Goal: Communication & Community: Answer question/provide support

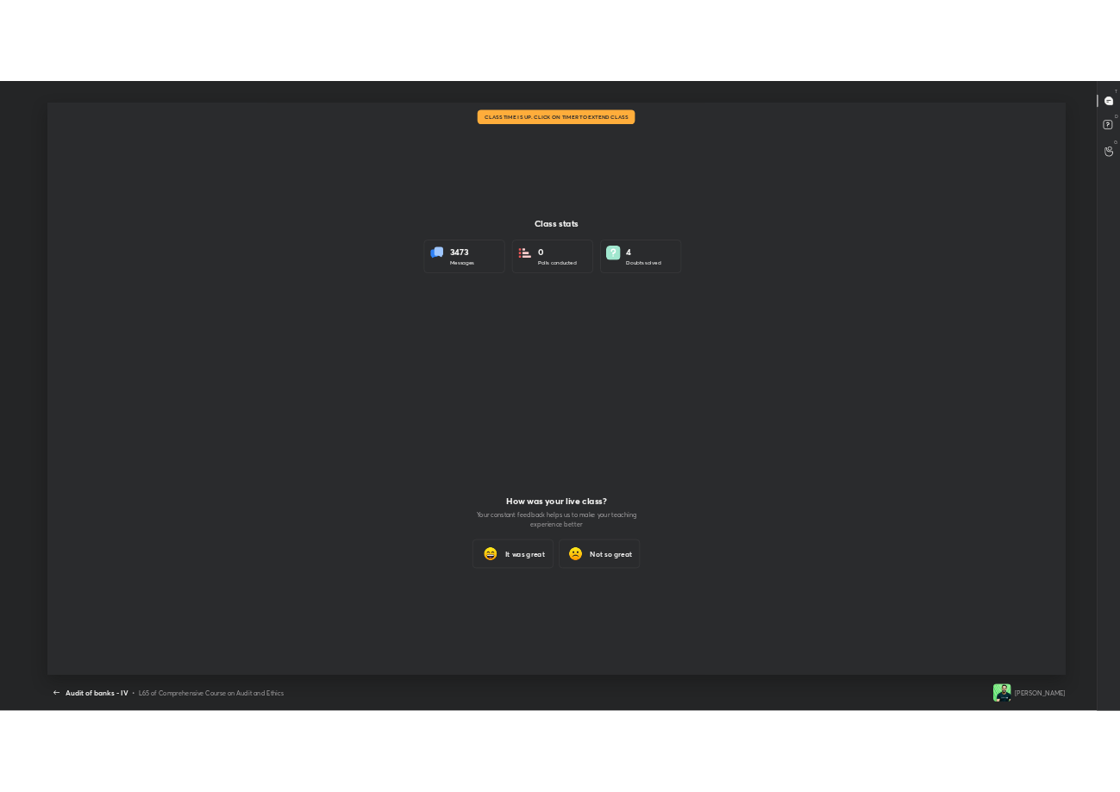
scroll to position [5, 1]
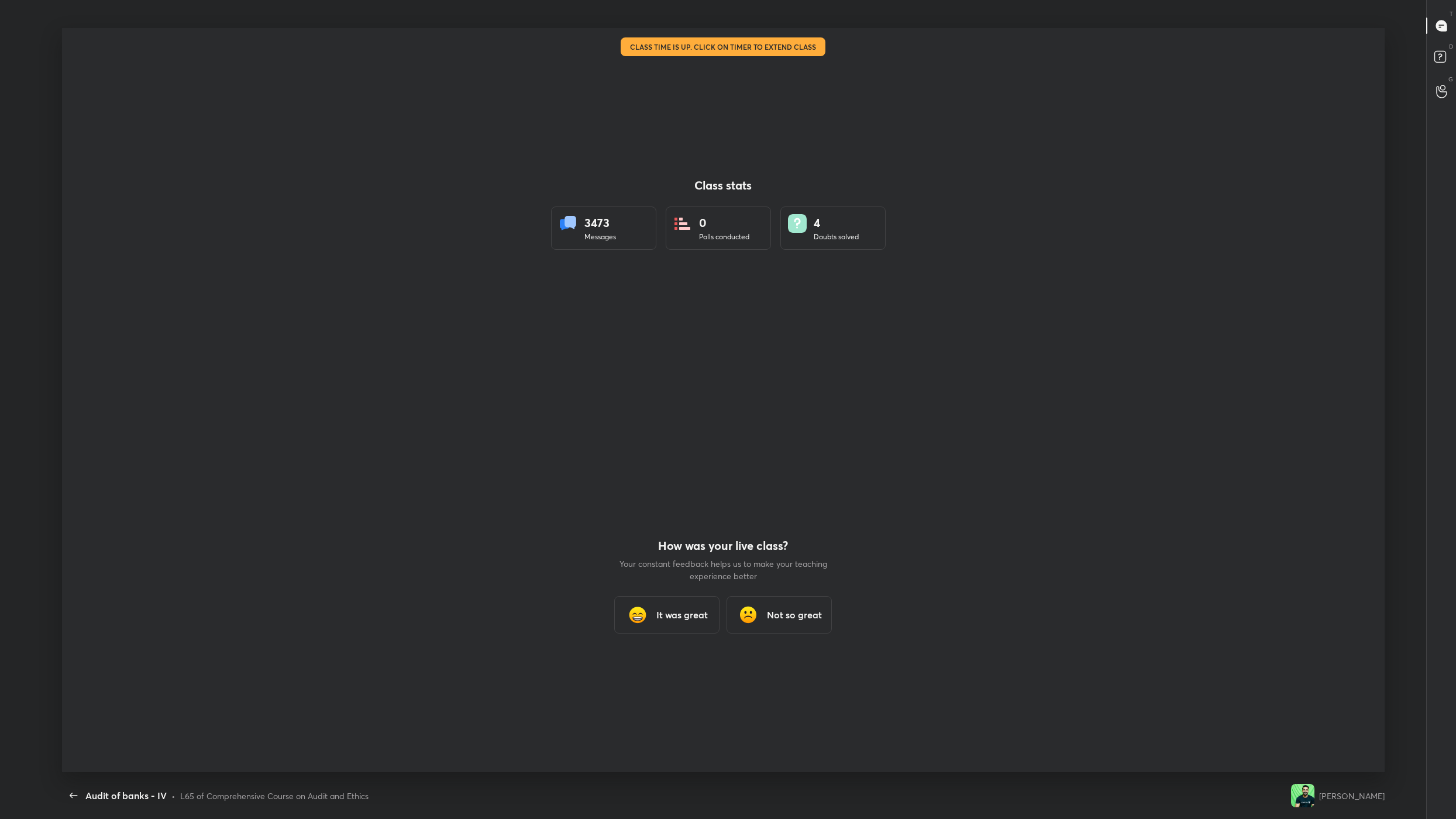
click at [780, 483] on div "How was your live class? Your constant feedback helps us to make your teaching …" at bounding box center [723, 586] width 210 height 372
drag, startPoint x: 661, startPoint y: 363, endPoint x: 592, endPoint y: 214, distance: 164.2
click at [649, 329] on div "Class stats 3473 Messages 0 Polls conducted 4 Doubts solved" at bounding box center [723, 214] width 344 height 372
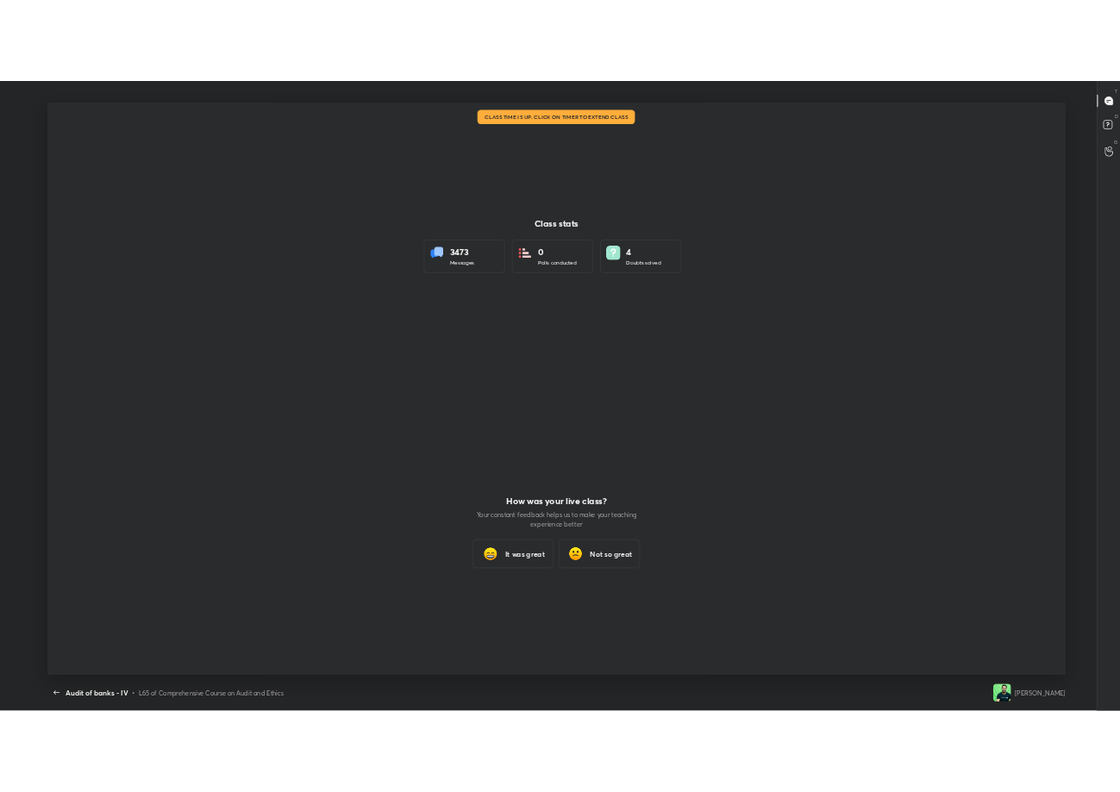
scroll to position [85531, 85108]
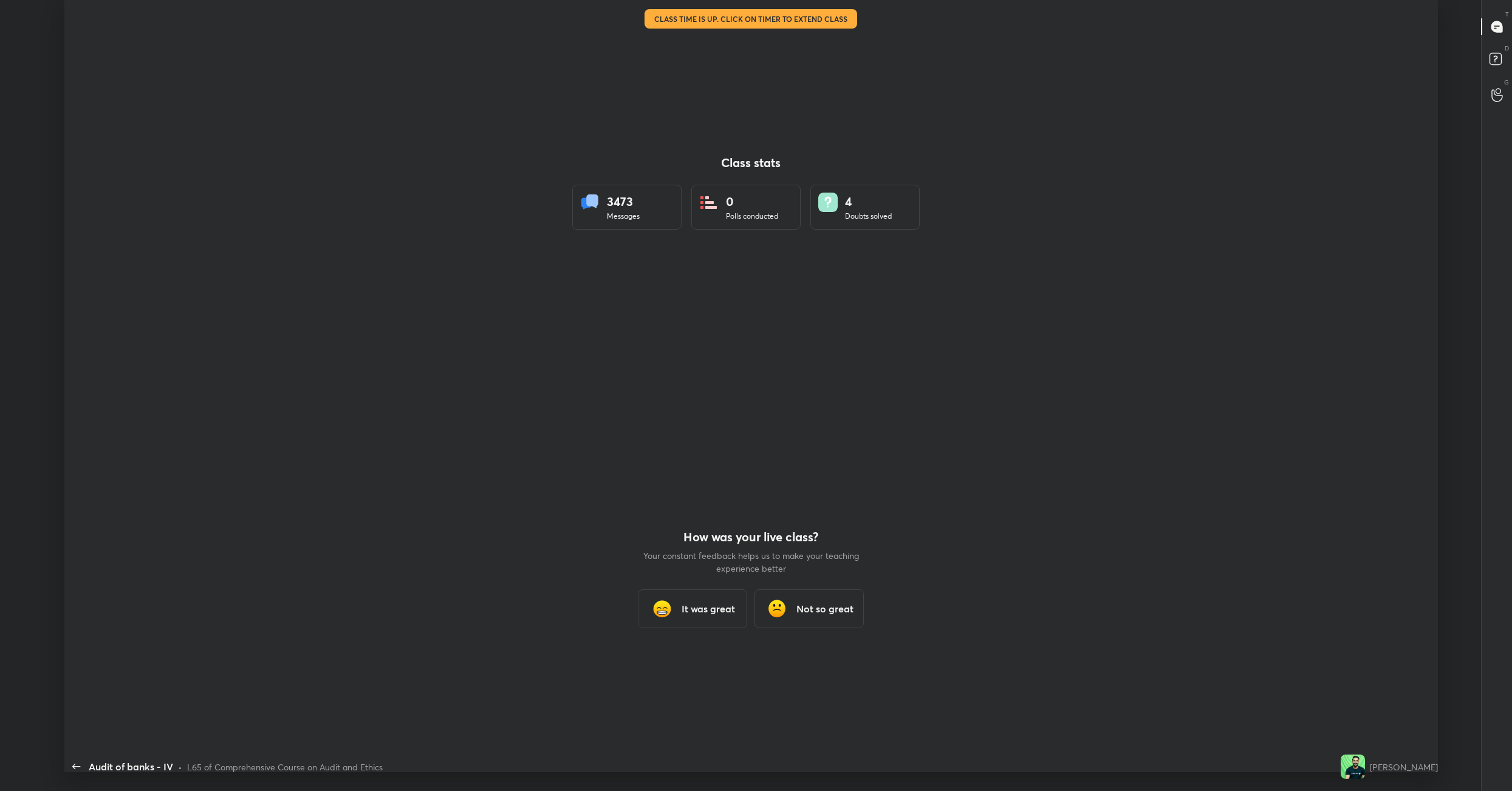
scroll to position [60012, 59241]
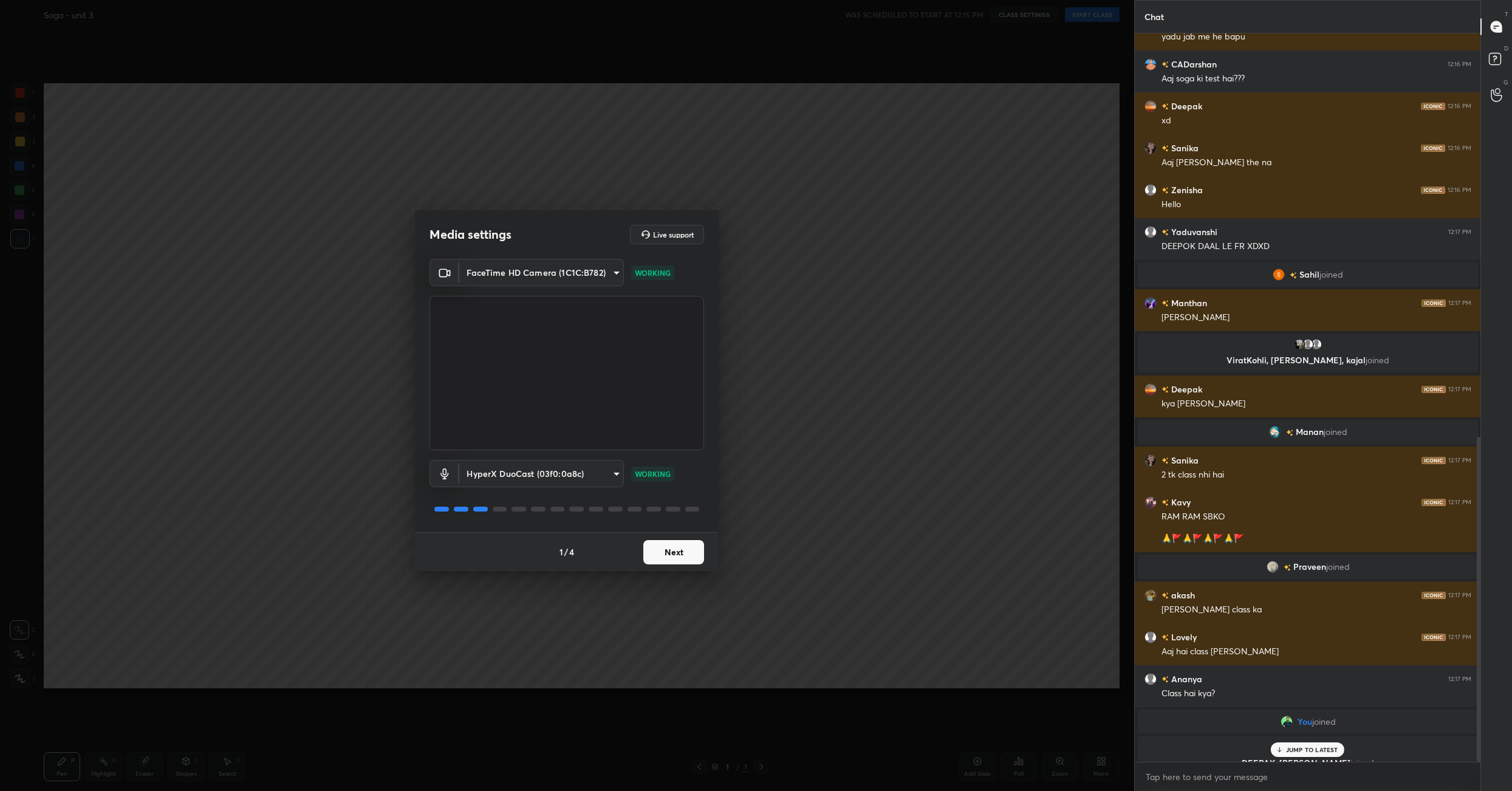
scroll to position [903, 0]
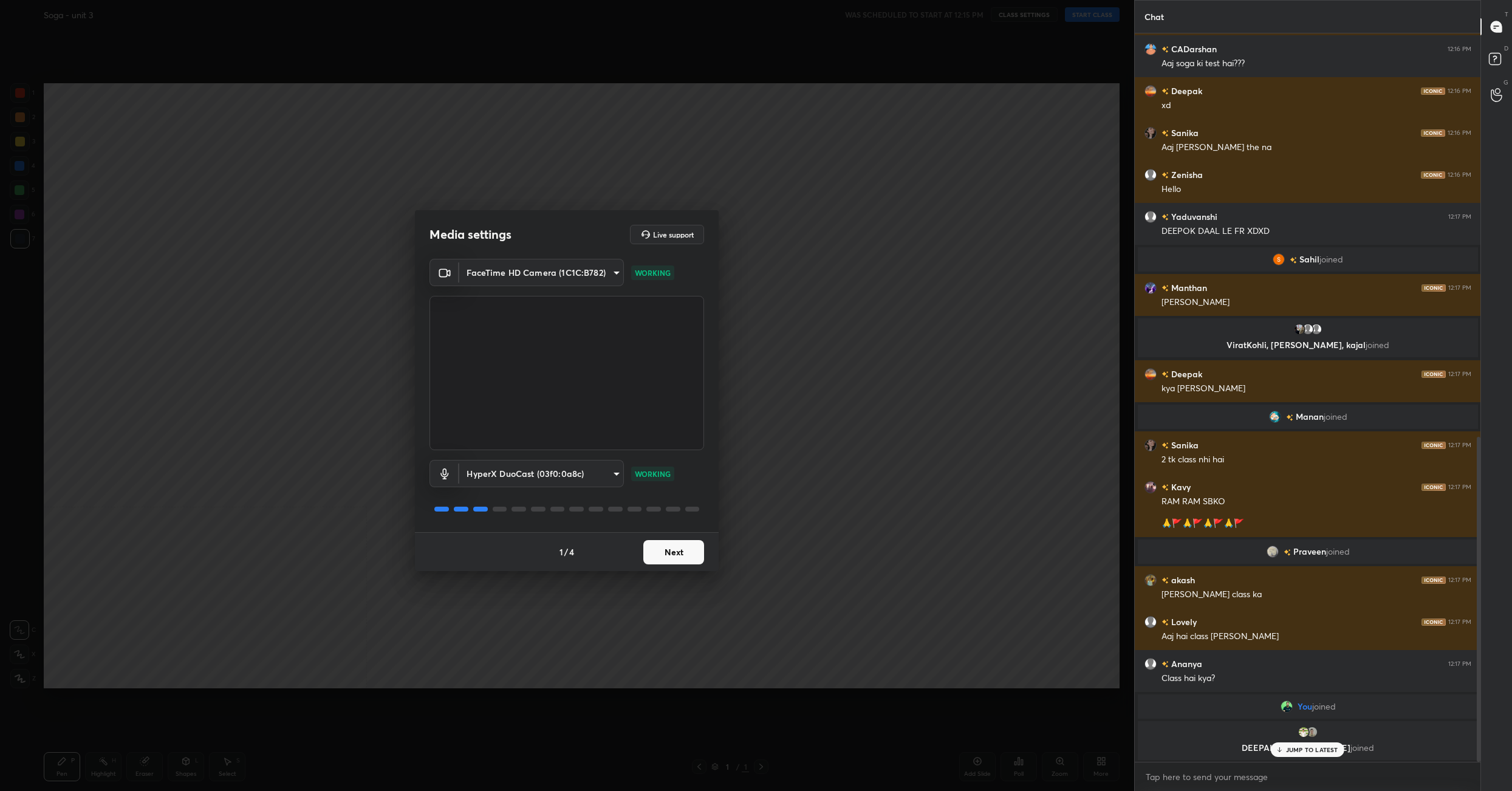
click at [667, 550] on button "Next" at bounding box center [674, 552] width 61 height 24
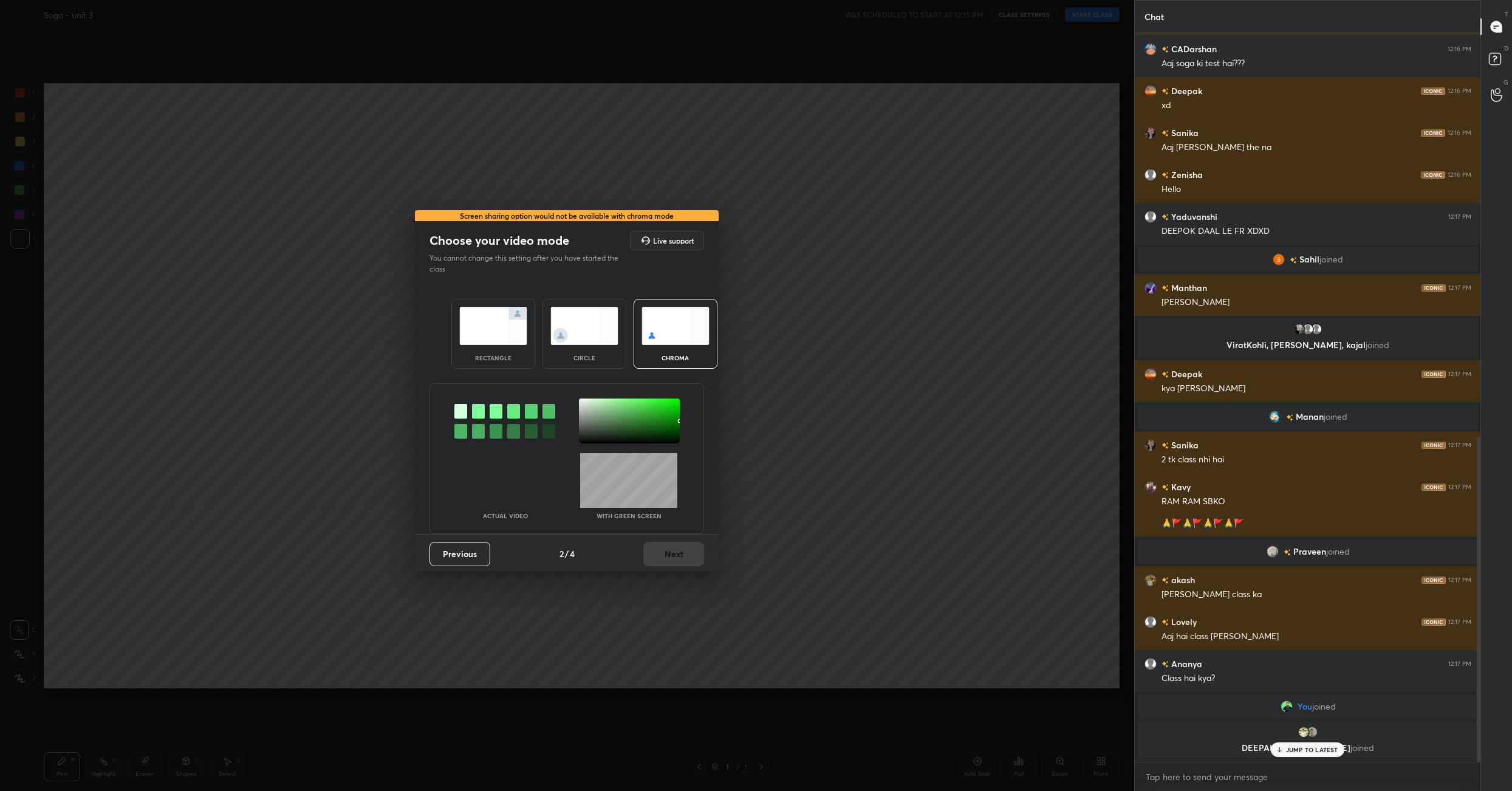
click at [487, 328] on img at bounding box center [493, 325] width 68 height 38
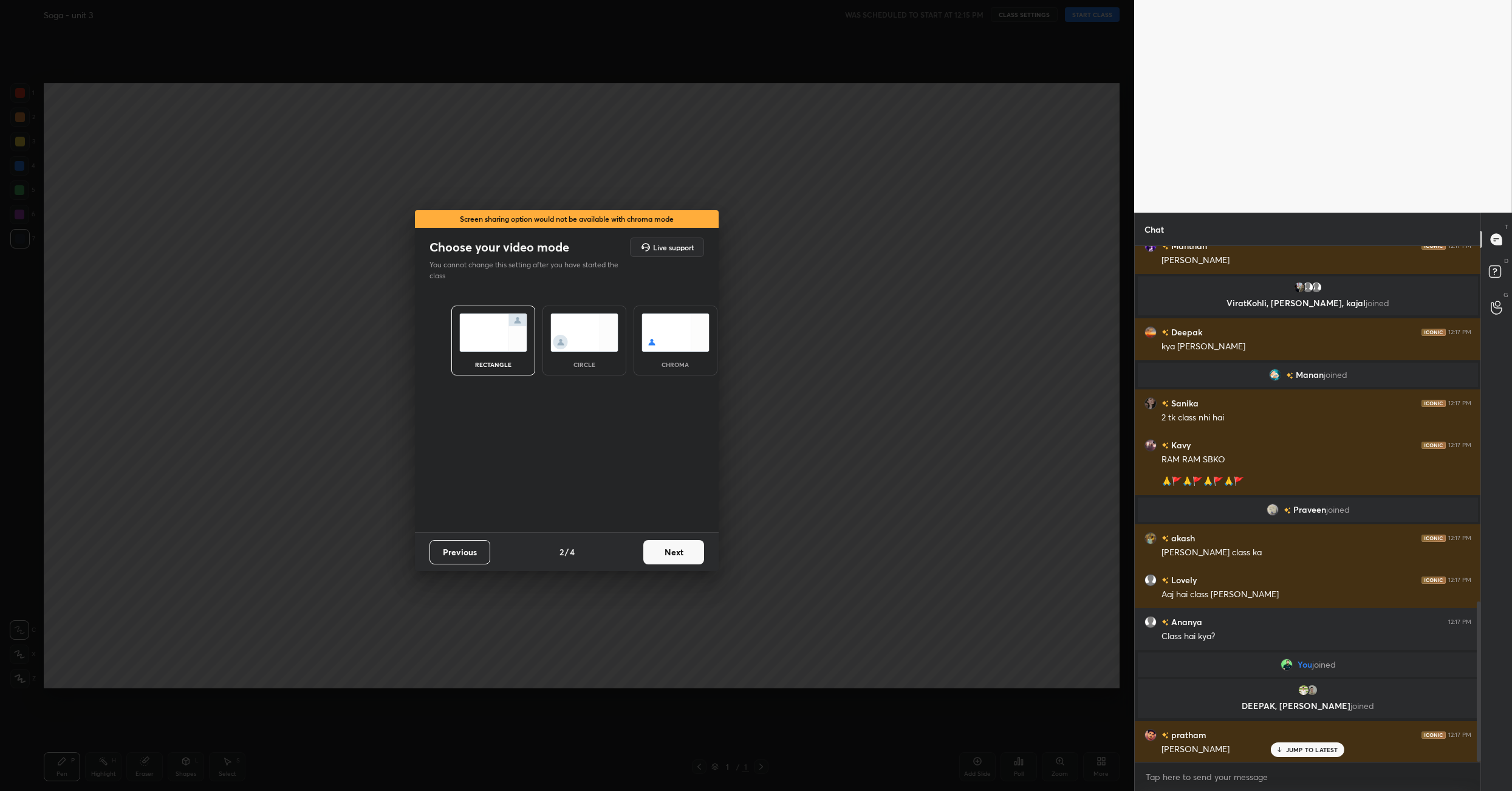
scroll to position [1231, 0]
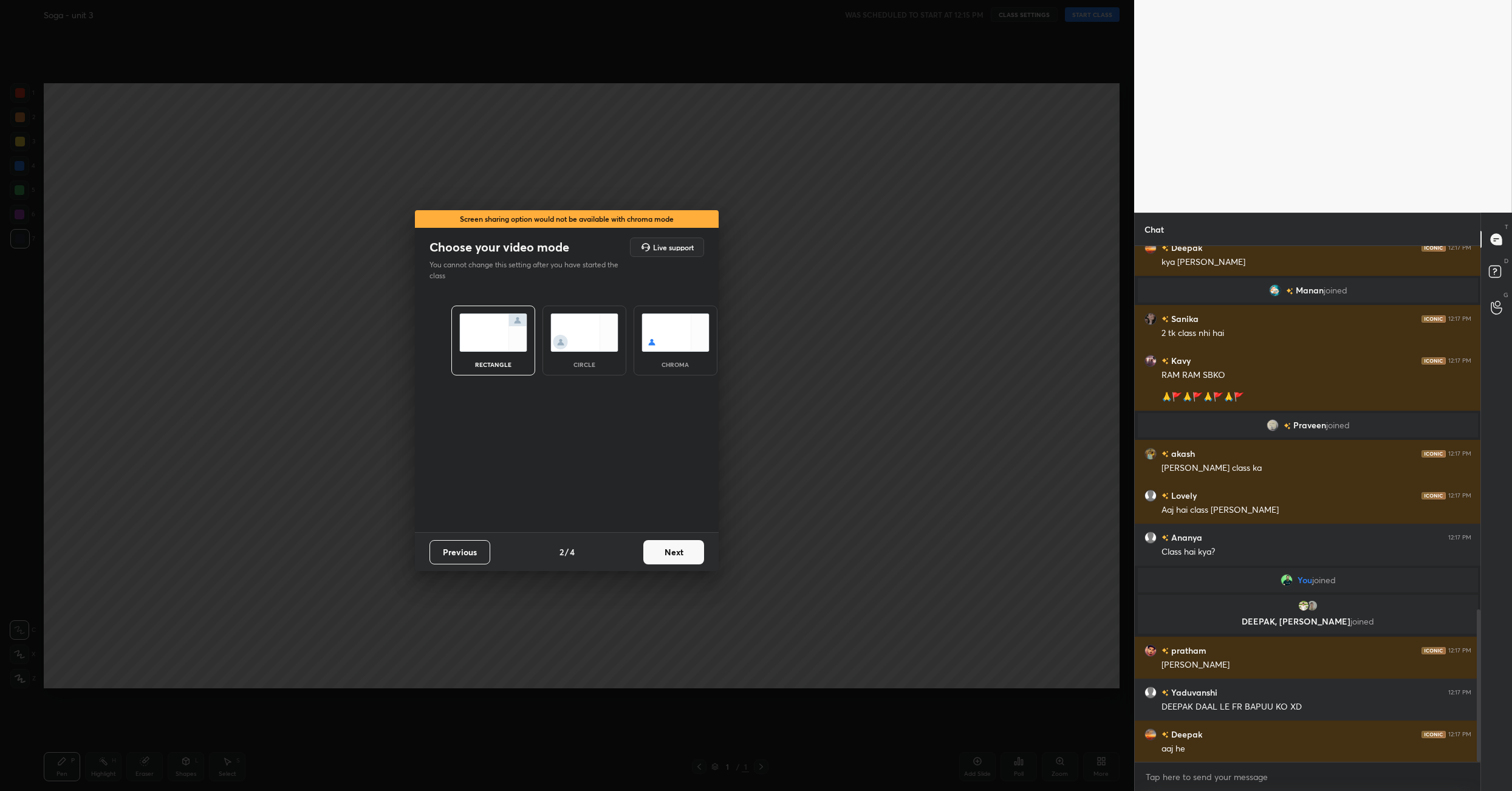
click at [686, 549] on button "Next" at bounding box center [674, 552] width 61 height 24
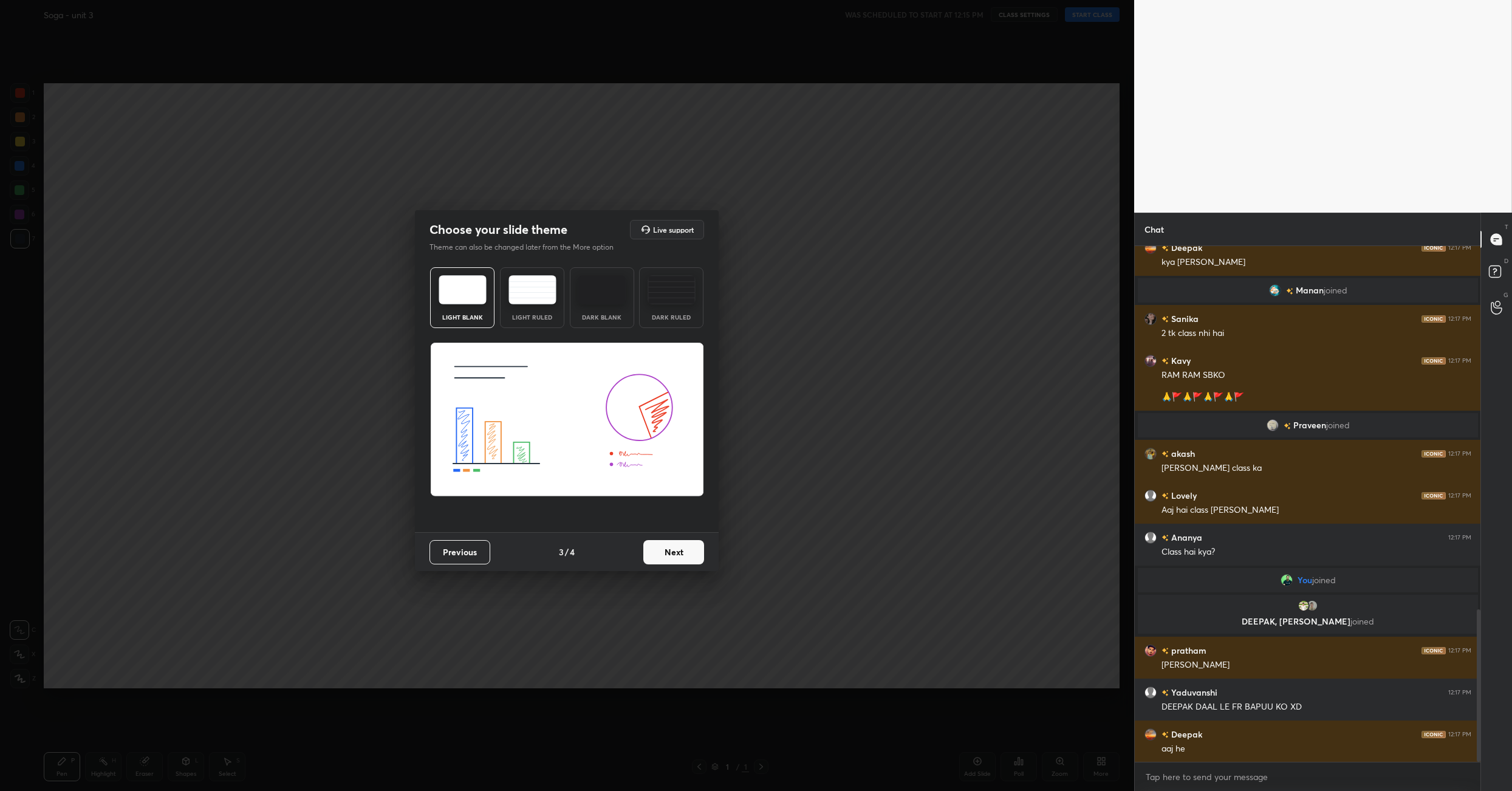
click at [686, 549] on button "Next" at bounding box center [674, 552] width 61 height 24
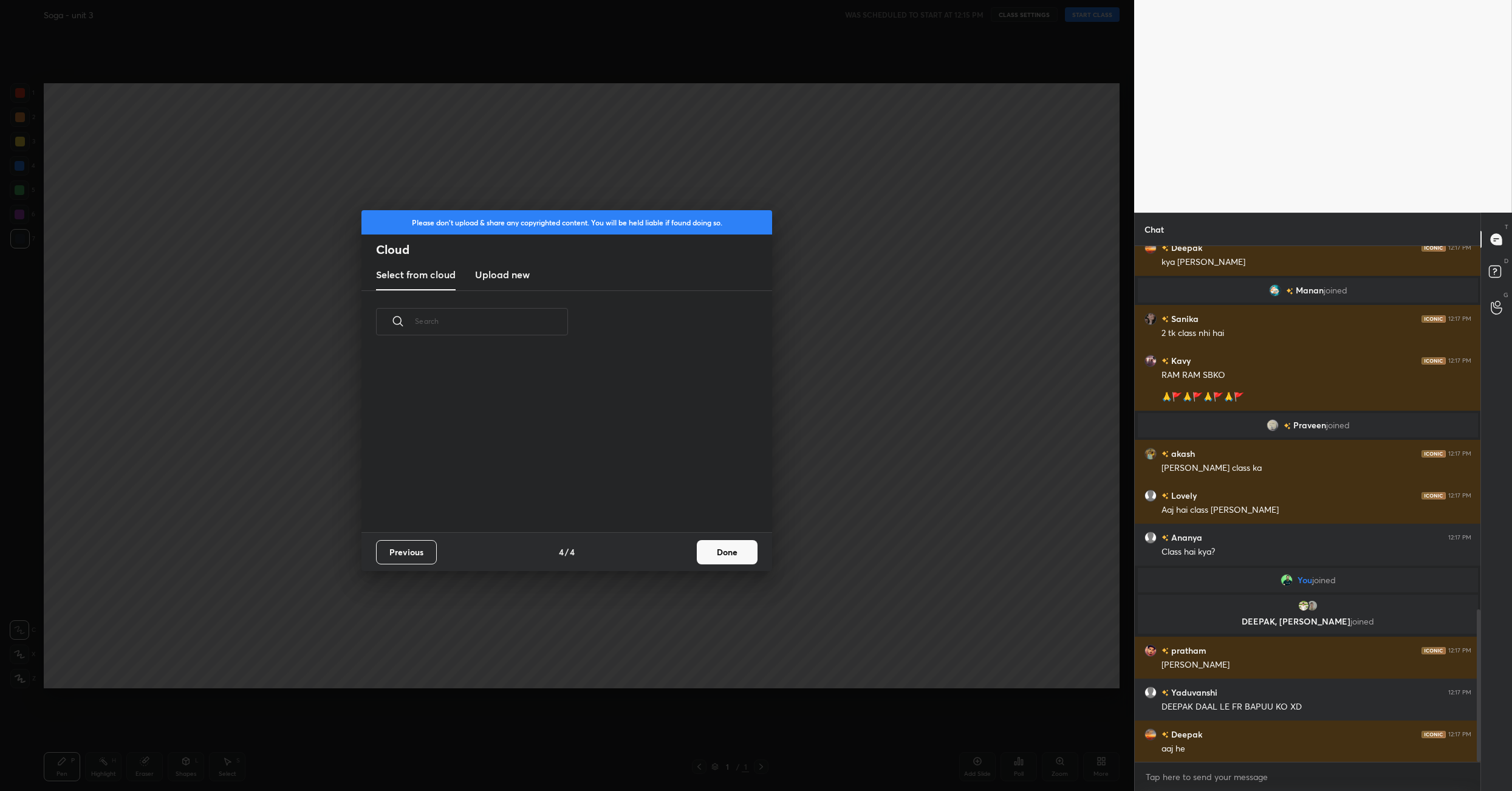
click at [713, 549] on button "Done" at bounding box center [727, 552] width 61 height 24
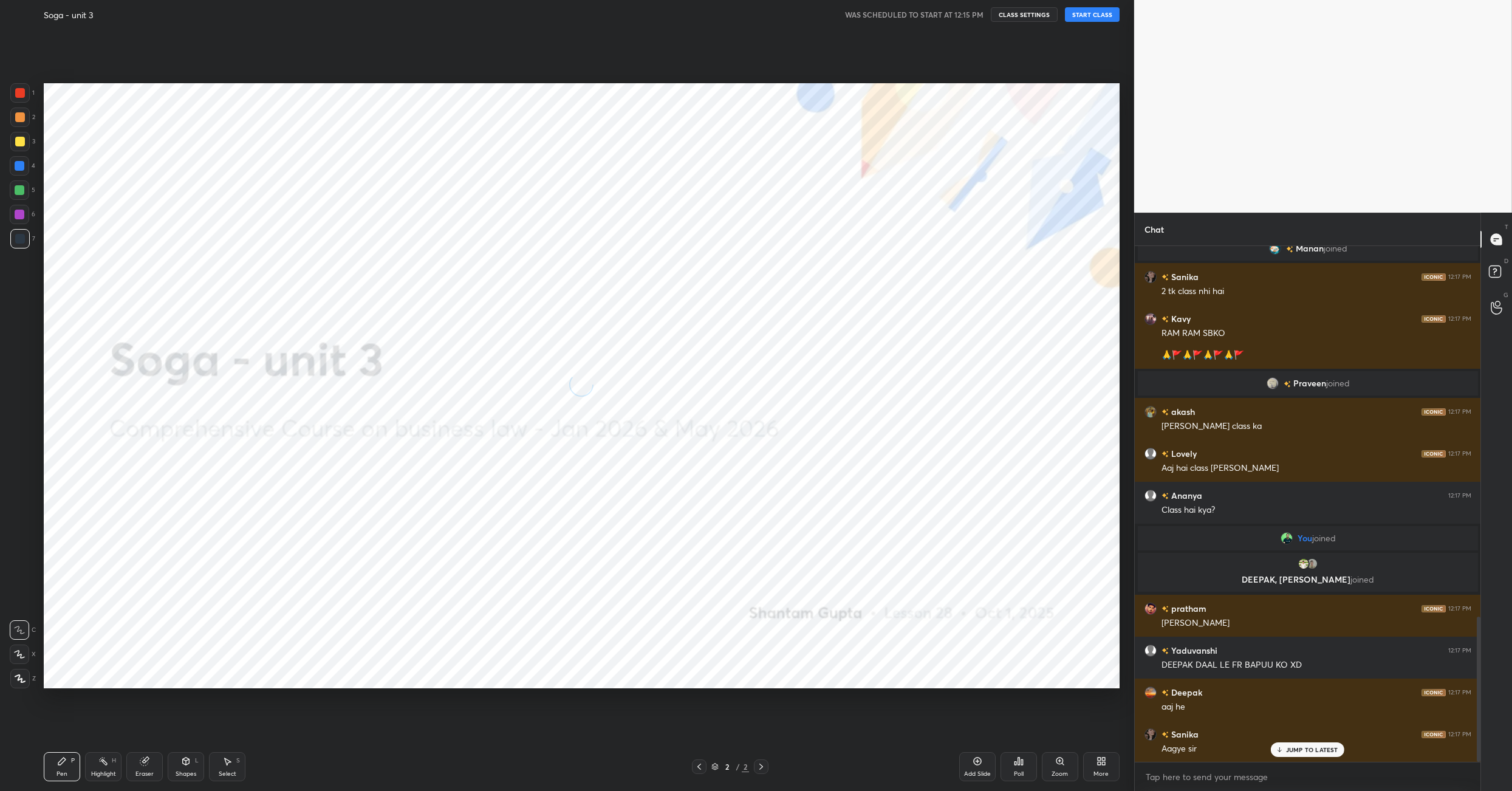
scroll to position [1314, 0]
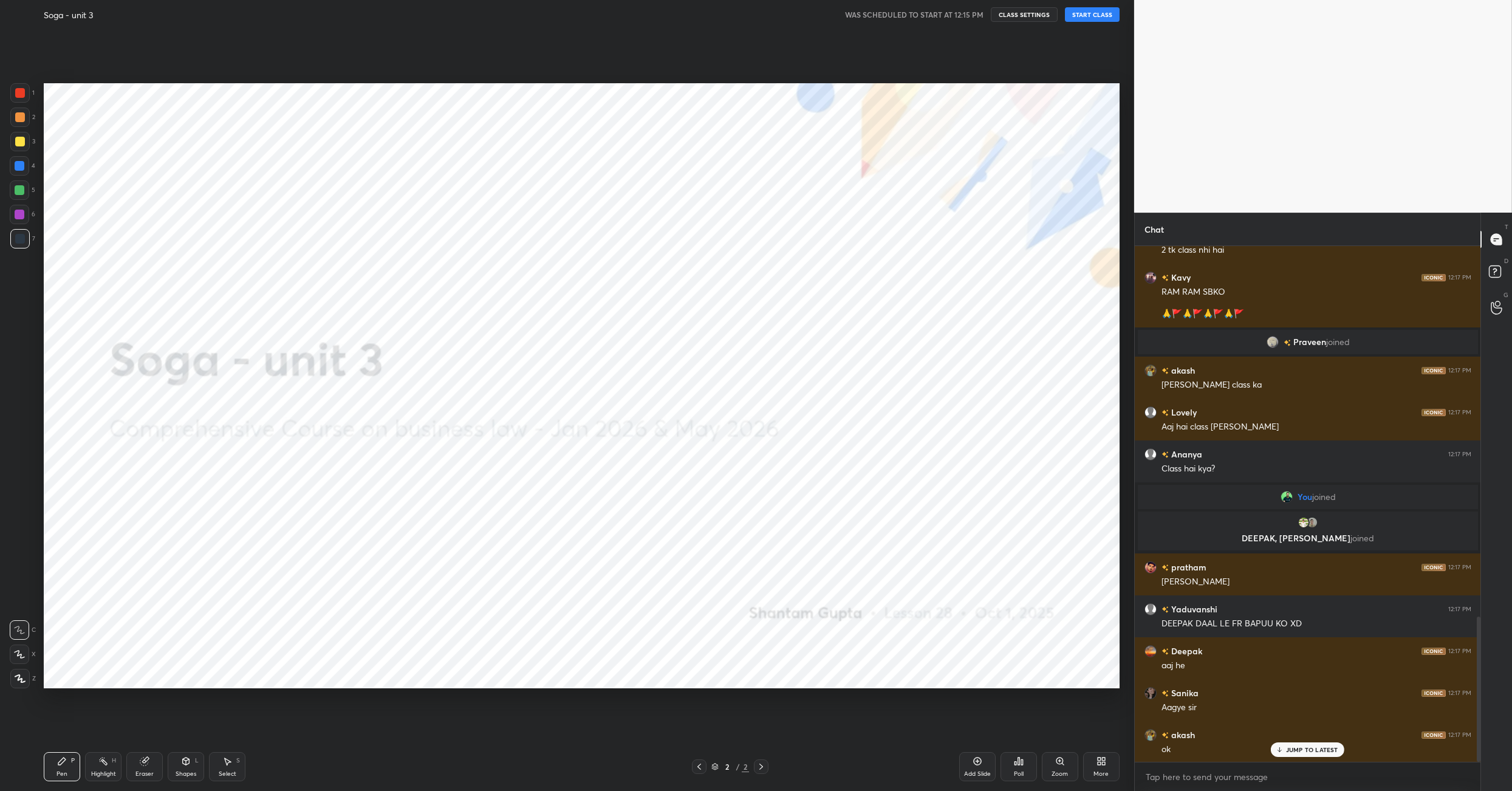
click at [1086, 14] on button "START CLASS" at bounding box center [1092, 14] width 55 height 15
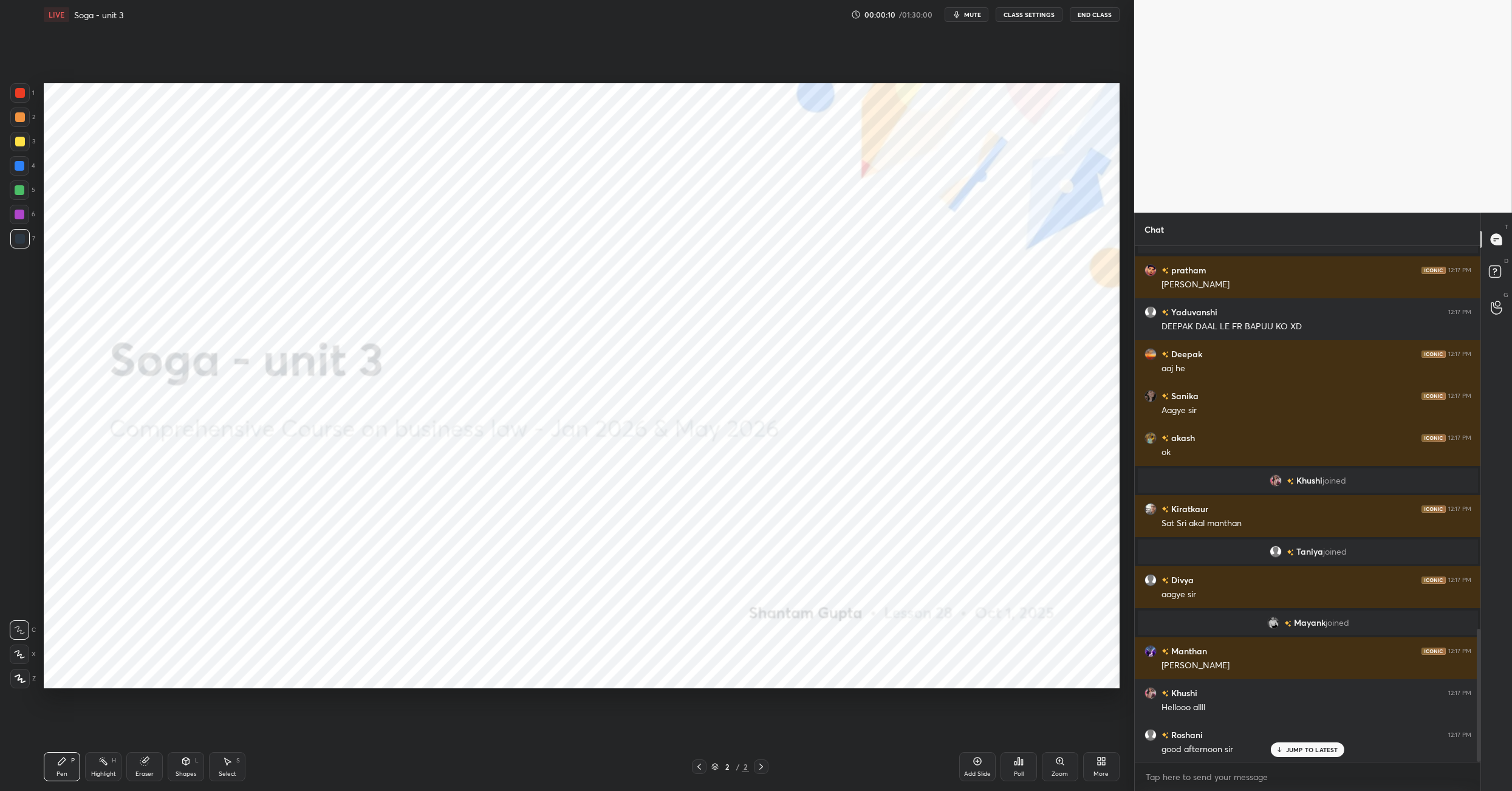
scroll to position [0, 0]
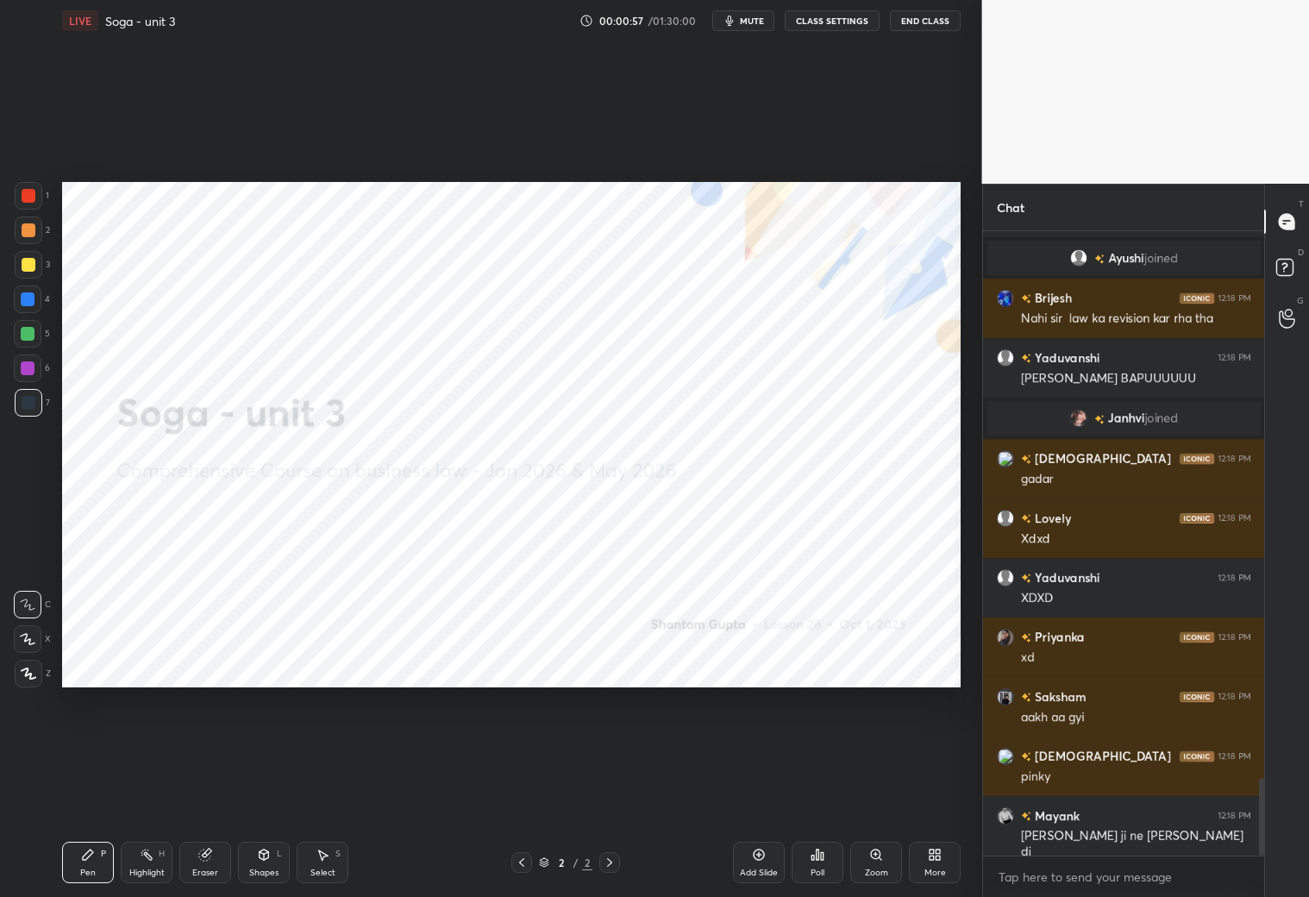
click at [925, 862] on div "More" at bounding box center [935, 861] width 52 height 41
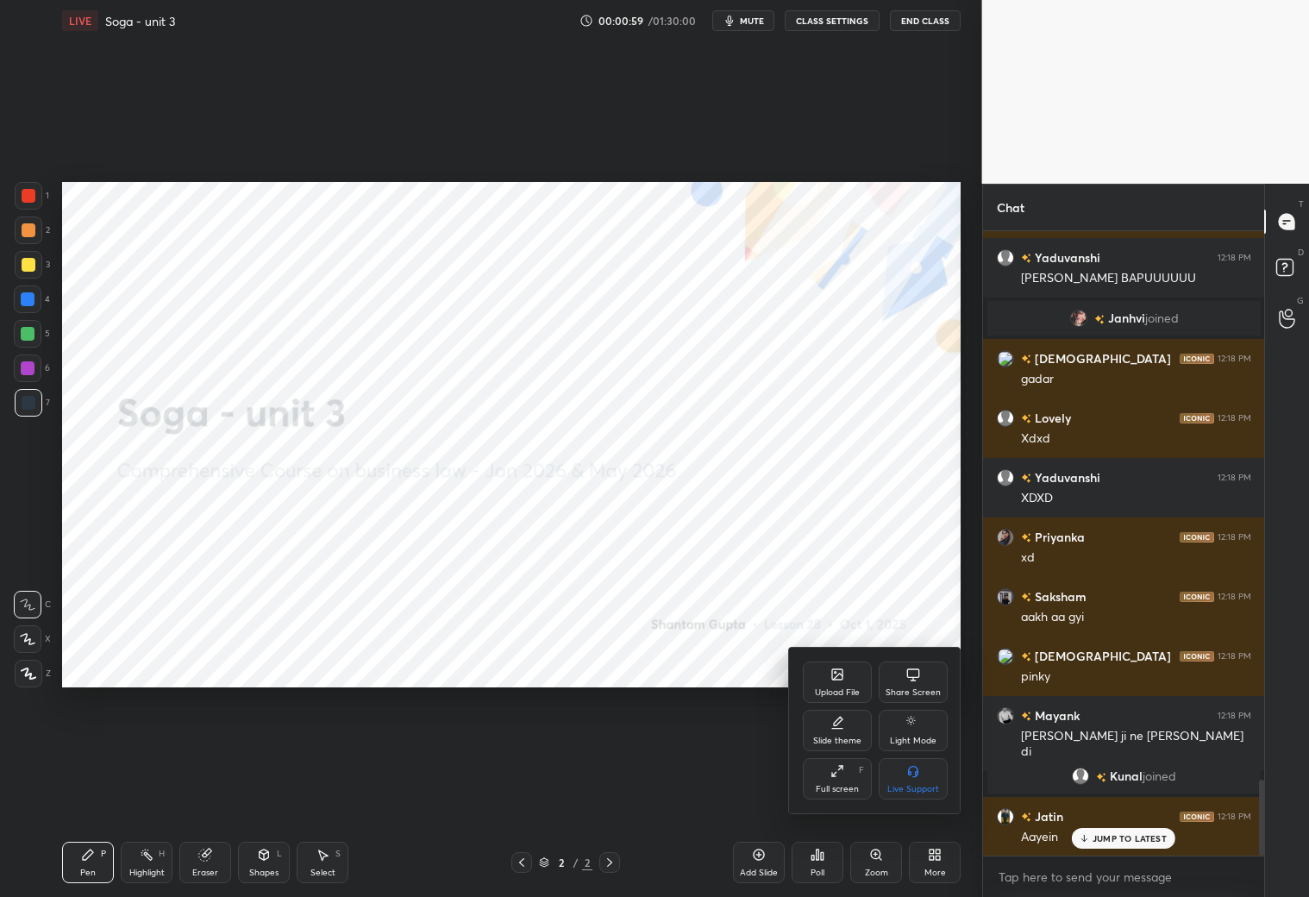
click at [847, 692] on div "Upload File" at bounding box center [837, 692] width 45 height 9
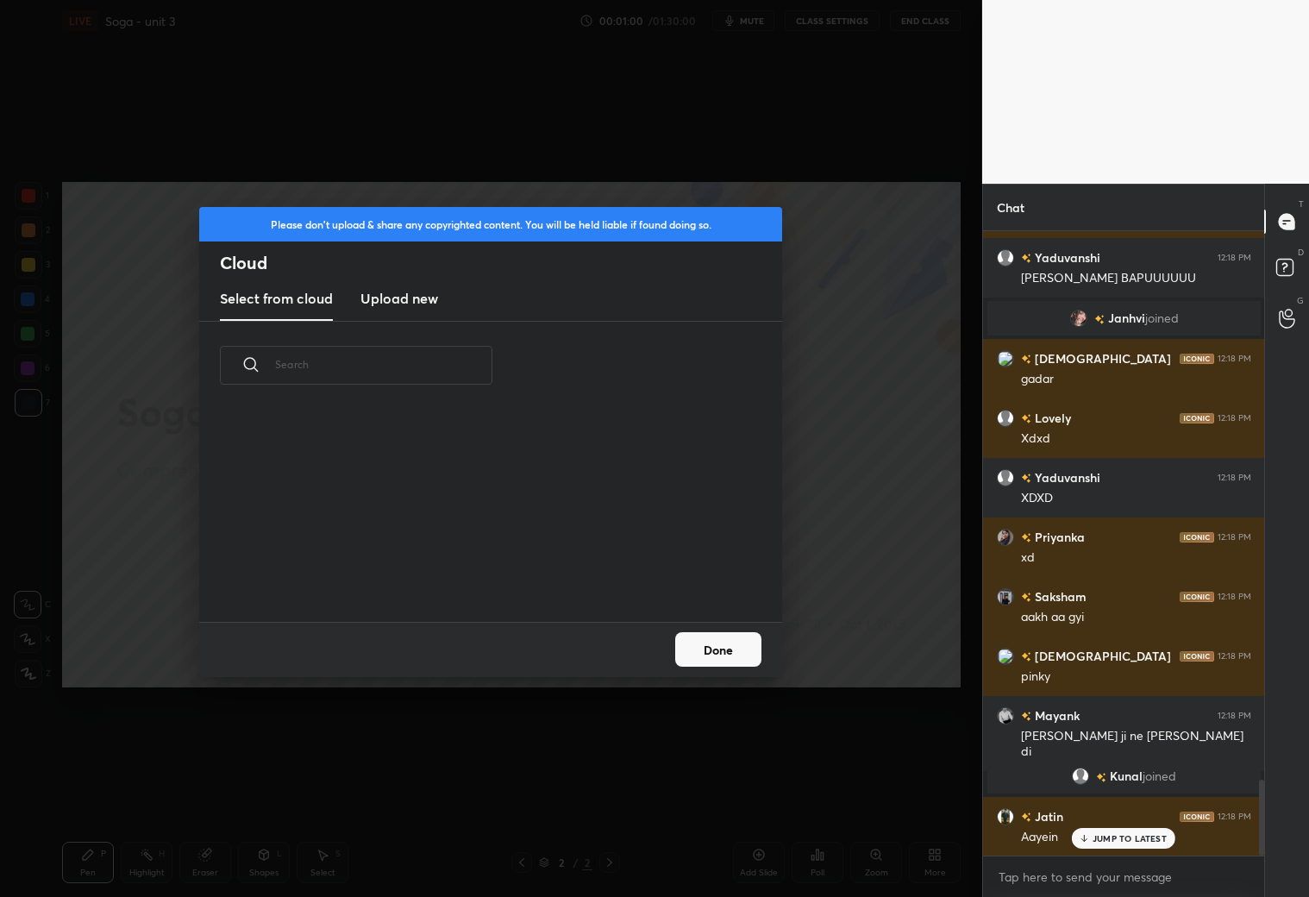
click at [403, 288] on h3 "Upload new" at bounding box center [399, 298] width 78 height 21
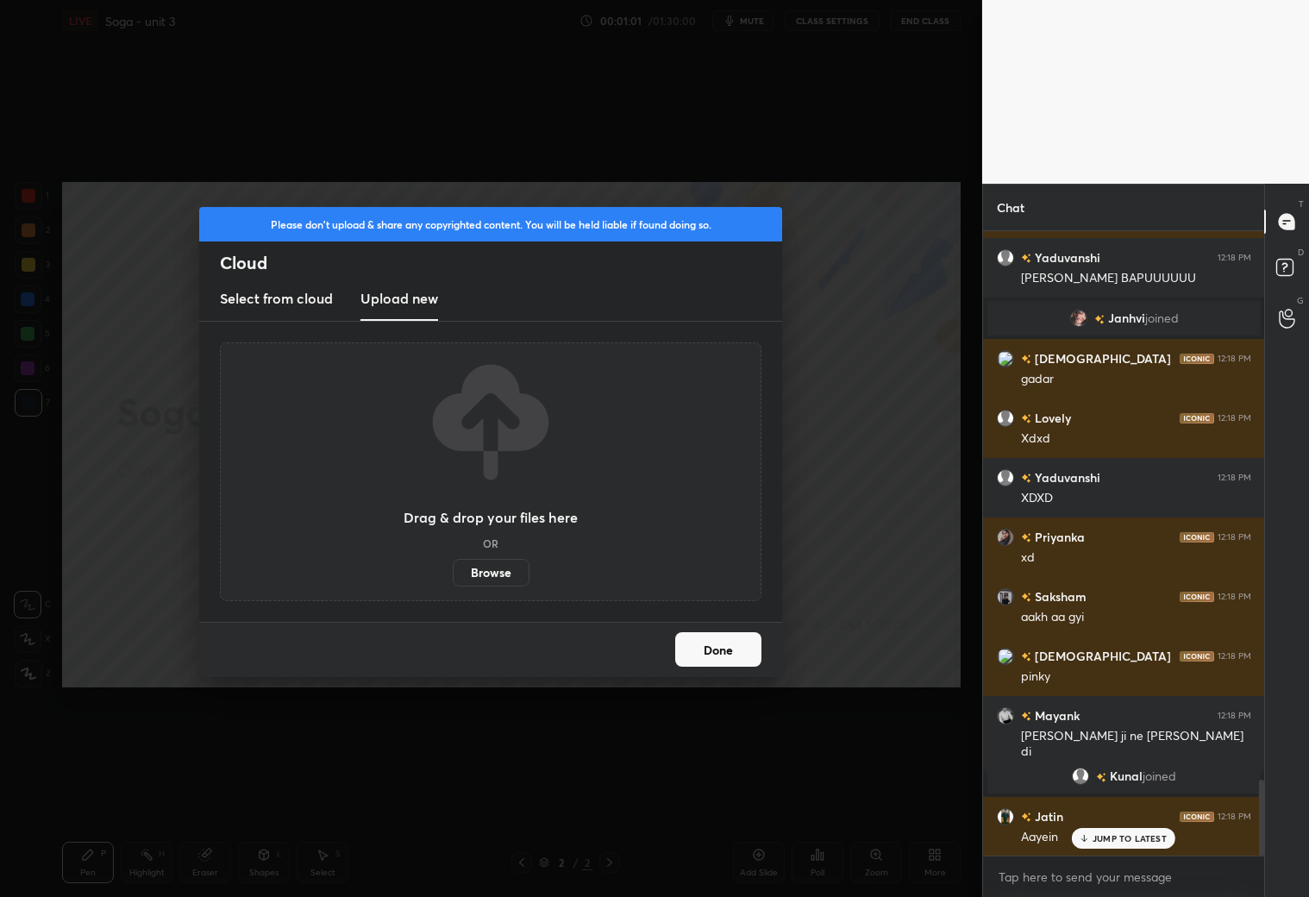
click at [500, 576] on label "Browse" at bounding box center [491, 573] width 77 height 28
click at [453, 576] on input "Browse" at bounding box center [453, 573] width 0 height 28
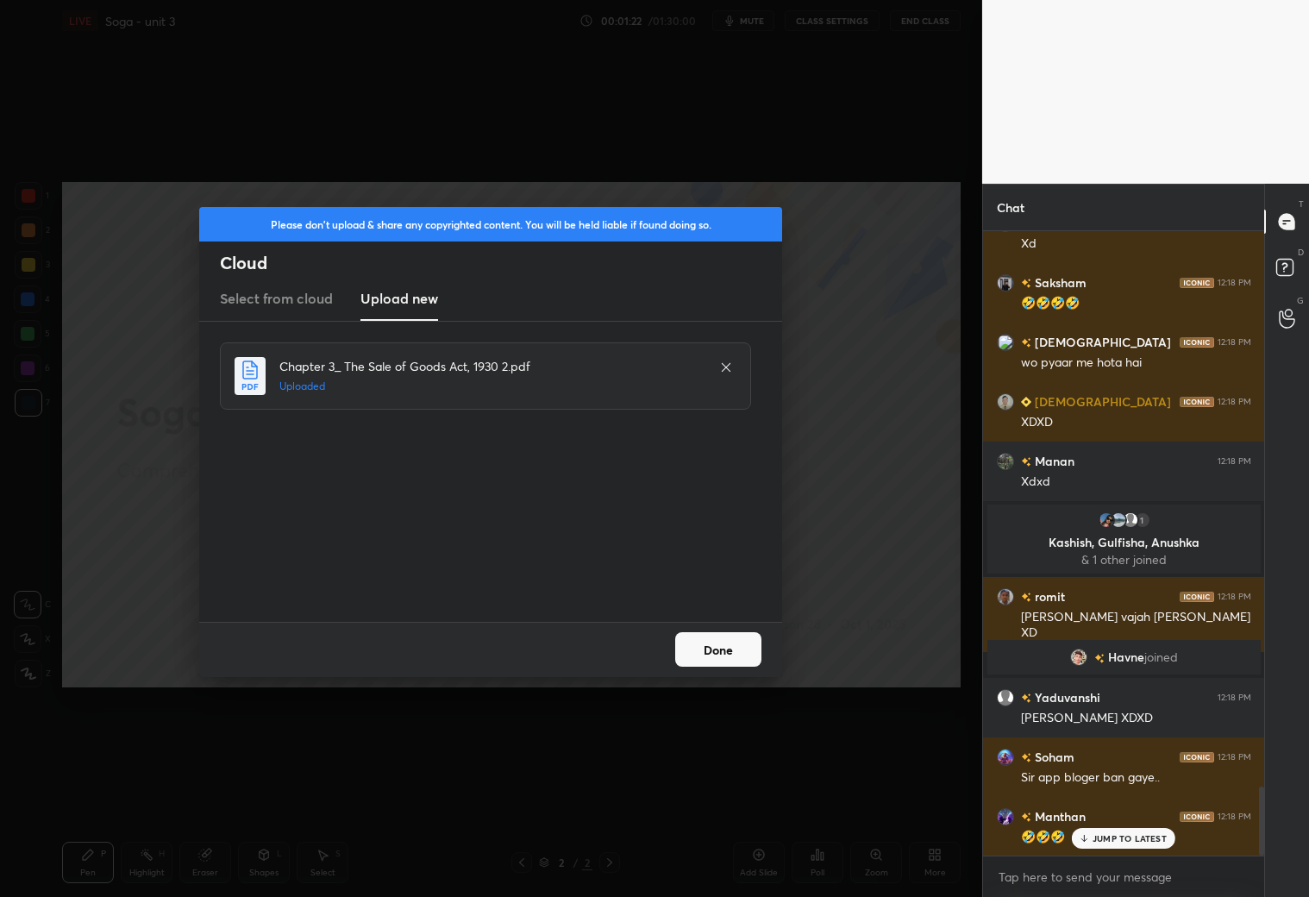
click at [709, 635] on button "Done" at bounding box center [718, 649] width 86 height 34
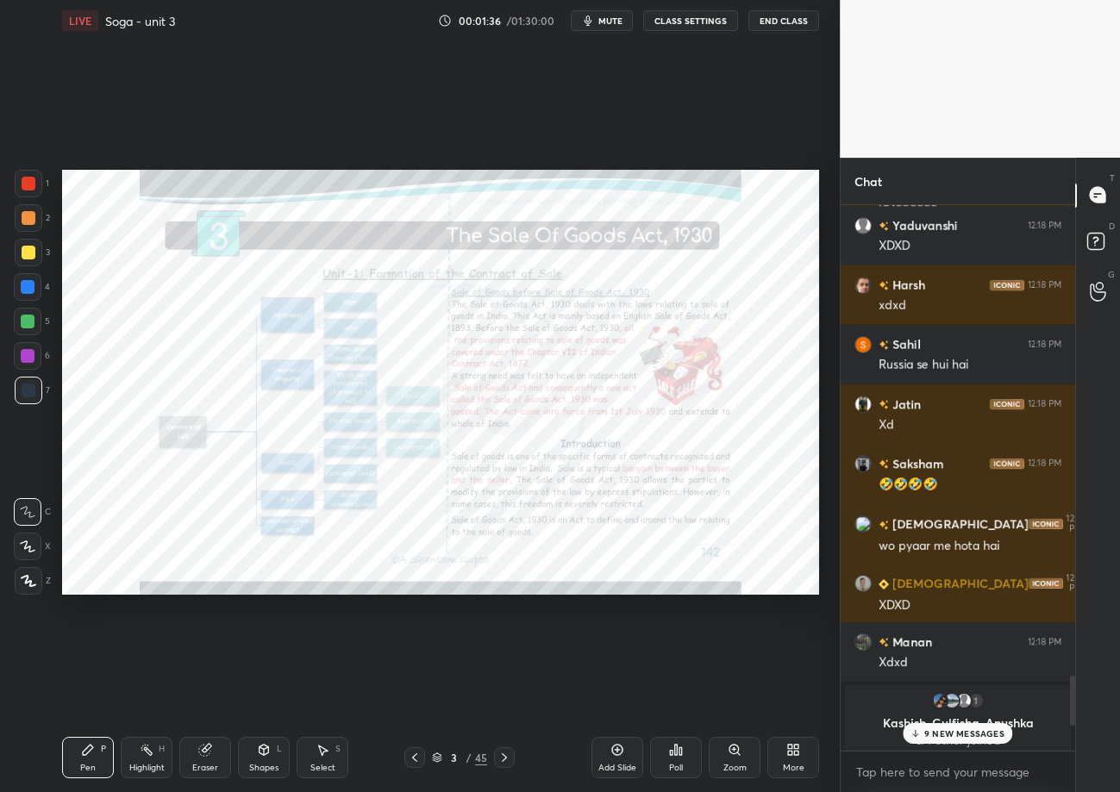
click at [956, 734] on p "9 NEW MESSAGES" at bounding box center [964, 734] width 80 height 10
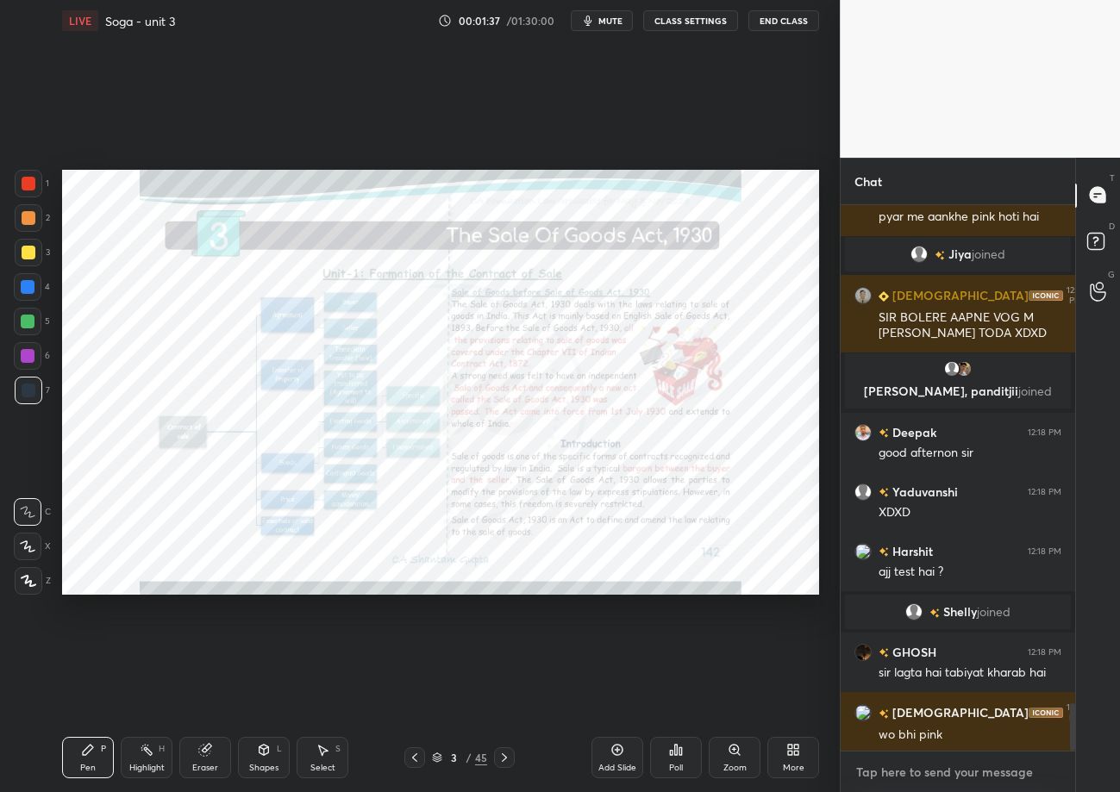
type textarea "x"
click at [959, 762] on textarea at bounding box center [957, 773] width 207 height 28
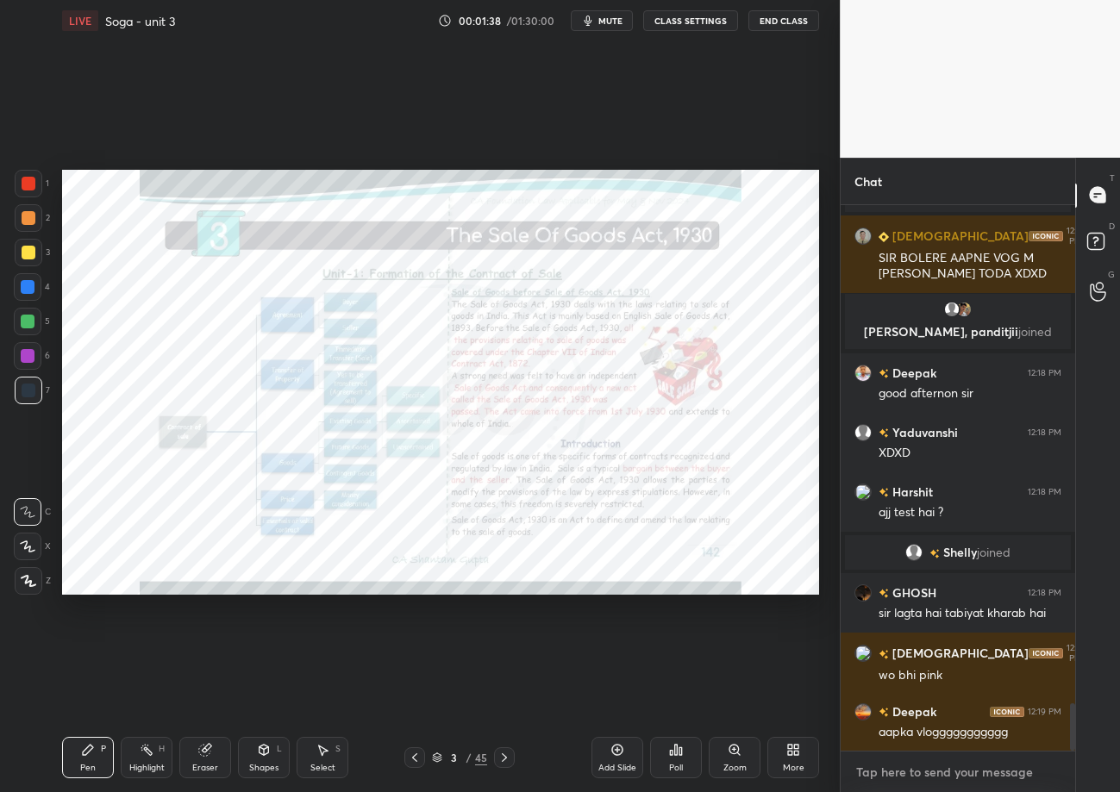
paste textarea "tele - [URL][DOMAIN_NAME] drive - [URL][DOMAIN_NAME] aws - [URL][DOMAIN_NAME]"
type textarea "tele - [URL][DOMAIN_NAME] drive - [URL][DOMAIN_NAME] aws - [URL][DOMAIN_NAME]"
type textarea "x"
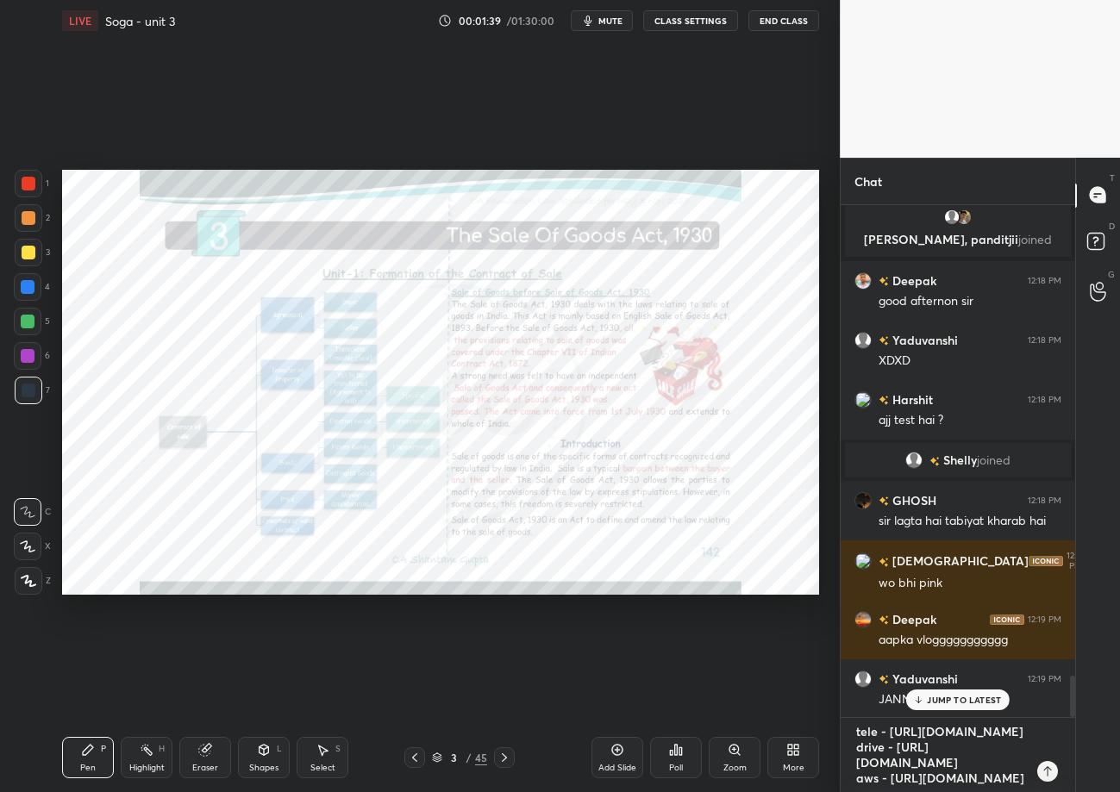
type textarea "tele - [URL][DOMAIN_NAME] drive - [URL][DOMAIN_NAME] aws - [URL][DOMAIN_NAME]"
click at [1056, 777] on div "tele - [URL][DOMAIN_NAME] drive - [URL][DOMAIN_NAME] aws - [URL][DOMAIN_NAME] x" at bounding box center [958, 755] width 235 height 74
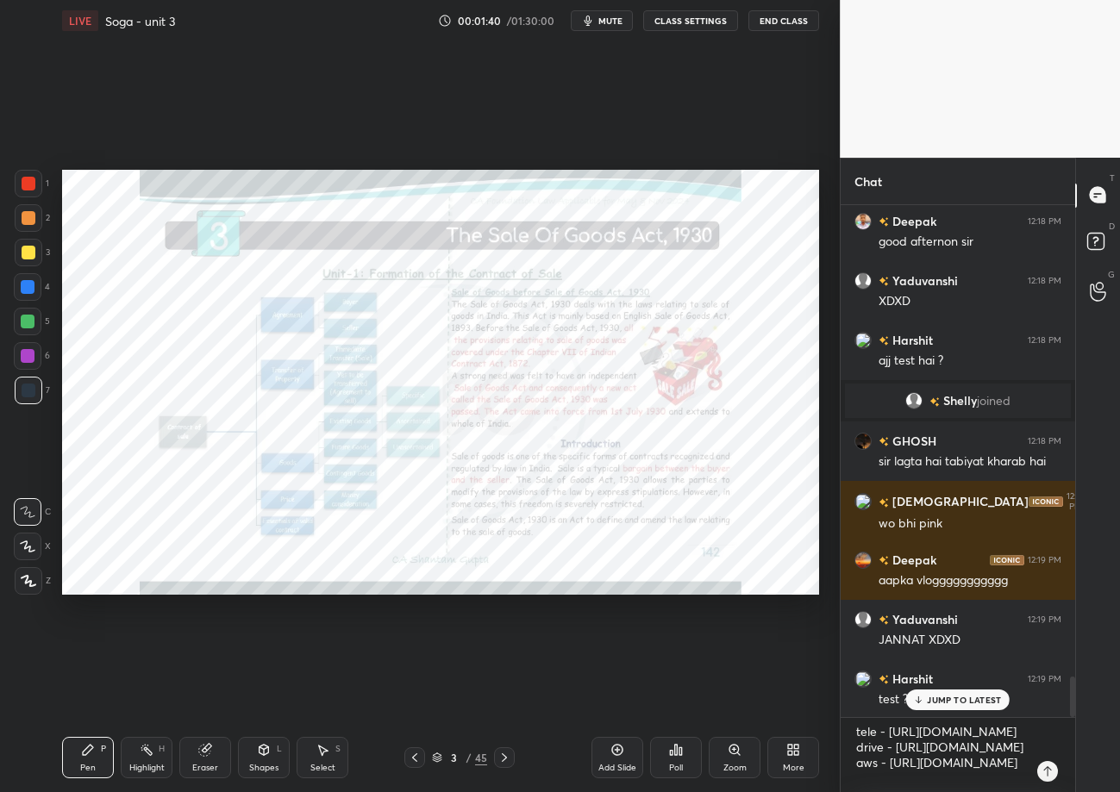
type textarea "x"
click at [1046, 771] on icon at bounding box center [1048, 772] width 14 height 14
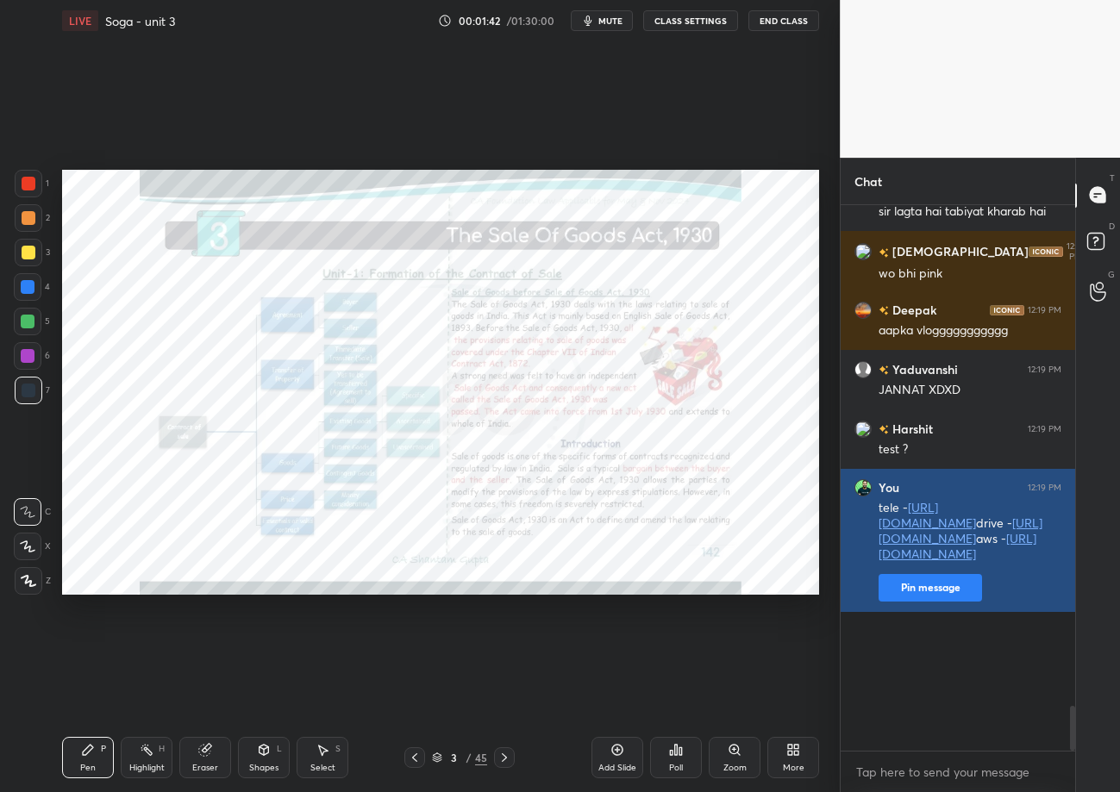
type textarea "x"
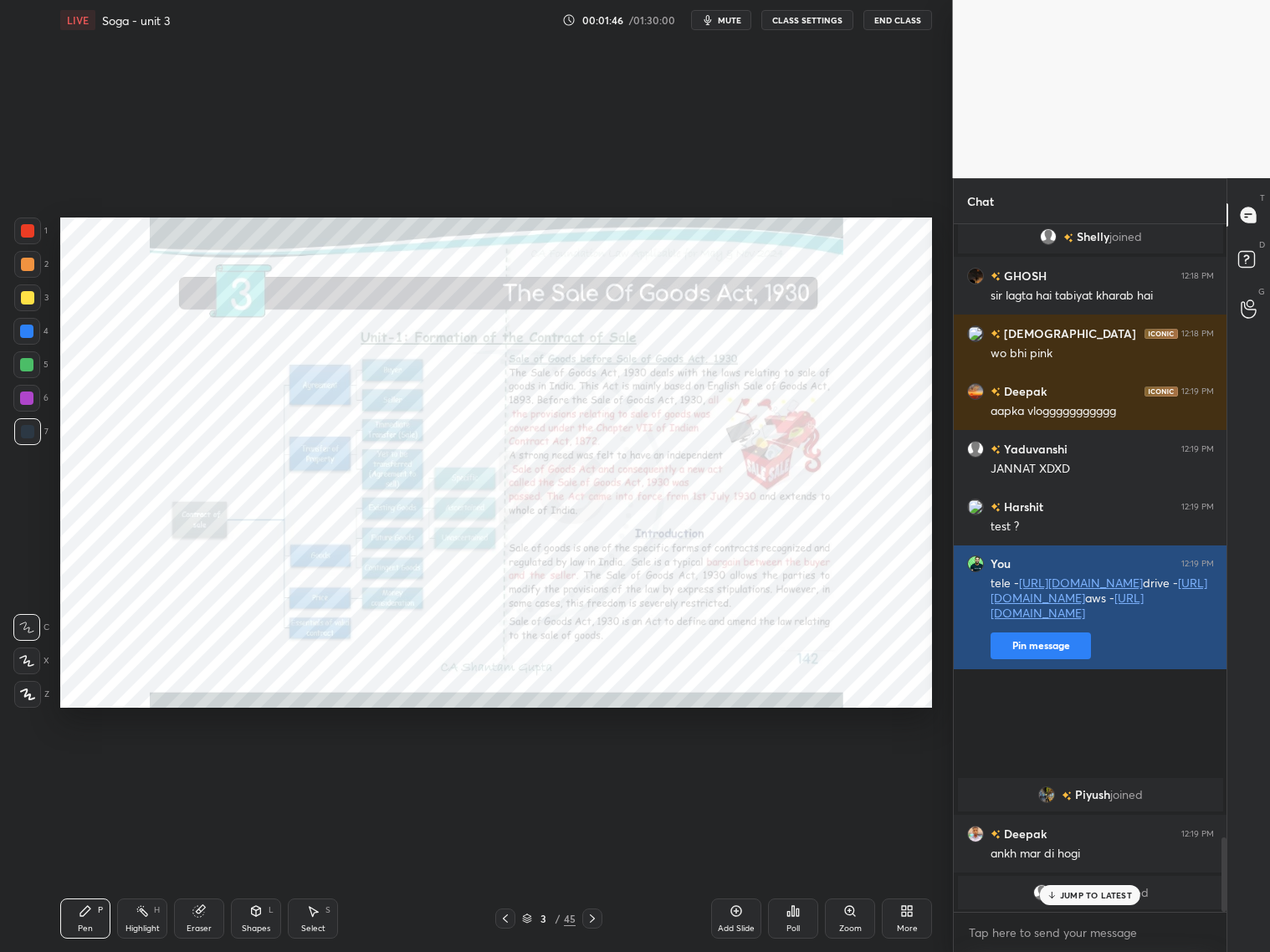
click at [1041, 659] on button "Pin message" at bounding box center [1040, 646] width 100 height 27
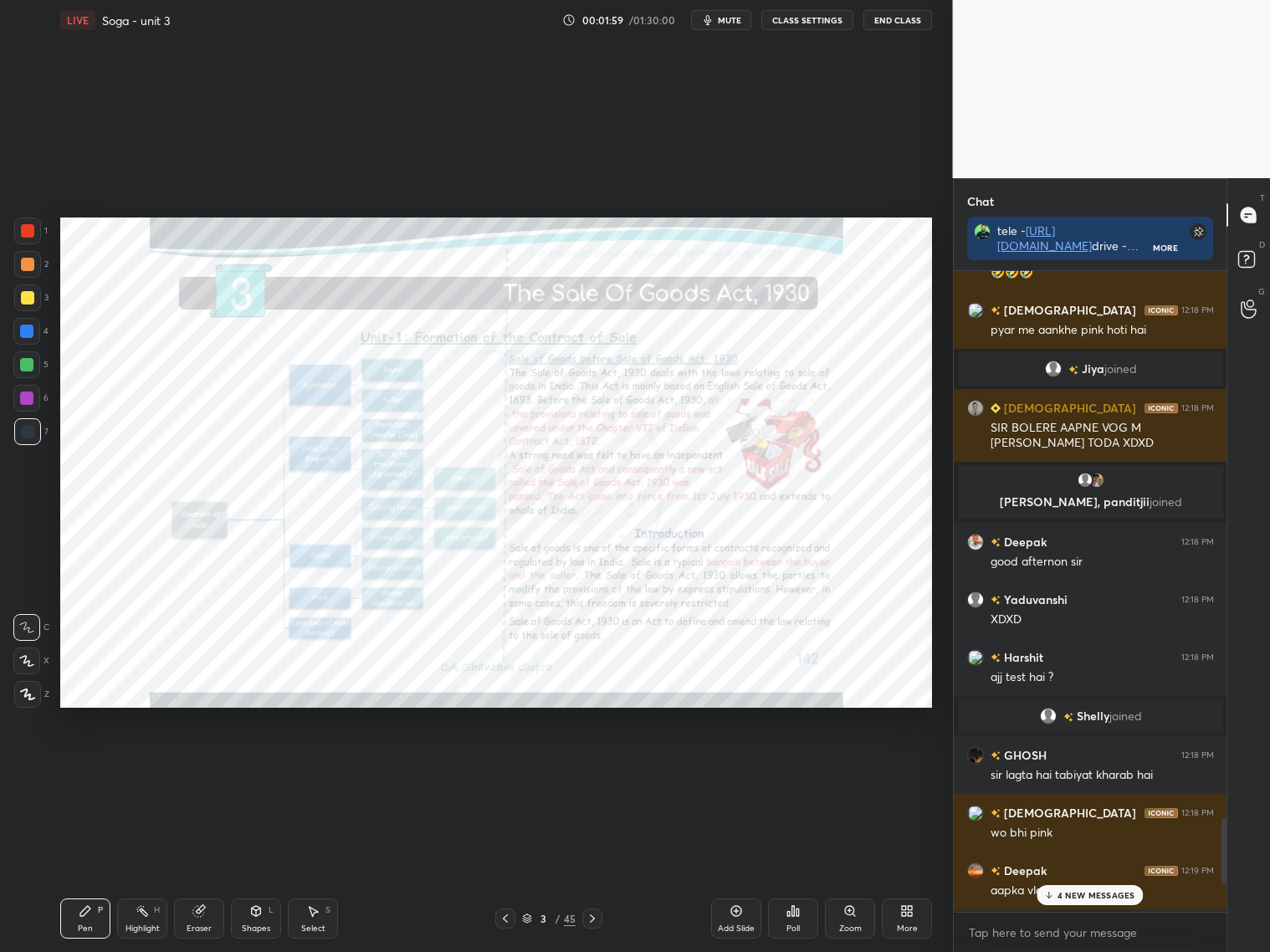
click at [1091, 895] on p "4 NEW MESSAGES" at bounding box center [1096, 895] width 78 height 10
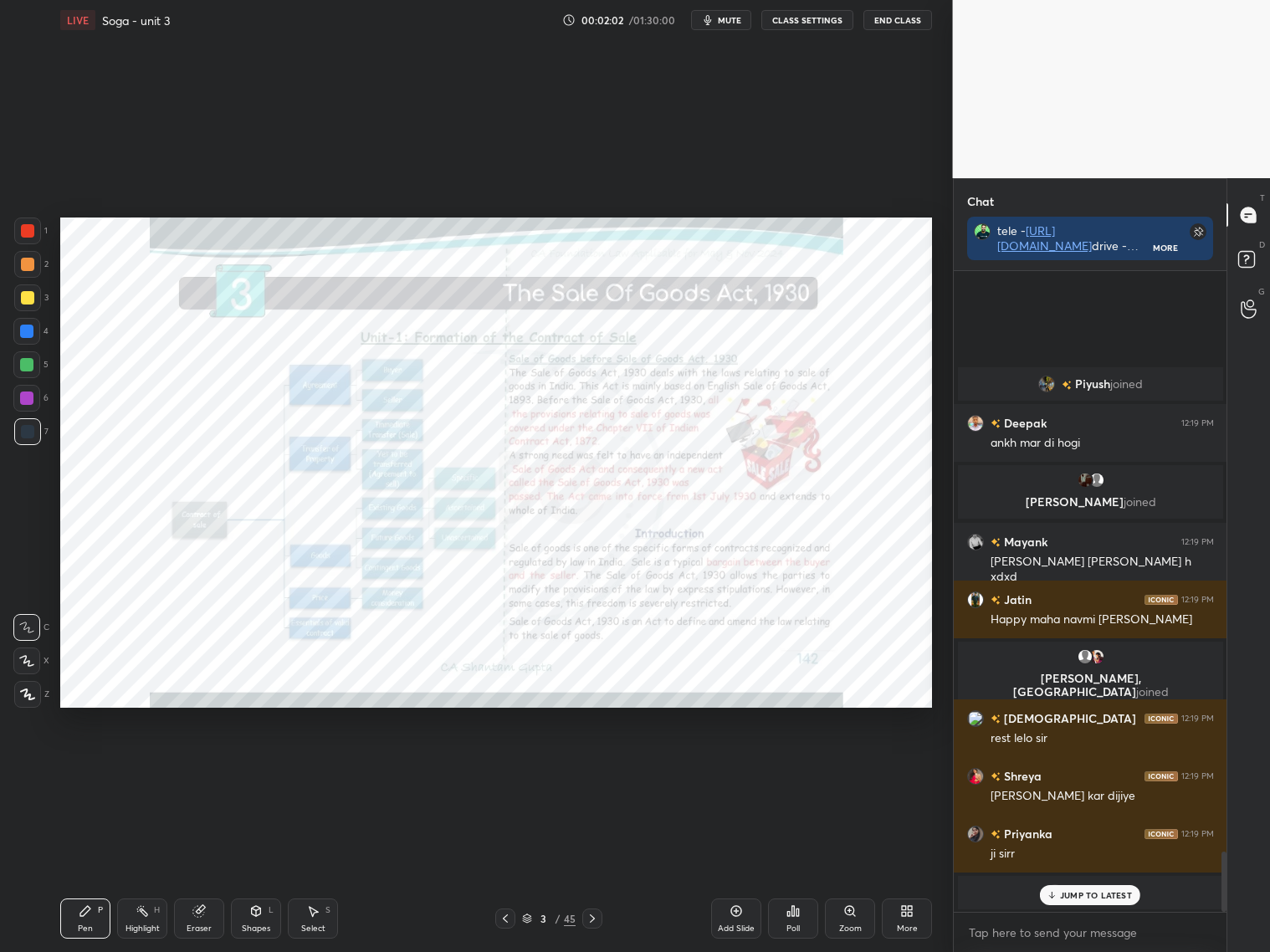
click at [1099, 892] on p "JUMP TO LATEST" at bounding box center [1095, 895] width 72 height 10
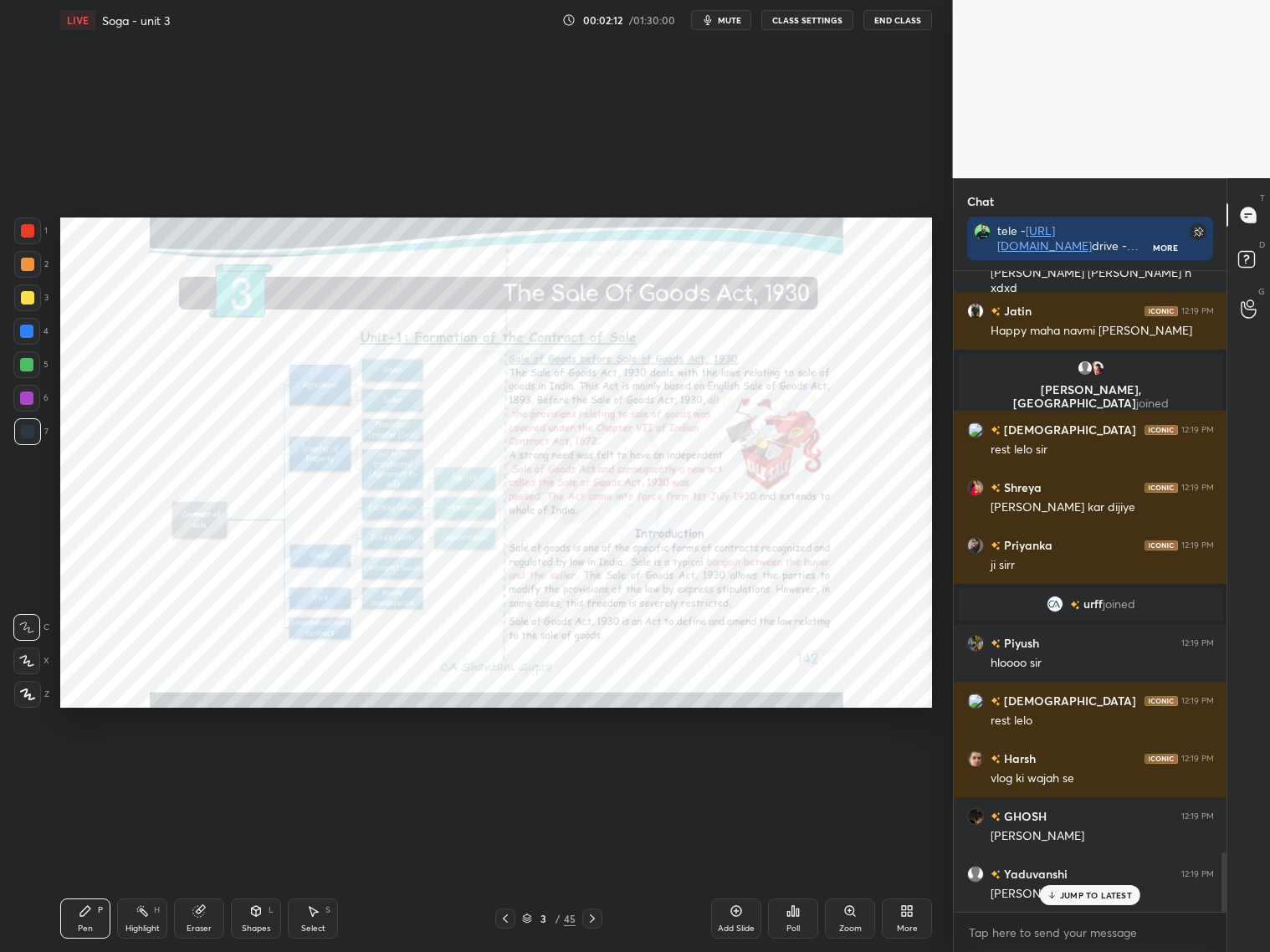
click at [1082, 899] on p "JUMP TO LATEST" at bounding box center [1095, 895] width 72 height 10
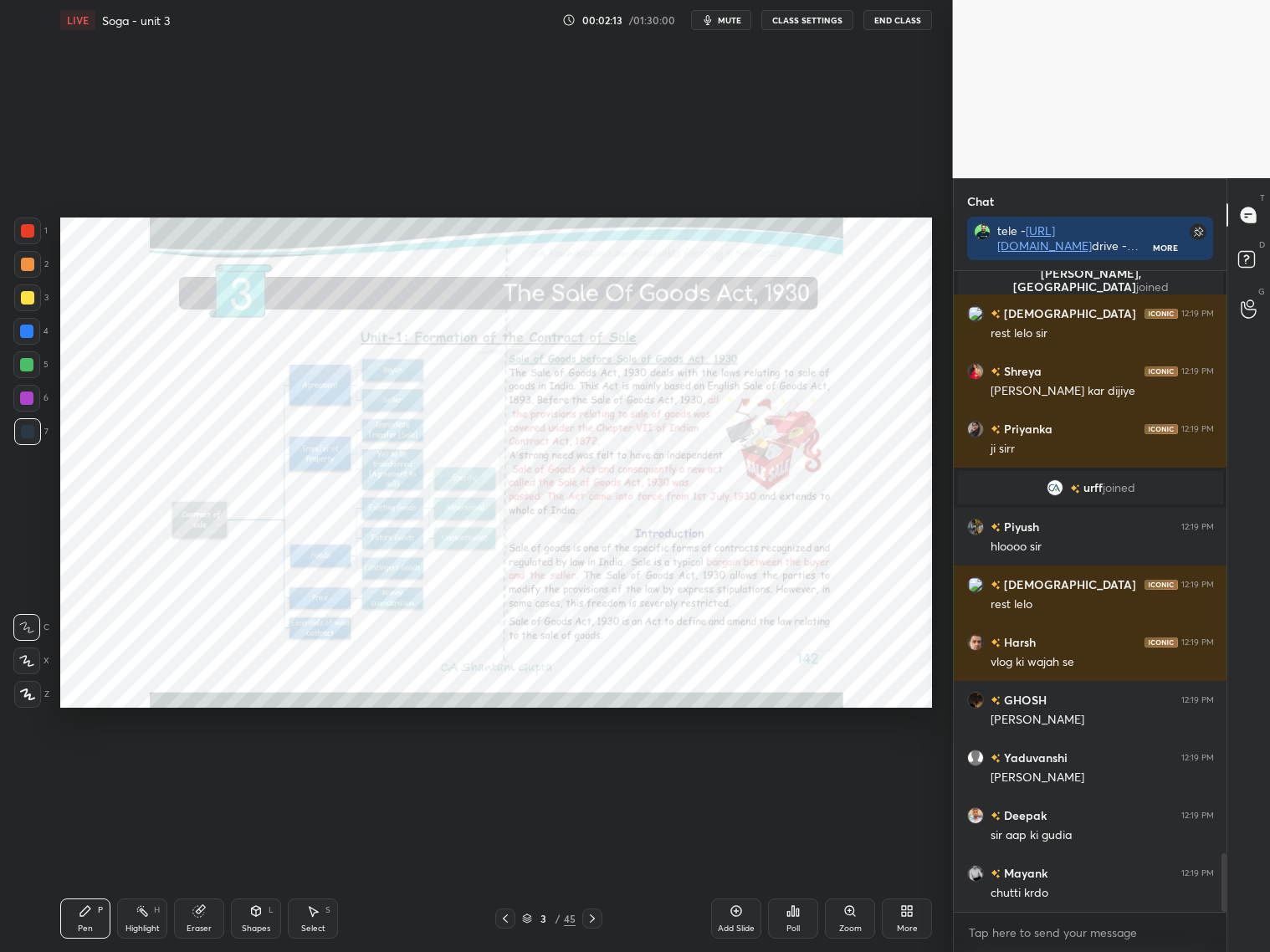
click at [597, 915] on icon at bounding box center [592, 919] width 14 height 14
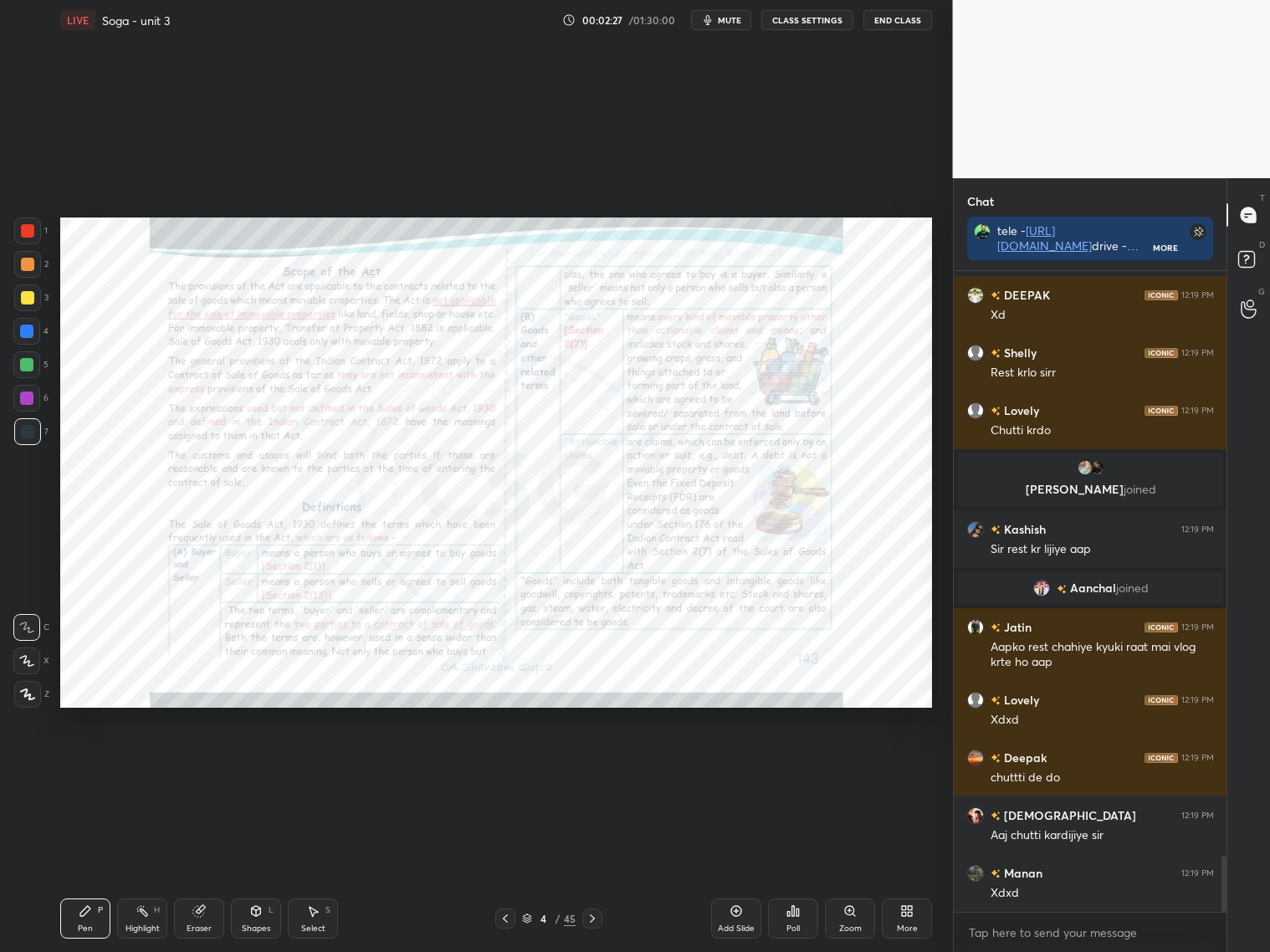
click at [597, 908] on div at bounding box center [592, 918] width 20 height 20
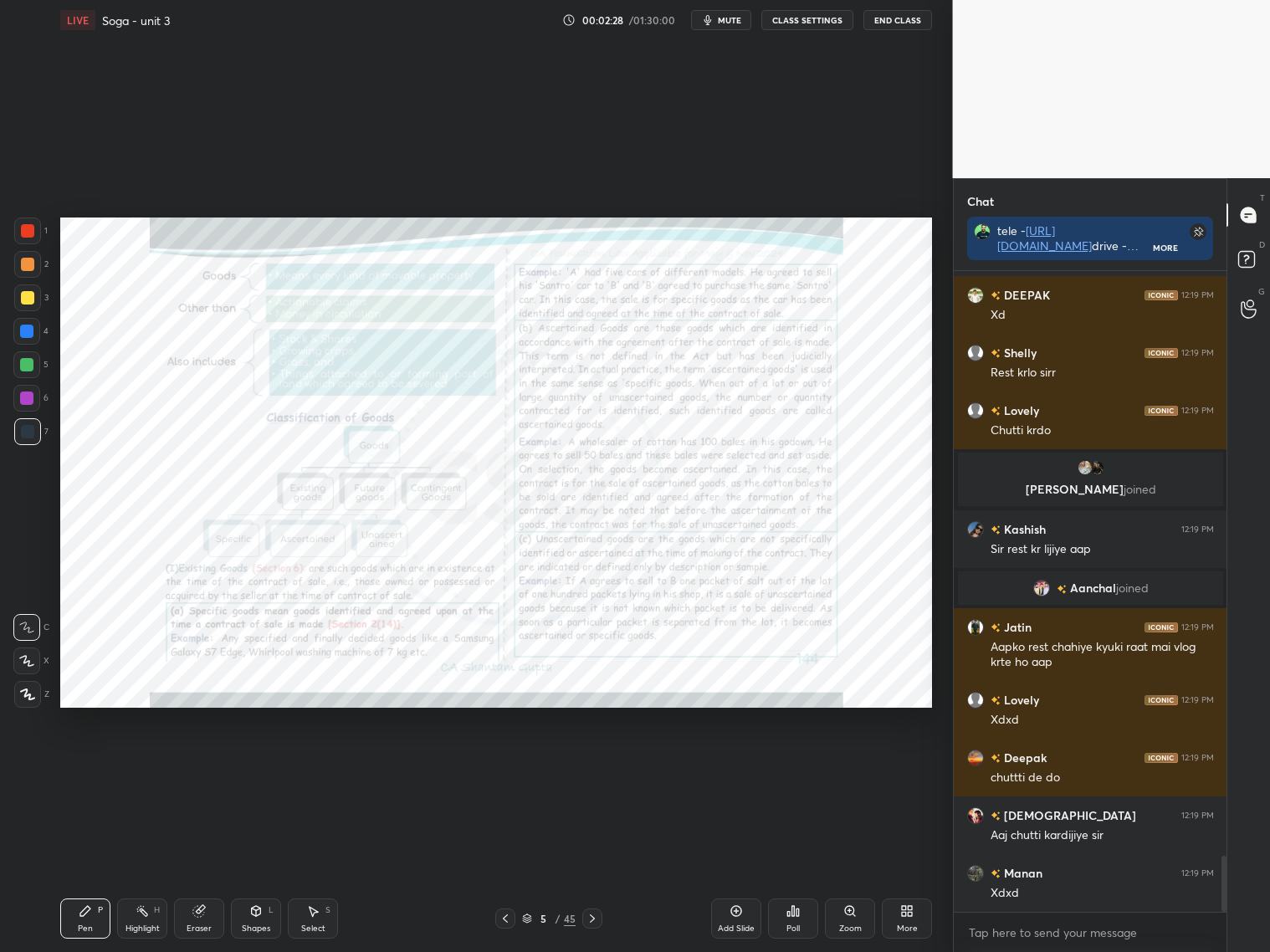
click at [592, 913] on icon at bounding box center [592, 919] width 14 height 14
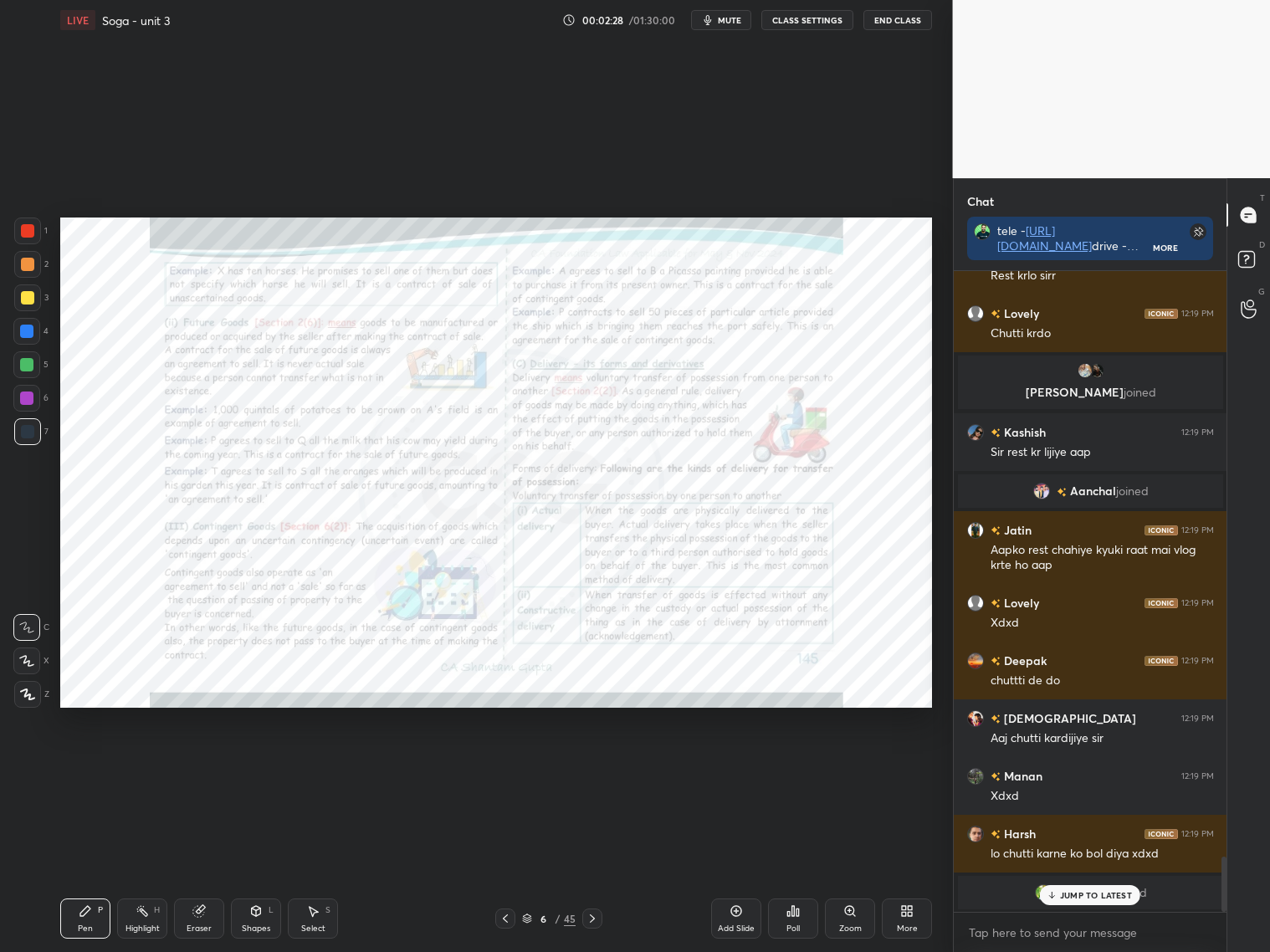
click at [592, 921] on icon at bounding box center [592, 919] width 14 height 14
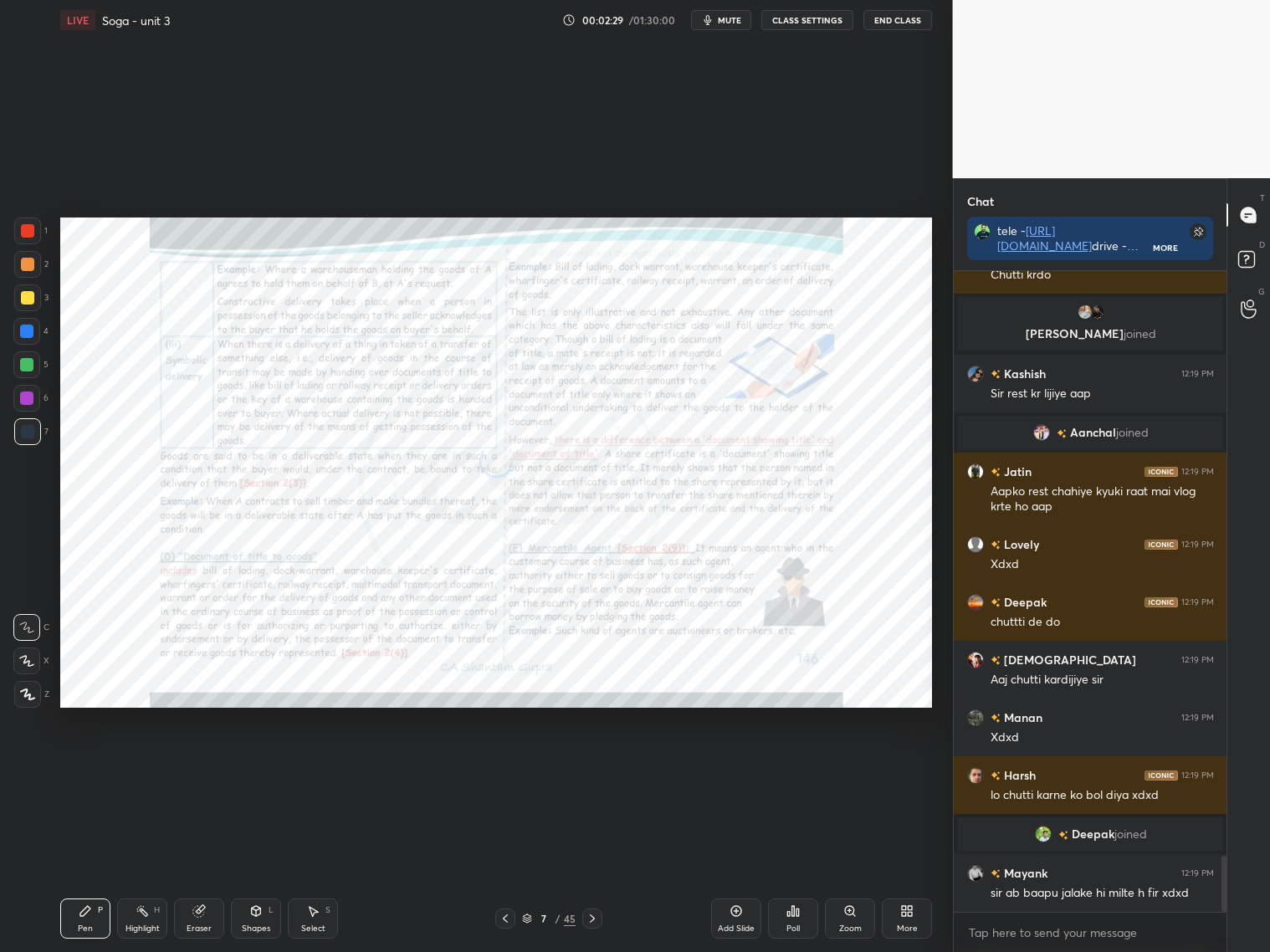
click at [592, 913] on icon at bounding box center [592, 919] width 14 height 14
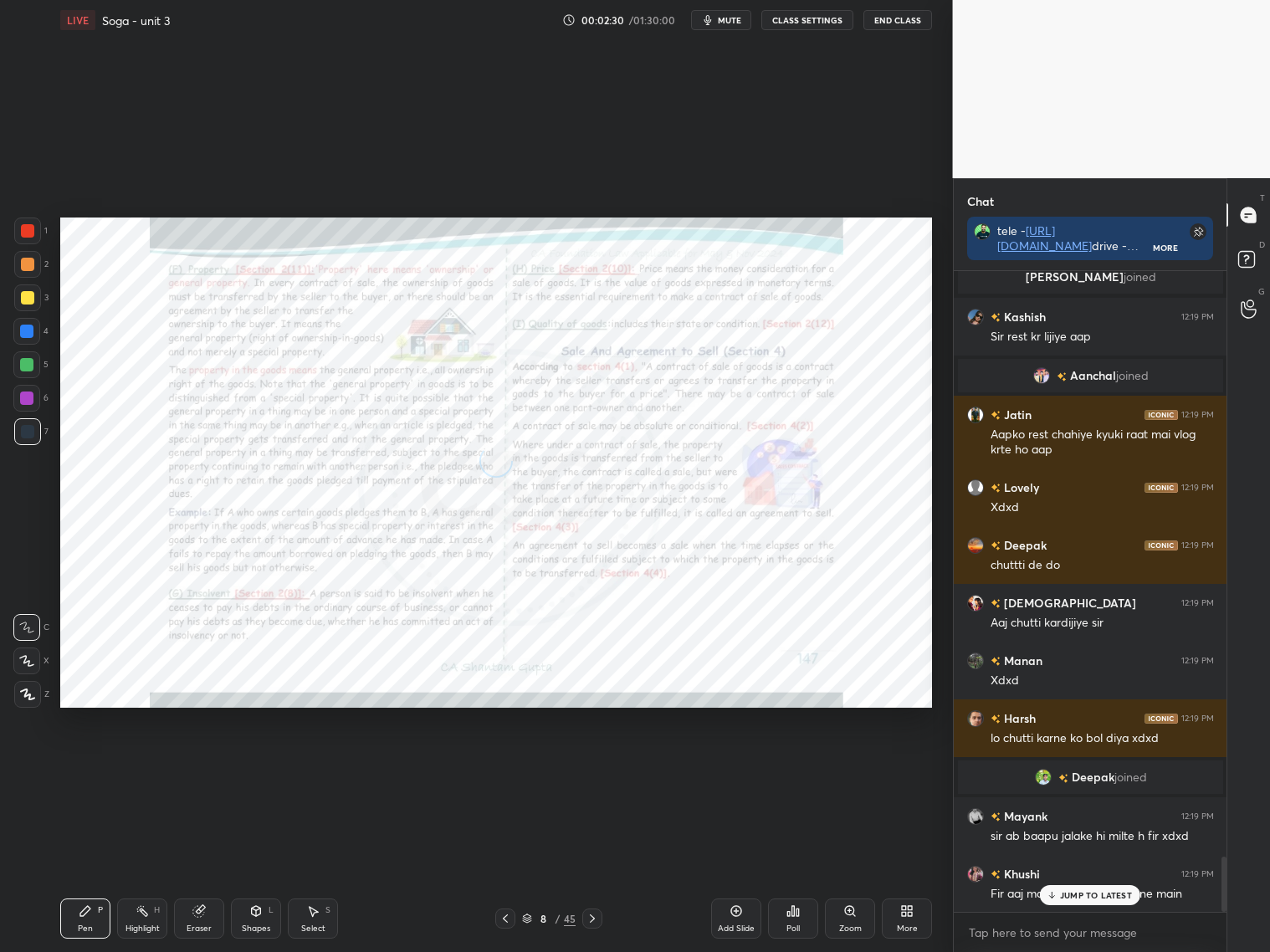
click at [594, 917] on icon at bounding box center [592, 919] width 14 height 14
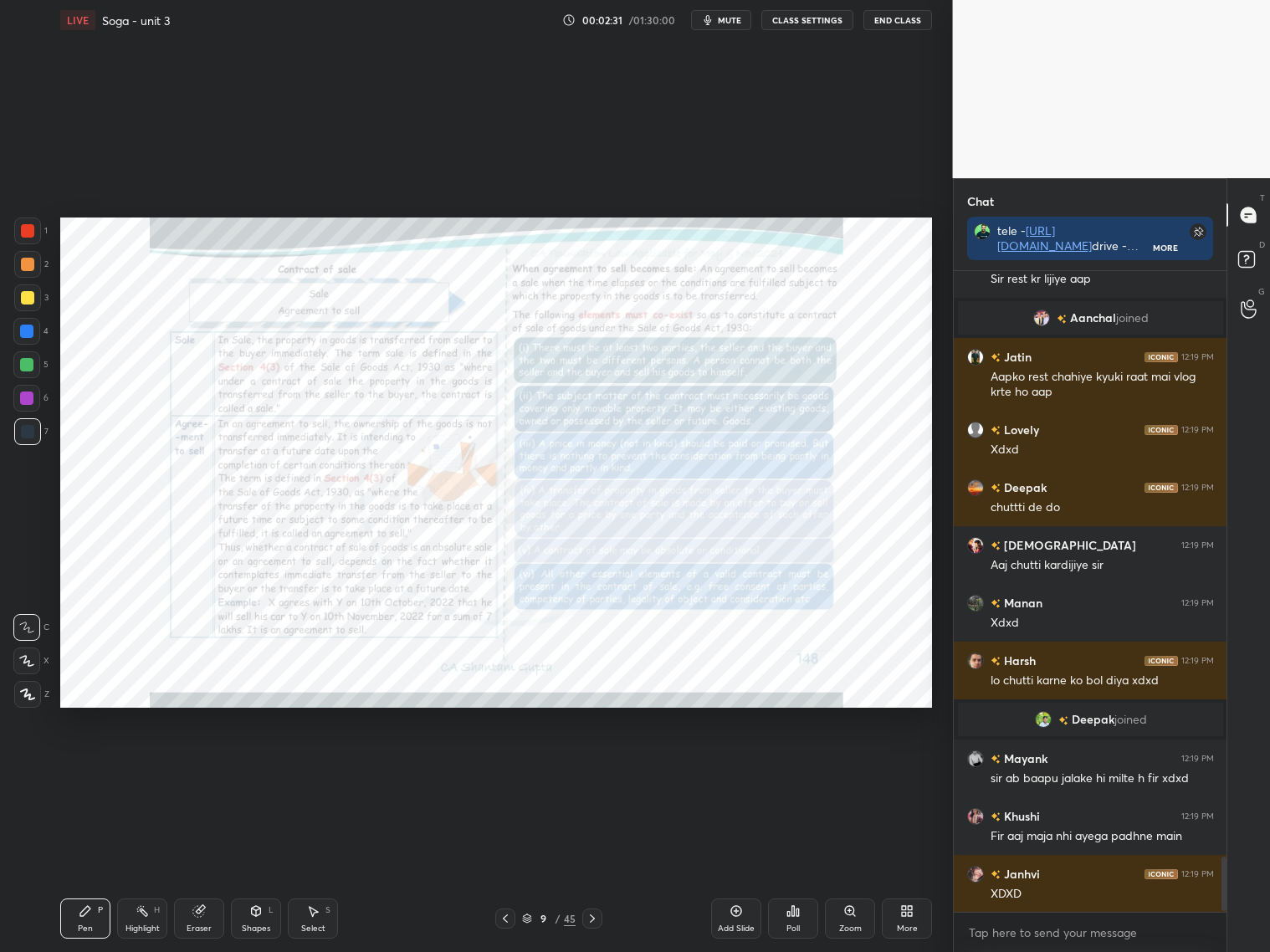
drag, startPoint x: 592, startPoint y: 918, endPoint x: 584, endPoint y: 914, distance: 8.9
click at [593, 918] on icon at bounding box center [592, 919] width 14 height 14
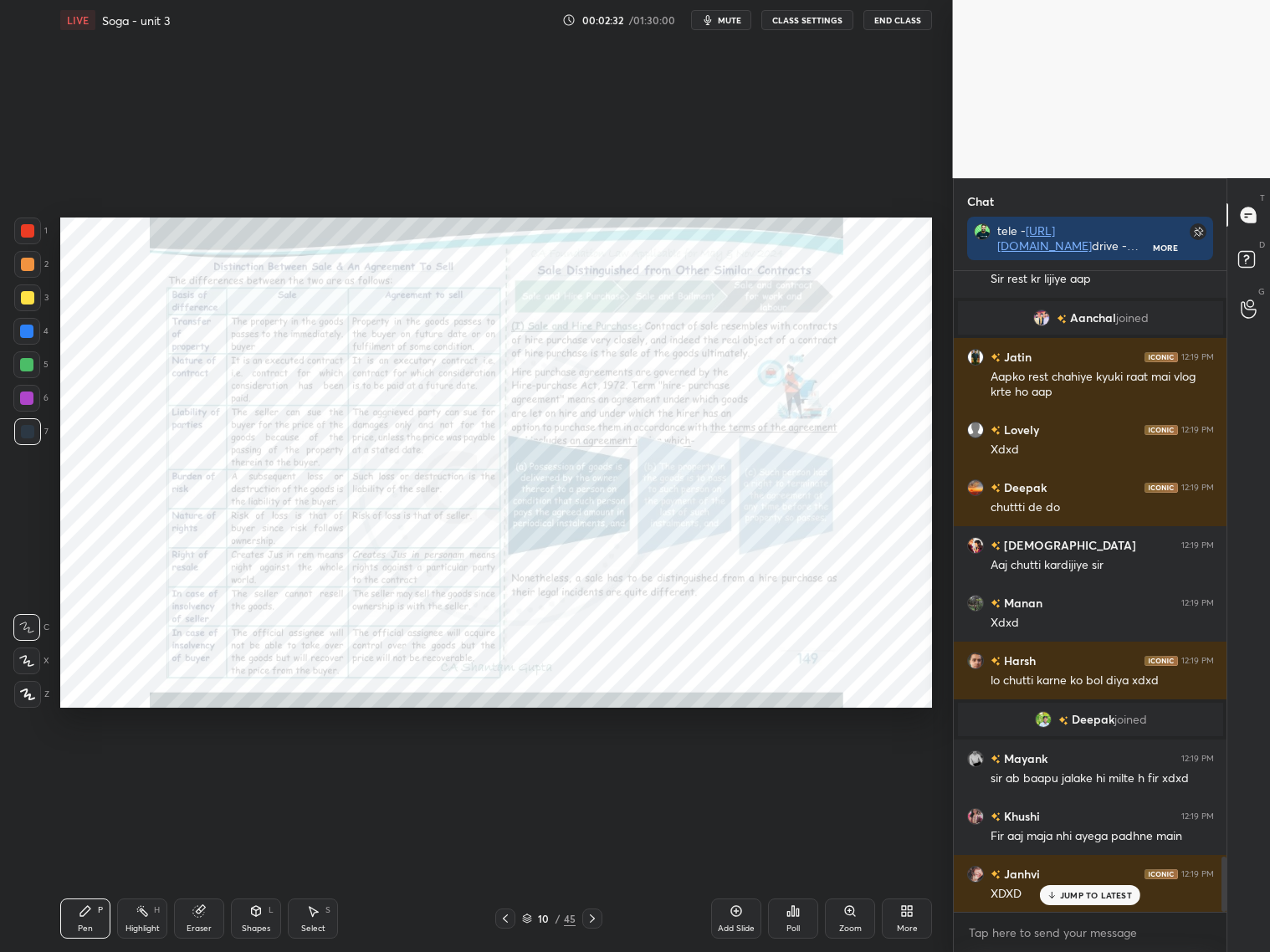
click at [528, 919] on icon at bounding box center [527, 918] width 10 height 10
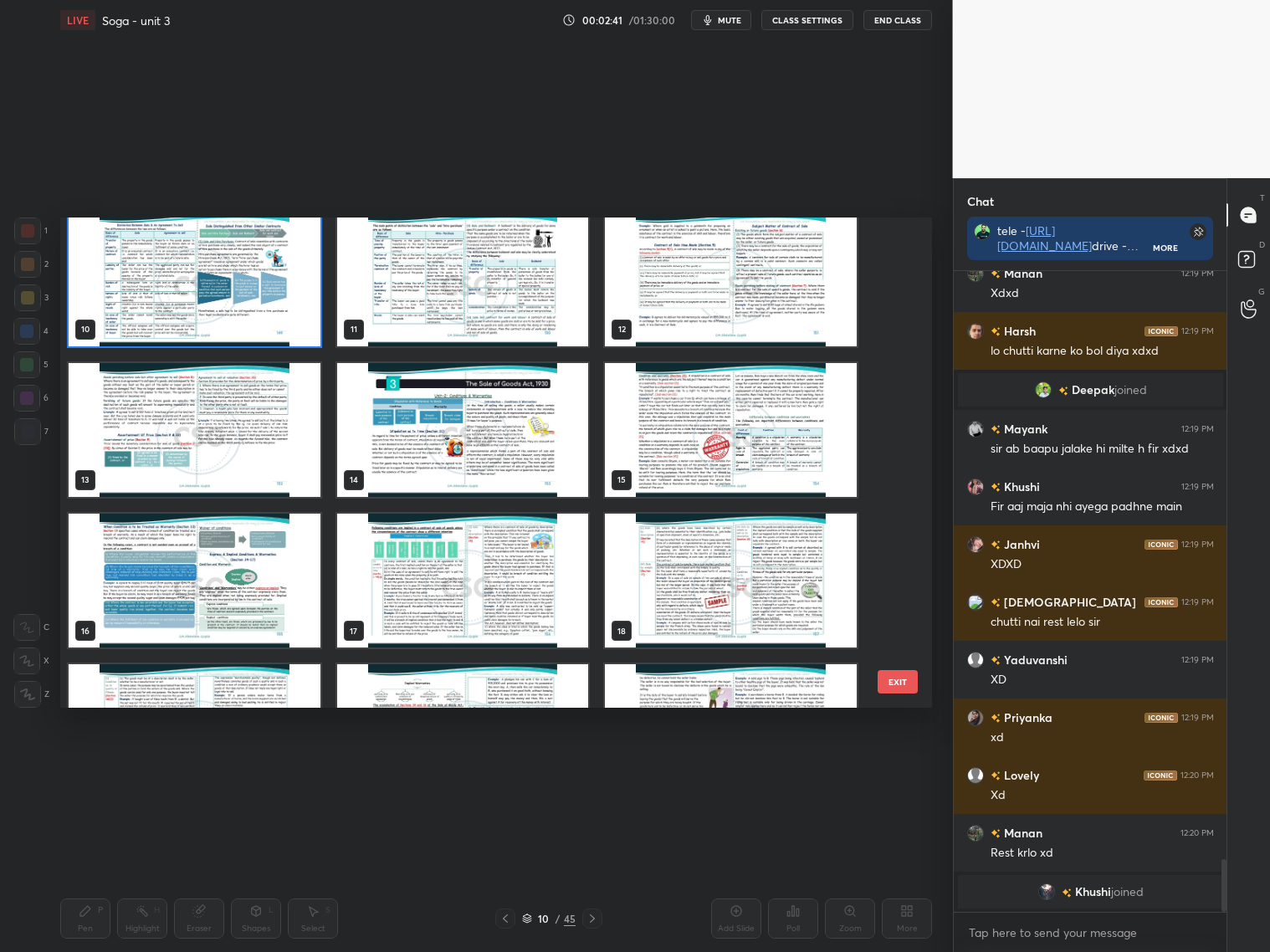
click at [513, 440] on img "grid" at bounding box center [463, 429] width 252 height 134
click at [514, 440] on img "grid" at bounding box center [463, 429] width 252 height 134
click at [515, 440] on img "grid" at bounding box center [463, 429] width 252 height 134
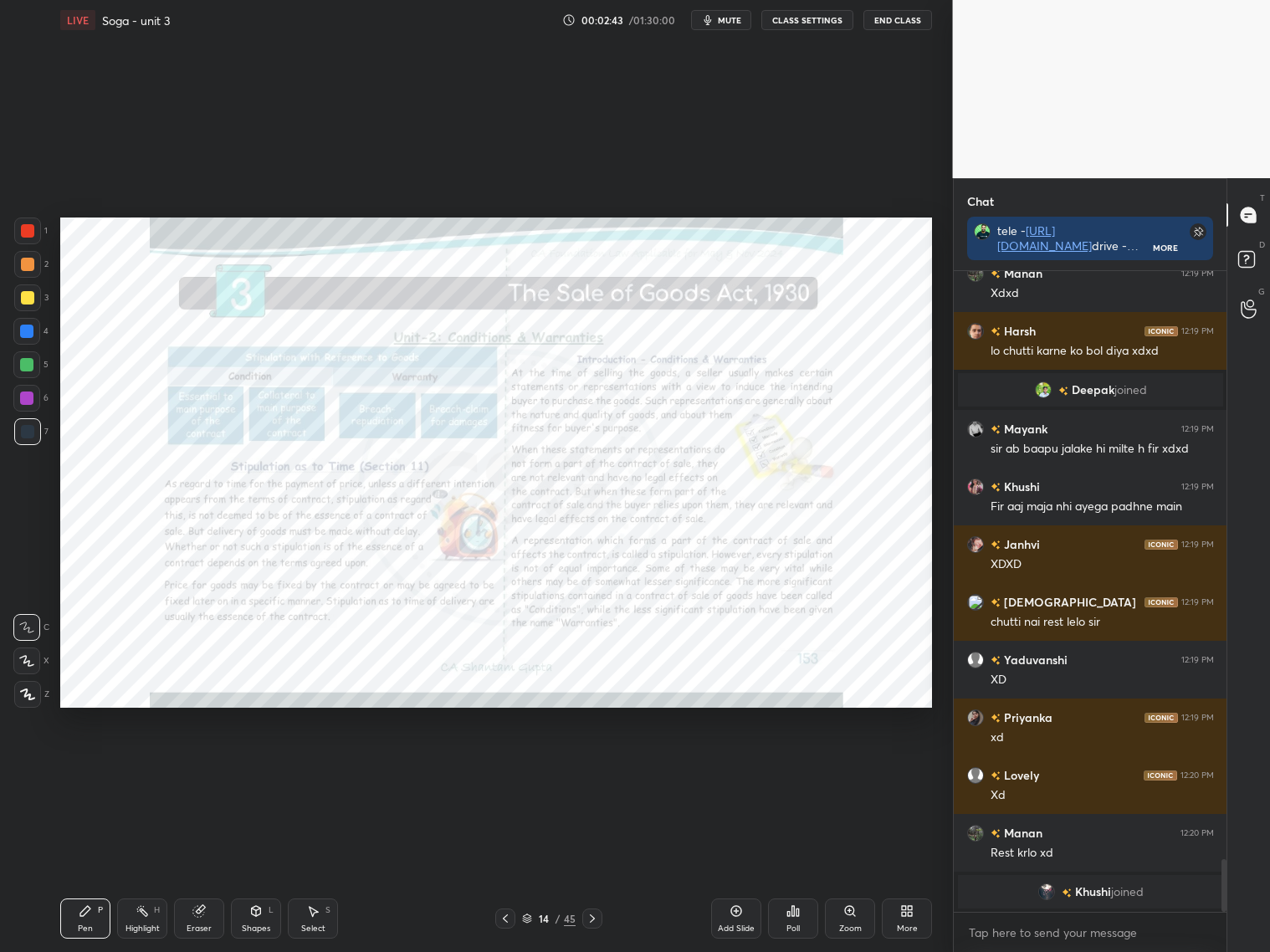
click at [592, 921] on icon at bounding box center [592, 919] width 14 height 14
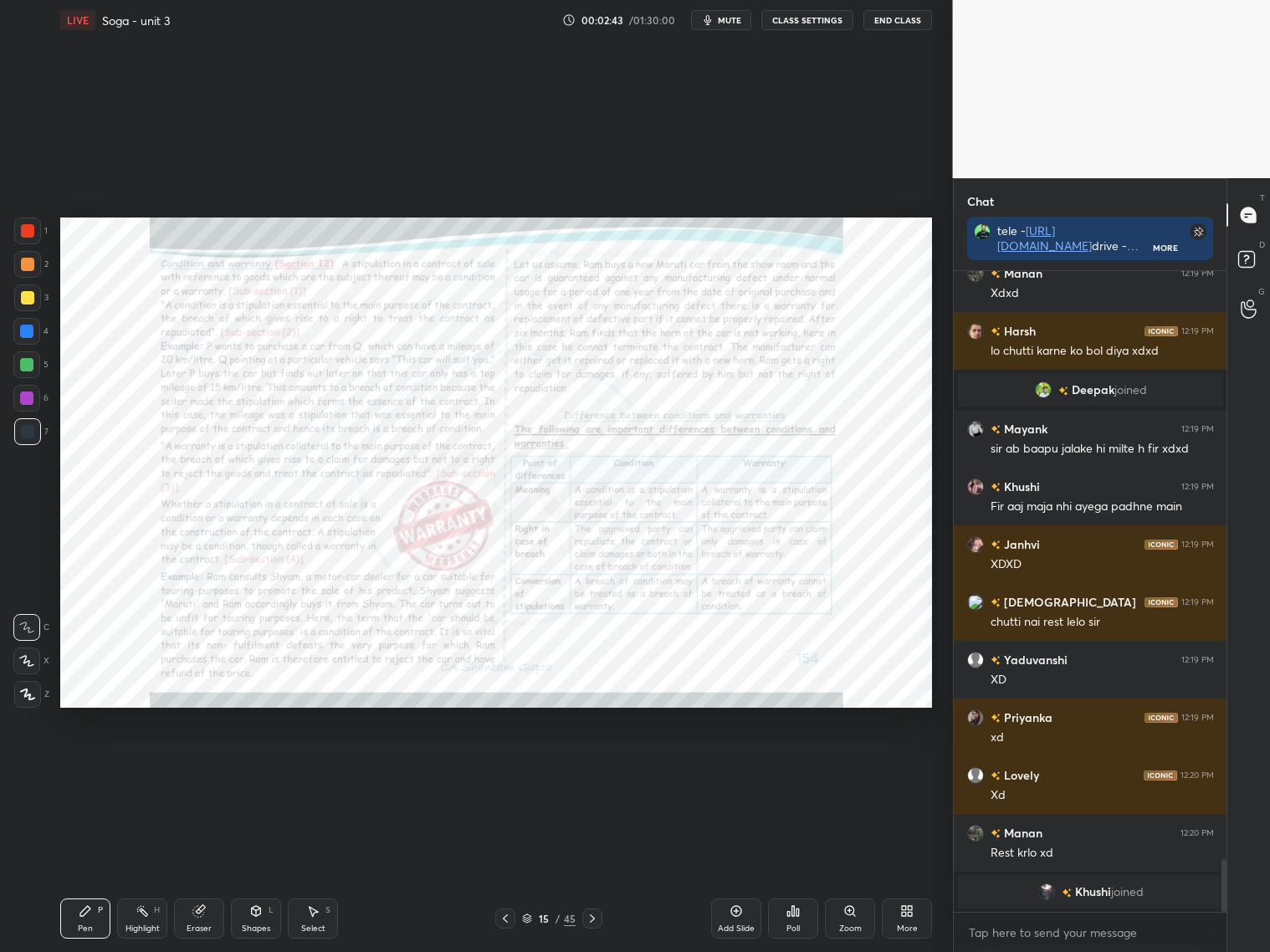
click at [595, 918] on icon at bounding box center [592, 919] width 14 height 14
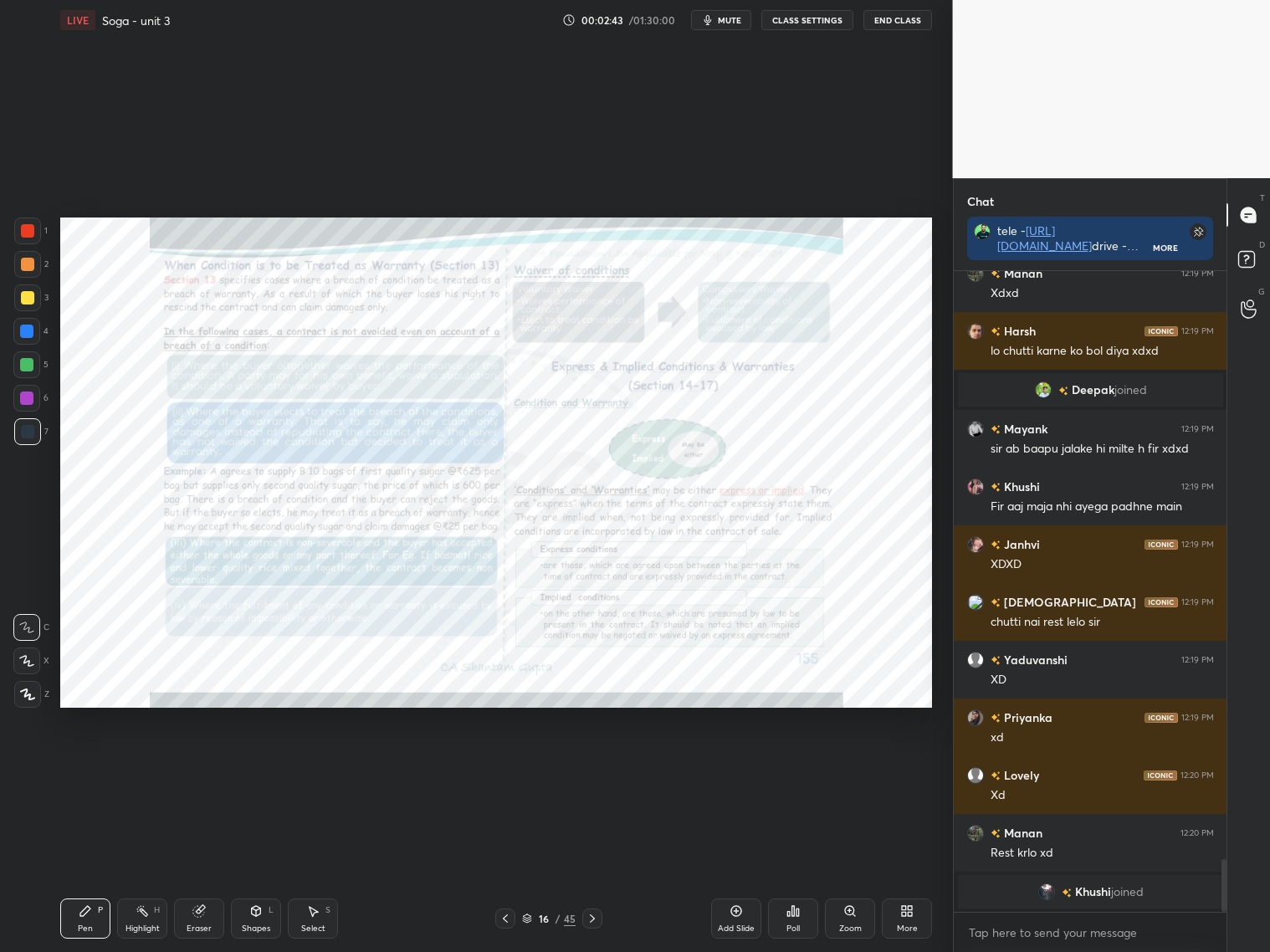
click at [597, 916] on icon at bounding box center [592, 919] width 14 height 14
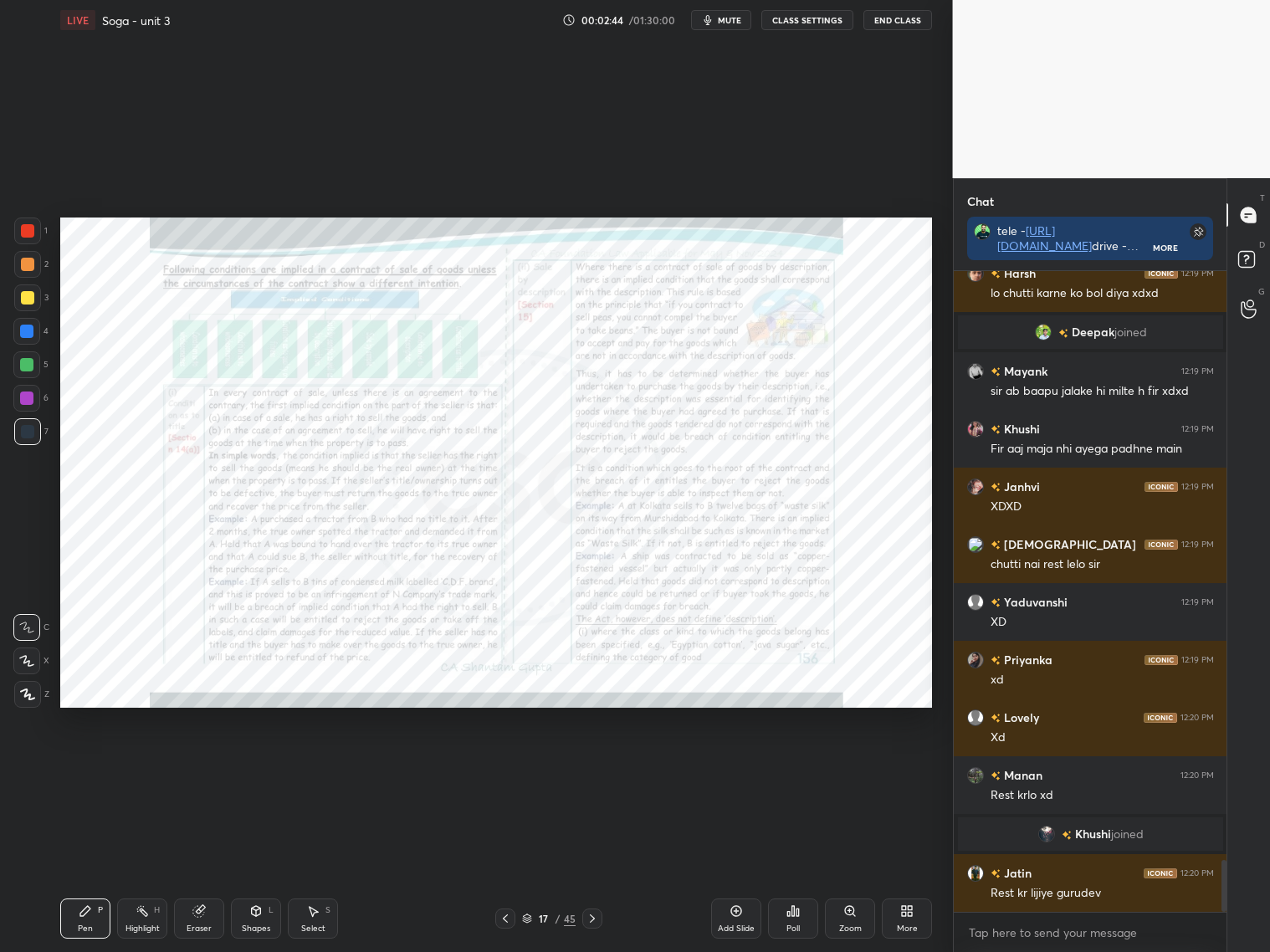
click at [598, 916] on icon at bounding box center [592, 919] width 14 height 14
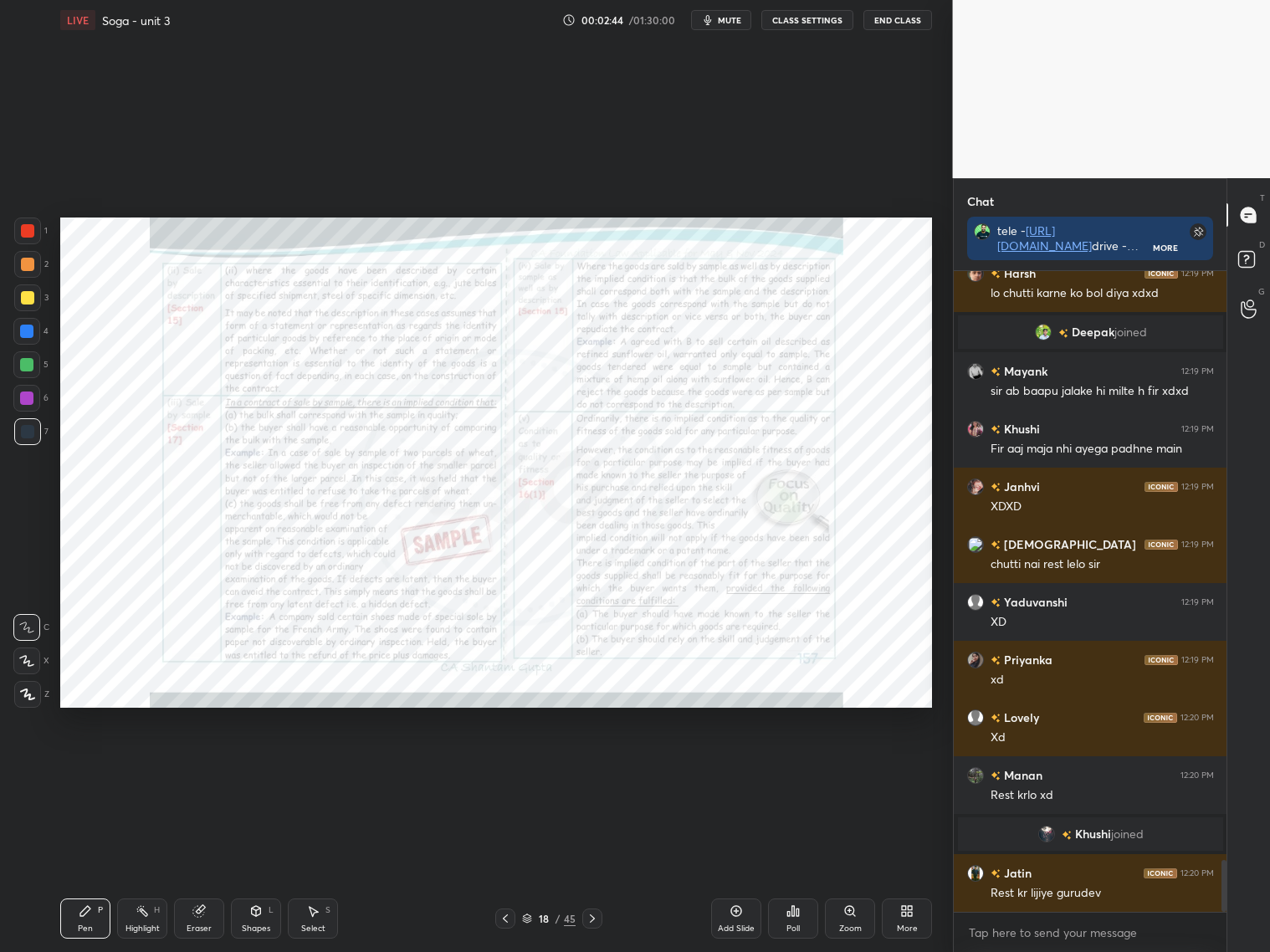
click at [598, 913] on div at bounding box center [592, 918] width 20 height 20
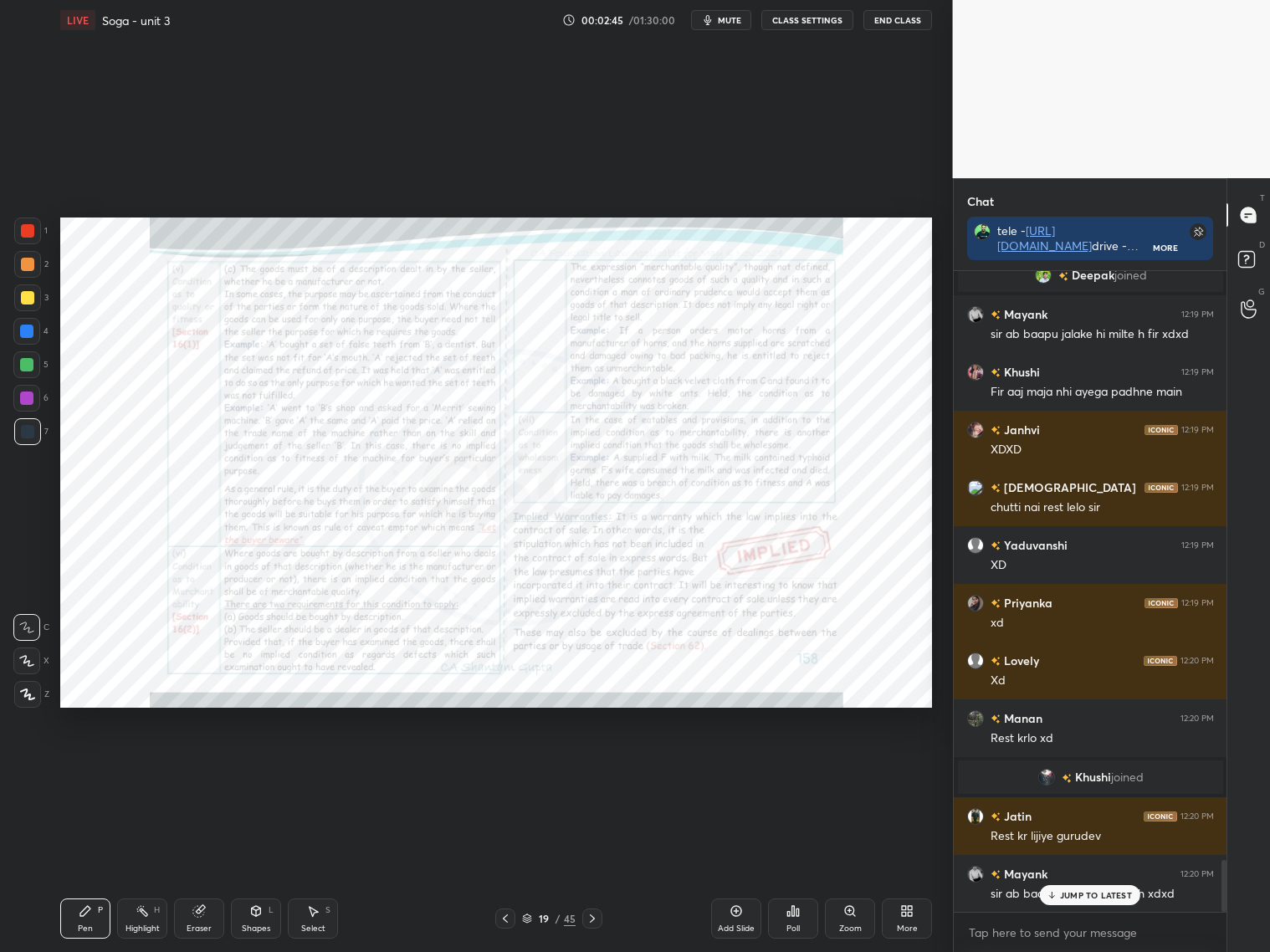
click at [600, 910] on div at bounding box center [592, 918] width 20 height 20
click at [601, 905] on div "Pen P Highlight H Eraser Shapes L Select S 20 / 45 Add Slide Poll Zoom More" at bounding box center [496, 918] width 871 height 67
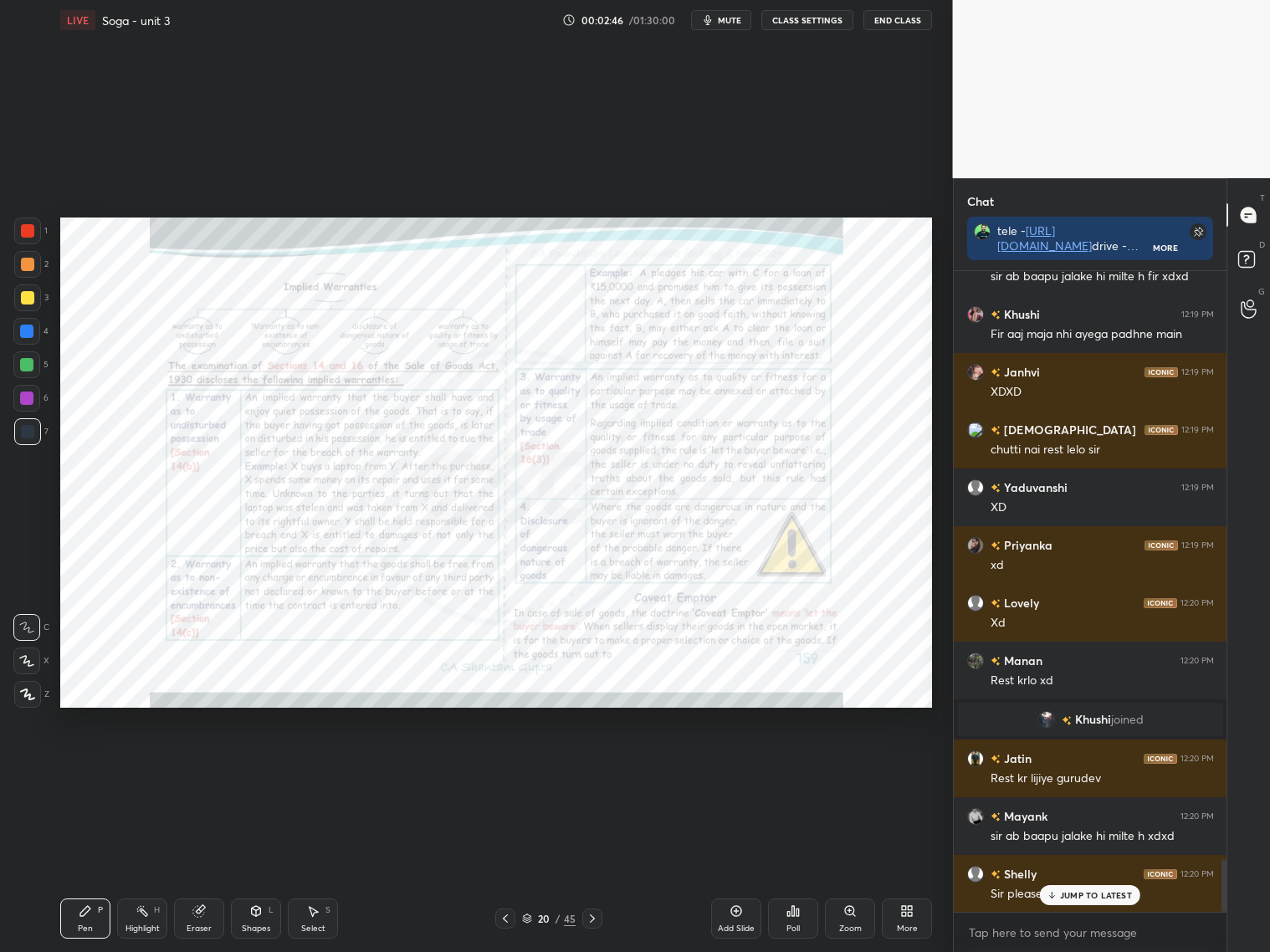
click at [598, 913] on icon at bounding box center [592, 919] width 14 height 14
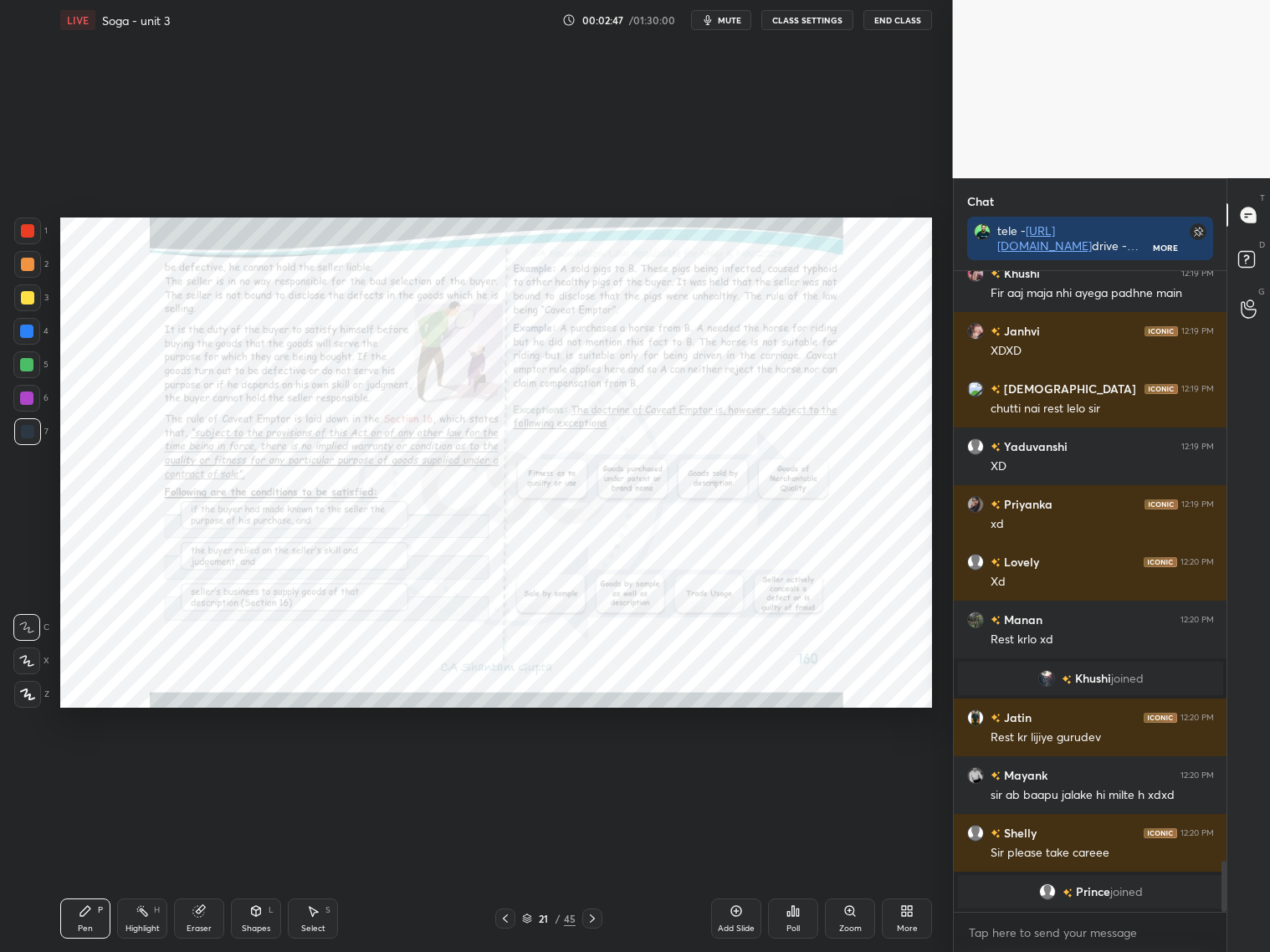
click at [592, 918] on icon at bounding box center [592, 919] width 14 height 14
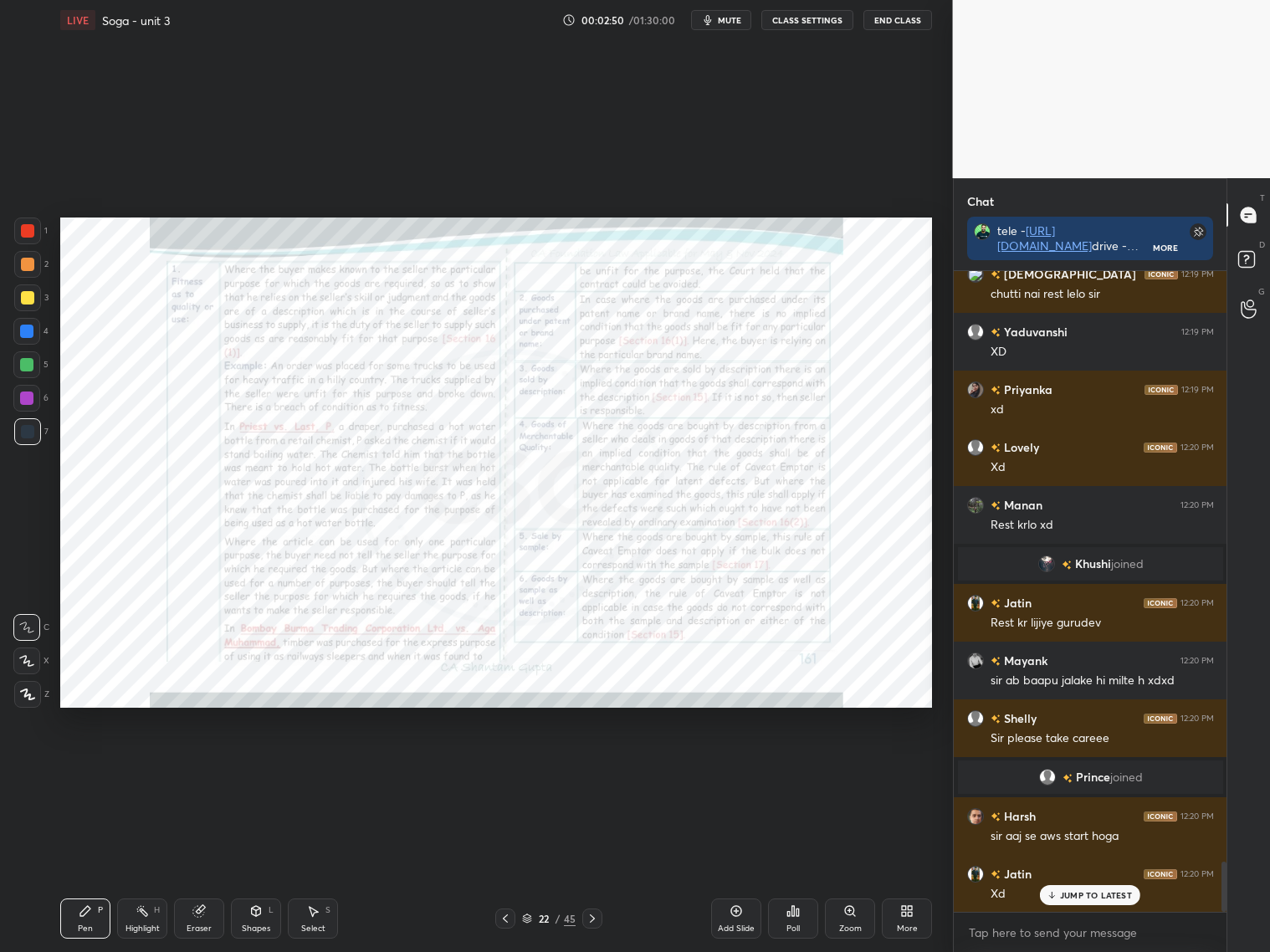
click at [592, 915] on icon at bounding box center [592, 919] width 14 height 14
click at [504, 918] on icon at bounding box center [505, 918] width 5 height 9
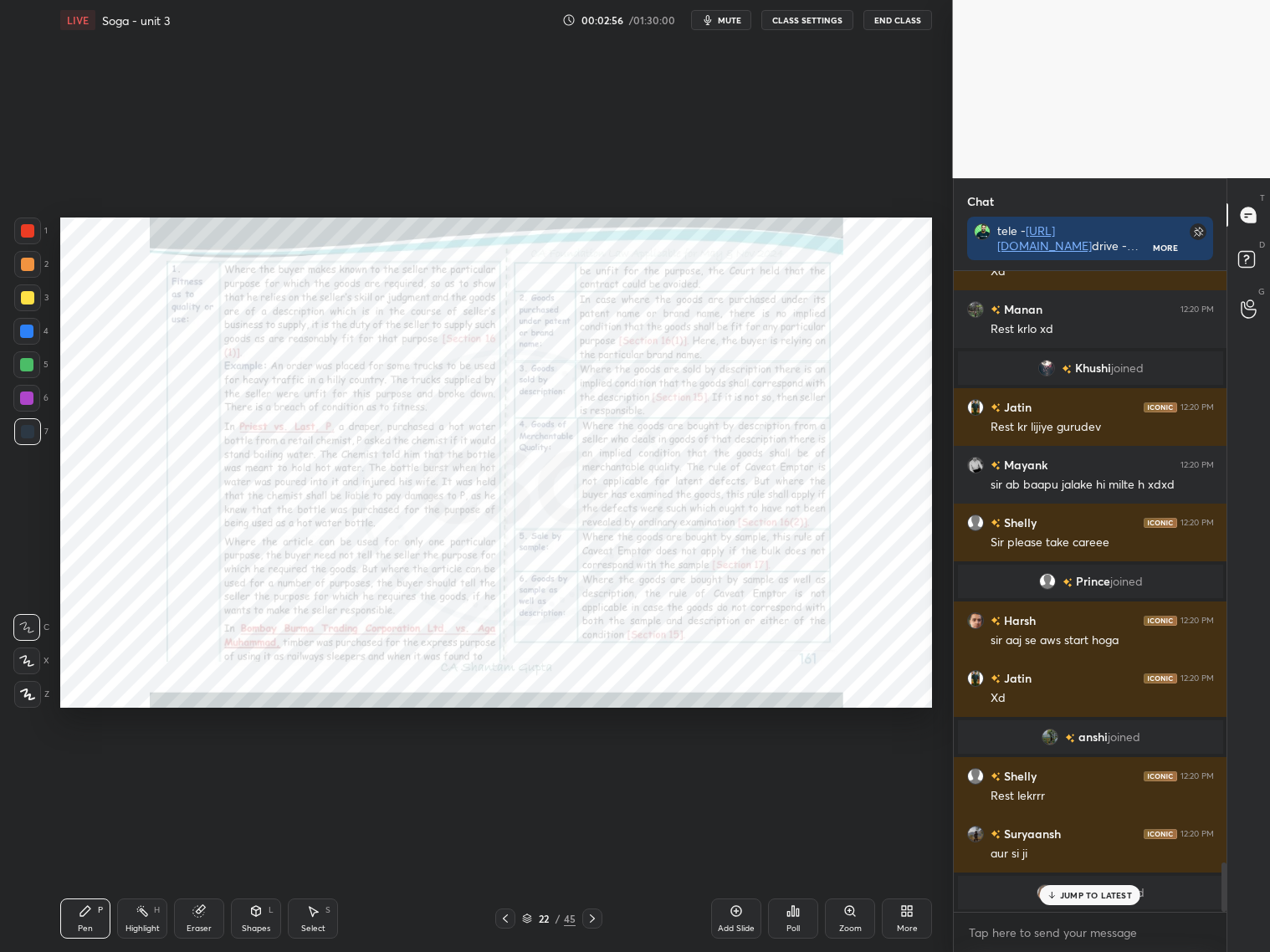
click at [595, 917] on icon at bounding box center [592, 919] width 14 height 14
click at [594, 919] on icon at bounding box center [592, 919] width 14 height 14
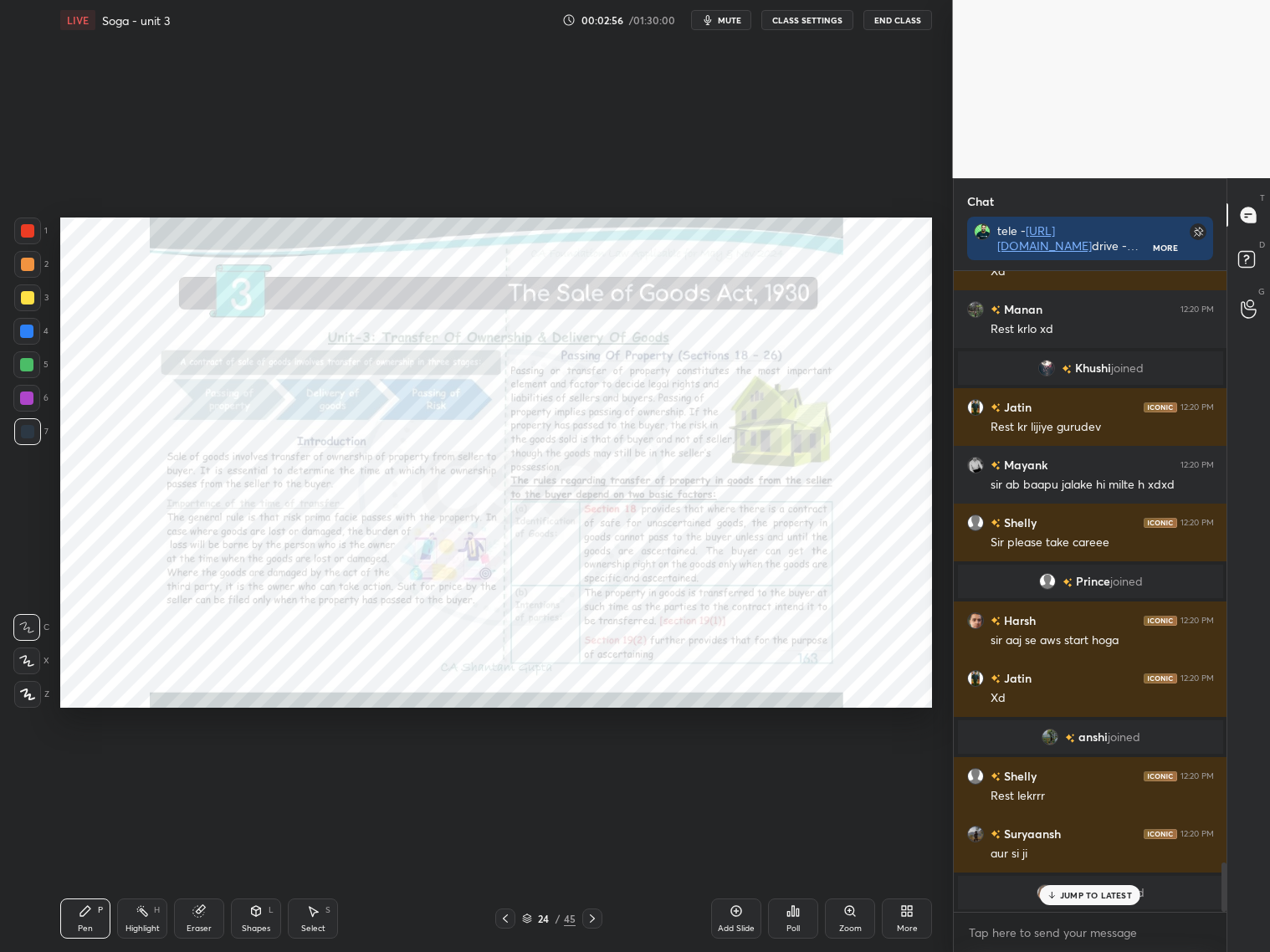
click at [596, 923] on icon at bounding box center [592, 919] width 14 height 14
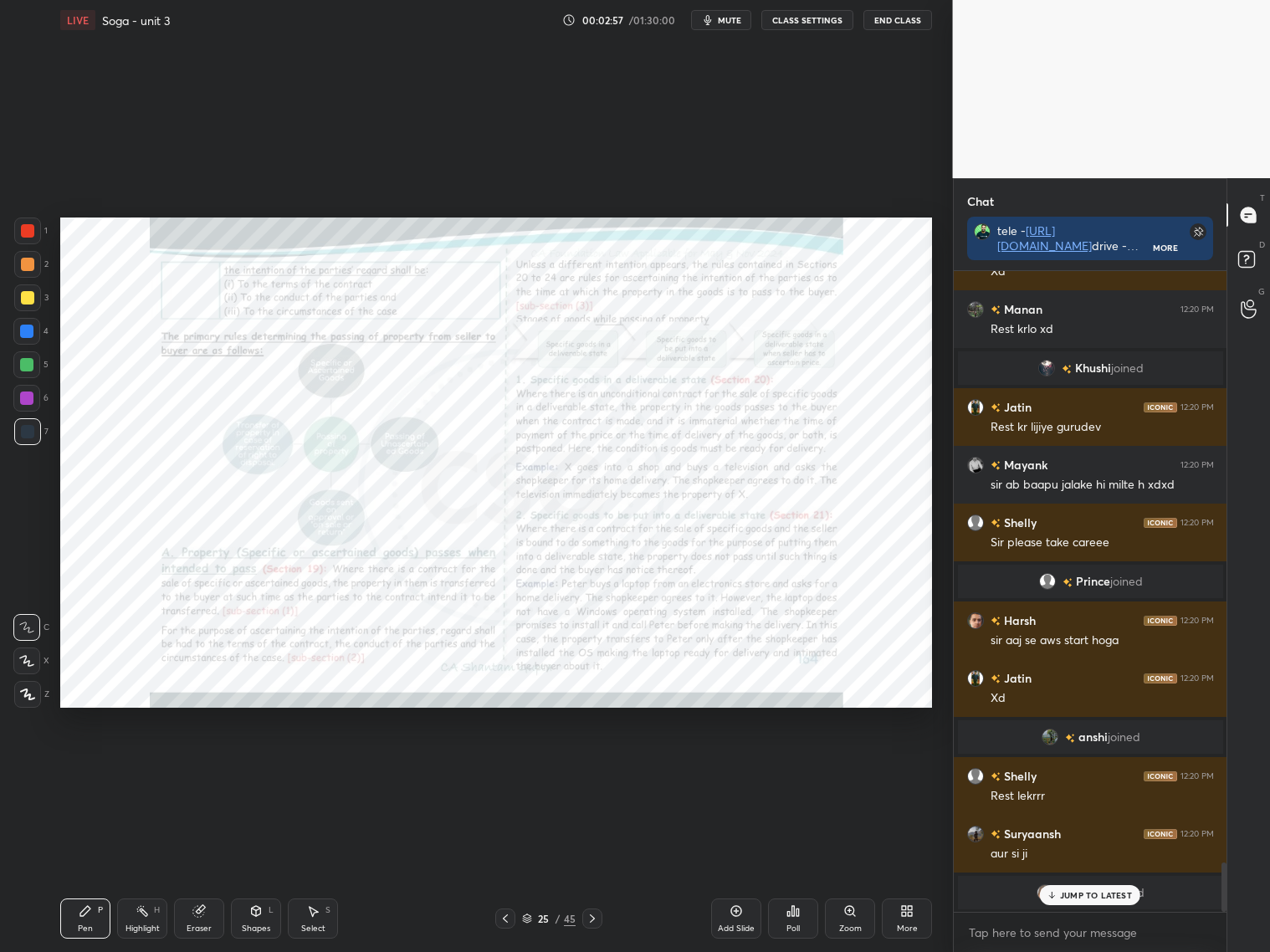
click at [588, 919] on icon at bounding box center [592, 919] width 14 height 14
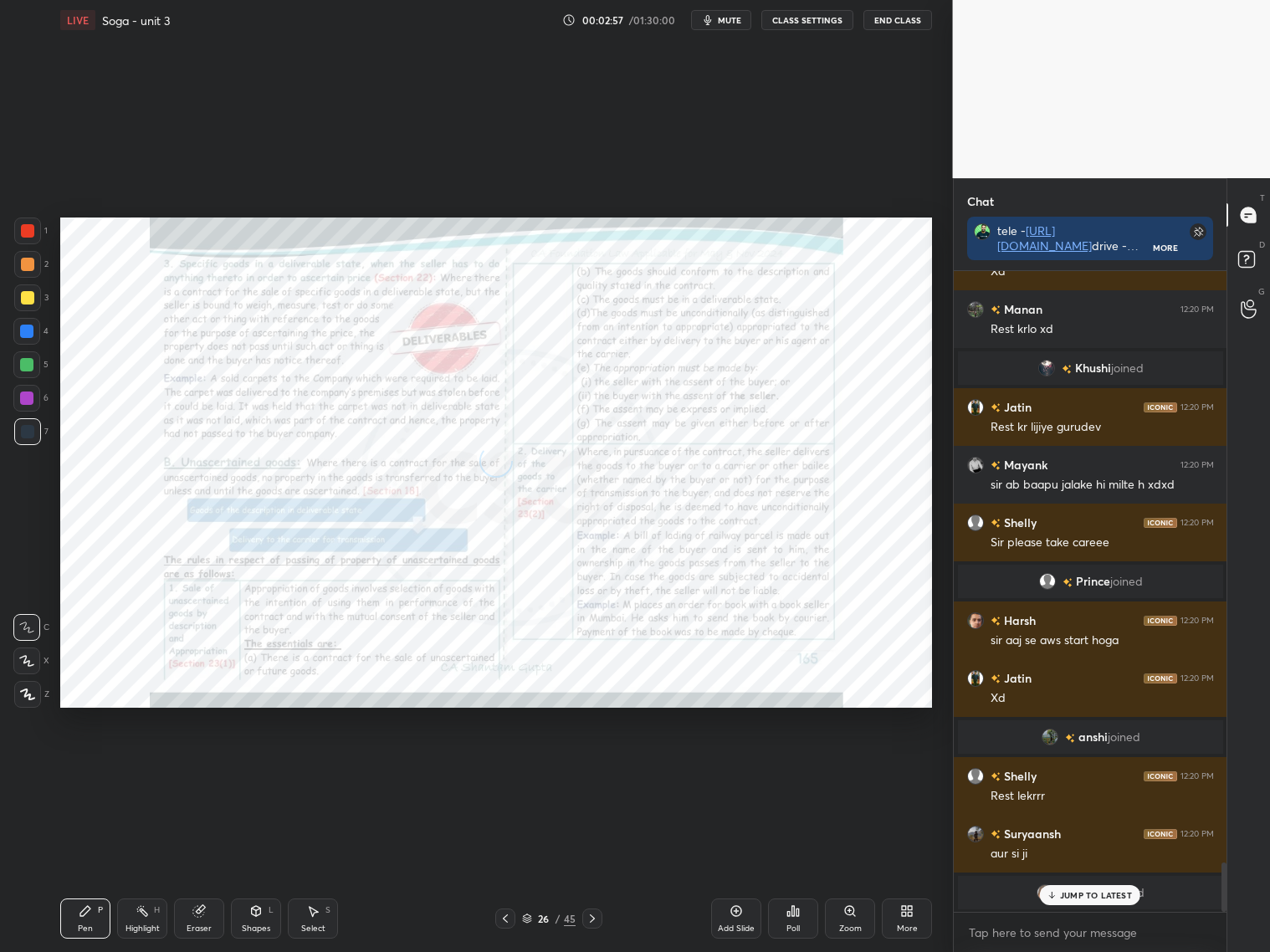
click at [592, 917] on icon at bounding box center [592, 919] width 14 height 14
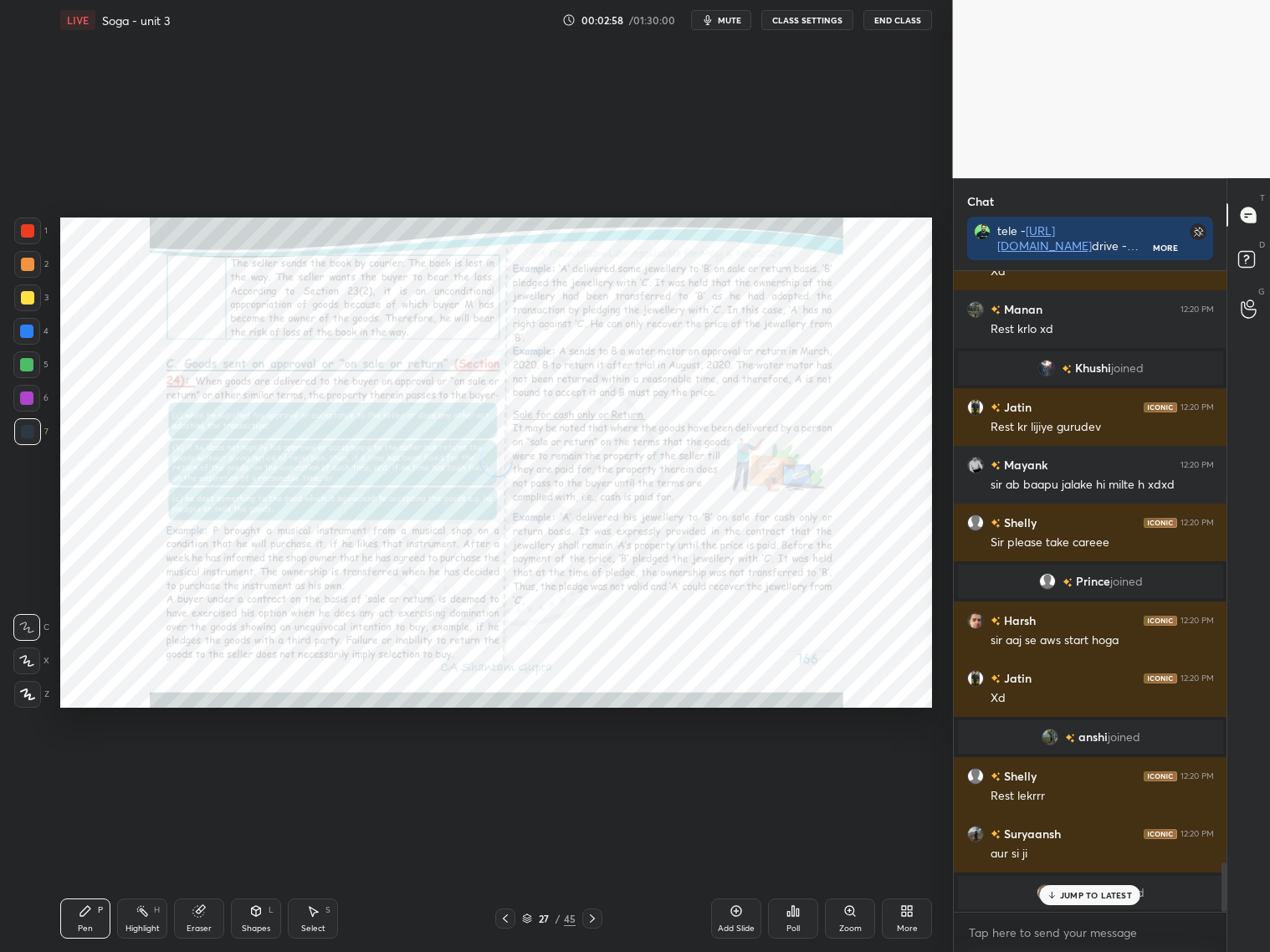
click at [592, 919] on icon at bounding box center [592, 919] width 14 height 14
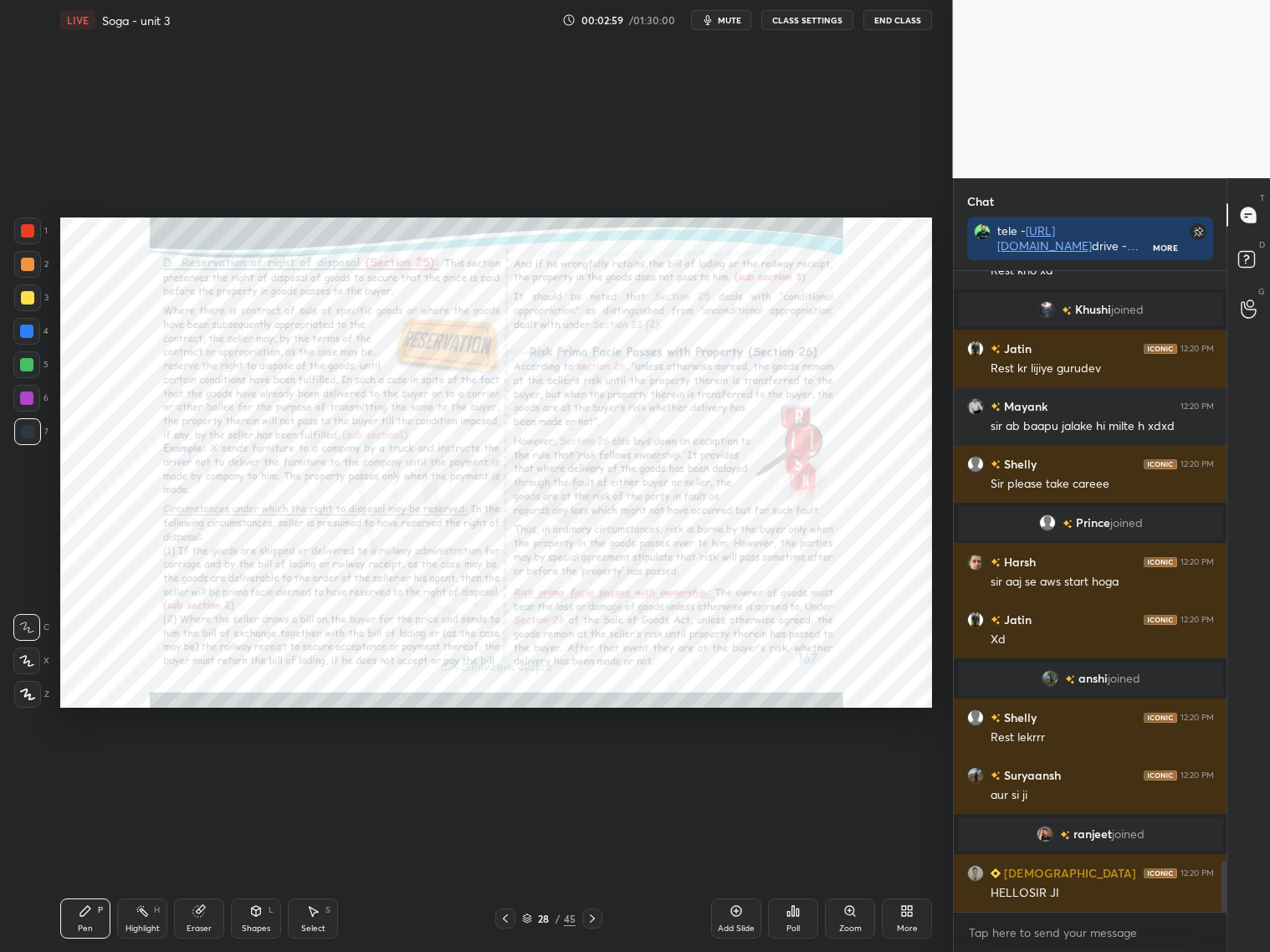
click at [595, 914] on icon at bounding box center [592, 919] width 14 height 14
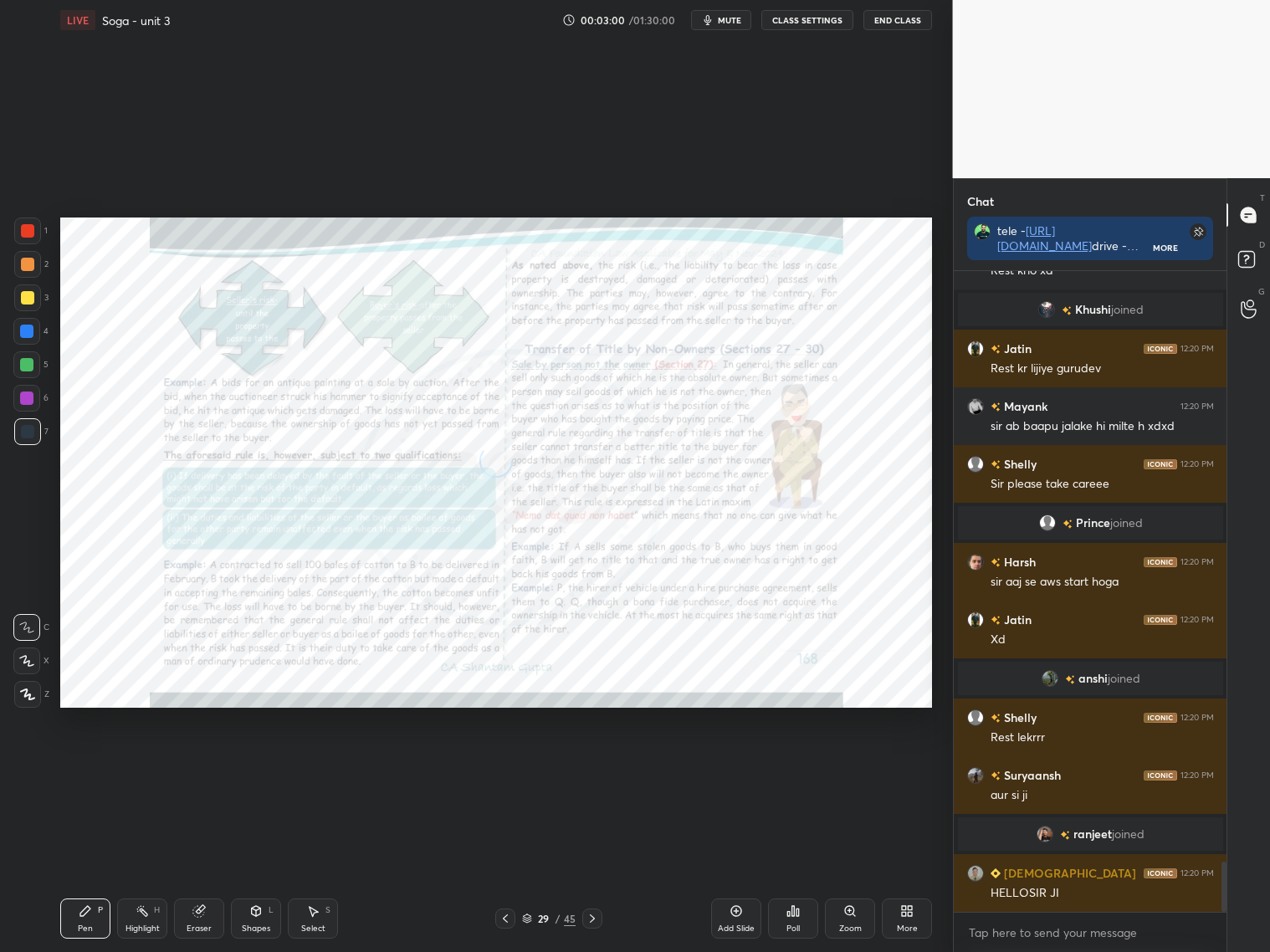
click at [596, 914] on icon at bounding box center [592, 919] width 14 height 14
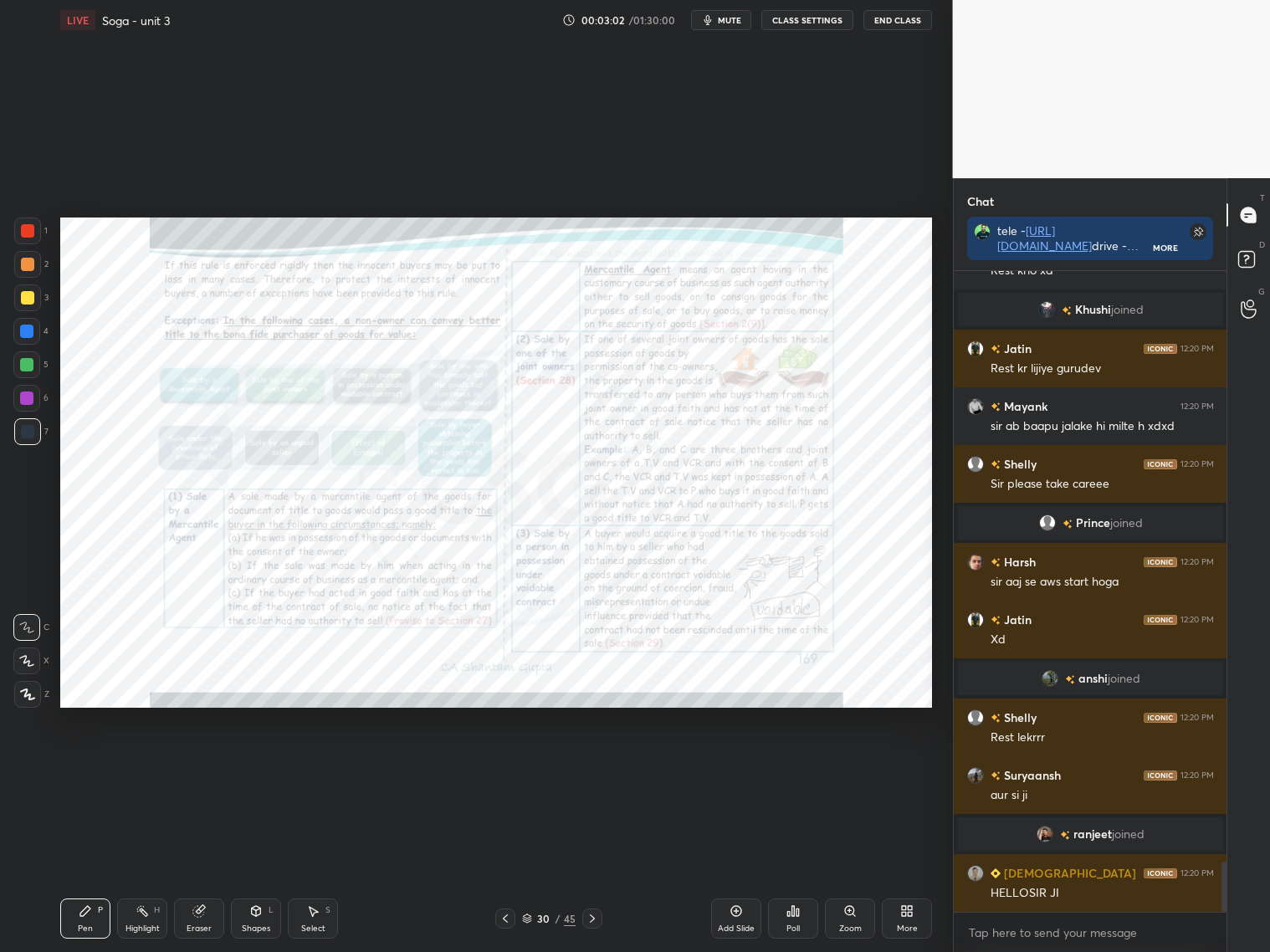
click at [597, 911] on div at bounding box center [592, 918] width 20 height 20
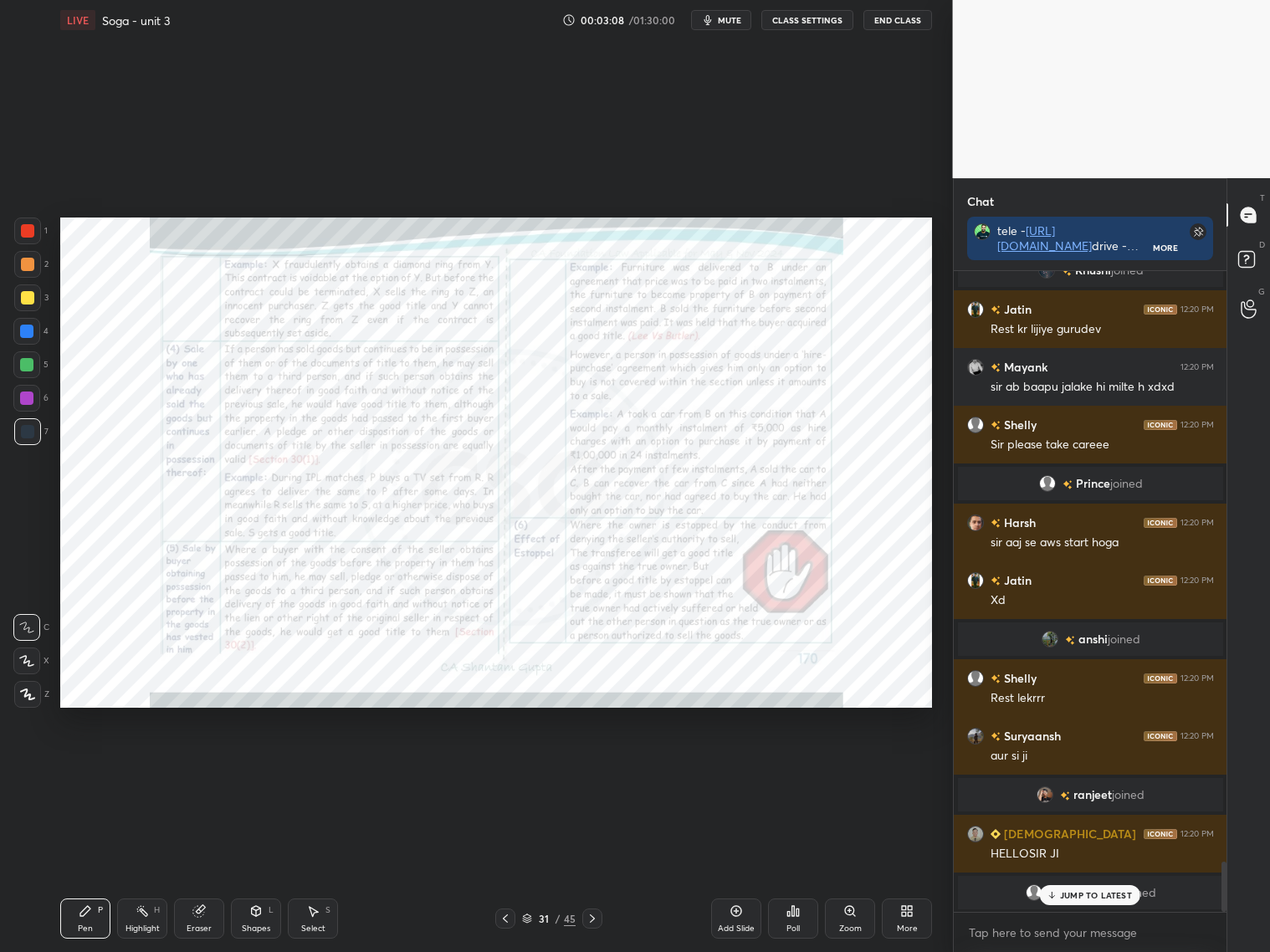
click at [598, 918] on icon at bounding box center [592, 919] width 14 height 14
click at [596, 919] on icon at bounding box center [592, 919] width 14 height 14
click at [596, 917] on icon at bounding box center [592, 919] width 14 height 14
click at [593, 917] on icon at bounding box center [592, 919] width 14 height 14
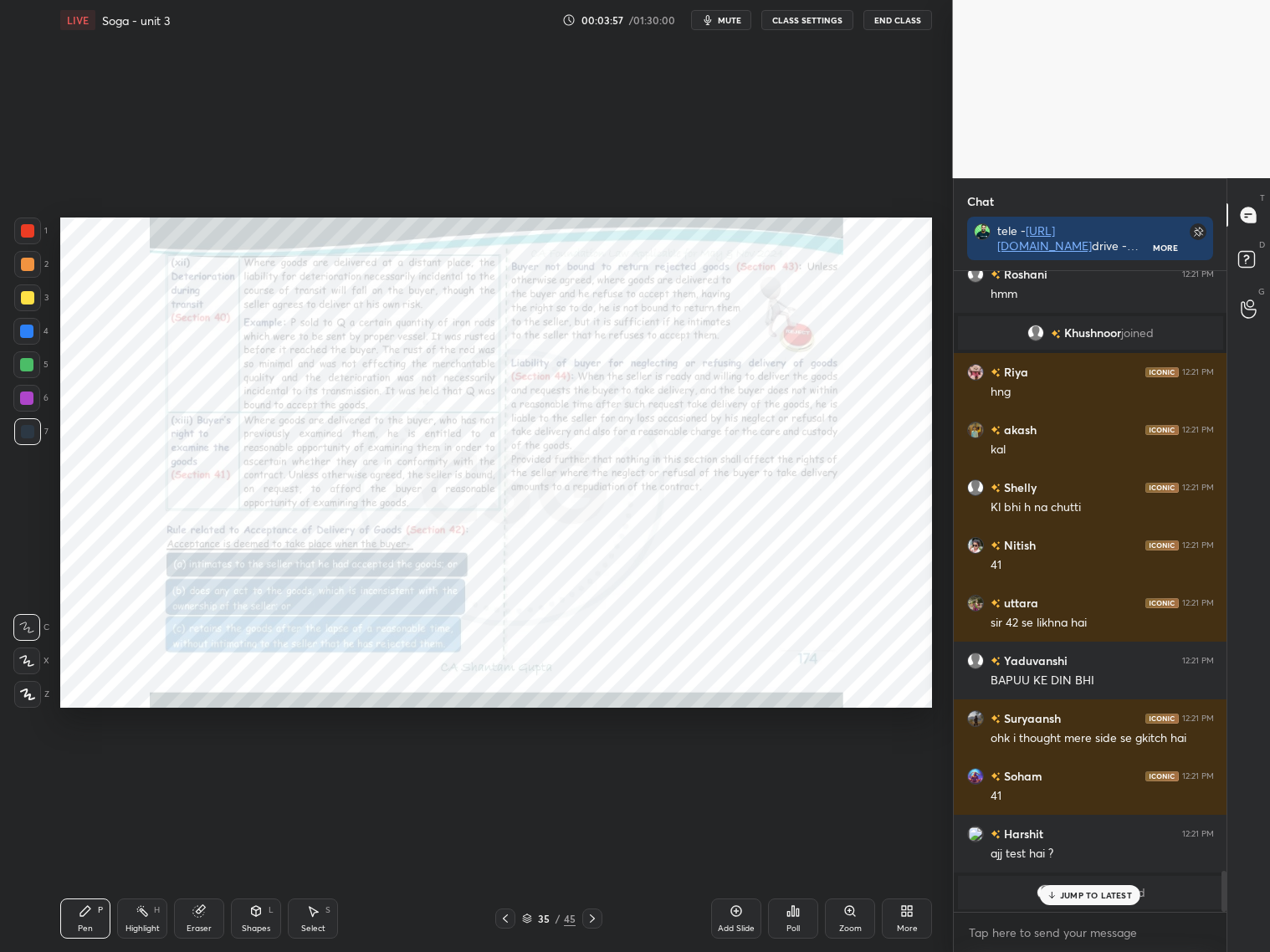
scroll to position [9125, 0]
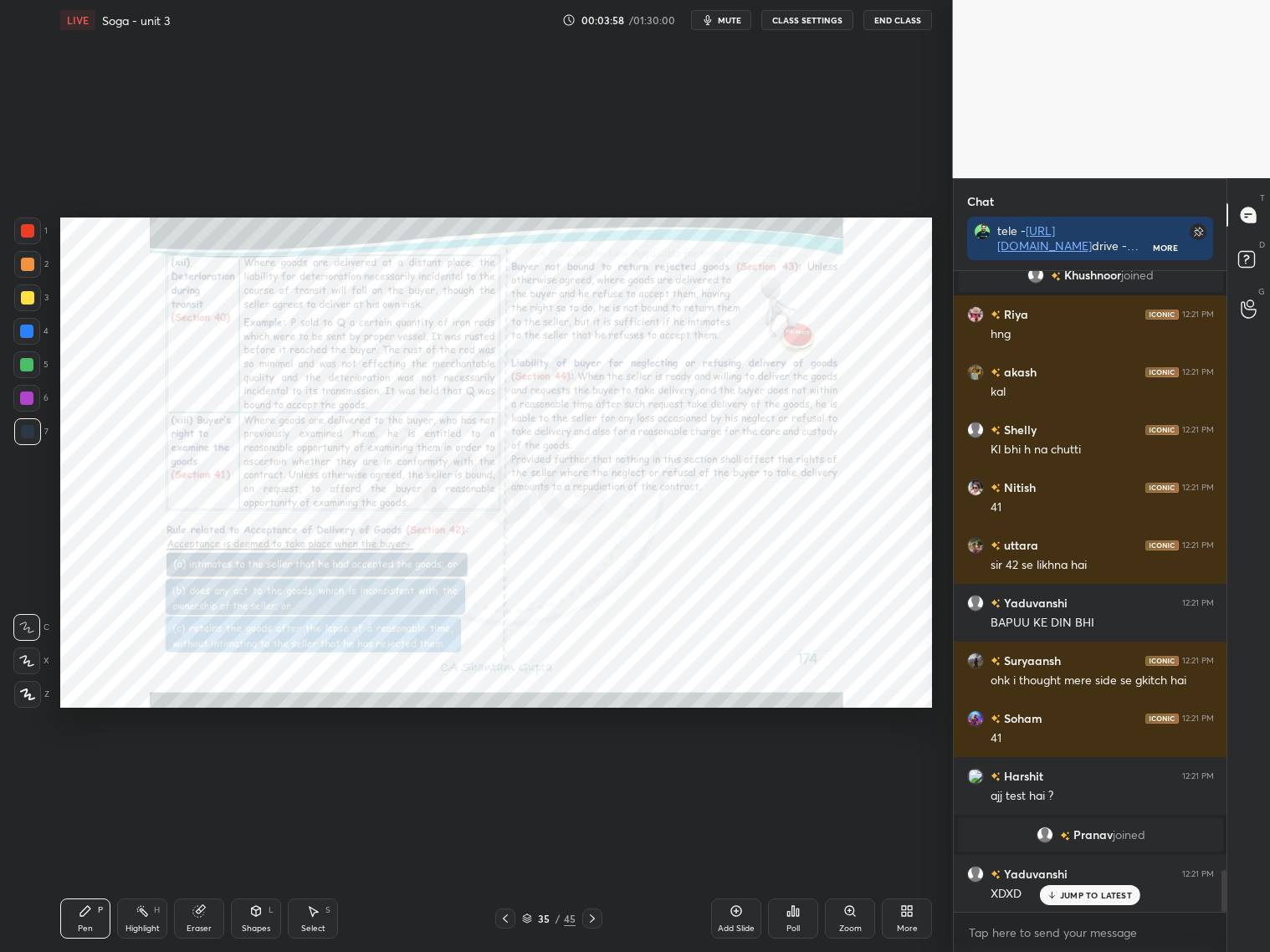
click at [731, 912] on icon at bounding box center [736, 911] width 14 height 14
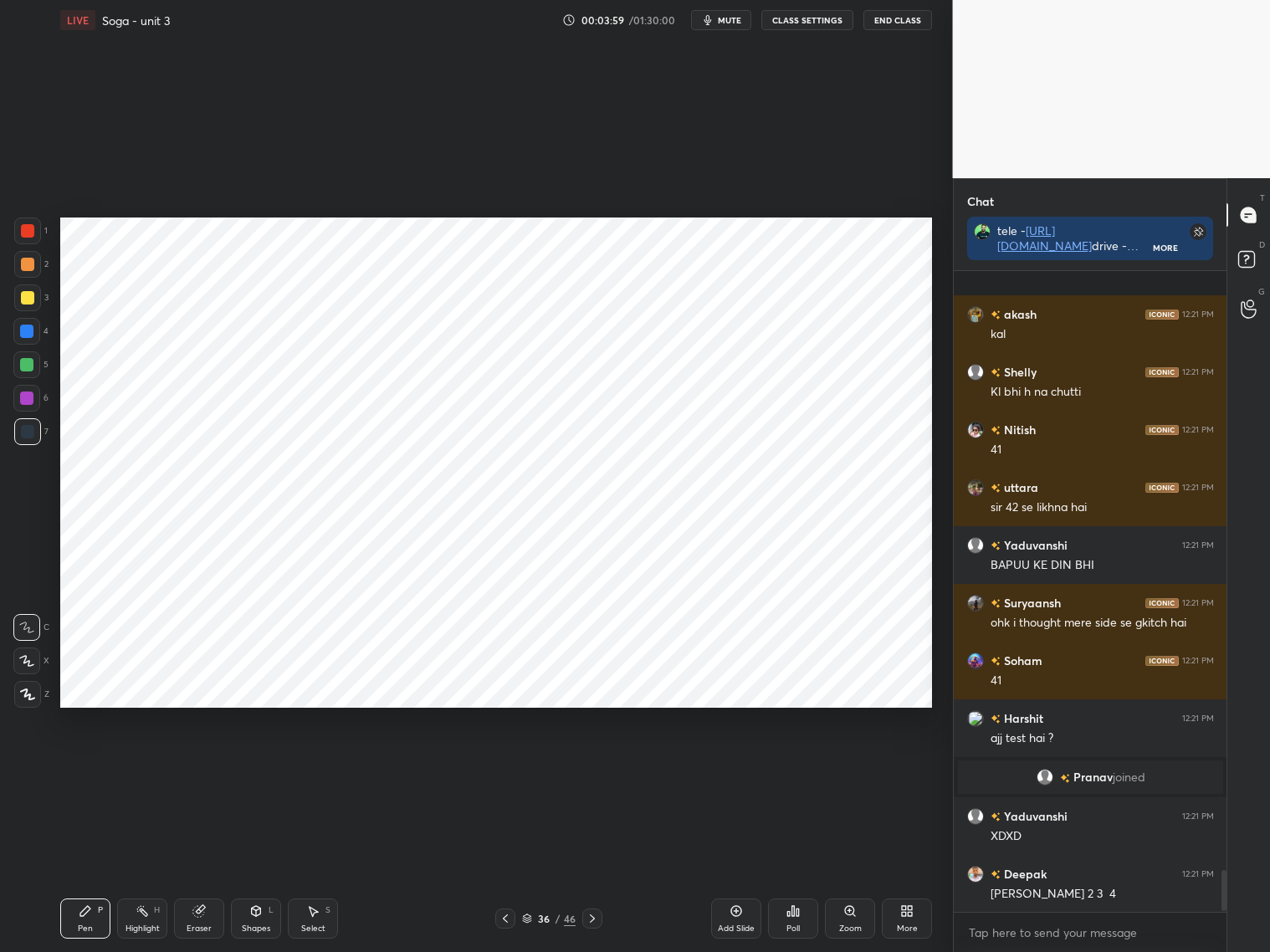
scroll to position [9281, 0]
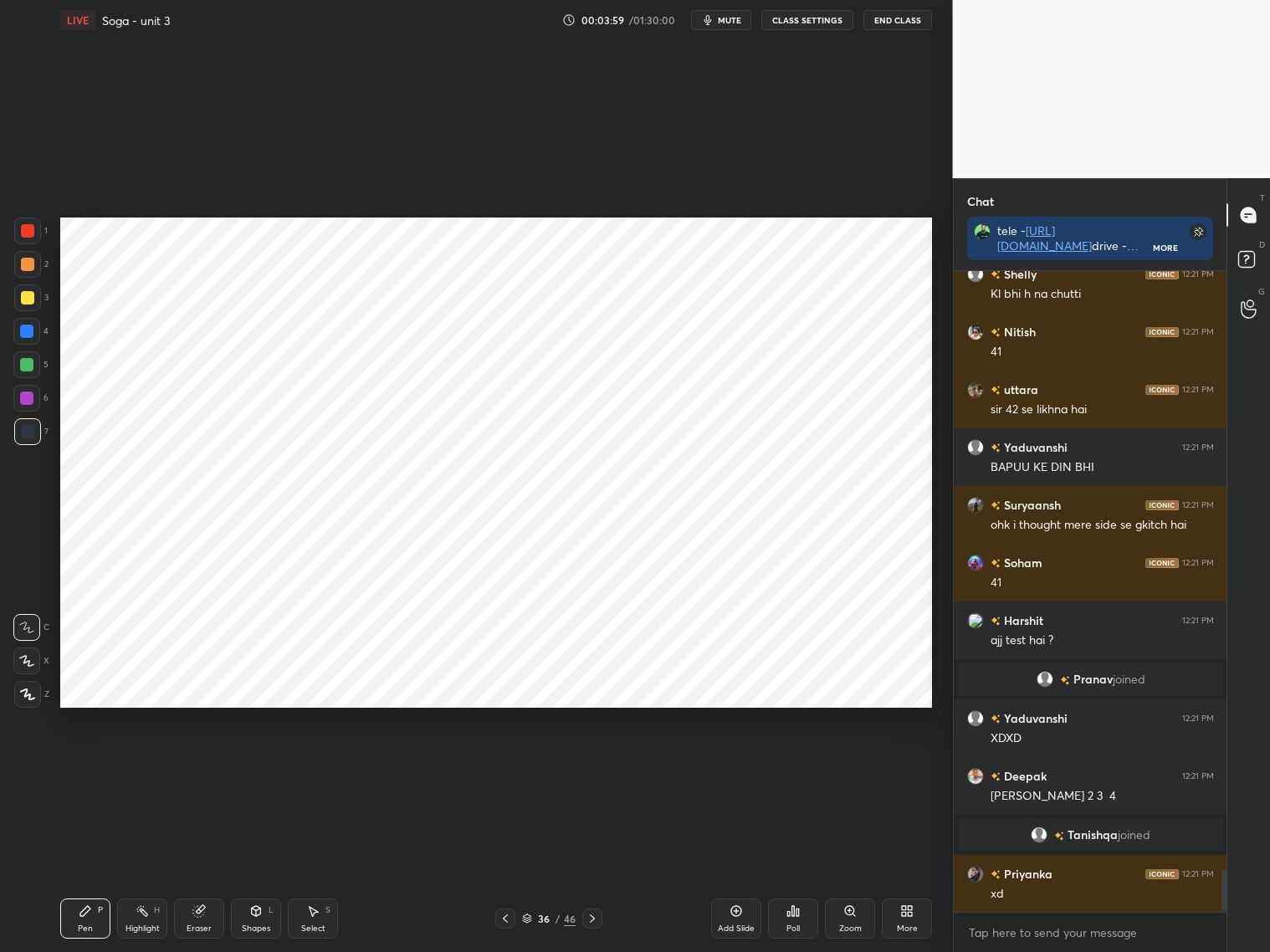
click at [264, 907] on div "Shapes L" at bounding box center [256, 918] width 50 height 40
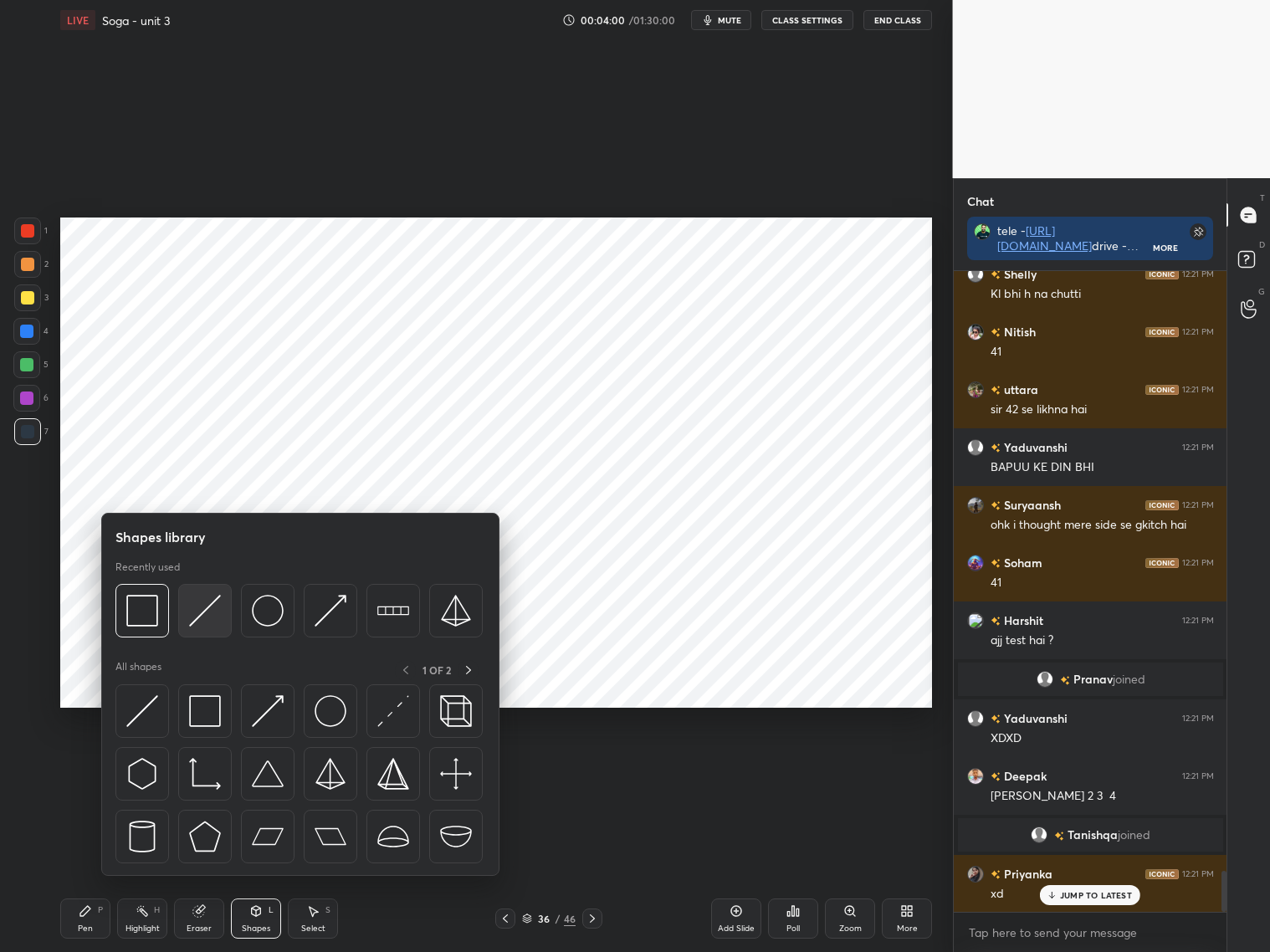
scroll to position [9569, 0]
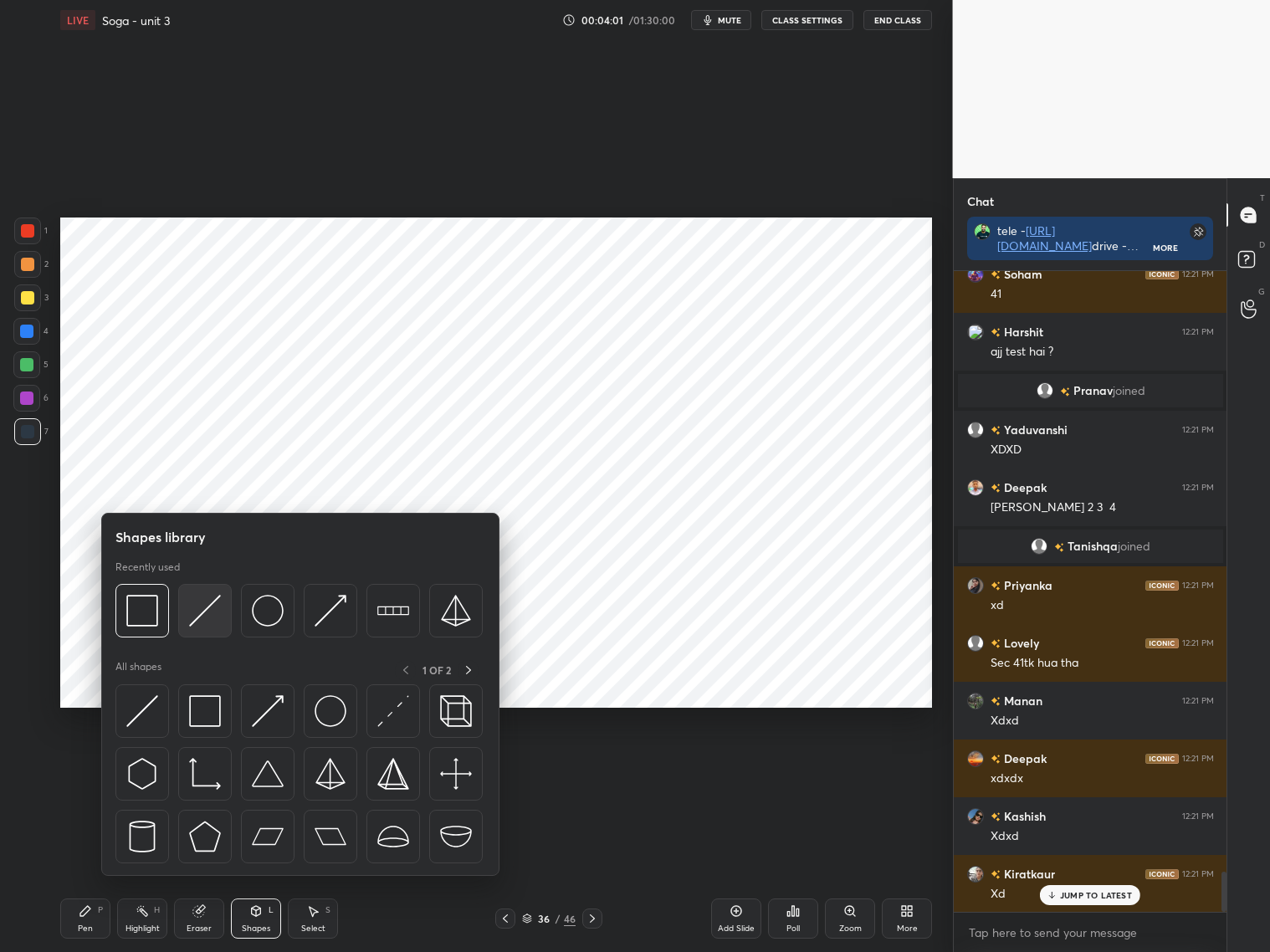
click at [203, 608] on img at bounding box center [205, 610] width 32 height 32
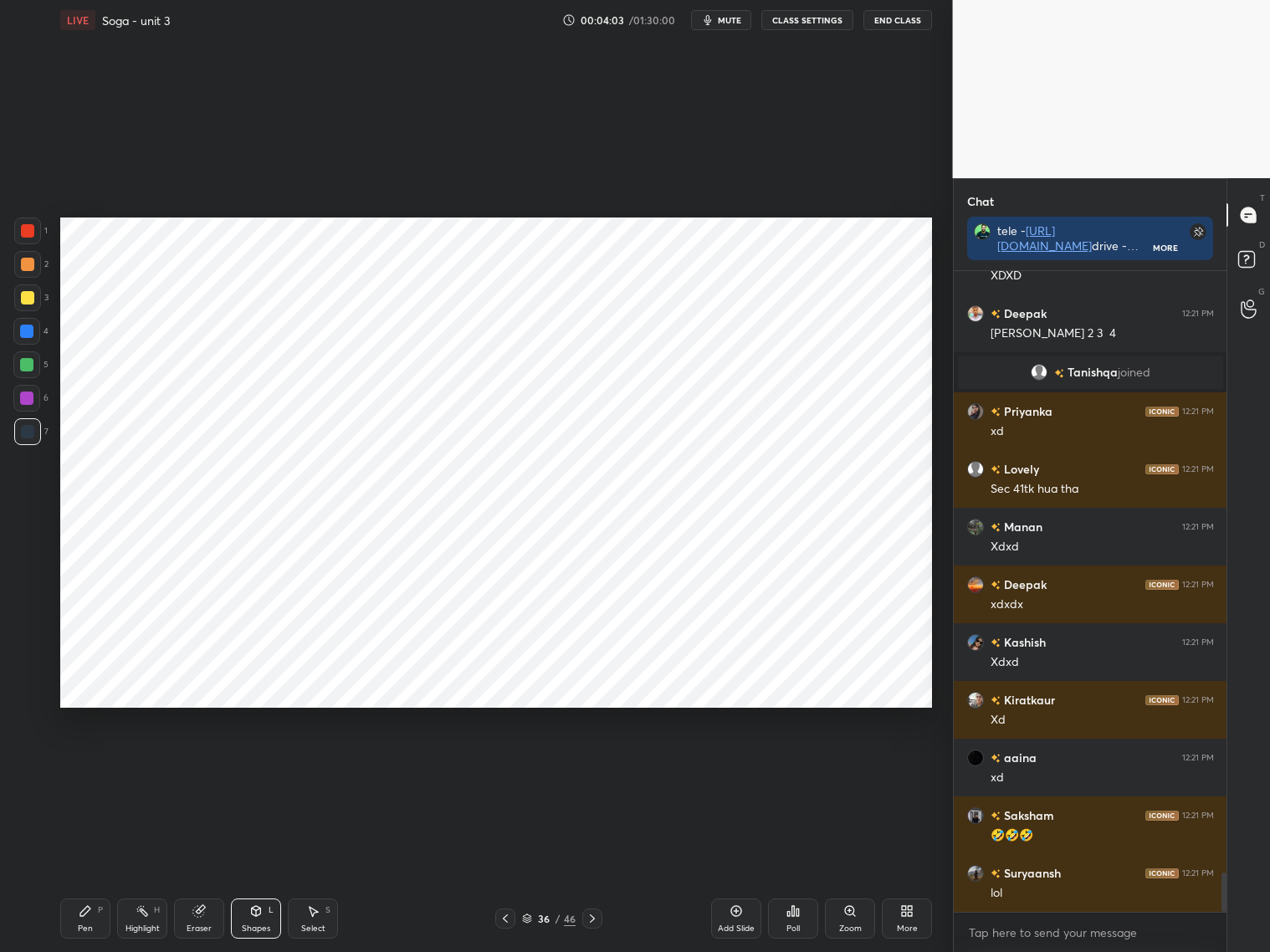
scroll to position [9801, 0]
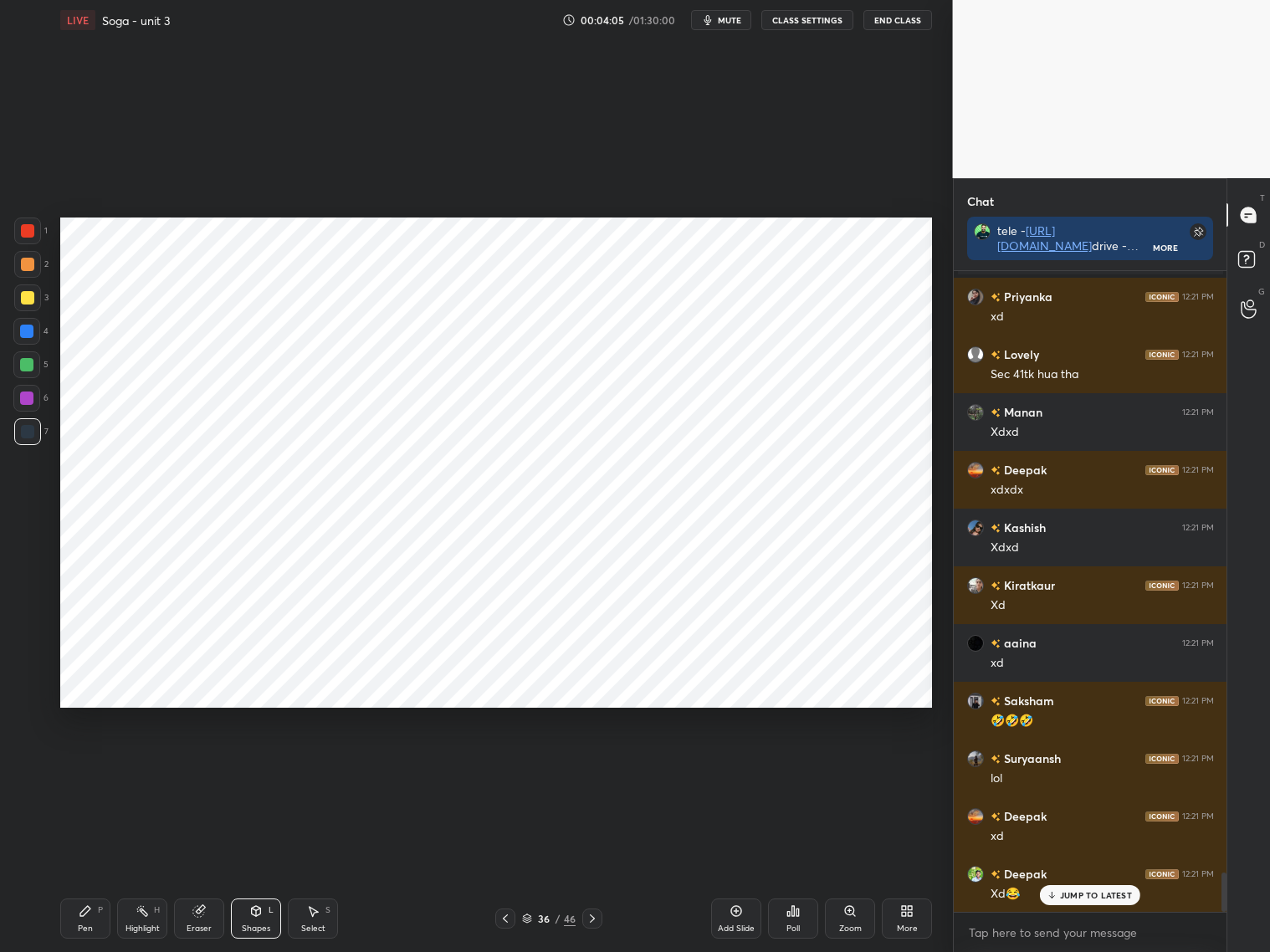
drag, startPoint x: 85, startPoint y: 918, endPoint x: 89, endPoint y: 882, distance: 36.2
click at [88, 914] on div "Pen P" at bounding box center [85, 918] width 50 height 40
drag, startPoint x: 25, startPoint y: 694, endPoint x: 34, endPoint y: 671, distance: 24.7
click at [27, 694] on icon at bounding box center [28, 695] width 16 height 12
click at [31, 659] on icon at bounding box center [27, 661] width 16 height 12
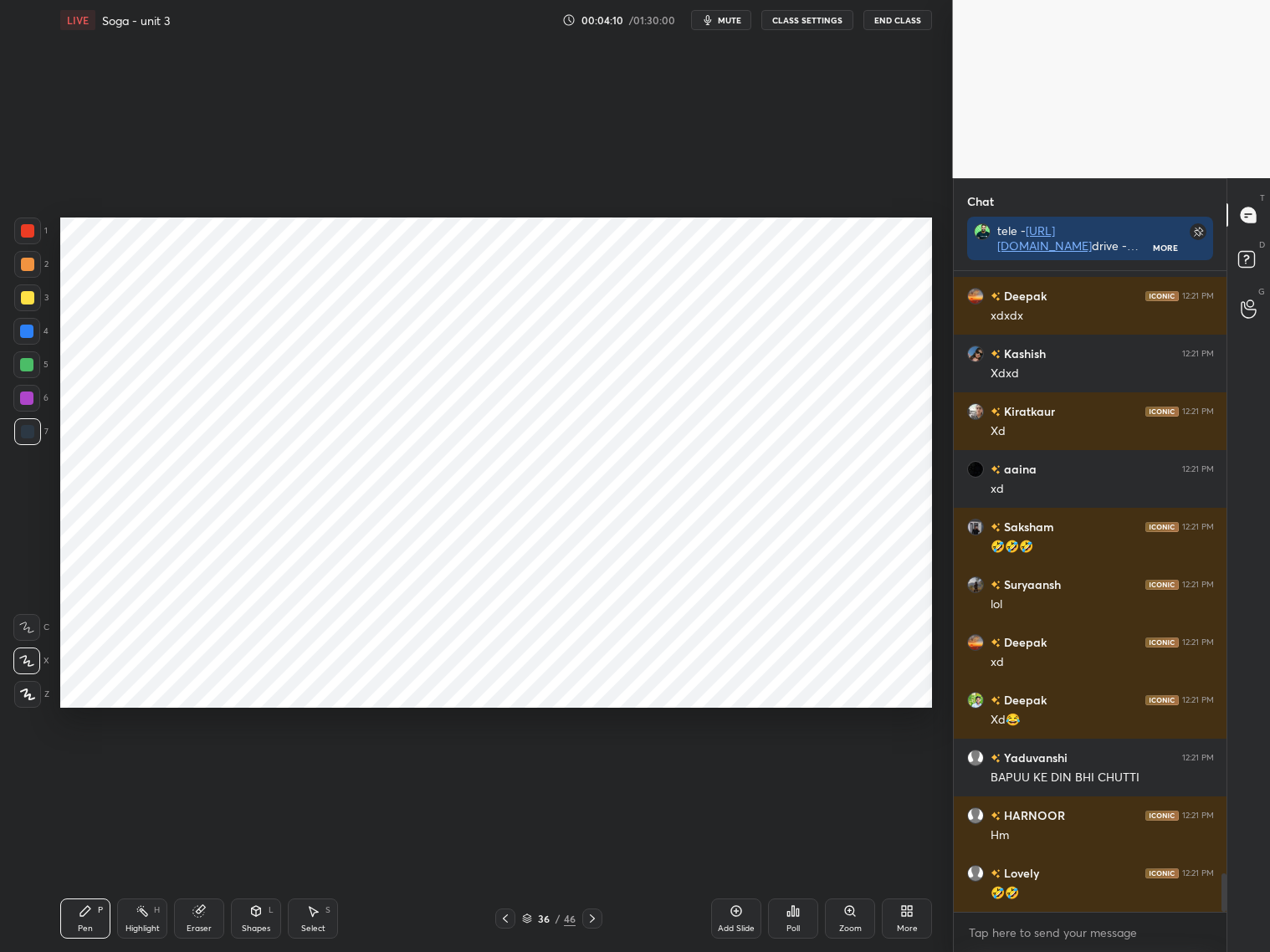
click at [248, 911] on div "Shapes L" at bounding box center [256, 918] width 50 height 40
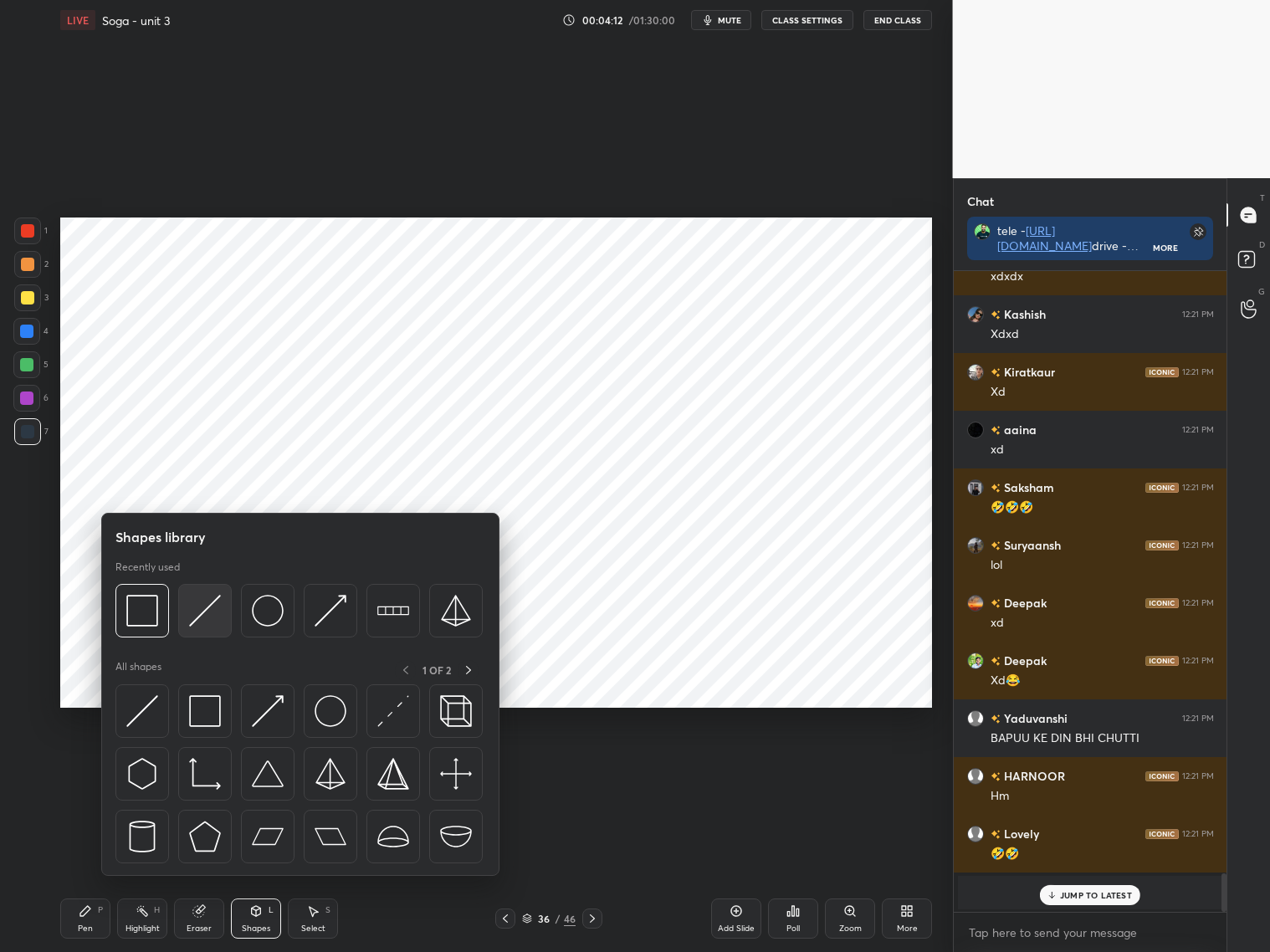
click at [203, 615] on img at bounding box center [205, 610] width 32 height 32
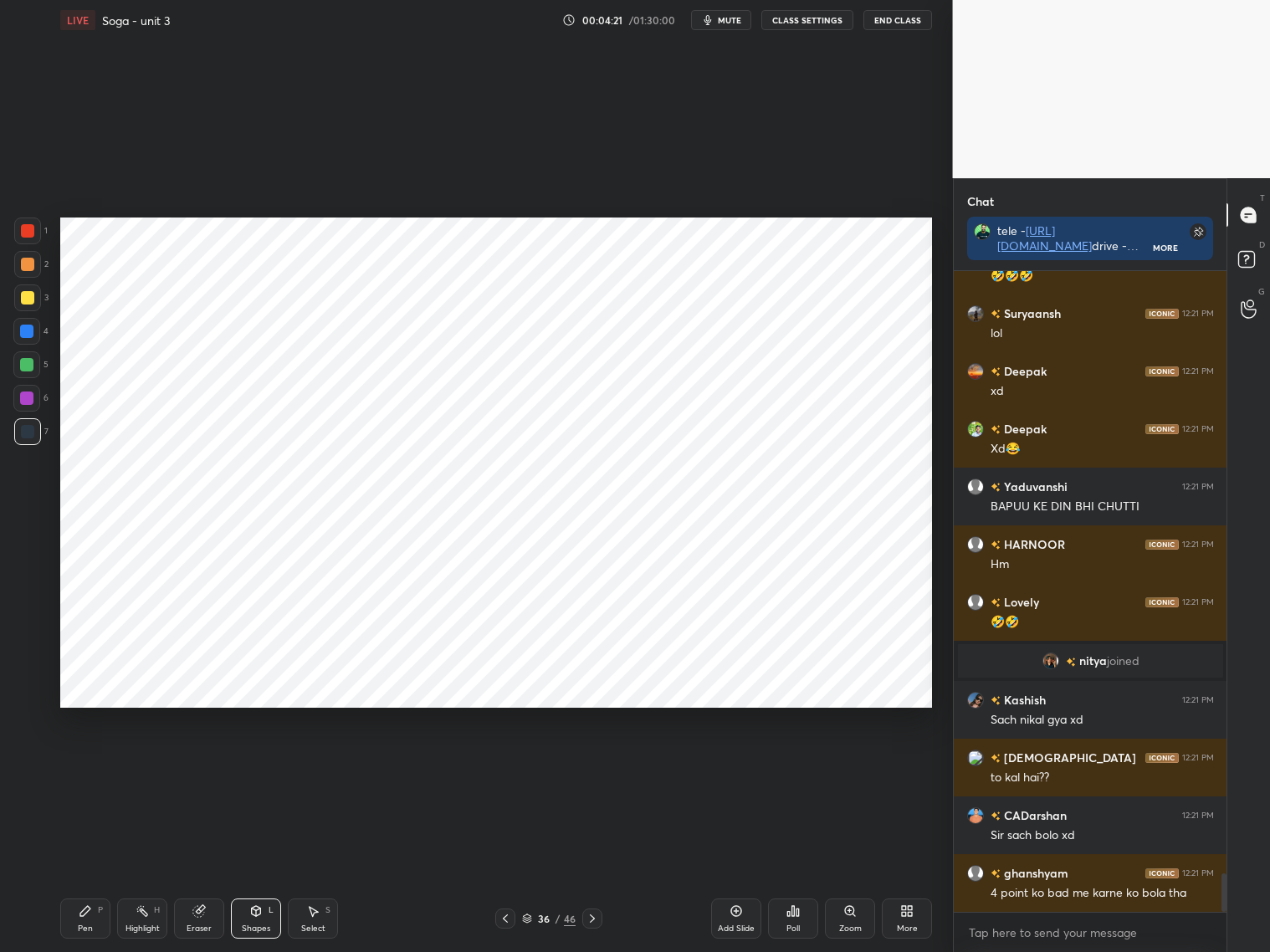
click at [589, 922] on icon at bounding box center [592, 919] width 14 height 14
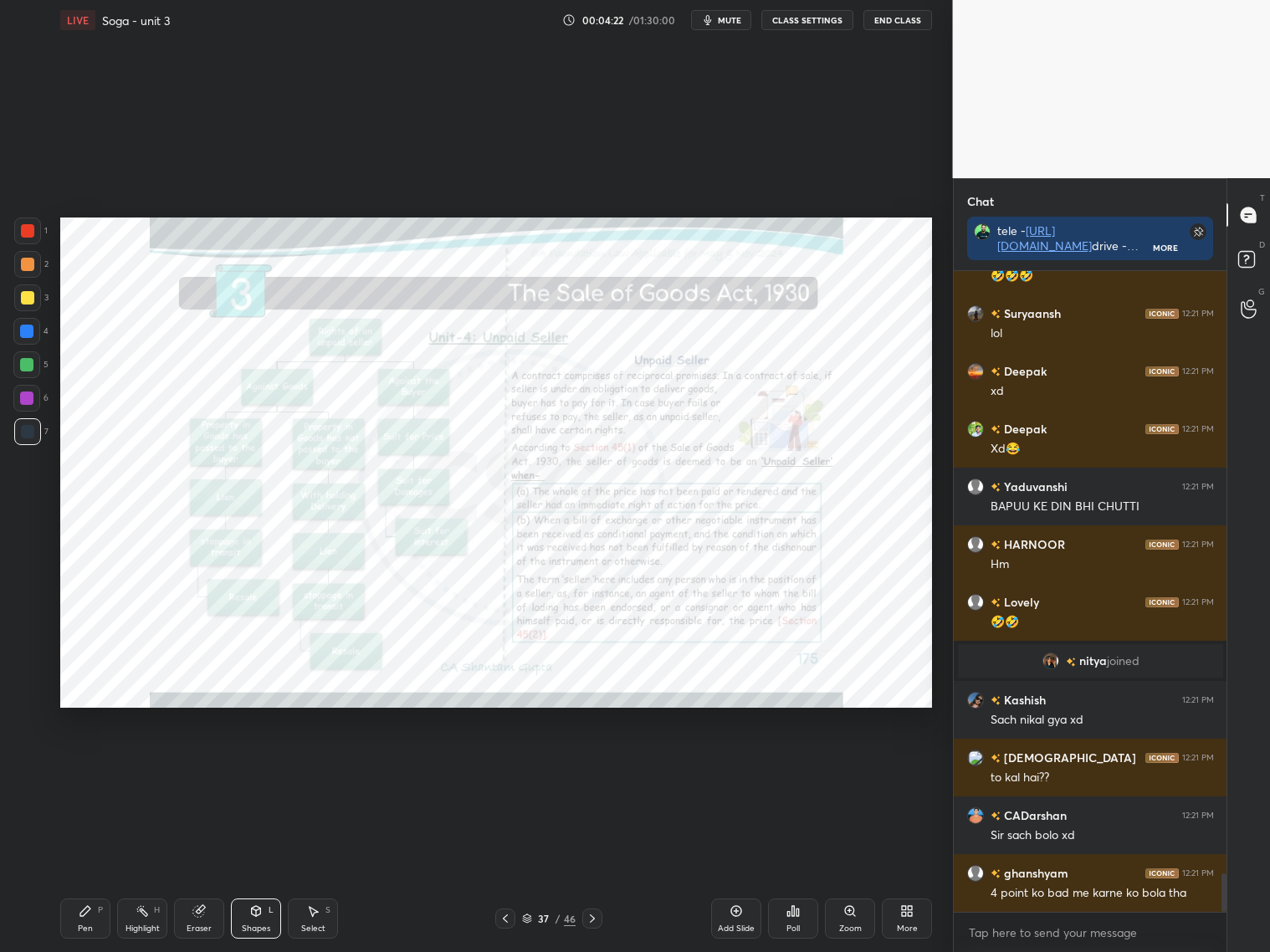
click at [506, 914] on icon at bounding box center [505, 918] width 5 height 9
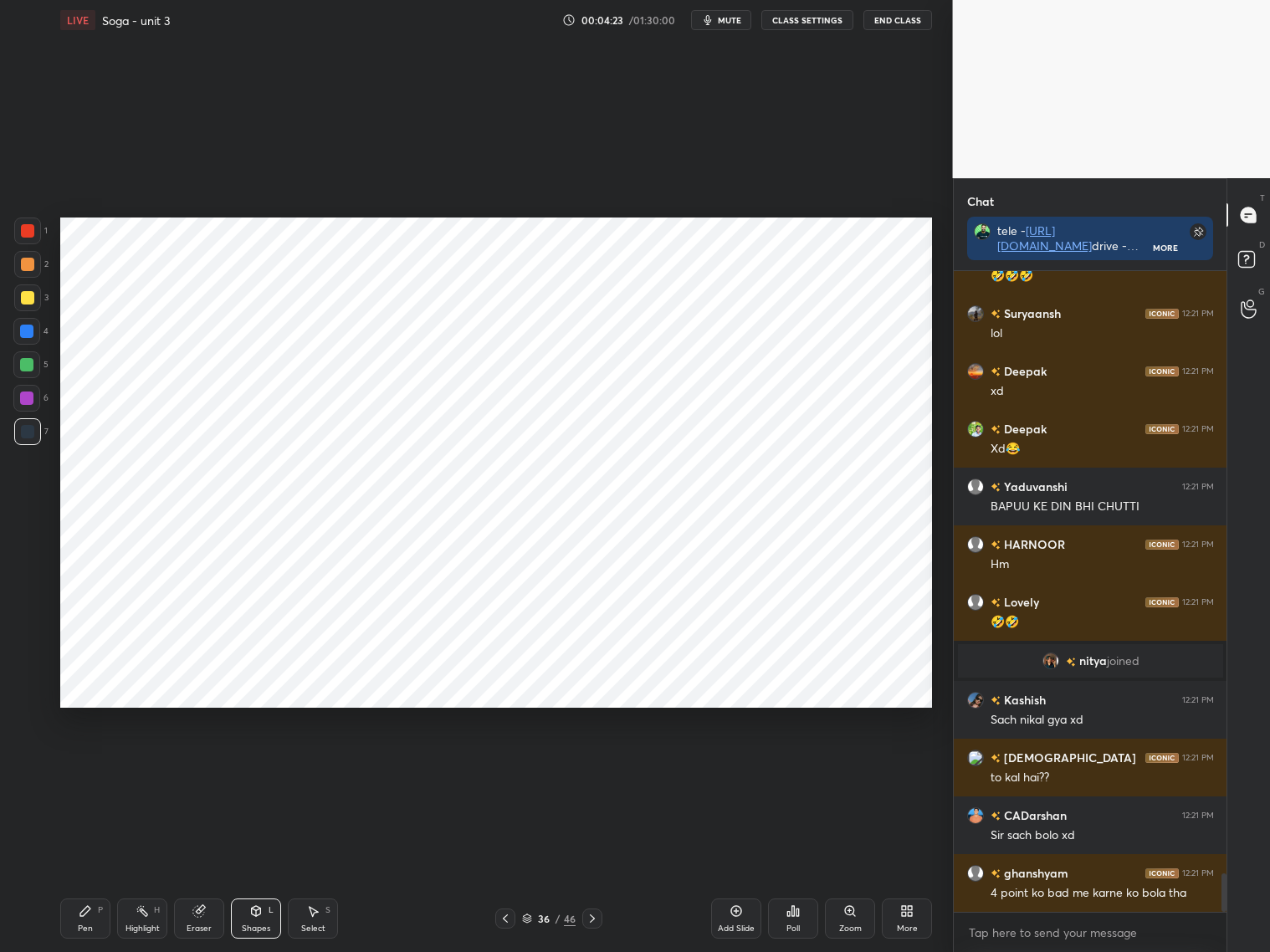
click at [501, 920] on icon at bounding box center [505, 919] width 14 height 14
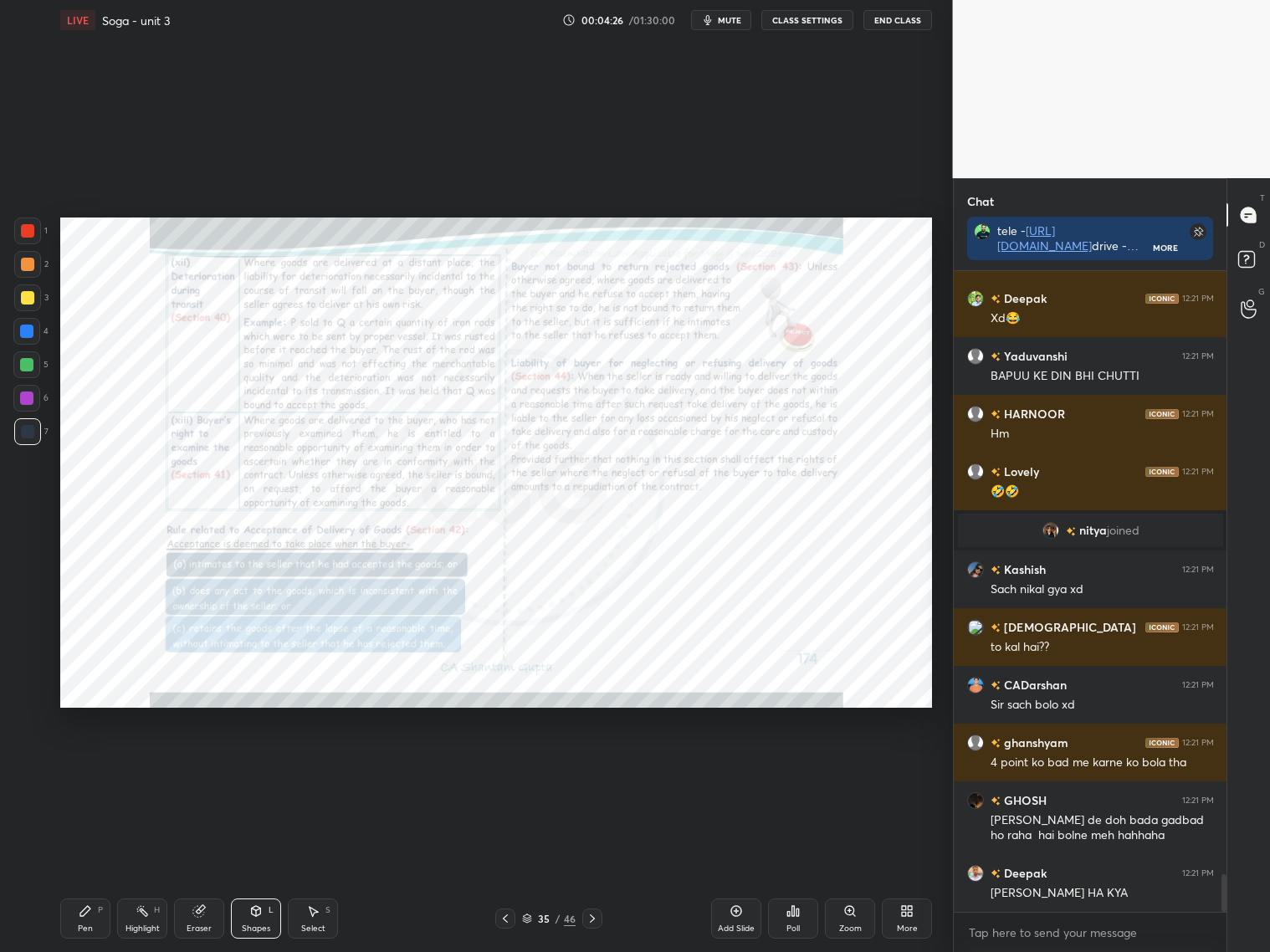
click at [592, 921] on icon at bounding box center [592, 919] width 14 height 14
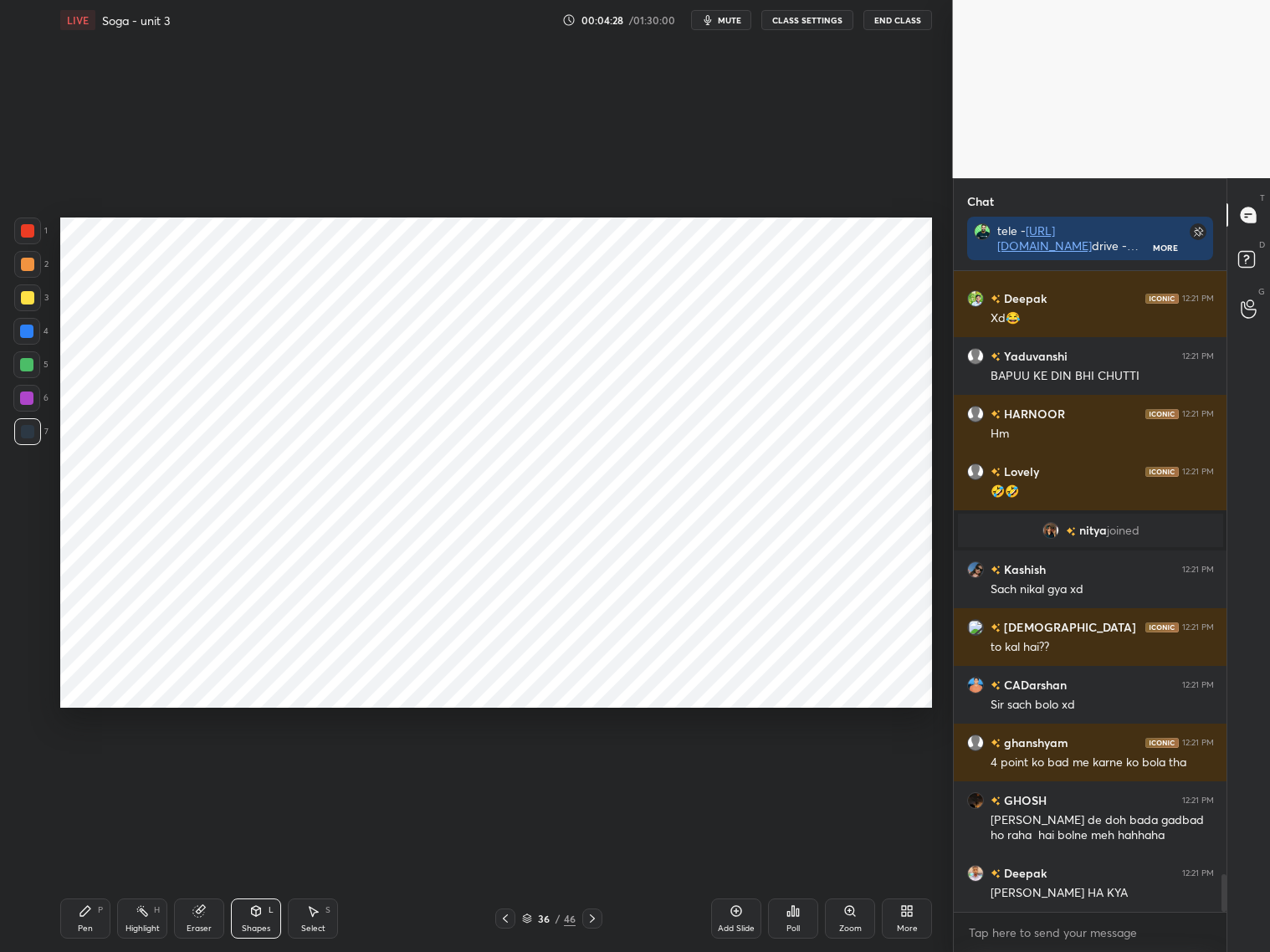
click at [32, 234] on div at bounding box center [28, 231] width 14 height 14
drag, startPoint x: 88, startPoint y: 906, endPoint x: 81, endPoint y: 877, distance: 29.8
click at [92, 904] on div "Pen P" at bounding box center [85, 918] width 50 height 40
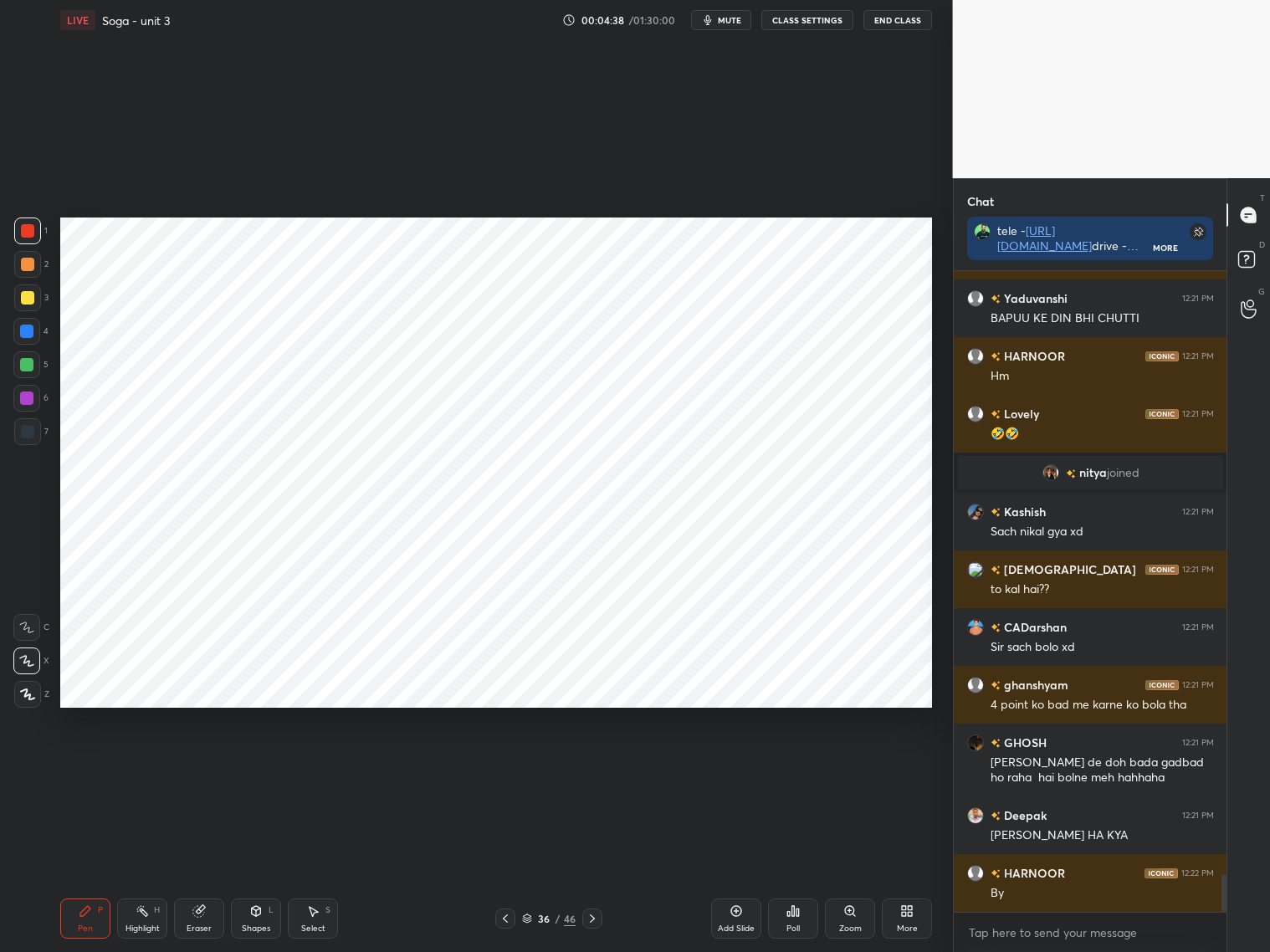
click at [507, 913] on icon at bounding box center [505, 919] width 14 height 14
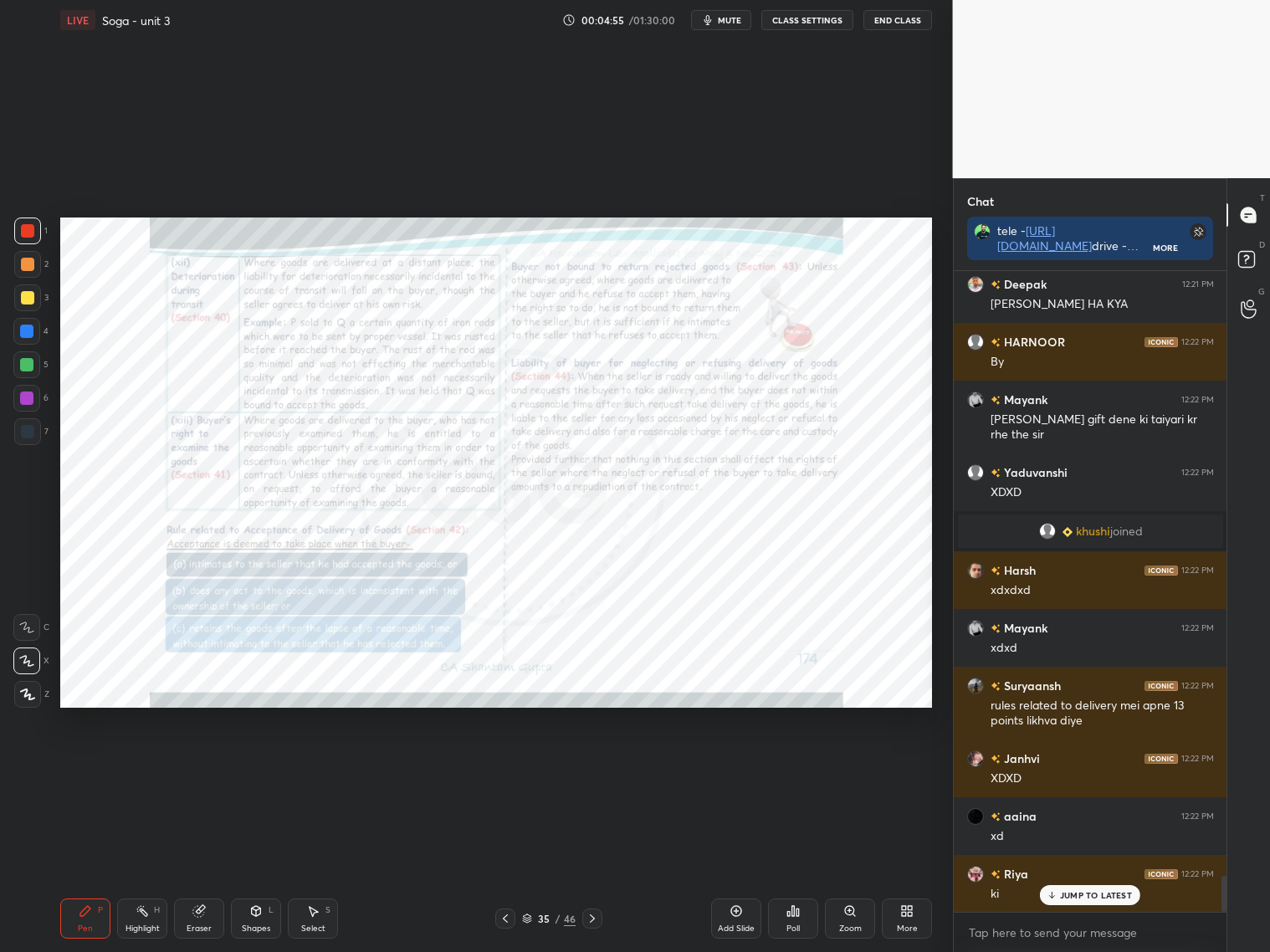
scroll to position [10706, 0]
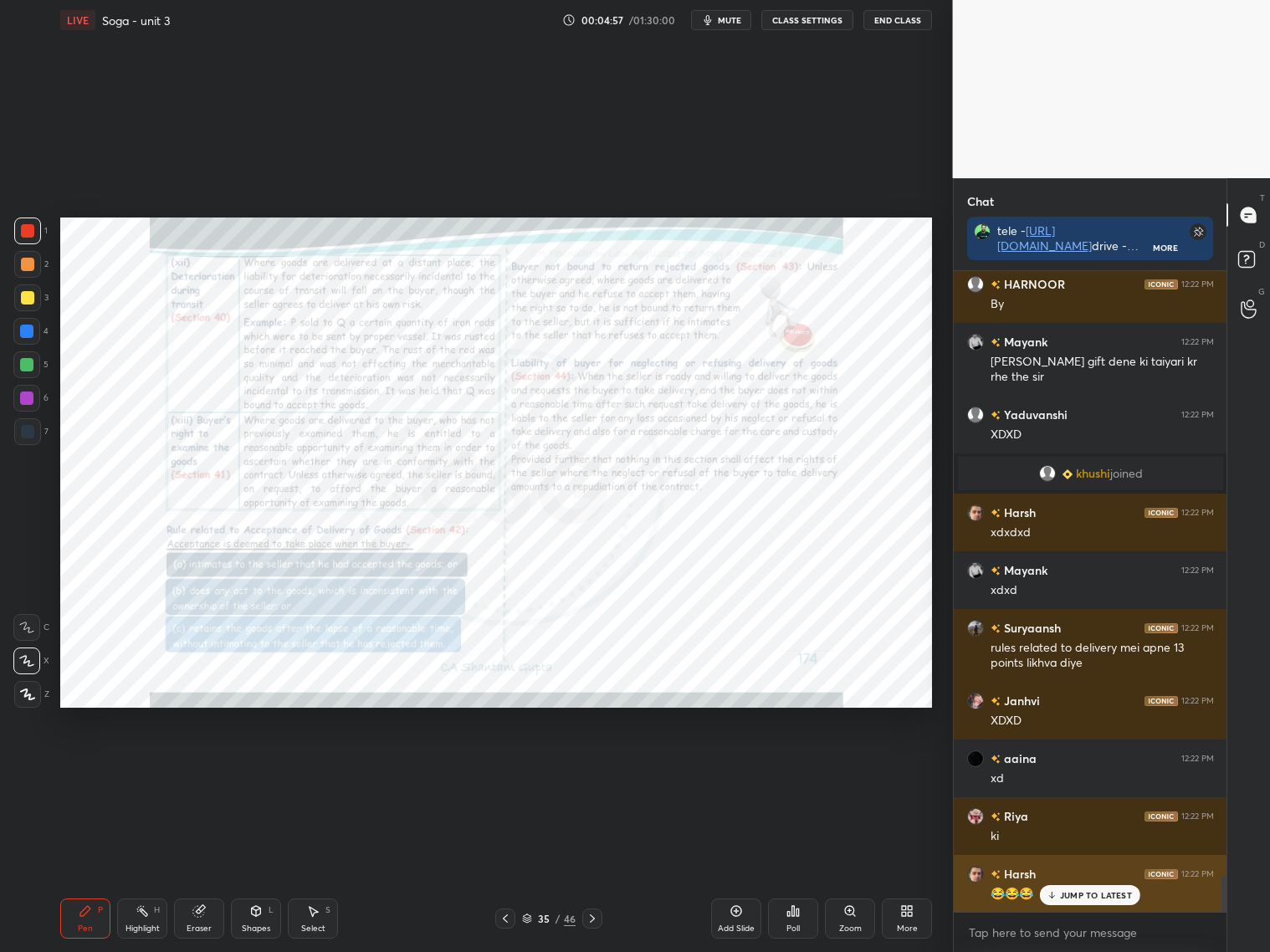
drag, startPoint x: 1066, startPoint y: 894, endPoint x: 1082, endPoint y: 892, distance: 16.1
click at [1068, 896] on p "JUMP TO LATEST" at bounding box center [1095, 895] width 72 height 10
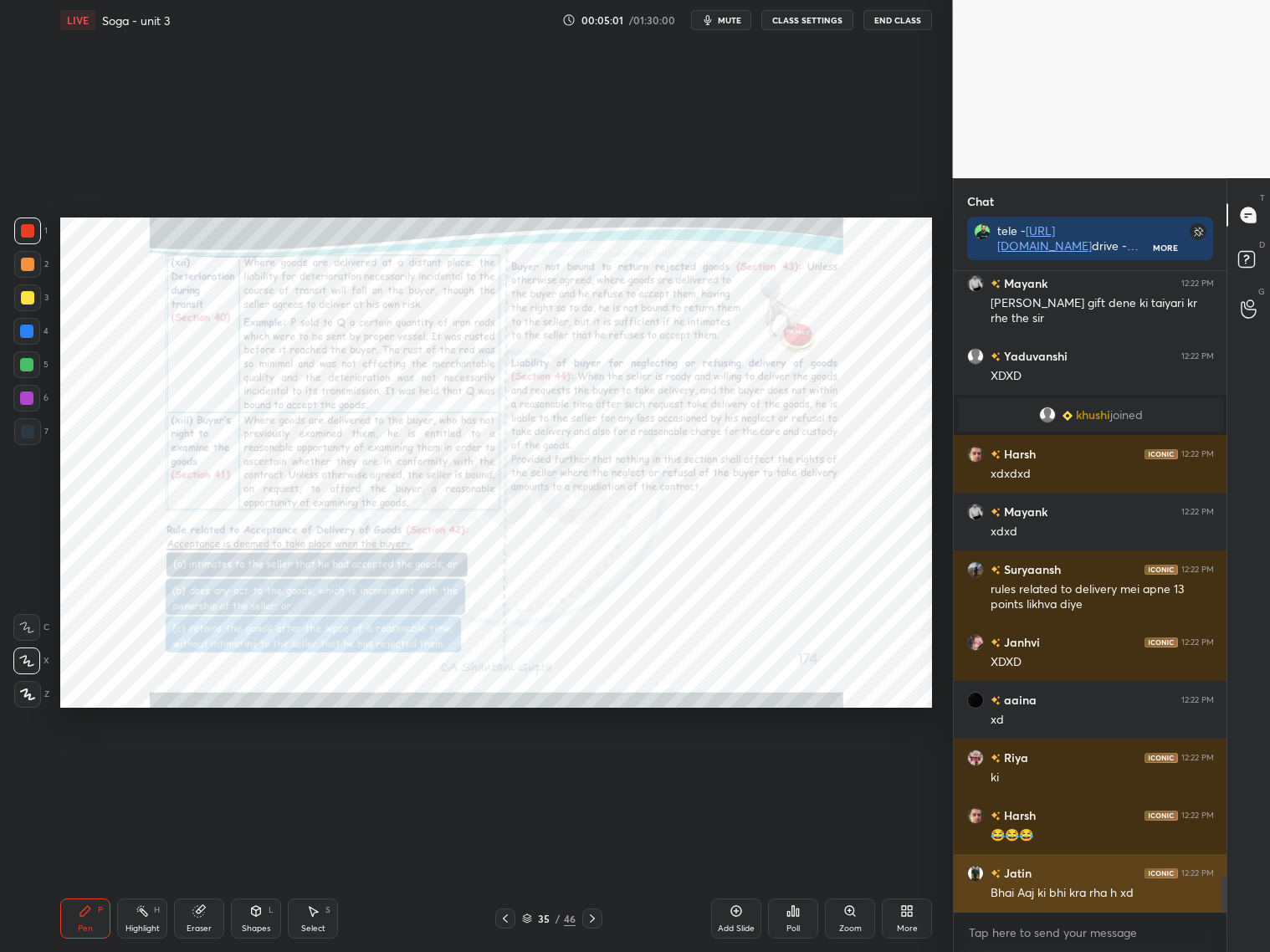
scroll to position [10822, 0]
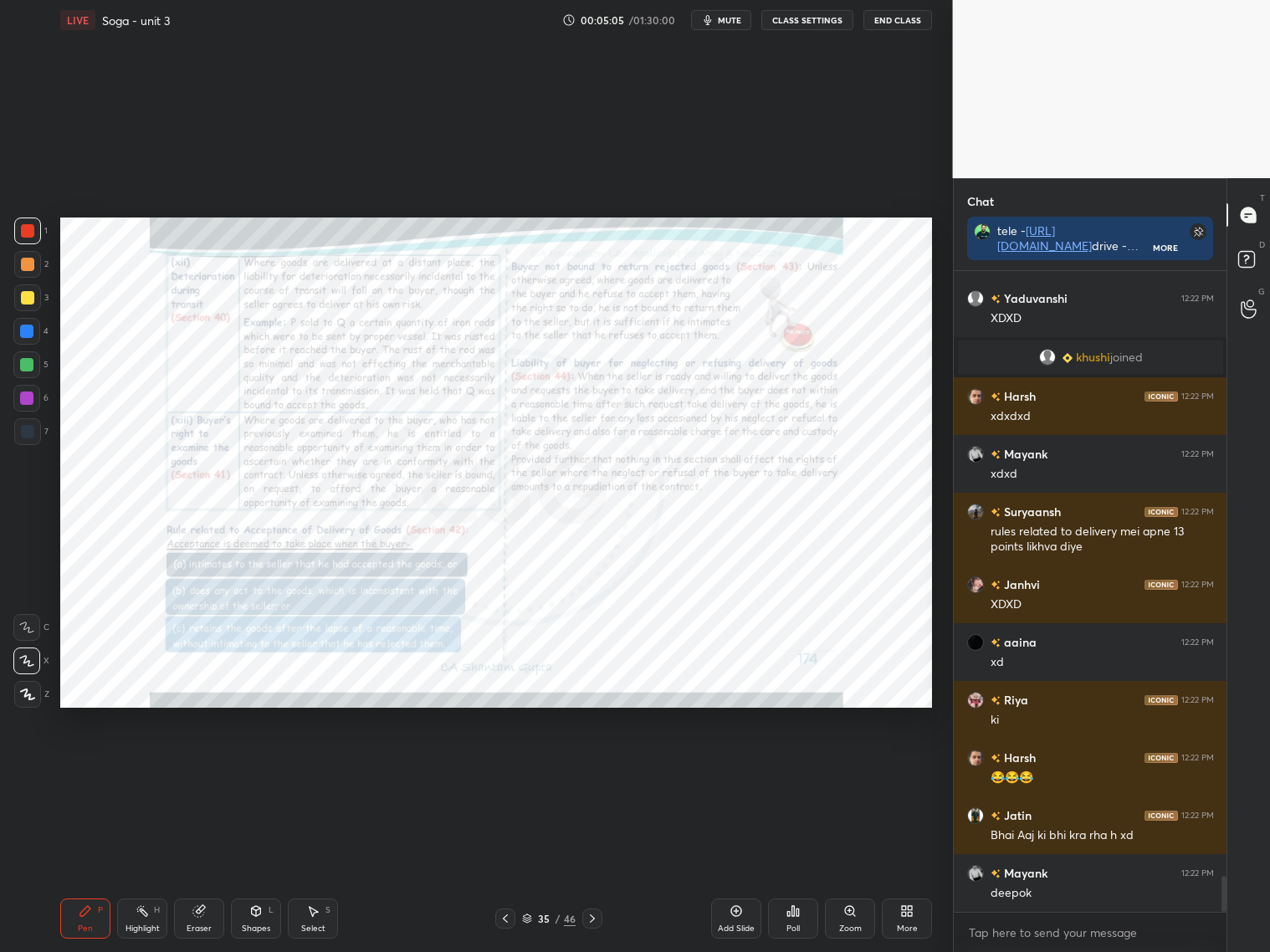
drag, startPoint x: 591, startPoint y: 914, endPoint x: 600, endPoint y: 903, distance: 14.2
click at [592, 914] on icon at bounding box center [592, 919] width 14 height 14
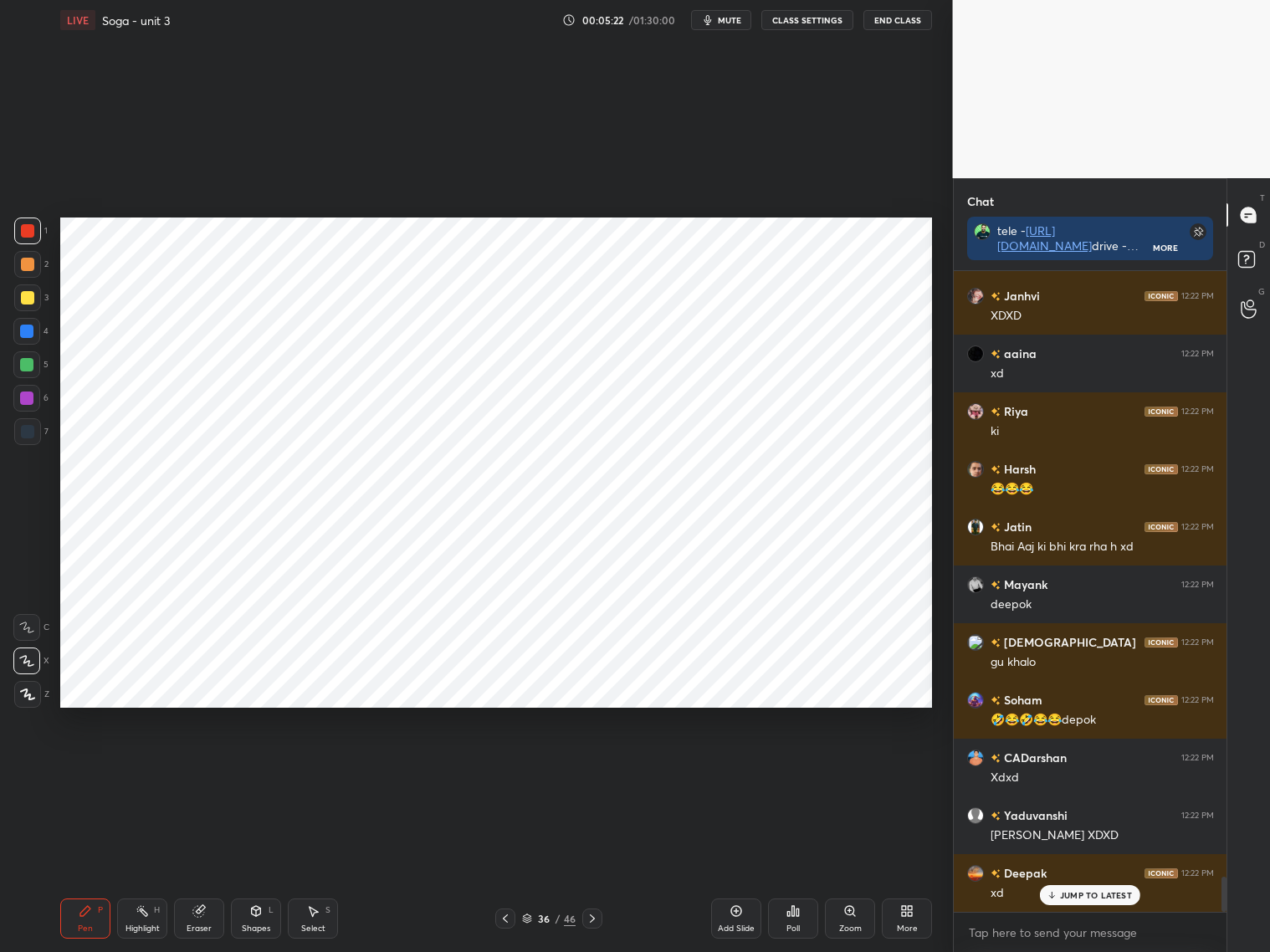
scroll to position [11168, 0]
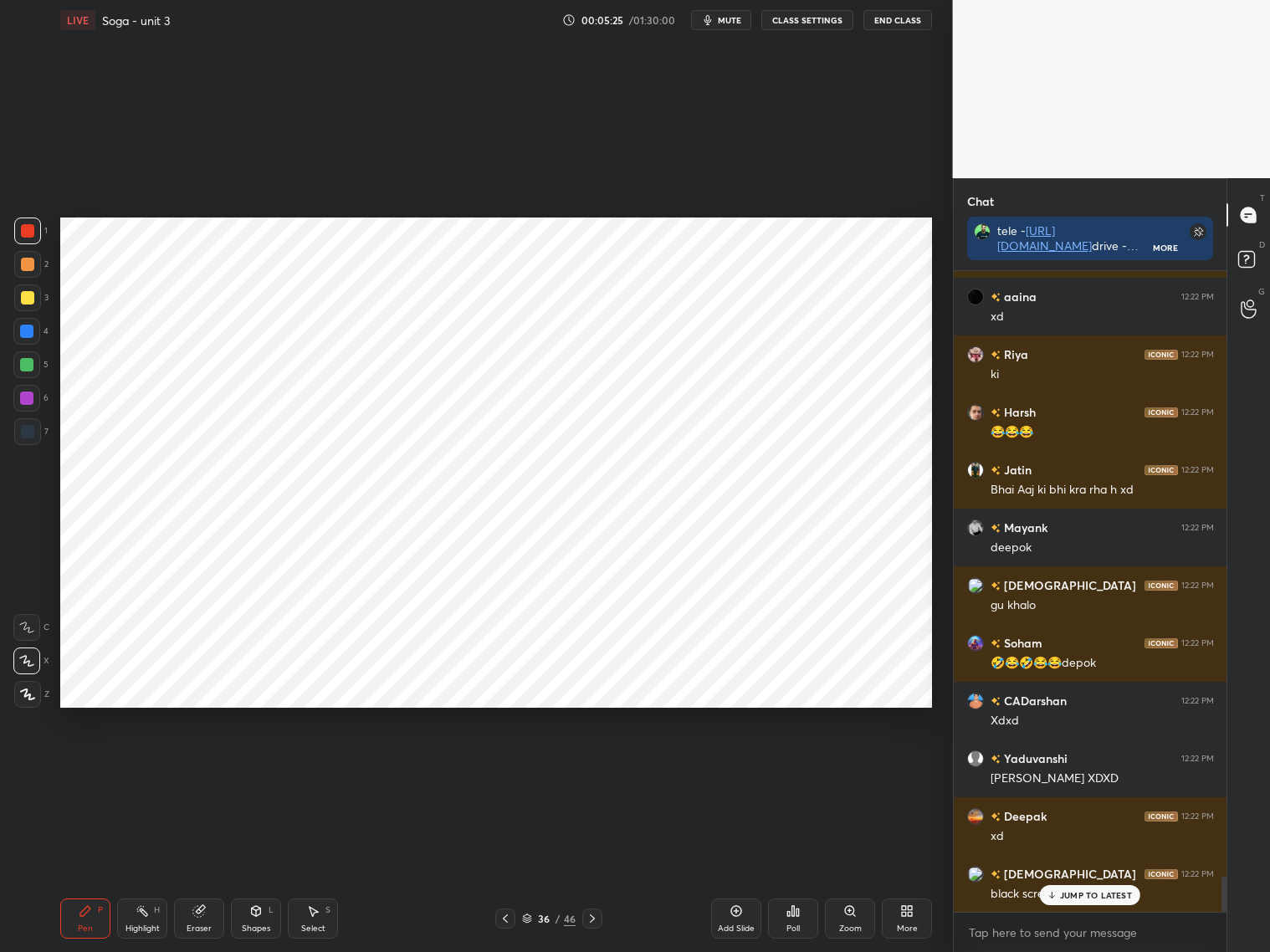
click at [34, 336] on div at bounding box center [27, 332] width 27 height 27
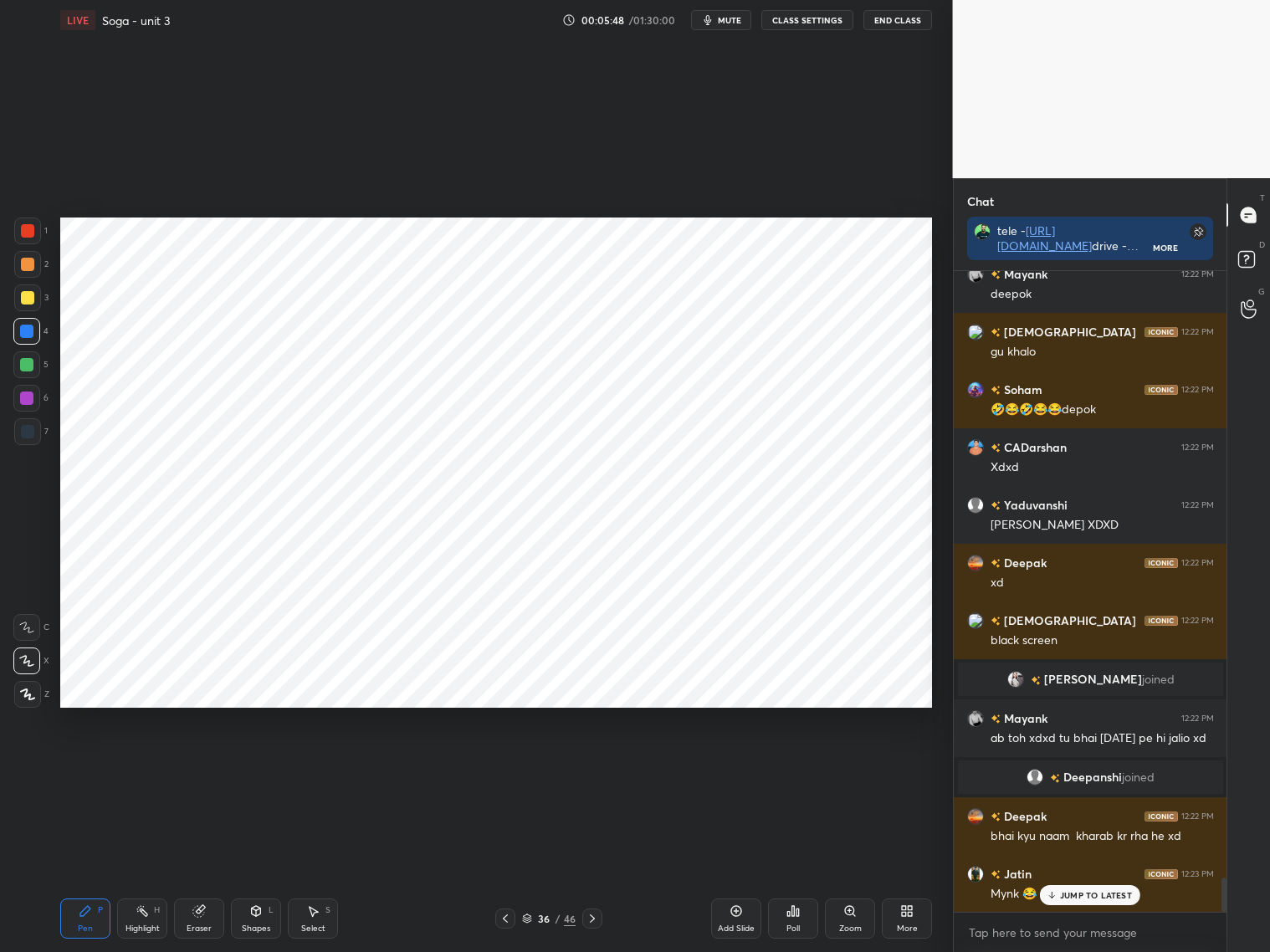
scroll to position [11195, 0]
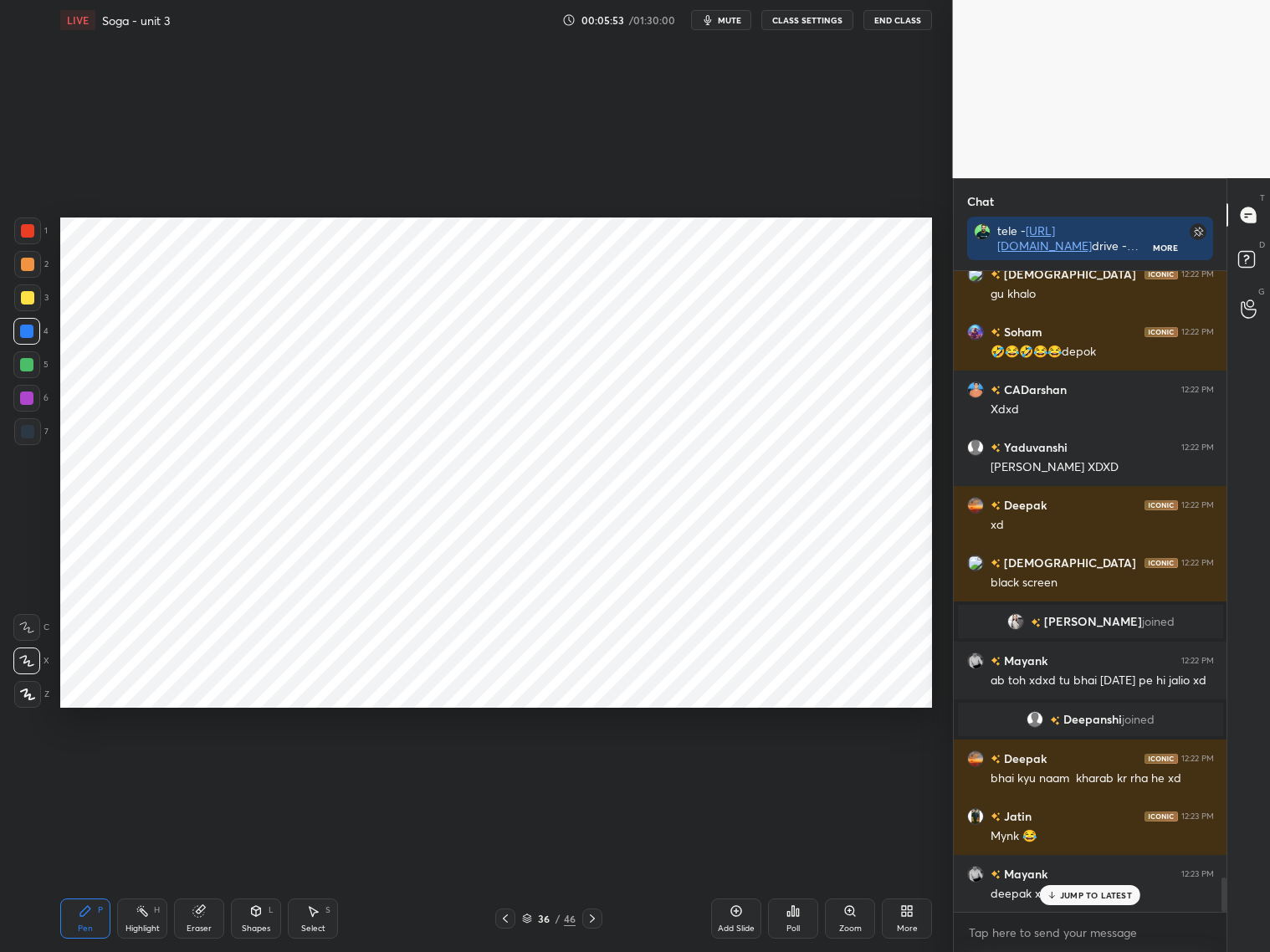
click at [1077, 898] on p "JUMP TO LATEST" at bounding box center [1095, 895] width 72 height 10
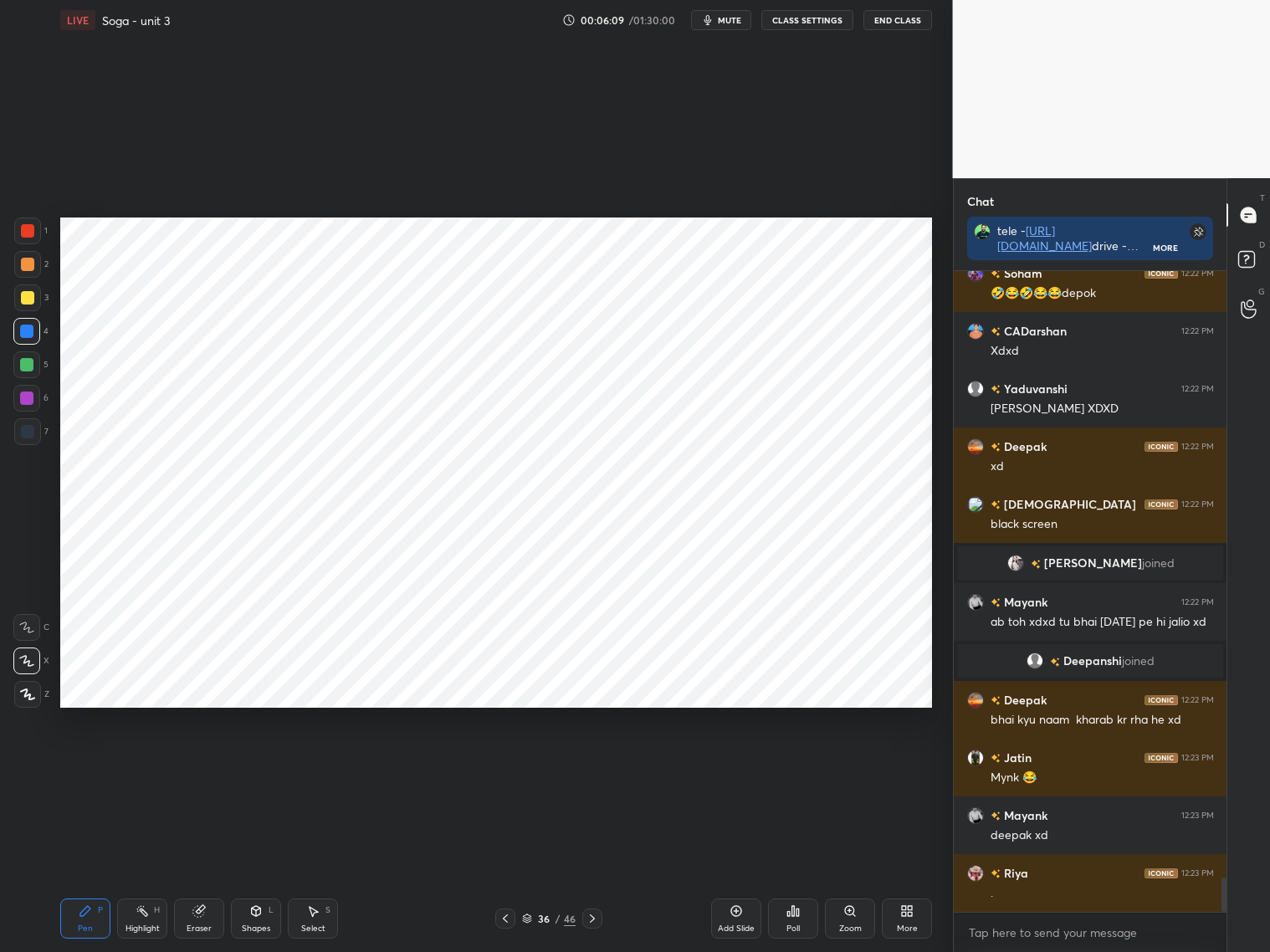
click at [27, 265] on div at bounding box center [28, 265] width 14 height 14
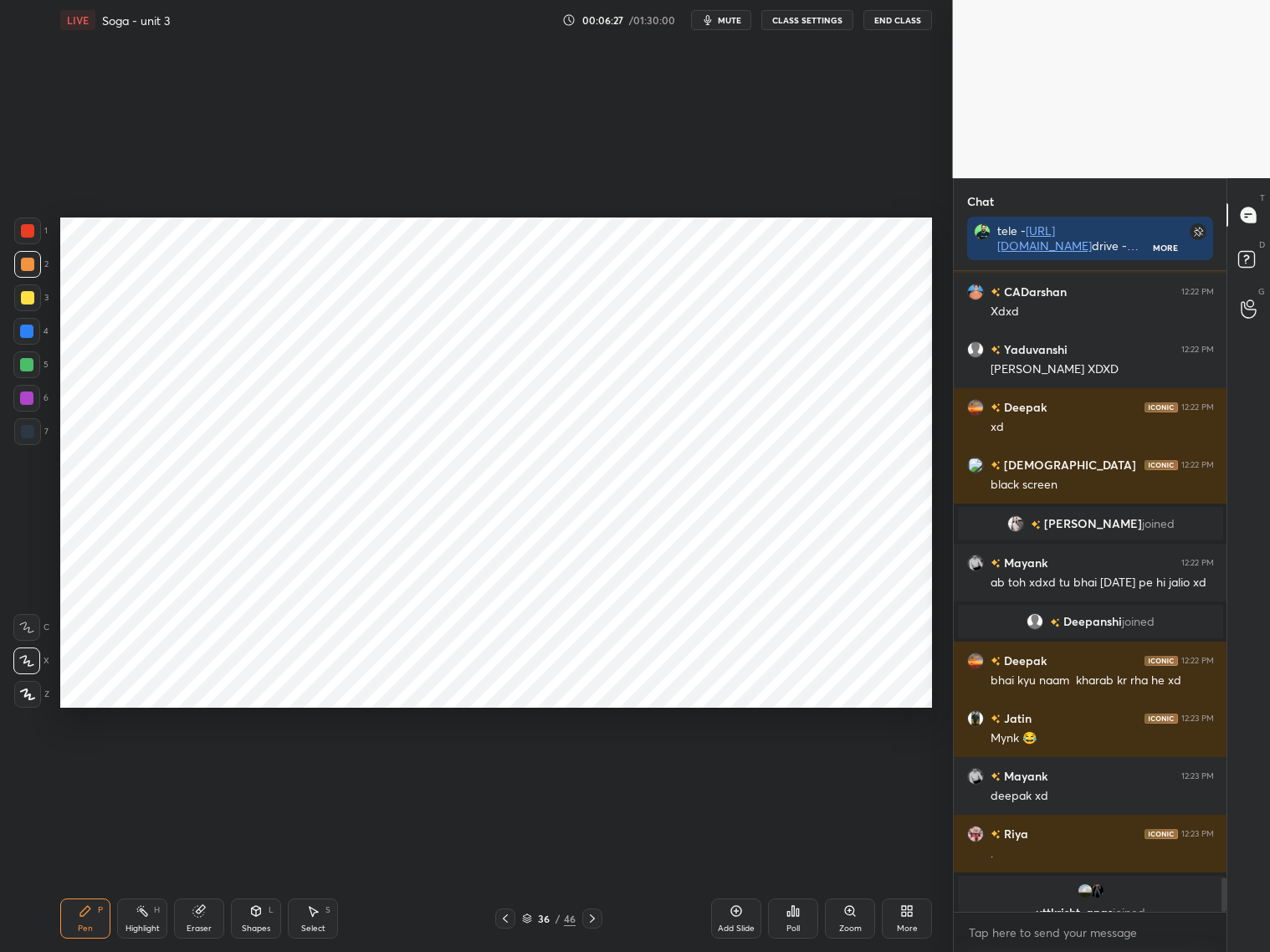
click at [508, 914] on icon at bounding box center [505, 919] width 14 height 14
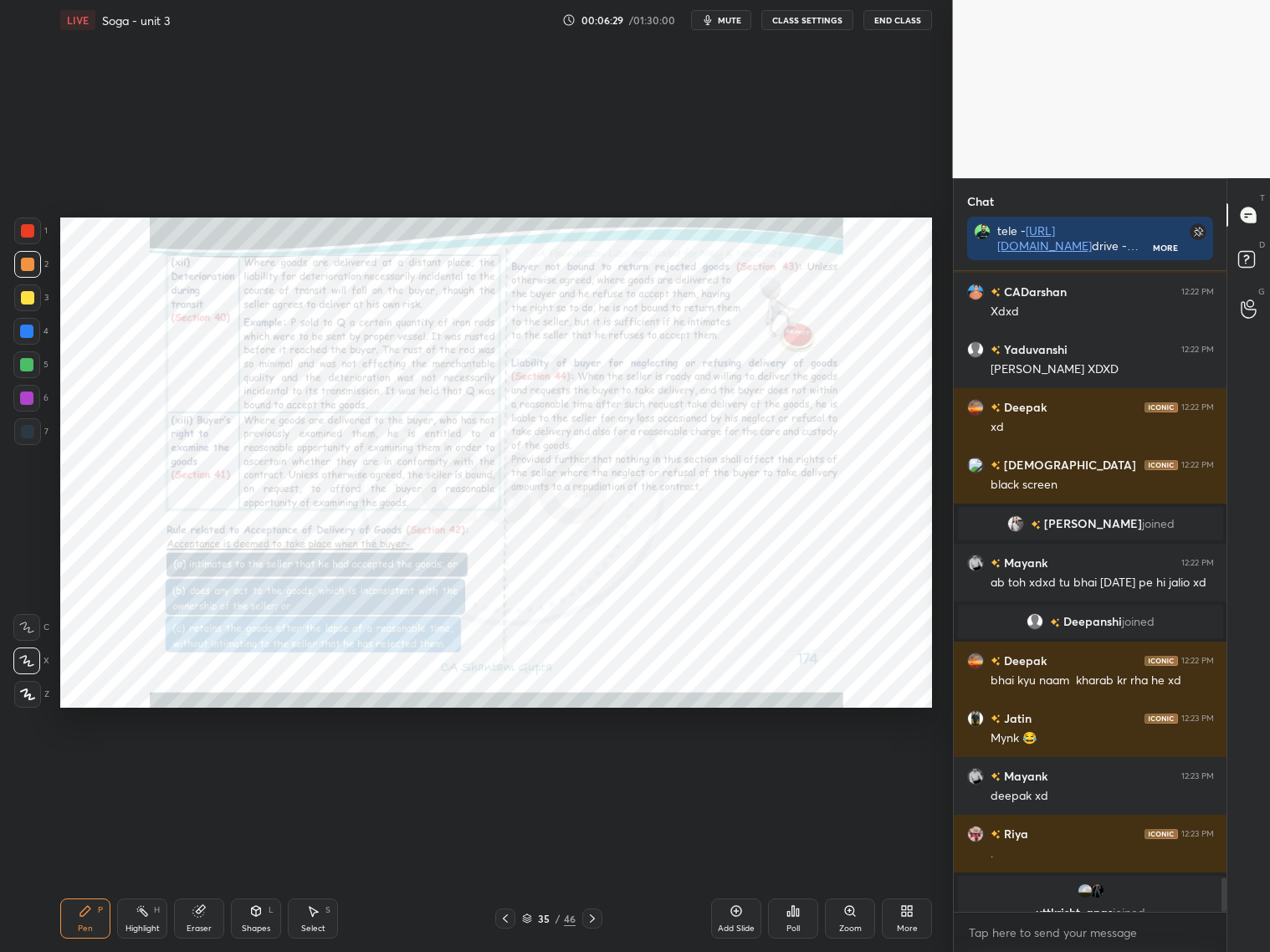
click at [588, 921] on icon at bounding box center [592, 919] width 14 height 14
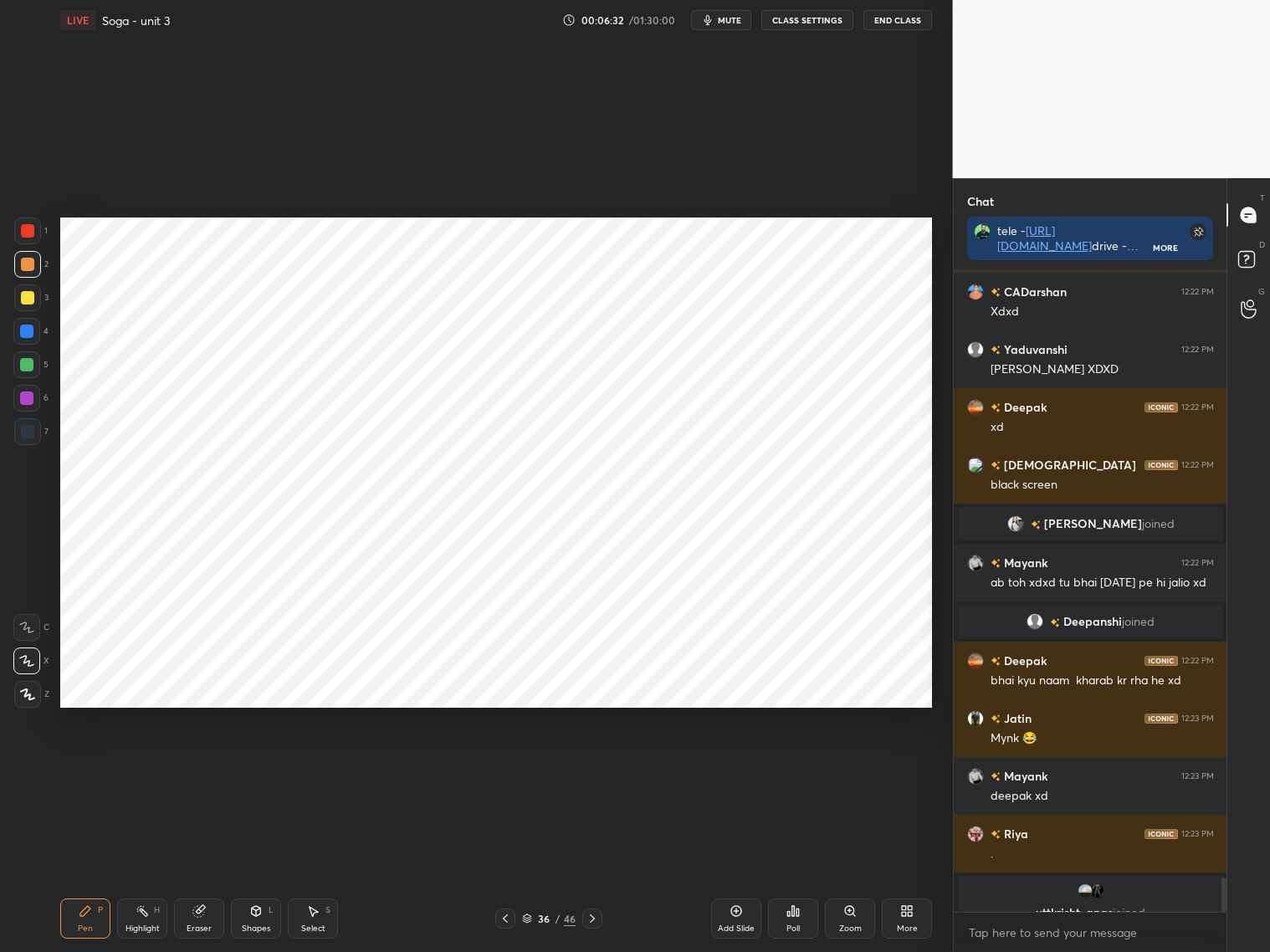
drag, startPoint x: 31, startPoint y: 336, endPoint x: 58, endPoint y: 345, distance: 28.5
click at [33, 337] on div at bounding box center [27, 332] width 27 height 27
click at [505, 913] on icon at bounding box center [505, 919] width 14 height 14
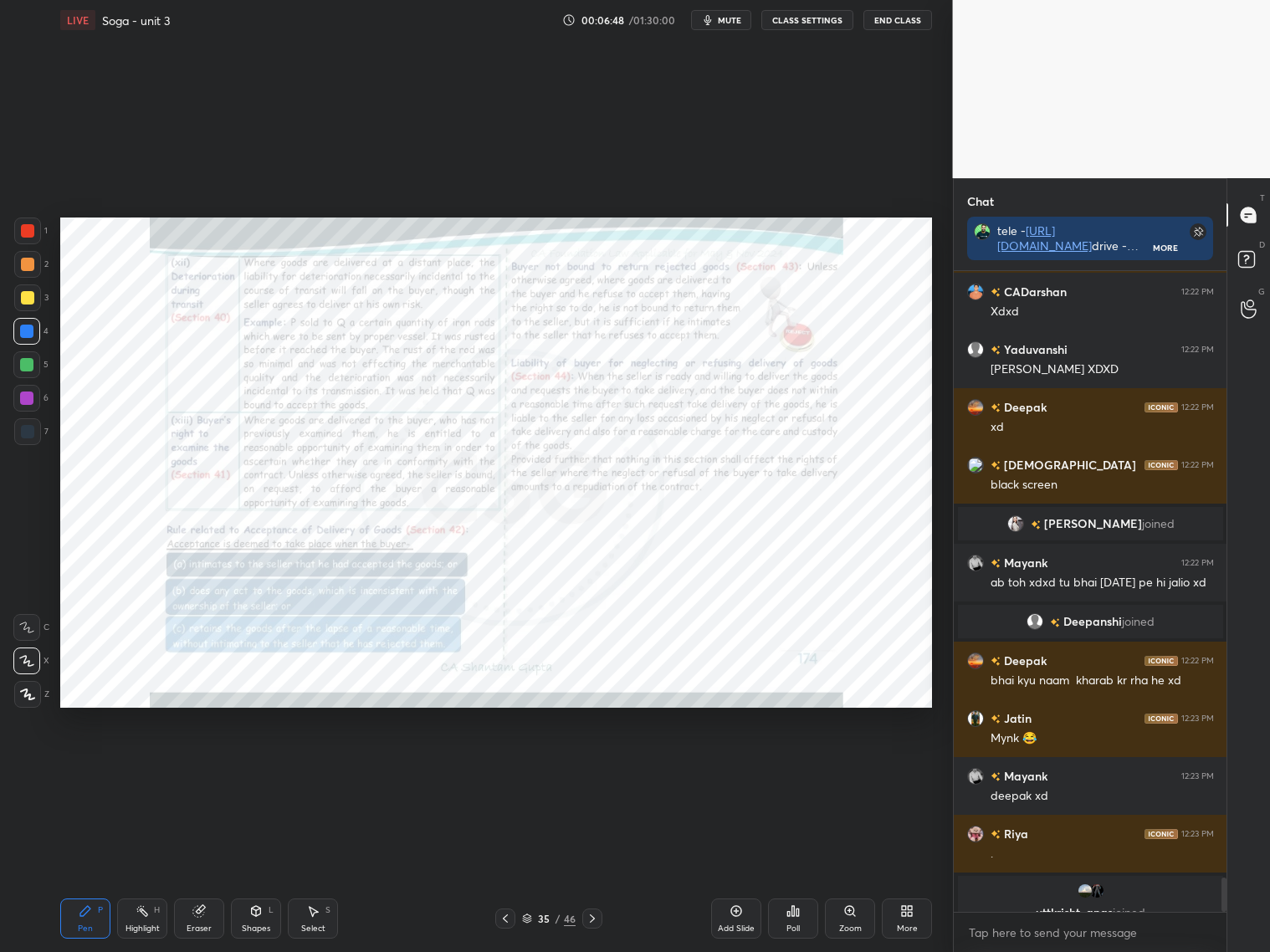
click at [594, 917] on icon at bounding box center [592, 919] width 14 height 14
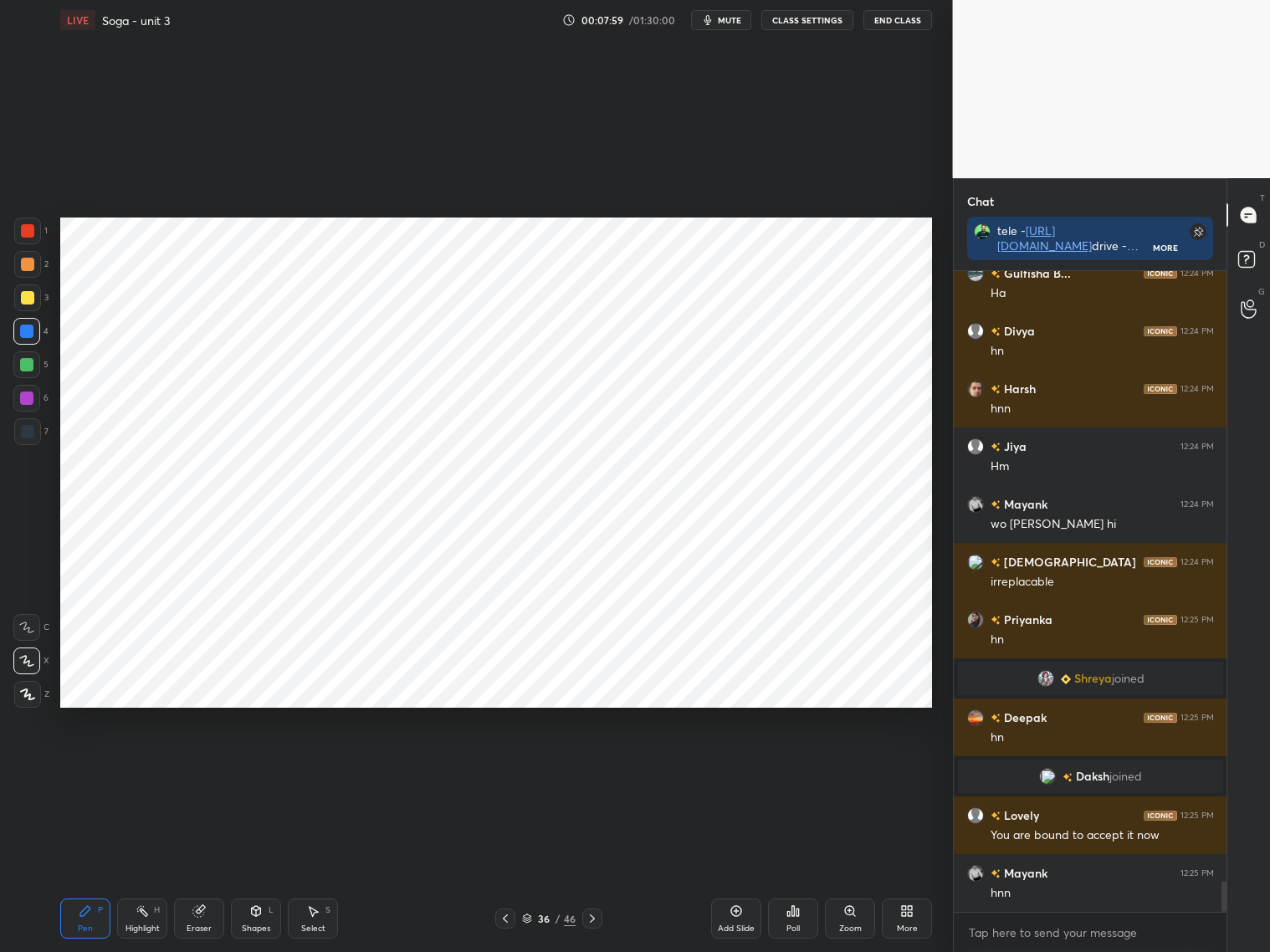
scroll to position [12622, 0]
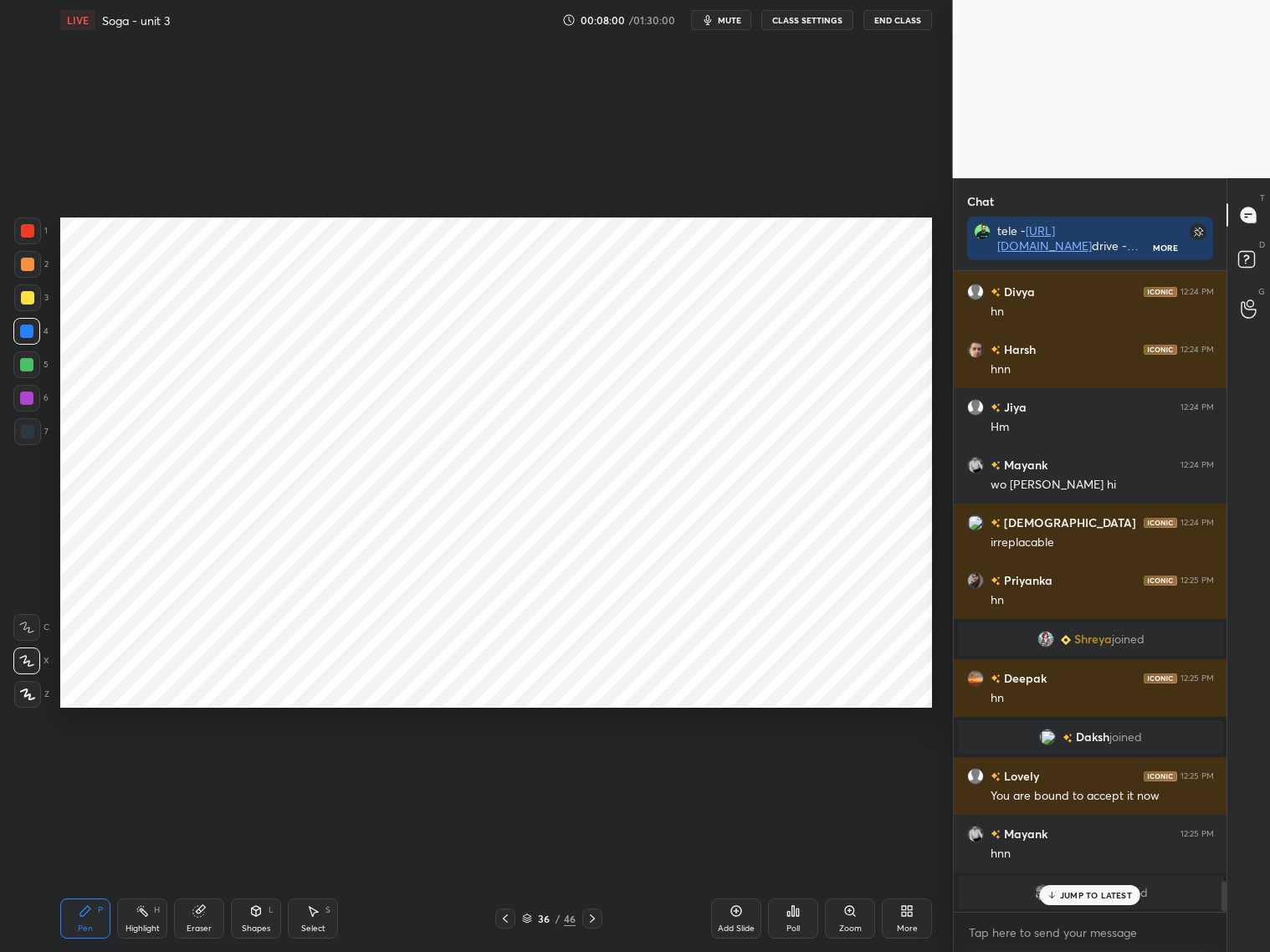
click at [31, 428] on div at bounding box center [28, 432] width 14 height 14
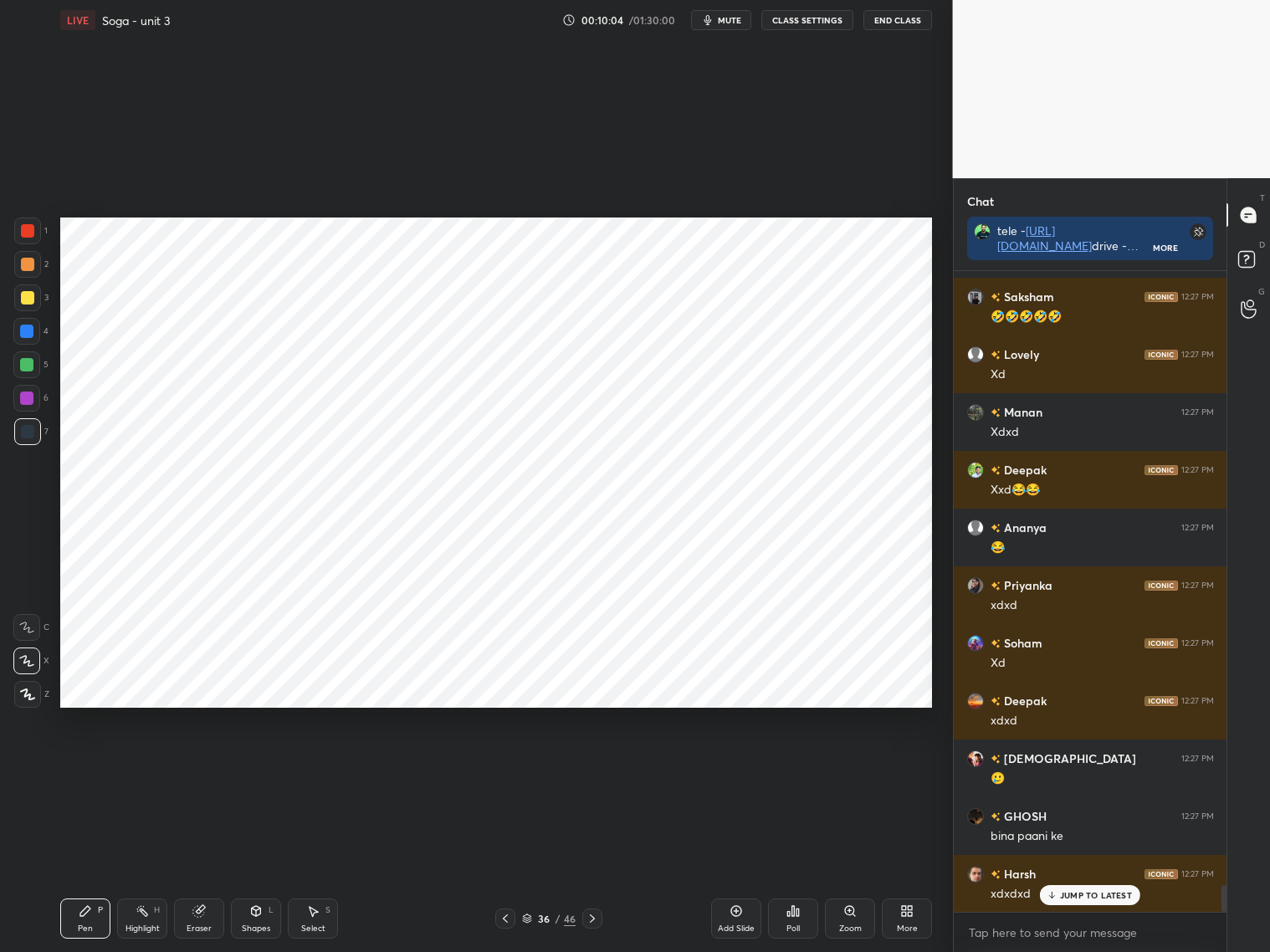
scroll to position [14592, 0]
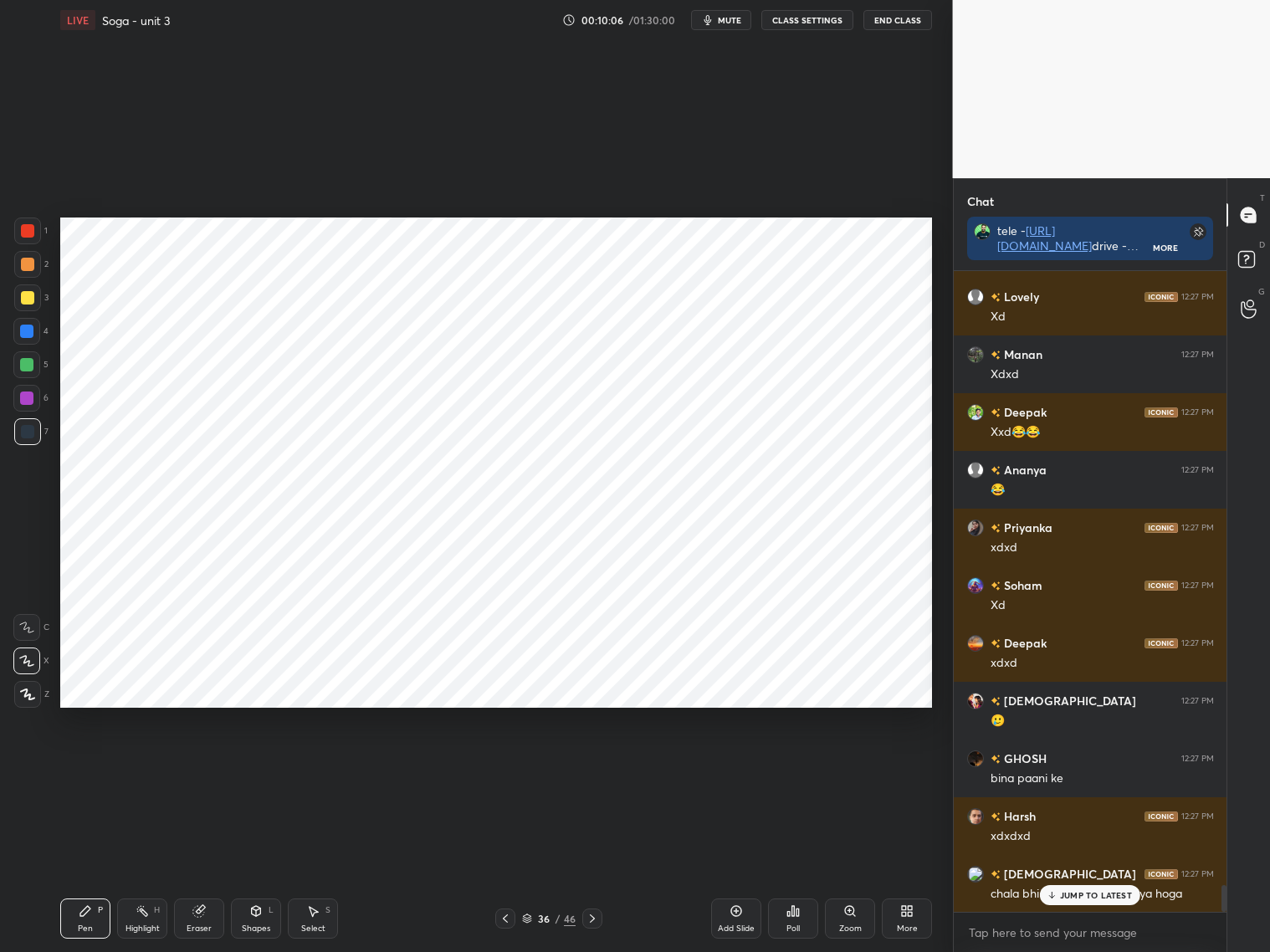
click at [23, 334] on div at bounding box center [27, 332] width 14 height 14
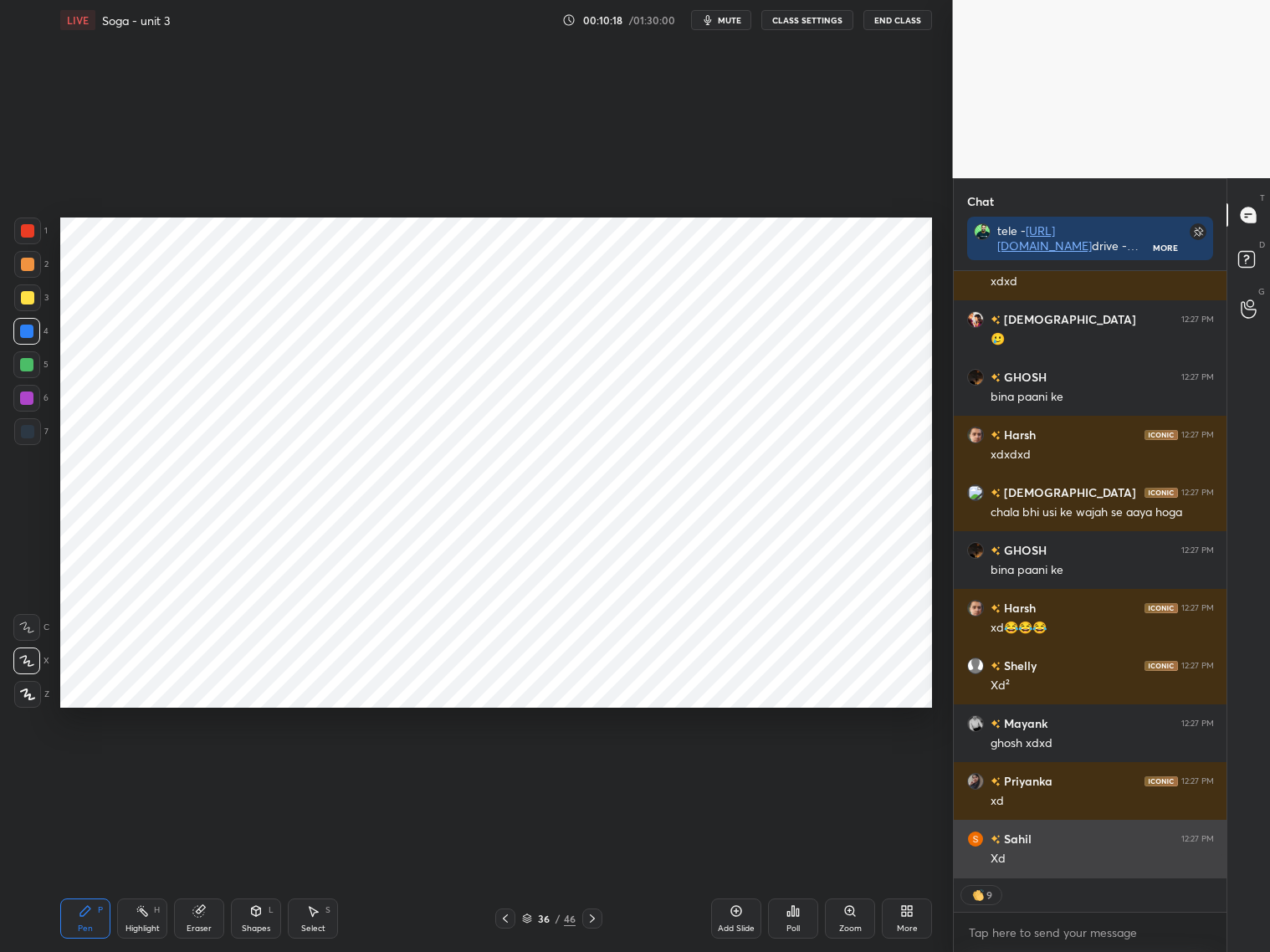
scroll to position [15031, 0]
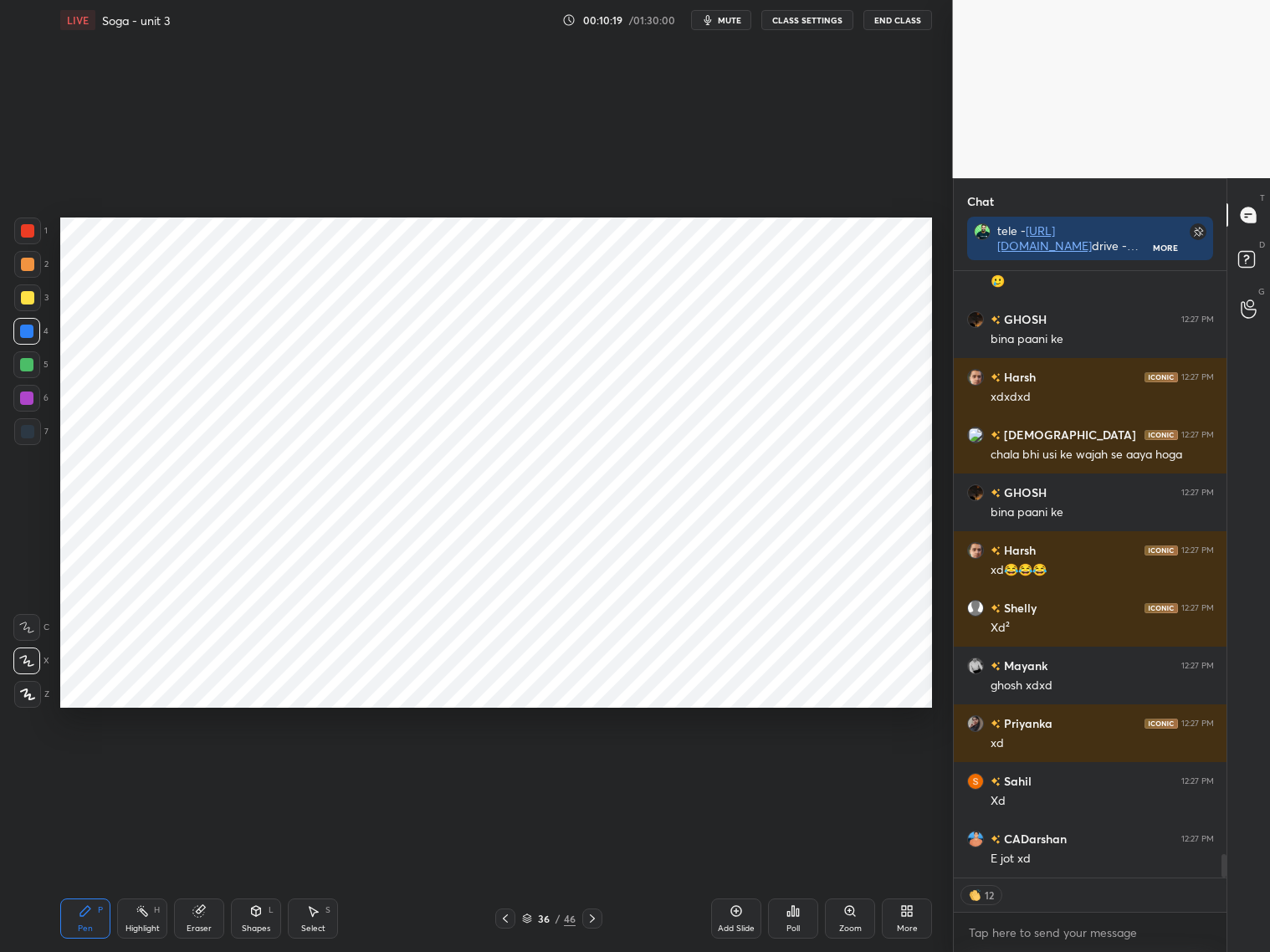
click at [507, 914] on icon at bounding box center [505, 919] width 14 height 14
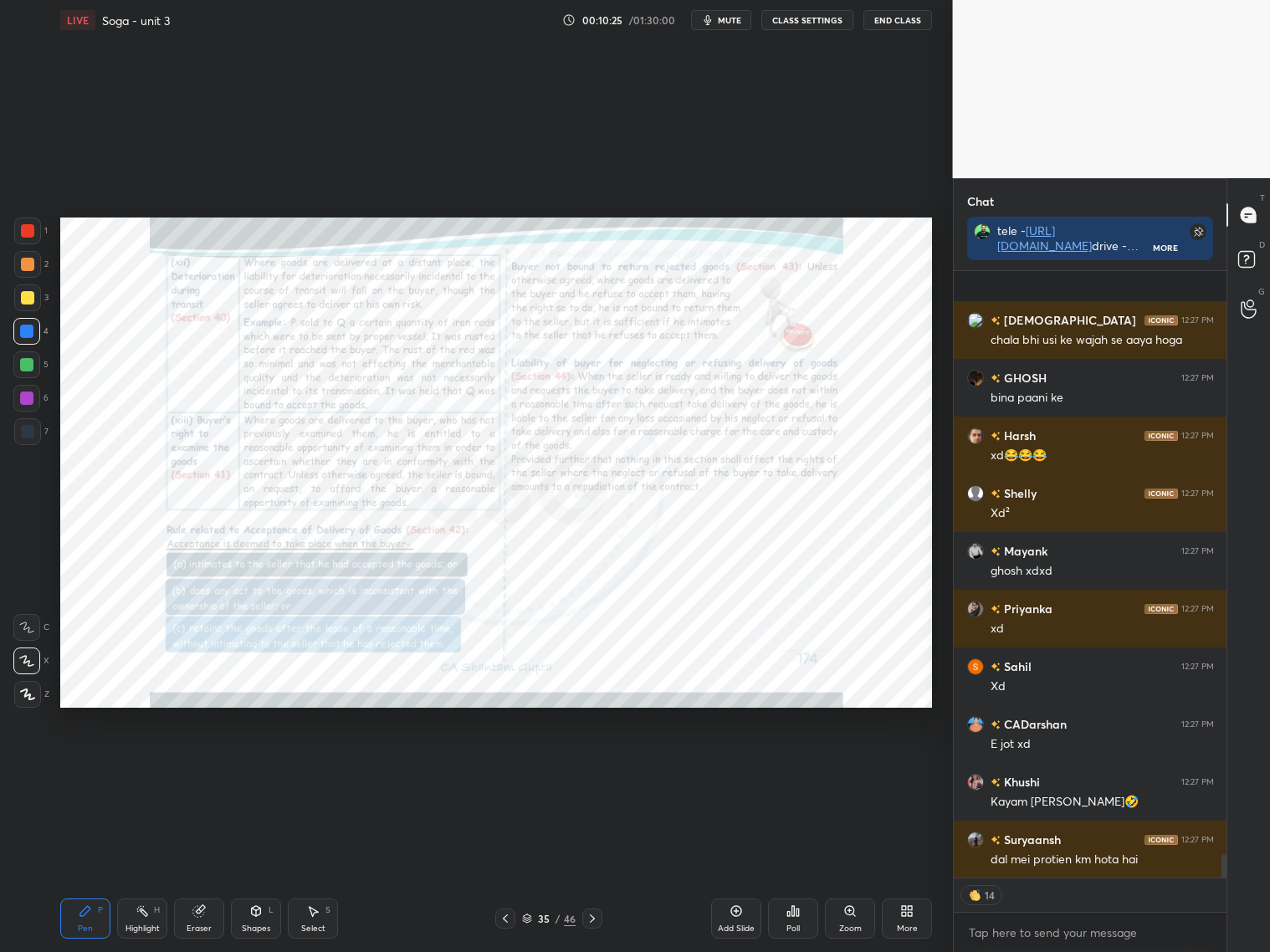
scroll to position [15262, 0]
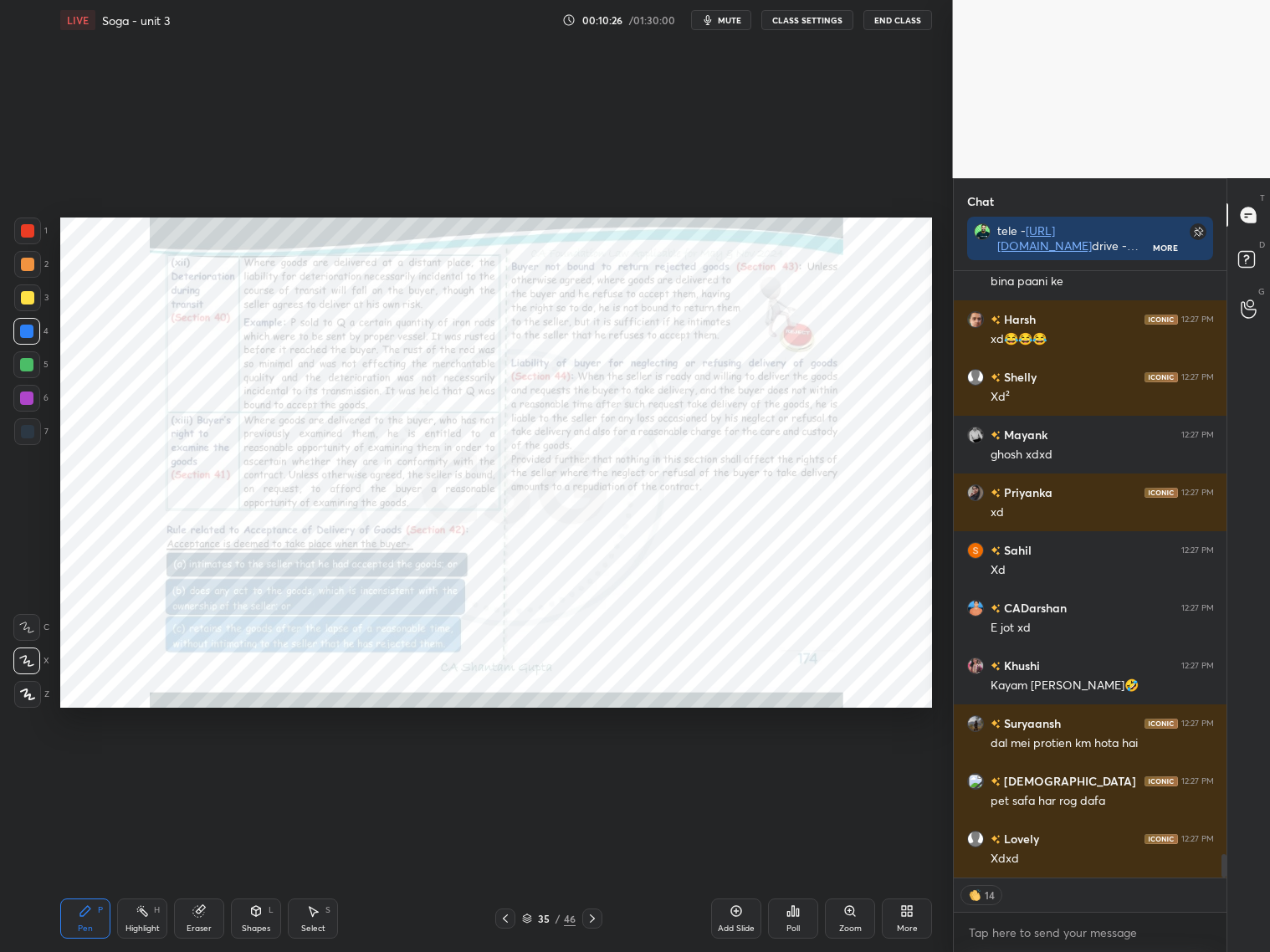
click at [592, 918] on icon at bounding box center [592, 919] width 14 height 14
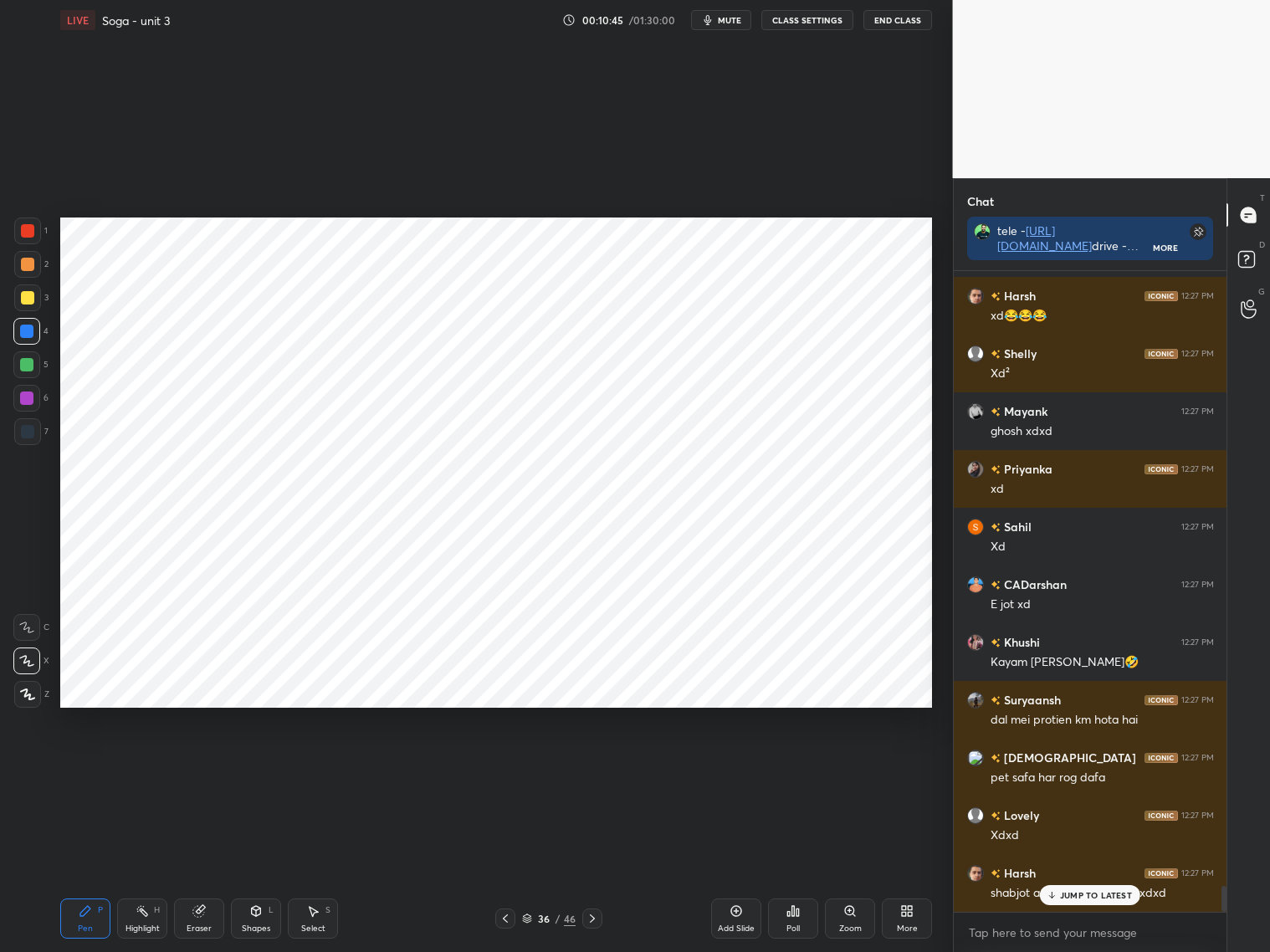
scroll to position [15325, 0]
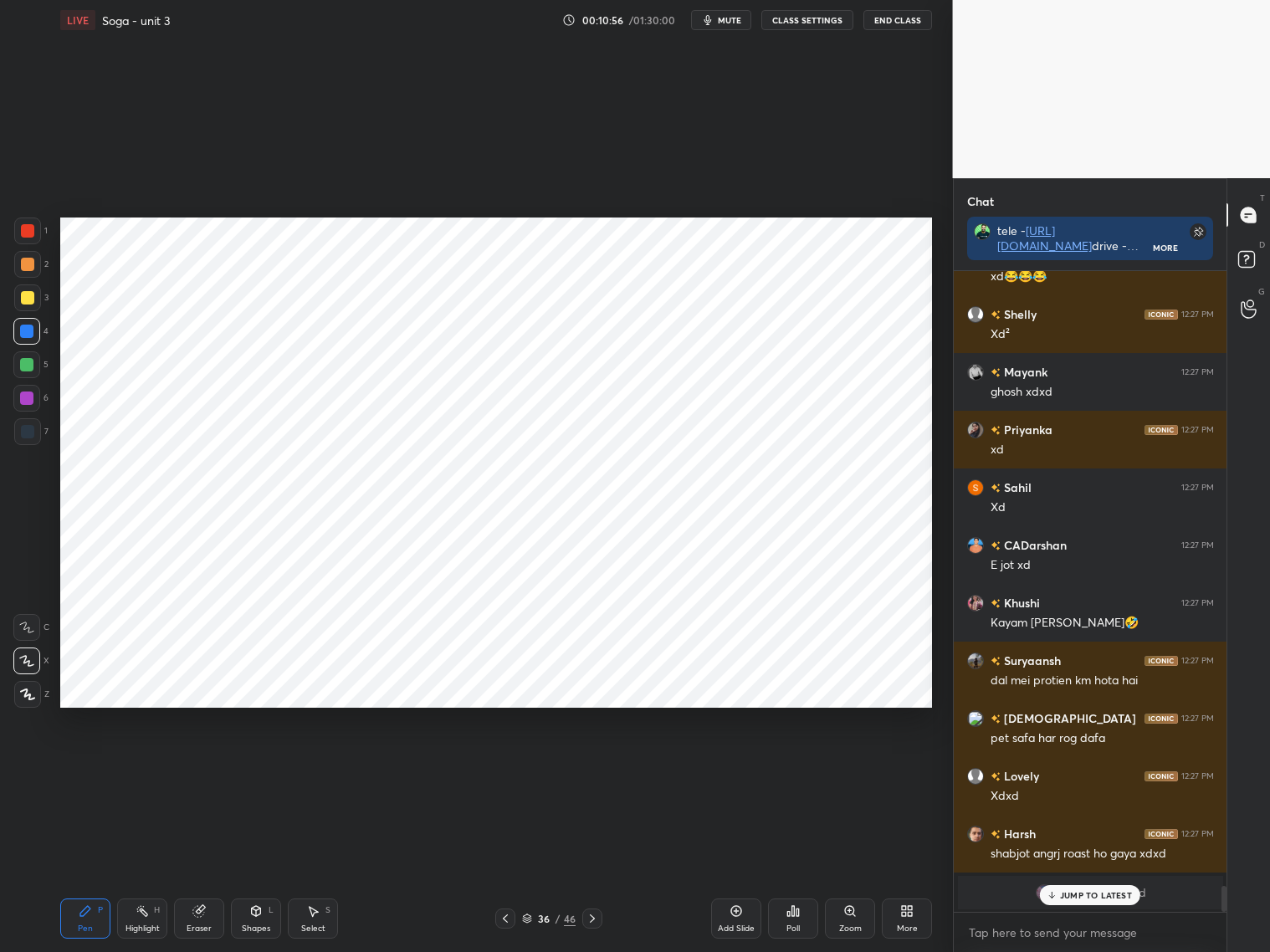
click at [28, 431] on div at bounding box center [28, 432] width 14 height 14
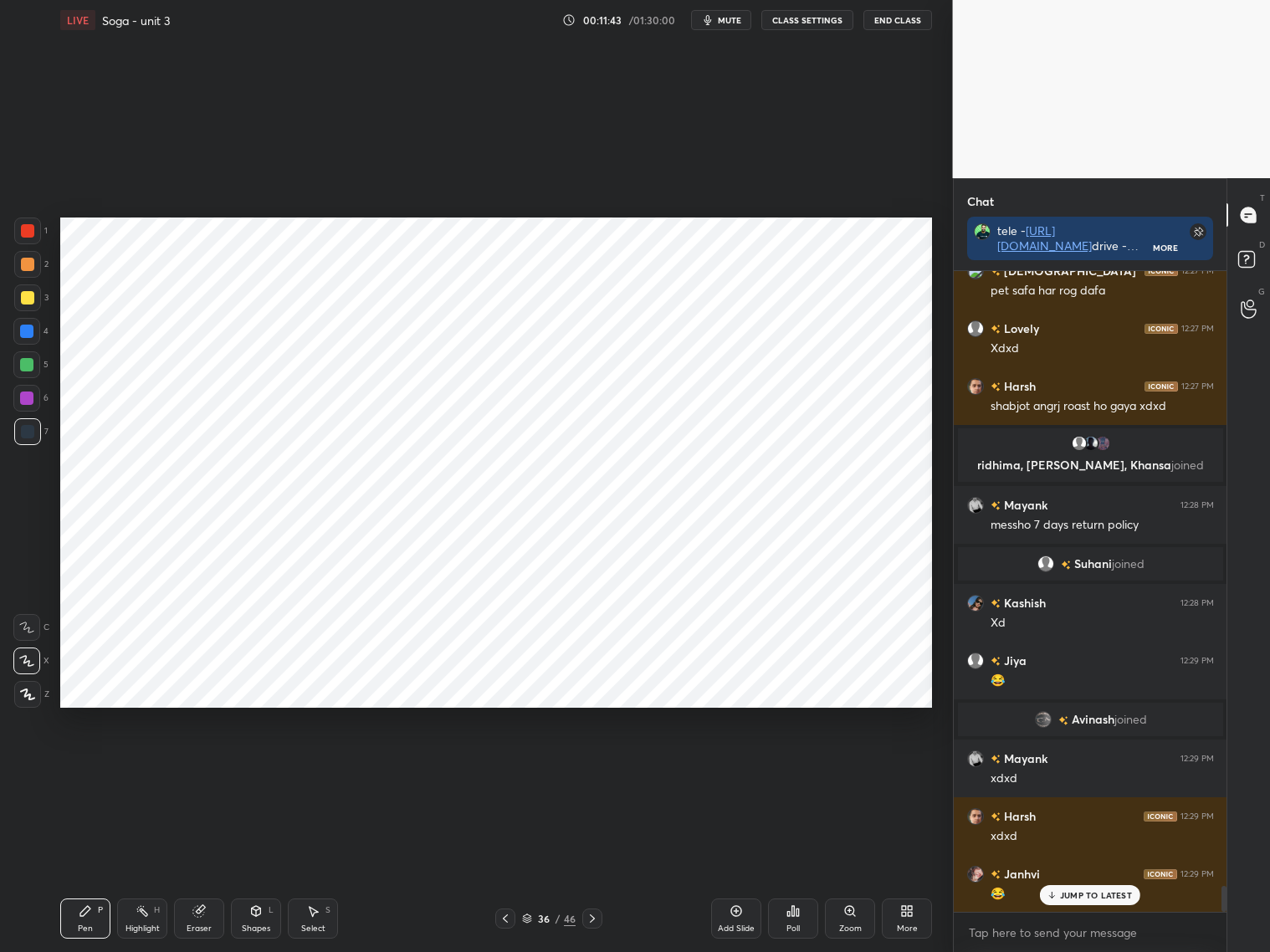
scroll to position [15266, 0]
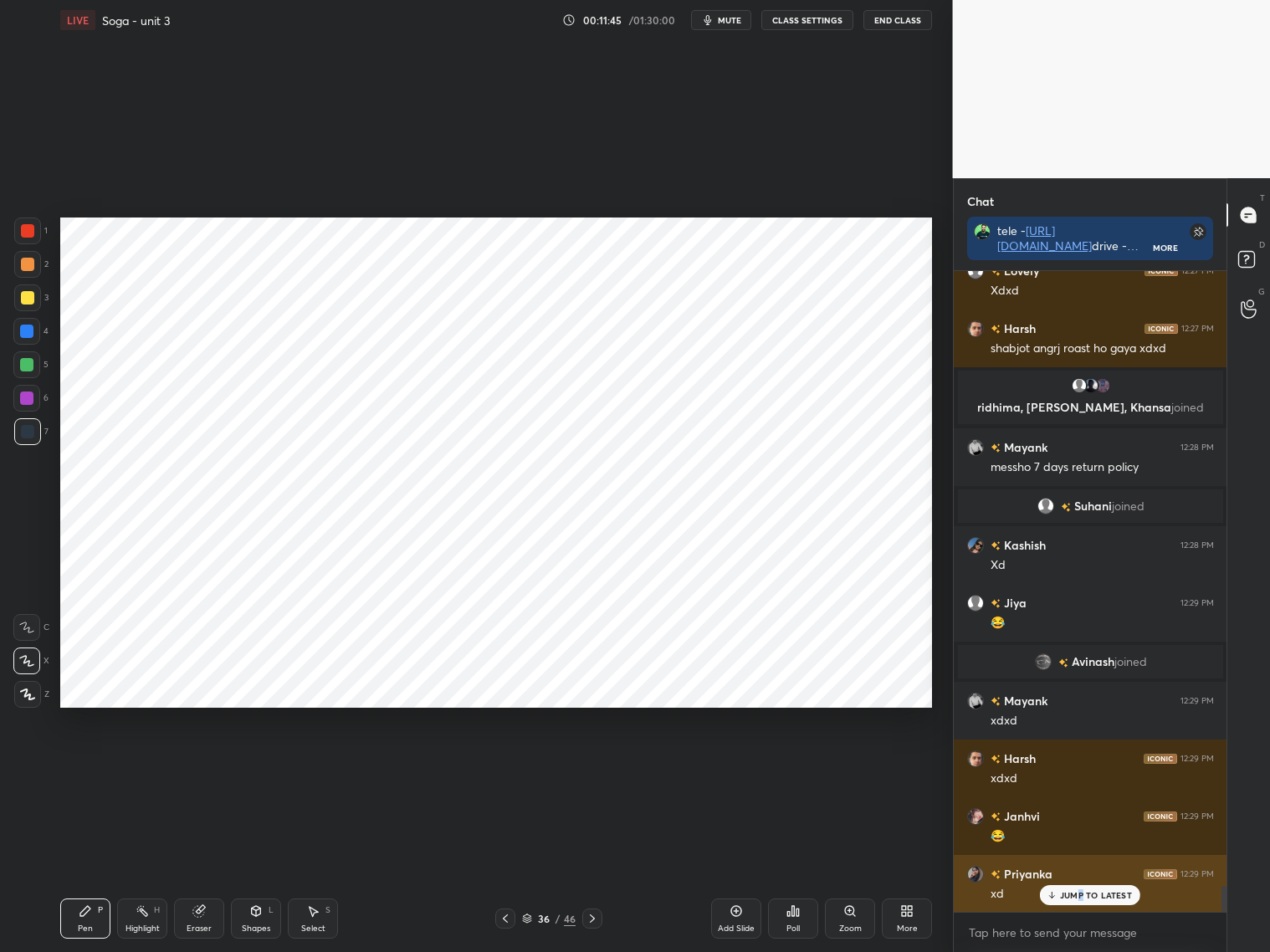
click at [1085, 895] on p "JUMP TO LATEST" at bounding box center [1095, 895] width 72 height 10
drag, startPoint x: 505, startPoint y: 918, endPoint x: 513, endPoint y: 912, distance: 10.0
click at [505, 918] on icon at bounding box center [505, 919] width 14 height 14
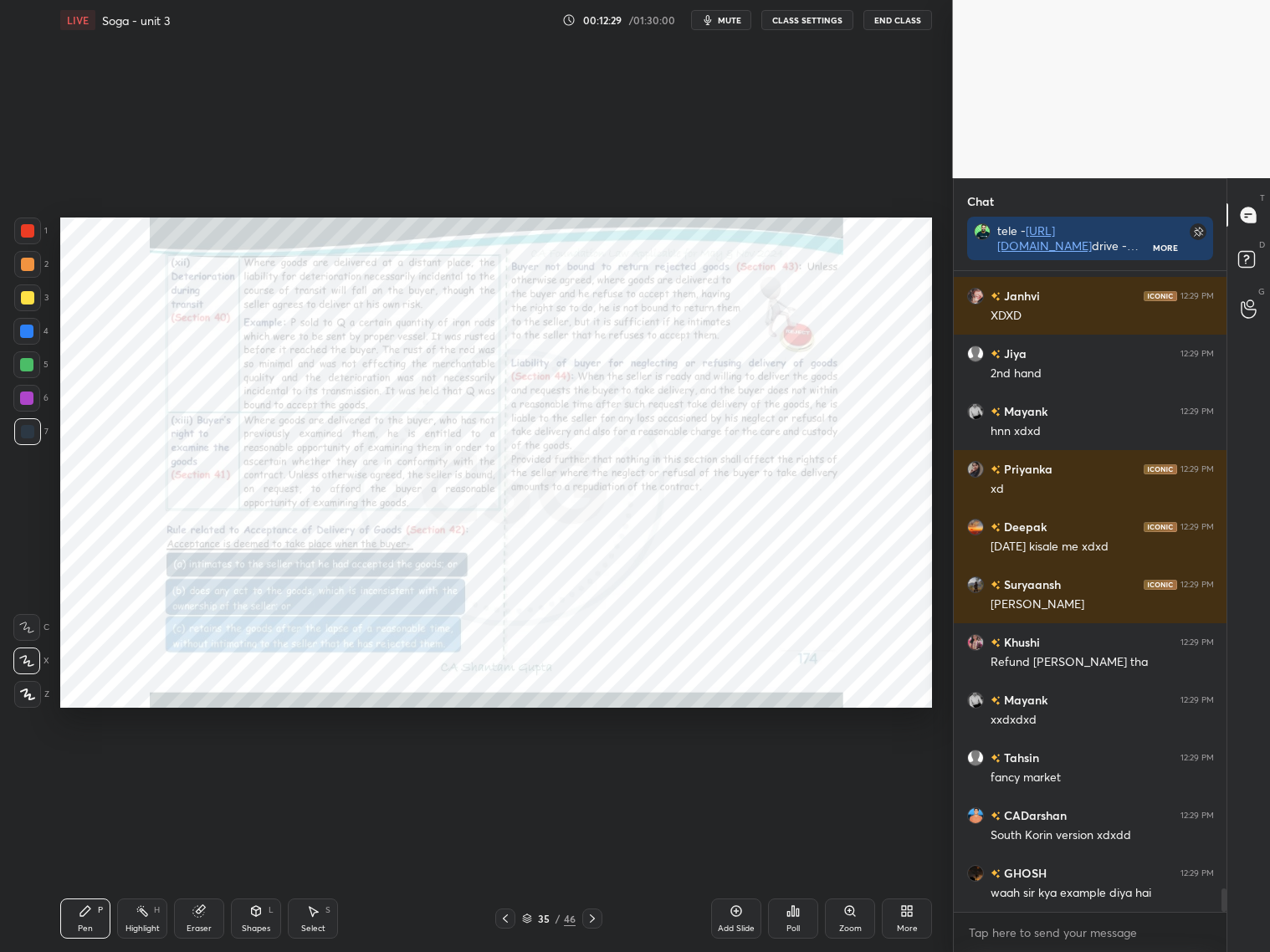
scroll to position [16750, 0]
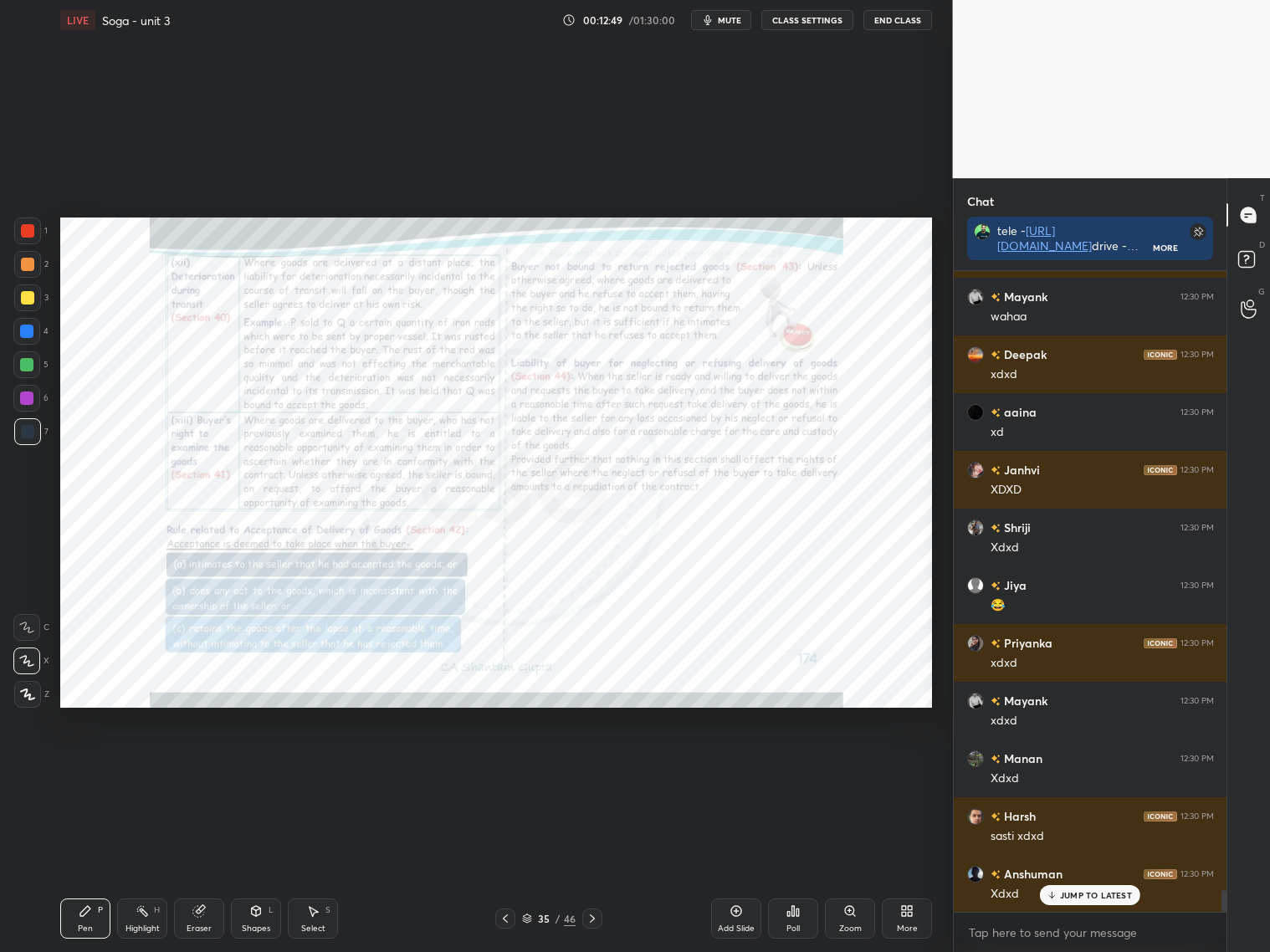
click at [597, 913] on icon at bounding box center [592, 919] width 14 height 14
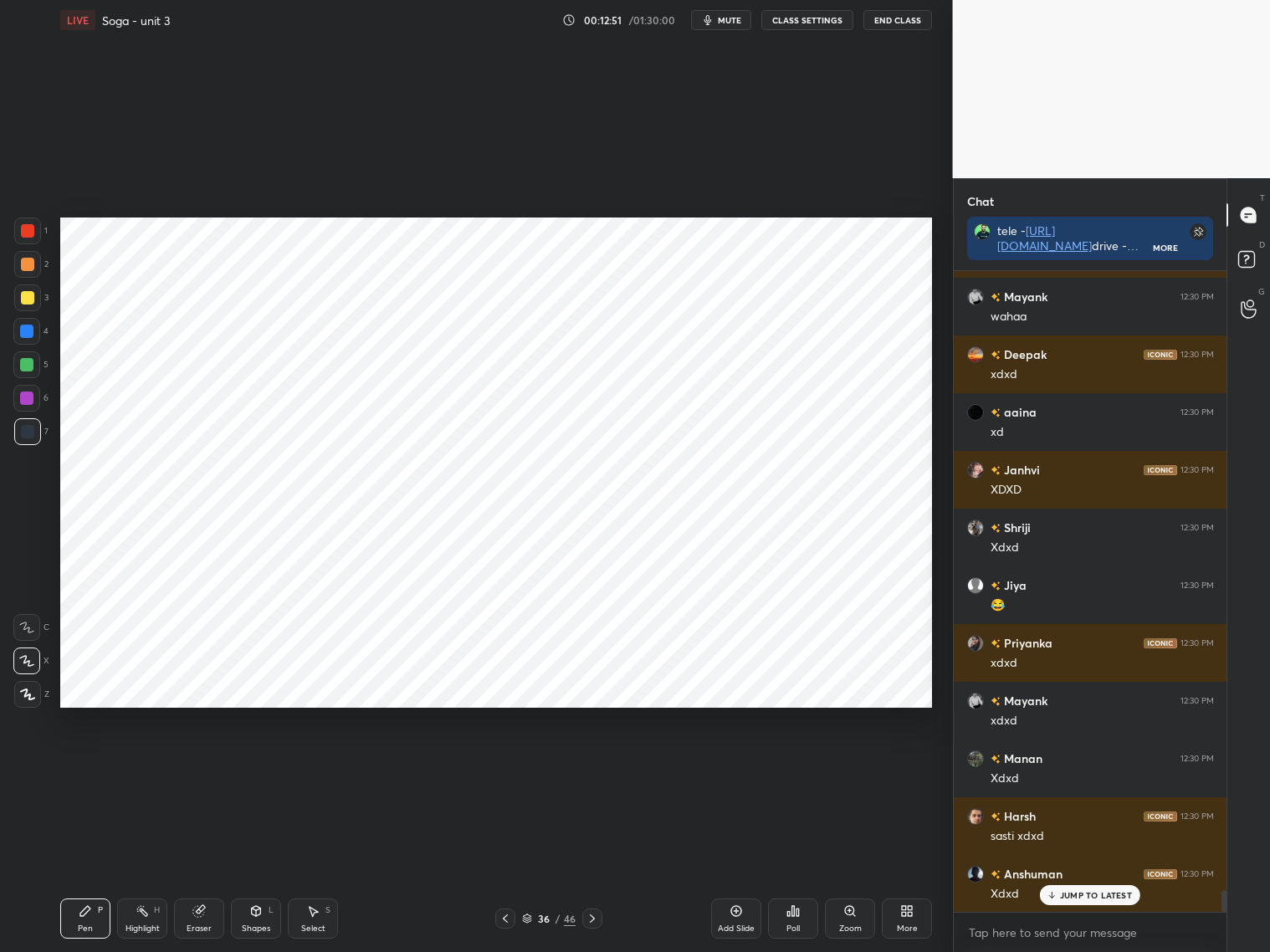
click at [735, 913] on icon at bounding box center [736, 911] width 14 height 14
drag, startPoint x: 269, startPoint y: 920, endPoint x: 260, endPoint y: 901, distance: 21.0
click at [270, 917] on div "Shapes L" at bounding box center [256, 918] width 50 height 40
click at [30, 428] on div at bounding box center [28, 432] width 14 height 14
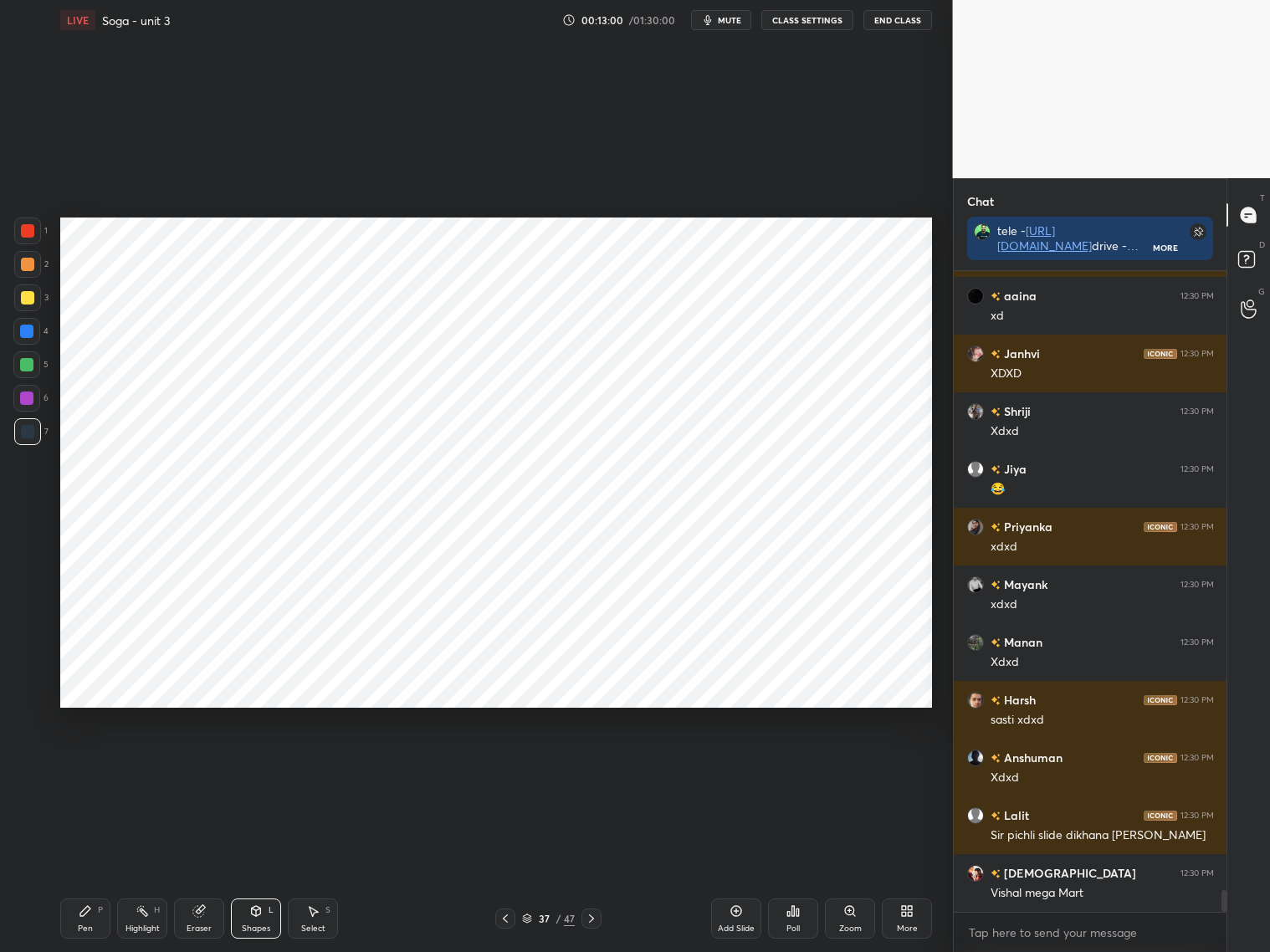
scroll to position [18193, 0]
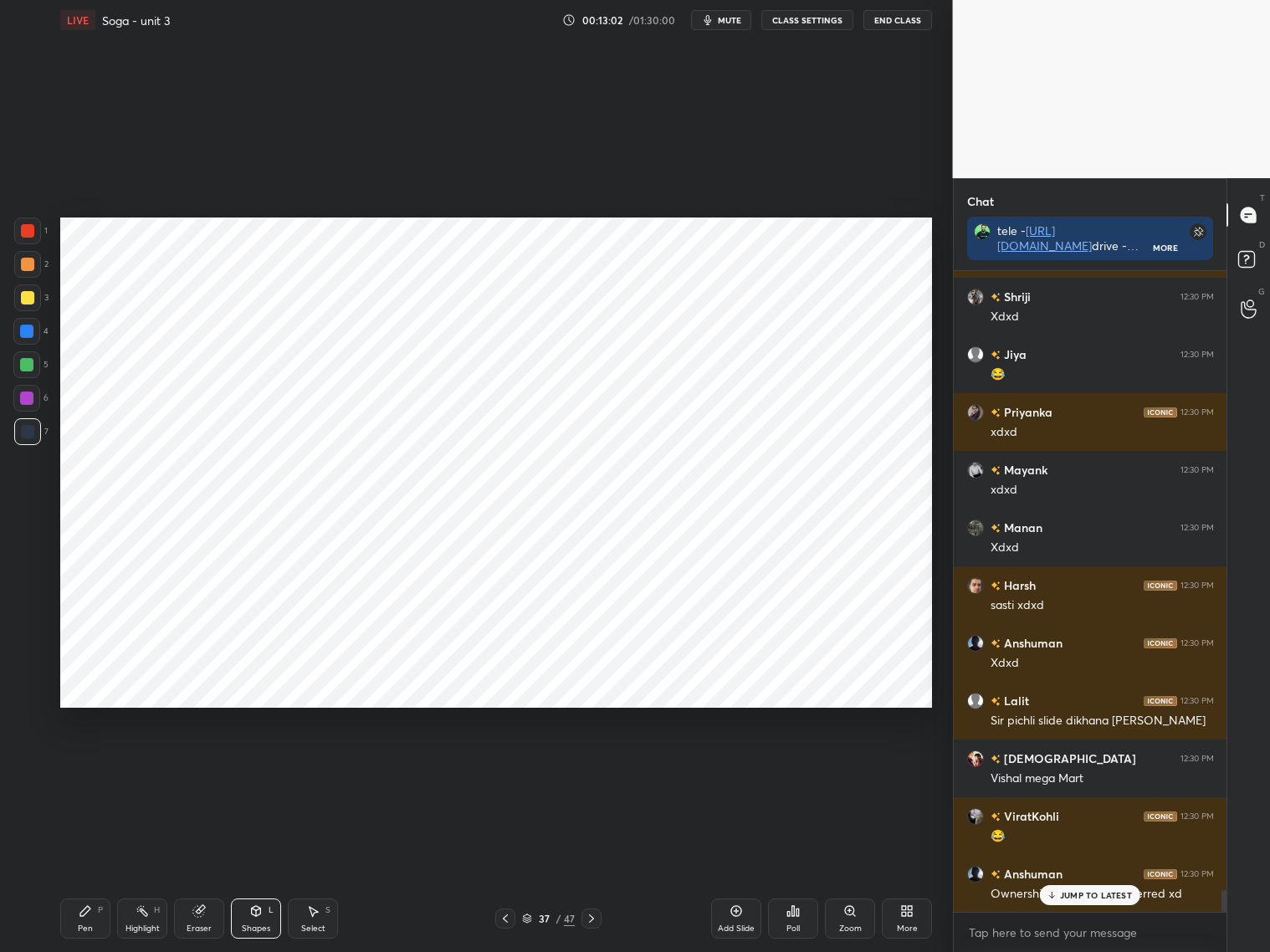
click at [505, 920] on icon at bounding box center [505, 919] width 14 height 14
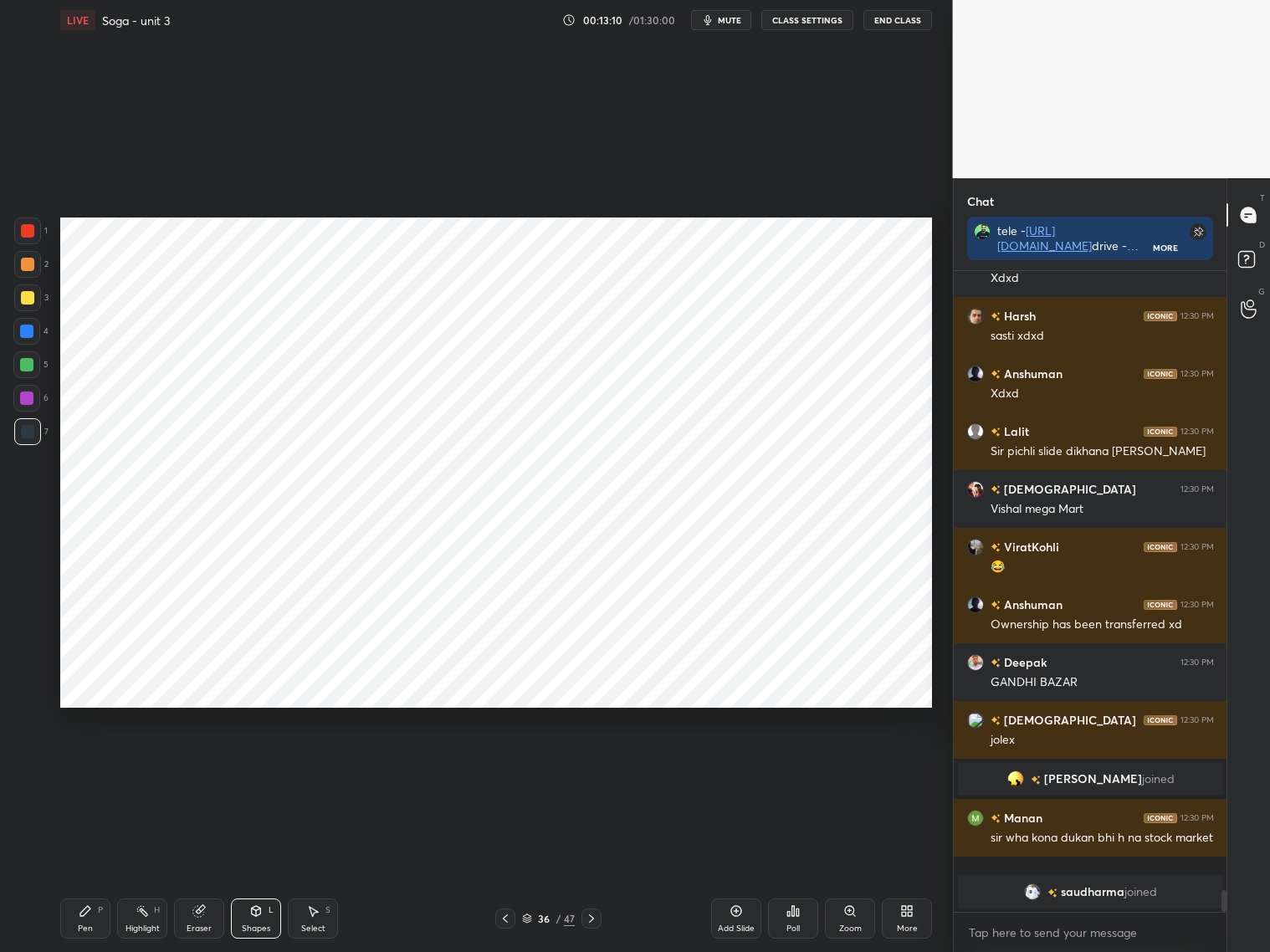
scroll to position [18540, 0]
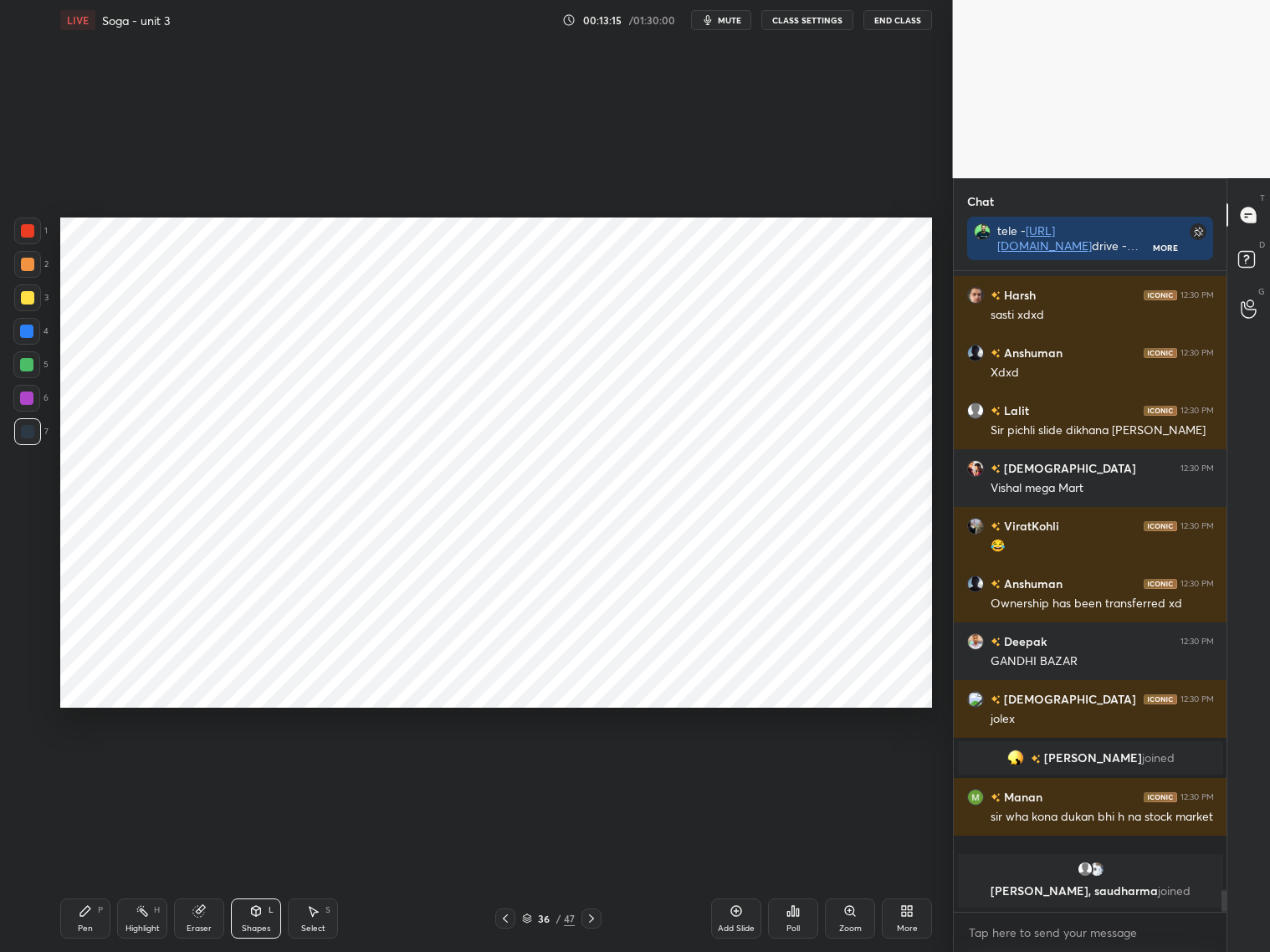
click at [594, 923] on icon at bounding box center [592, 919] width 14 height 14
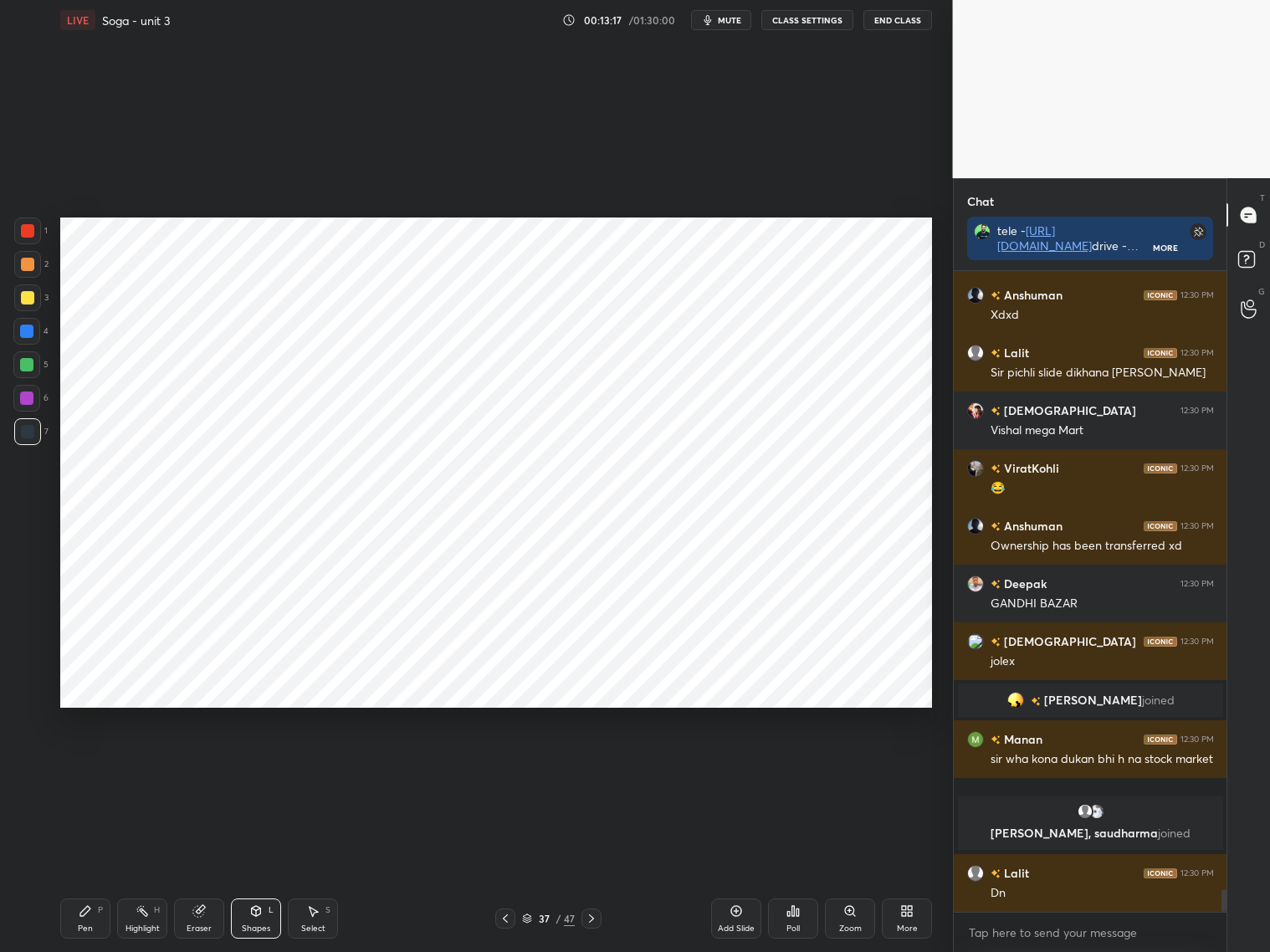
scroll to position [17645, 0]
click at [31, 230] on div at bounding box center [28, 231] width 14 height 14
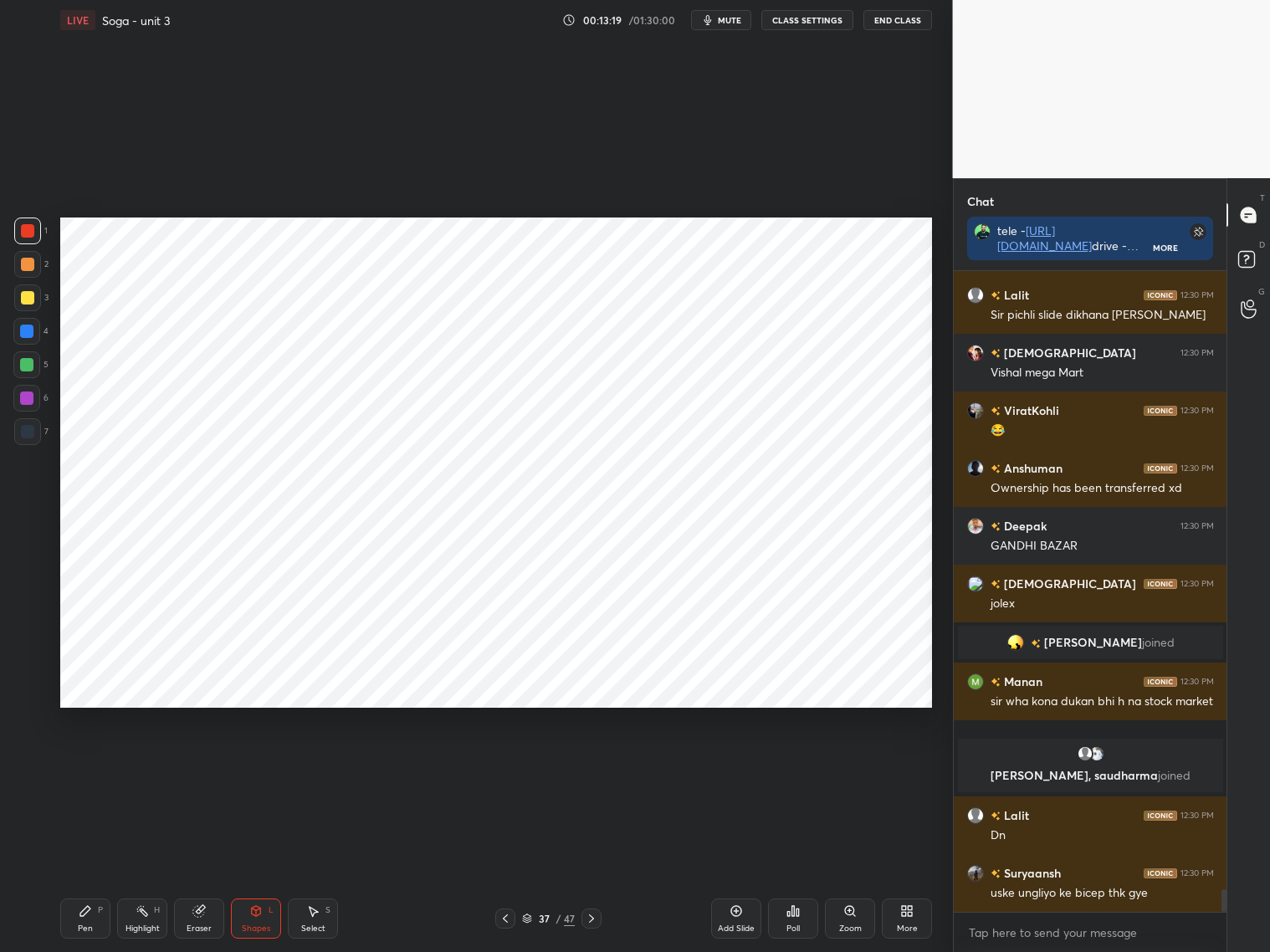
scroll to position [17761, 0]
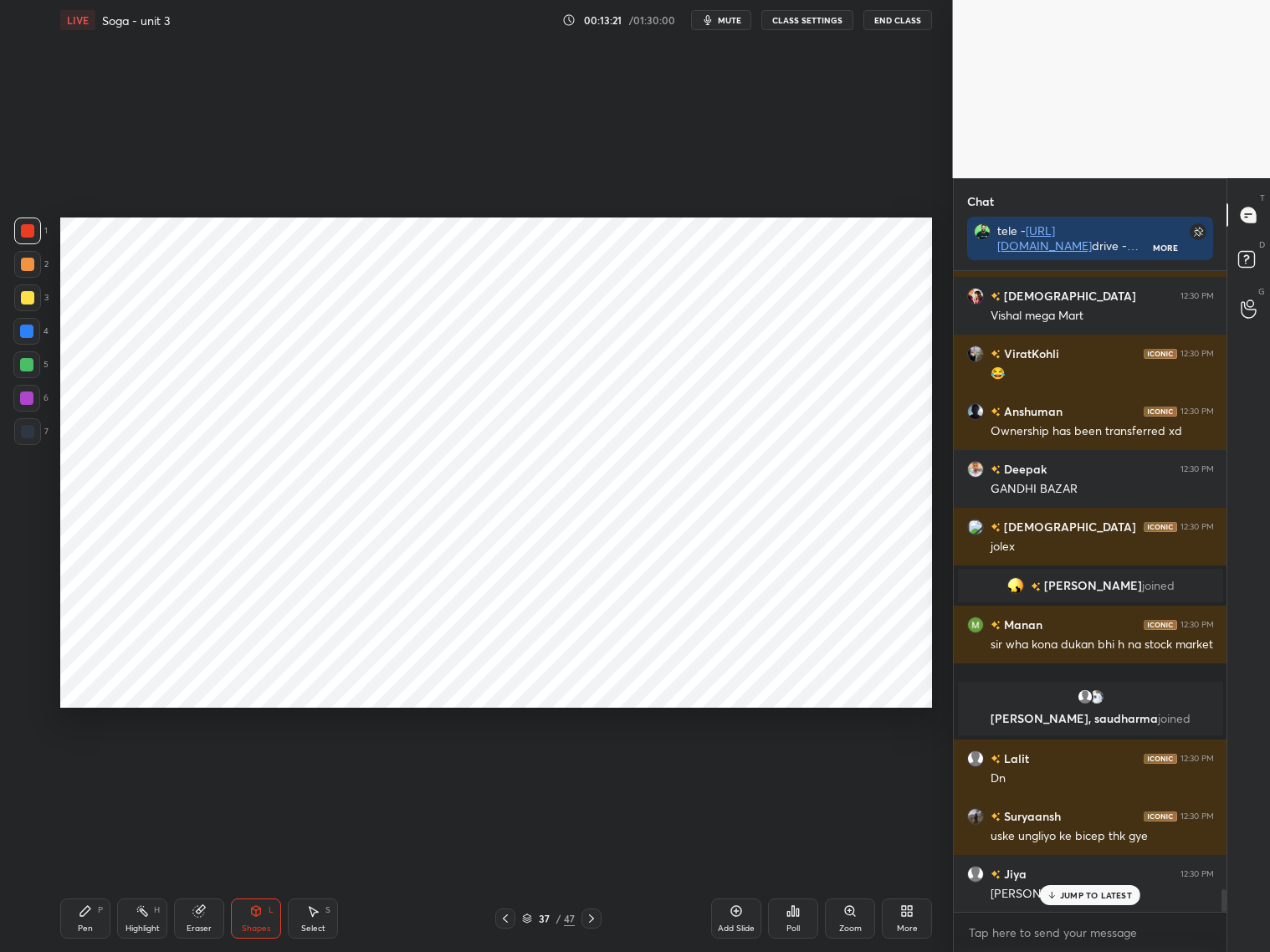
click at [93, 916] on div "Pen P" at bounding box center [85, 918] width 50 height 40
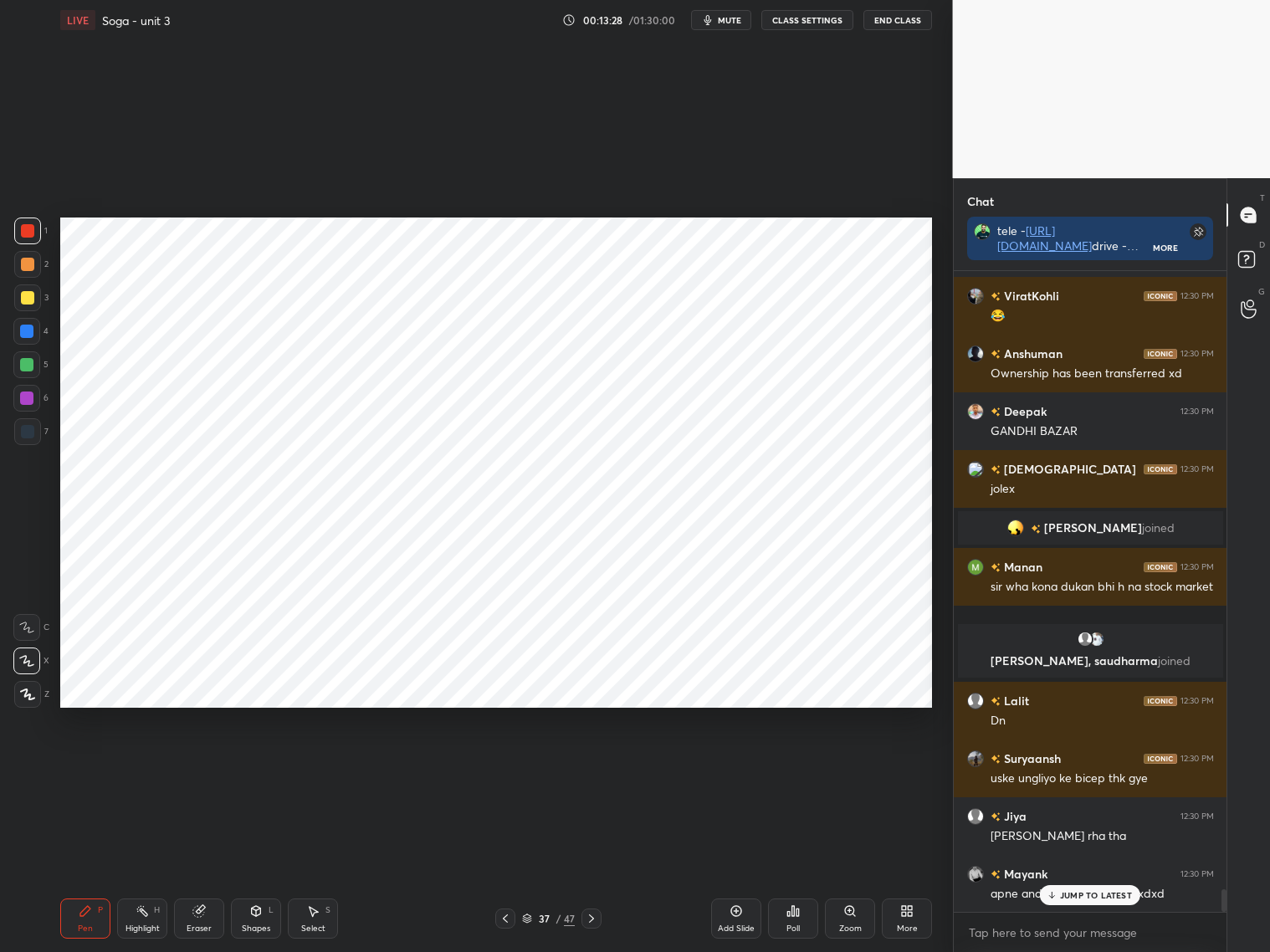
click at [1047, 902] on div "JUMP TO LATEST" at bounding box center [1090, 895] width 100 height 20
click at [28, 399] on div at bounding box center [27, 398] width 14 height 14
drag, startPoint x: 27, startPoint y: 330, endPoint x: 35, endPoint y: 325, distance: 9.4
click at [31, 330] on div at bounding box center [27, 332] width 14 height 14
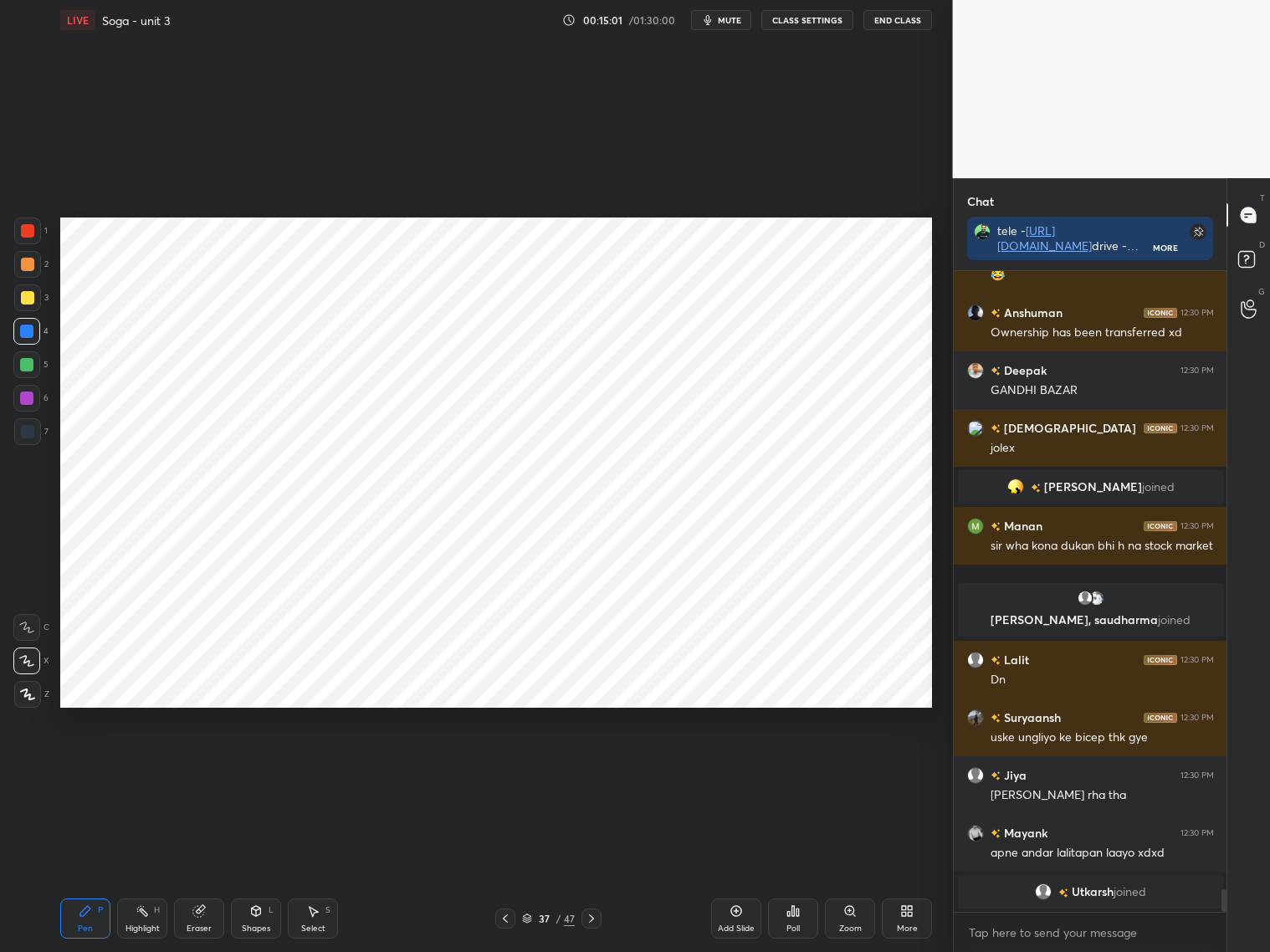
click at [194, 926] on div "Eraser" at bounding box center [199, 929] width 25 height 9
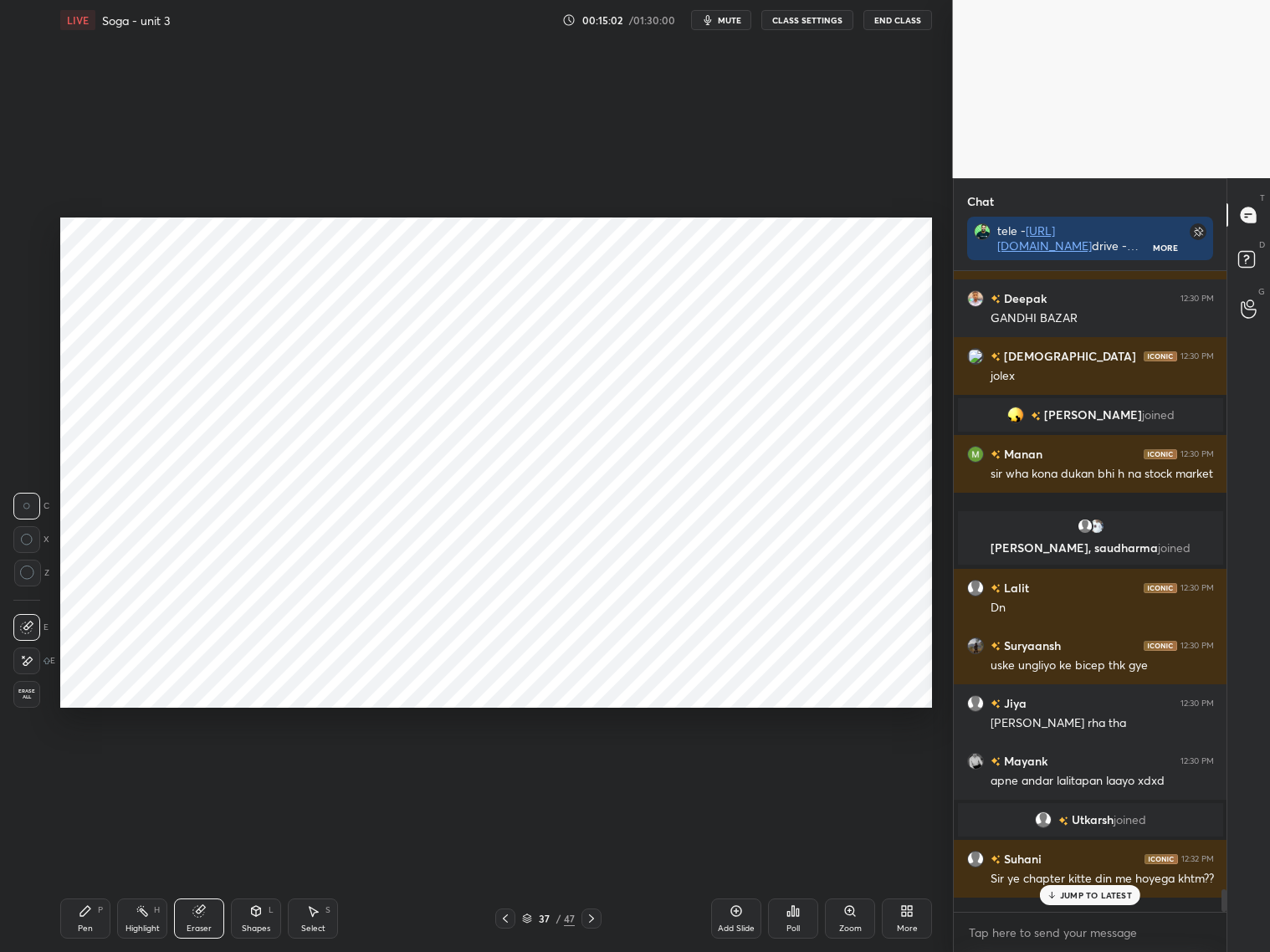
click at [90, 923] on div "Pen P" at bounding box center [85, 918] width 50 height 40
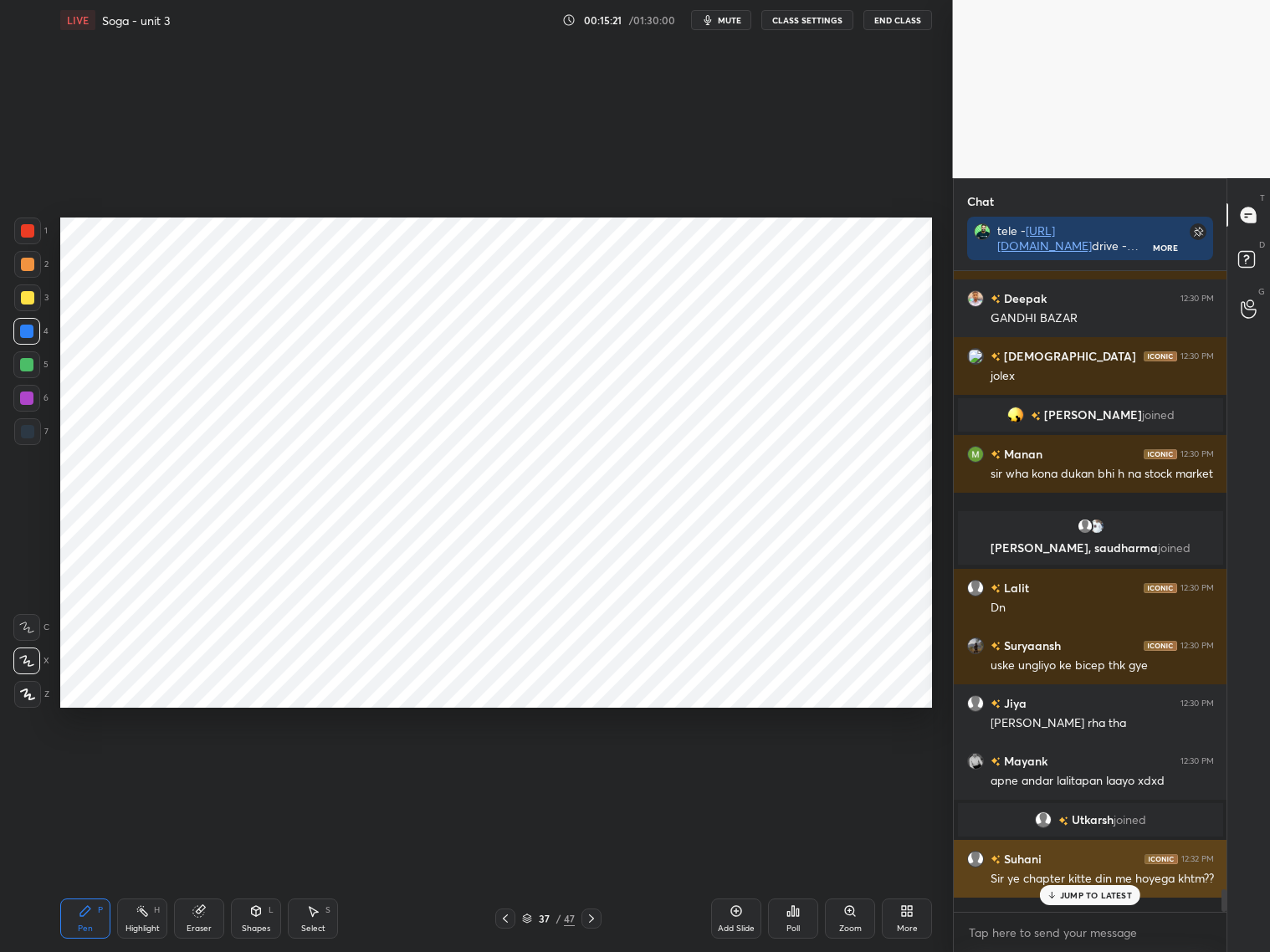
click at [1095, 898] on p "JUMP TO LATEST" at bounding box center [1095, 895] width 72 height 10
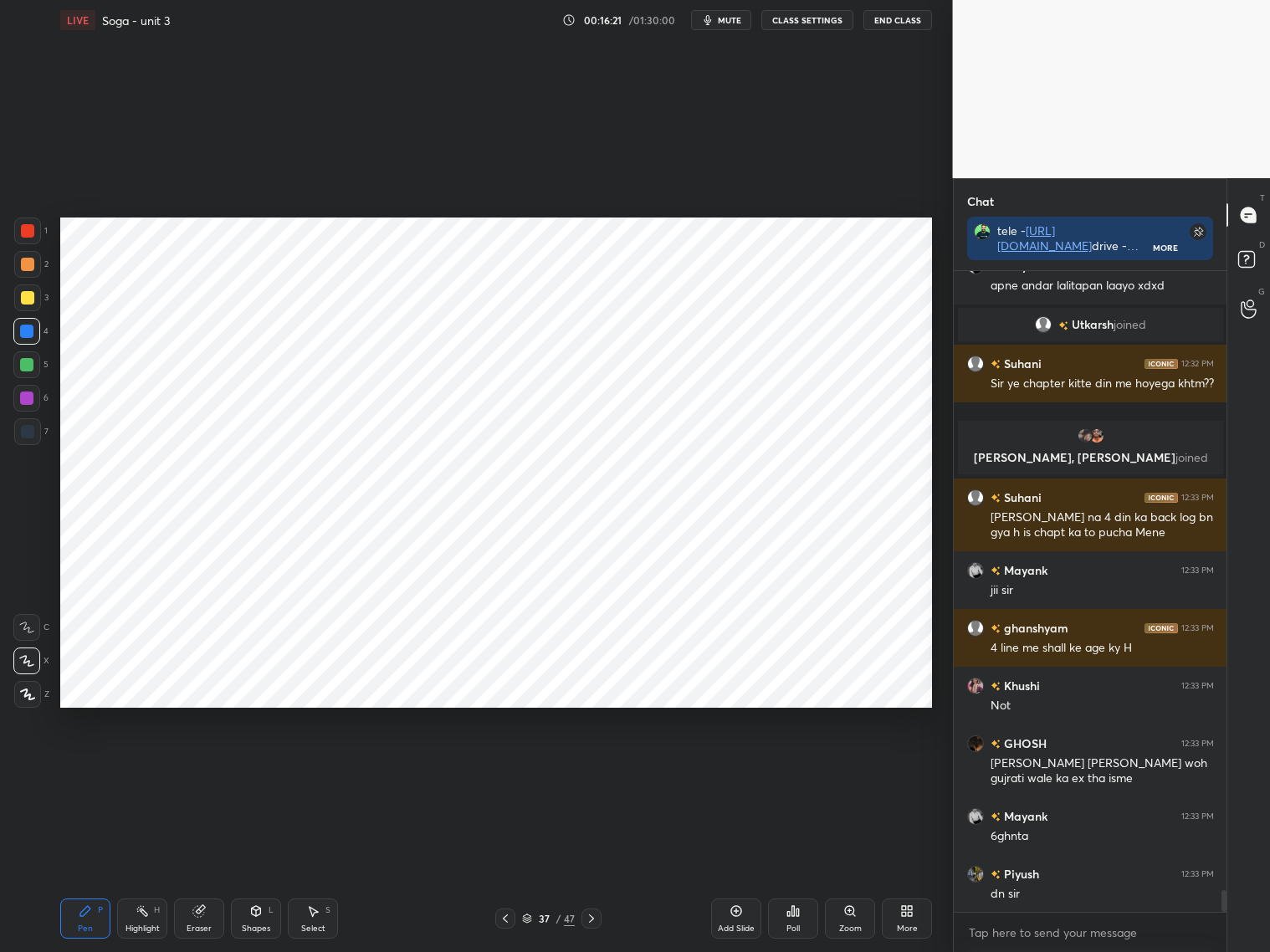
scroll to position [18374, 0]
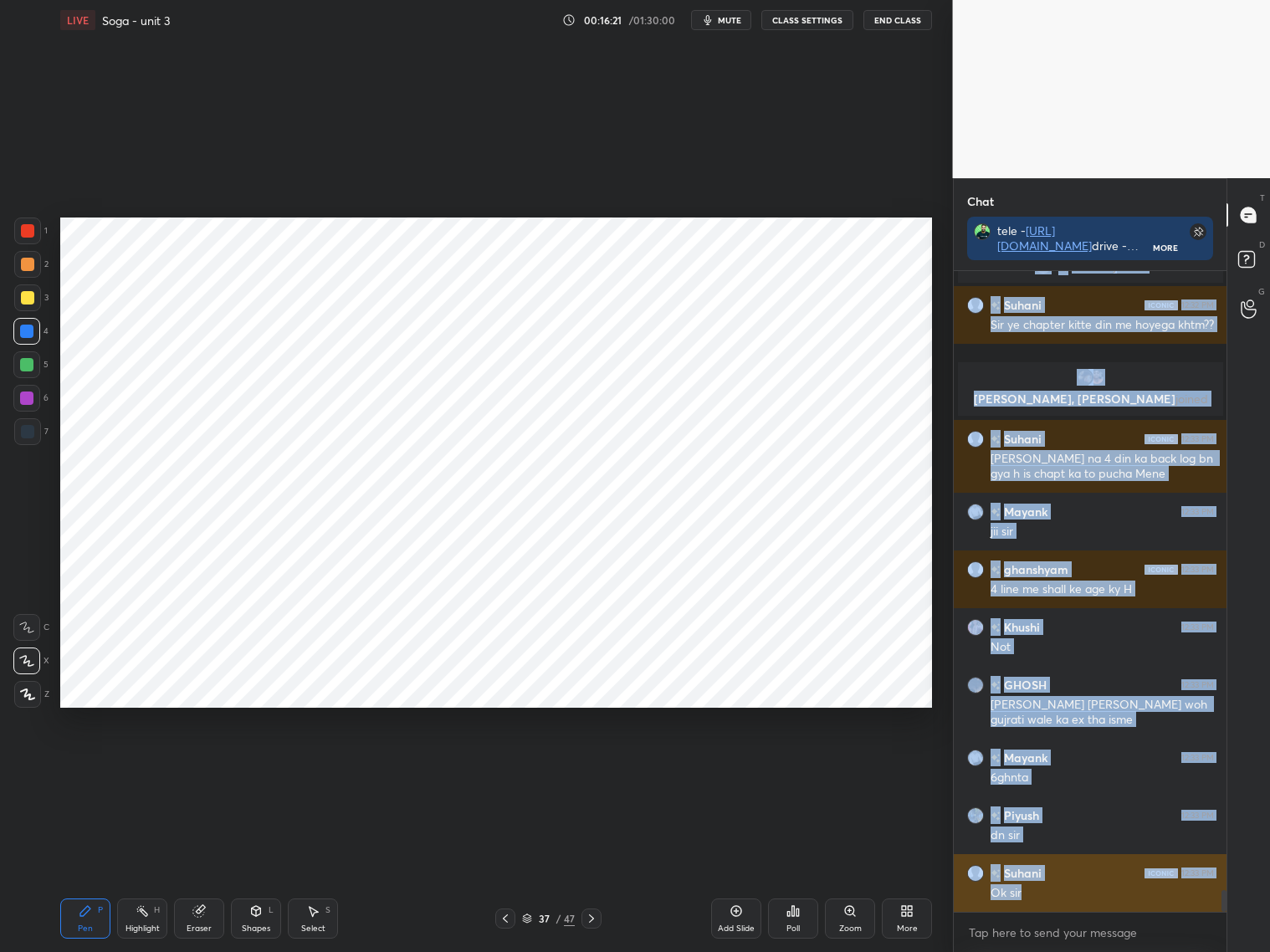
click at [1067, 893] on div "[PERSON_NAME] 12:30 PM apne andar lalitapan laayo xdxd [PERSON_NAME] joined [PE…" at bounding box center [1091, 591] width 274 height 640
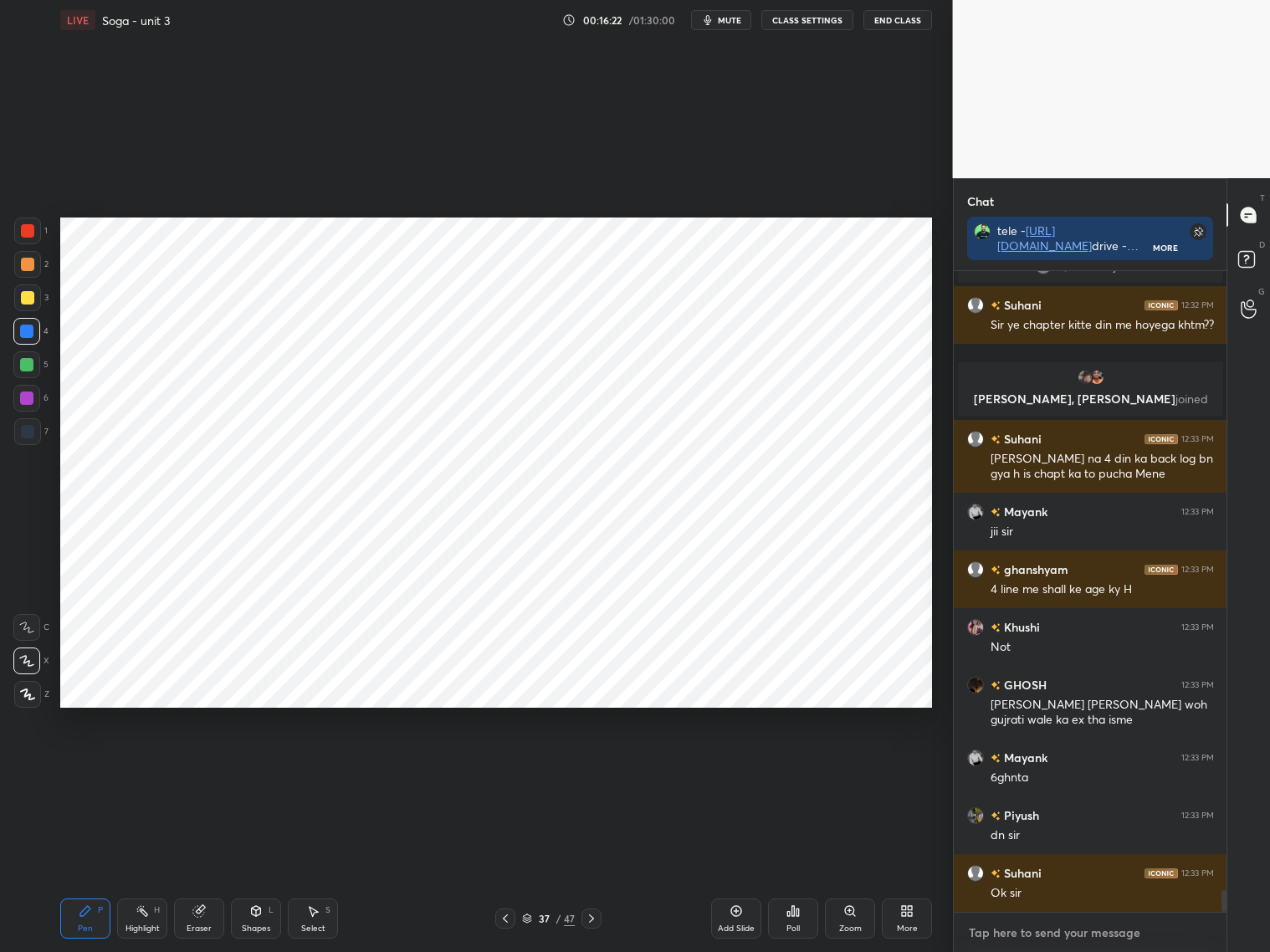
click at [1029, 940] on textarea at bounding box center [1091, 933] width 246 height 27
drag, startPoint x: 735, startPoint y: 913, endPoint x: 744, endPoint y: 912, distance: 9.1
click at [737, 915] on icon at bounding box center [736, 911] width 14 height 14
click at [255, 925] on div "Shapes" at bounding box center [255, 929] width 28 height 9
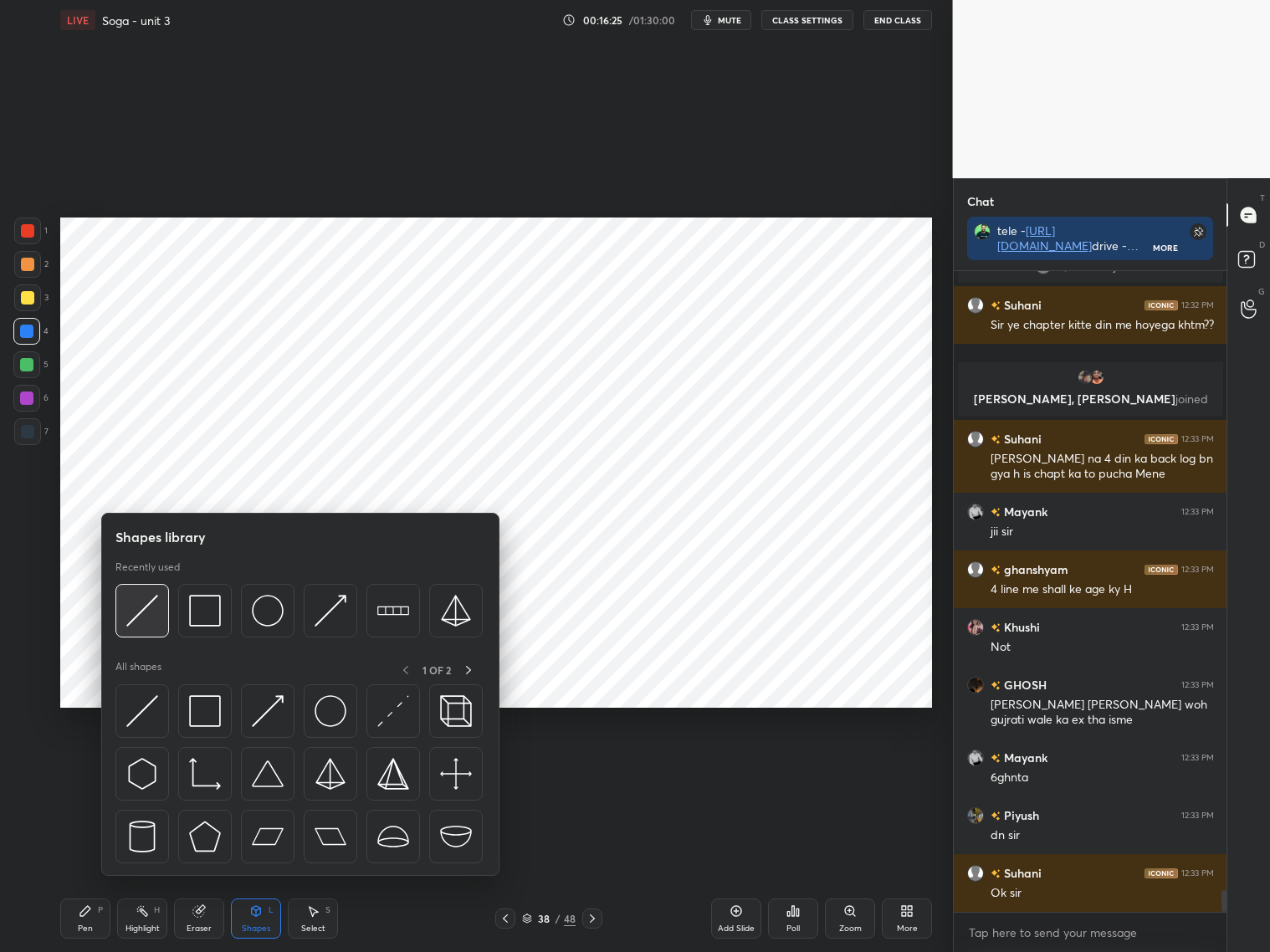
scroll to position [18432, 0]
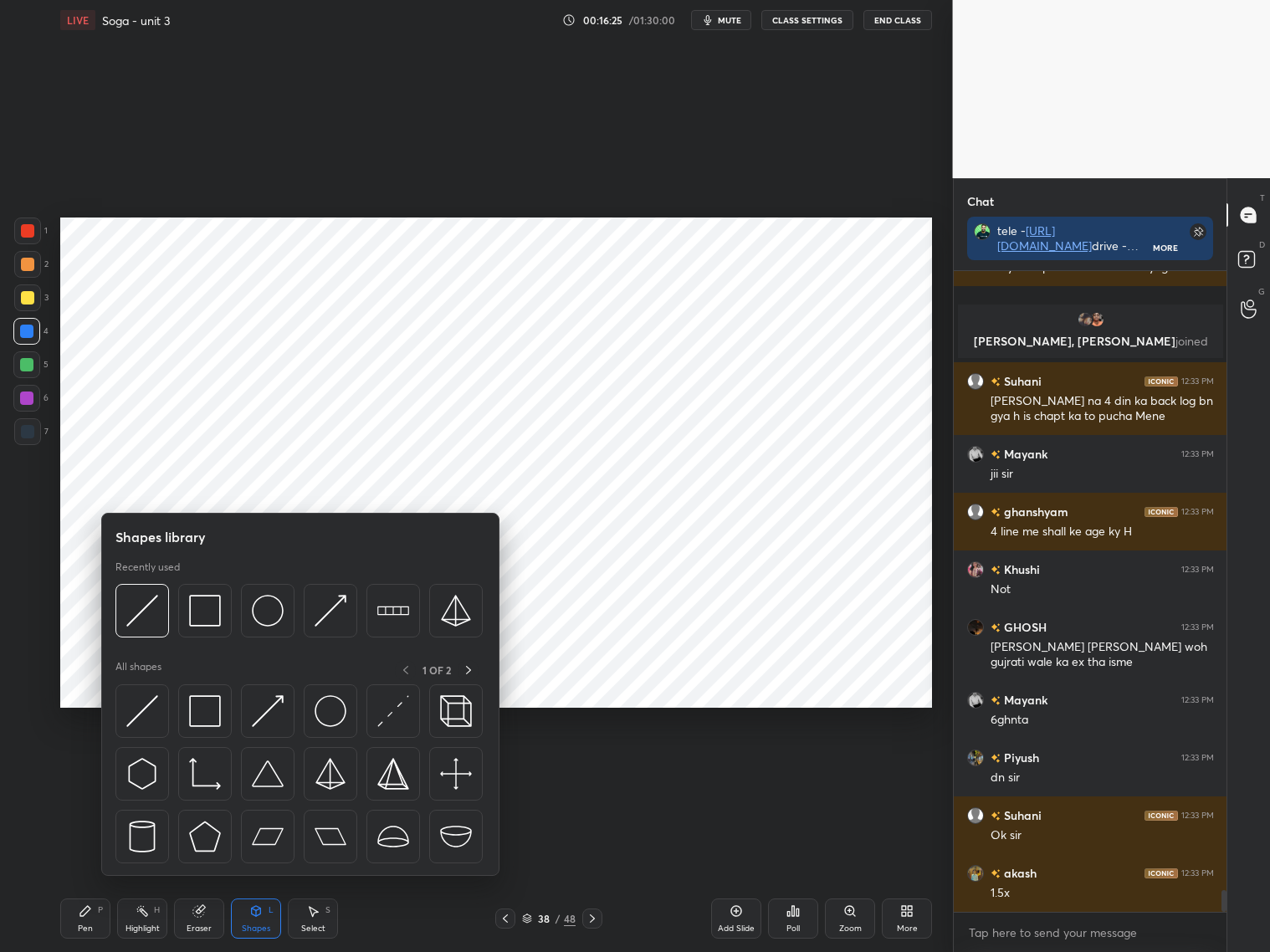
click at [22, 436] on div at bounding box center [28, 432] width 14 height 14
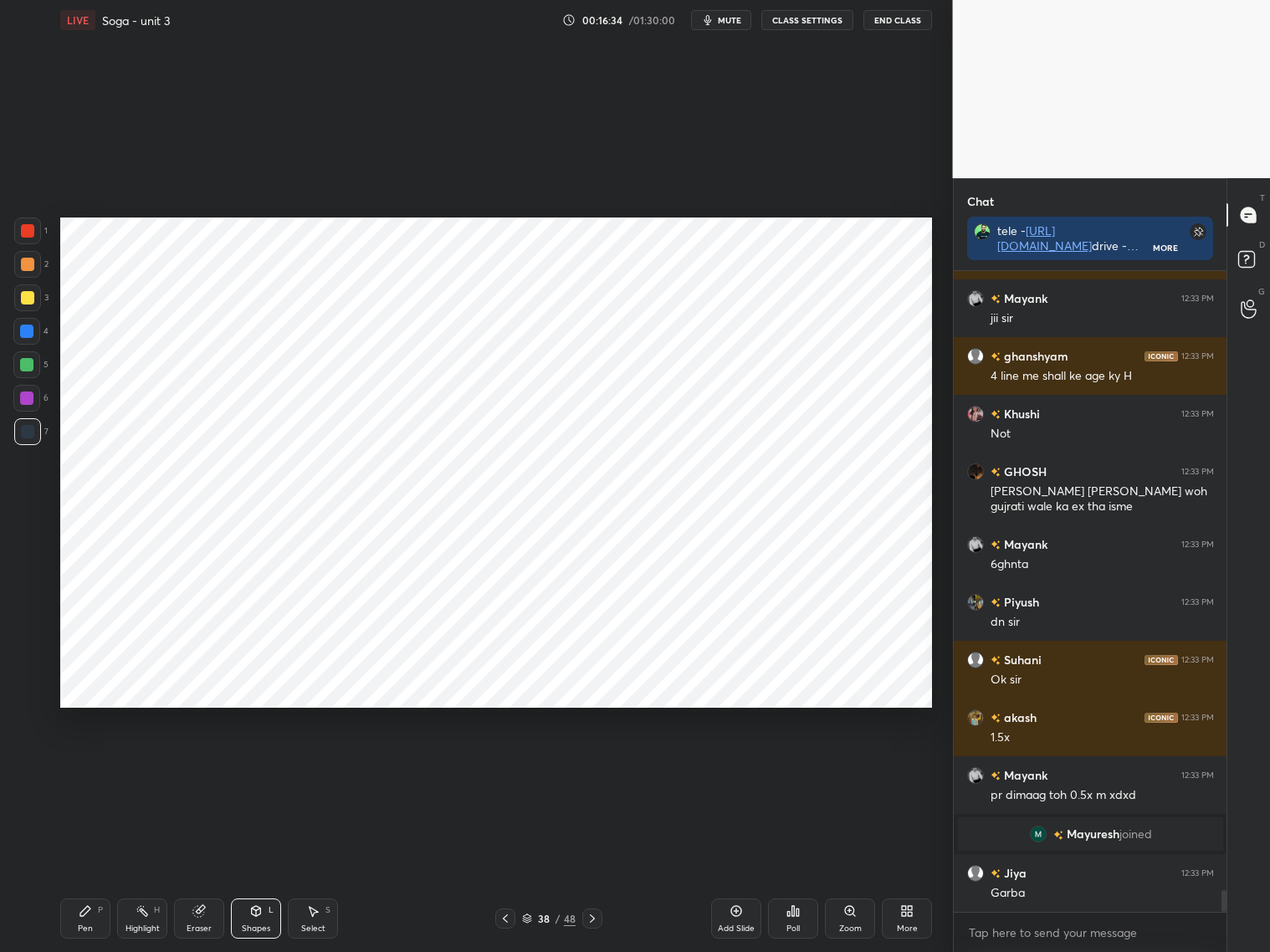
scroll to position [18645, 0]
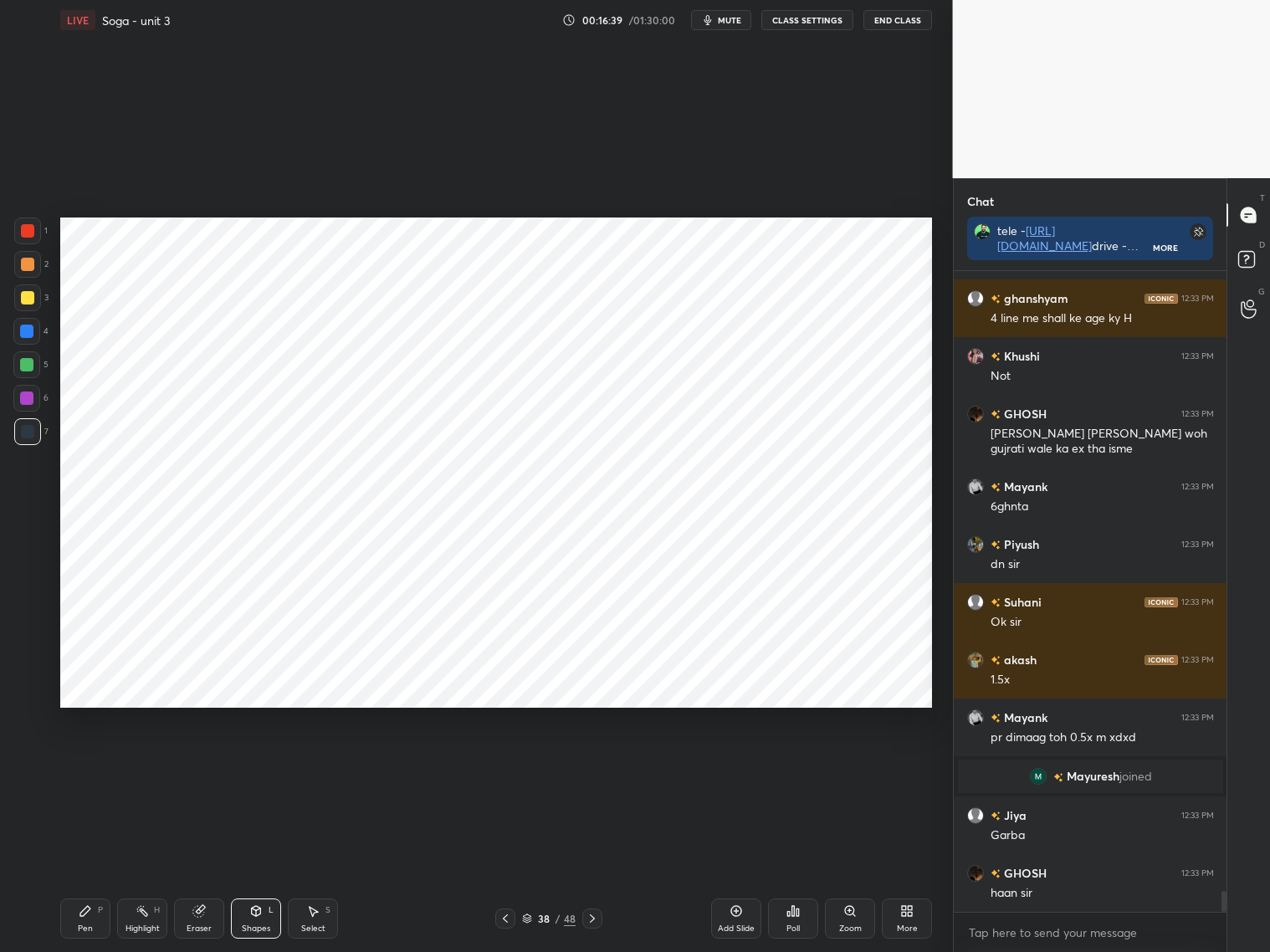
click at [78, 918] on div "Pen P" at bounding box center [85, 918] width 50 height 40
drag, startPoint x: 26, startPoint y: 337, endPoint x: 34, endPoint y: 331, distance: 10.0
click at [28, 337] on div at bounding box center [27, 332] width 27 height 27
click at [501, 914] on icon at bounding box center [505, 919] width 14 height 14
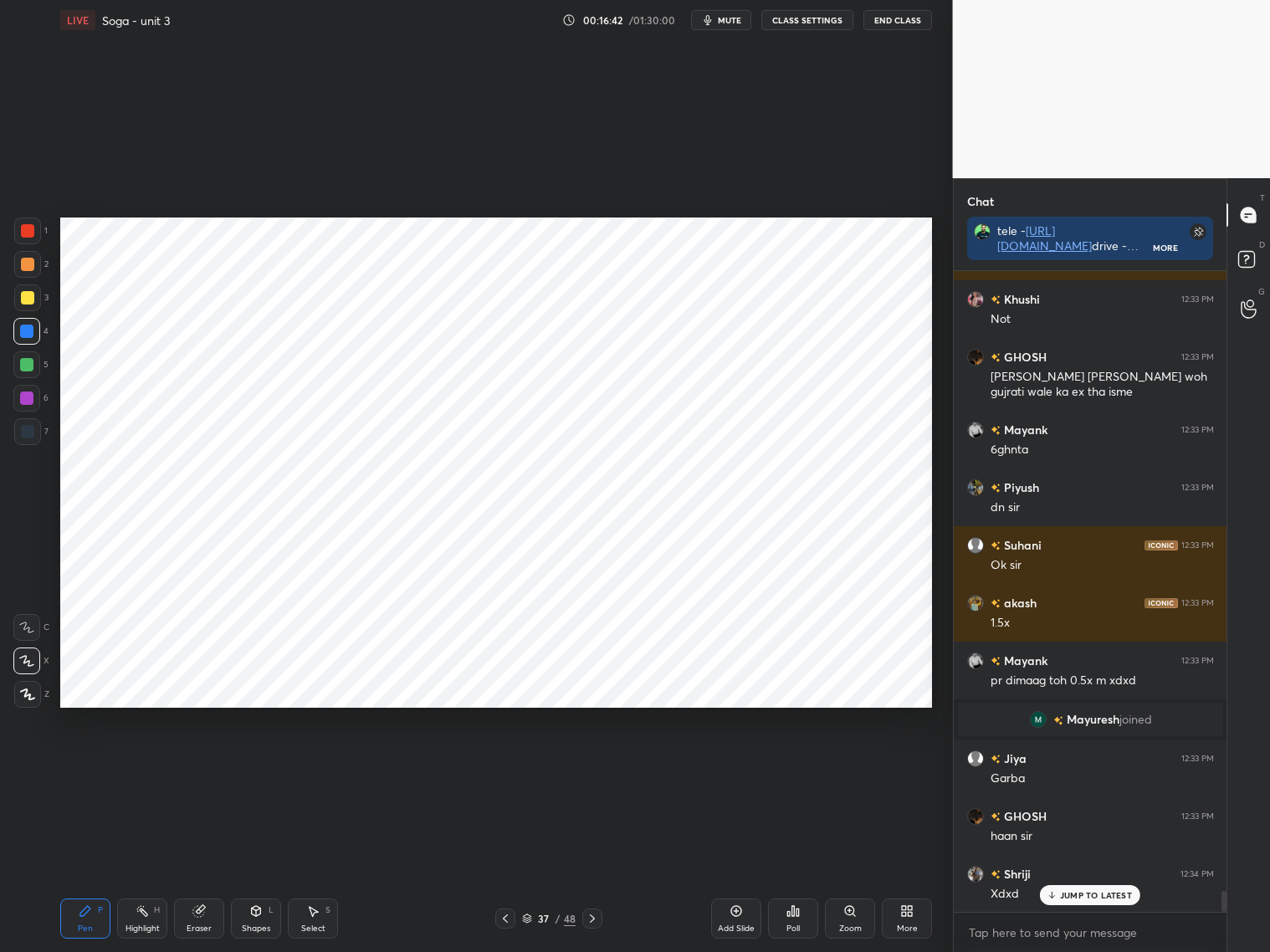
click at [592, 916] on icon at bounding box center [592, 919] width 14 height 14
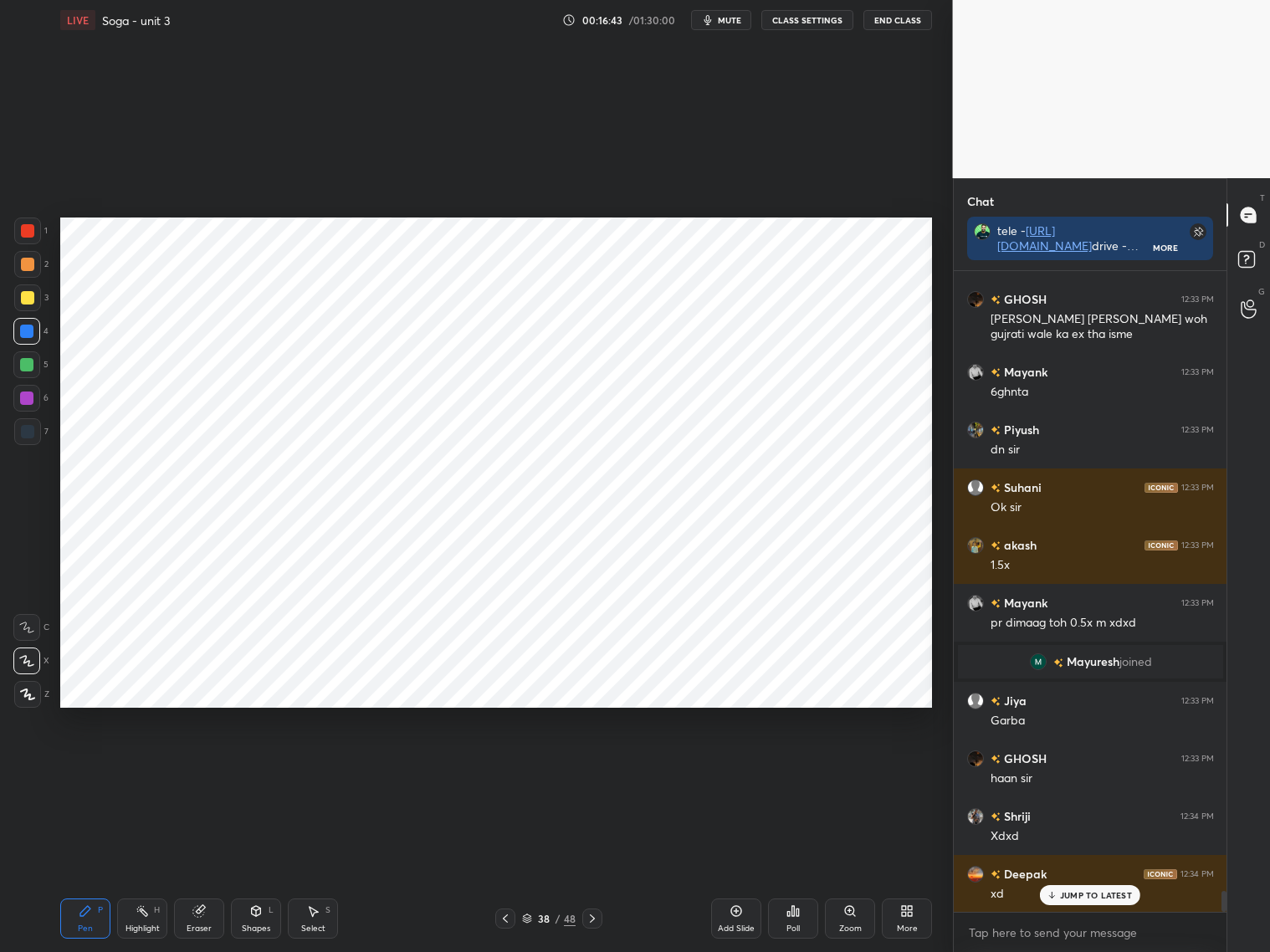
click at [28, 226] on div at bounding box center [28, 231] width 14 height 14
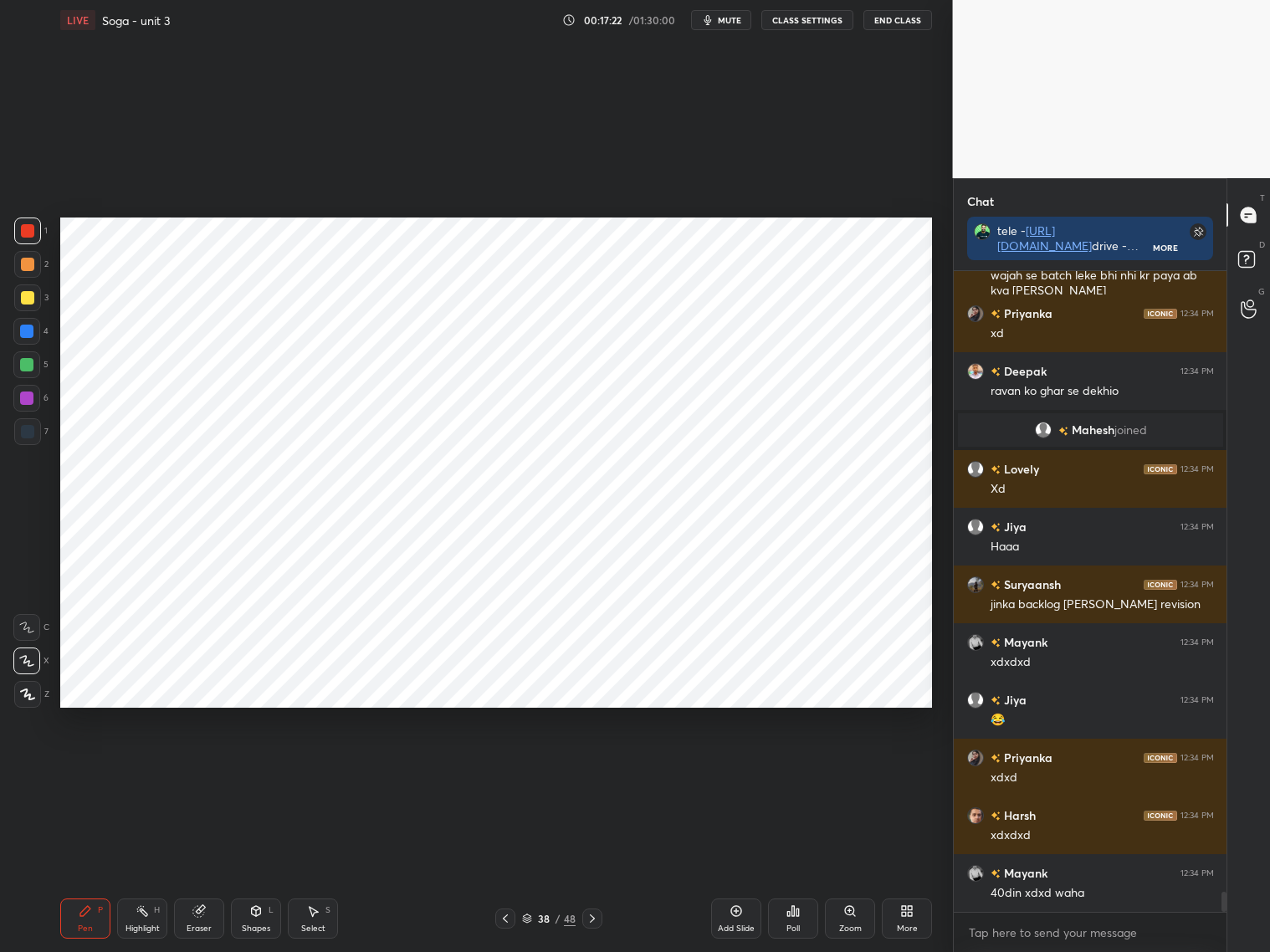
scroll to position [19680, 0]
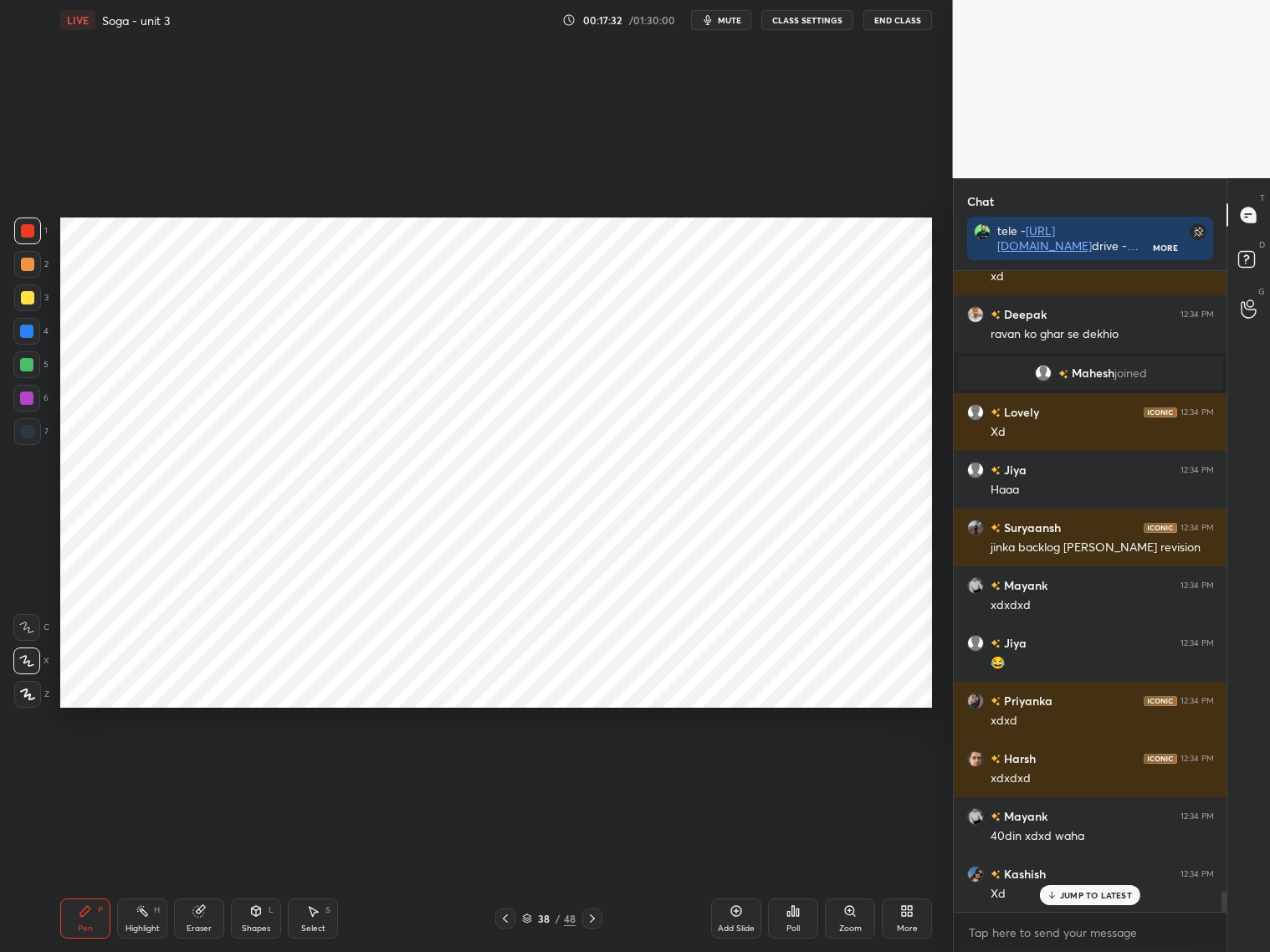
click at [24, 436] on div at bounding box center [28, 432] width 14 height 14
drag, startPoint x: 28, startPoint y: 333, endPoint x: 45, endPoint y: 329, distance: 17.5
click at [31, 335] on div at bounding box center [27, 332] width 14 height 14
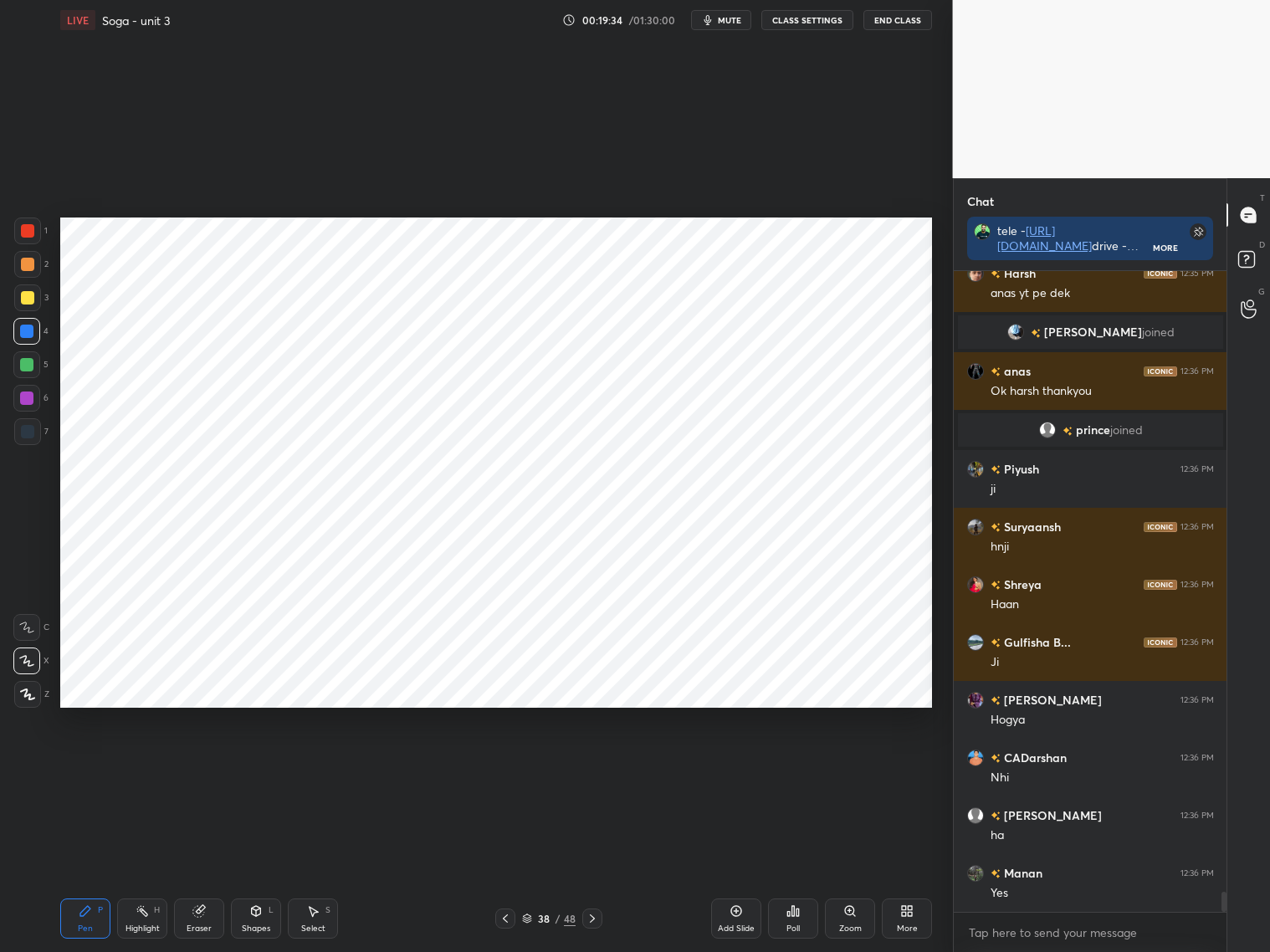
scroll to position [20042, 0]
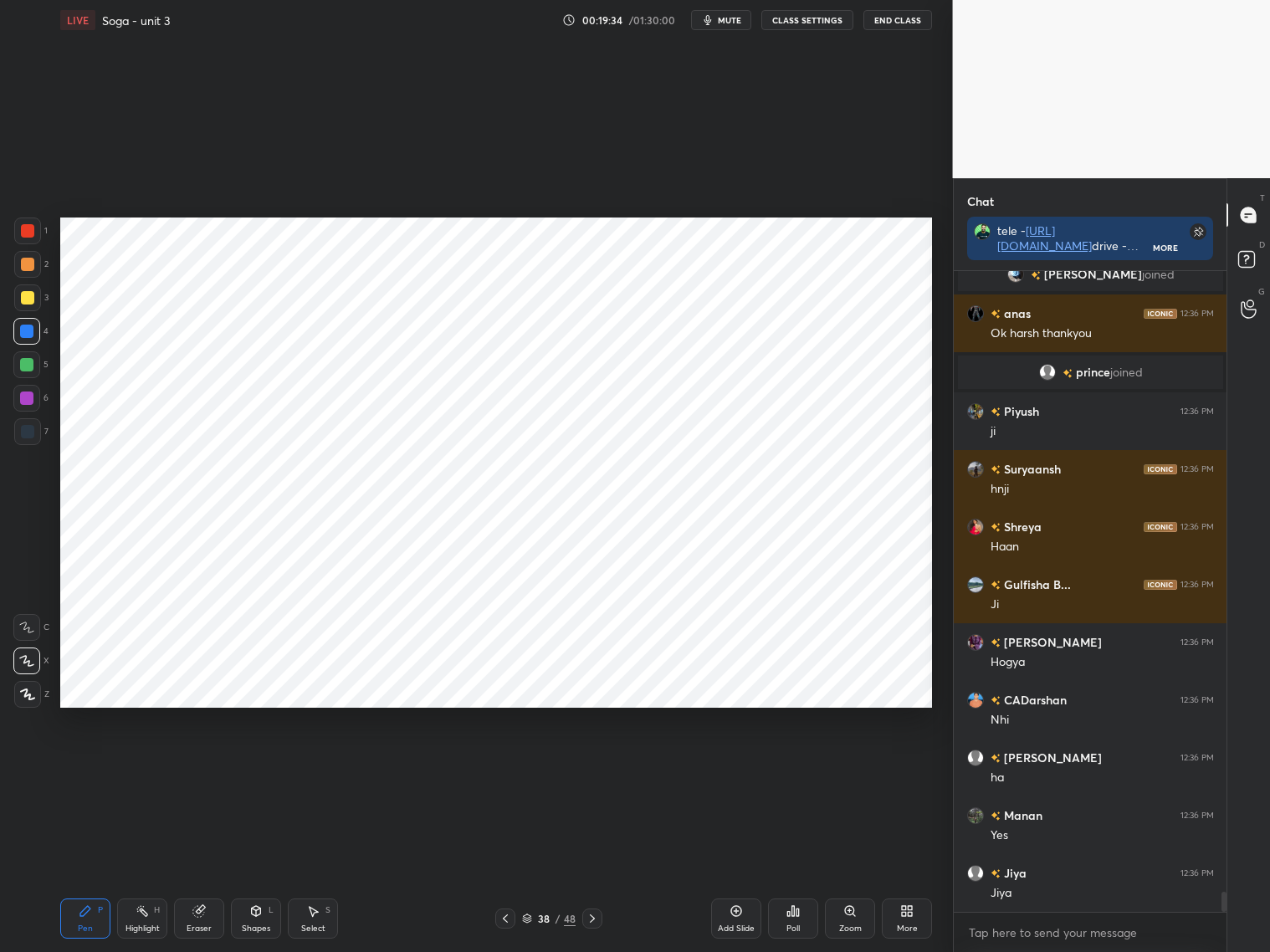
drag, startPoint x: 528, startPoint y: 919, endPoint x: 545, endPoint y: 904, distance: 22.7
click at [529, 917] on icon at bounding box center [527, 918] width 10 height 10
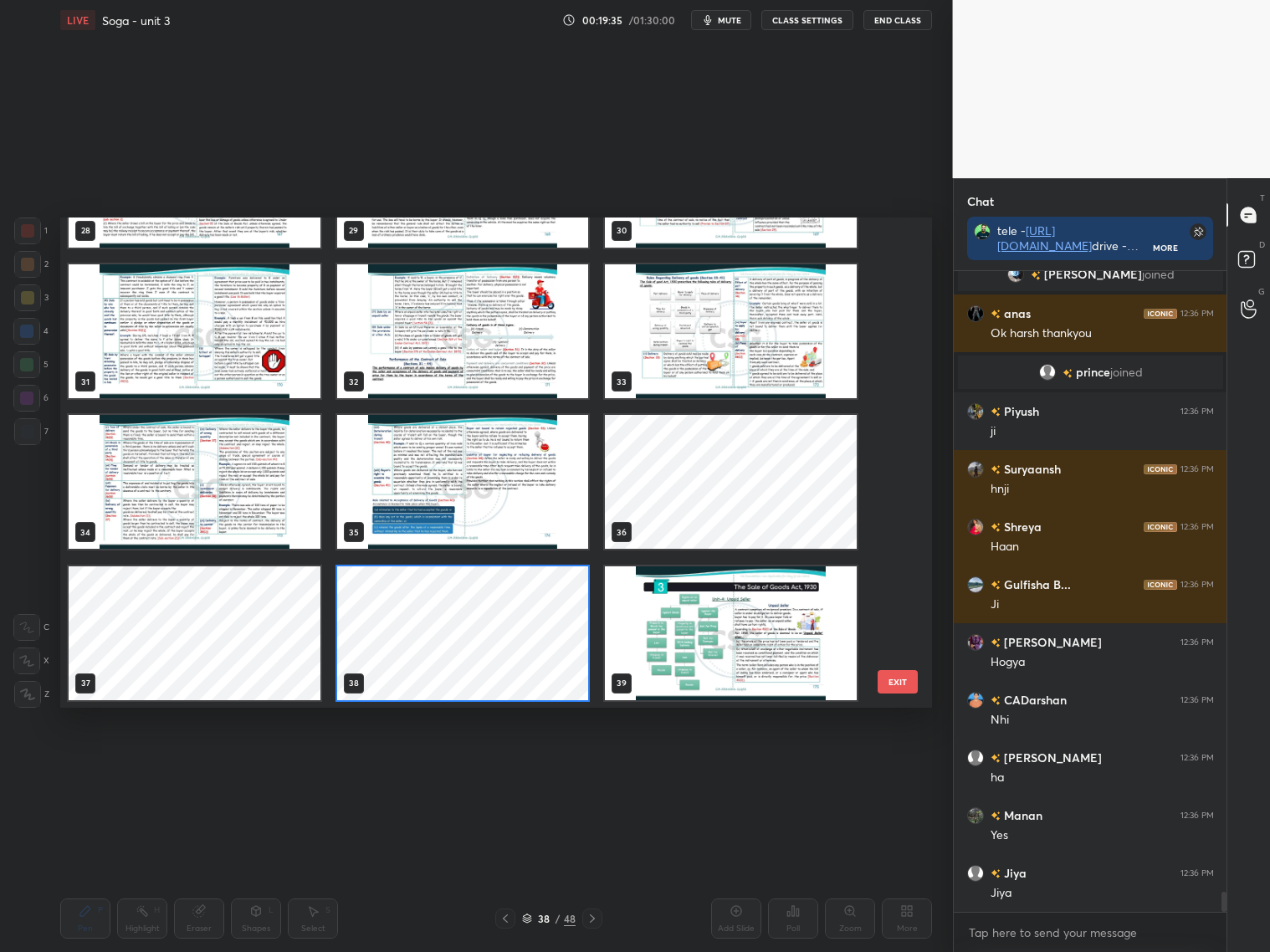
scroll to position [20157, 0]
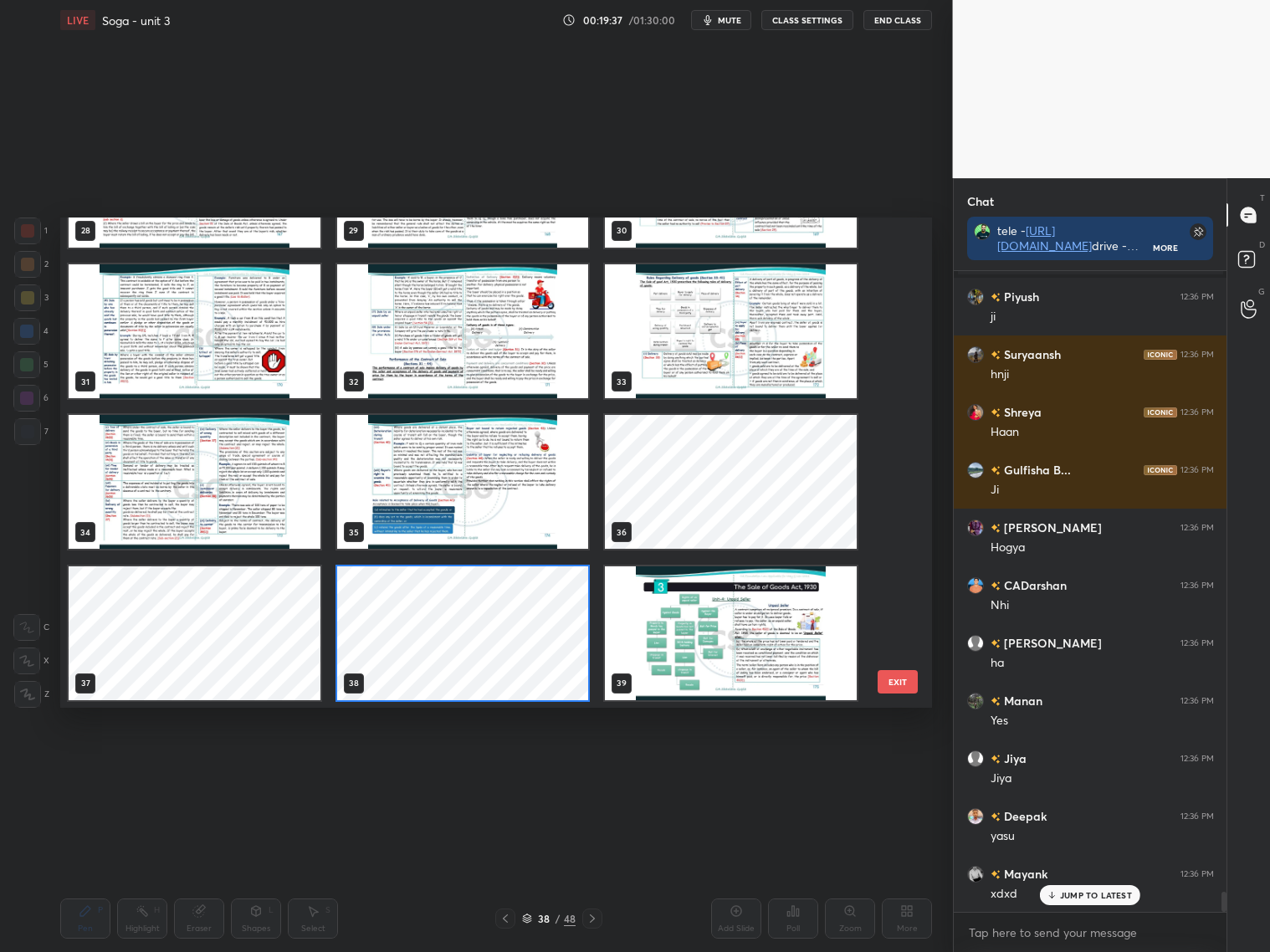
click at [765, 614] on img "grid" at bounding box center [731, 633] width 252 height 134
click at [766, 612] on img "grid" at bounding box center [731, 633] width 252 height 134
click at [766, 613] on img "grid" at bounding box center [731, 633] width 252 height 134
click at [767, 610] on img "grid" at bounding box center [731, 633] width 252 height 134
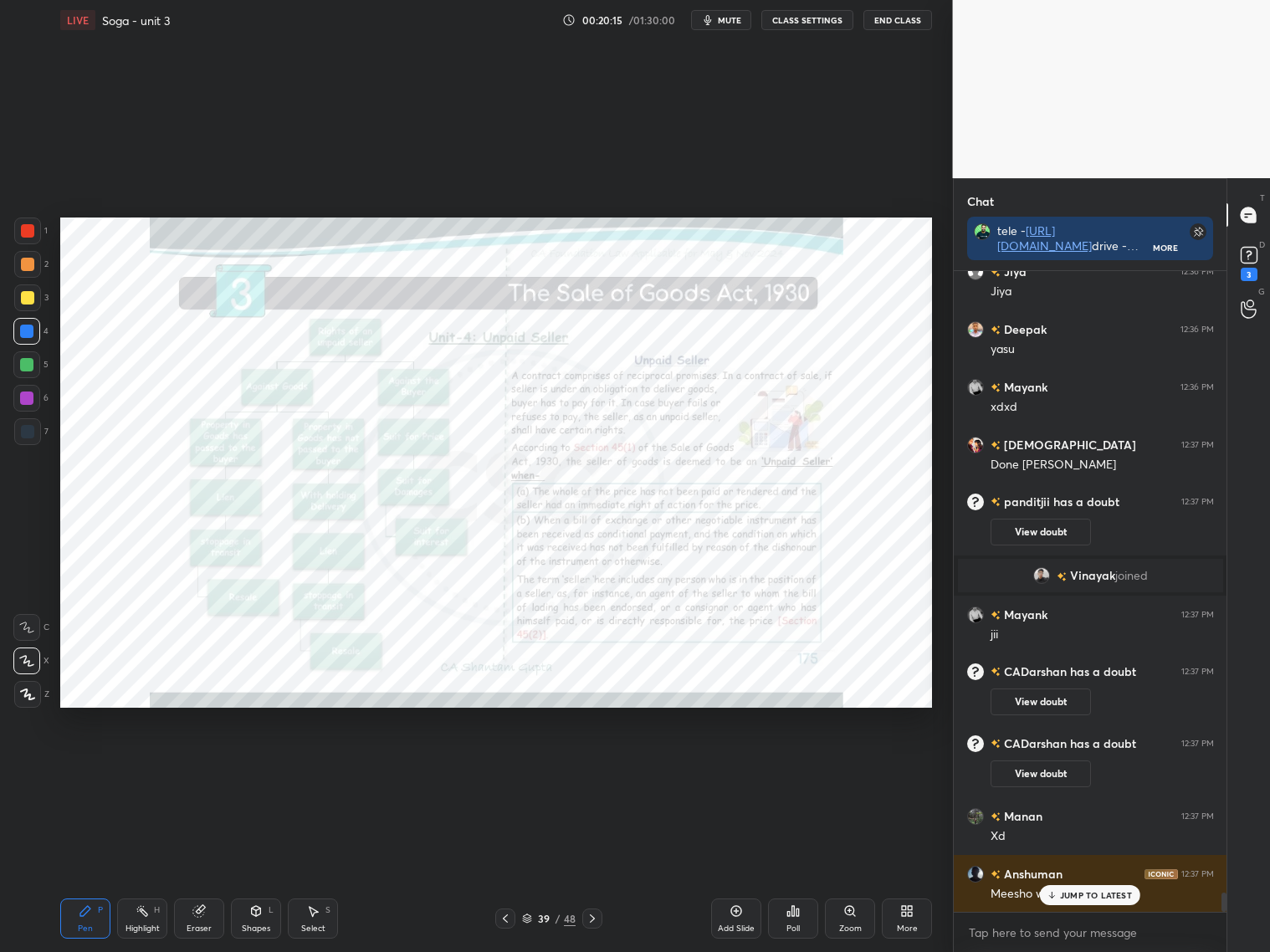
scroll to position [20437, 0]
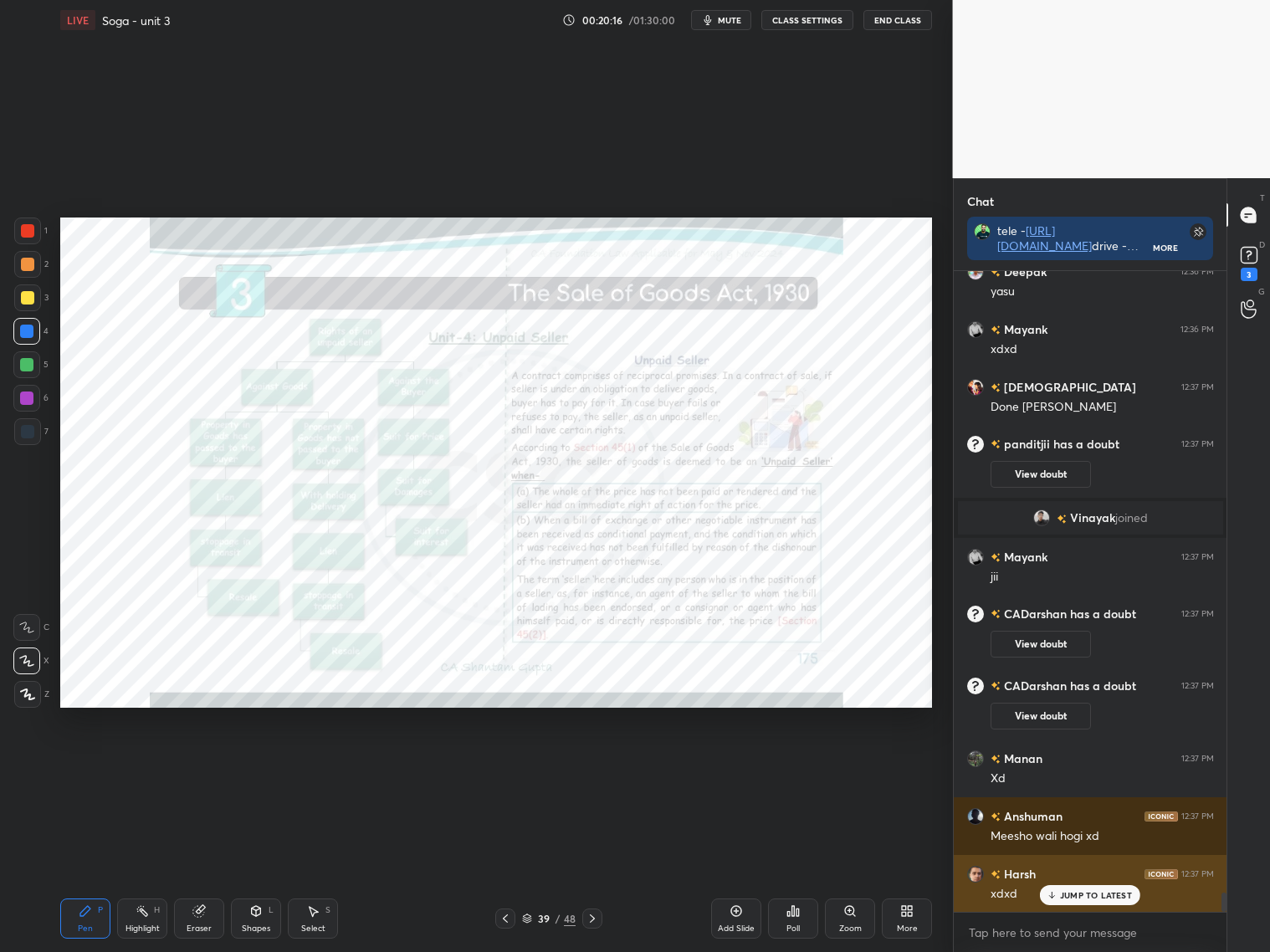
click at [1076, 895] on p "JUMP TO LATEST" at bounding box center [1095, 895] width 72 height 10
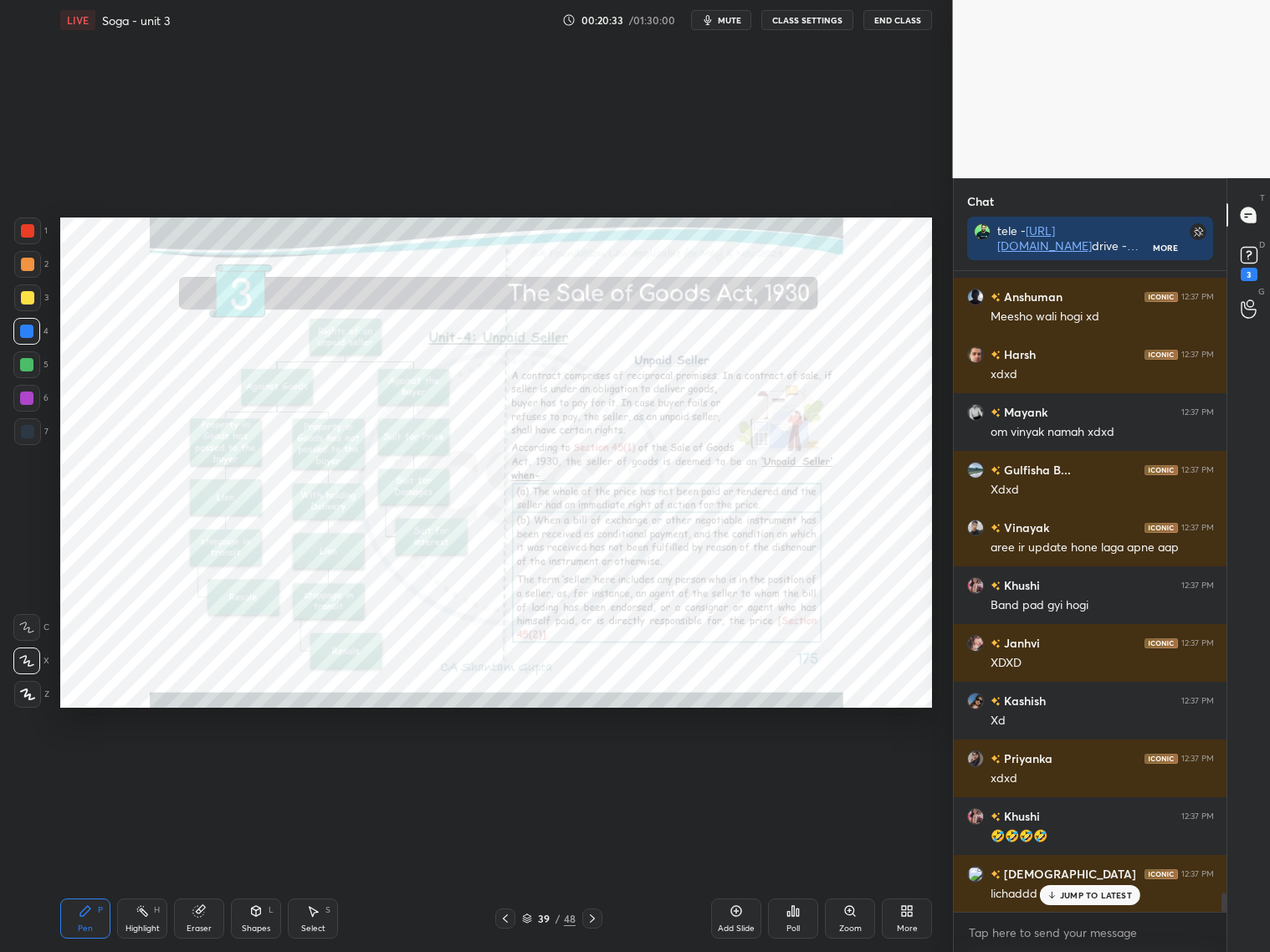
scroll to position [21072, 0]
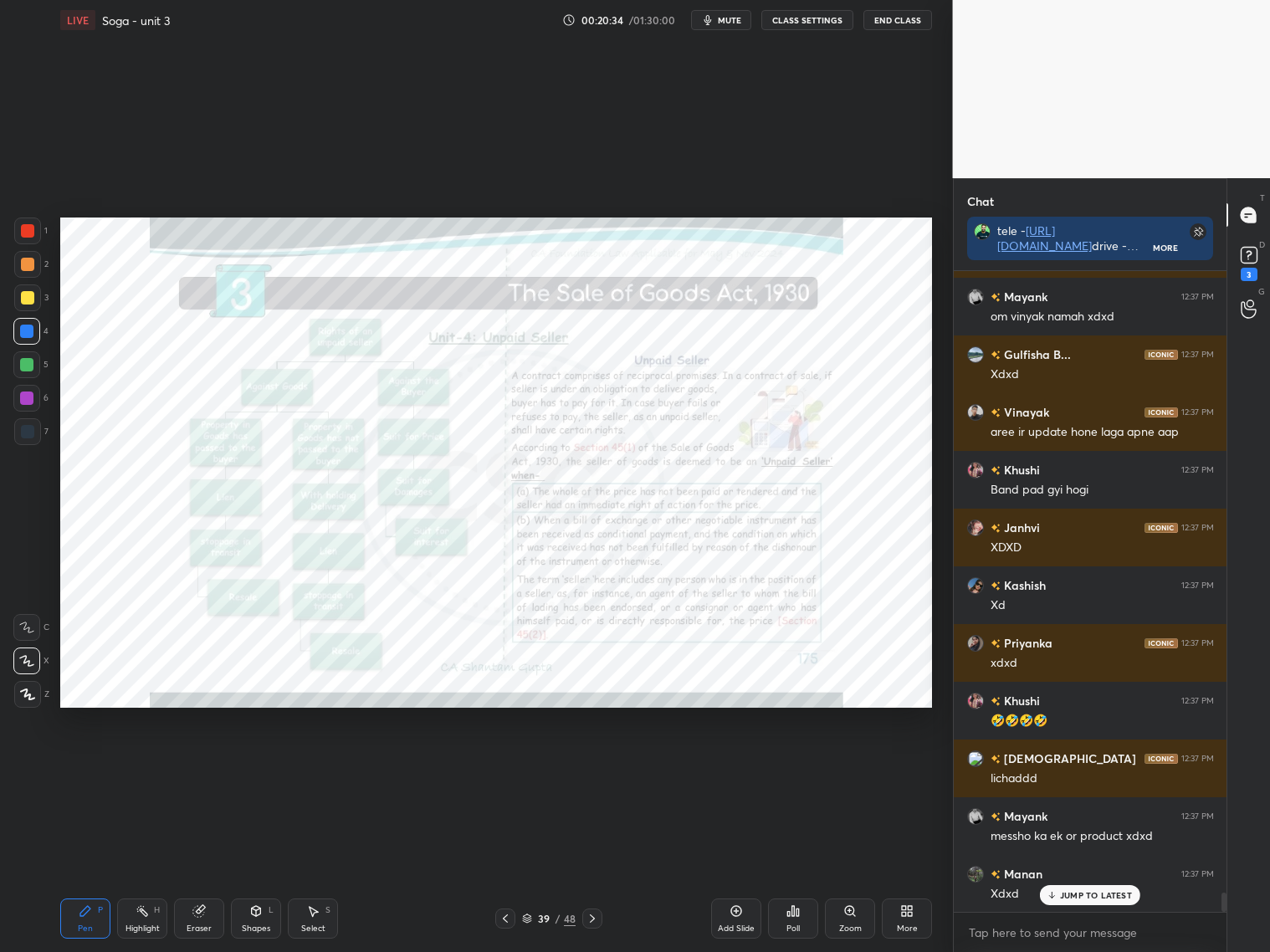
click at [734, 909] on icon at bounding box center [736, 911] width 14 height 14
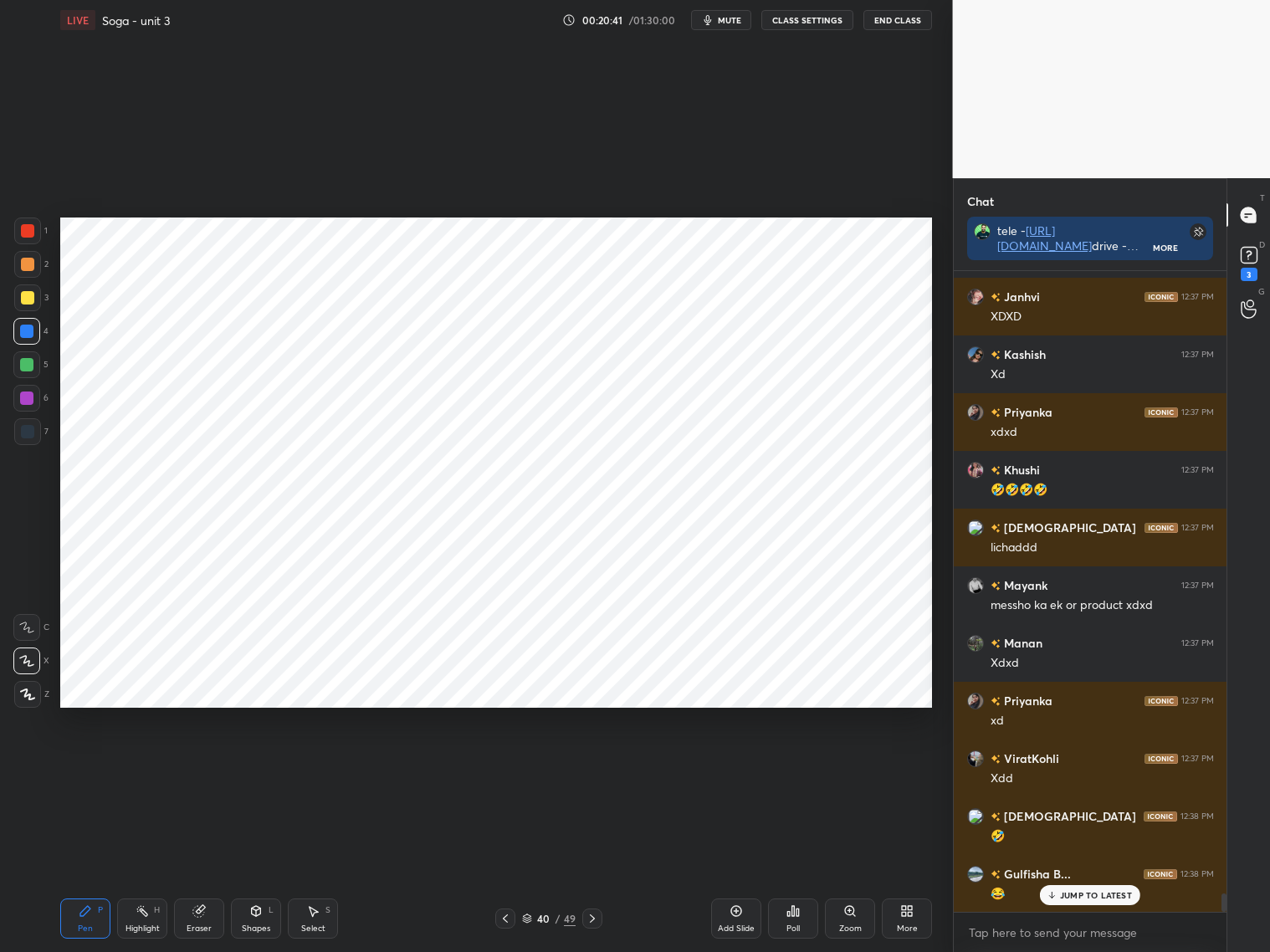
scroll to position [21360, 0]
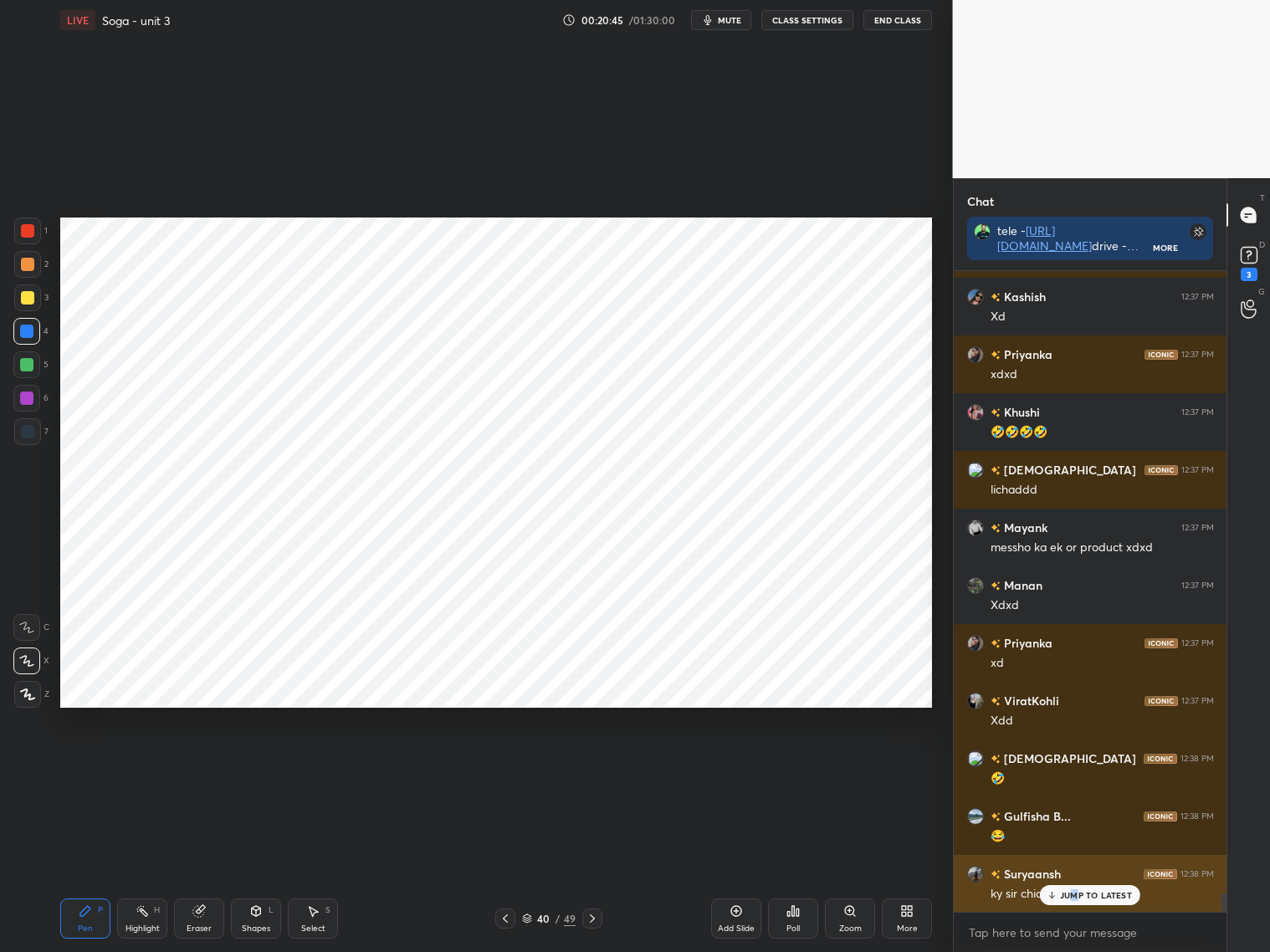
click at [1071, 897] on p "JUMP TO LATEST" at bounding box center [1095, 895] width 72 height 10
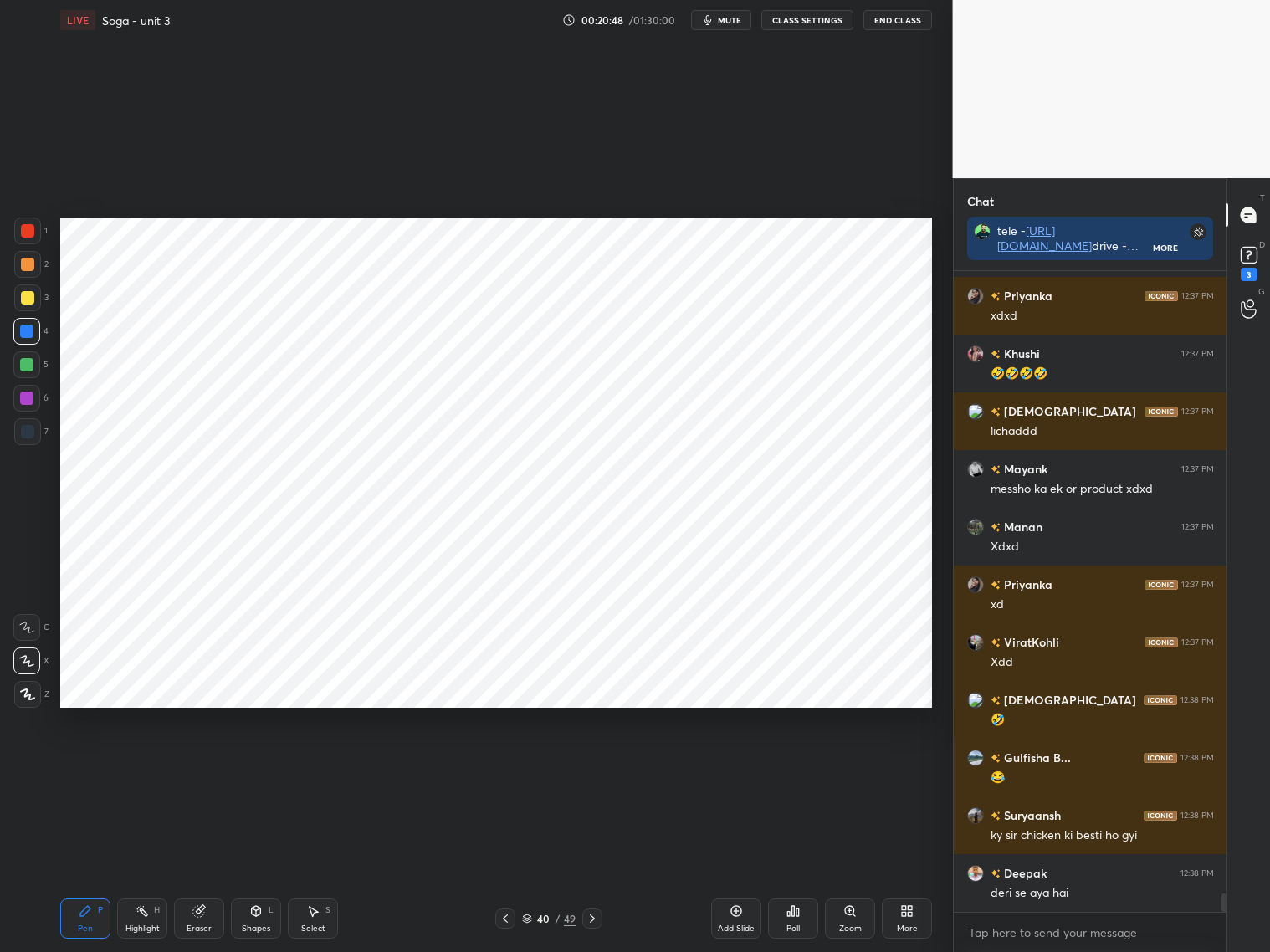
click at [24, 698] on icon at bounding box center [28, 695] width 16 height 12
click at [31, 236] on div at bounding box center [28, 231] width 14 height 14
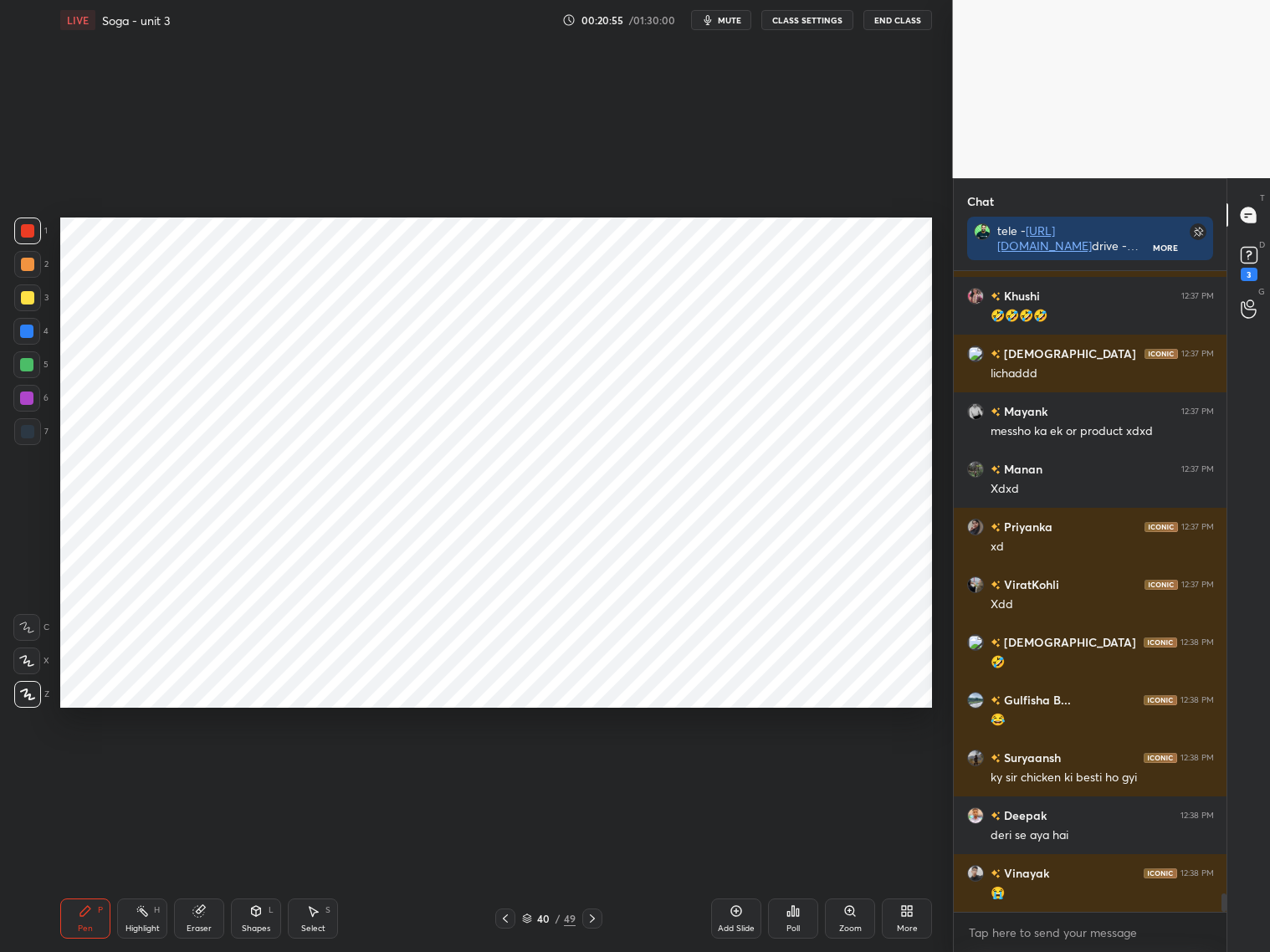
scroll to position [21537, 0]
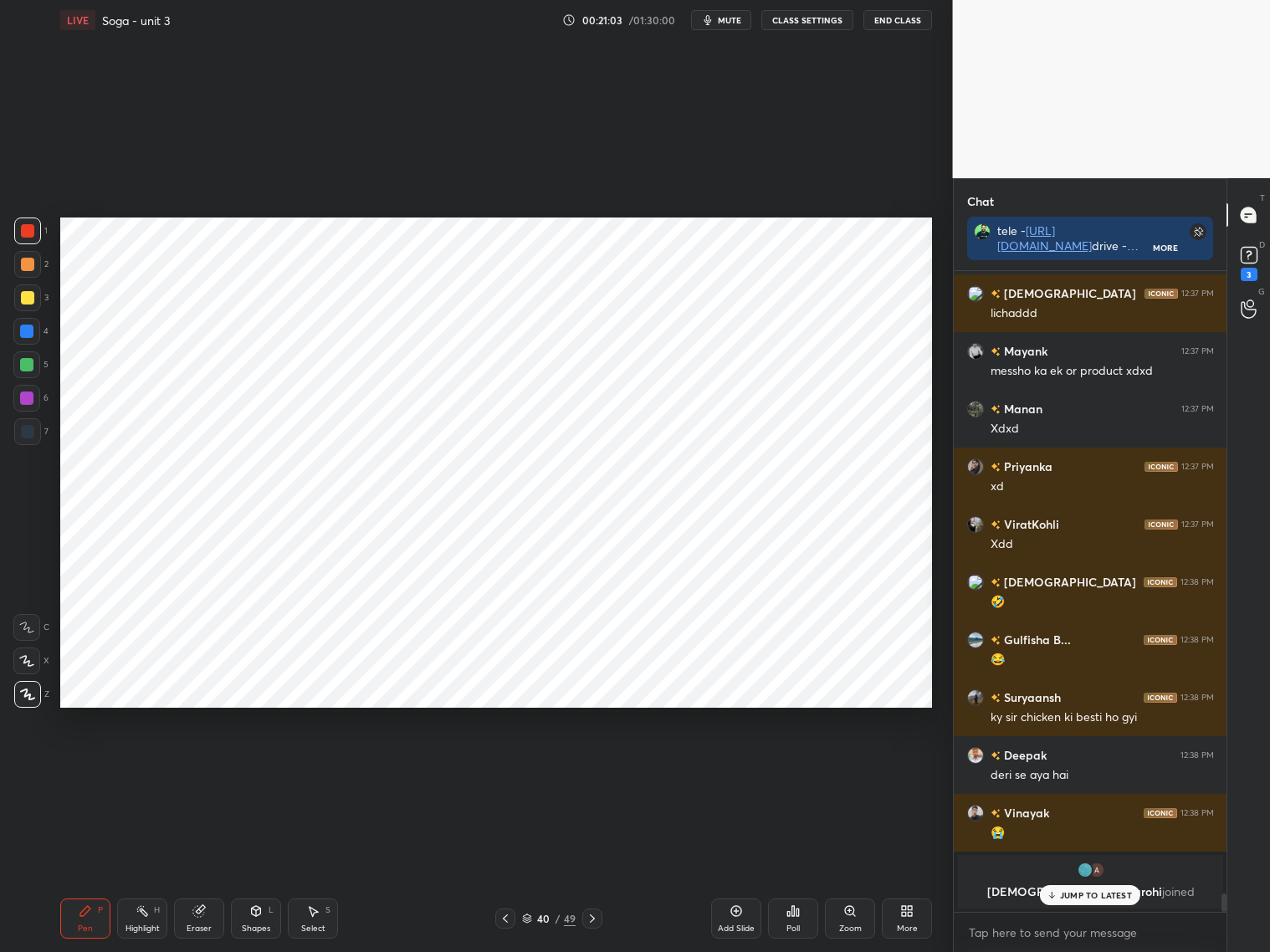
drag, startPoint x: 1112, startPoint y: 901, endPoint x: 1125, endPoint y: 899, distance: 13.2
click at [1118, 903] on div "JUMP TO LATEST" at bounding box center [1090, 895] width 100 height 20
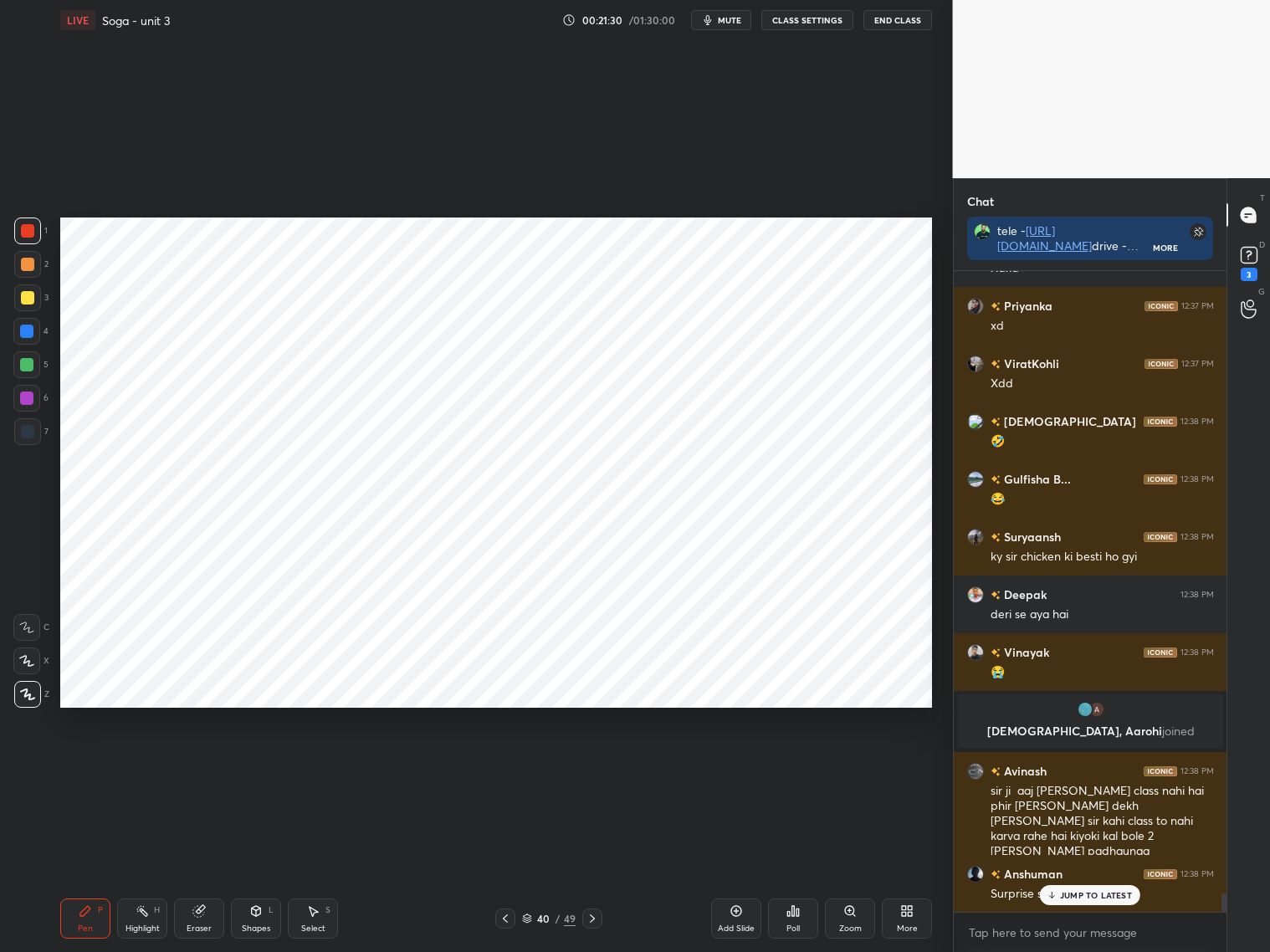
scroll to position [21448, 0]
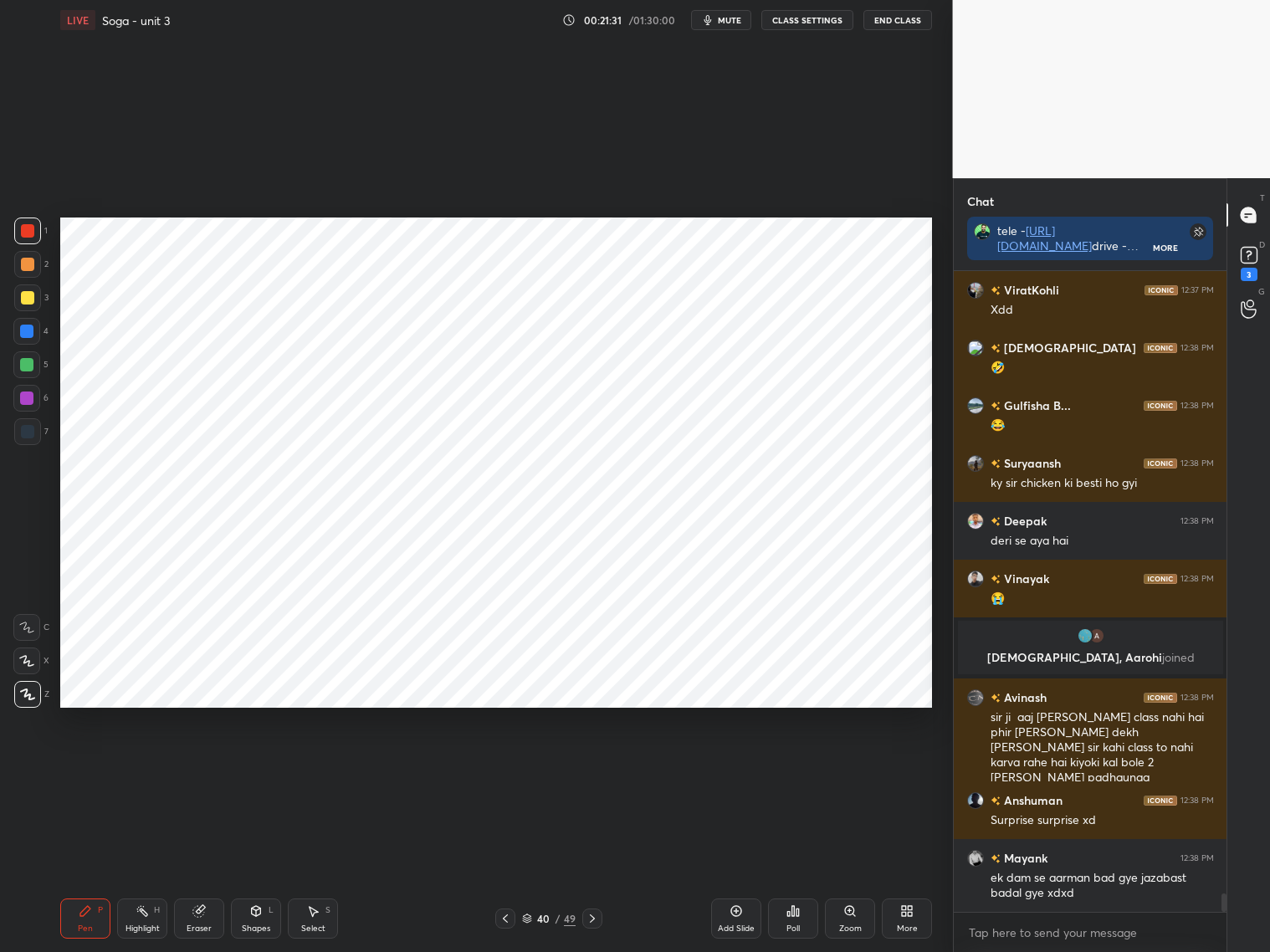
drag, startPoint x: 266, startPoint y: 913, endPoint x: 262, endPoint y: 877, distance: 36.2
click at [269, 913] on div "Shapes L" at bounding box center [256, 918] width 50 height 40
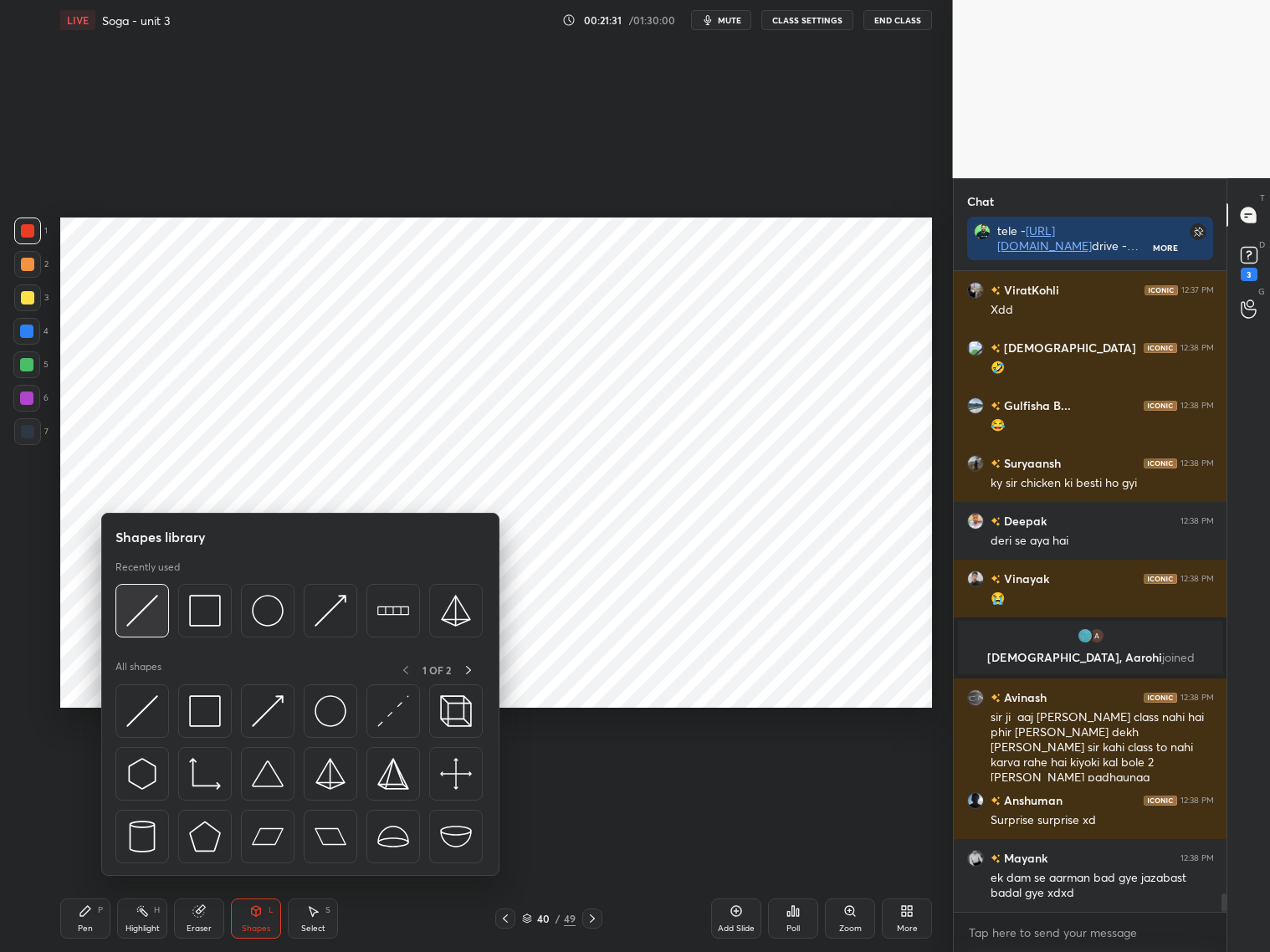
click at [148, 616] on img at bounding box center [142, 610] width 32 height 32
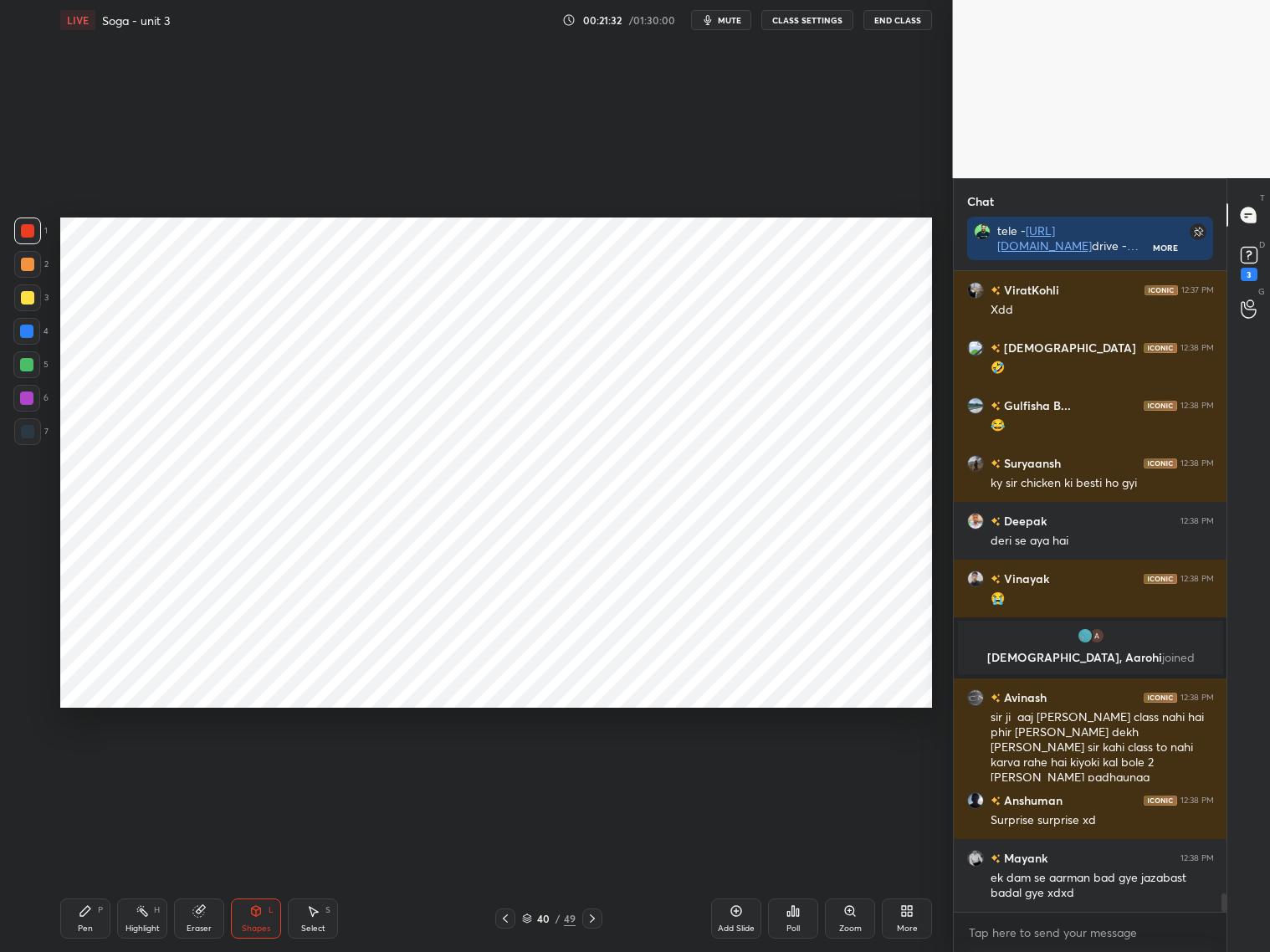
click at [26, 428] on div at bounding box center [28, 432] width 14 height 14
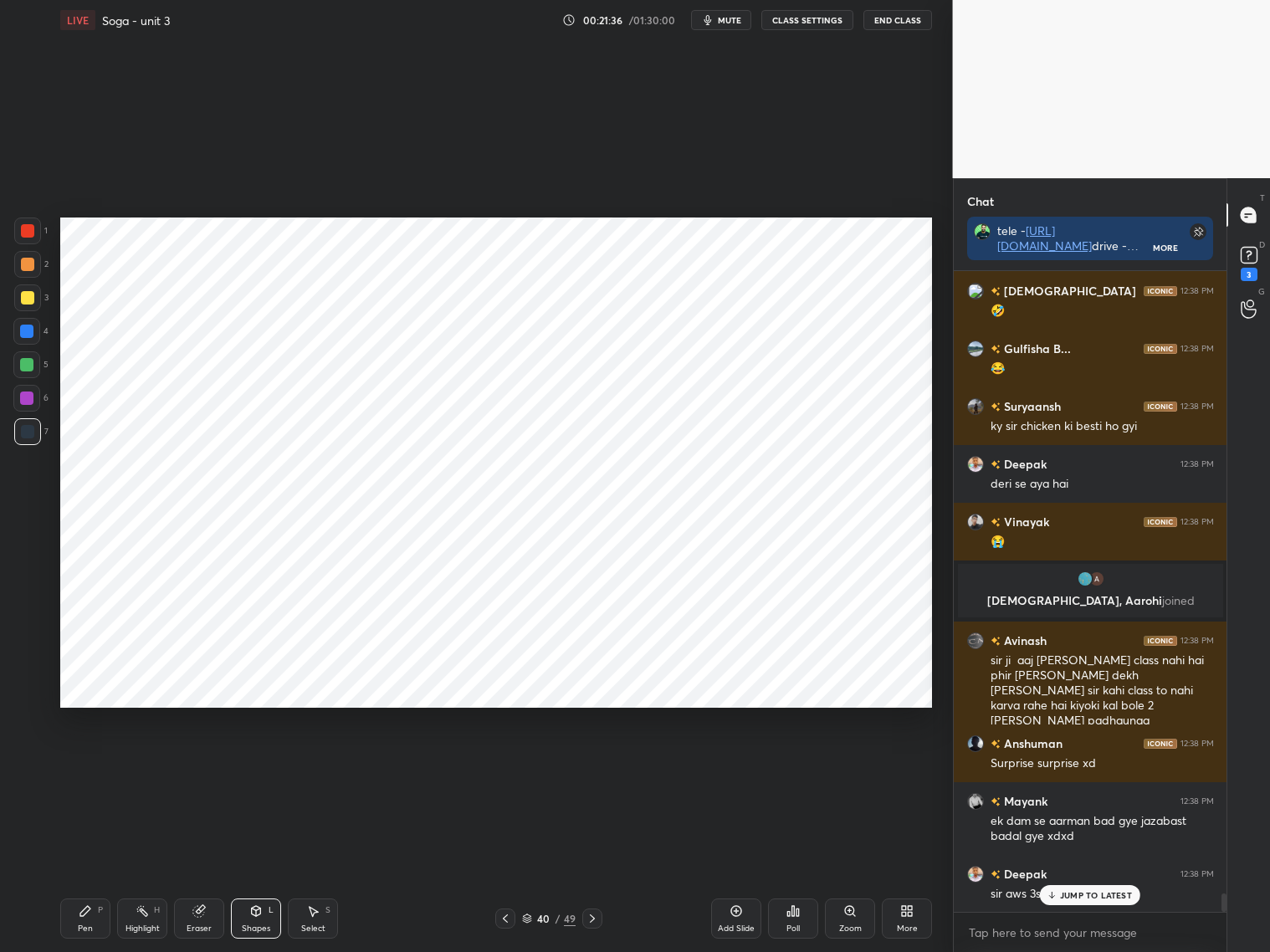
click at [94, 918] on div "Pen P" at bounding box center [85, 918] width 50 height 40
click at [21, 336] on div at bounding box center [27, 332] width 14 height 14
click at [33, 632] on icon at bounding box center [27, 628] width 16 height 12
click at [28, 663] on icon at bounding box center [27, 661] width 16 height 12
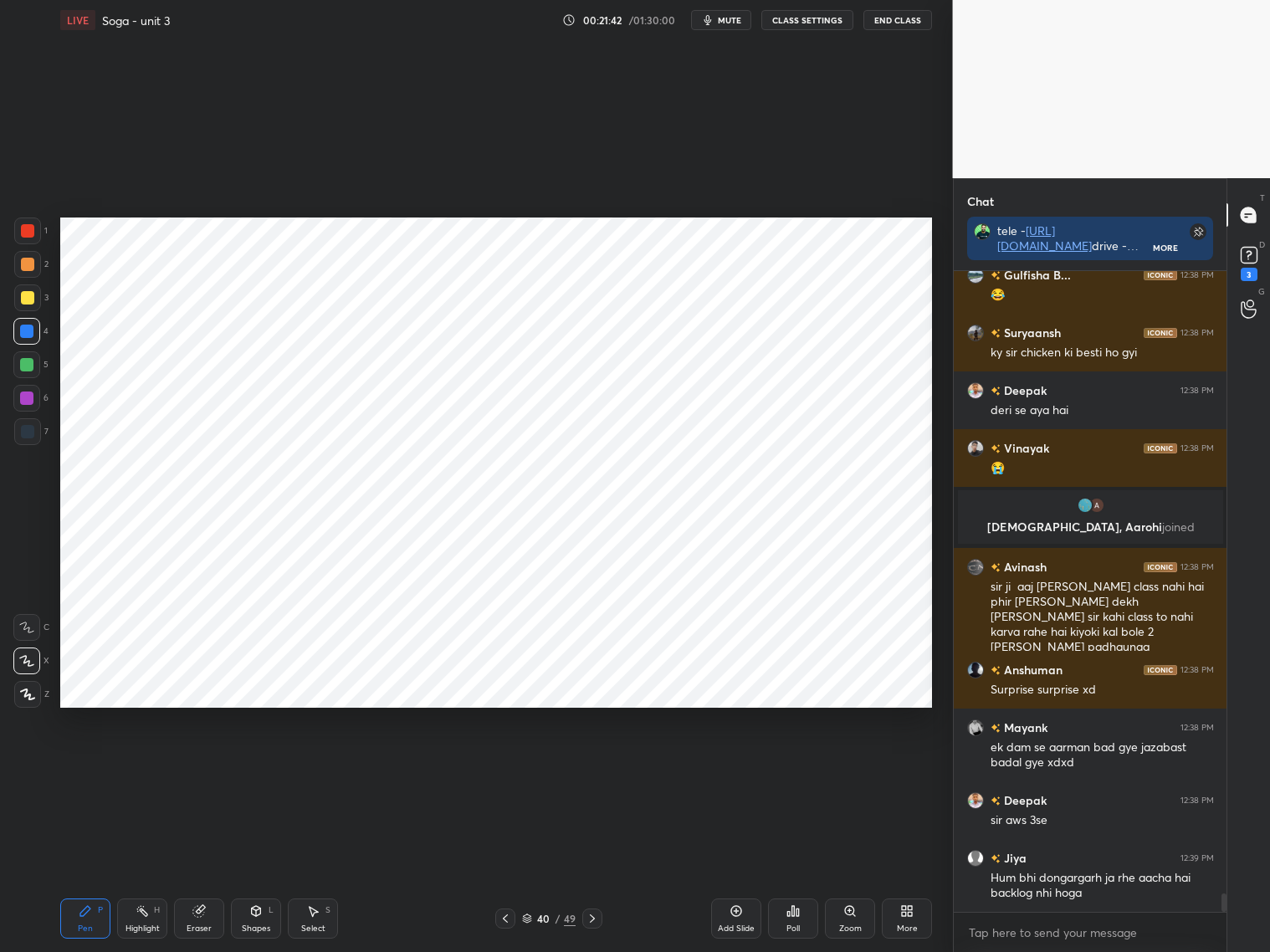
scroll to position [21636, 0]
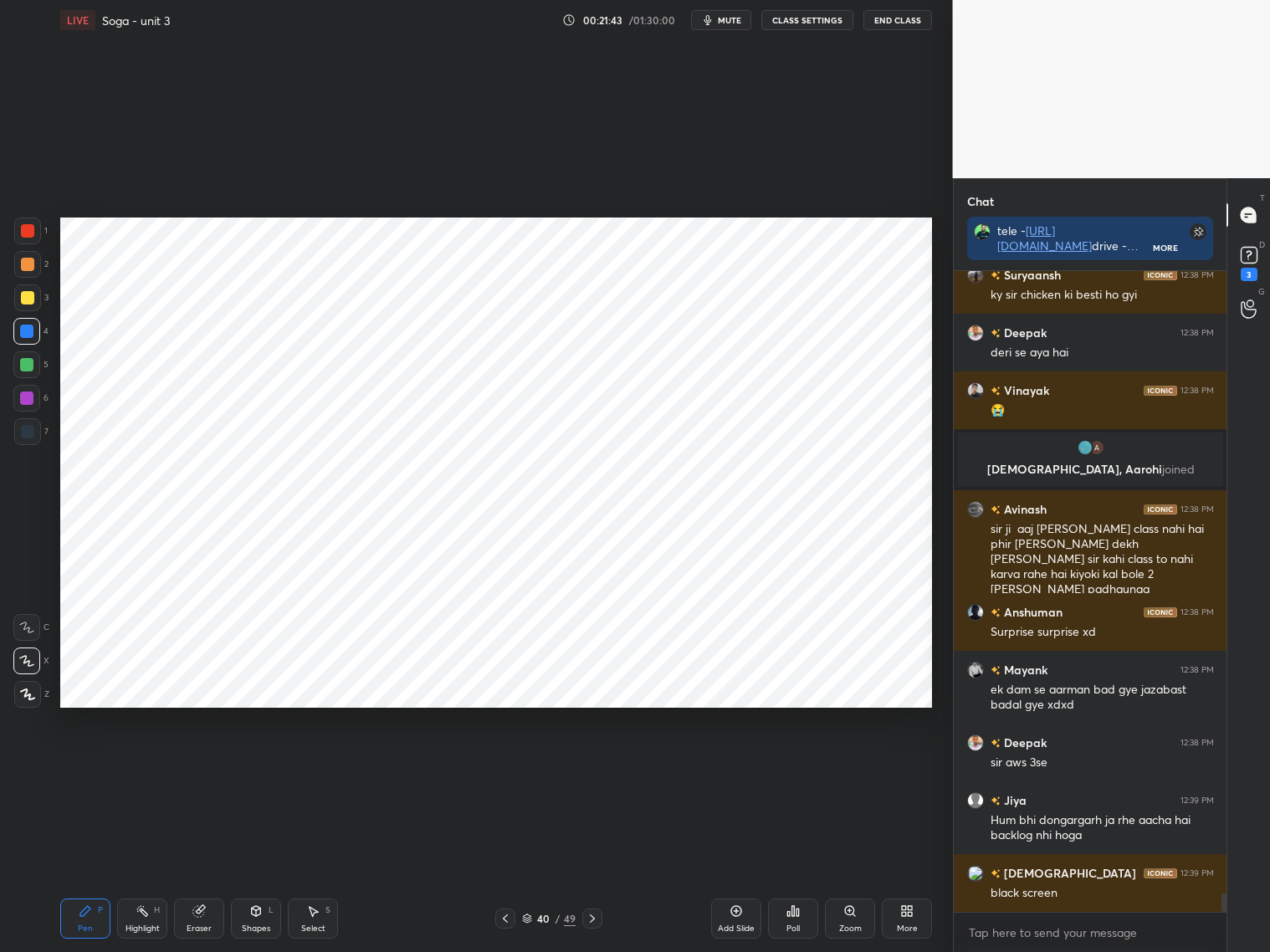
click at [23, 622] on icon at bounding box center [27, 628] width 16 height 12
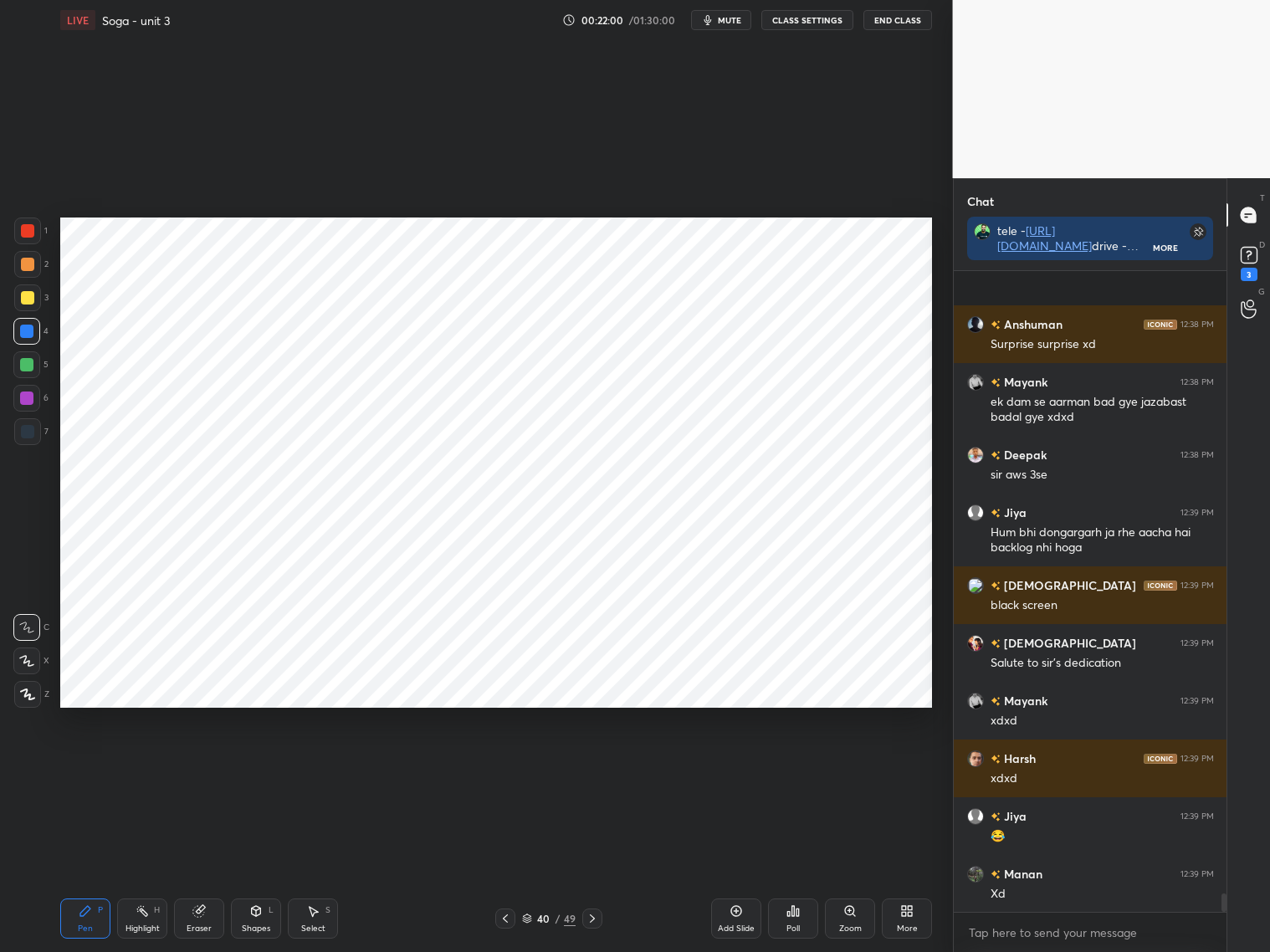
scroll to position [21929, 0]
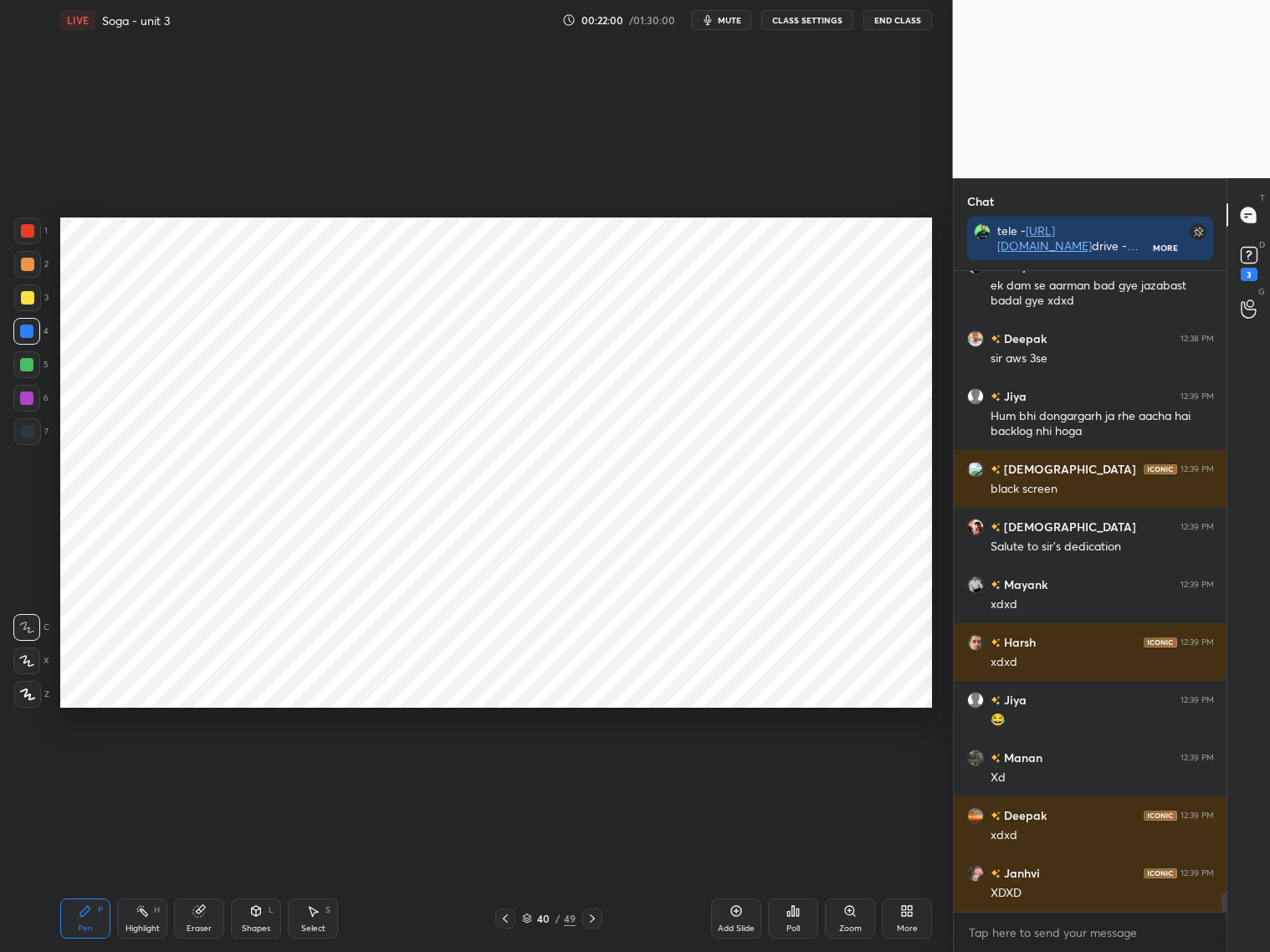
click at [26, 435] on div at bounding box center [28, 432] width 14 height 14
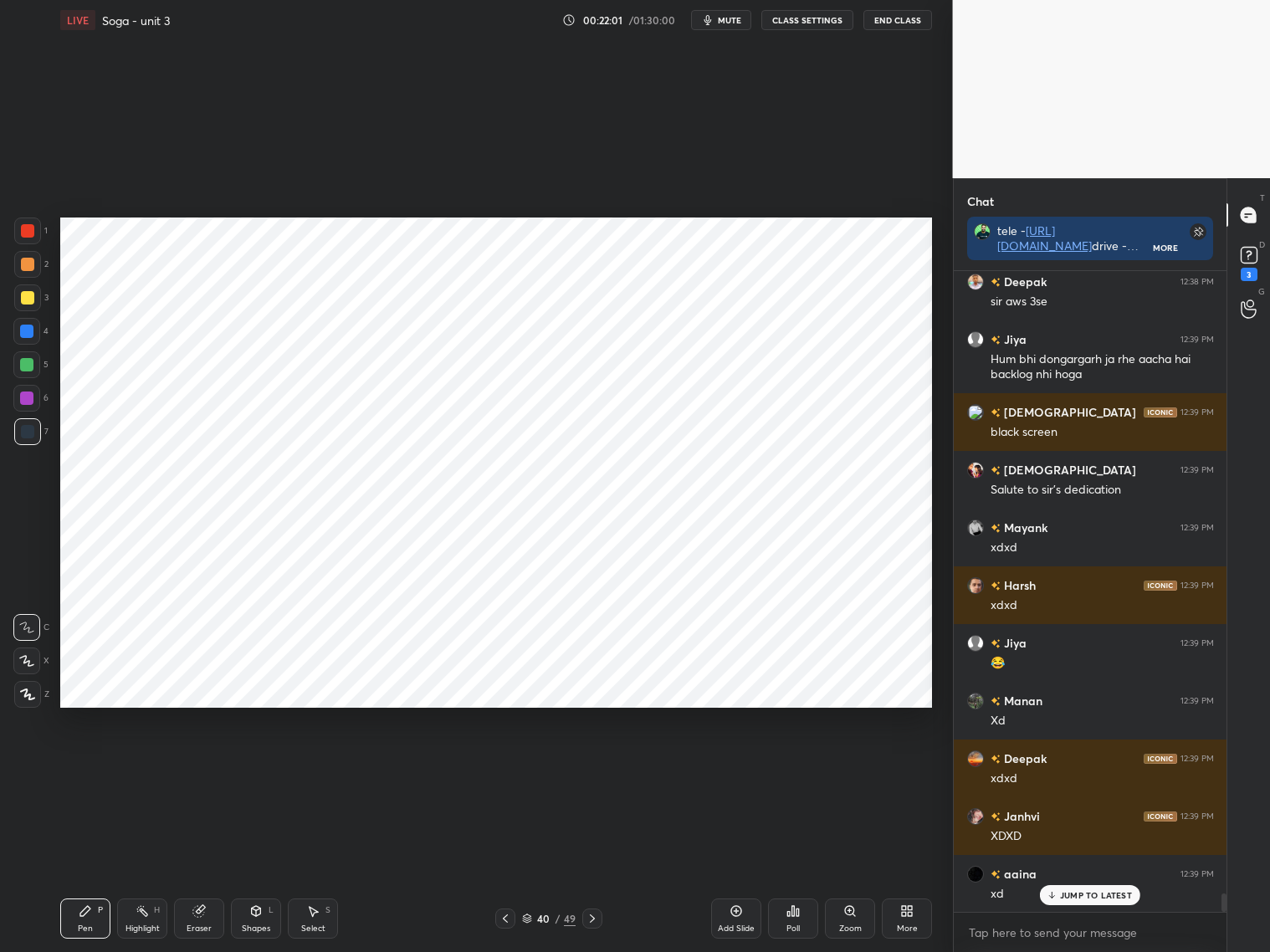
click at [26, 668] on div at bounding box center [27, 661] width 27 height 27
click at [23, 235] on div at bounding box center [28, 231] width 14 height 14
click at [23, 267] on div at bounding box center [28, 265] width 14 height 14
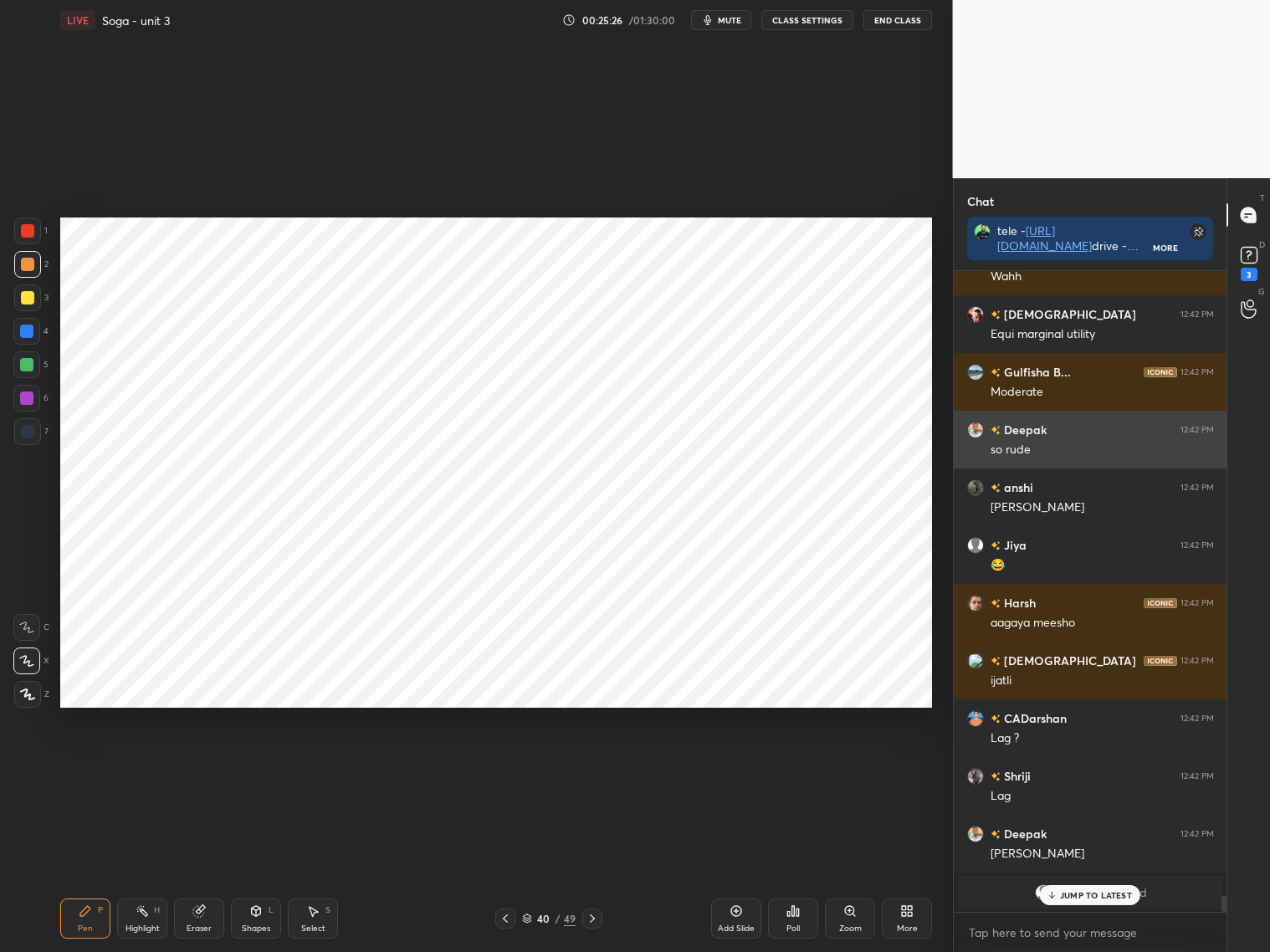
scroll to position [23886, 0]
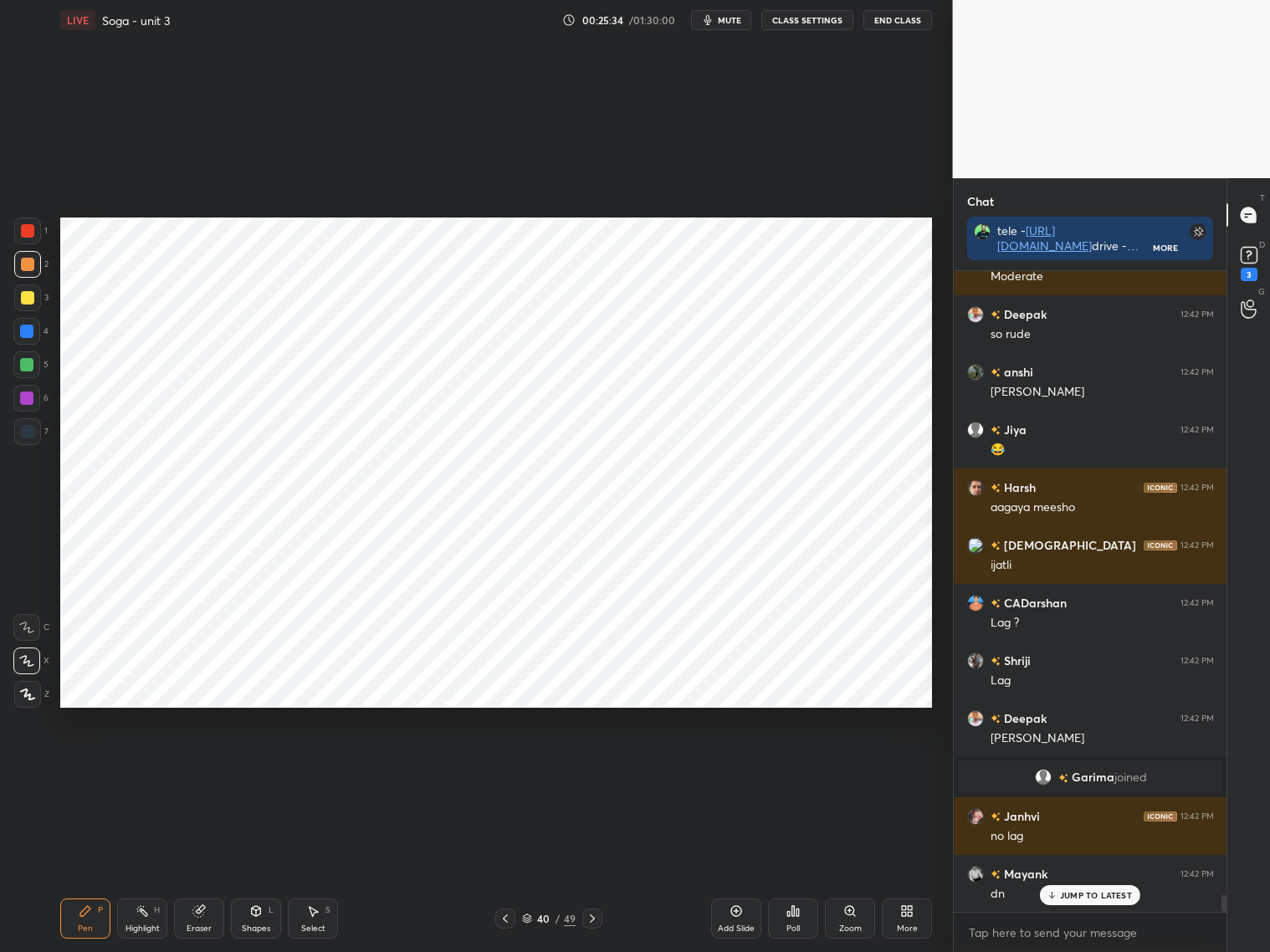
click at [741, 919] on div "Add Slide" at bounding box center [736, 918] width 50 height 40
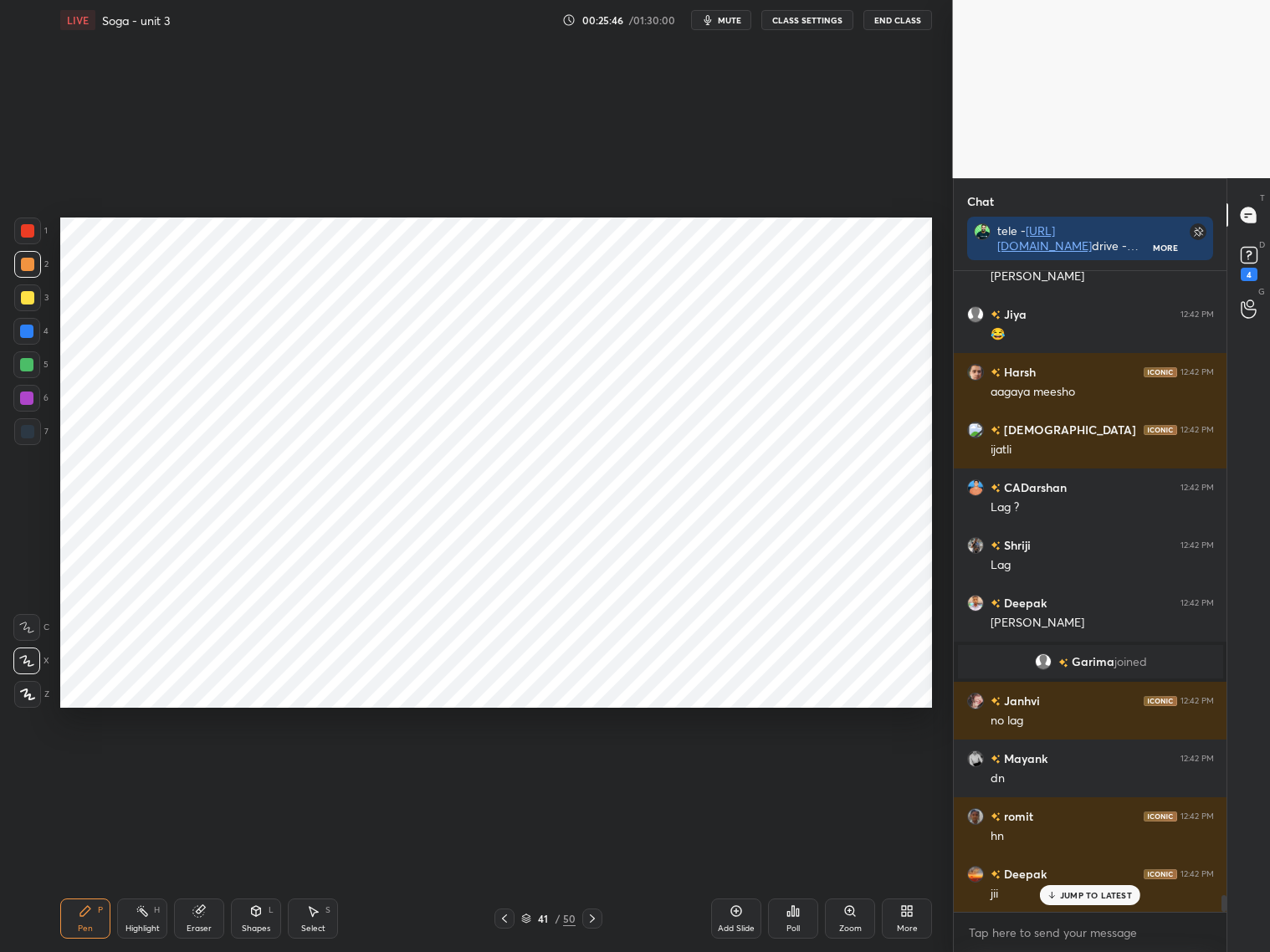
scroll to position [24131, 0]
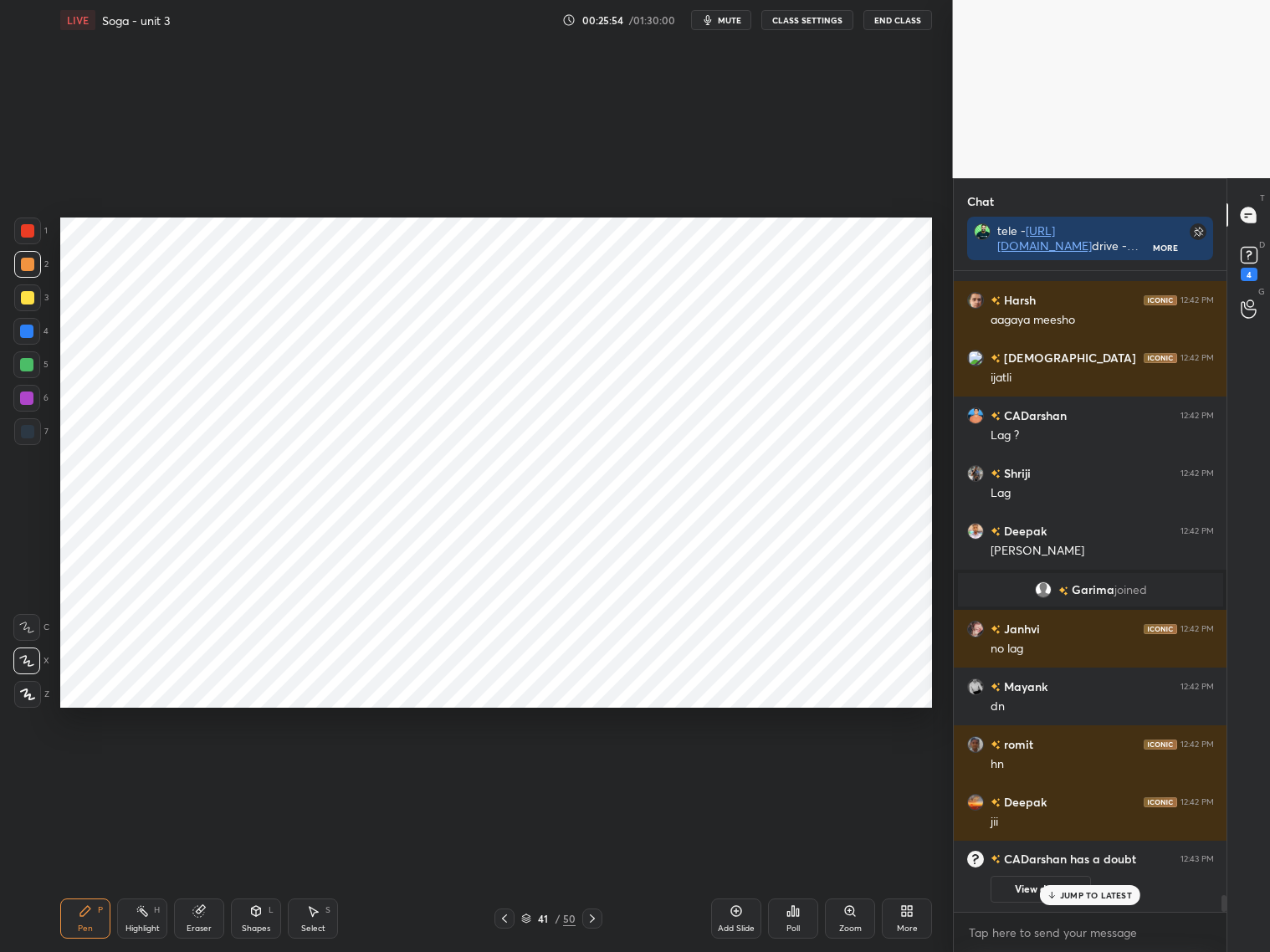
click at [197, 922] on div "Eraser" at bounding box center [199, 918] width 50 height 40
click at [93, 919] on div "Pen P" at bounding box center [85, 918] width 50 height 40
drag, startPoint x: 508, startPoint y: 915, endPoint x: 516, endPoint y: 901, distance: 16.1
click at [509, 915] on icon at bounding box center [505, 919] width 14 height 14
click at [592, 917] on icon at bounding box center [592, 919] width 14 height 14
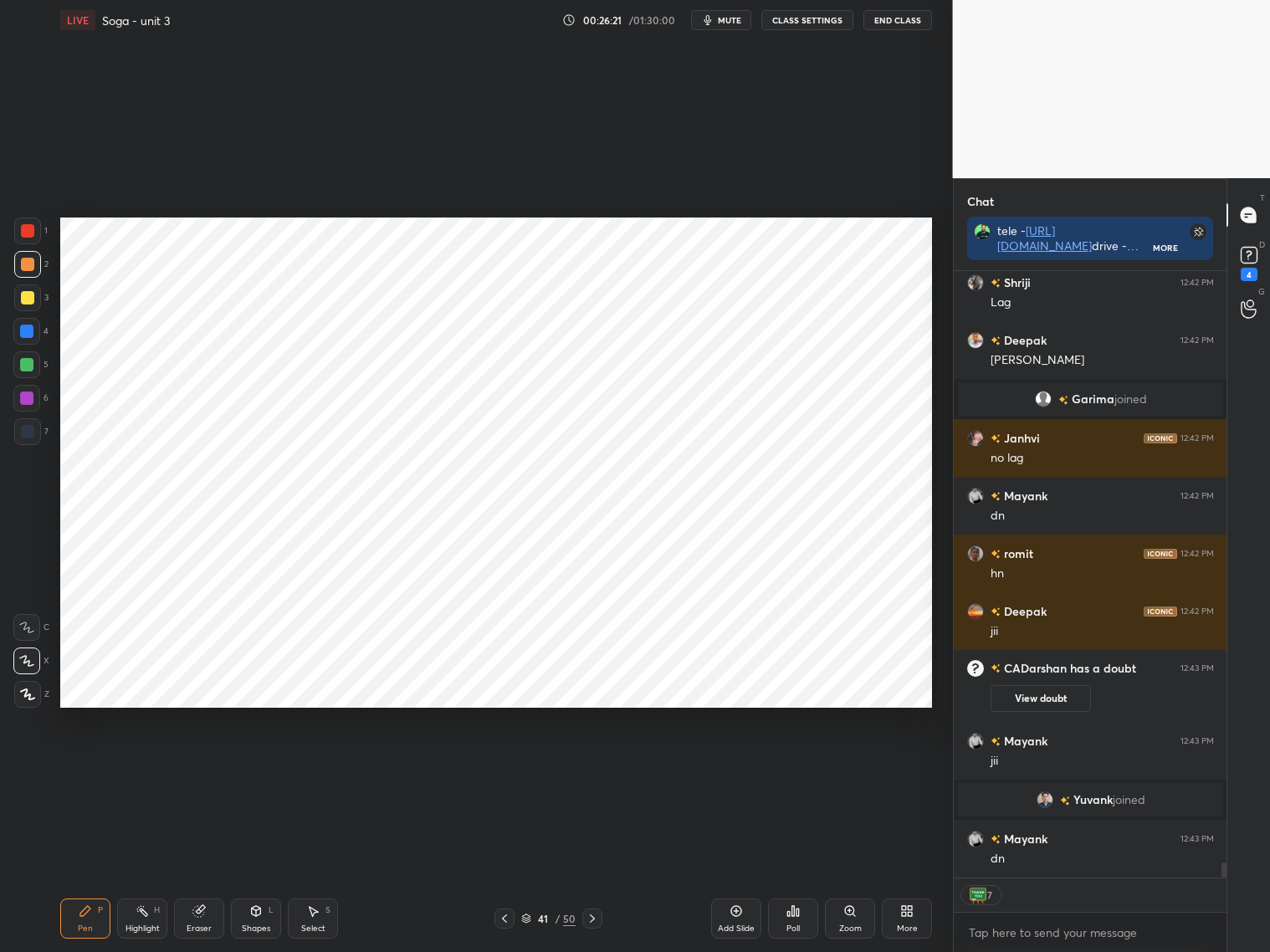
scroll to position [24299, 0]
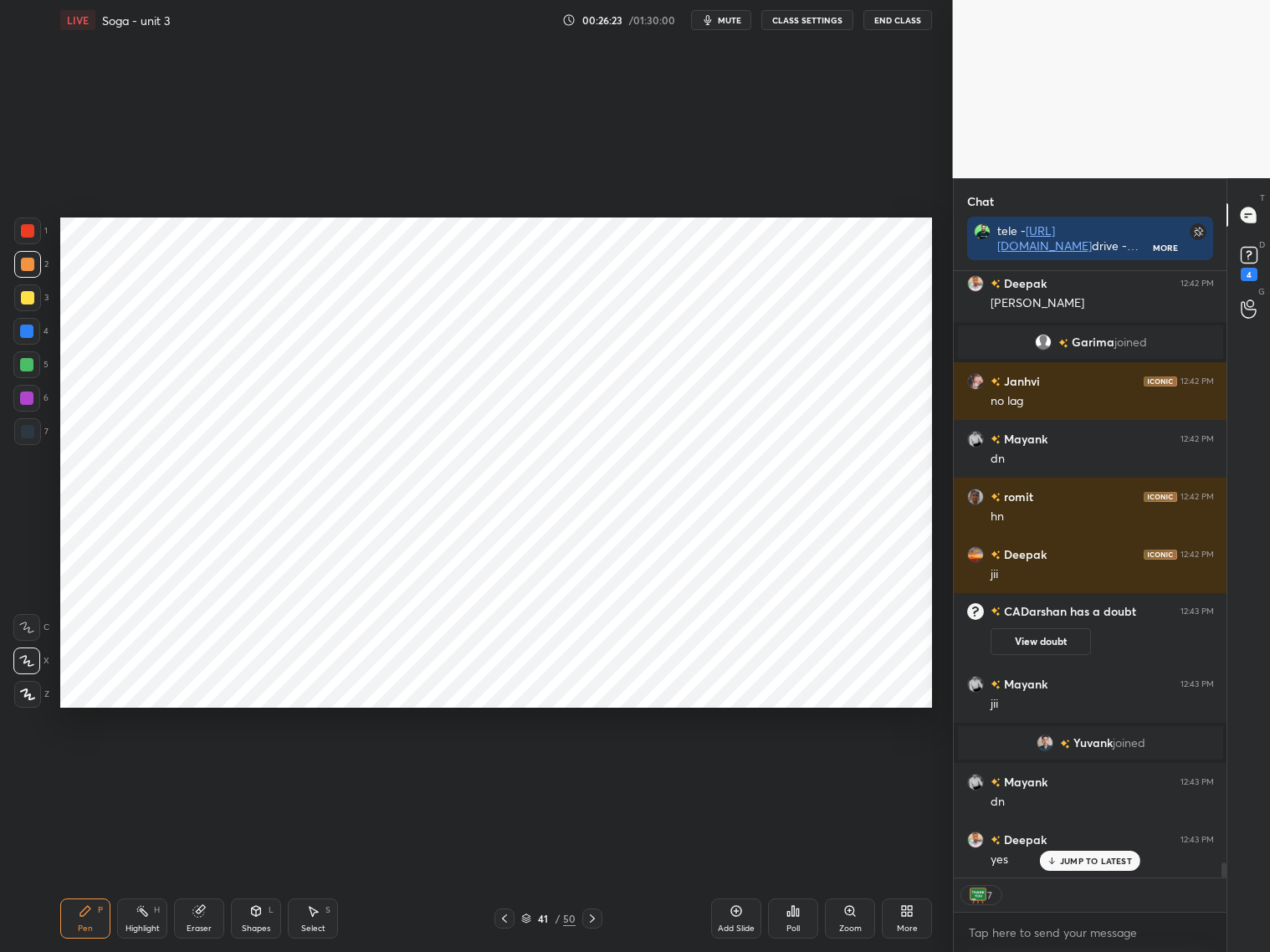
click at [205, 919] on div "Eraser" at bounding box center [199, 918] width 50 height 40
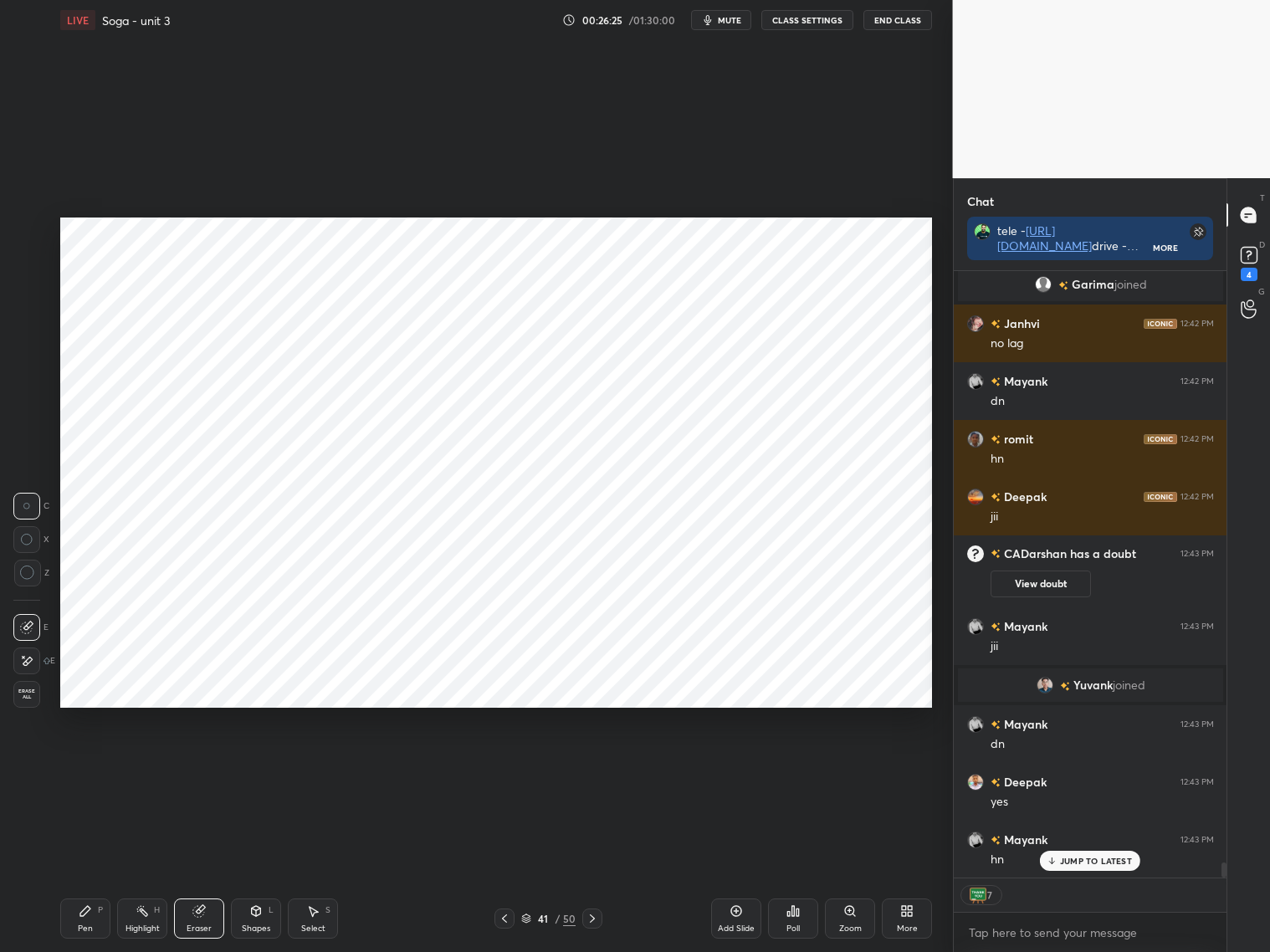
scroll to position [24415, 0]
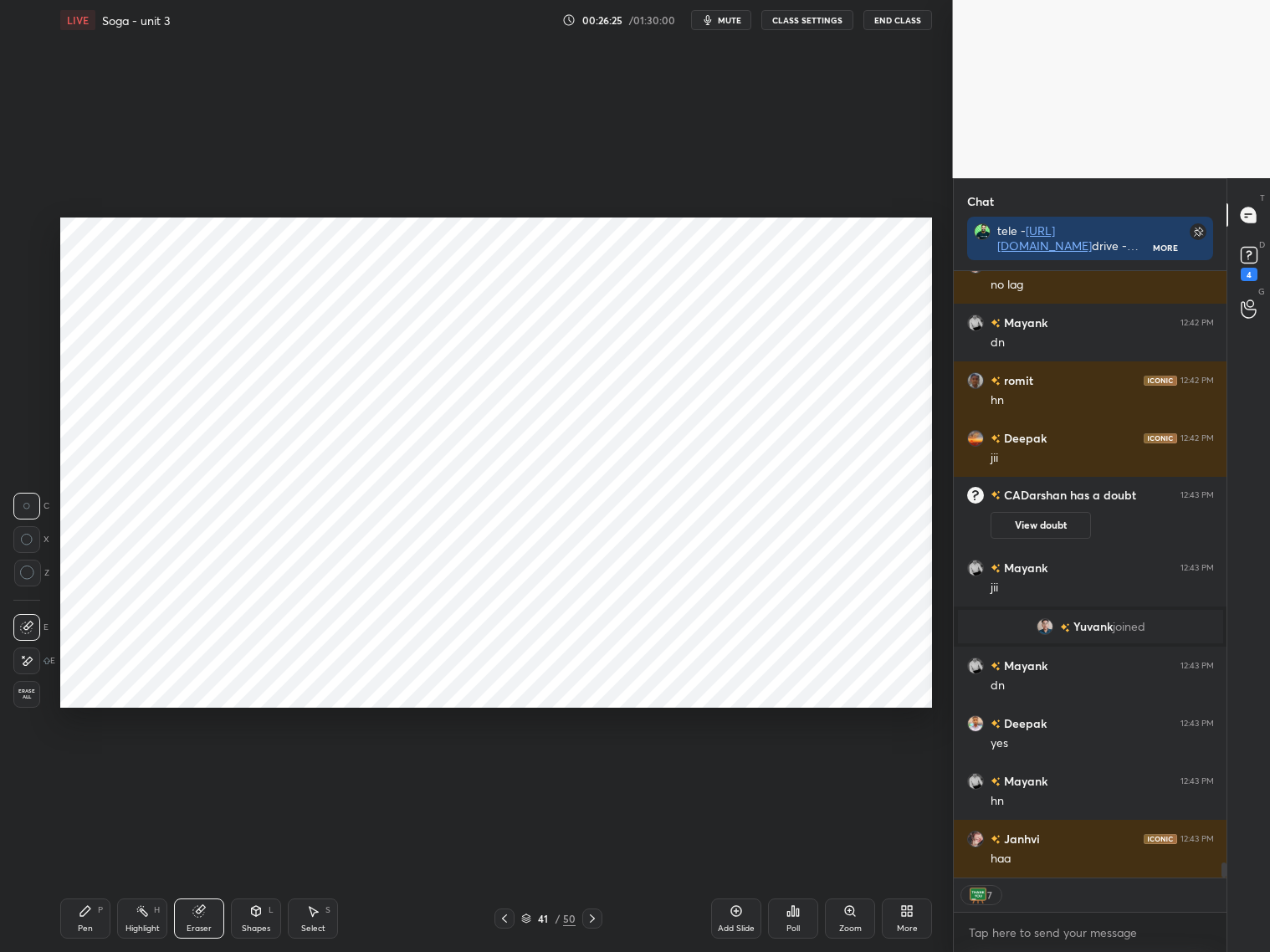
click at [85, 913] on icon at bounding box center [85, 911] width 14 height 14
click at [33, 333] on div at bounding box center [27, 332] width 14 height 14
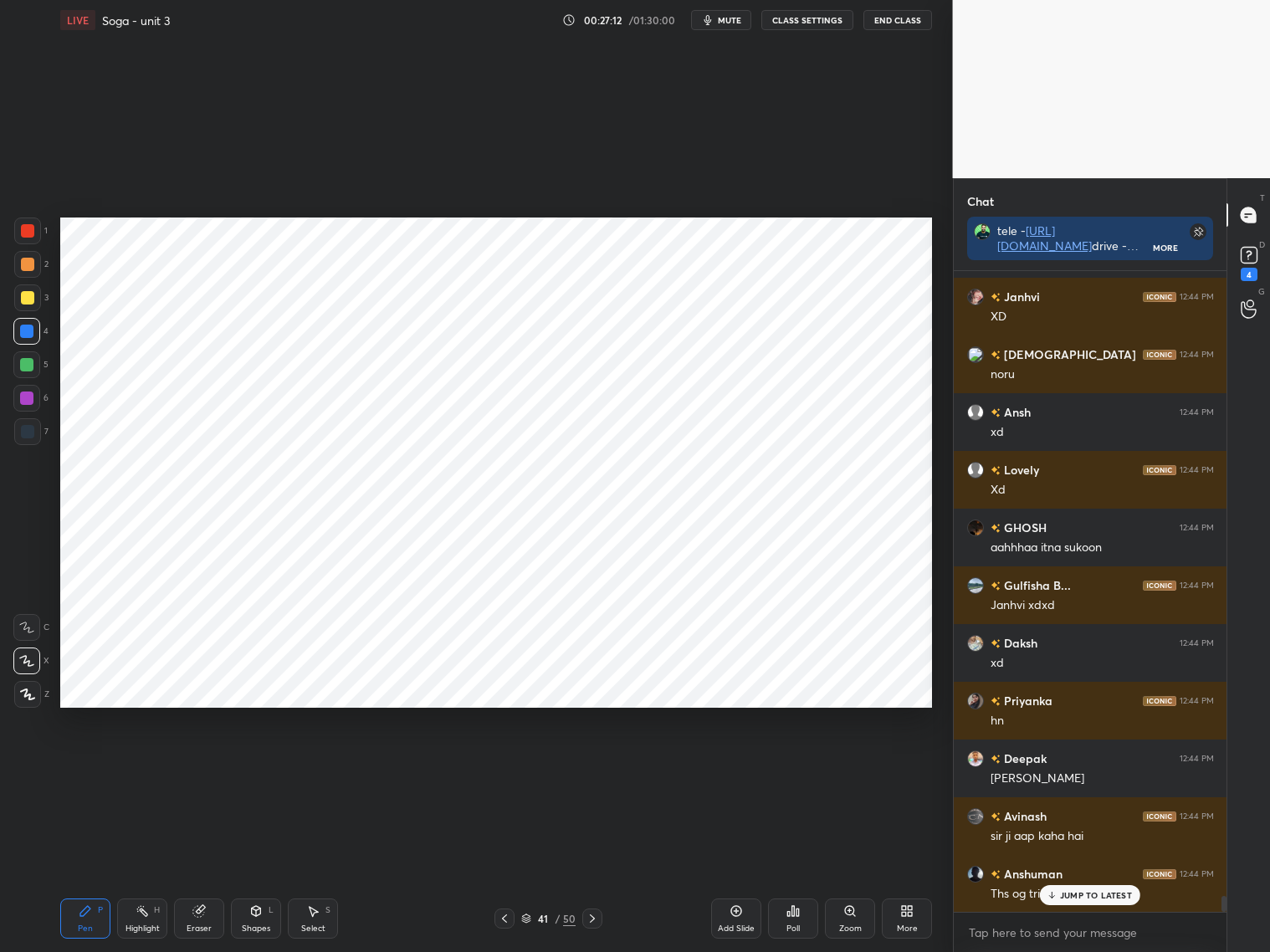
scroll to position [25608, 0]
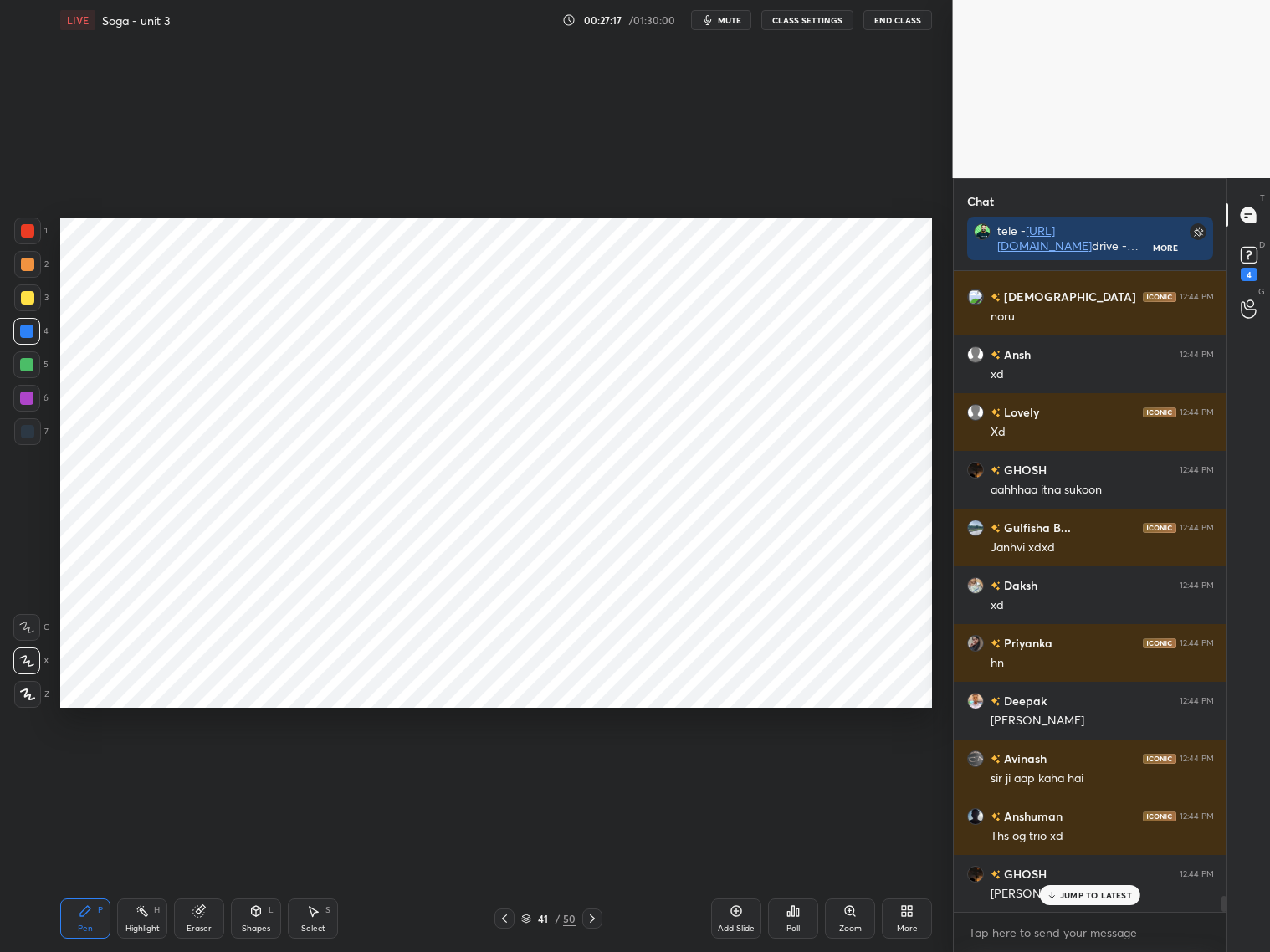
click at [258, 925] on div "Shapes" at bounding box center [255, 929] width 28 height 9
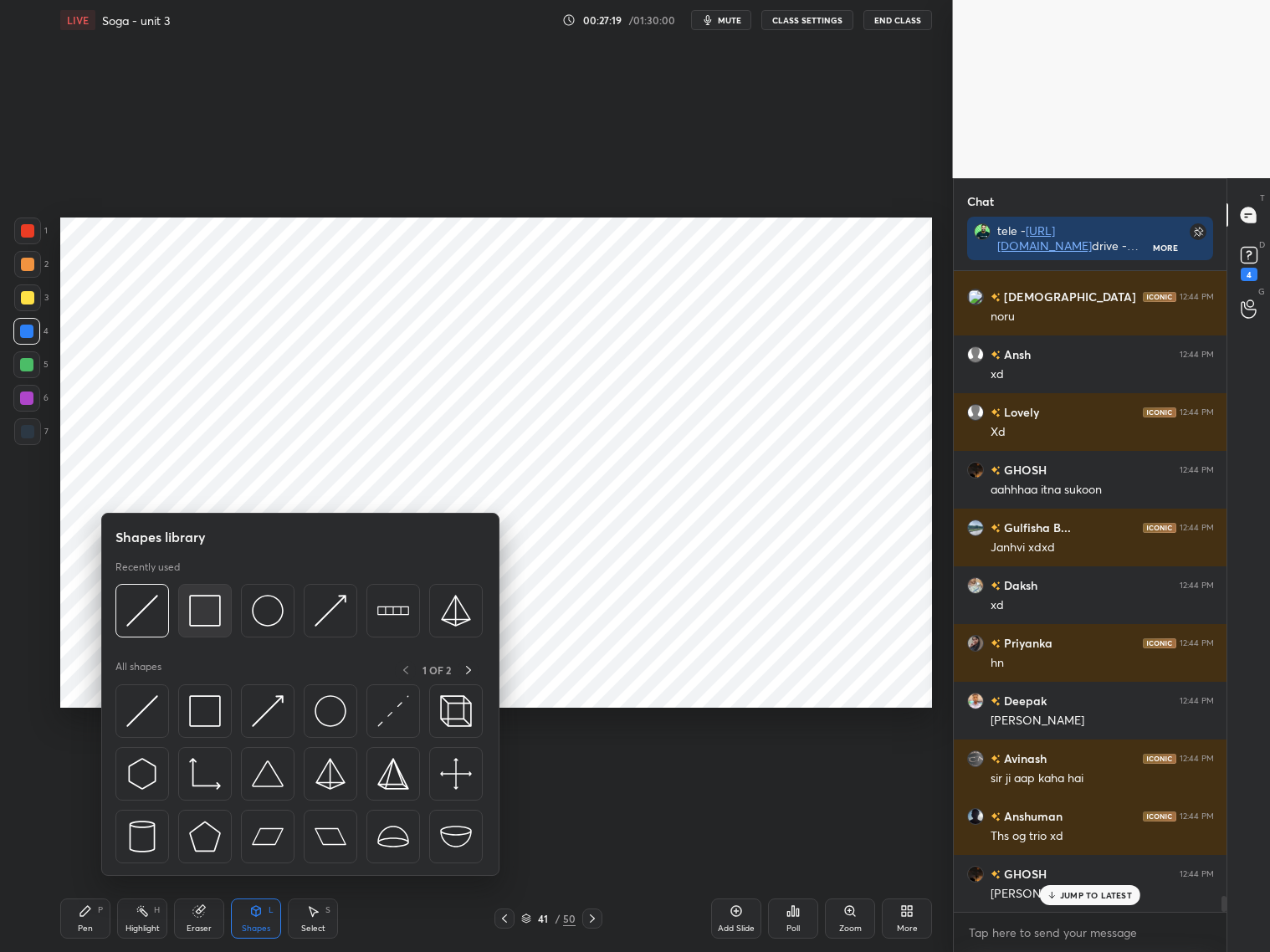
scroll to position [25665, 0]
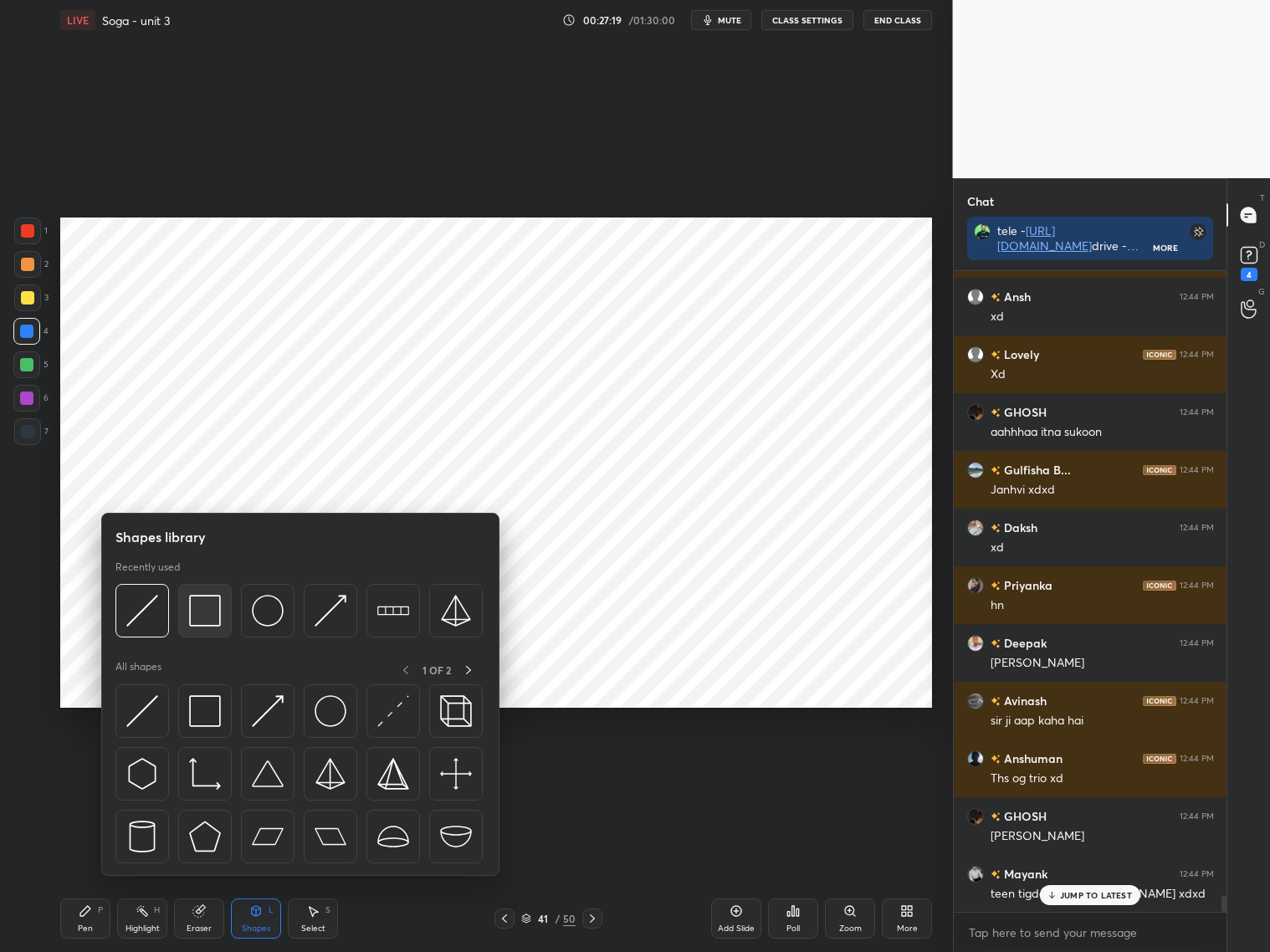
click at [199, 606] on img at bounding box center [205, 610] width 32 height 32
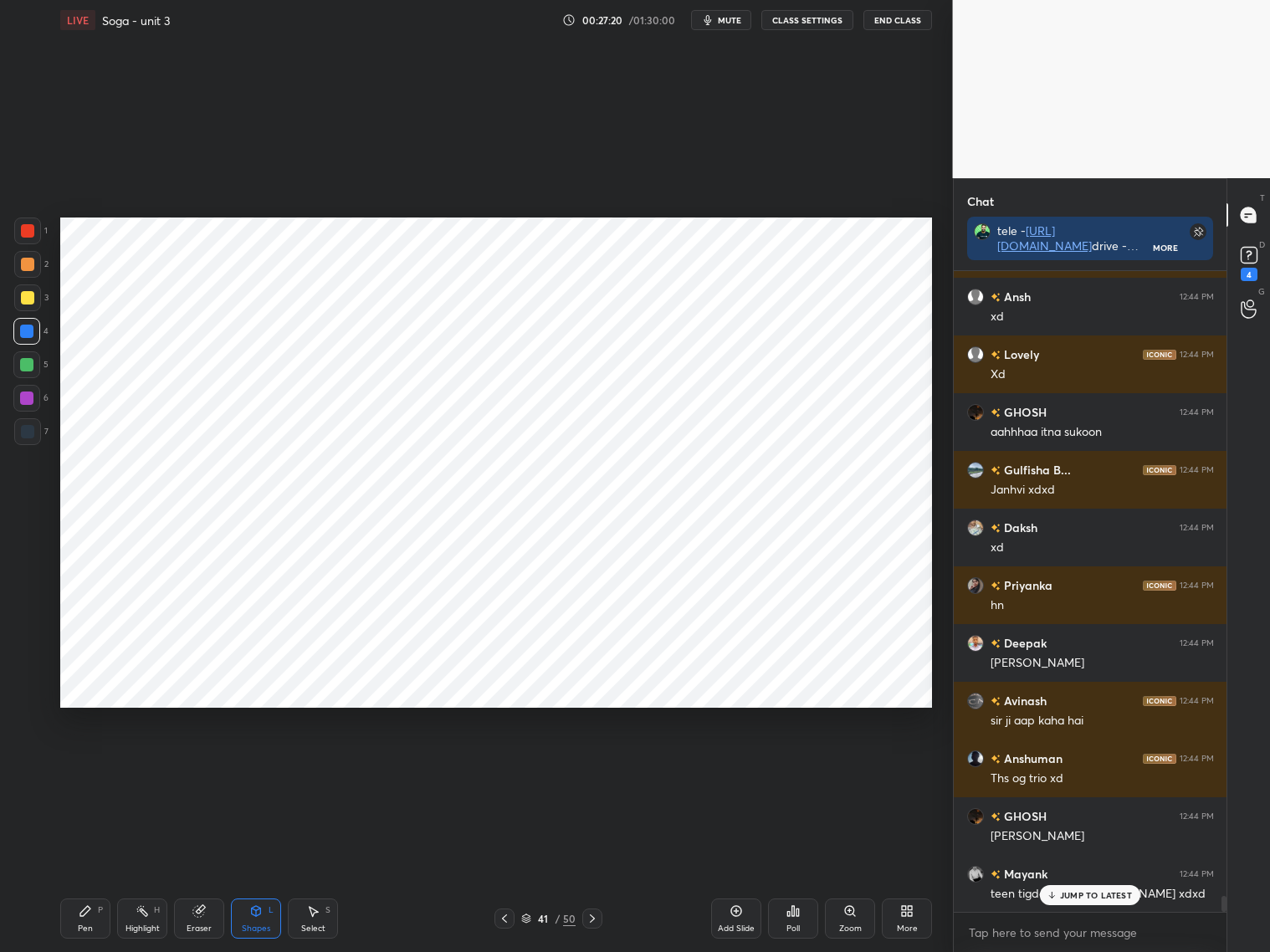
scroll to position [25723, 0]
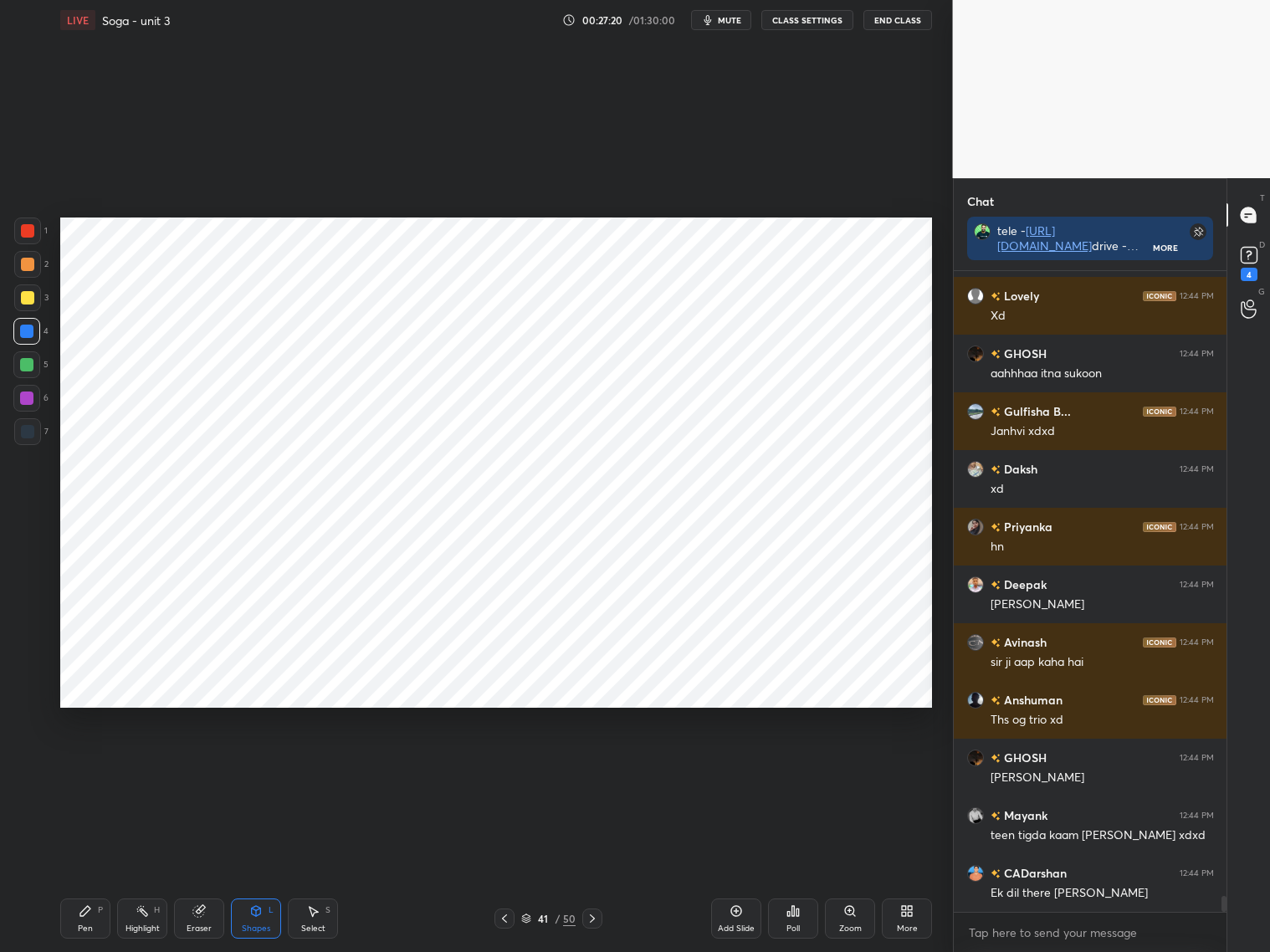
drag, startPoint x: 27, startPoint y: 367, endPoint x: 38, endPoint y: 351, distance: 19.4
click at [29, 363] on div at bounding box center [27, 365] width 14 height 14
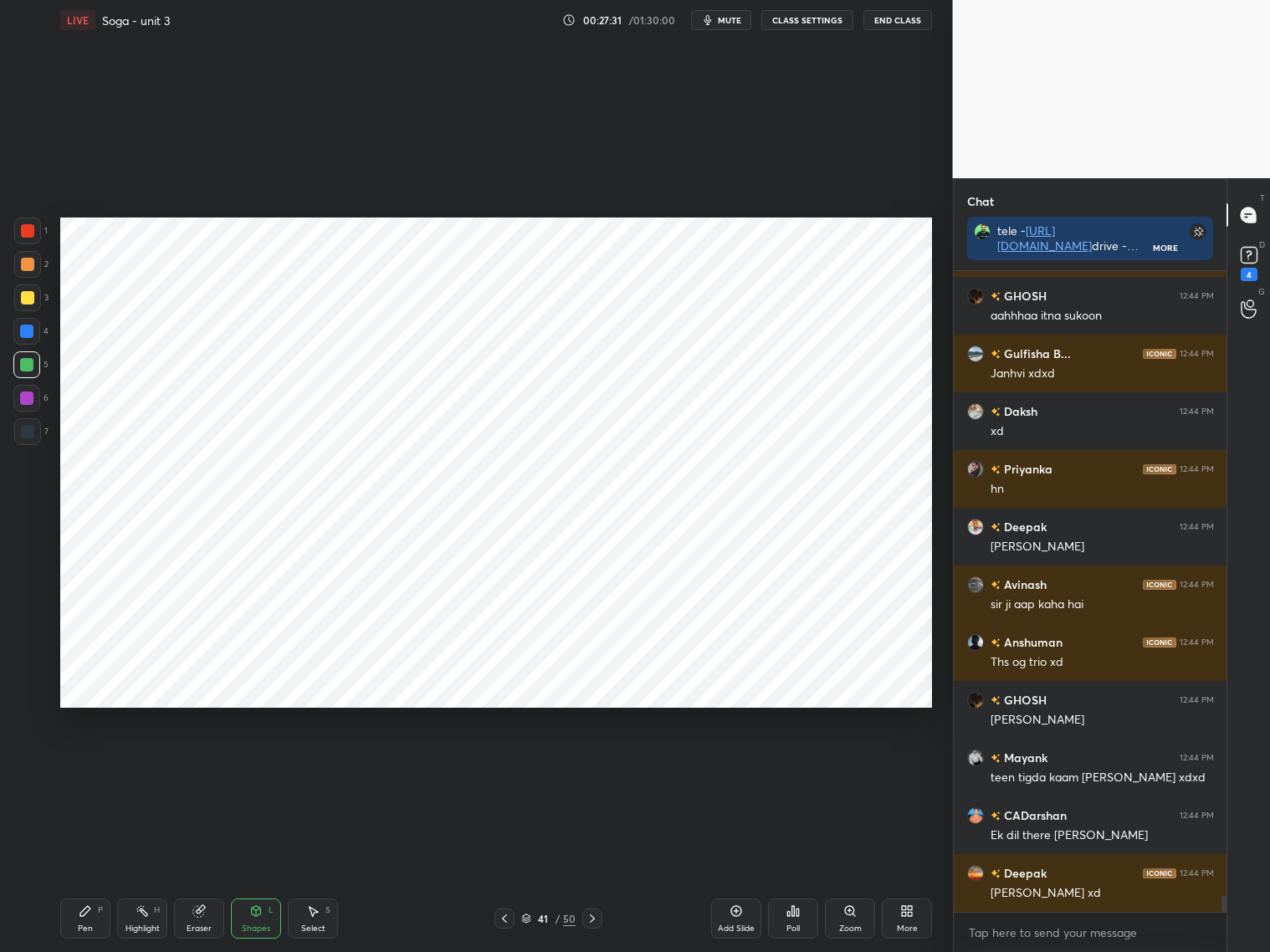
click at [87, 921] on div "Pen P" at bounding box center [85, 918] width 50 height 40
click at [269, 925] on div "Shapes" at bounding box center [255, 929] width 28 height 9
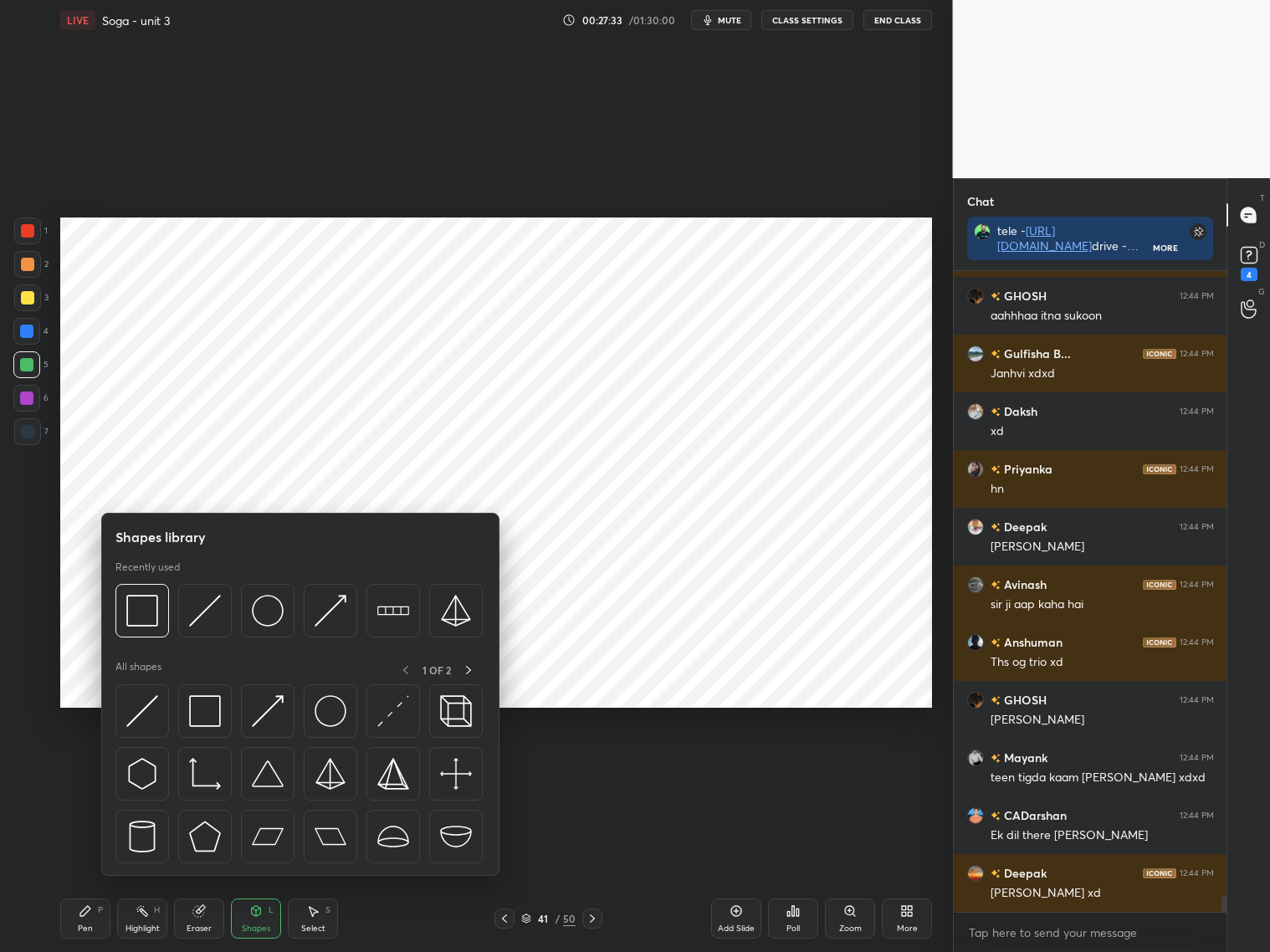
click at [325, 917] on div "Select S" at bounding box center [313, 918] width 50 height 40
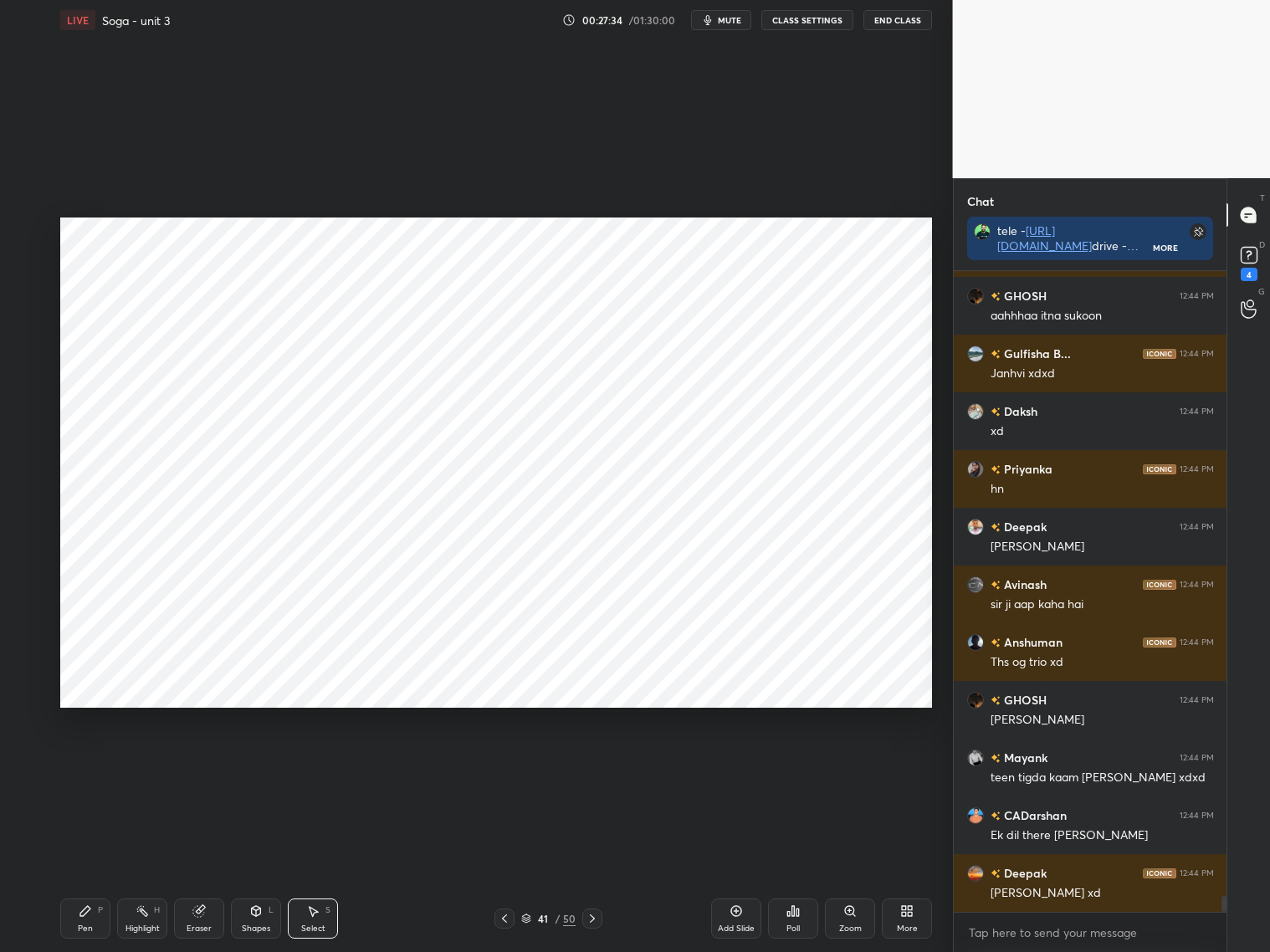
scroll to position [25839, 0]
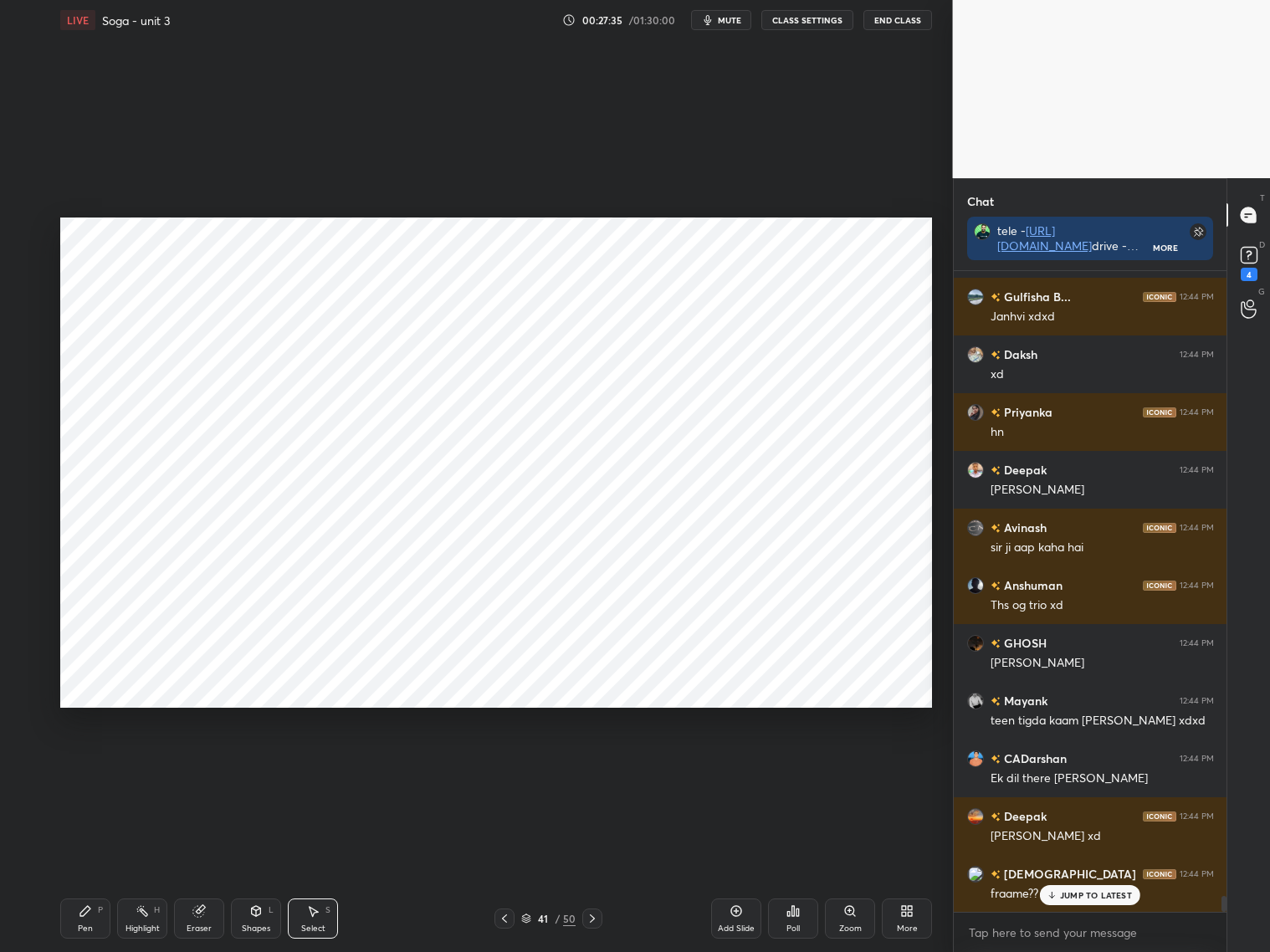
click at [92, 917] on div "Pen P" at bounding box center [85, 918] width 50 height 40
drag, startPoint x: 23, startPoint y: 236, endPoint x: 40, endPoint y: 240, distance: 17.5
click at [27, 238] on div at bounding box center [28, 231] width 27 height 27
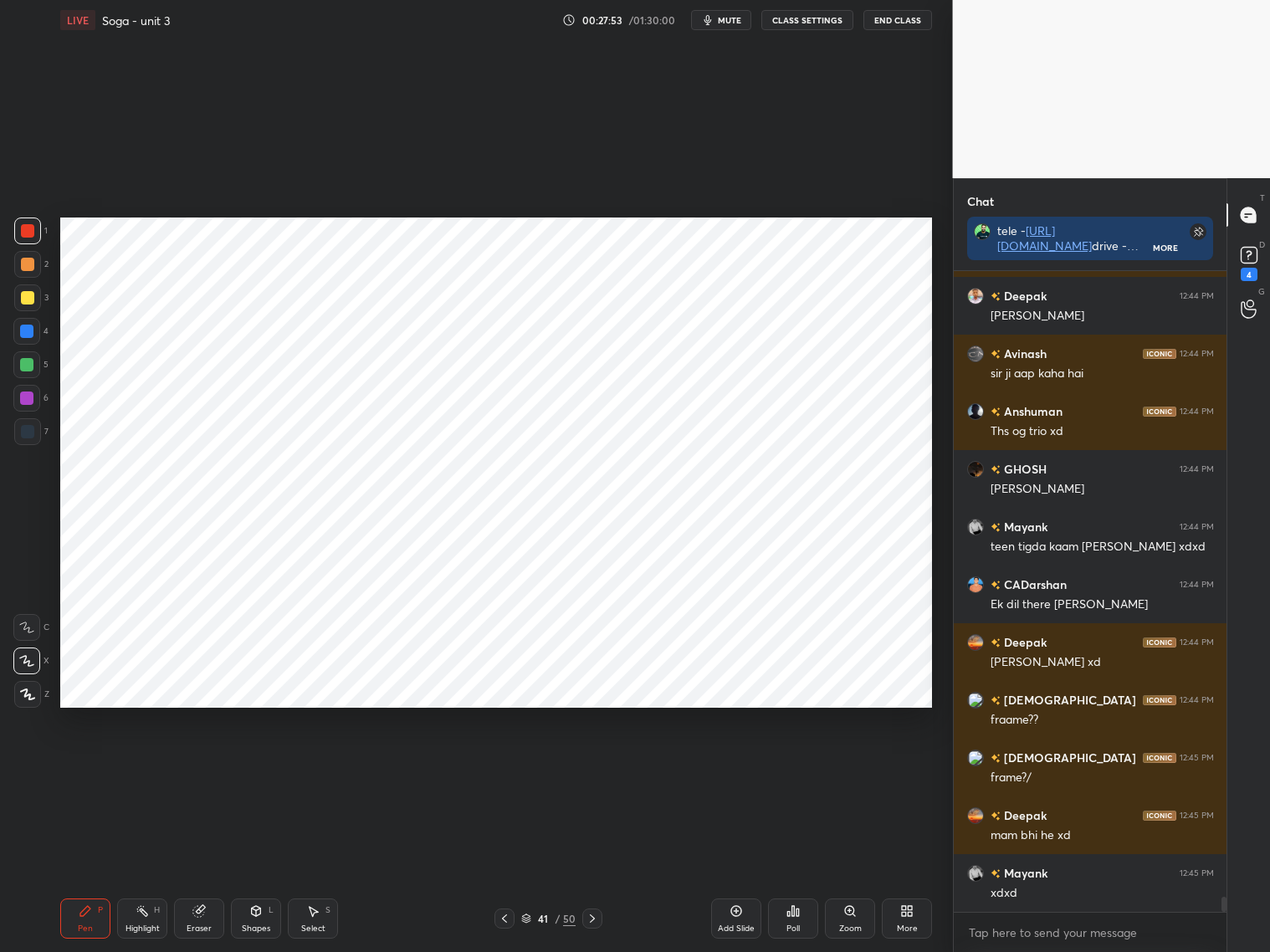
scroll to position [26070, 0]
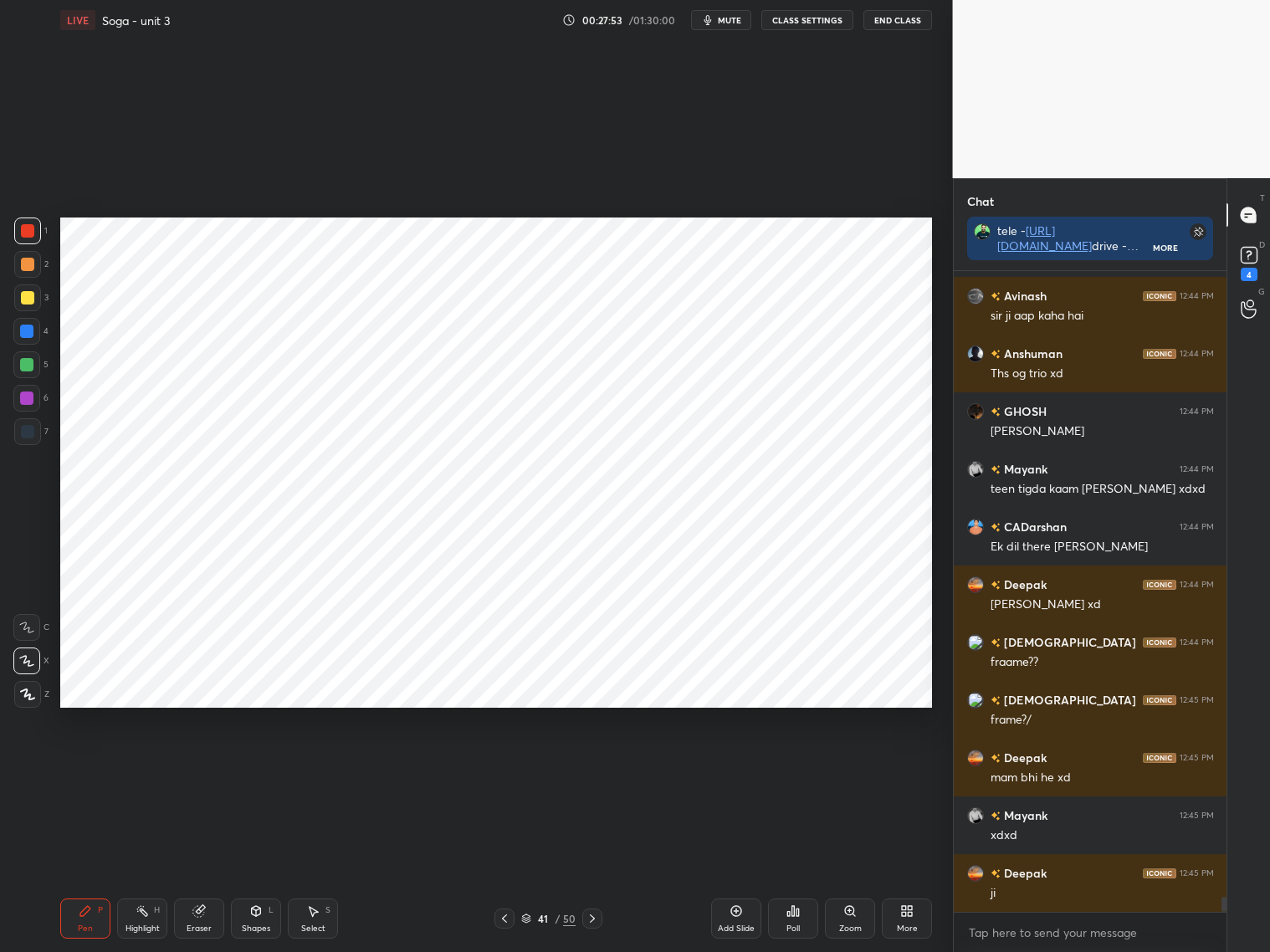
click at [258, 925] on div "Shapes" at bounding box center [255, 929] width 28 height 9
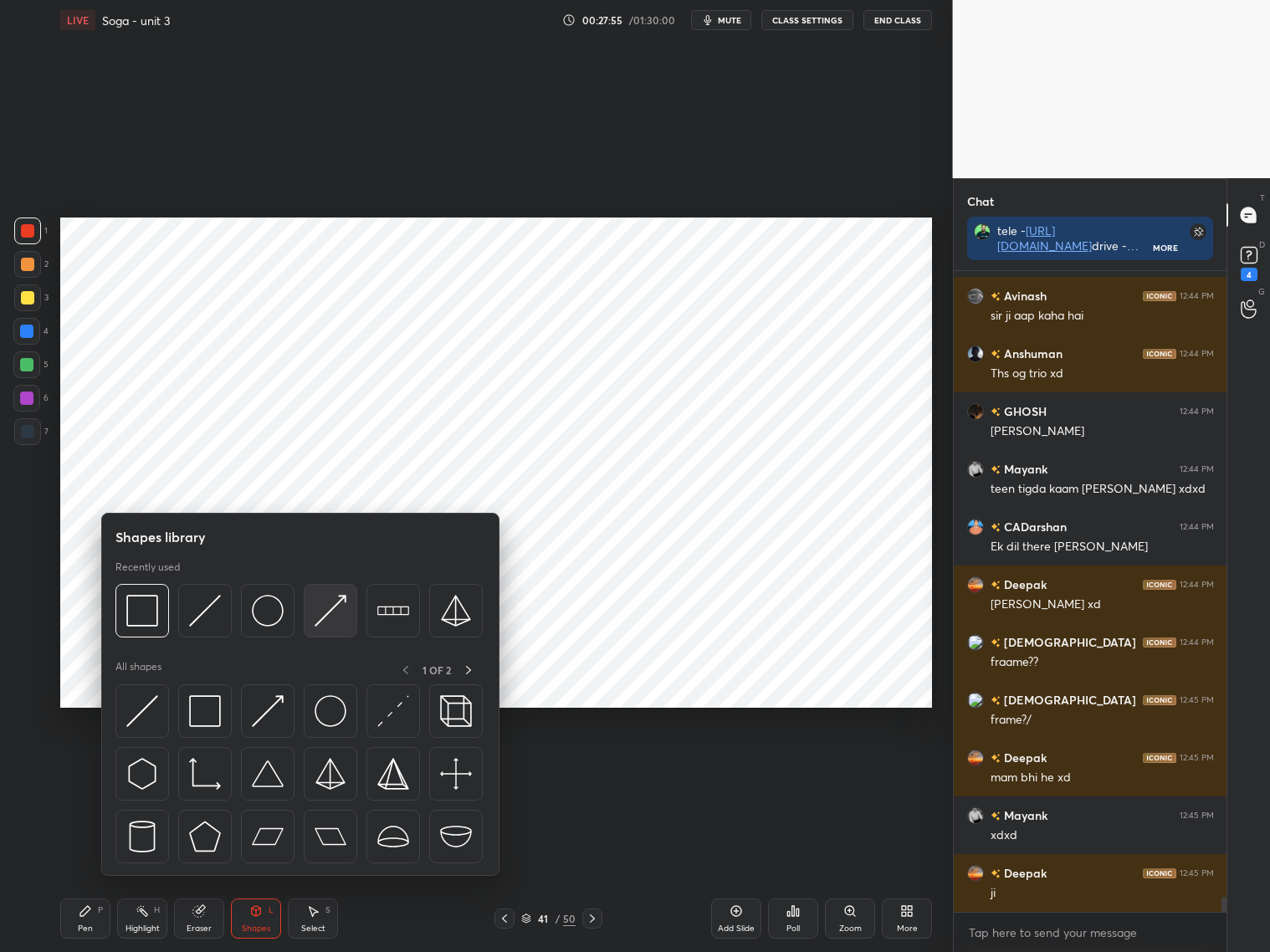
click at [336, 614] on img at bounding box center [330, 610] width 32 height 32
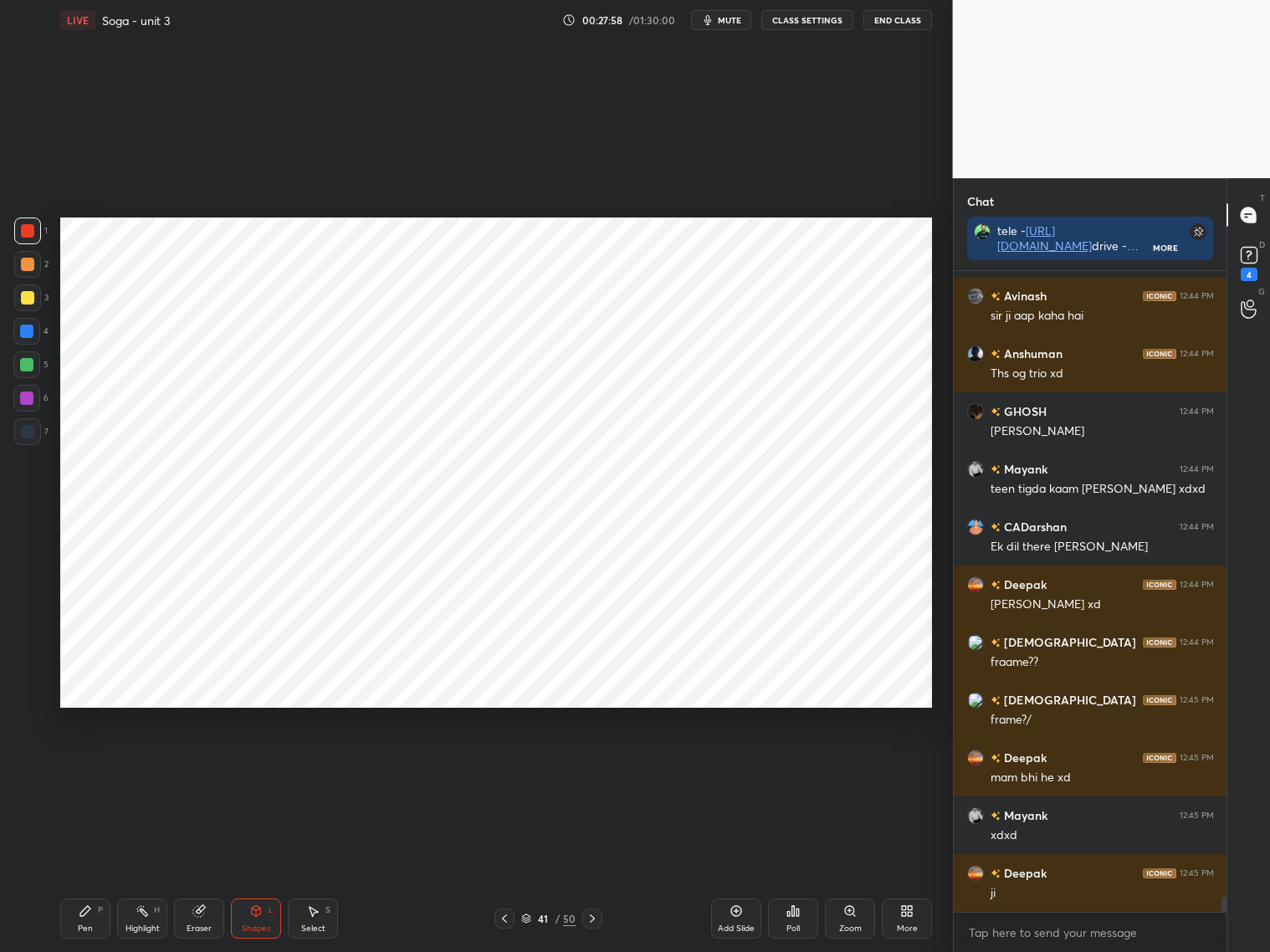
click at [89, 917] on div "Pen P" at bounding box center [85, 918] width 50 height 40
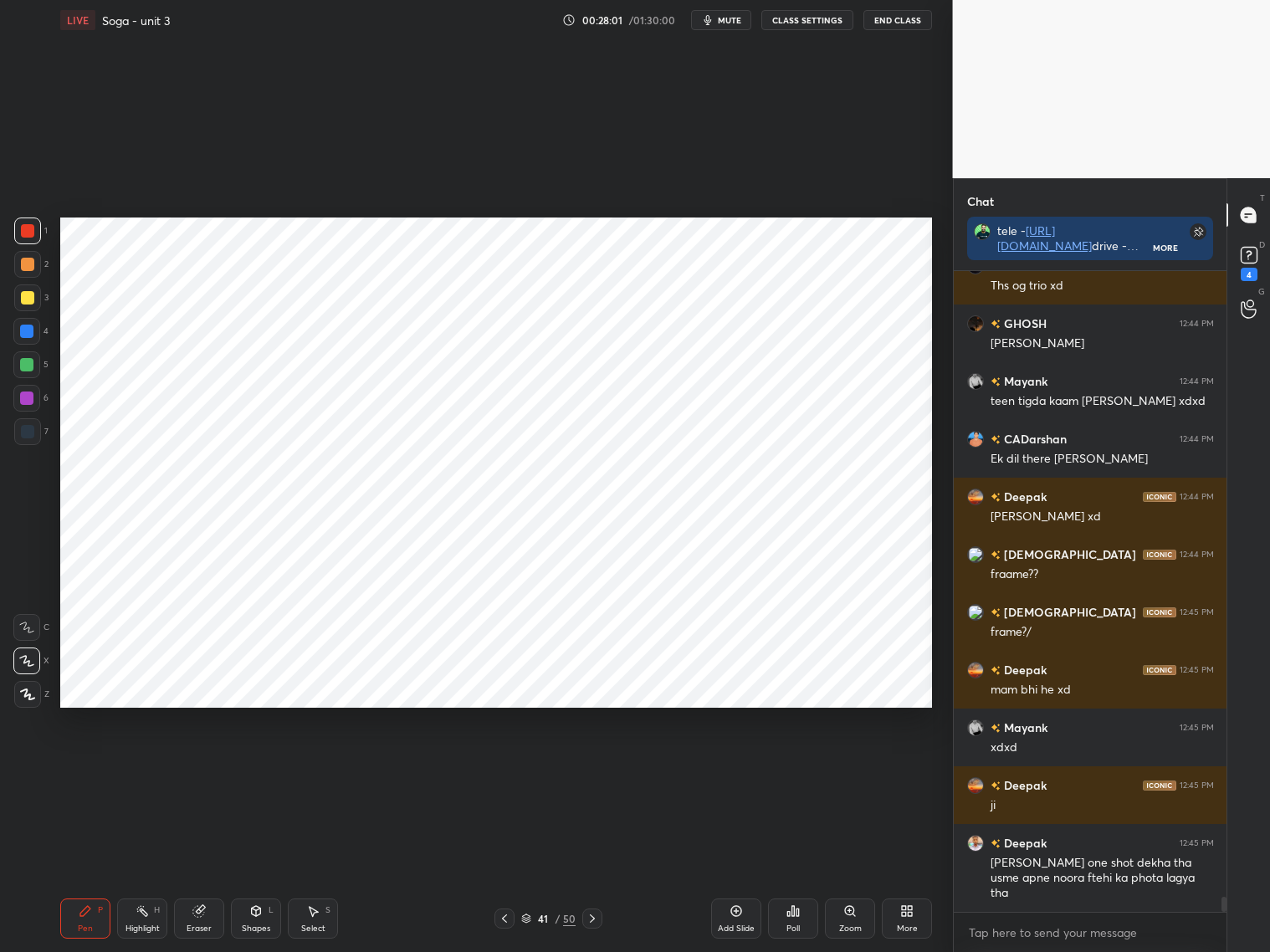
click at [25, 332] on div at bounding box center [27, 332] width 14 height 14
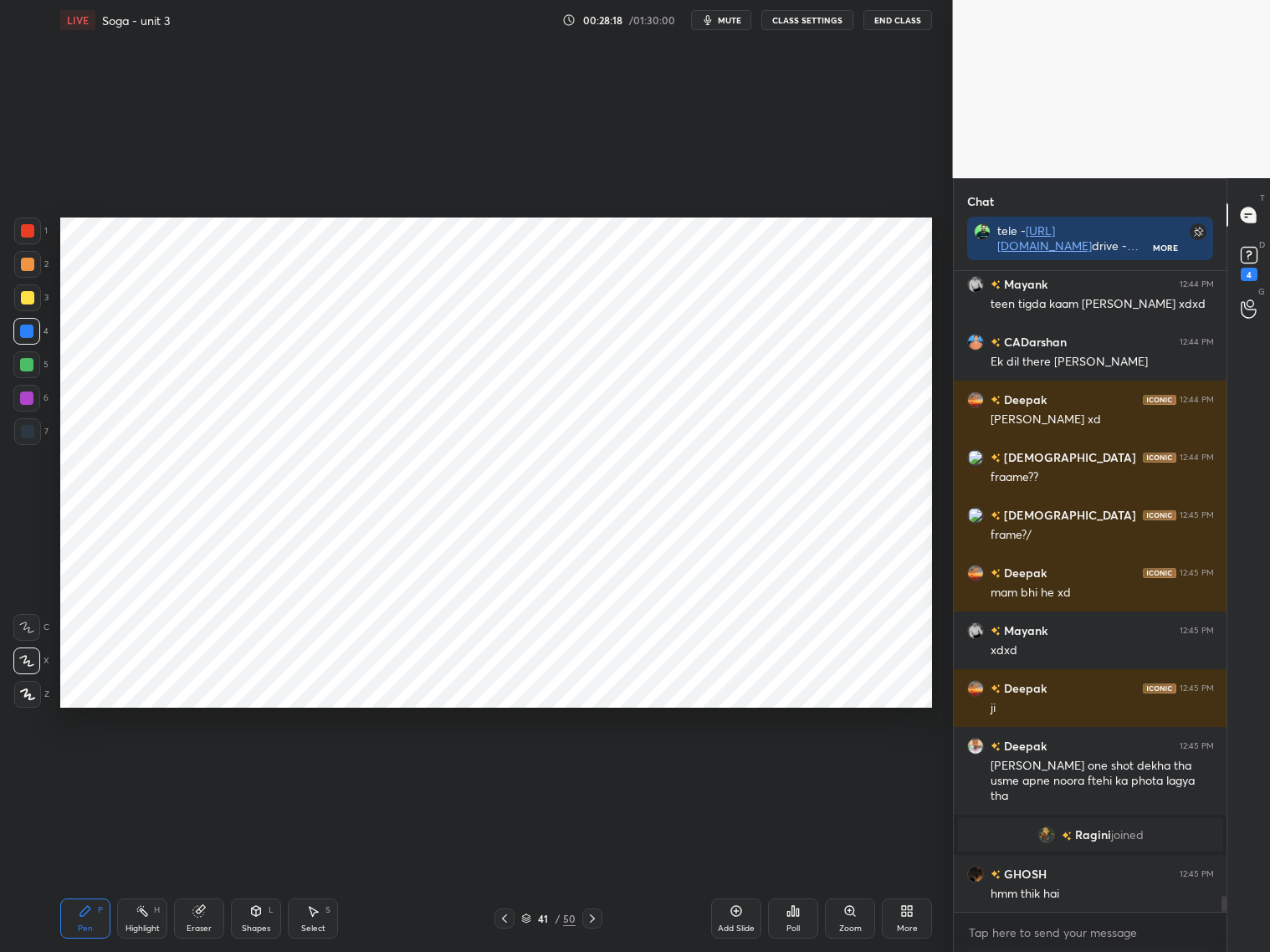
scroll to position [25716, 0]
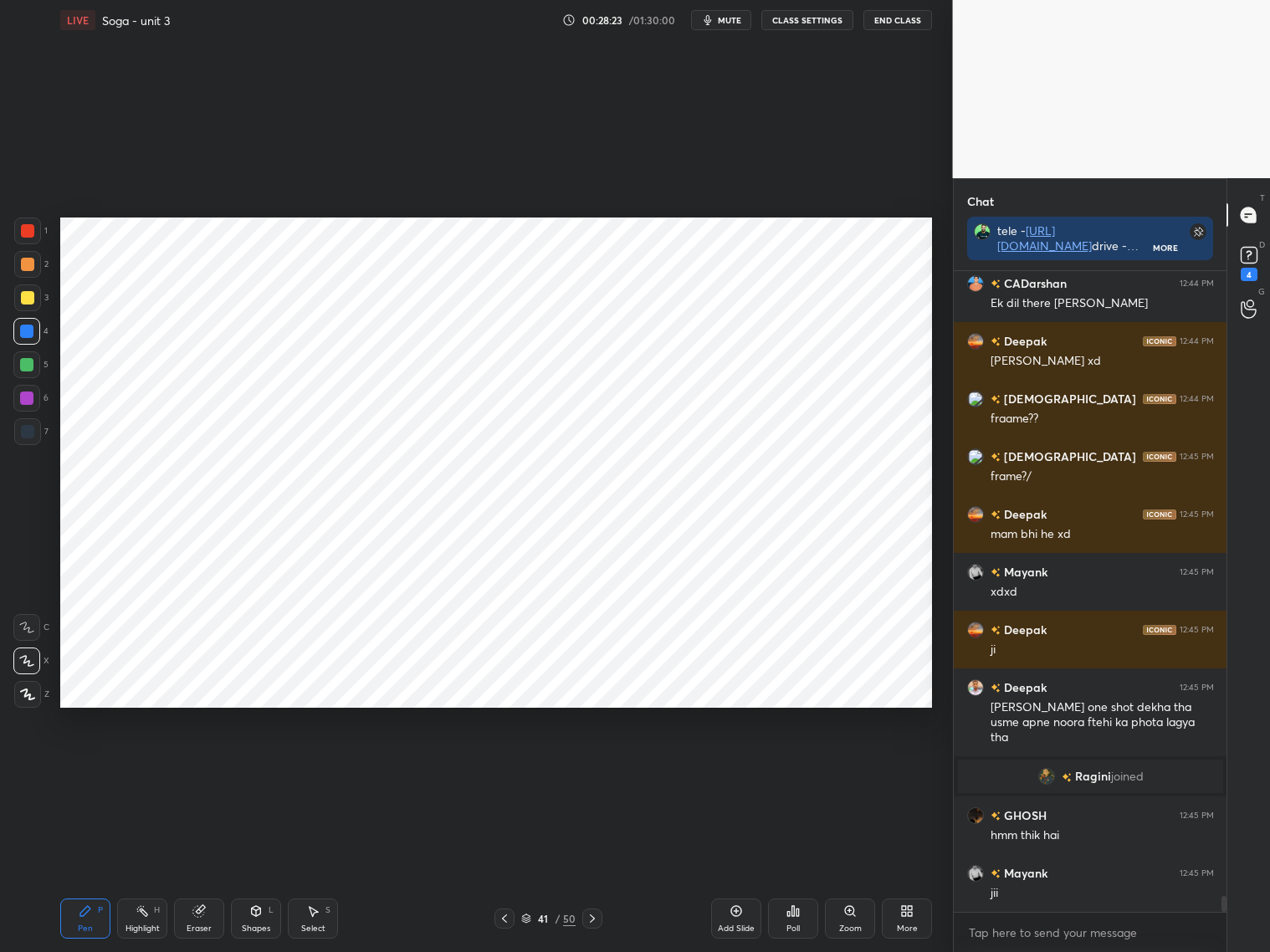
drag, startPoint x: 29, startPoint y: 270, endPoint x: 51, endPoint y: 270, distance: 22.0
click at [32, 270] on div at bounding box center [28, 265] width 27 height 27
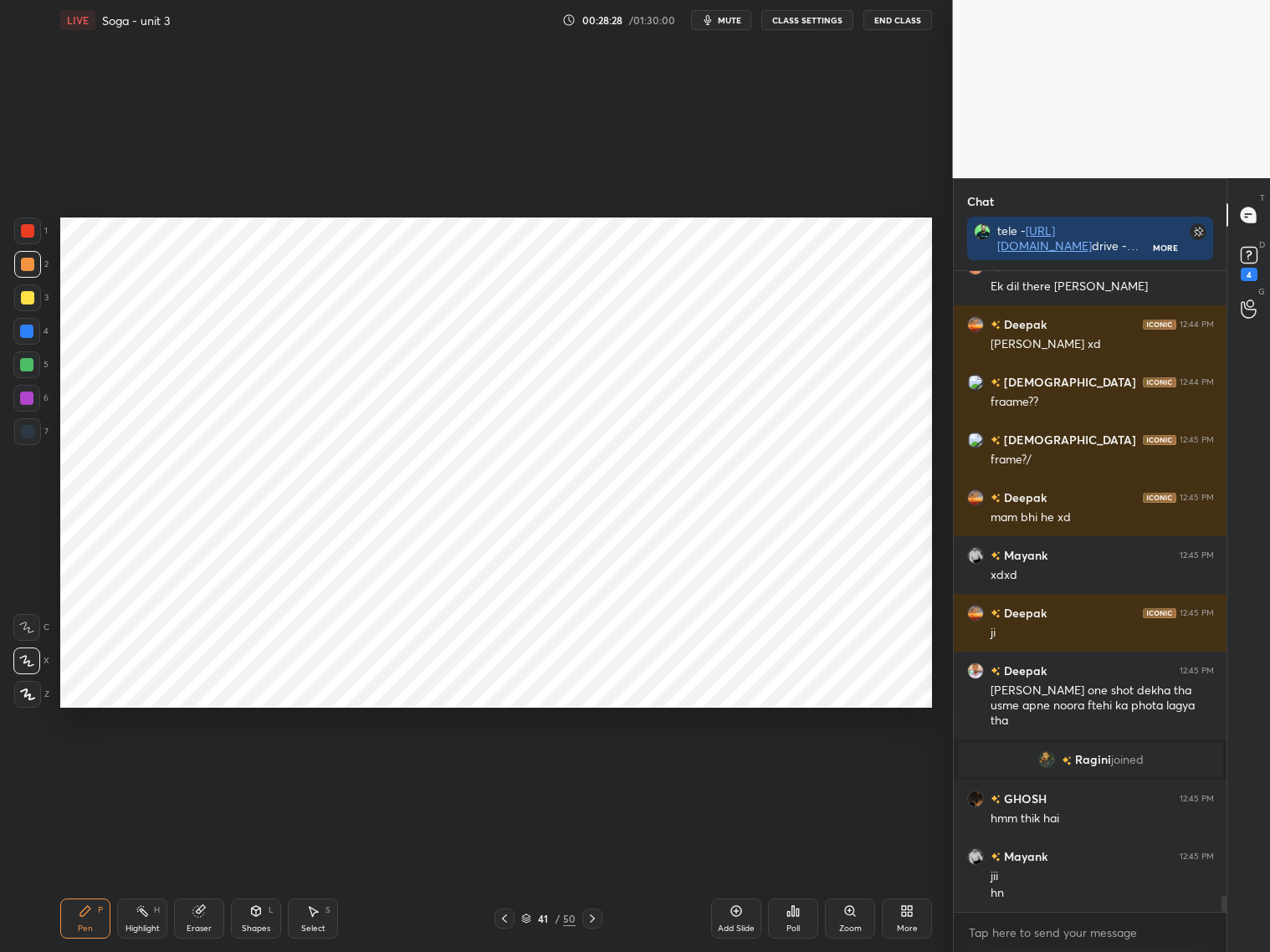
scroll to position [25772, 0]
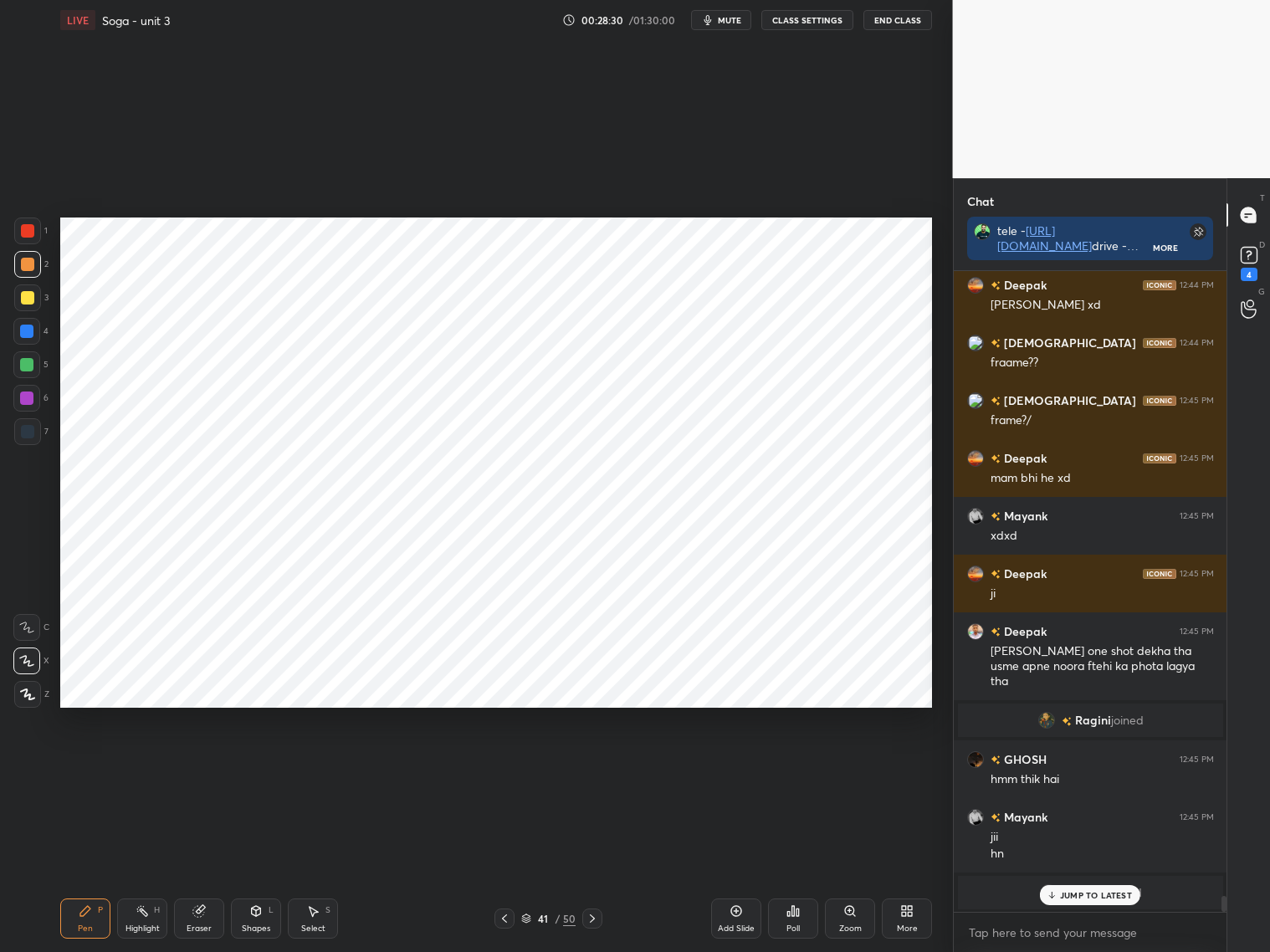
click at [31, 433] on div at bounding box center [28, 432] width 14 height 14
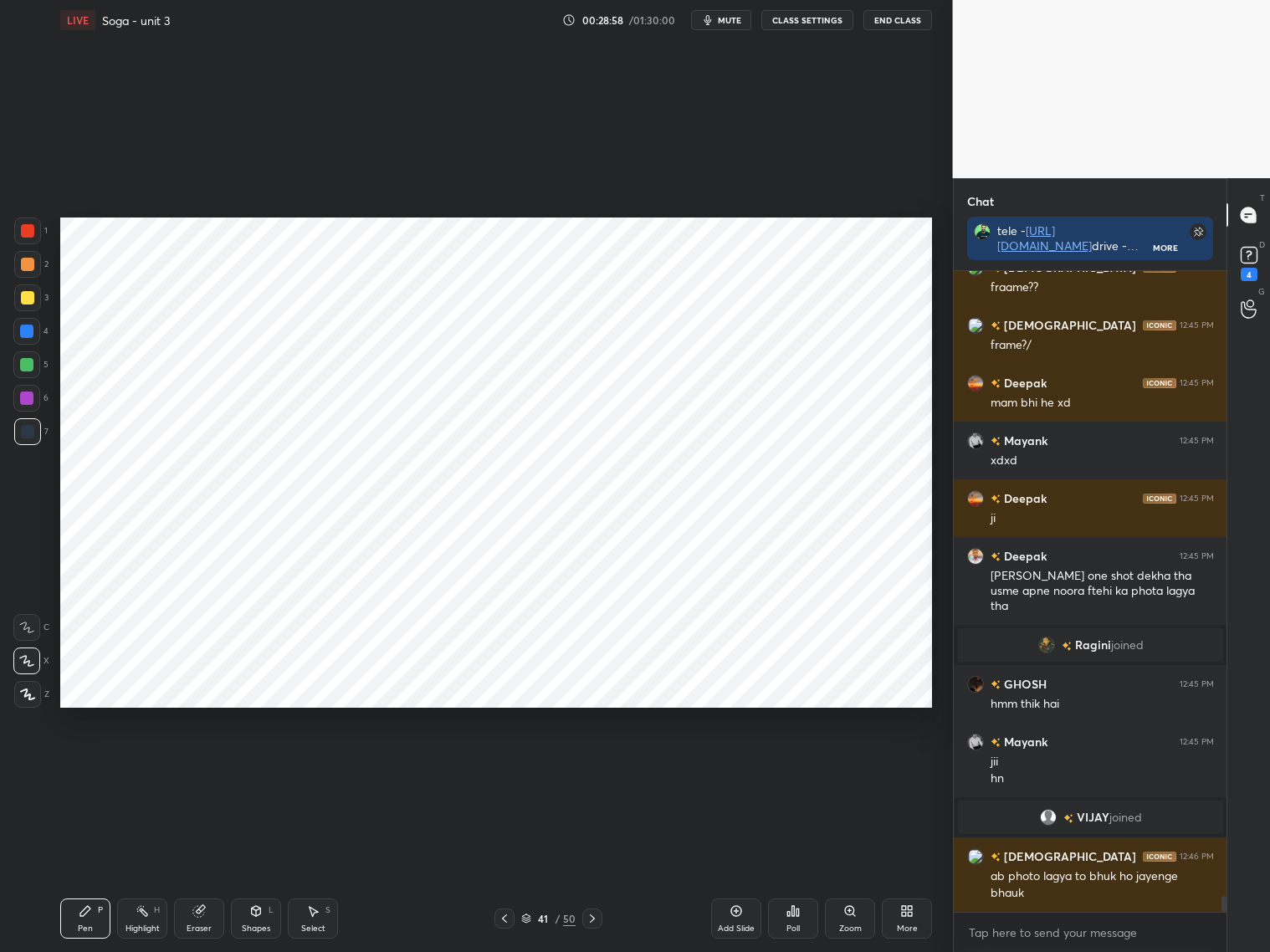
scroll to position [25857, 0]
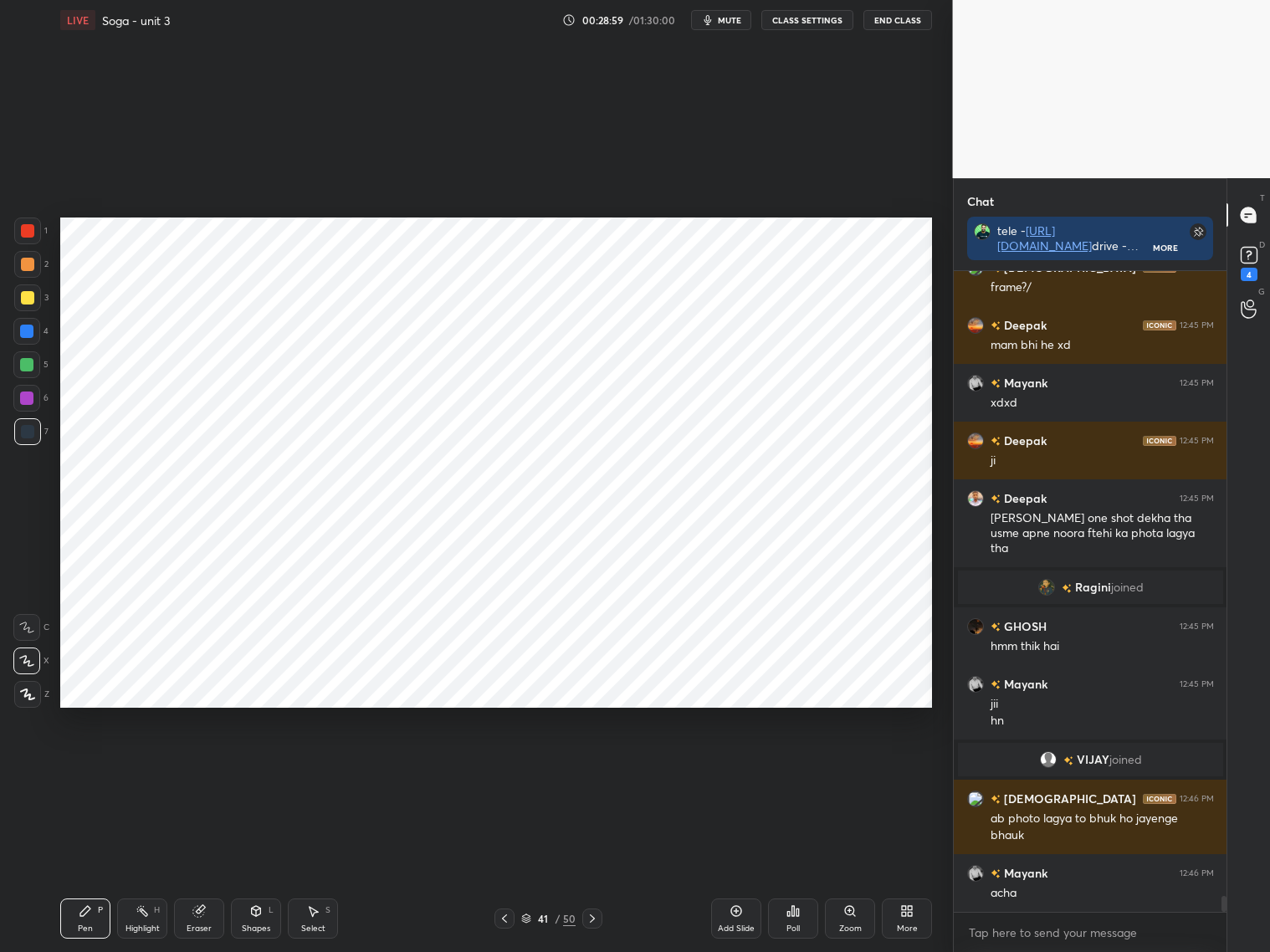
click at [29, 406] on div at bounding box center [27, 399] width 27 height 27
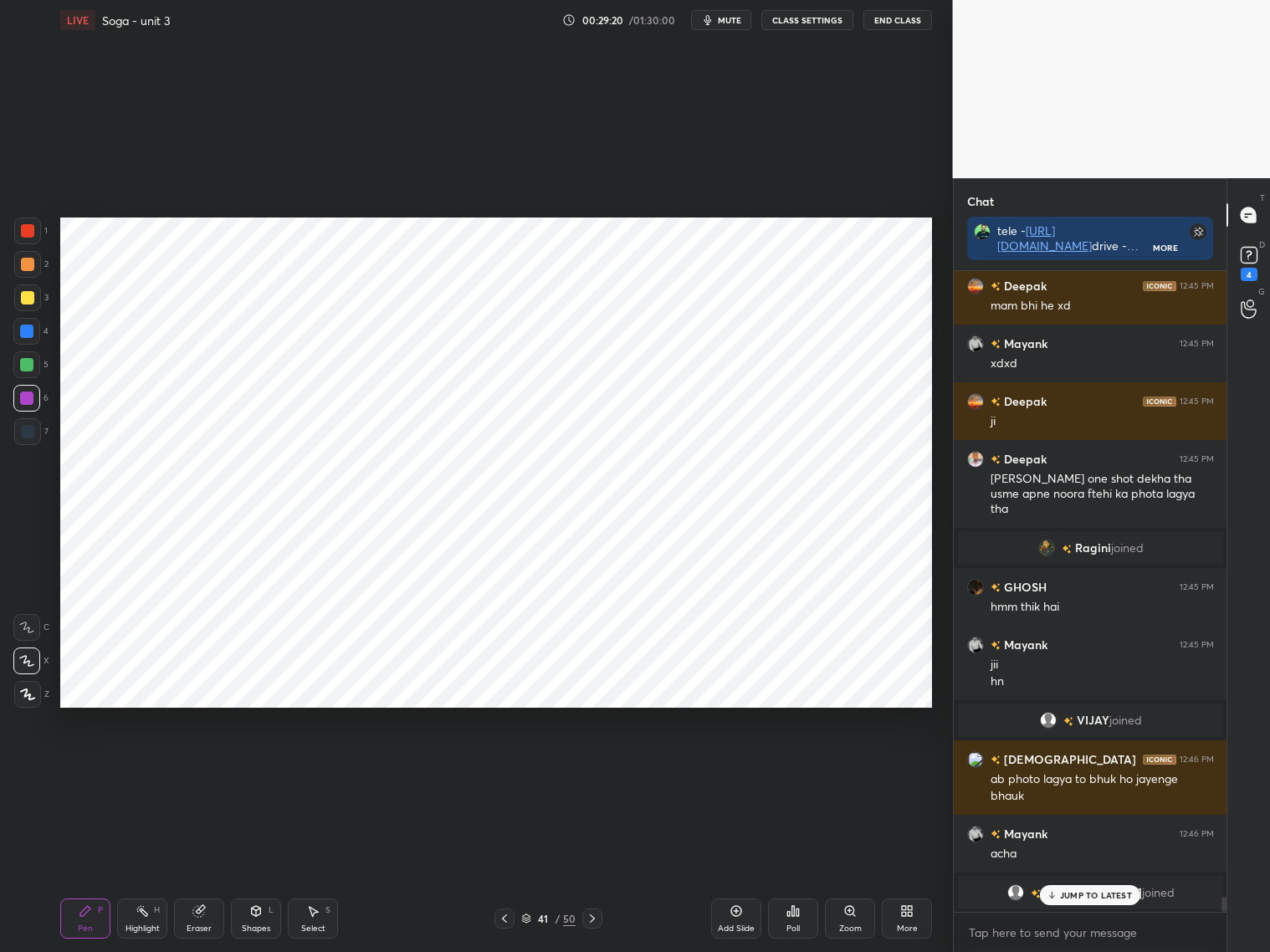
click at [22, 235] on div at bounding box center [28, 231] width 14 height 14
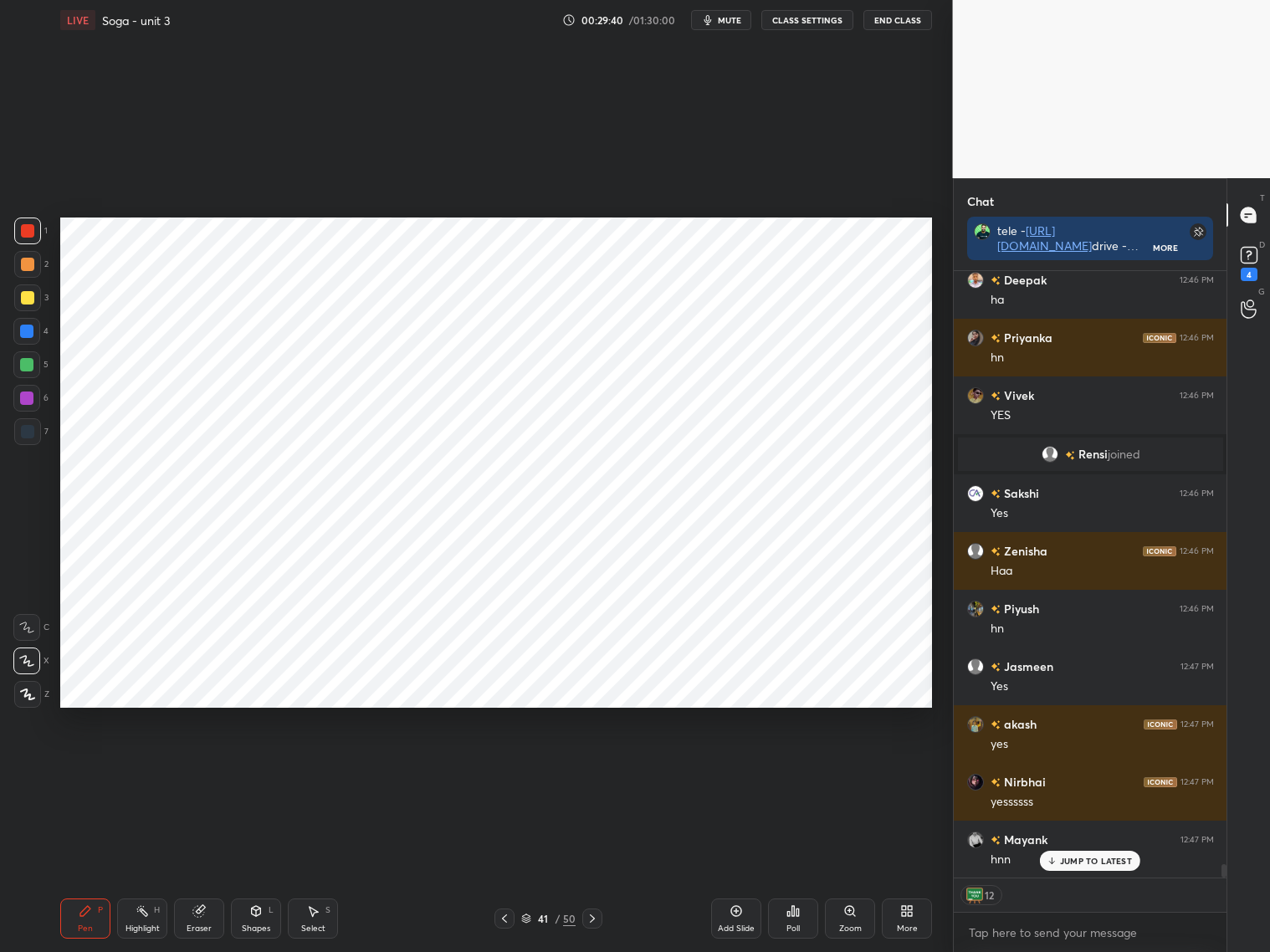
scroll to position [27118, 0]
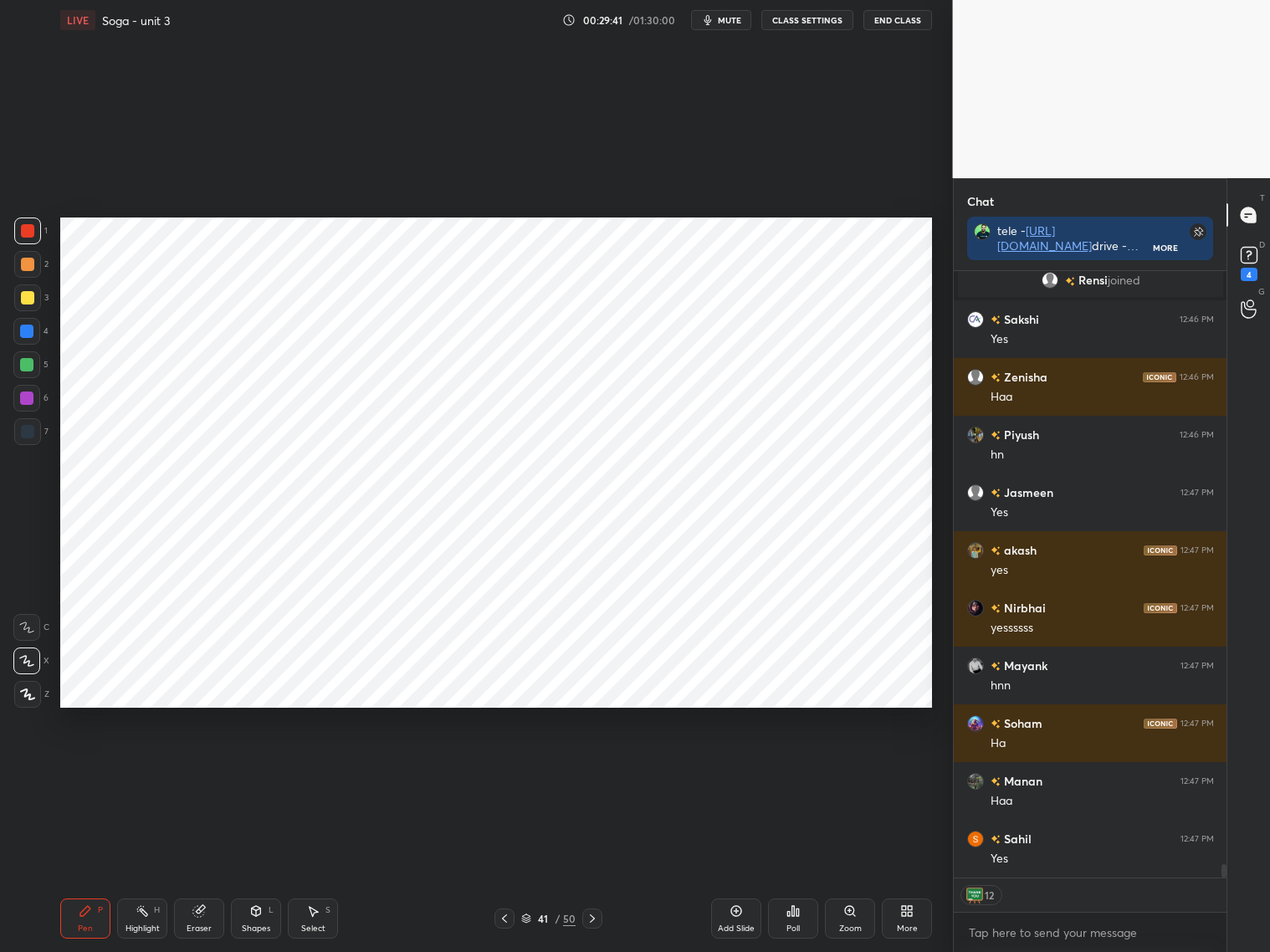
click at [22, 431] on div at bounding box center [28, 432] width 14 height 14
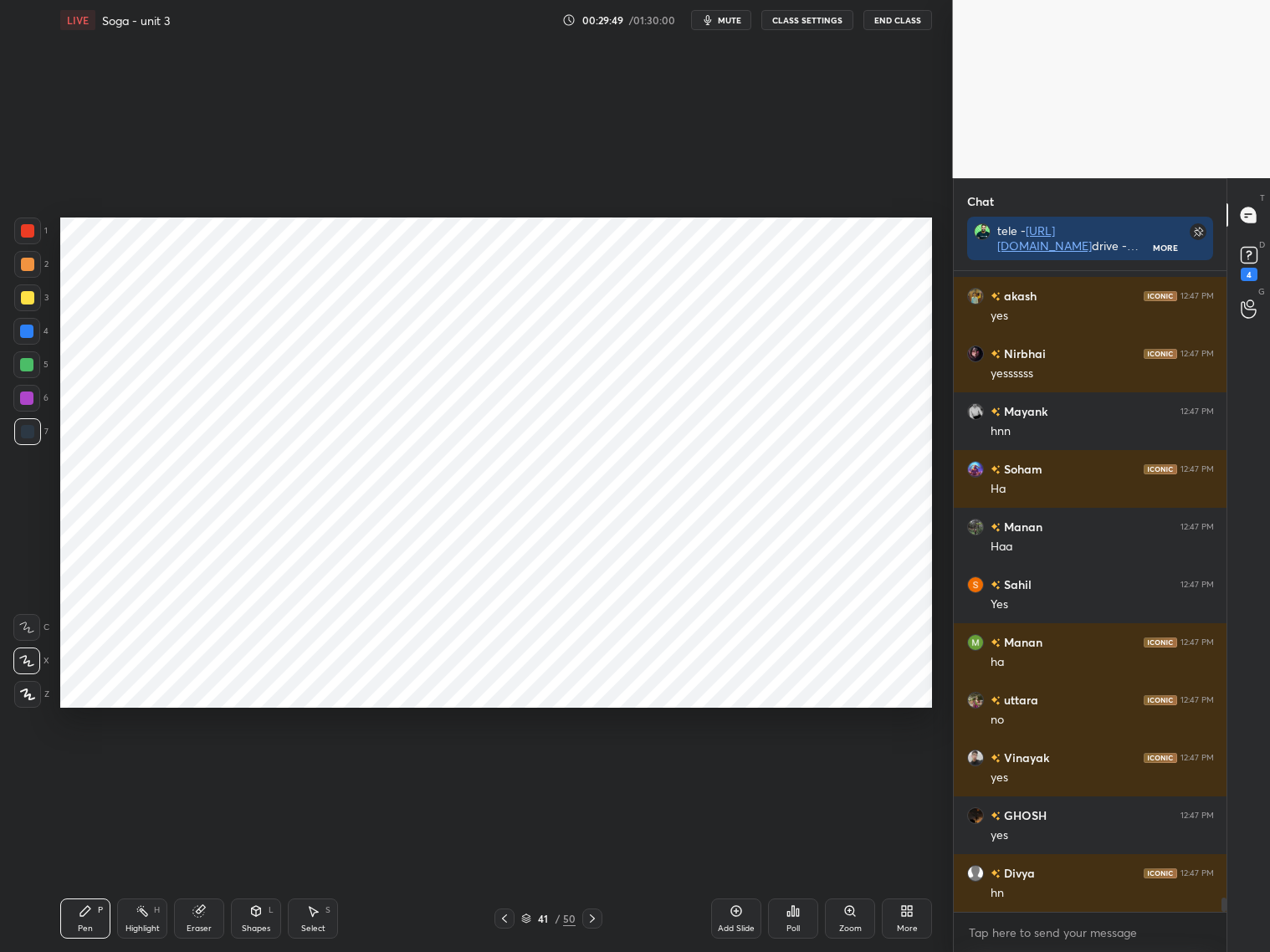
scroll to position [27545, 0]
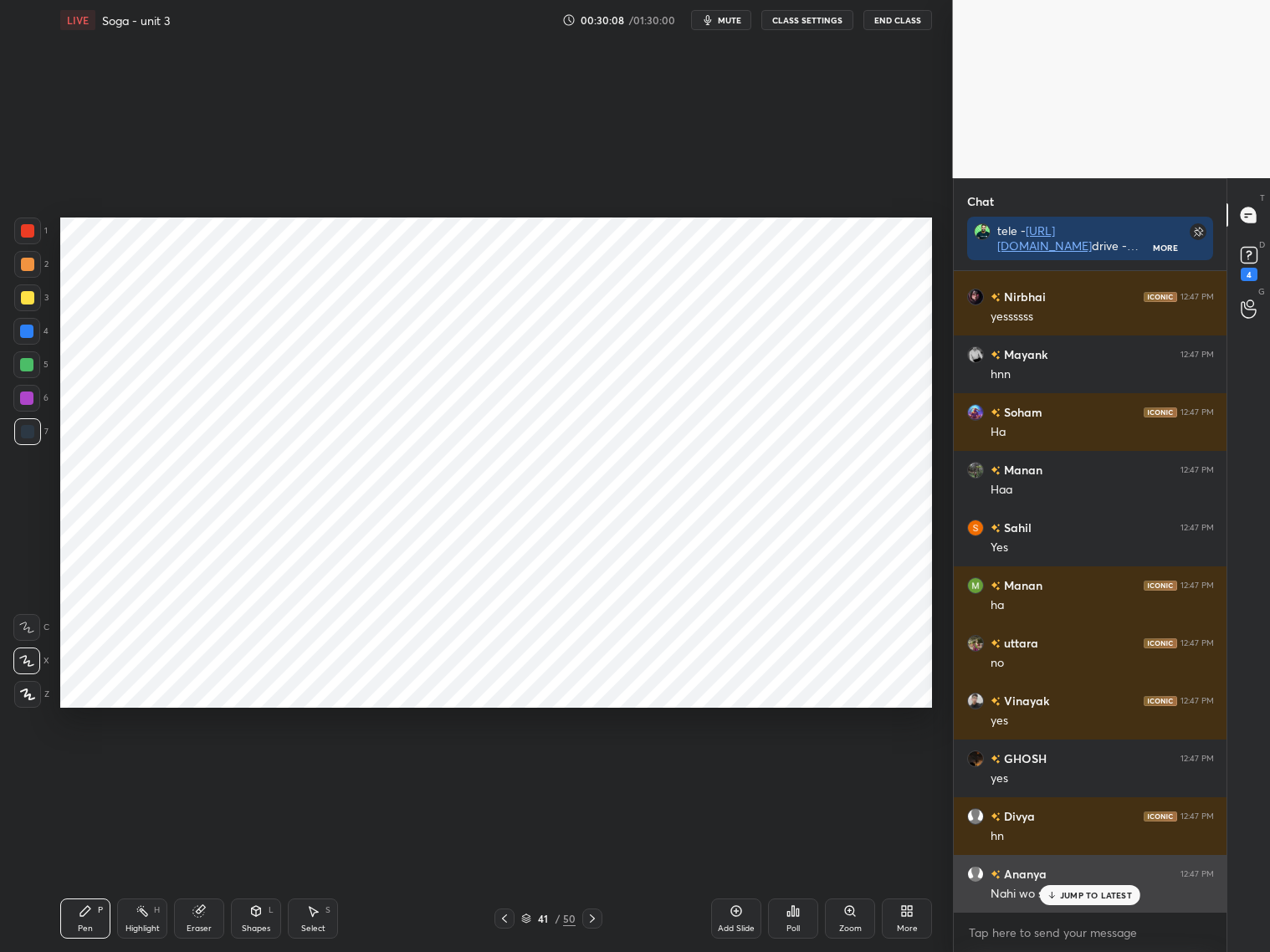
click at [1065, 893] on p "JUMP TO LATEST" at bounding box center [1095, 895] width 72 height 10
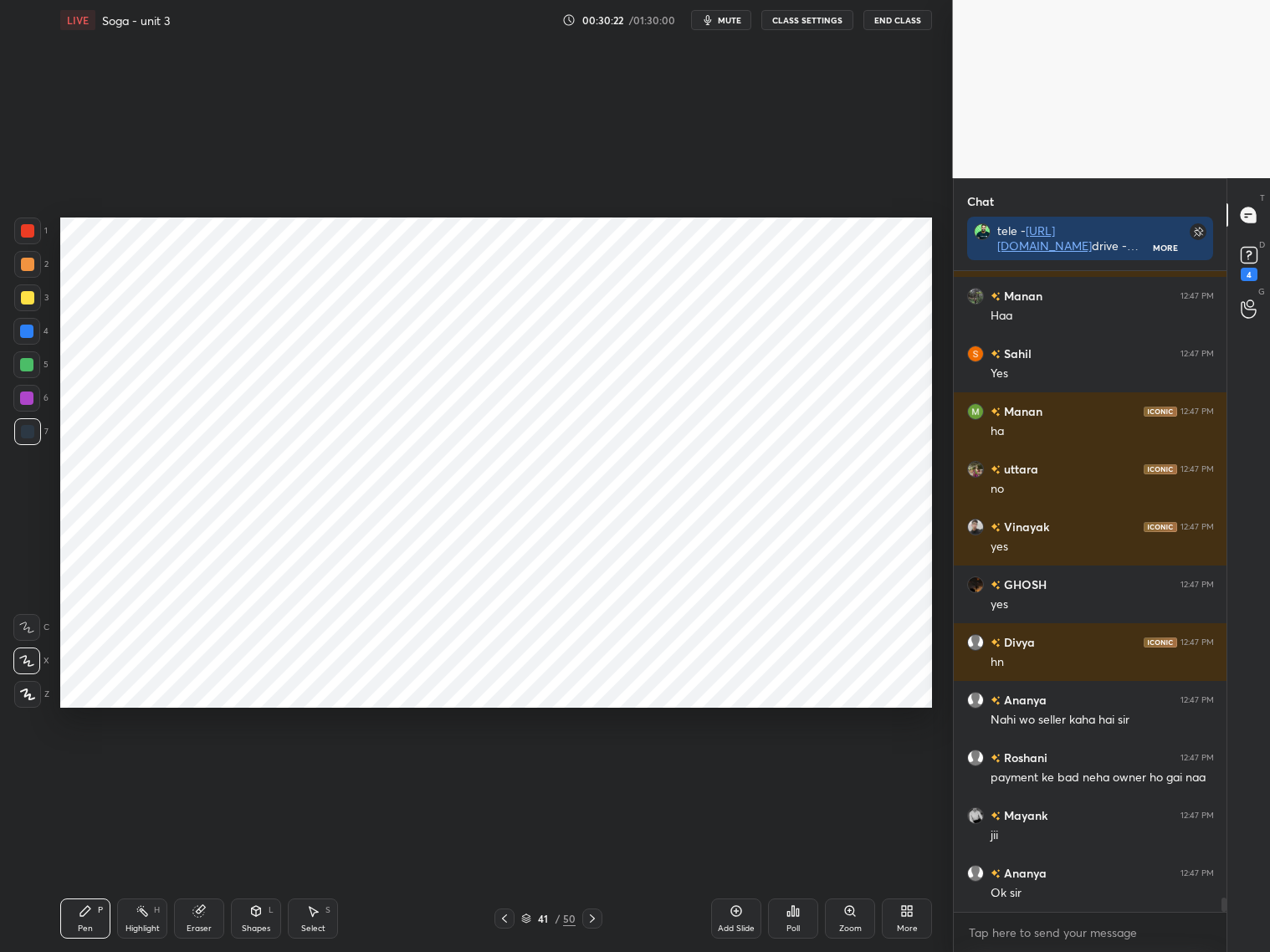
scroll to position [27777, 0]
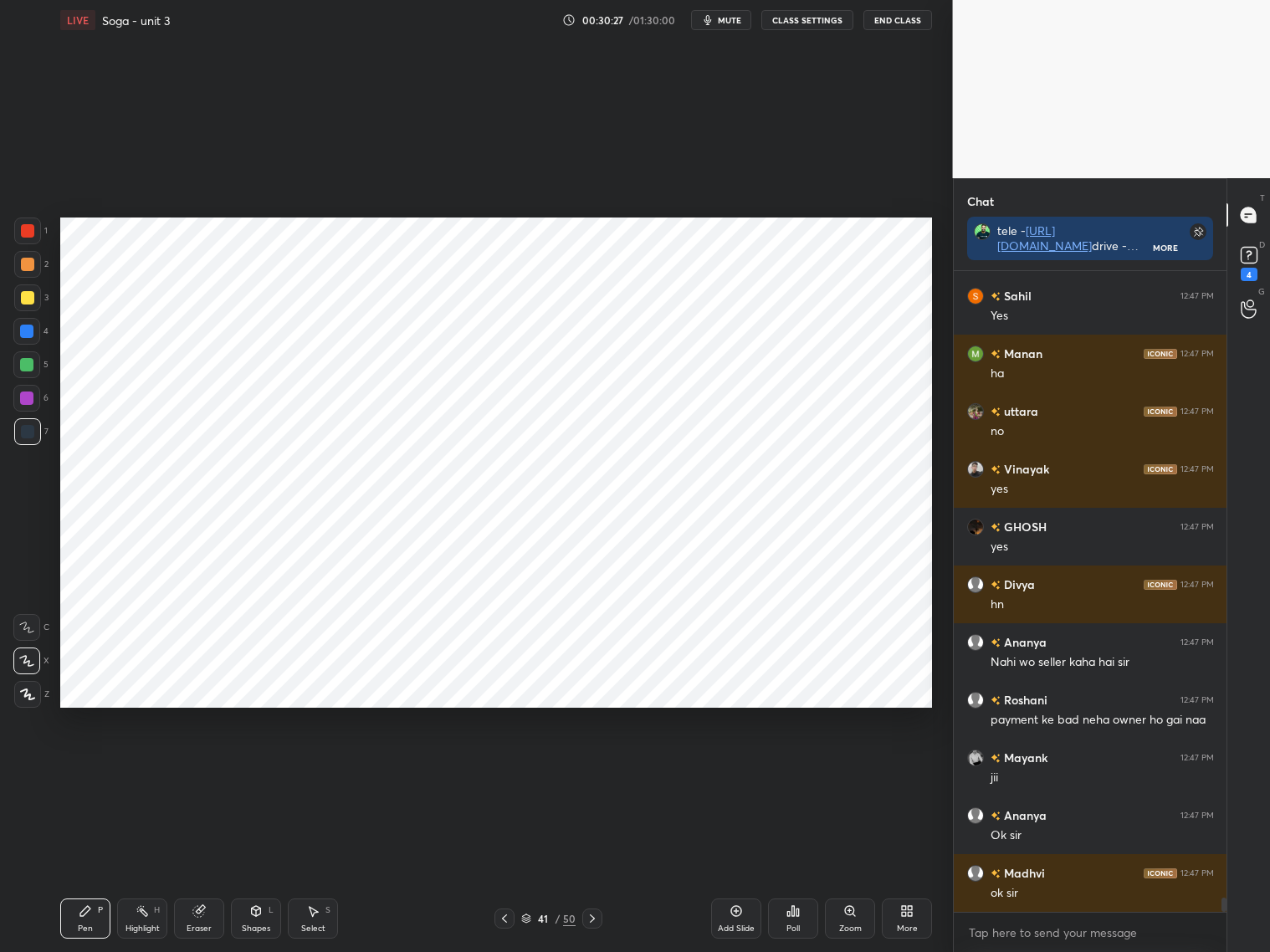
click at [260, 918] on div "Shapes L" at bounding box center [256, 918] width 50 height 40
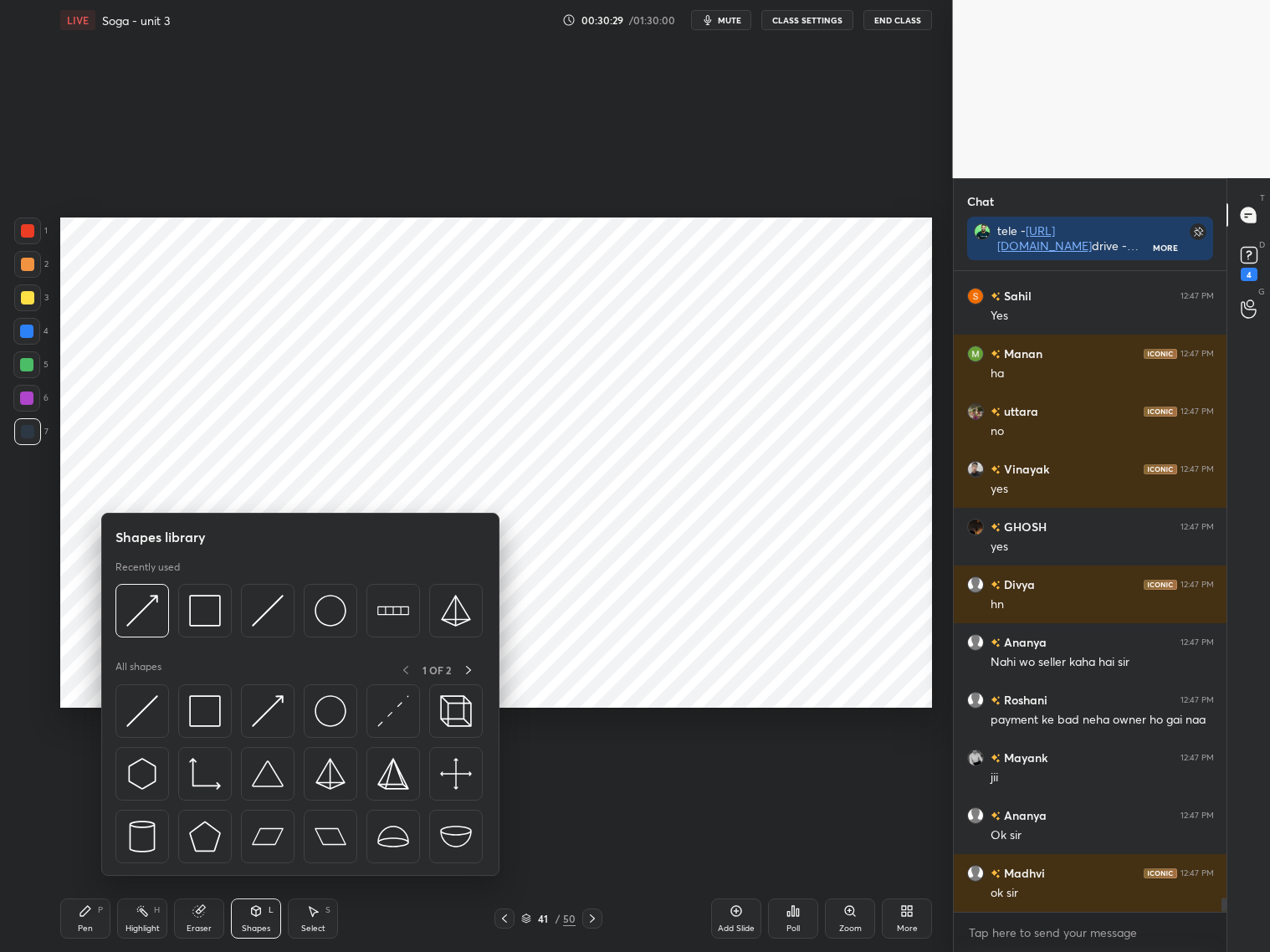
click at [270, 618] on img at bounding box center [268, 610] width 32 height 32
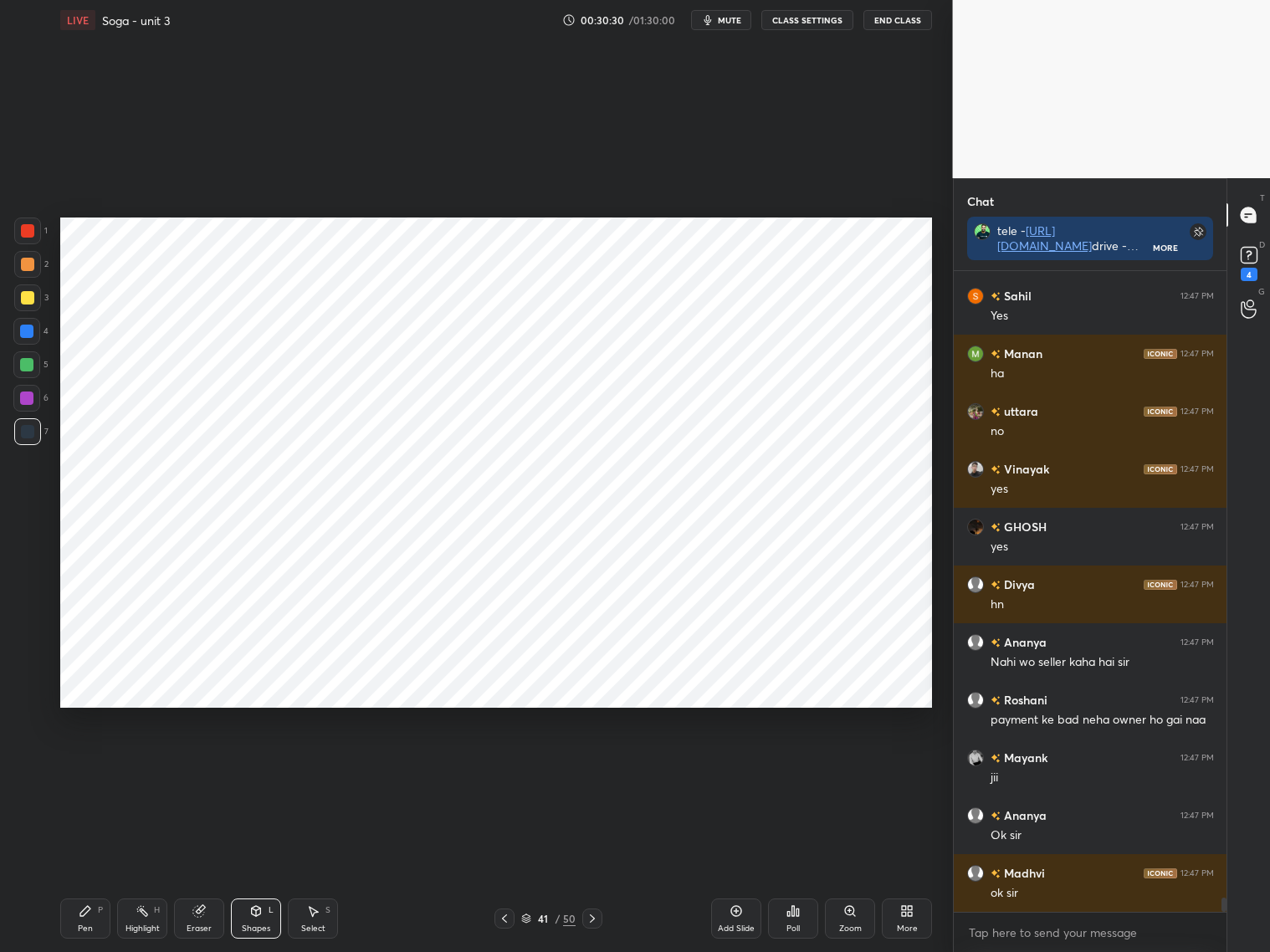
drag, startPoint x: 31, startPoint y: 440, endPoint x: 44, endPoint y: 418, distance: 25.6
click at [31, 442] on div at bounding box center [28, 432] width 27 height 27
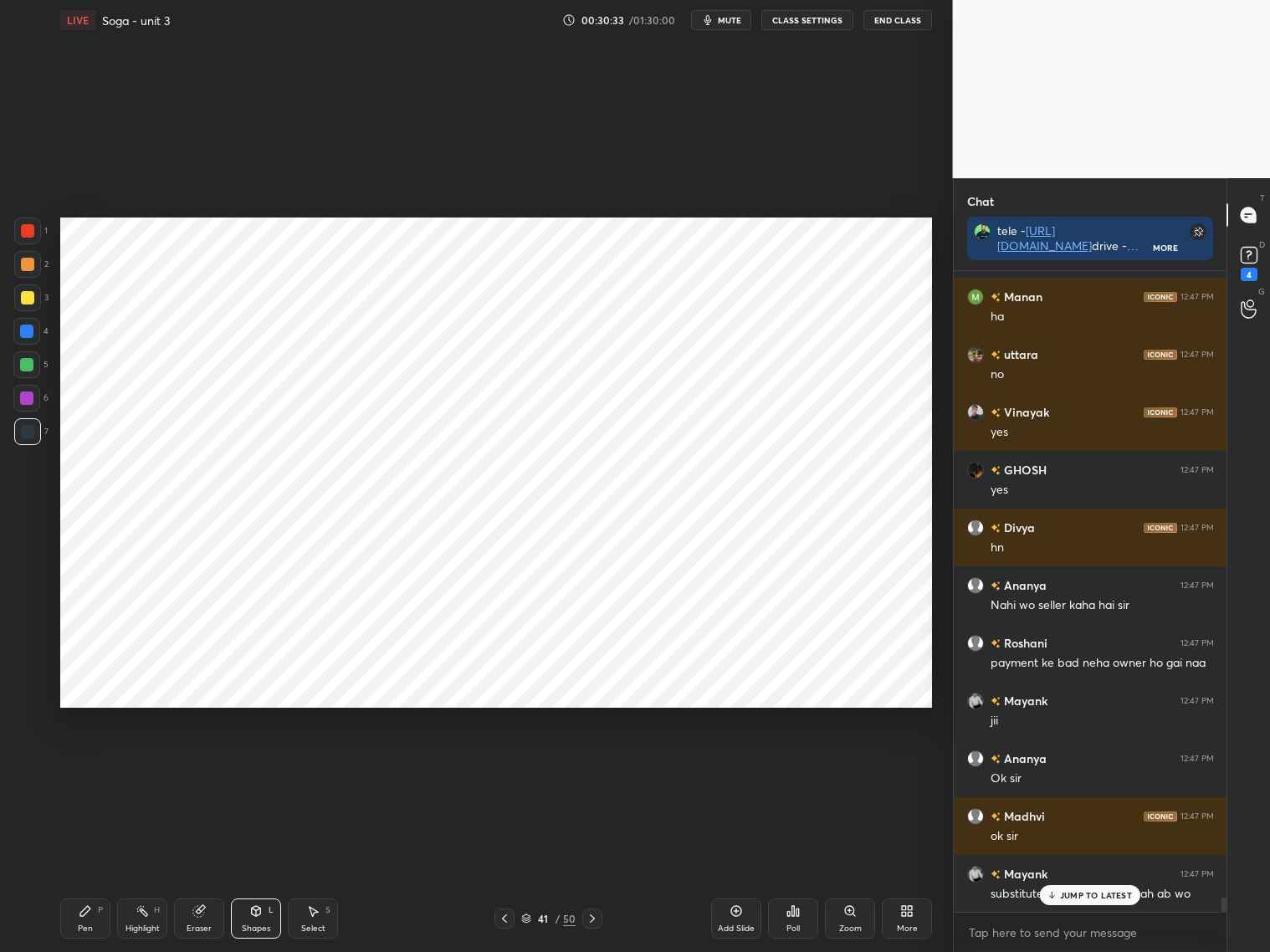
click at [593, 915] on icon at bounding box center [592, 919] width 14 height 14
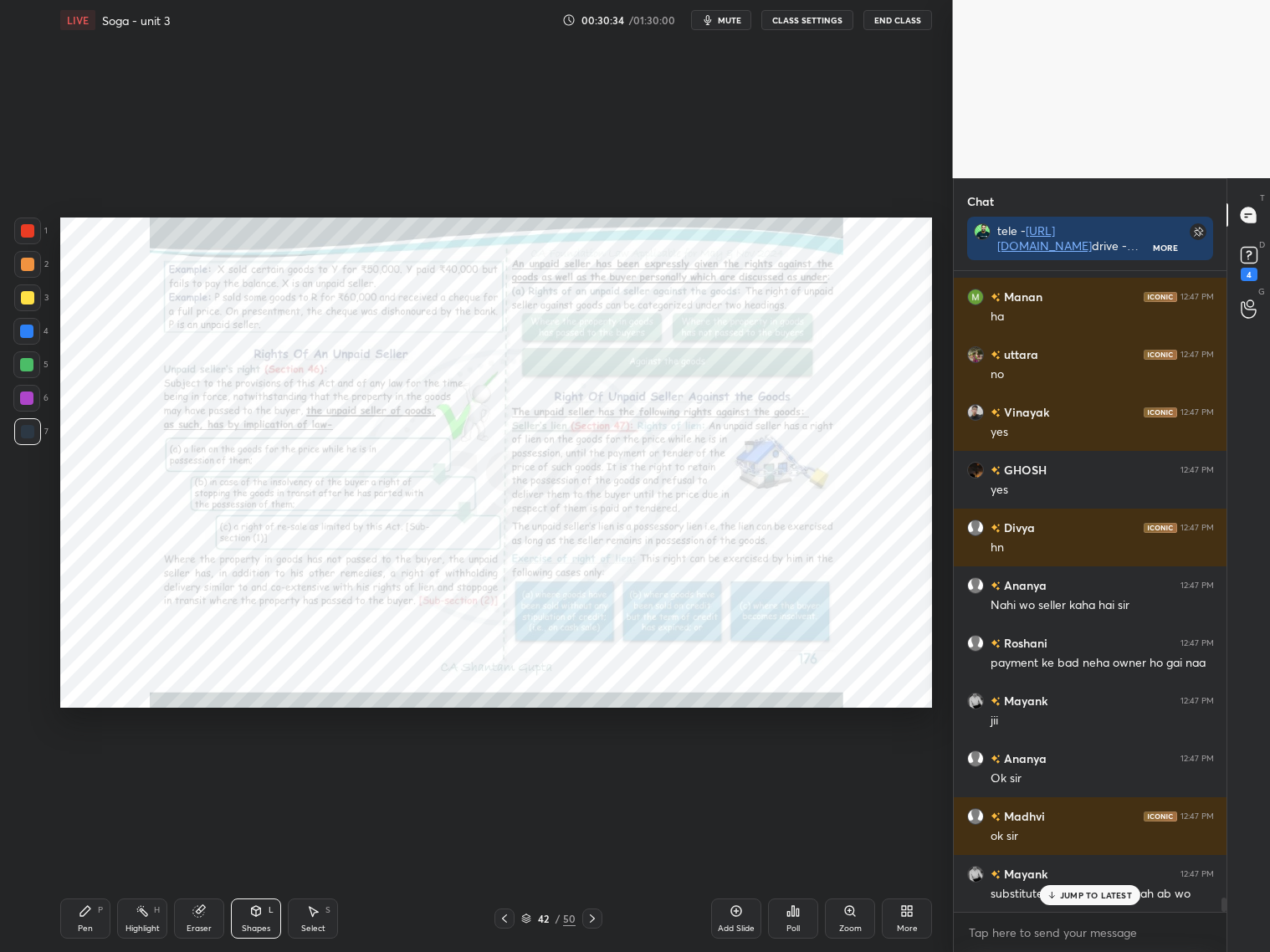
scroll to position [27891, 0]
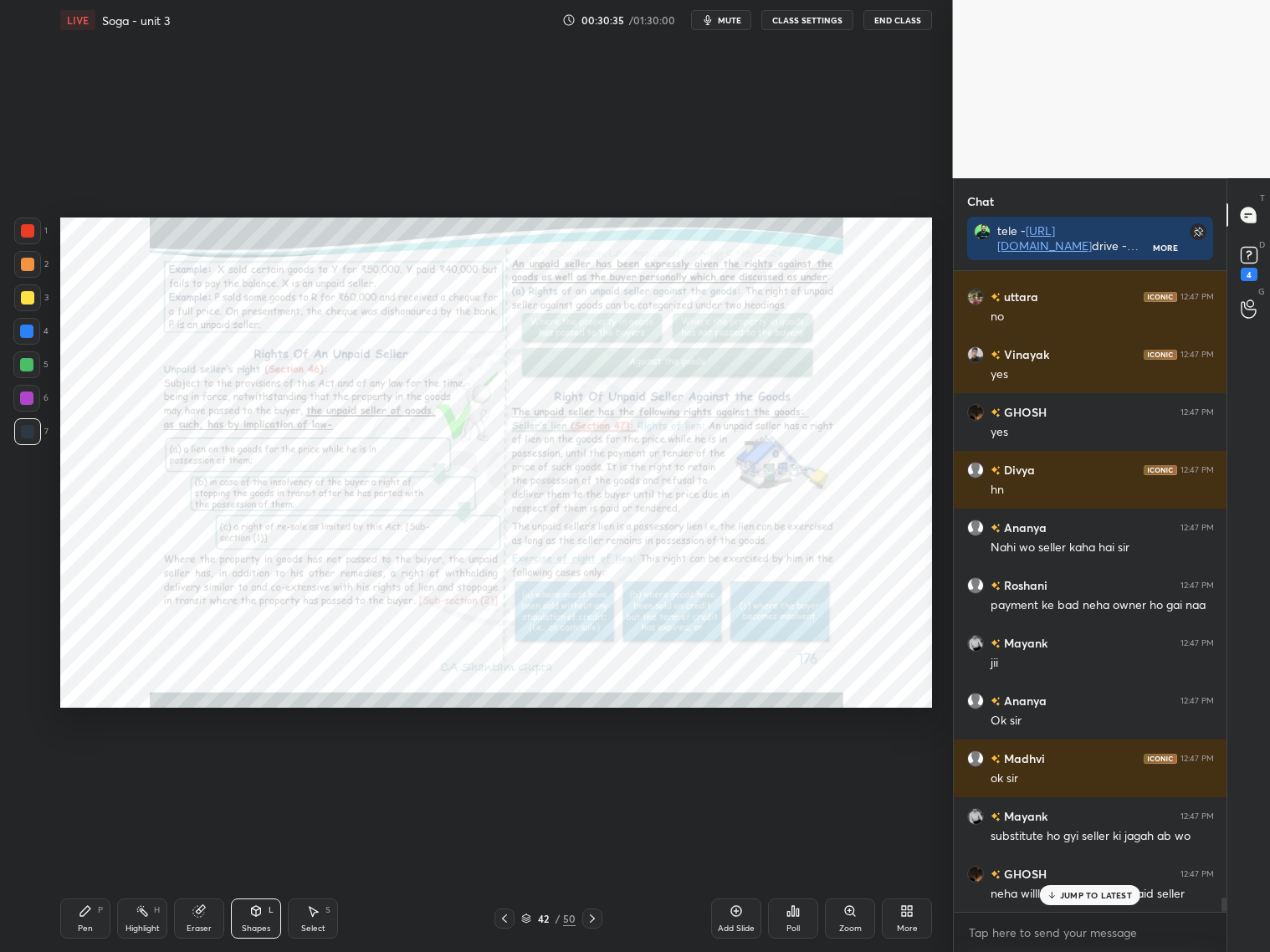
click at [505, 916] on icon at bounding box center [505, 919] width 14 height 14
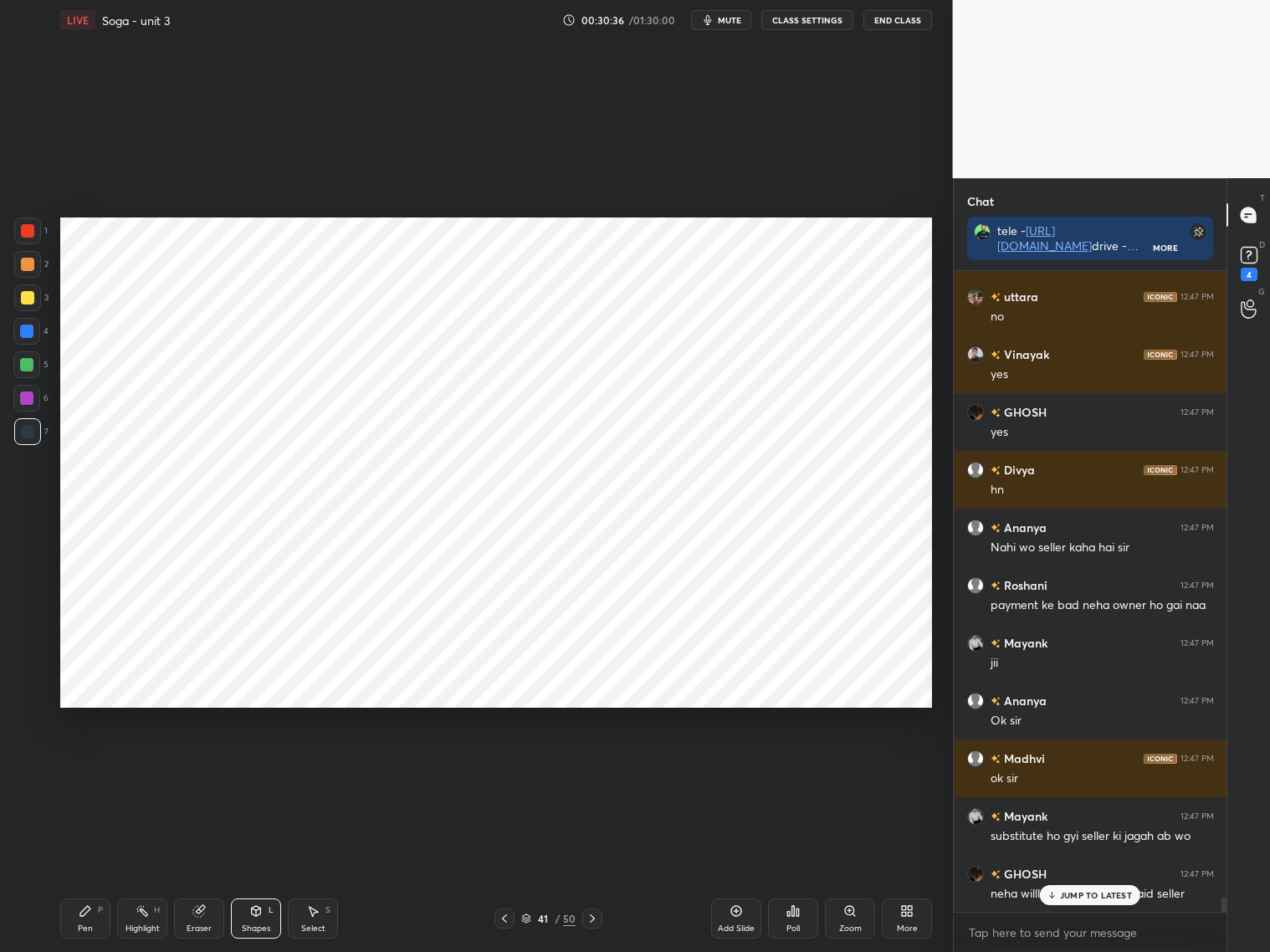
click at [506, 914] on icon at bounding box center [505, 919] width 14 height 14
click at [497, 913] on div at bounding box center [505, 918] width 20 height 20
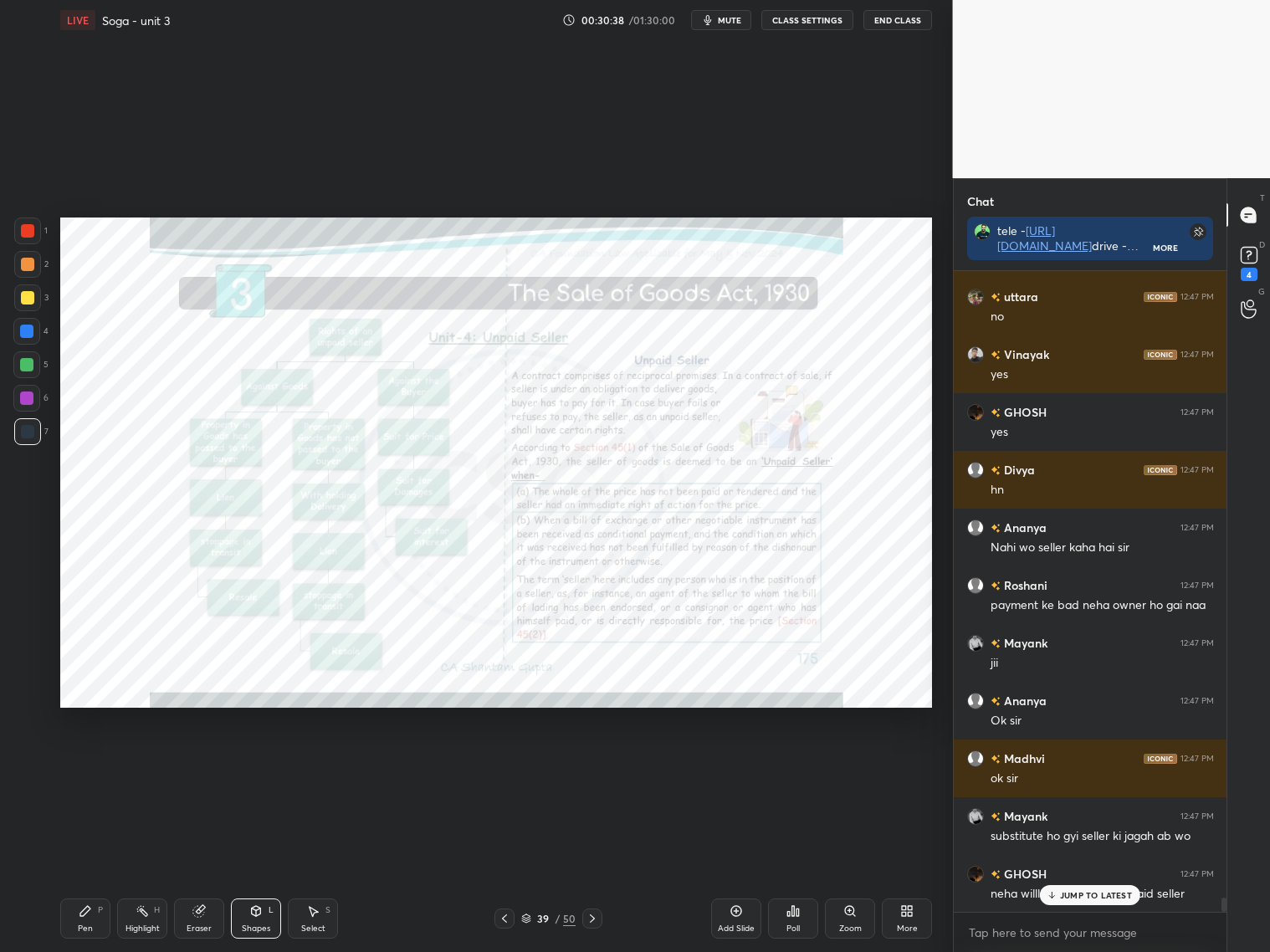
click at [861, 913] on div "Zoom" at bounding box center [850, 918] width 50 height 40
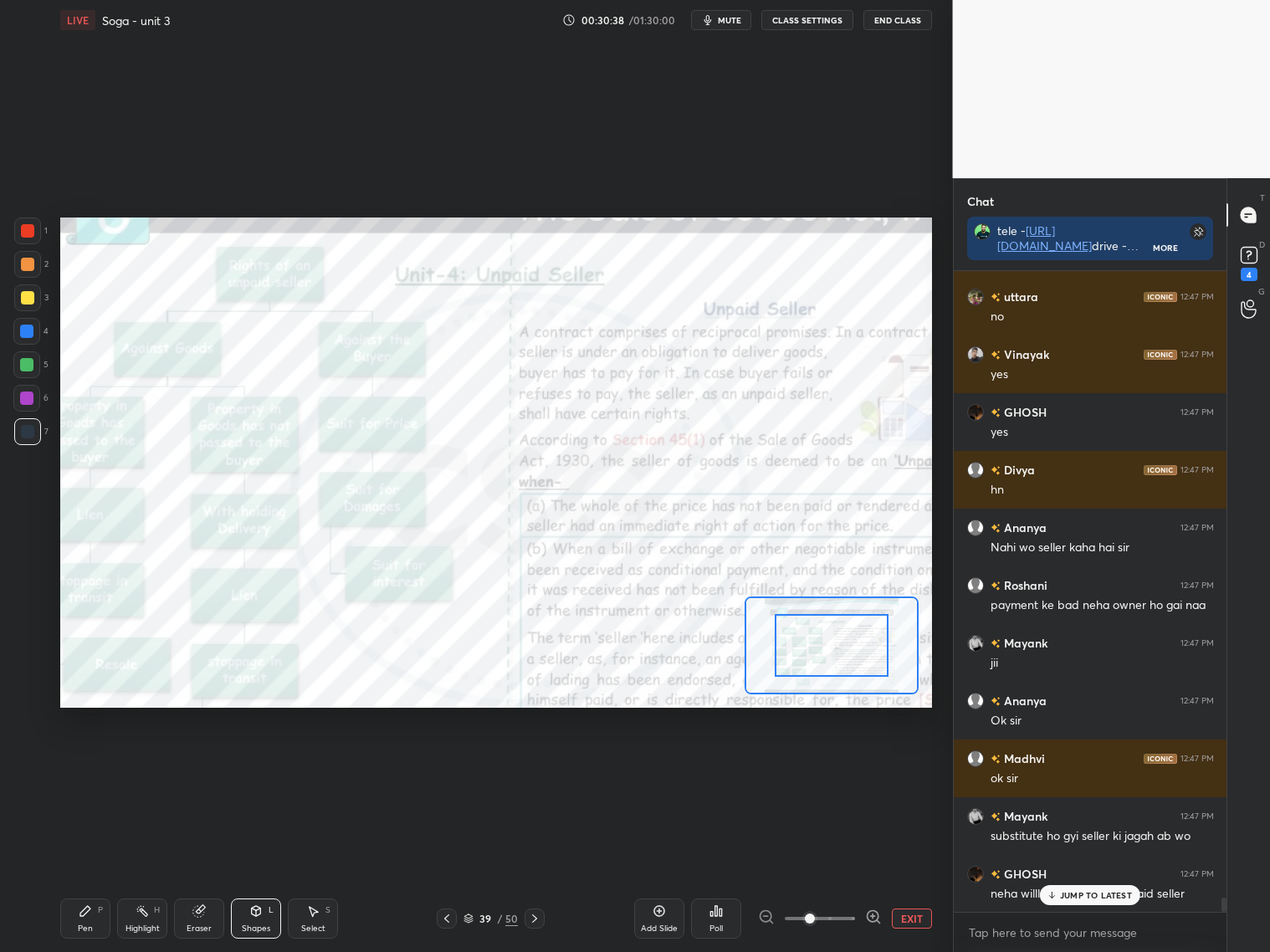
click at [862, 914] on div at bounding box center [820, 918] width 124 height 20
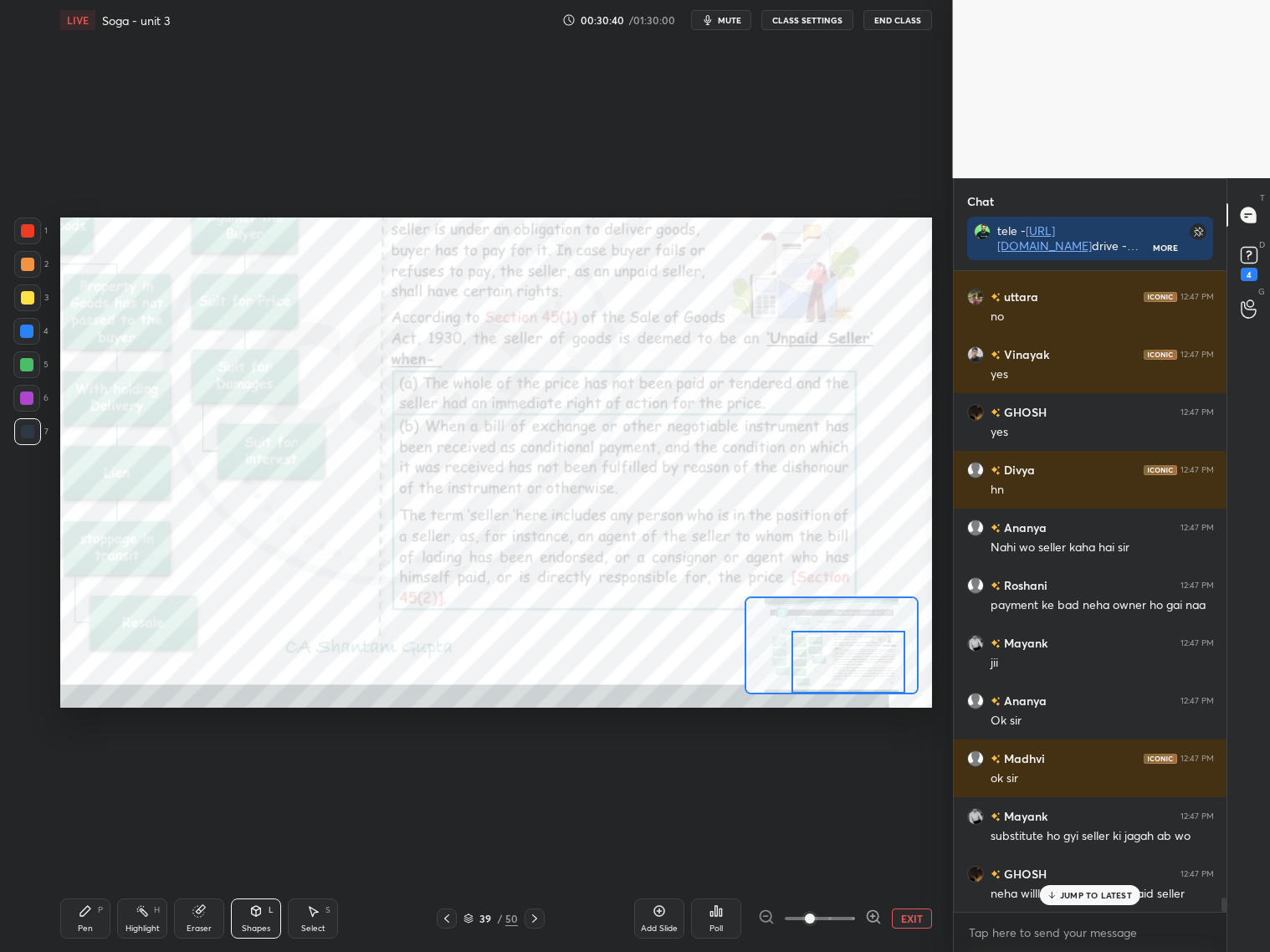
drag, startPoint x: 848, startPoint y: 635, endPoint x: 859, endPoint y: 674, distance: 40.5
click at [859, 676] on div at bounding box center [848, 662] width 114 height 63
click at [875, 913] on icon at bounding box center [872, 916] width 16 height 16
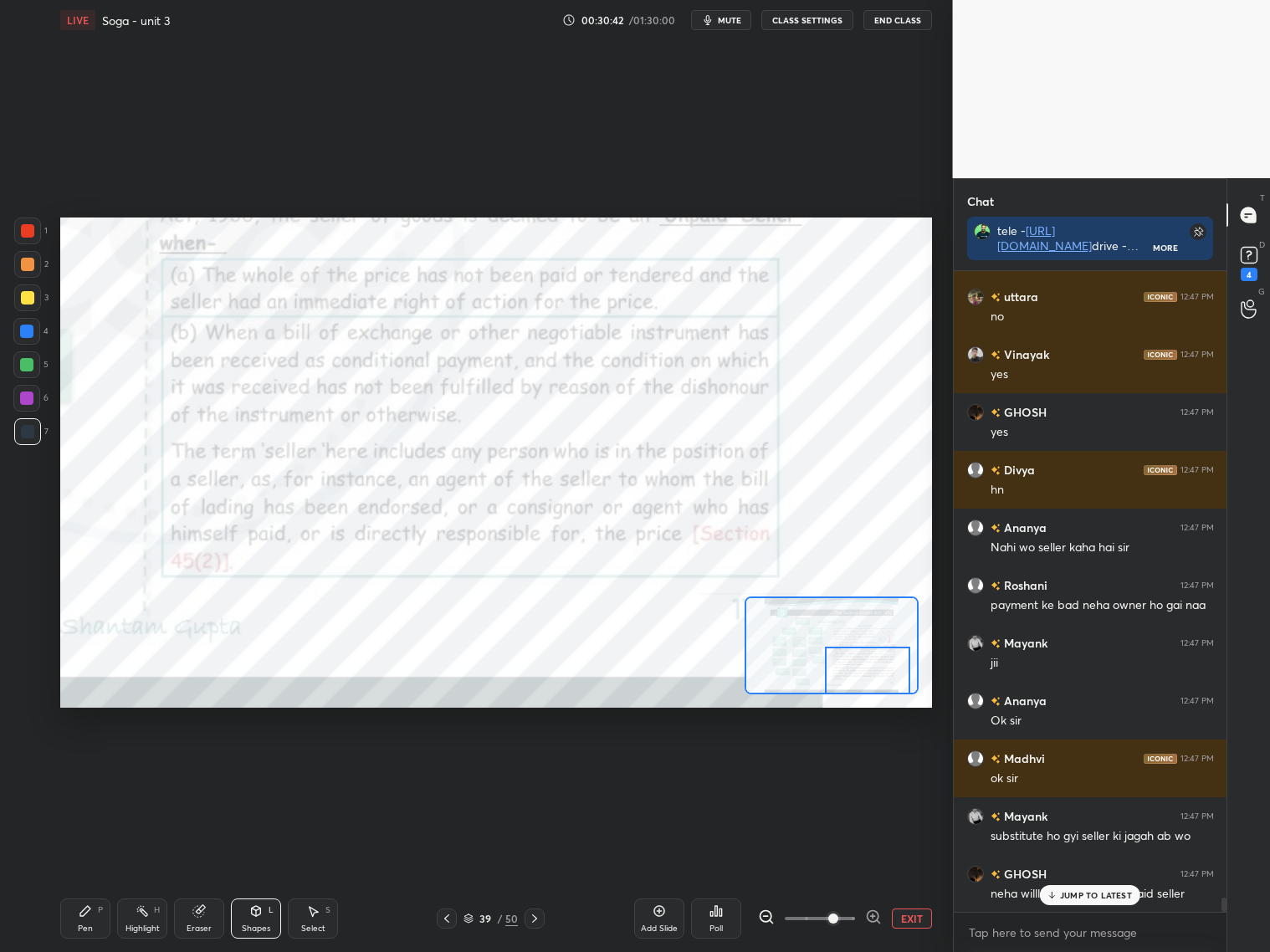
drag, startPoint x: 840, startPoint y: 659, endPoint x: 860, endPoint y: 673, distance: 24.4
click at [859, 672] on div at bounding box center [867, 670] width 85 height 48
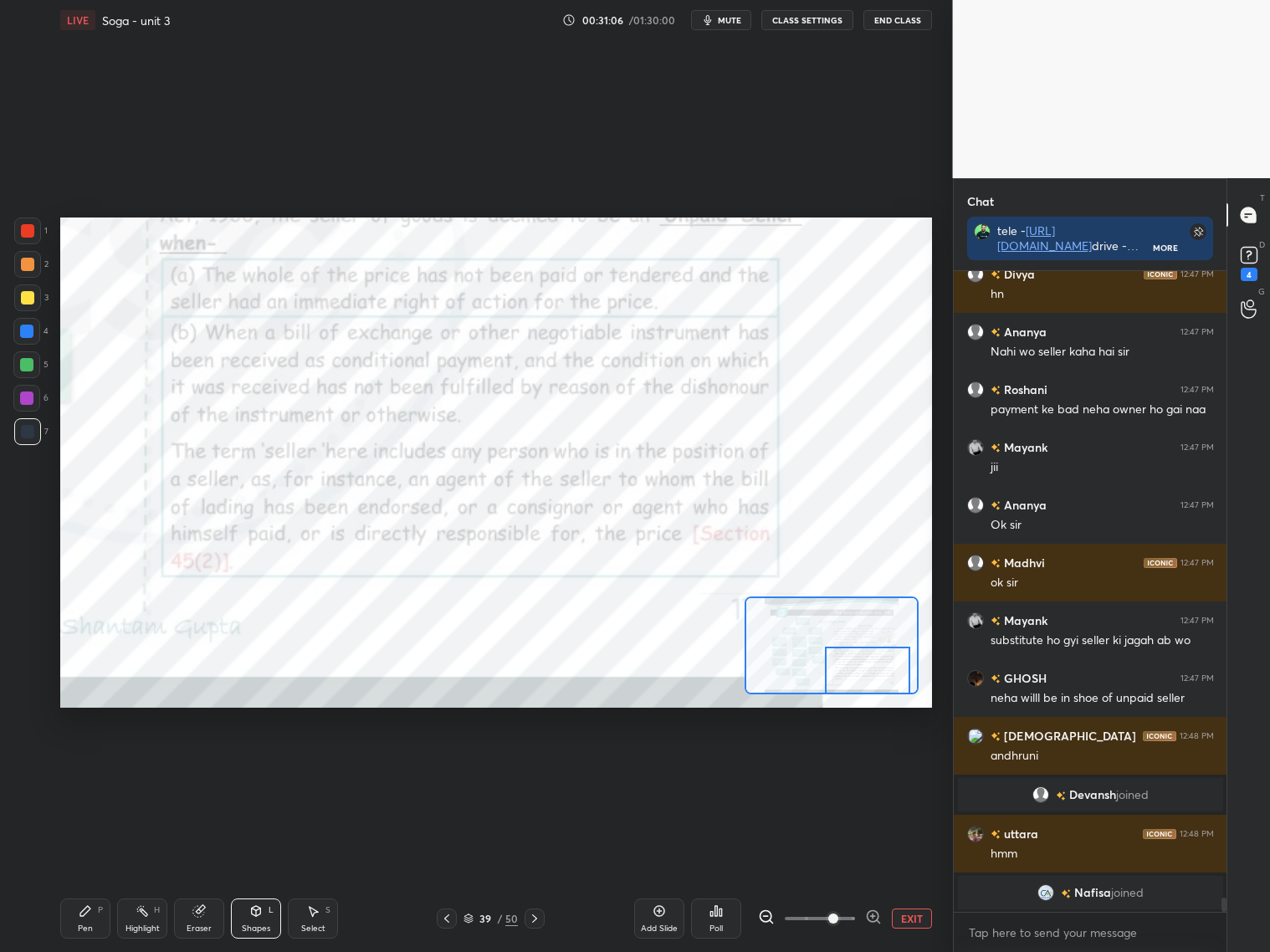
scroll to position [28146, 0]
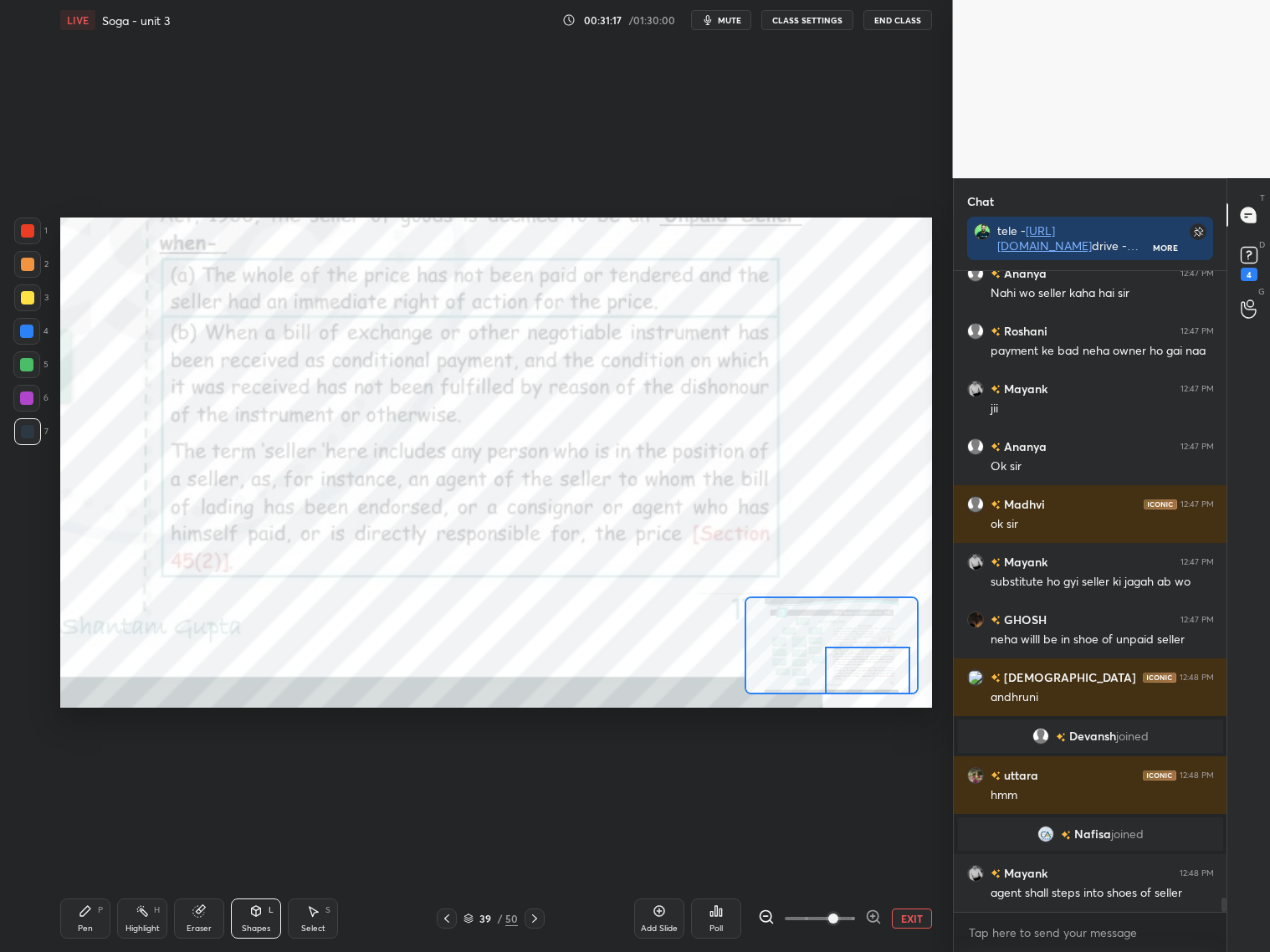
click at [531, 916] on icon at bounding box center [535, 919] width 14 height 14
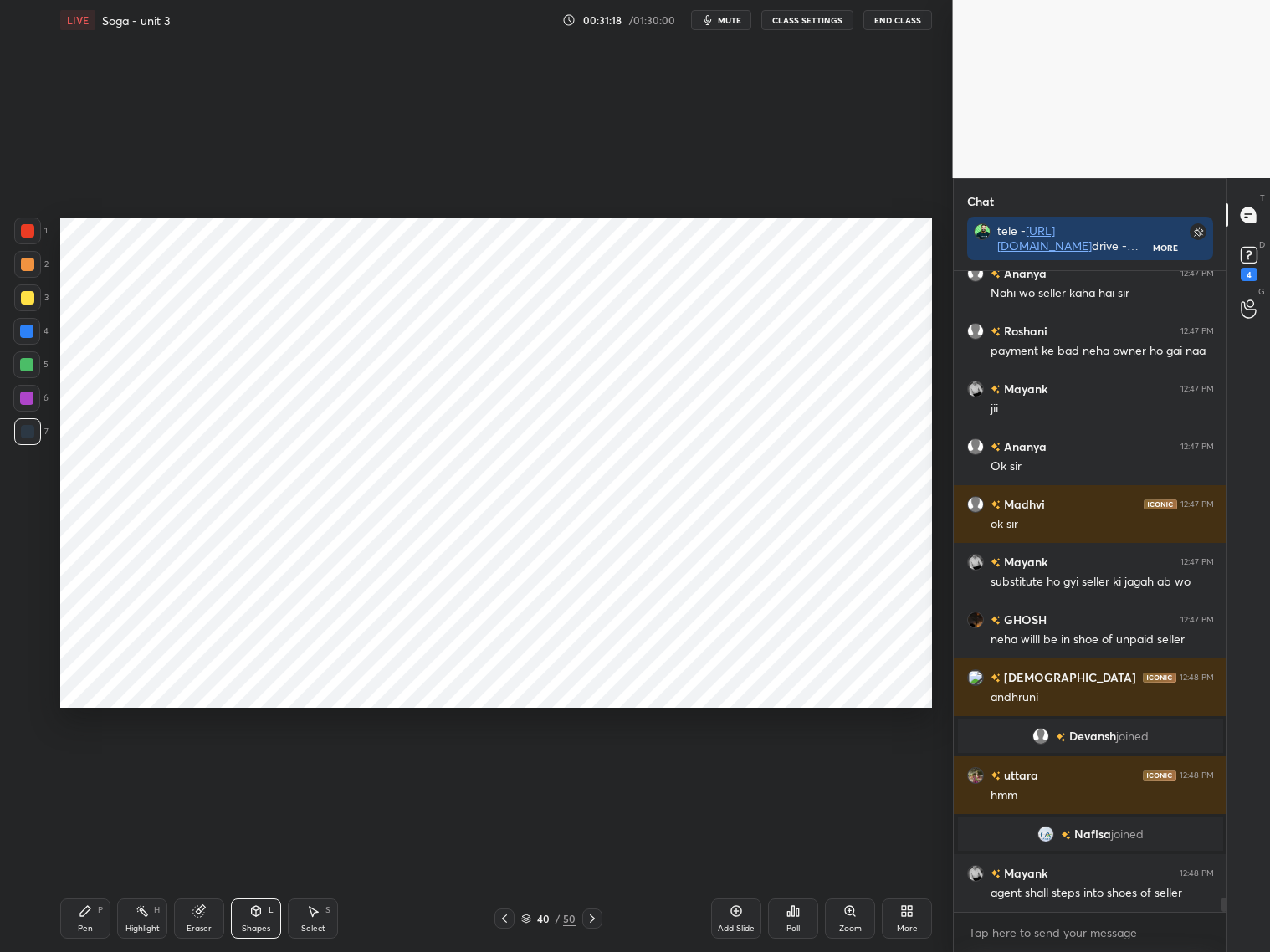
scroll to position [28163, 0]
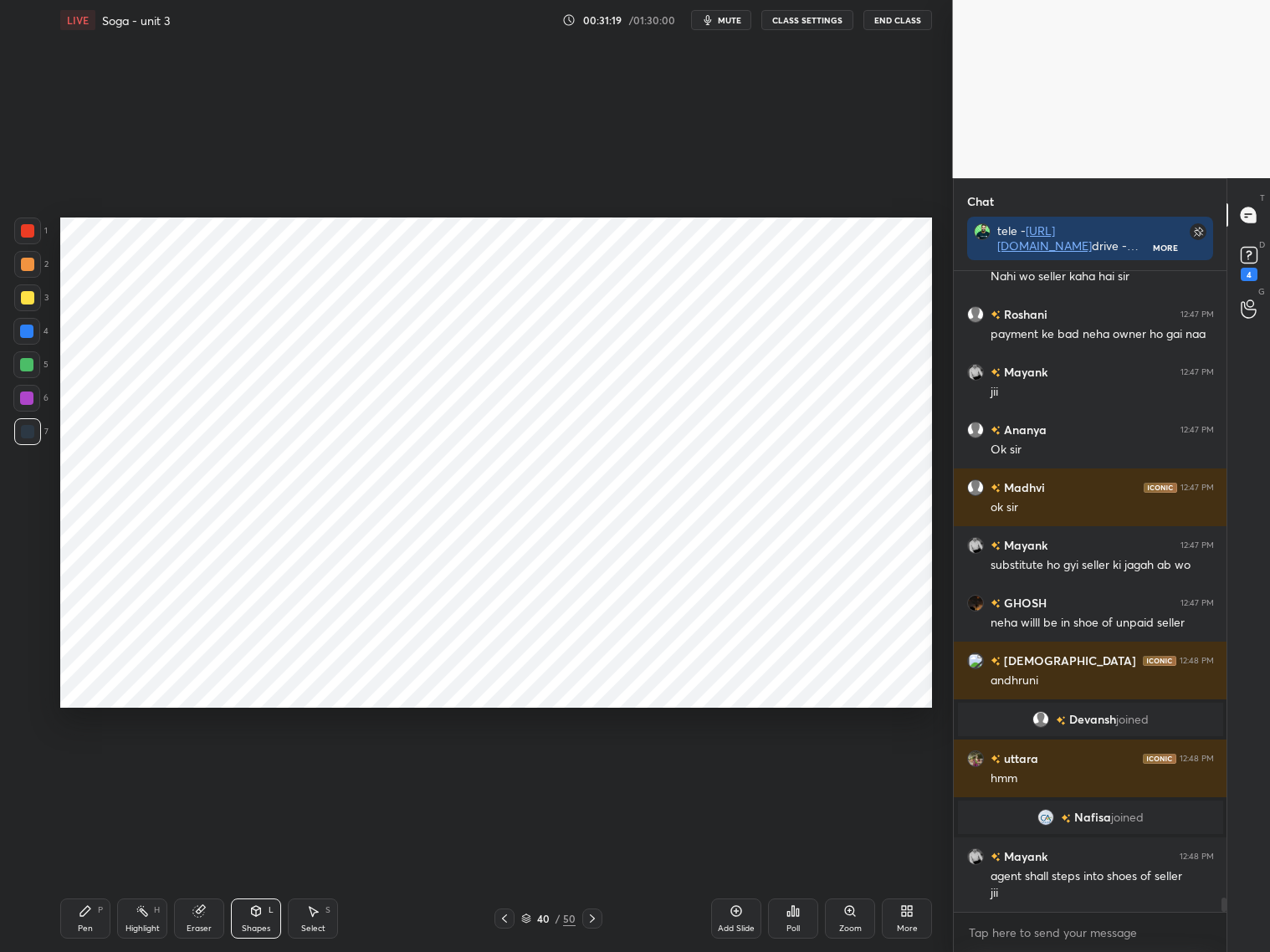
click at [592, 915] on icon at bounding box center [592, 919] width 14 height 14
click at [591, 913] on icon at bounding box center [592, 919] width 14 height 14
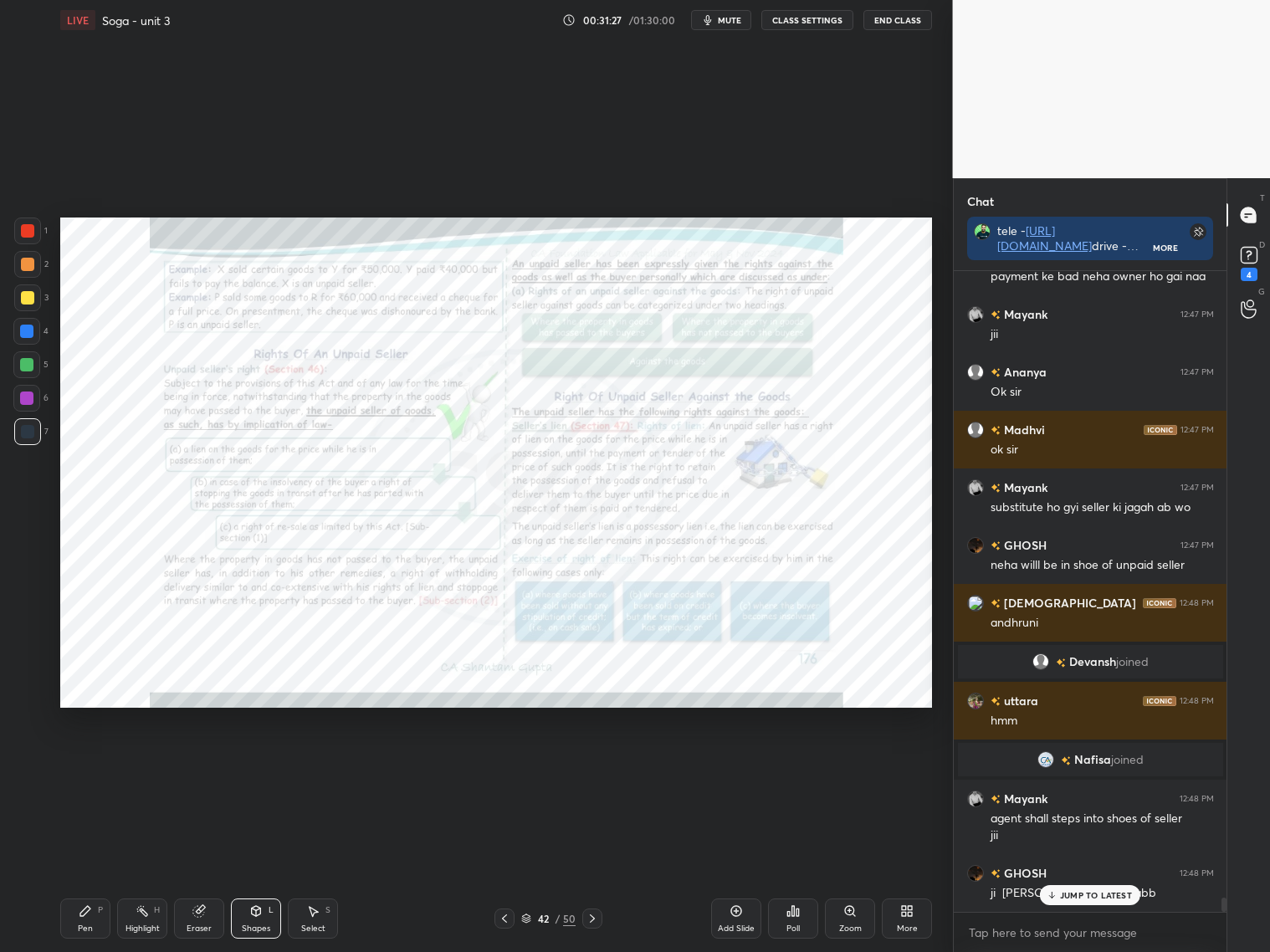
scroll to position [28278, 0]
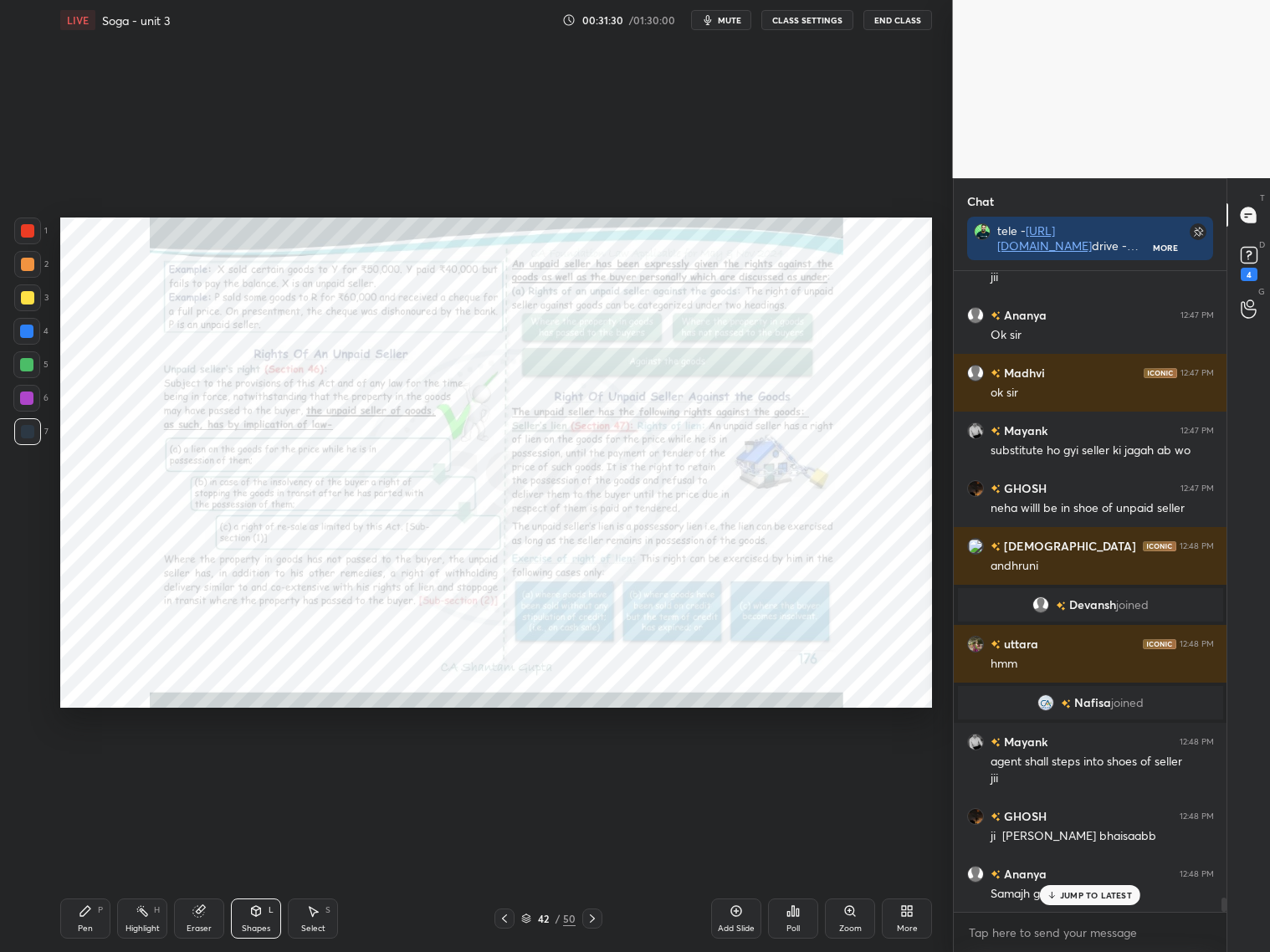
click at [847, 919] on div "Zoom" at bounding box center [850, 918] width 50 height 40
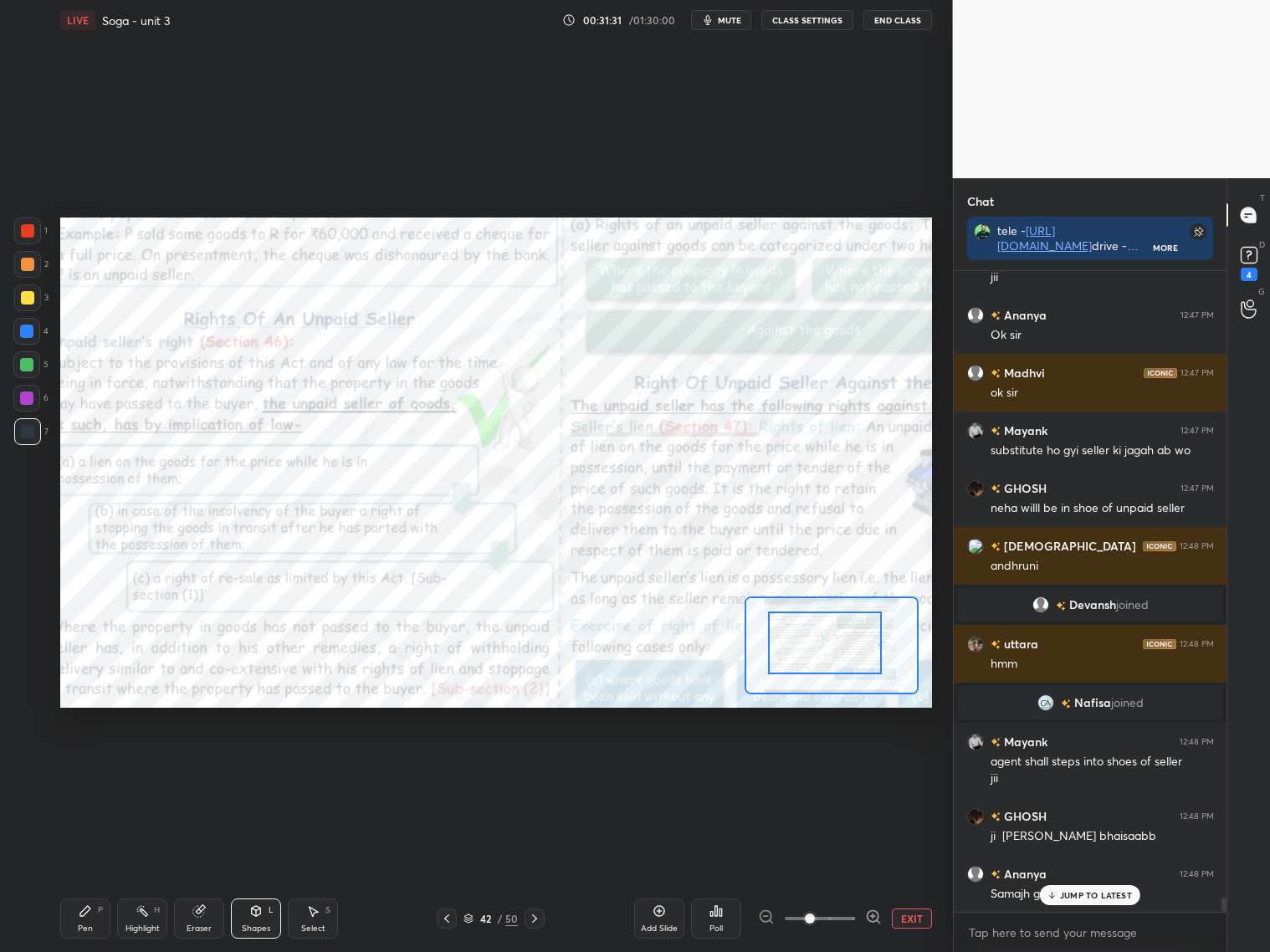
scroll to position [28335, 0]
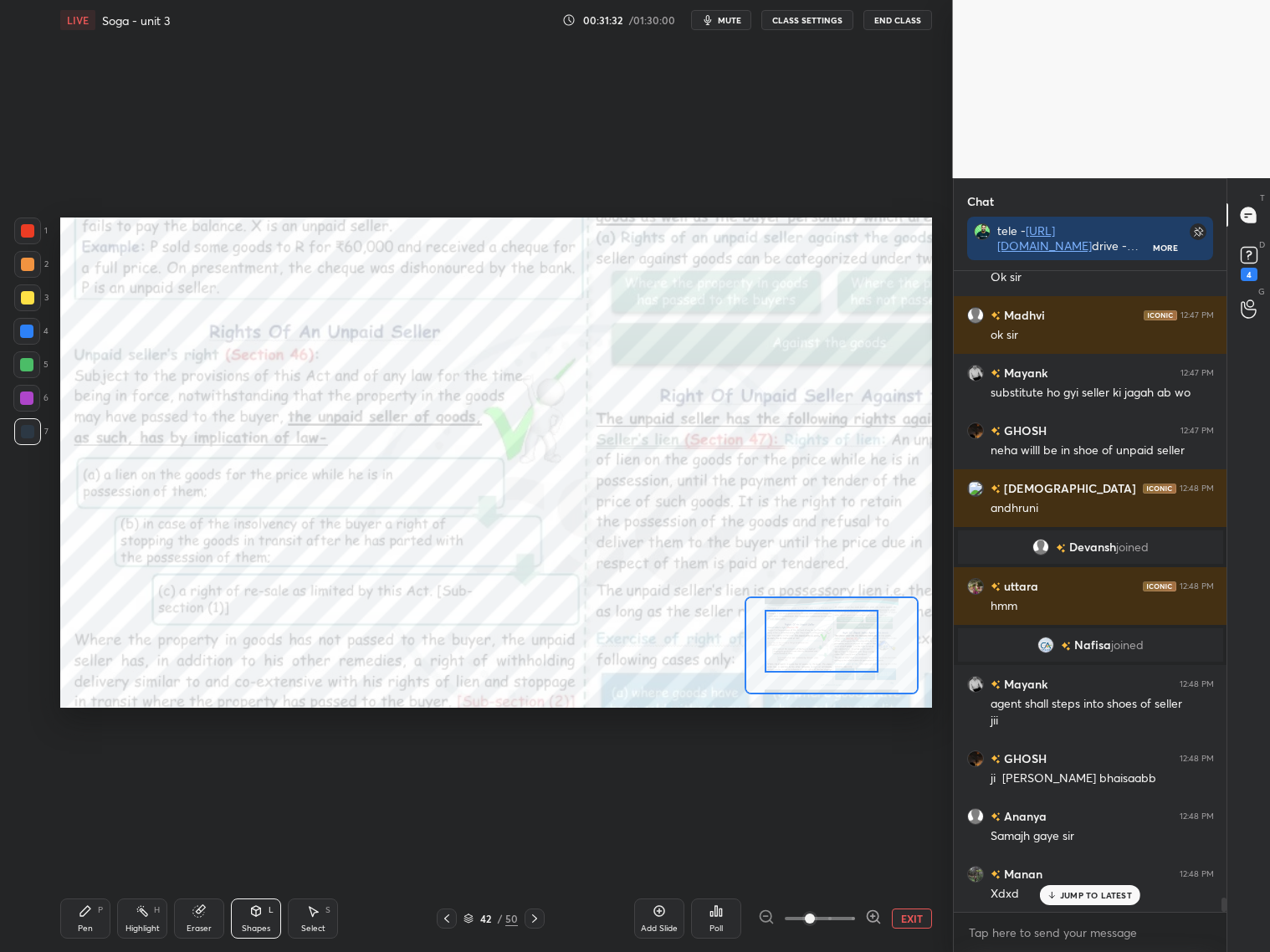
drag, startPoint x: 829, startPoint y: 646, endPoint x: 821, endPoint y: 644, distance: 8.2
click at [819, 646] on div at bounding box center [821, 641] width 114 height 63
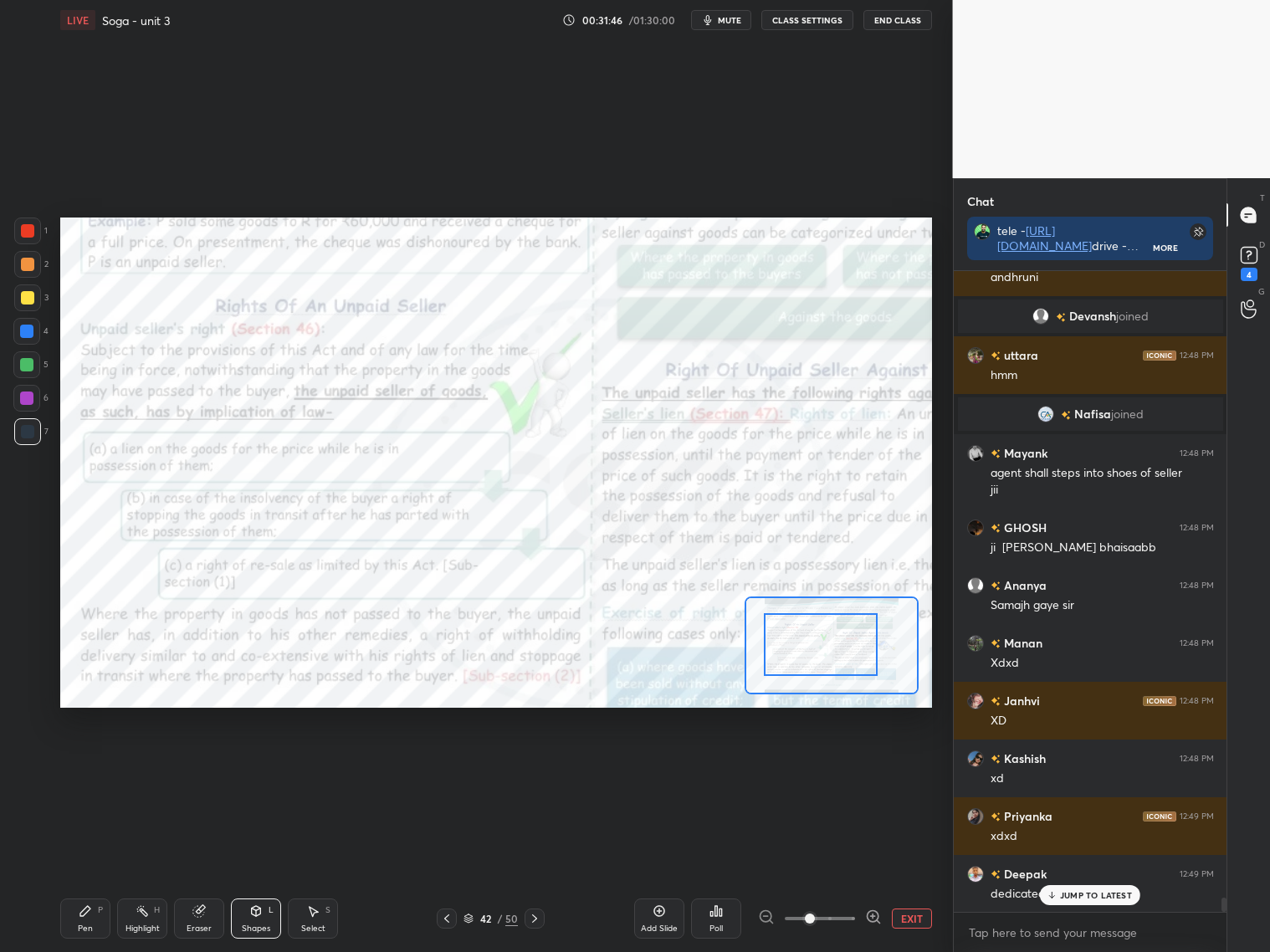
scroll to position [28607, 0]
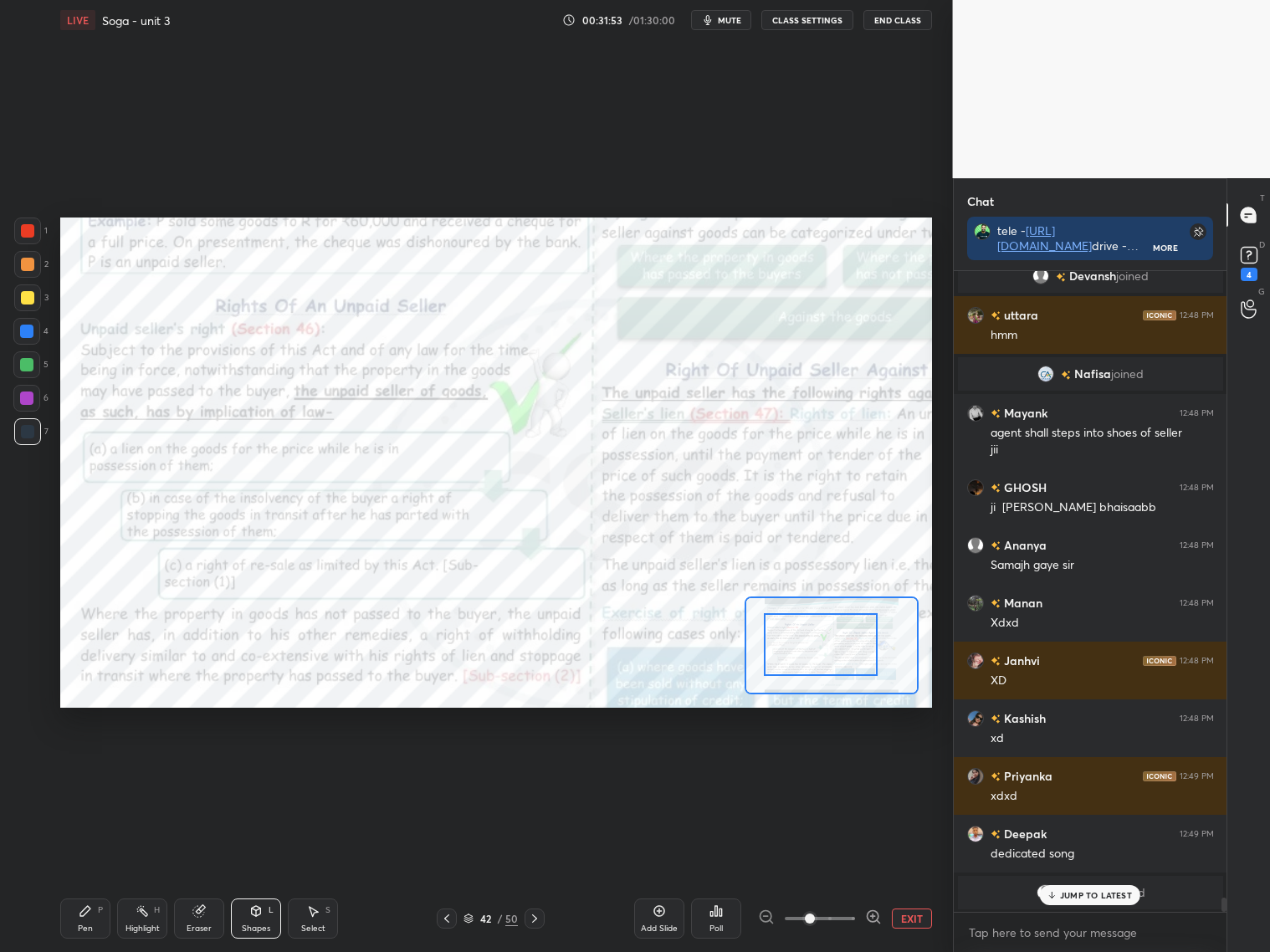
click at [37, 235] on div at bounding box center [28, 231] width 27 height 27
click at [96, 914] on div "Pen P" at bounding box center [85, 918] width 50 height 40
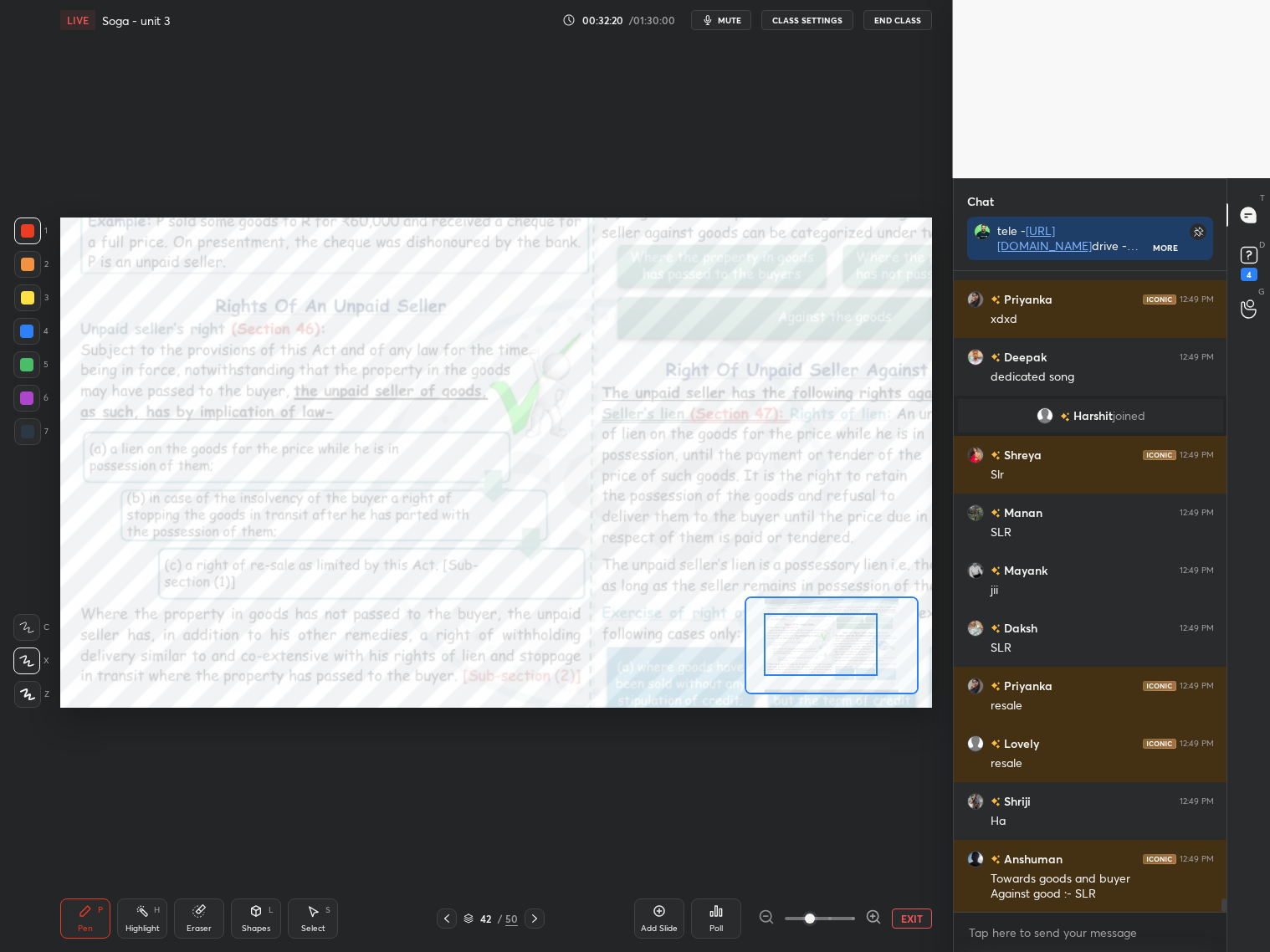
scroll to position [29141, 0]
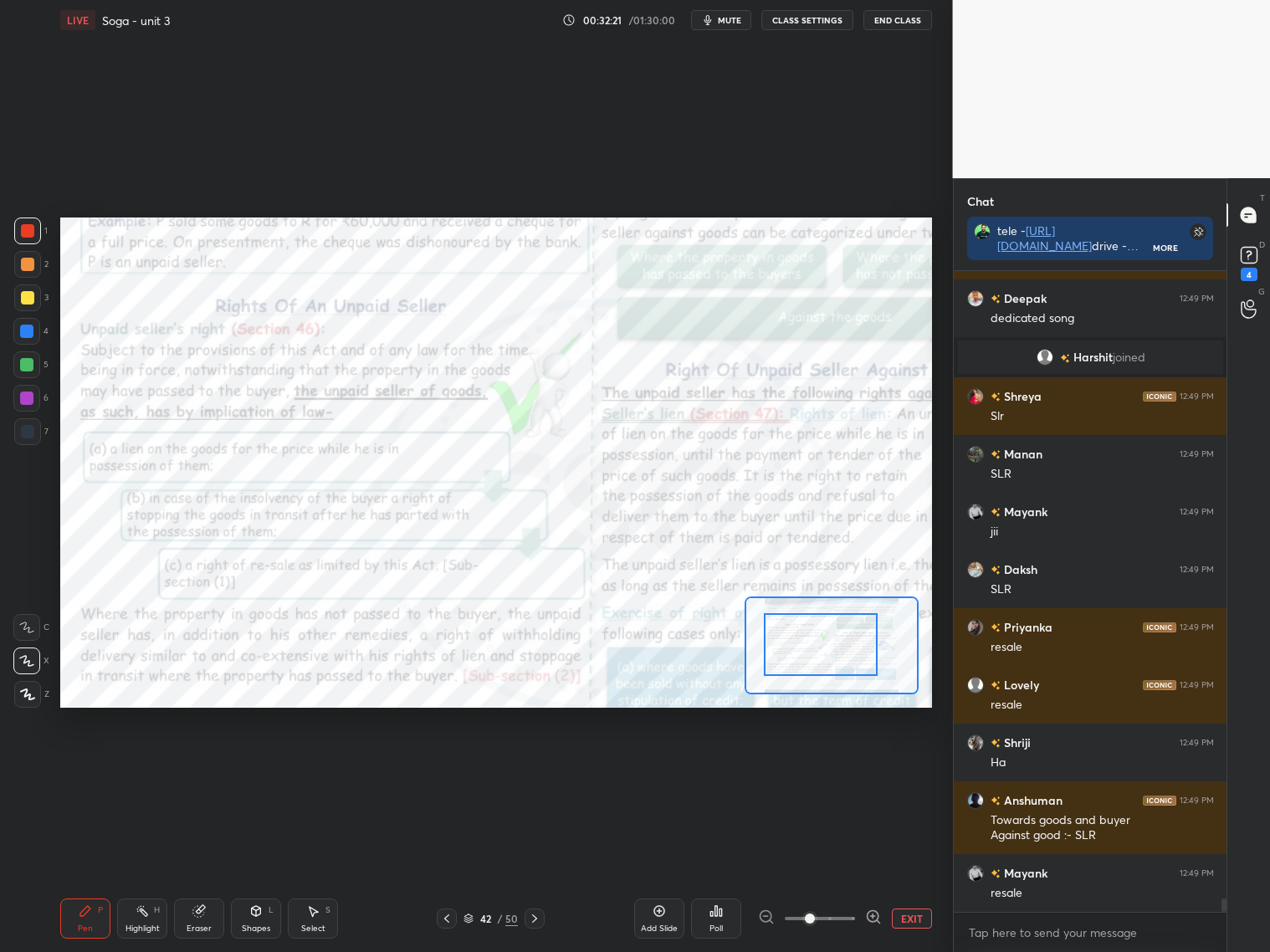
drag, startPoint x: 793, startPoint y: 665, endPoint x: 783, endPoint y: 670, distance: 11.2
click at [787, 667] on div at bounding box center [820, 644] width 114 height 63
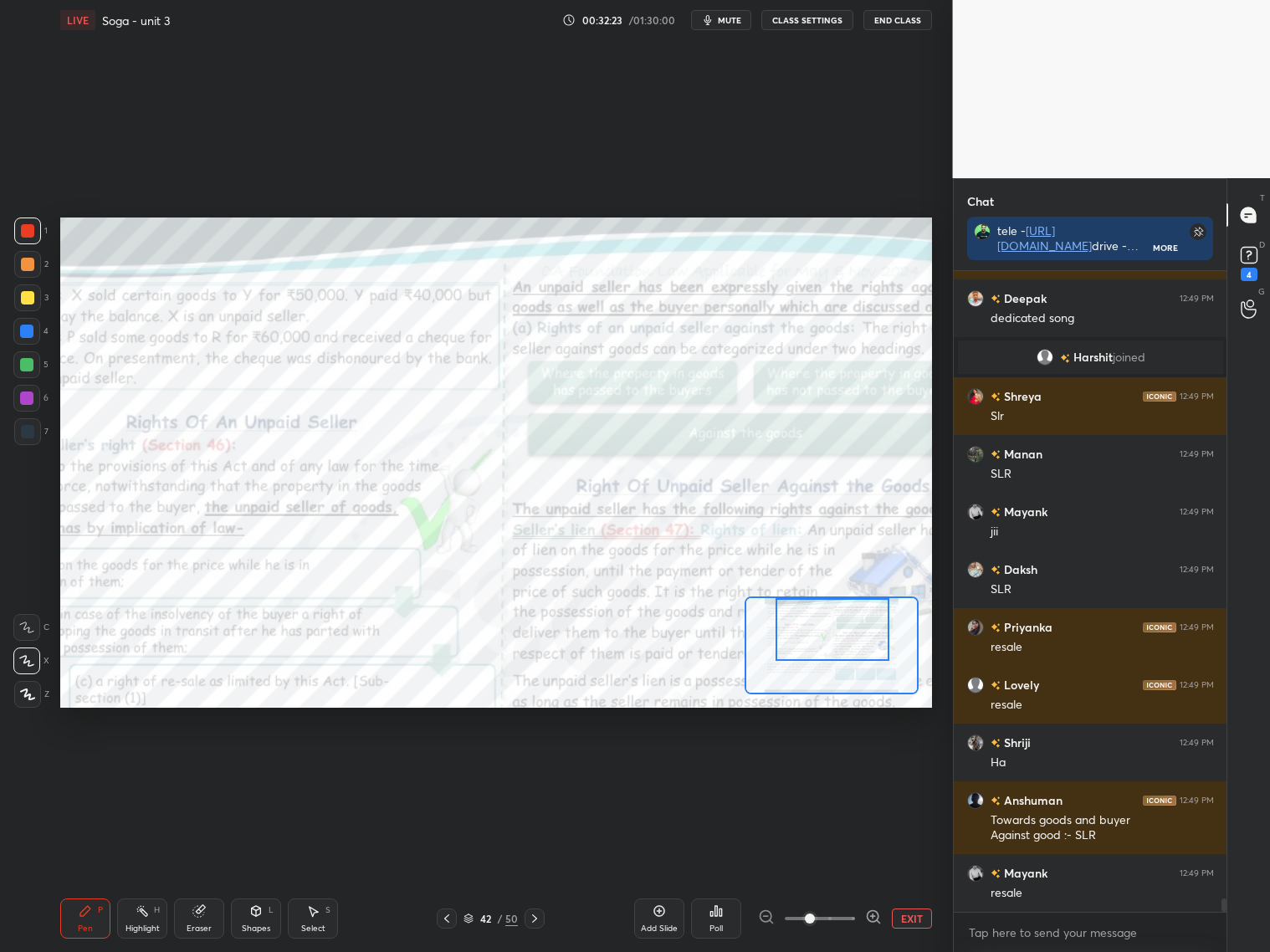
drag, startPoint x: 813, startPoint y: 626, endPoint x: 823, endPoint y: 599, distance: 28.8
click at [823, 599] on div at bounding box center [831, 629] width 114 height 63
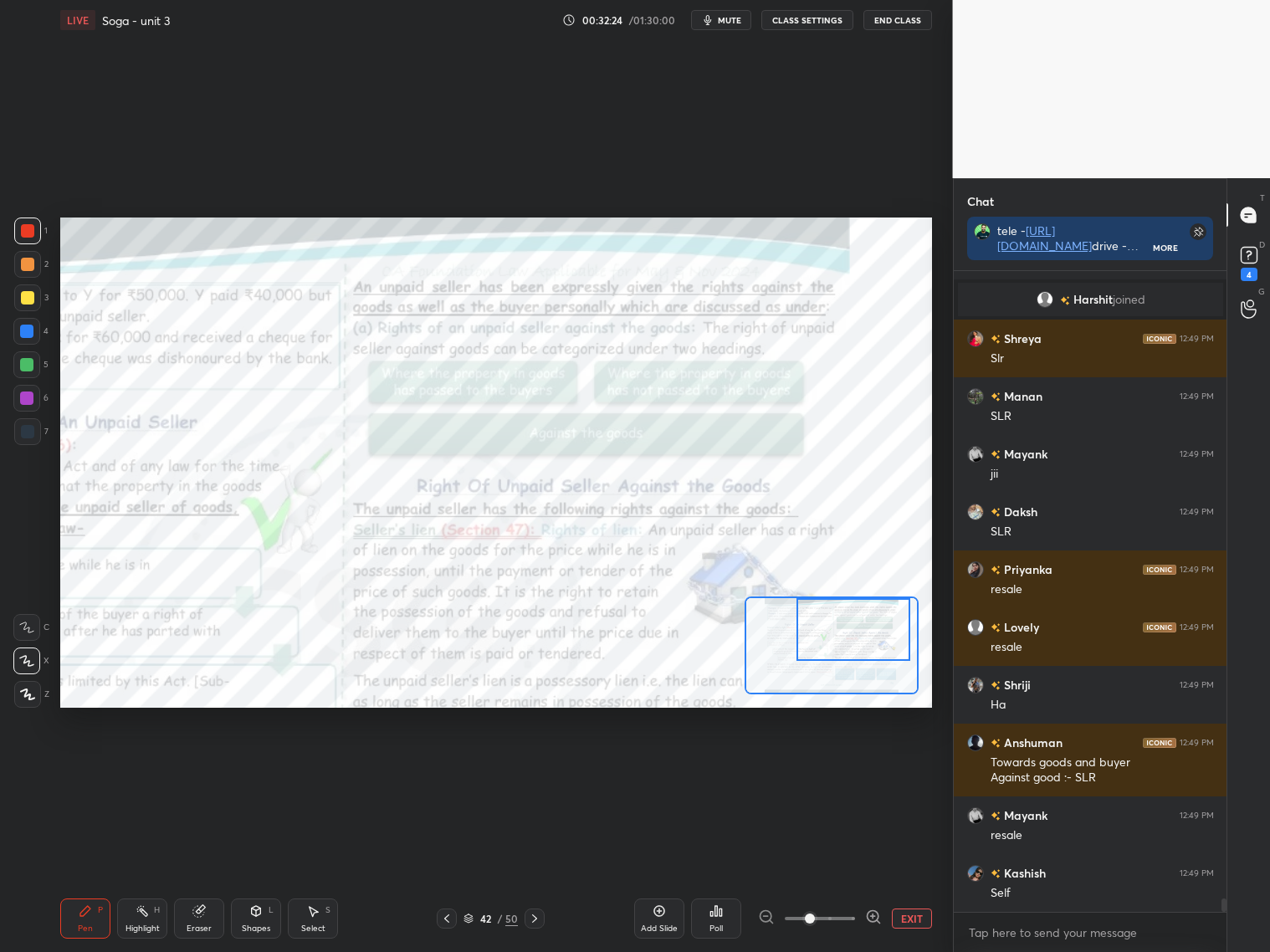
drag, startPoint x: 808, startPoint y: 621, endPoint x: 822, endPoint y: 614, distance: 15.7
click at [830, 616] on div at bounding box center [853, 629] width 114 height 63
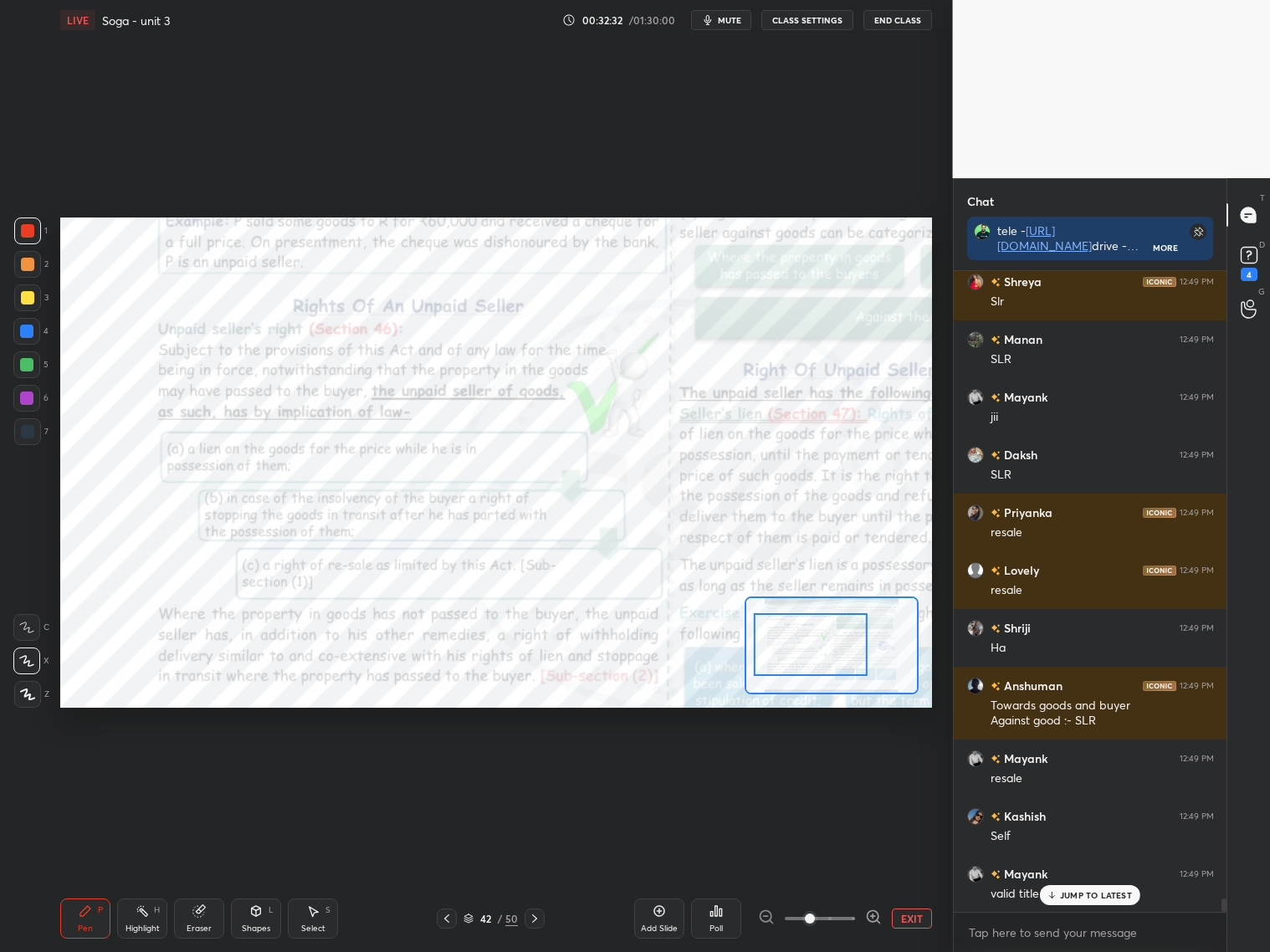
drag, startPoint x: 825, startPoint y: 658, endPoint x: 830, endPoint y: 640, distance: 18.7
click at [828, 640] on div at bounding box center [810, 644] width 114 height 63
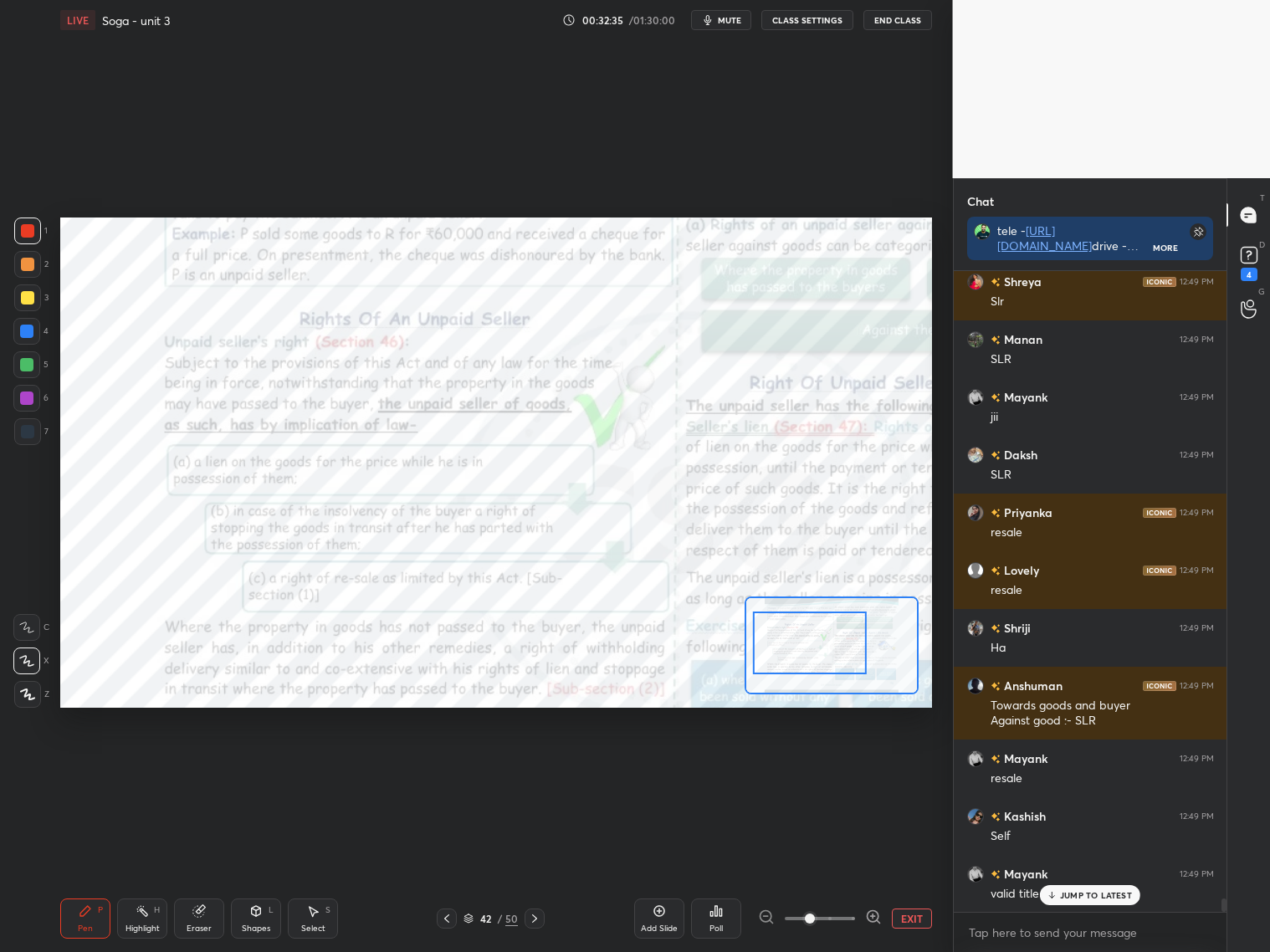
scroll to position [29273, 0]
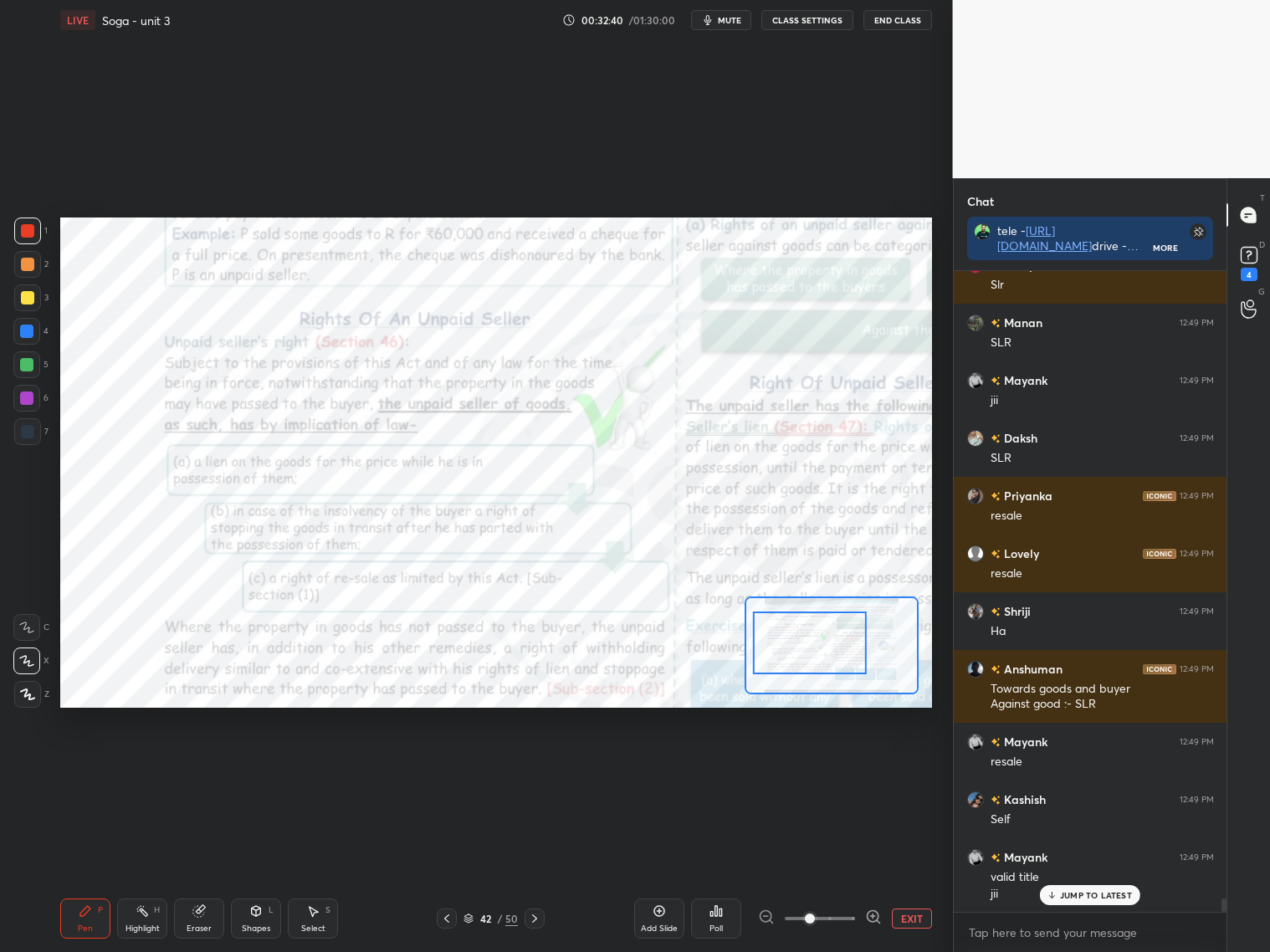
click at [469, 919] on icon at bounding box center [469, 918] width 10 height 10
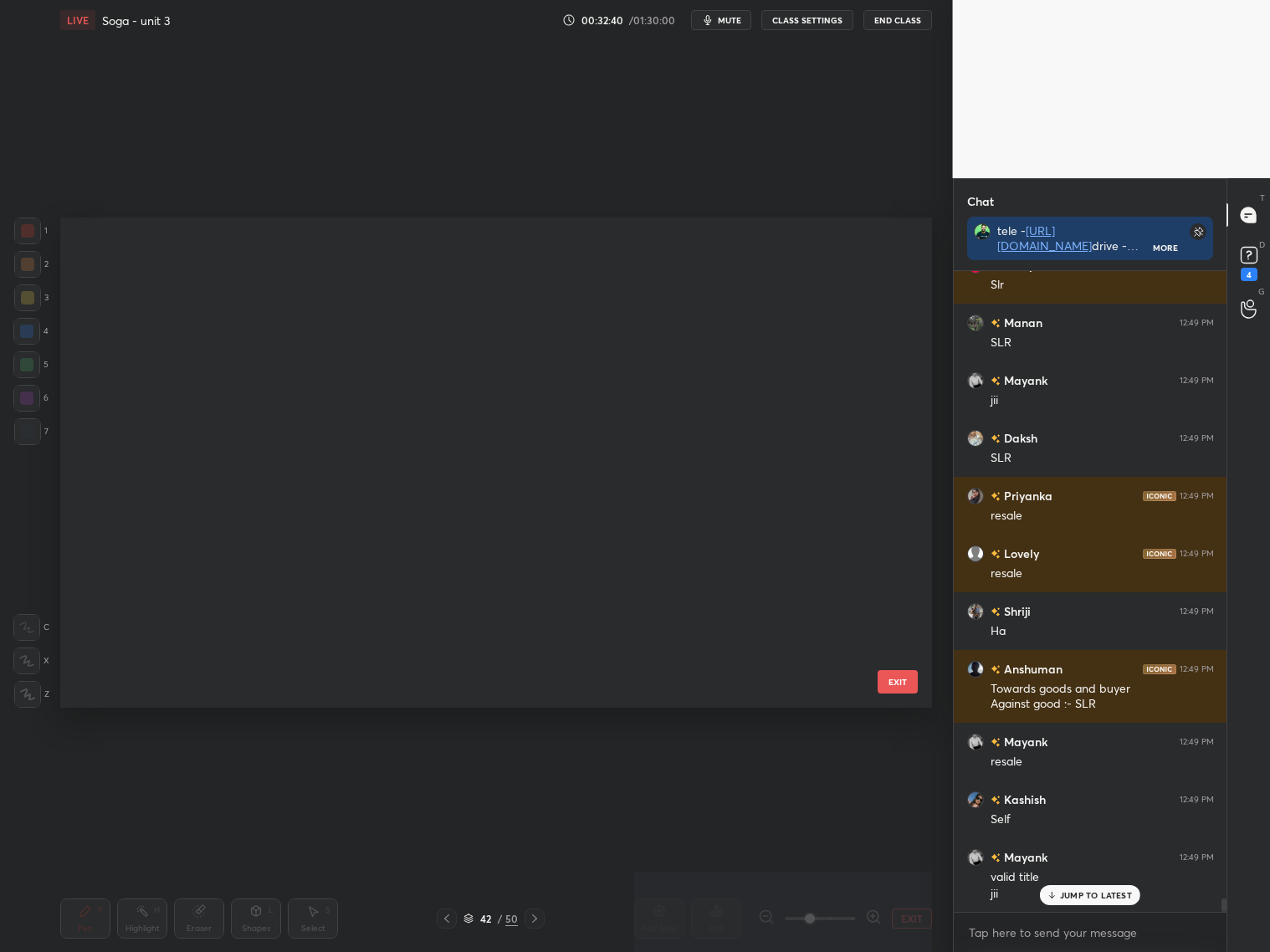
scroll to position [486, 863]
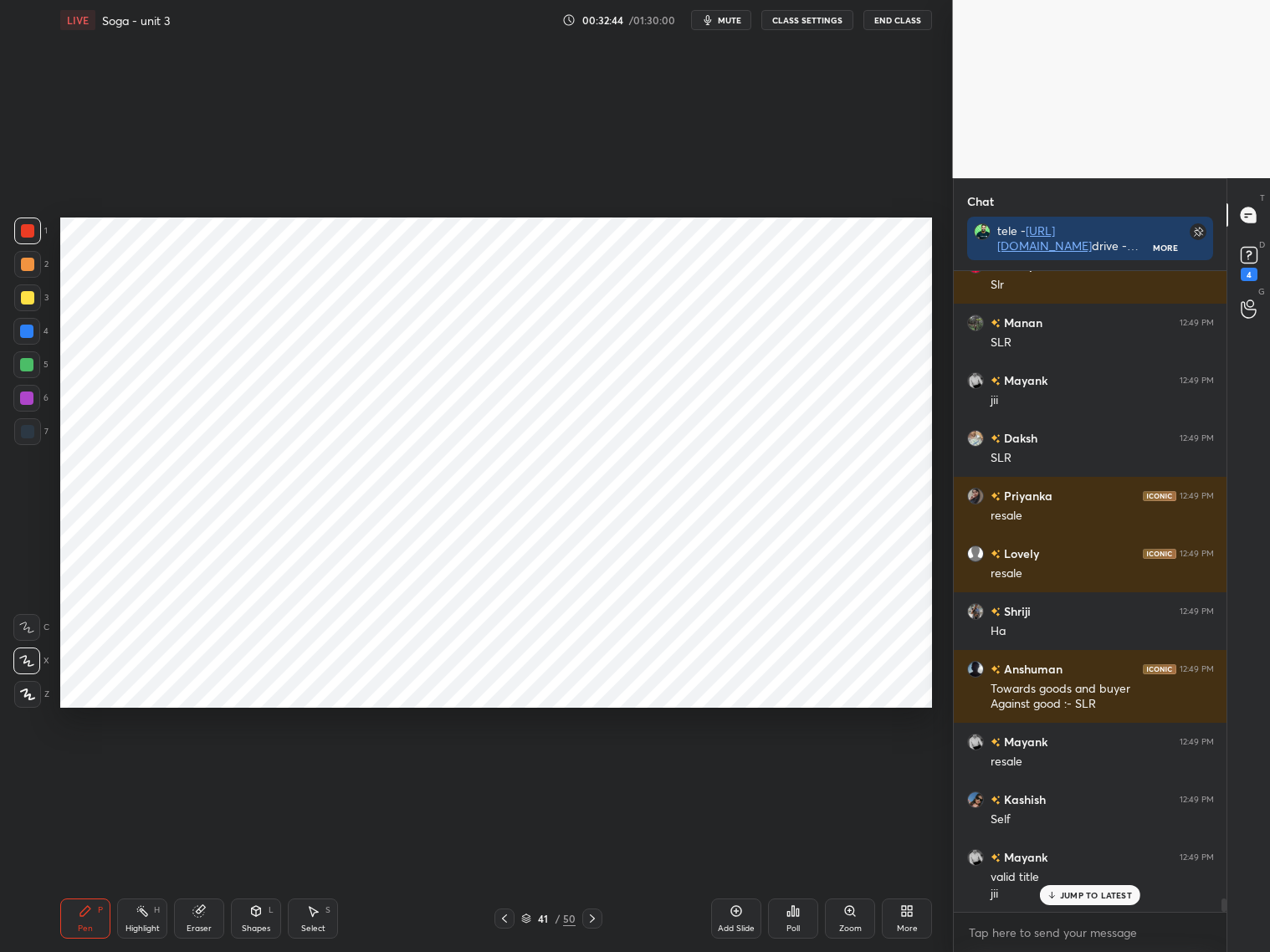
drag, startPoint x: 744, startPoint y: 913, endPoint x: 756, endPoint y: 907, distance: 13.4
click at [747, 913] on div "Add Slide" at bounding box center [736, 918] width 50 height 40
click at [249, 910] on icon at bounding box center [256, 911] width 14 height 14
click at [21, 428] on div at bounding box center [28, 432] width 27 height 27
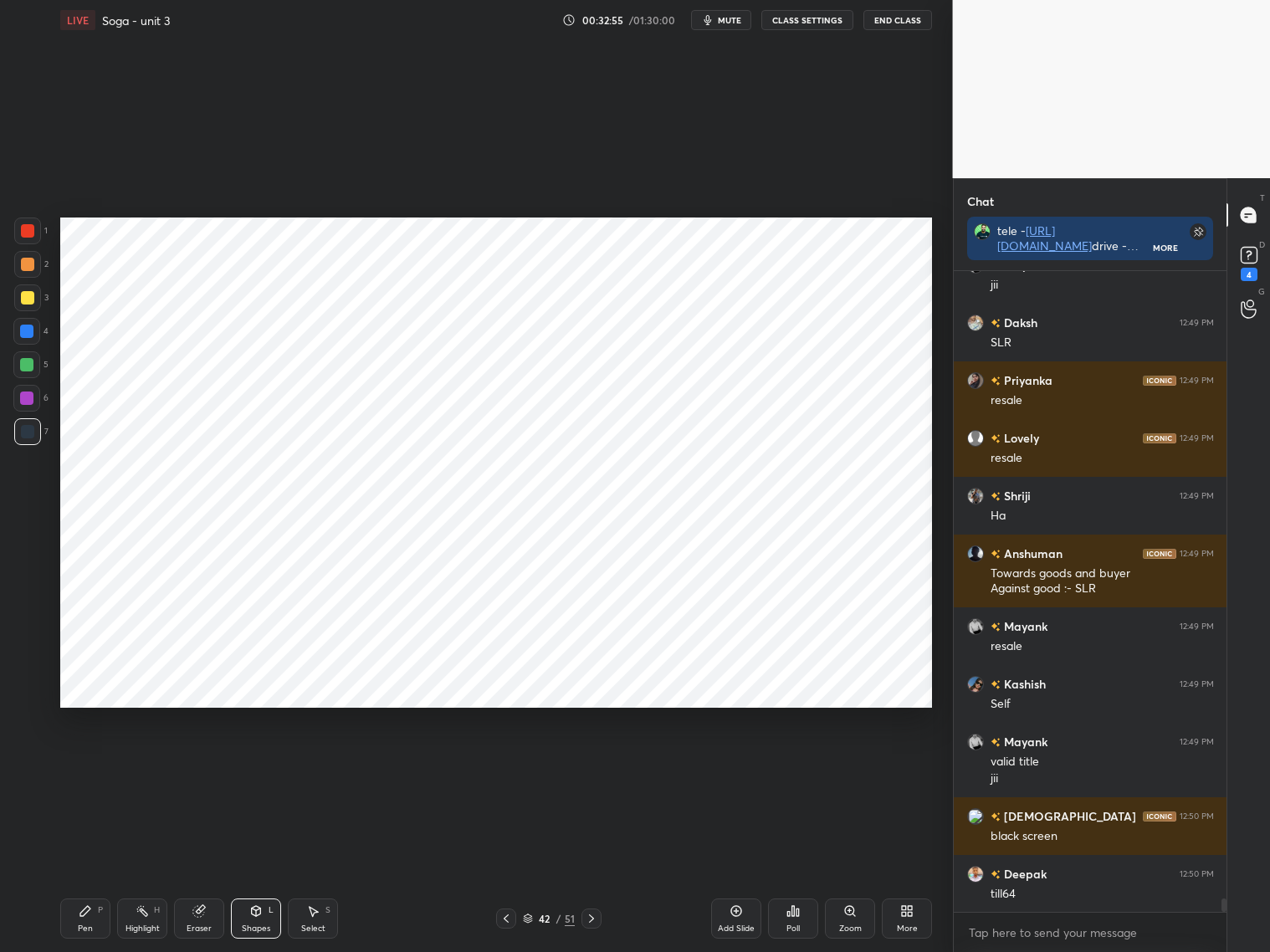
scroll to position [29447, 0]
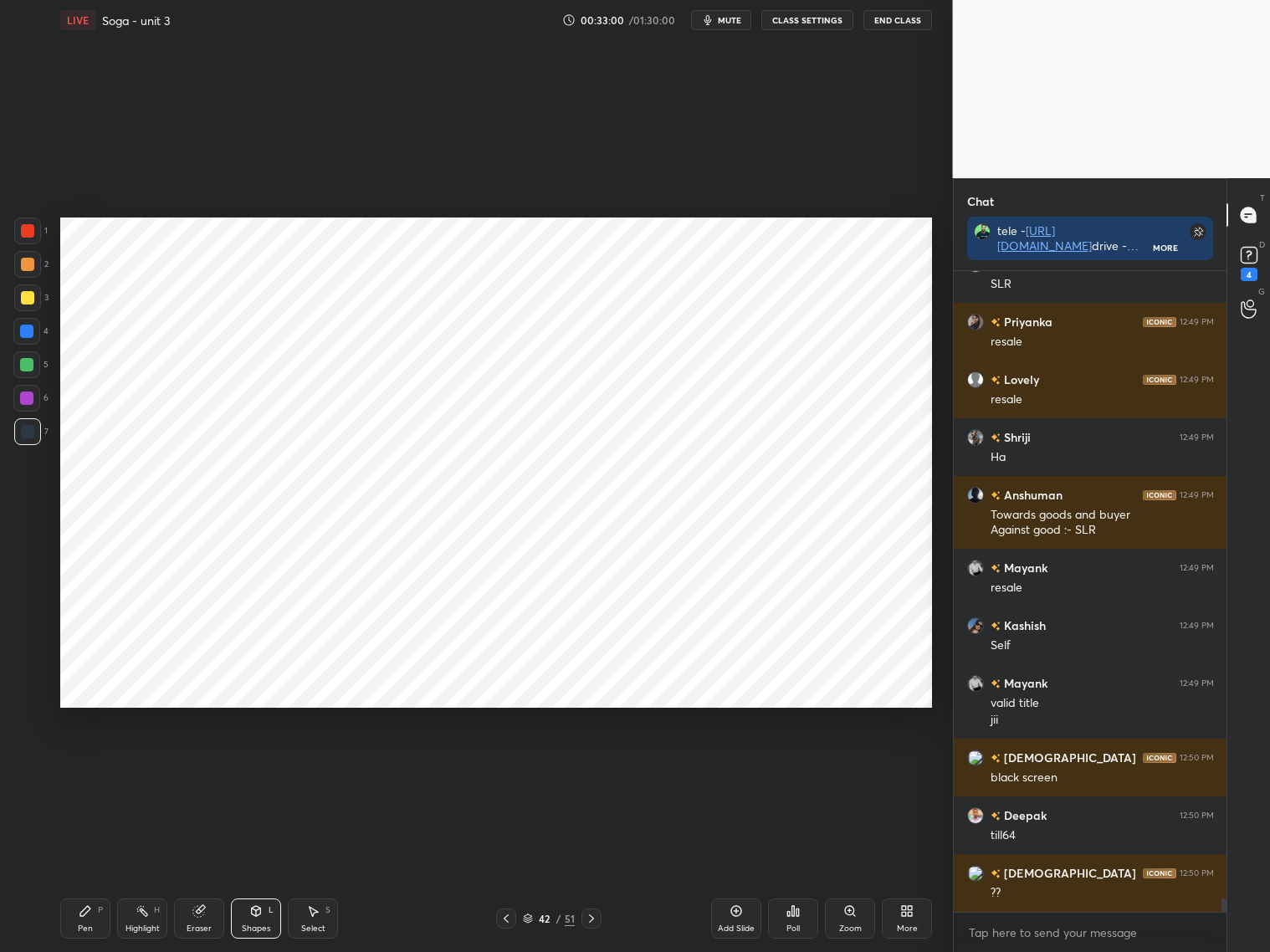
click at [100, 909] on div "Pen P" at bounding box center [85, 918] width 50 height 40
click at [27, 235] on div at bounding box center [28, 231] width 14 height 14
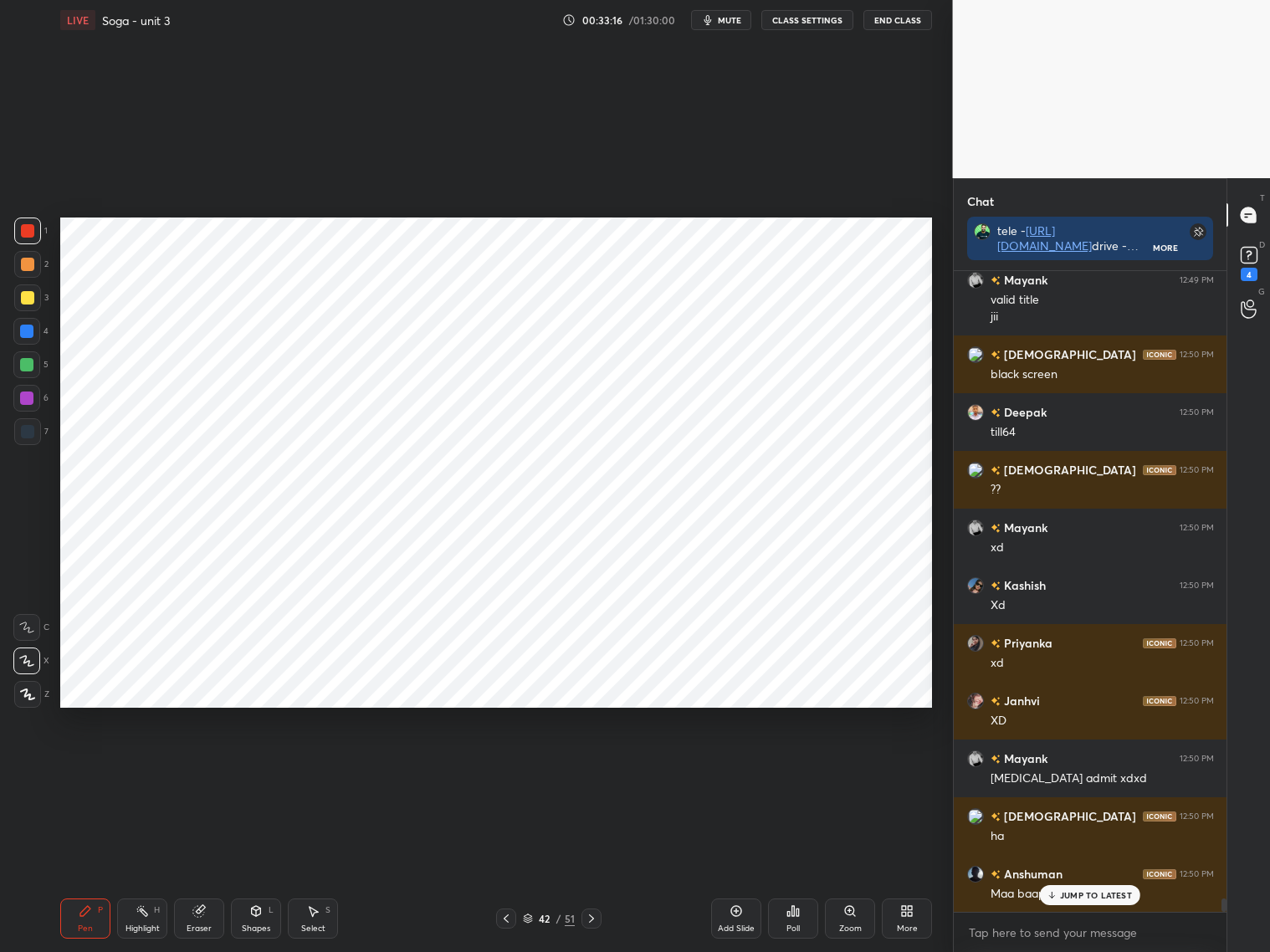
scroll to position [29908, 0]
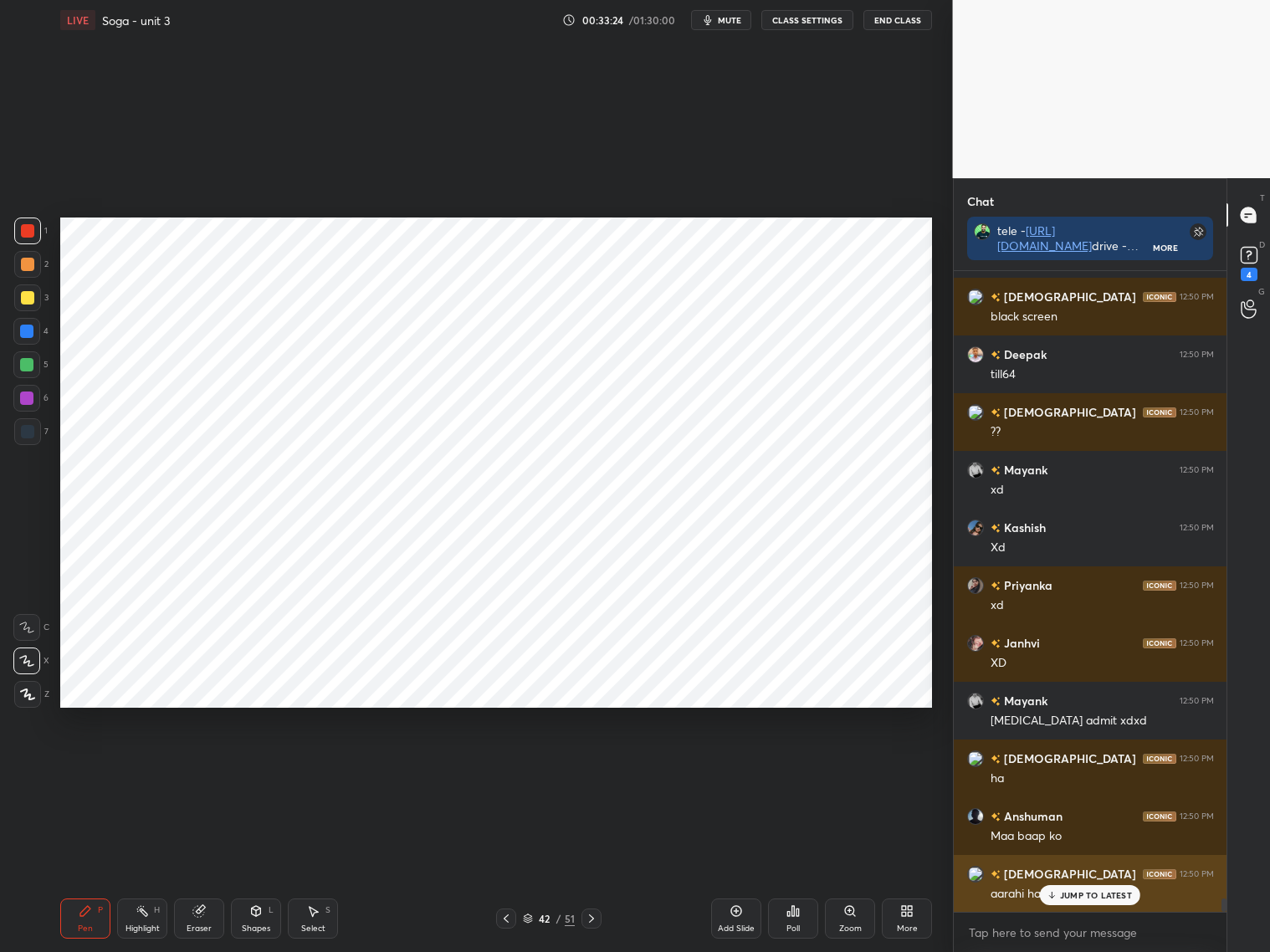
drag, startPoint x: 1080, startPoint y: 899, endPoint x: 1089, endPoint y: 897, distance: 9.2
click at [1080, 901] on div "JUMP TO LATEST" at bounding box center [1090, 895] width 100 height 20
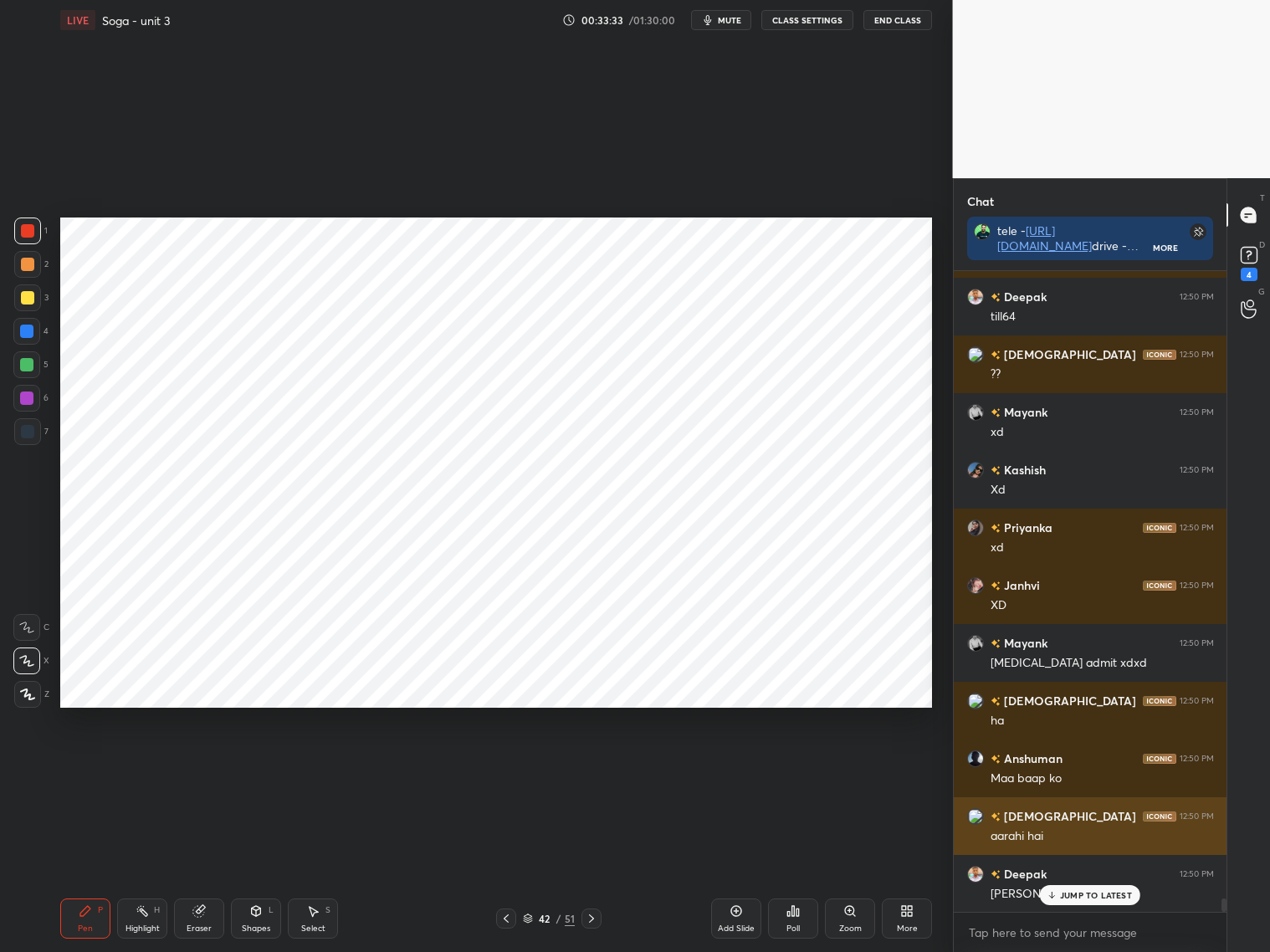
scroll to position [30024, 0]
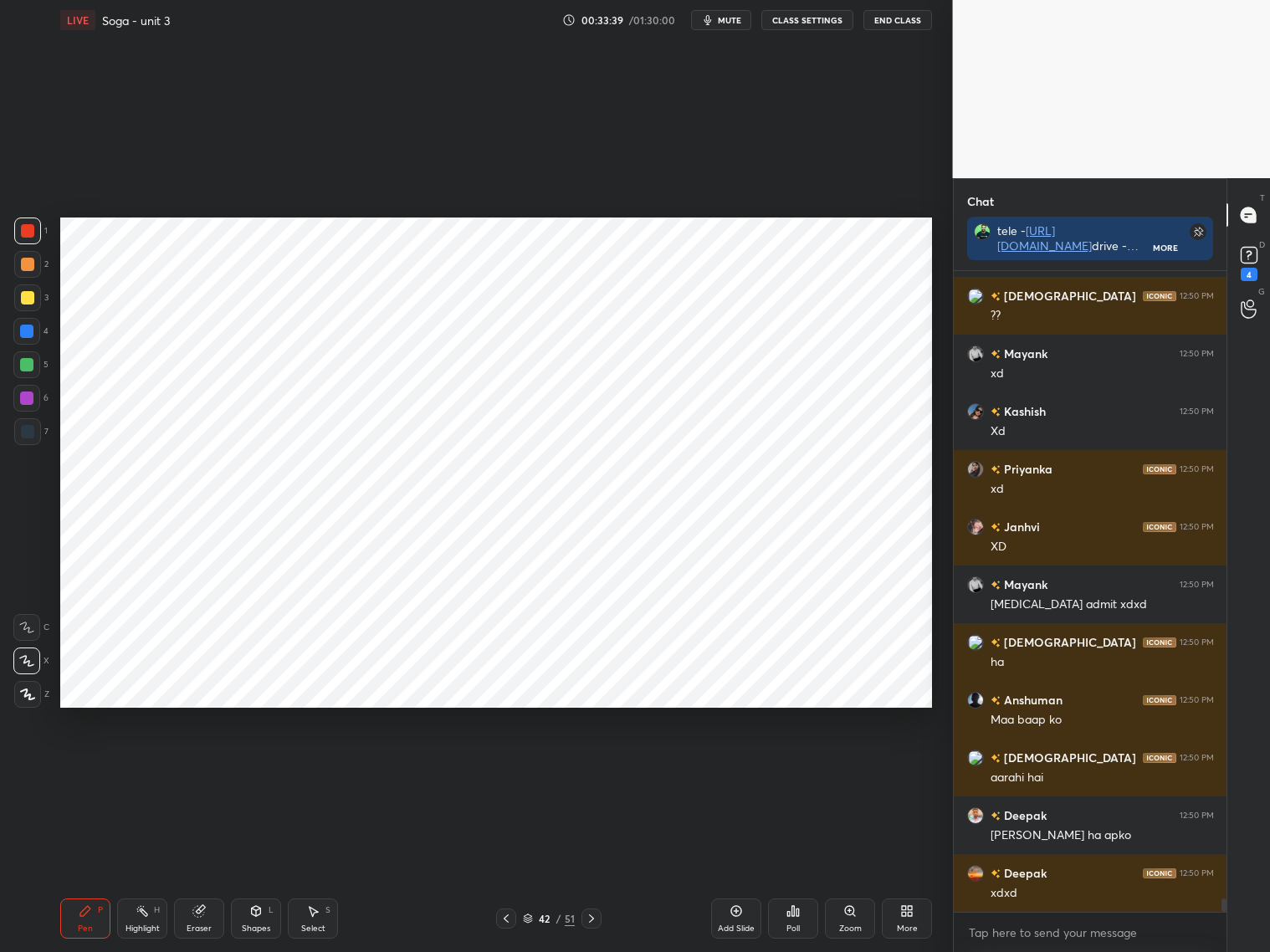
click at [27, 335] on div at bounding box center [27, 332] width 14 height 14
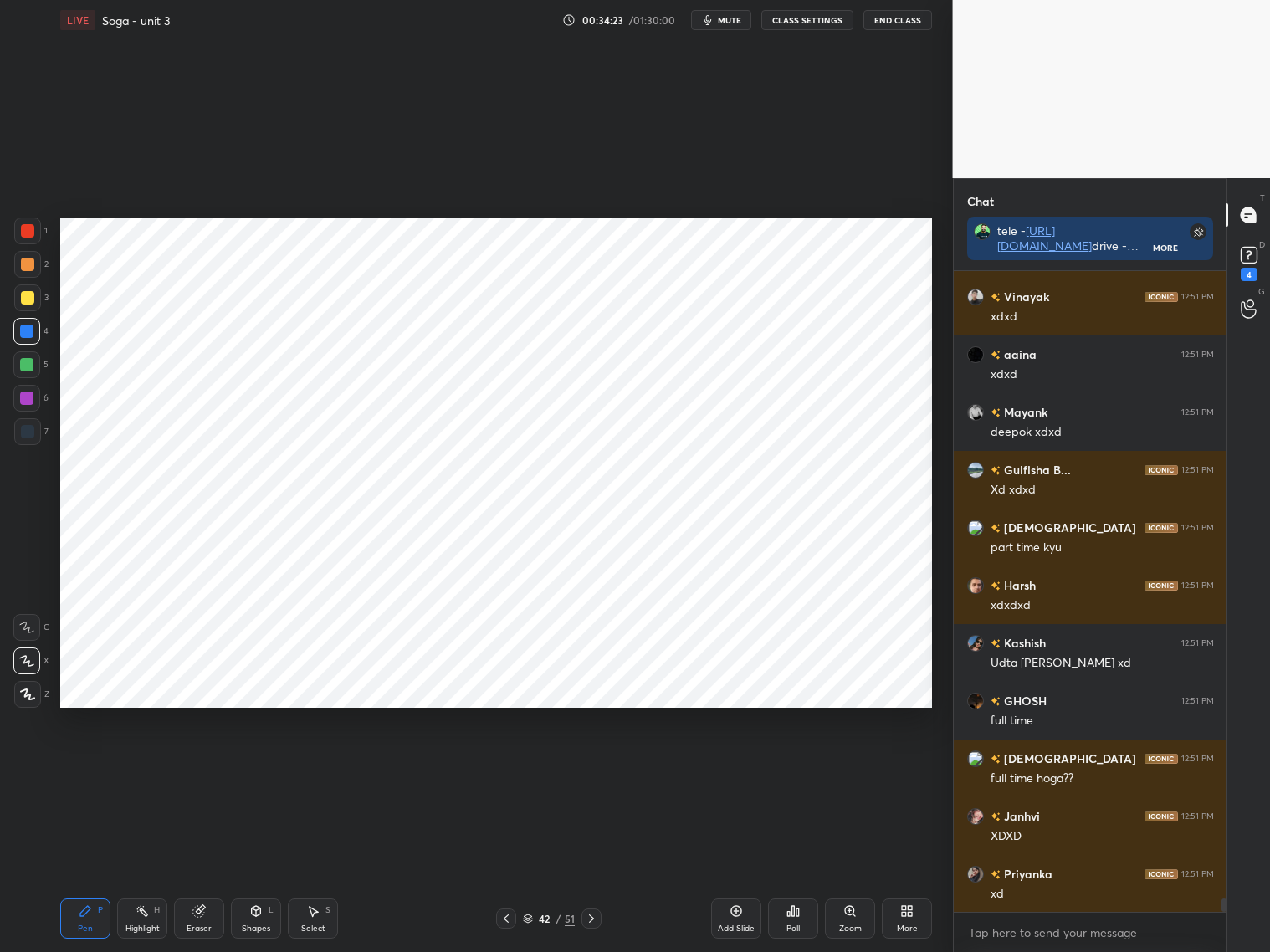
scroll to position [31063, 0]
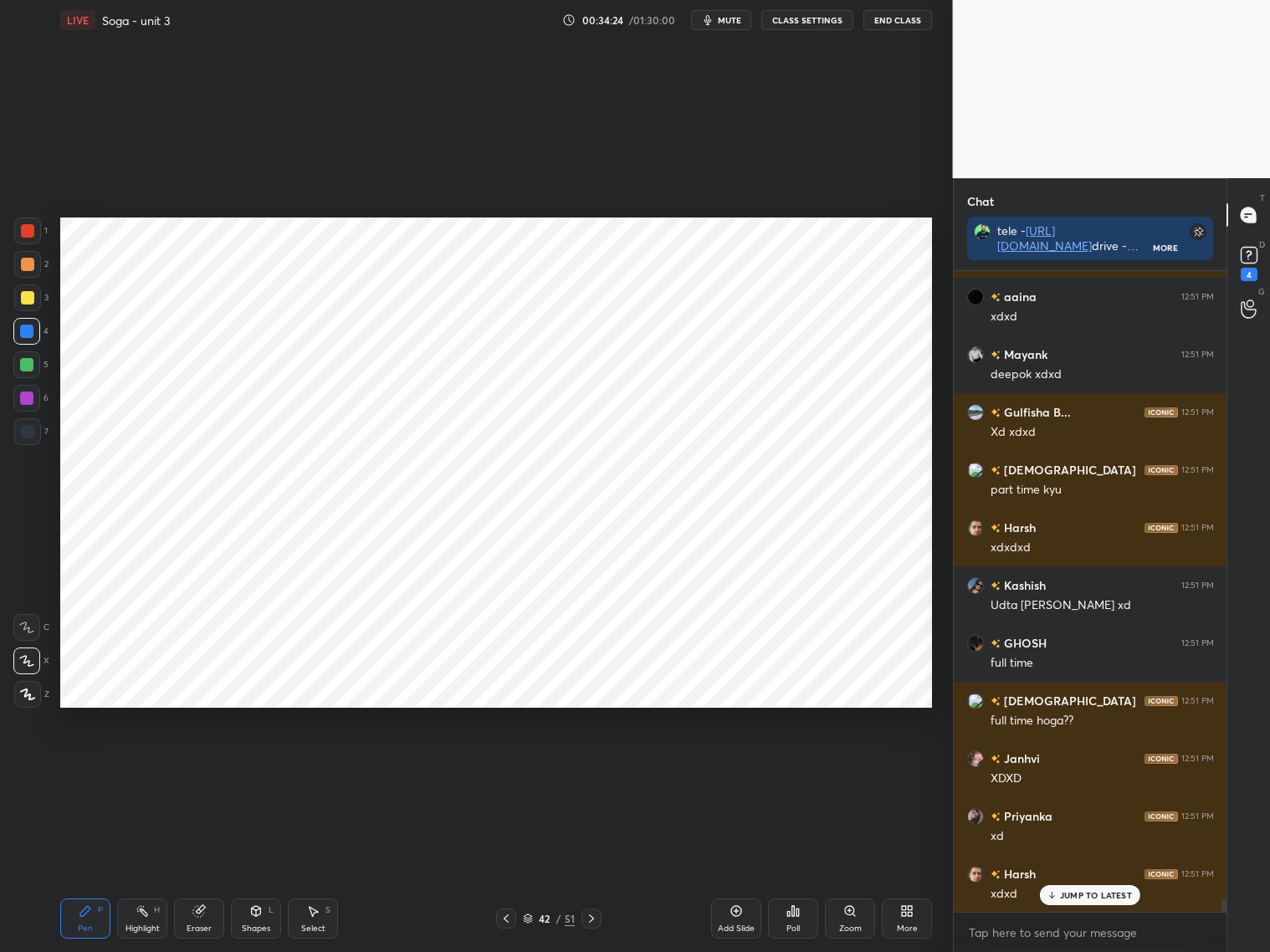
click at [28, 369] on div at bounding box center [27, 365] width 14 height 14
click at [29, 269] on div at bounding box center [28, 265] width 27 height 27
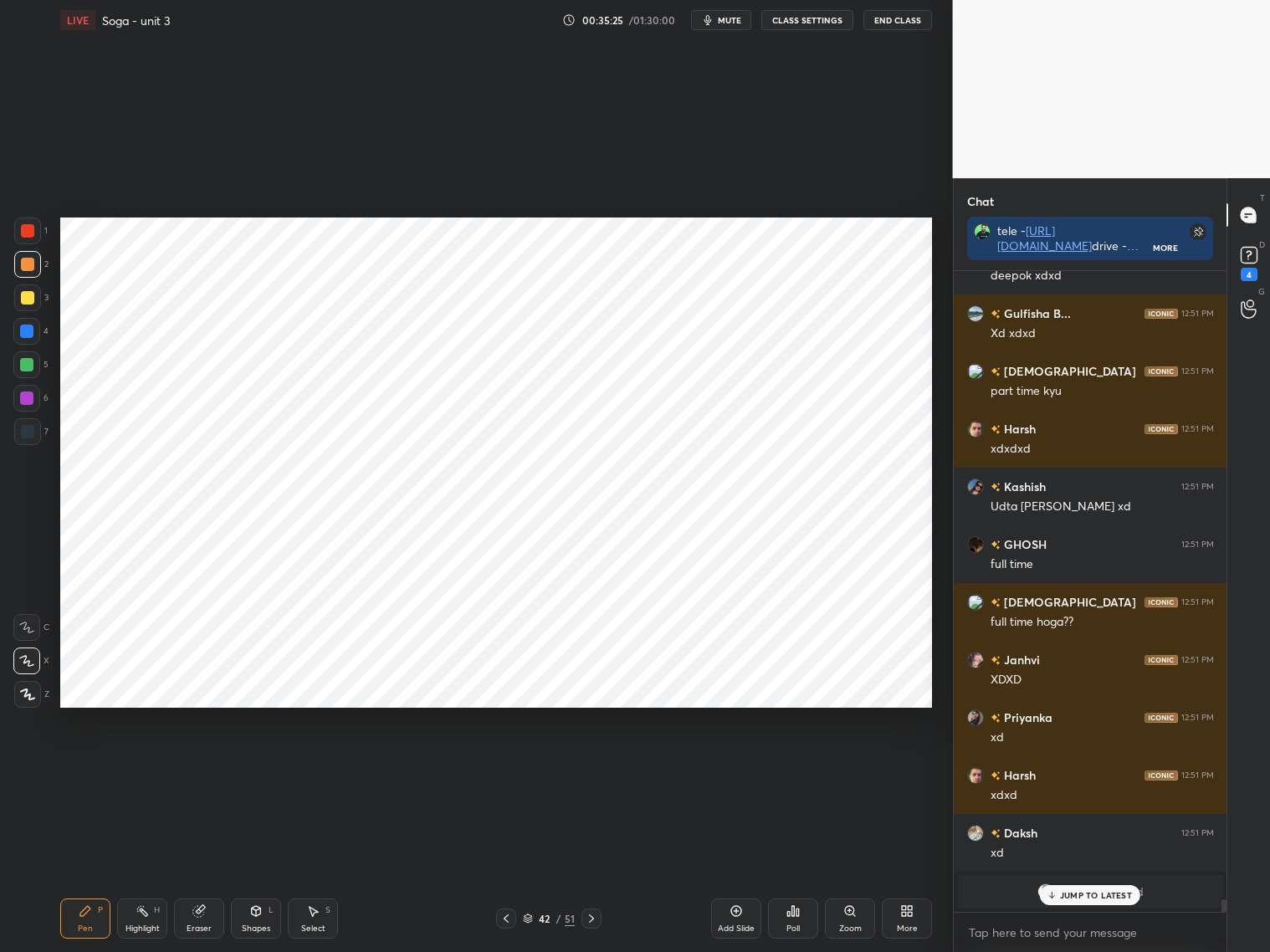
scroll to position [31218, 0]
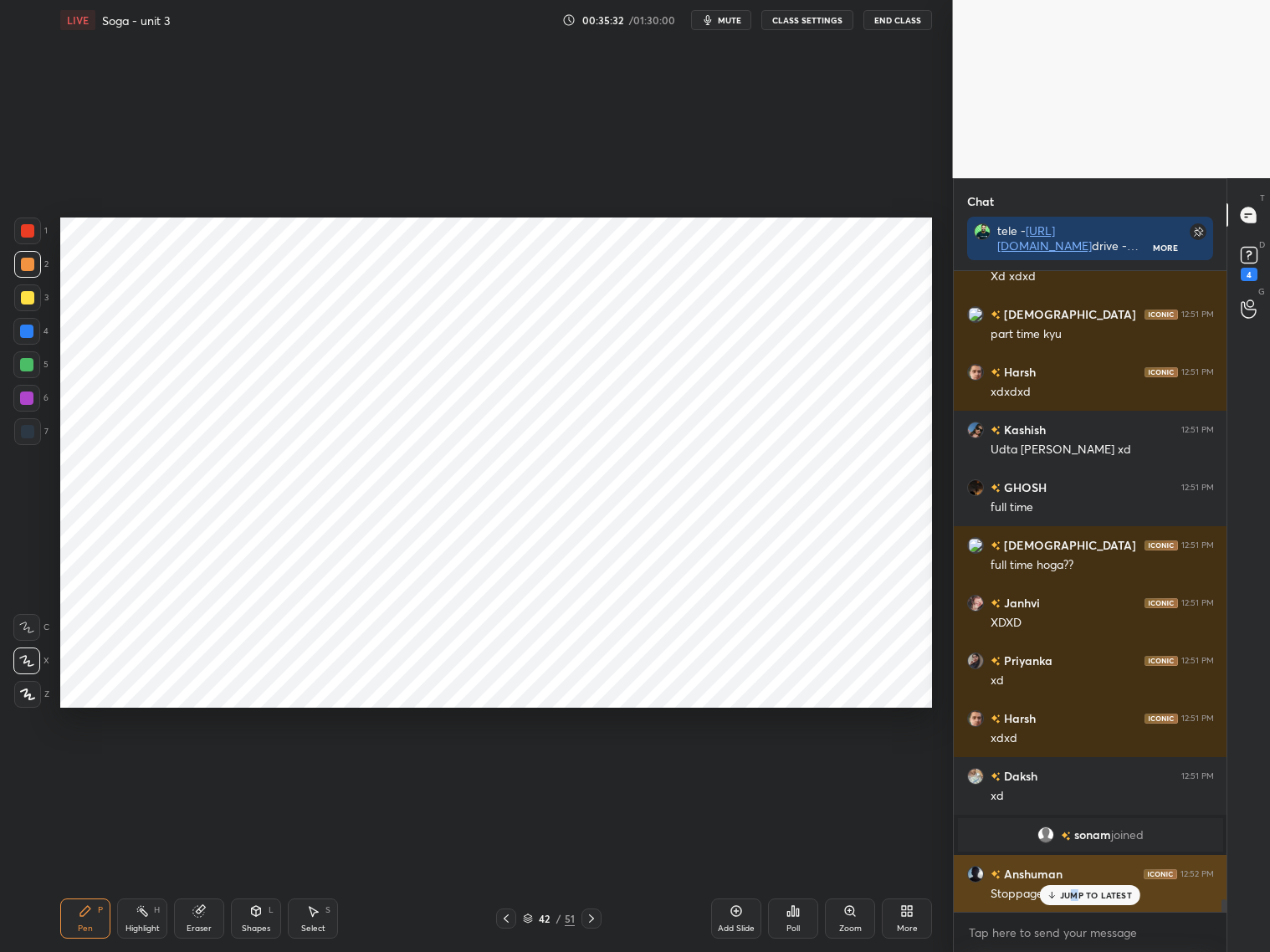
click at [1071, 897] on p "JUMP TO LATEST" at bounding box center [1095, 895] width 72 height 10
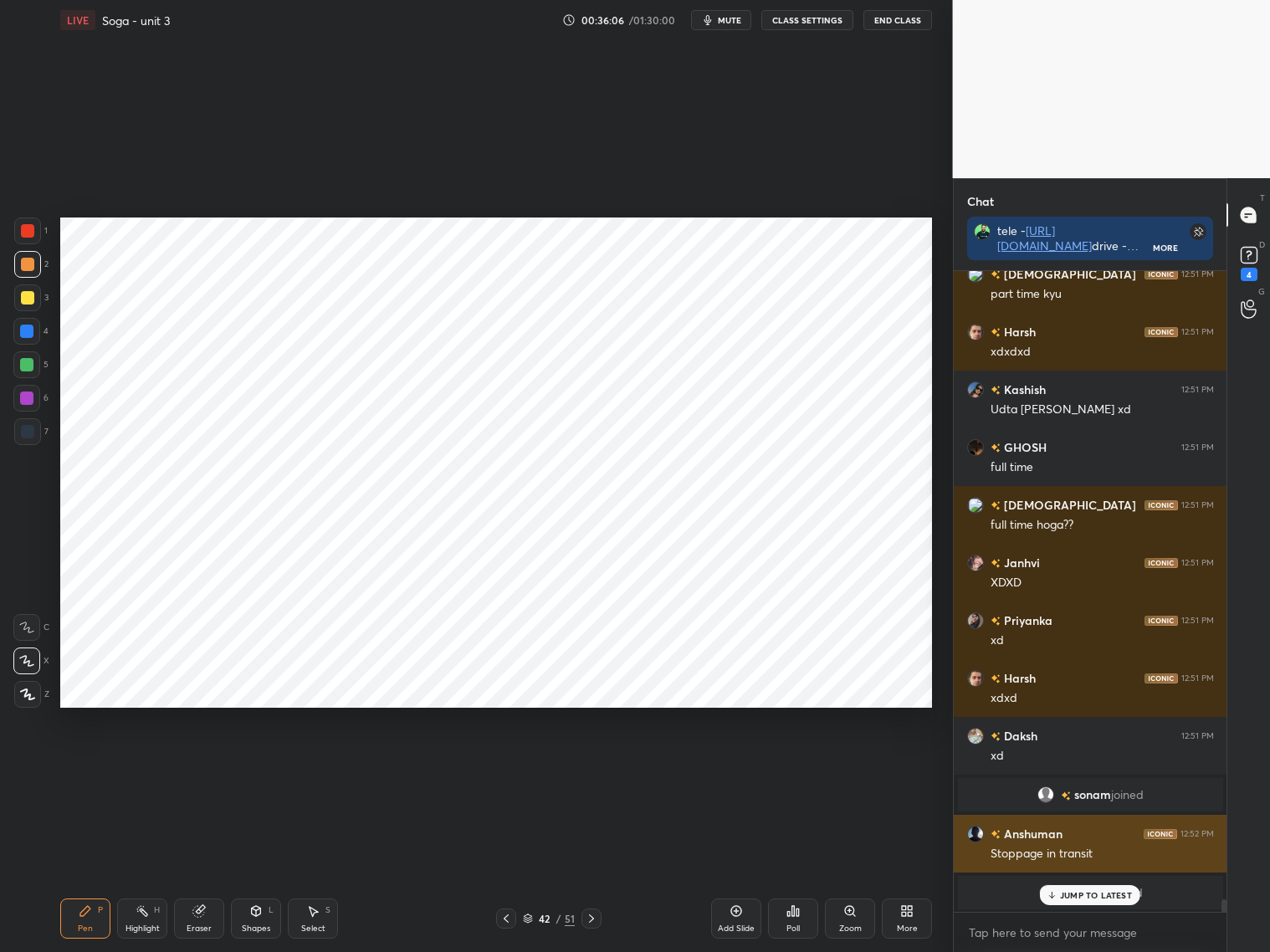
scroll to position [29881, 0]
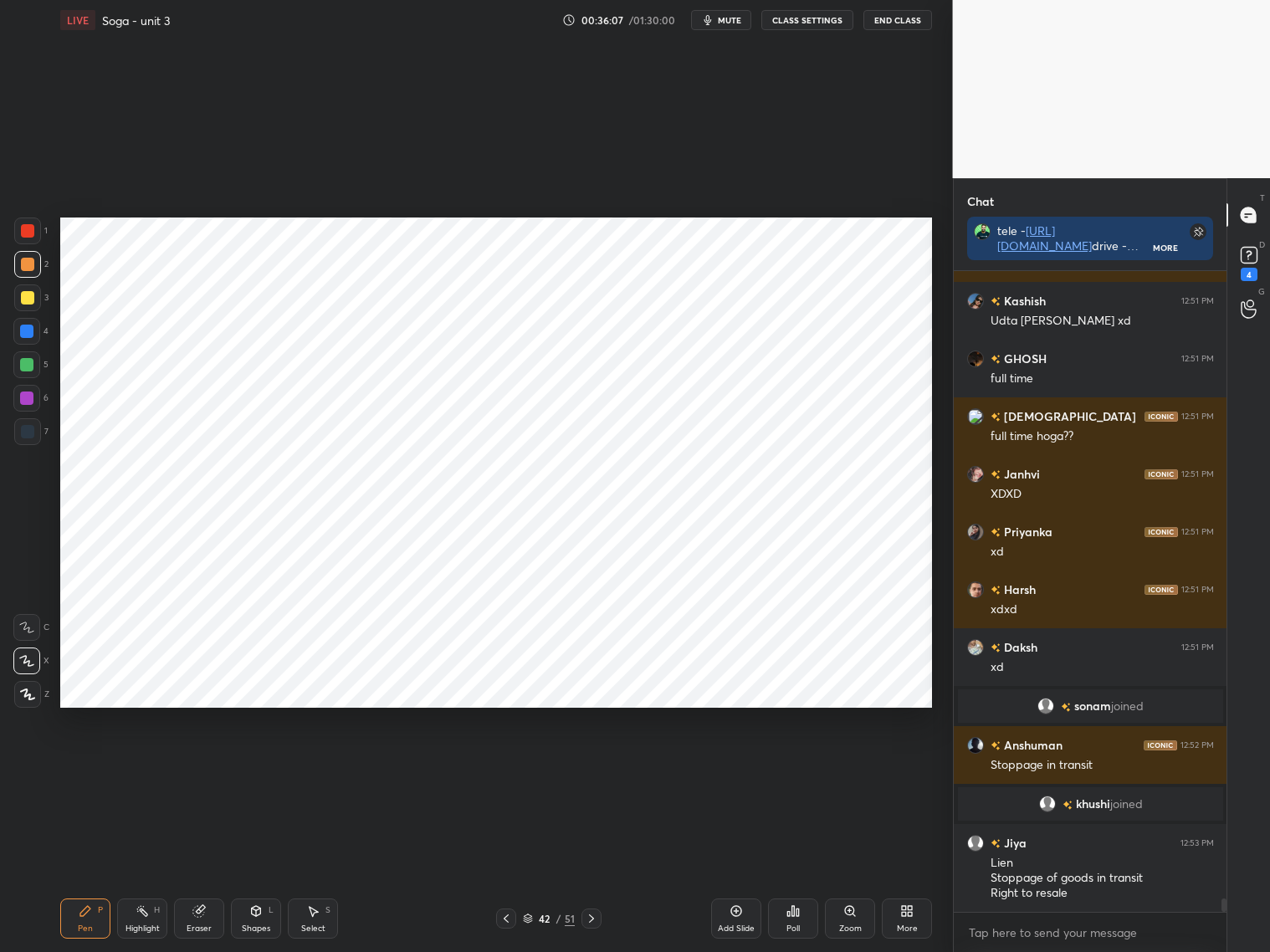
click at [733, 20] on span "mute" at bounding box center [730, 20] width 23 height 12
click at [742, 19] on span "unmute" at bounding box center [728, 20] width 36 height 12
click at [29, 239] on div at bounding box center [28, 231] width 27 height 27
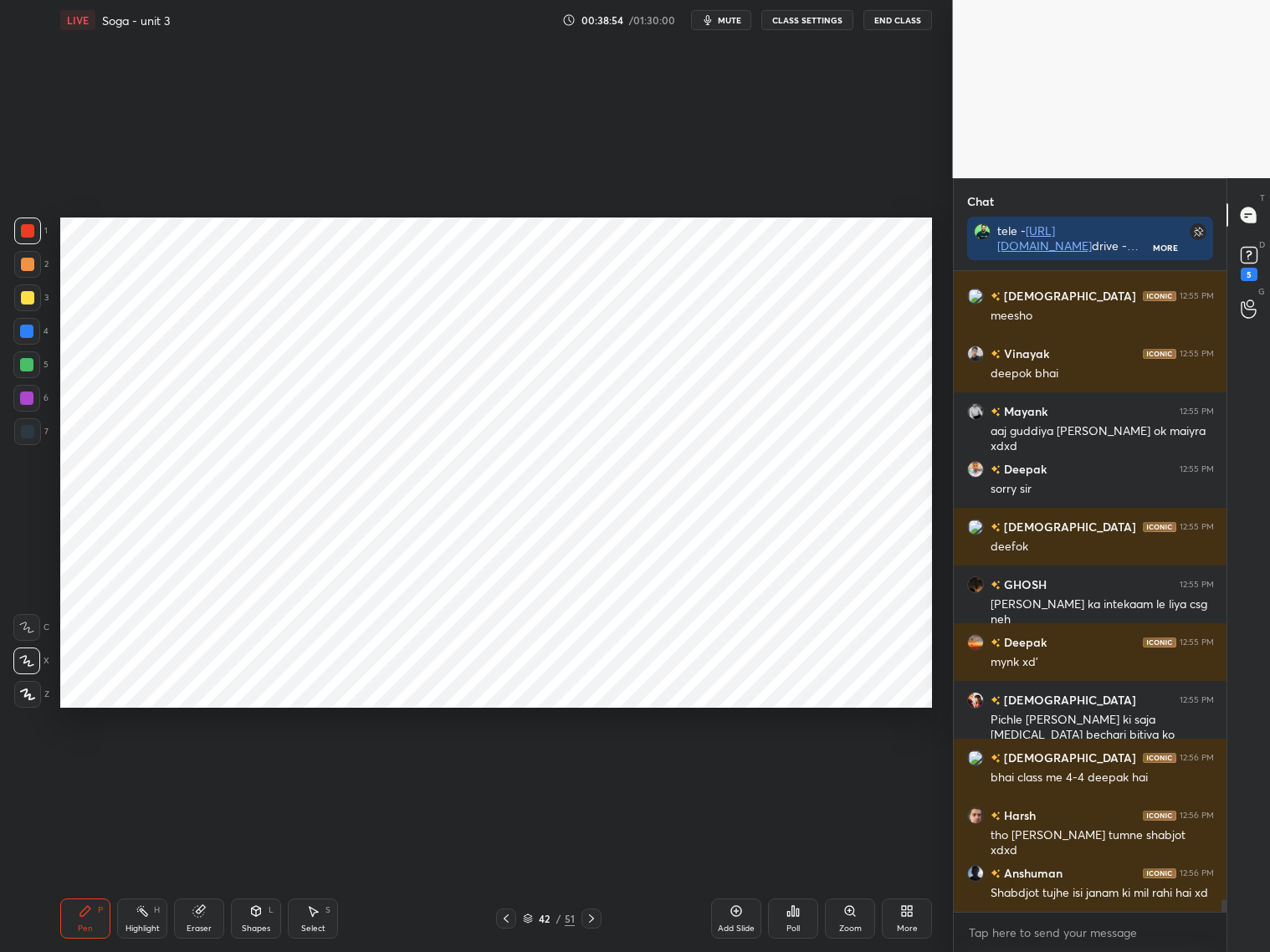
scroll to position [31938, 0]
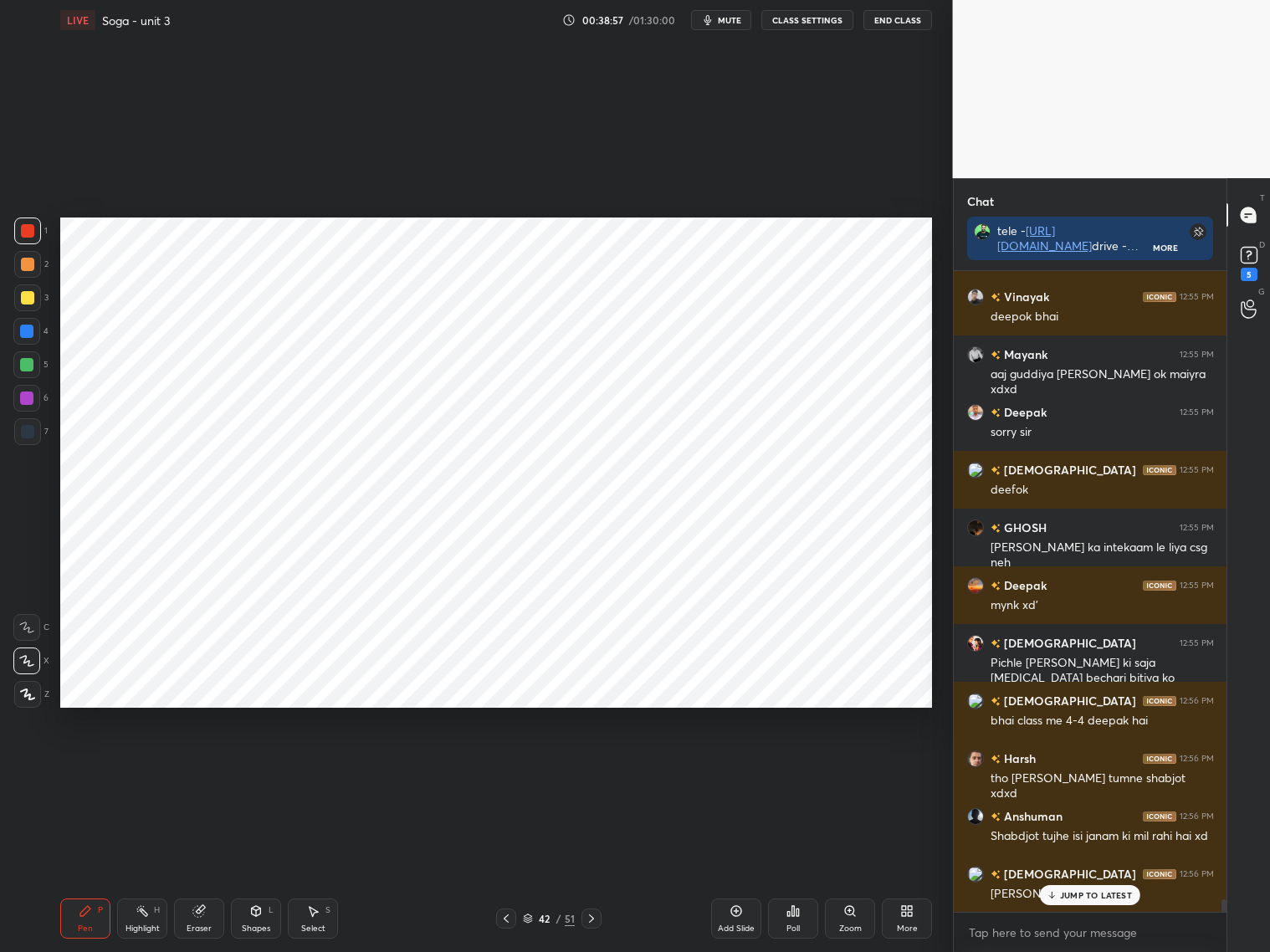
click at [593, 917] on icon at bounding box center [592, 919] width 14 height 14
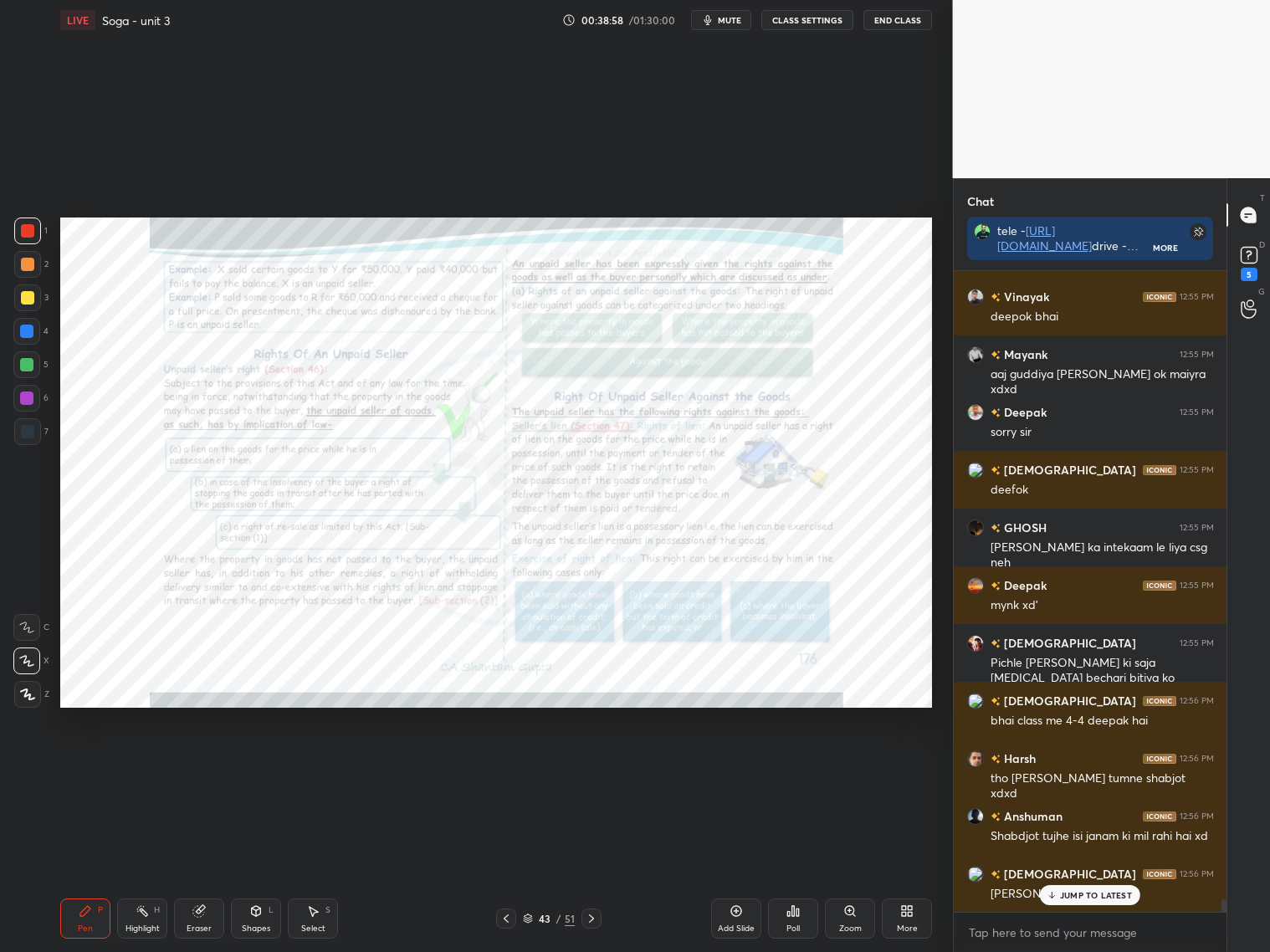
click at [505, 916] on icon at bounding box center [506, 919] width 14 height 14
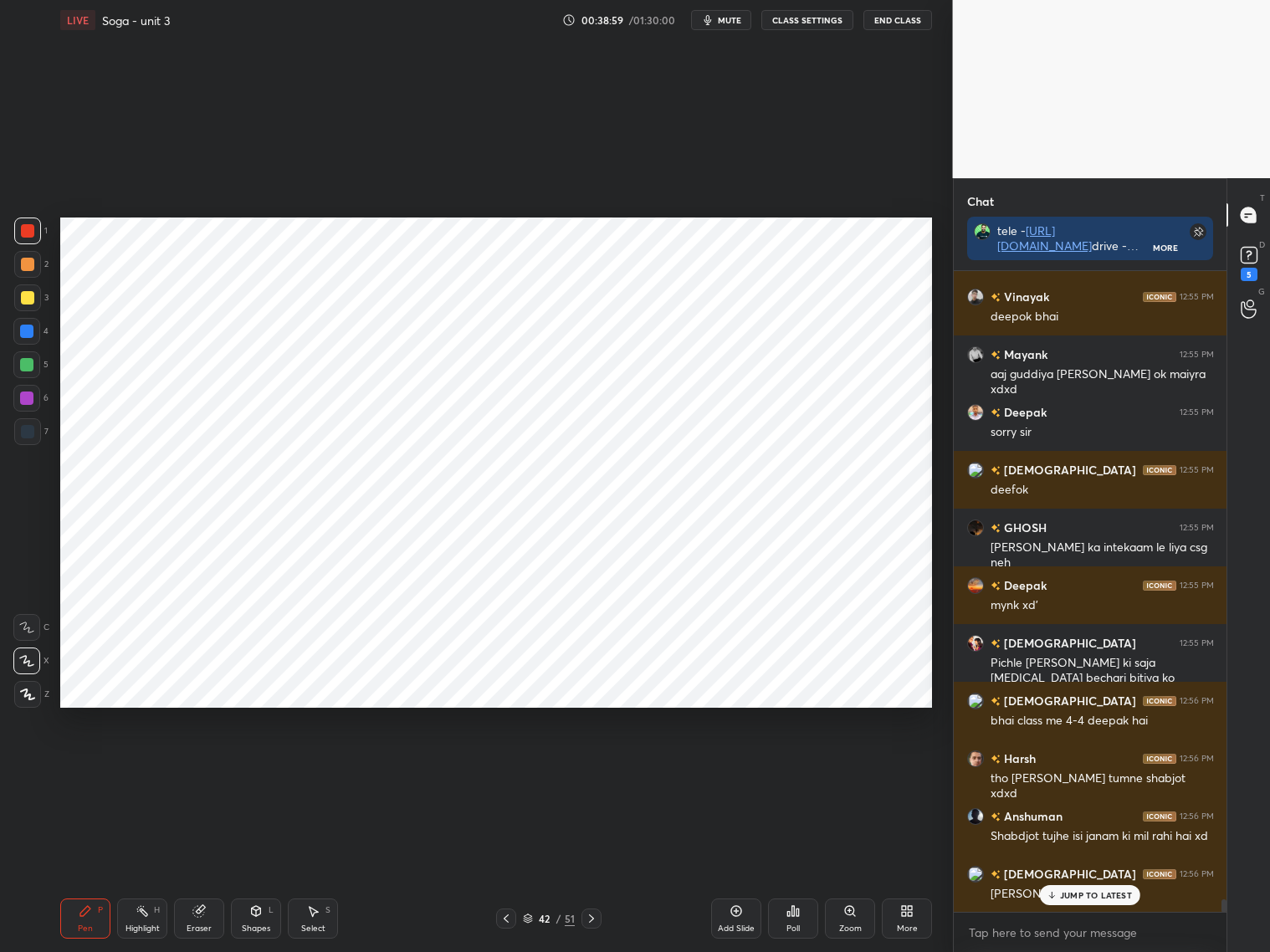
click at [733, 918] on div "Add Slide" at bounding box center [736, 918] width 50 height 40
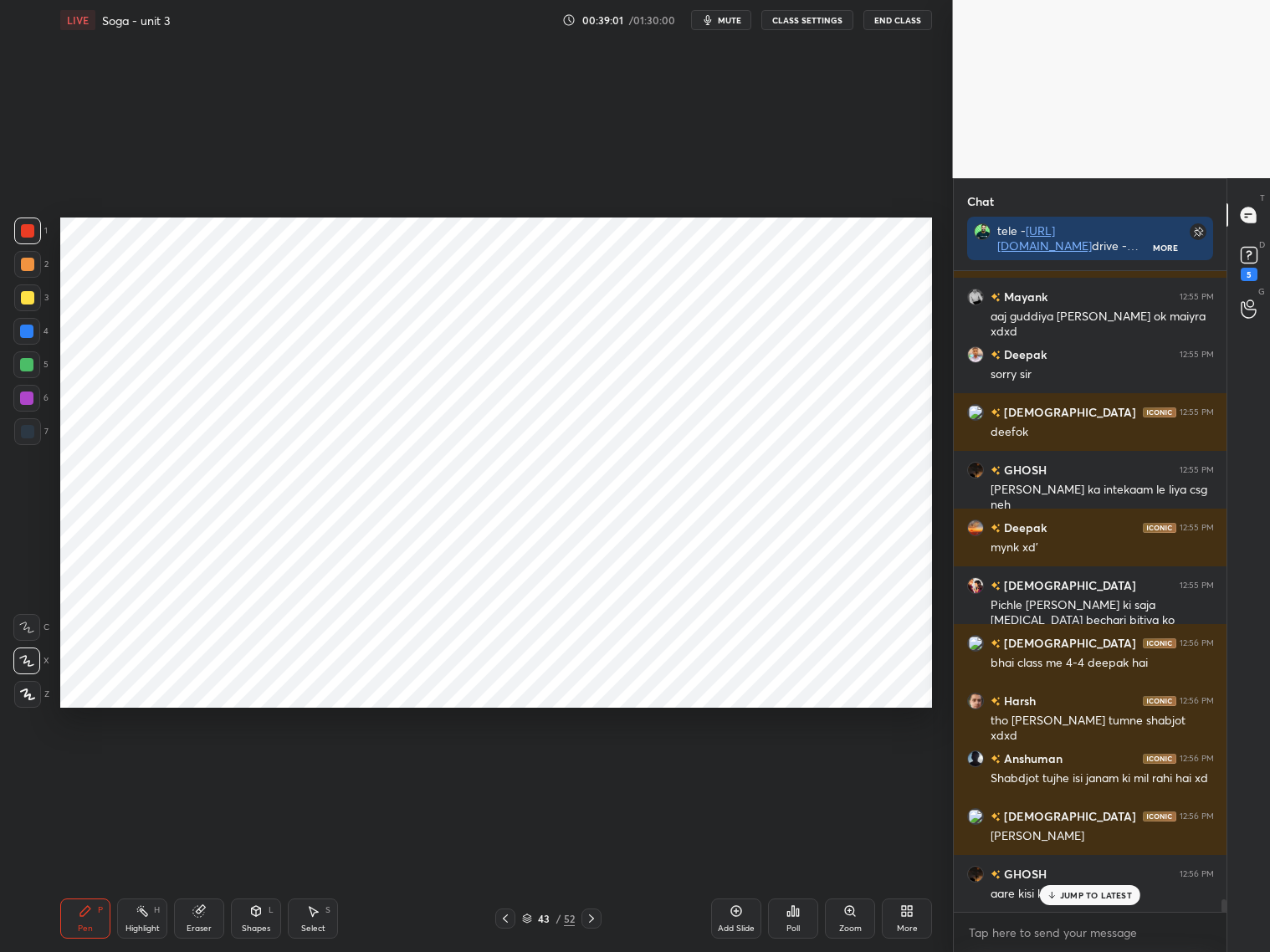
click at [25, 341] on div at bounding box center [27, 332] width 27 height 27
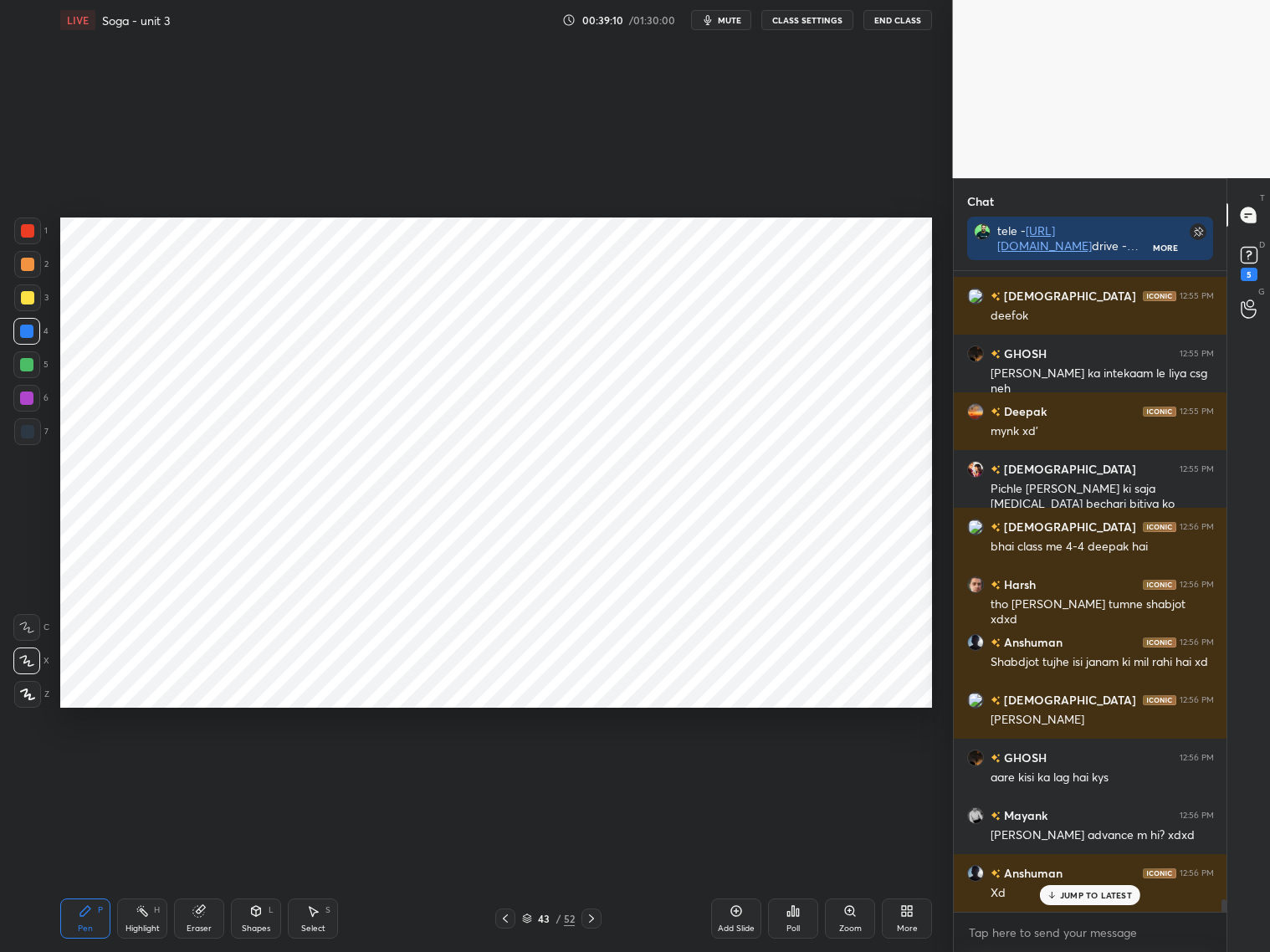
scroll to position [32151, 0]
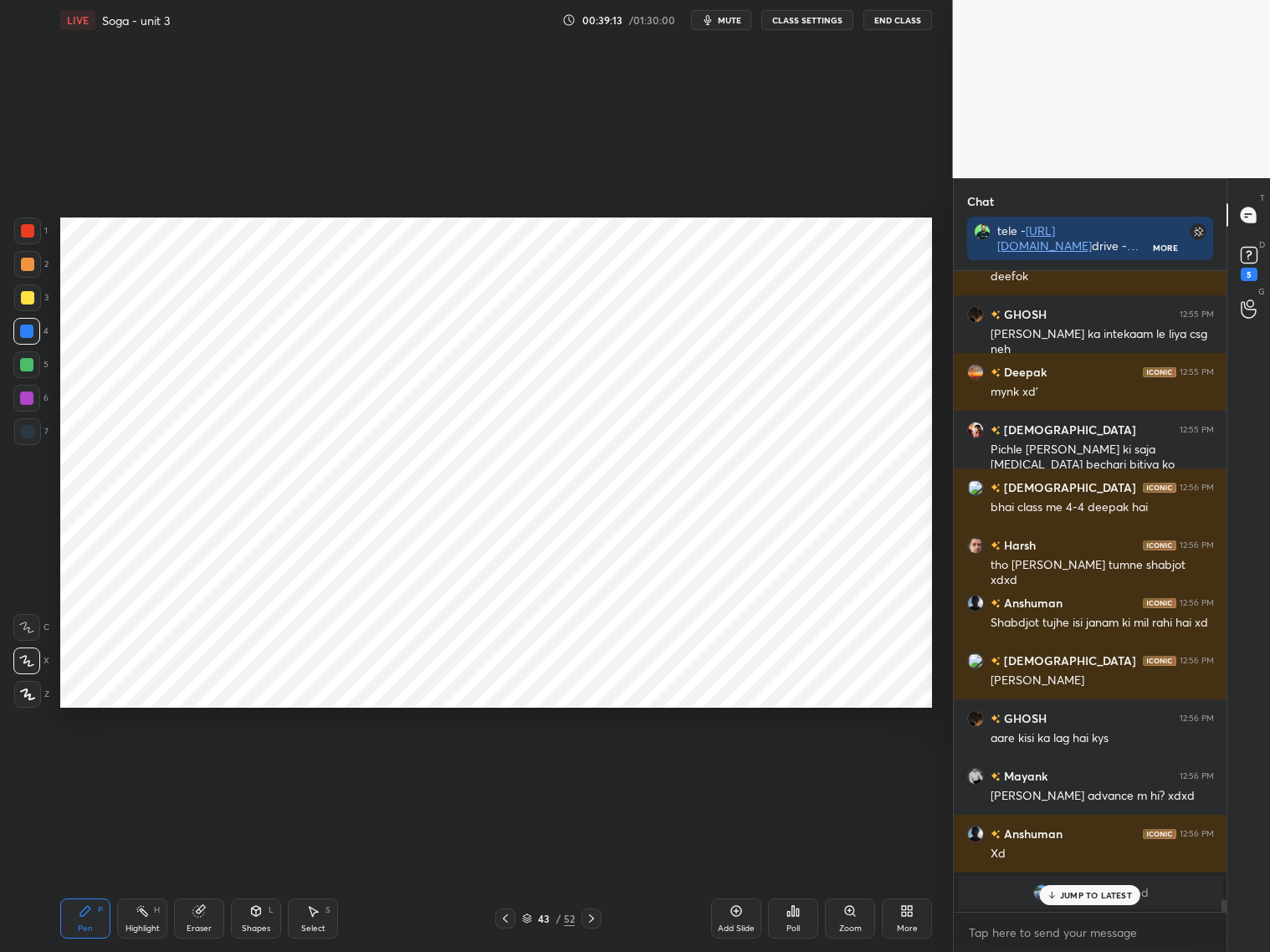
click at [35, 430] on div at bounding box center [28, 432] width 27 height 27
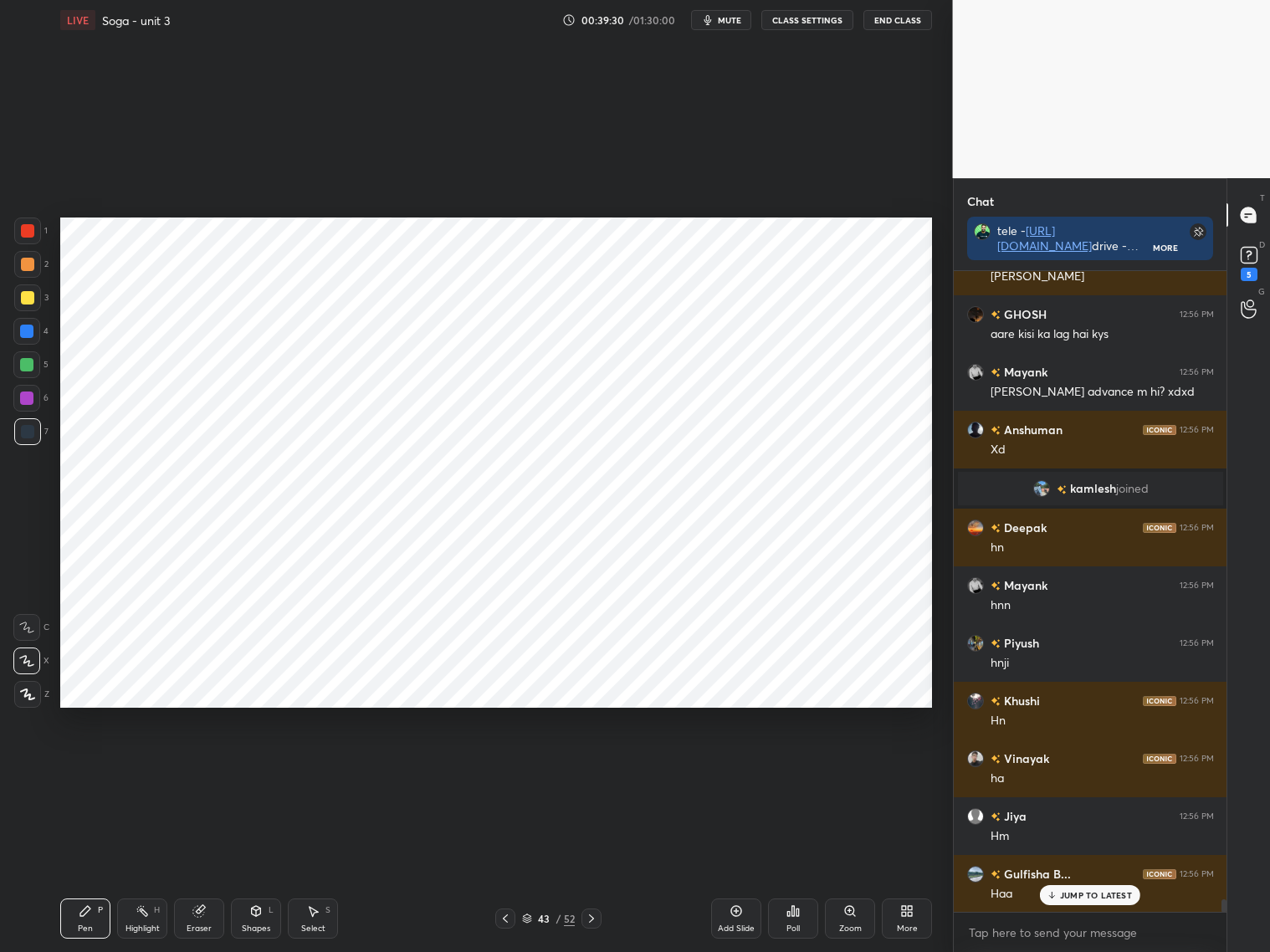
scroll to position [32113, 0]
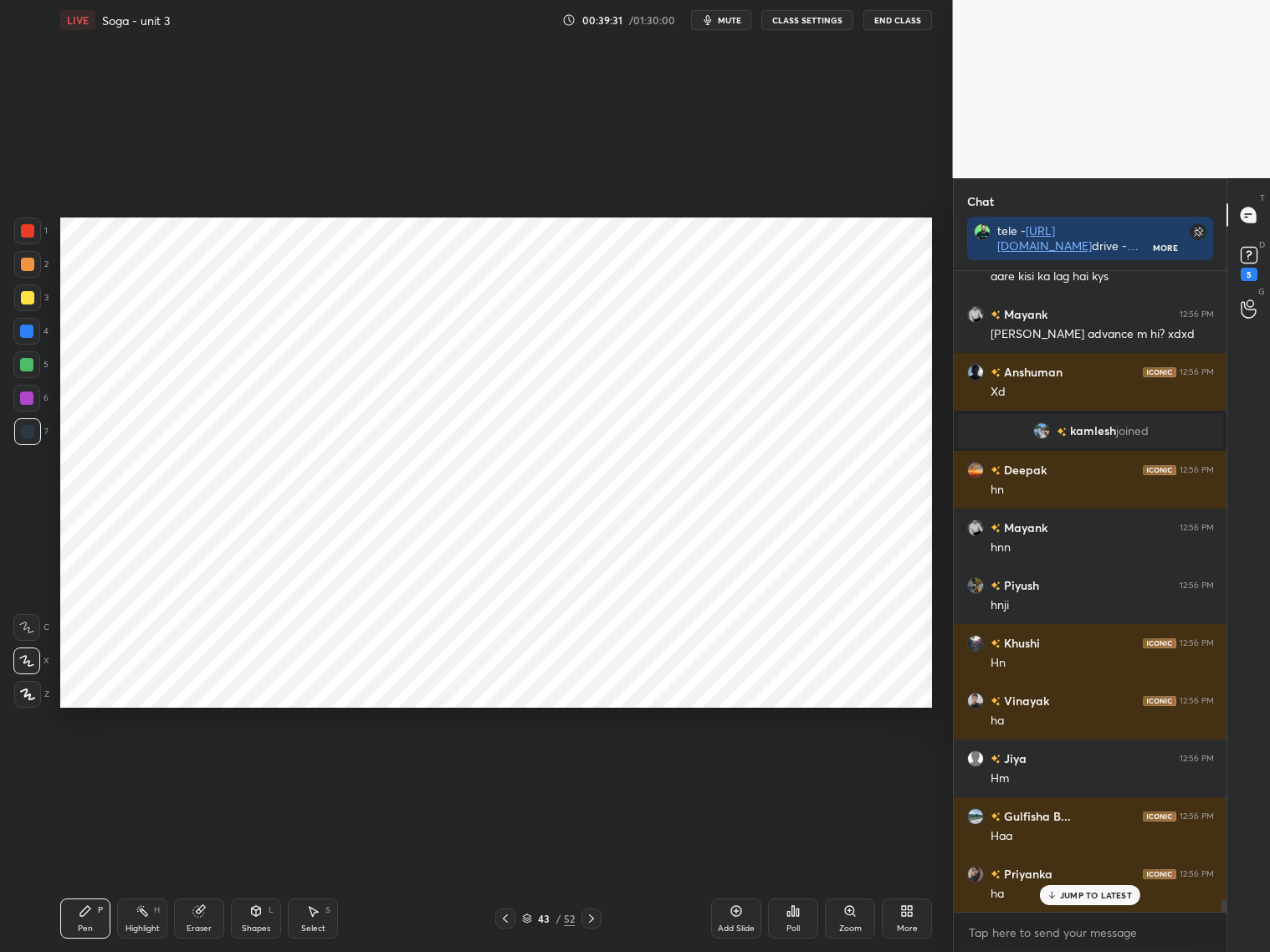
click at [29, 335] on div at bounding box center [27, 332] width 14 height 14
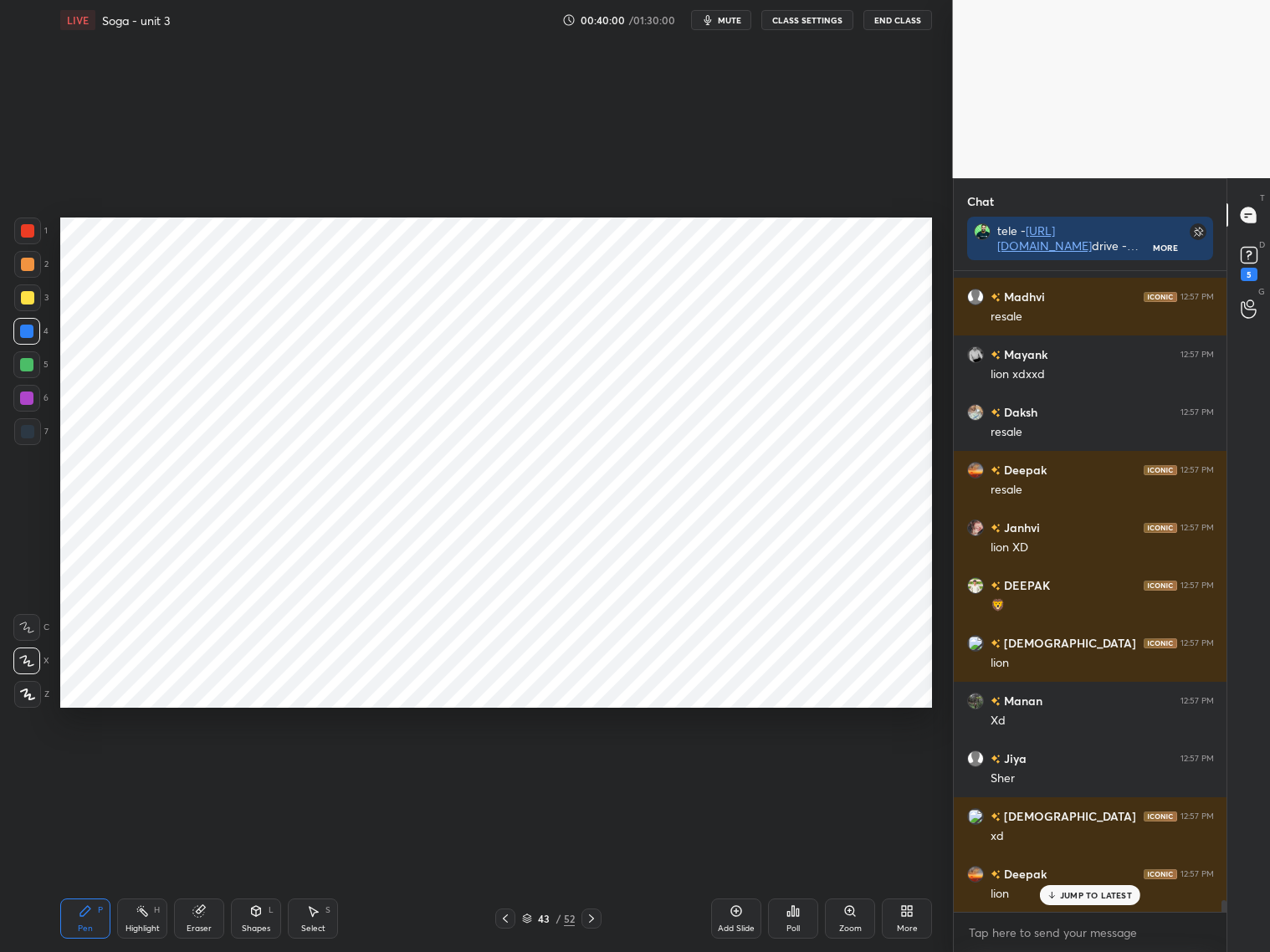
scroll to position [33631, 0]
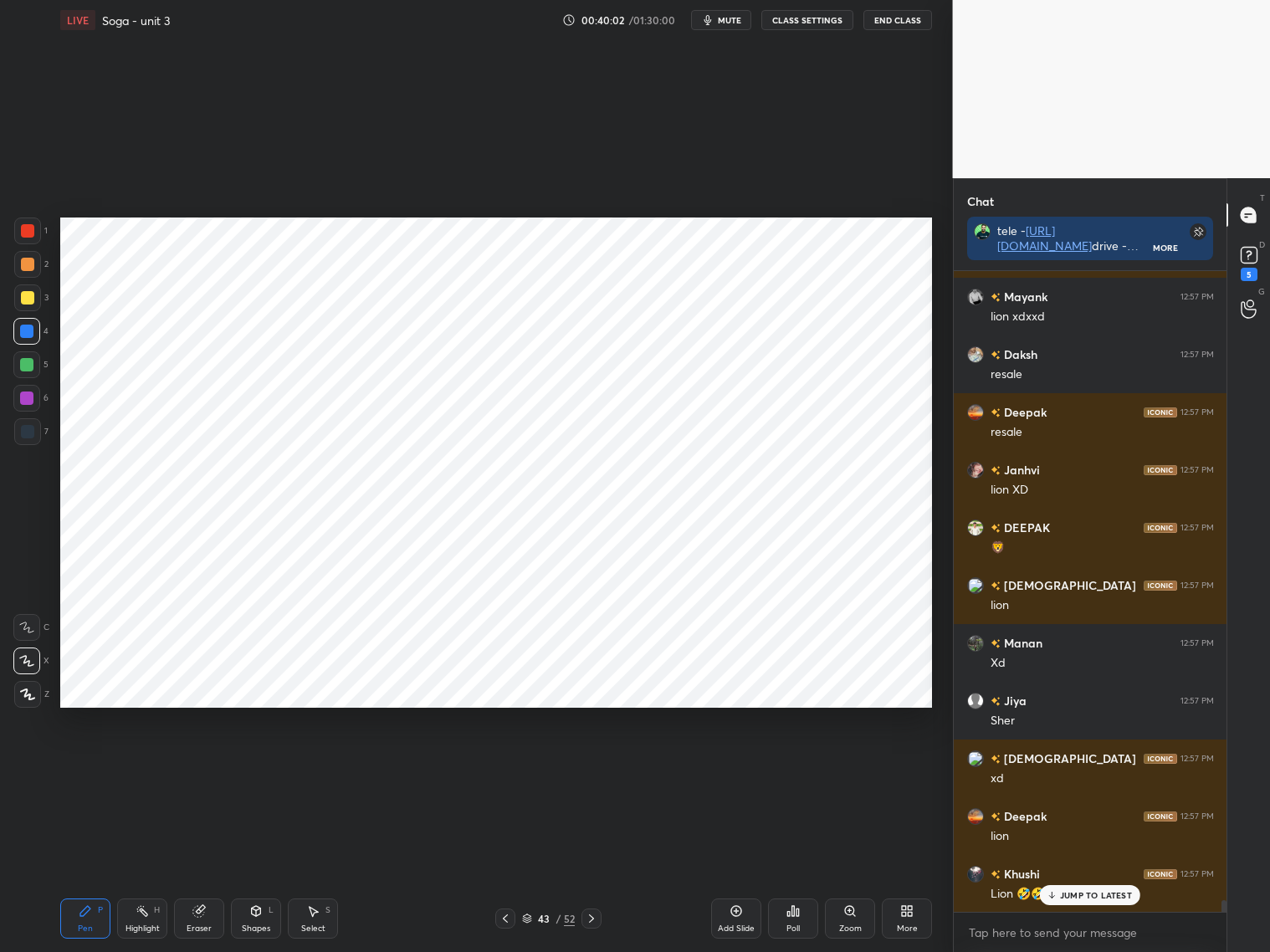
drag, startPoint x: 27, startPoint y: 435, endPoint x: 44, endPoint y: 419, distance: 23.3
click at [29, 436] on div at bounding box center [28, 432] width 14 height 14
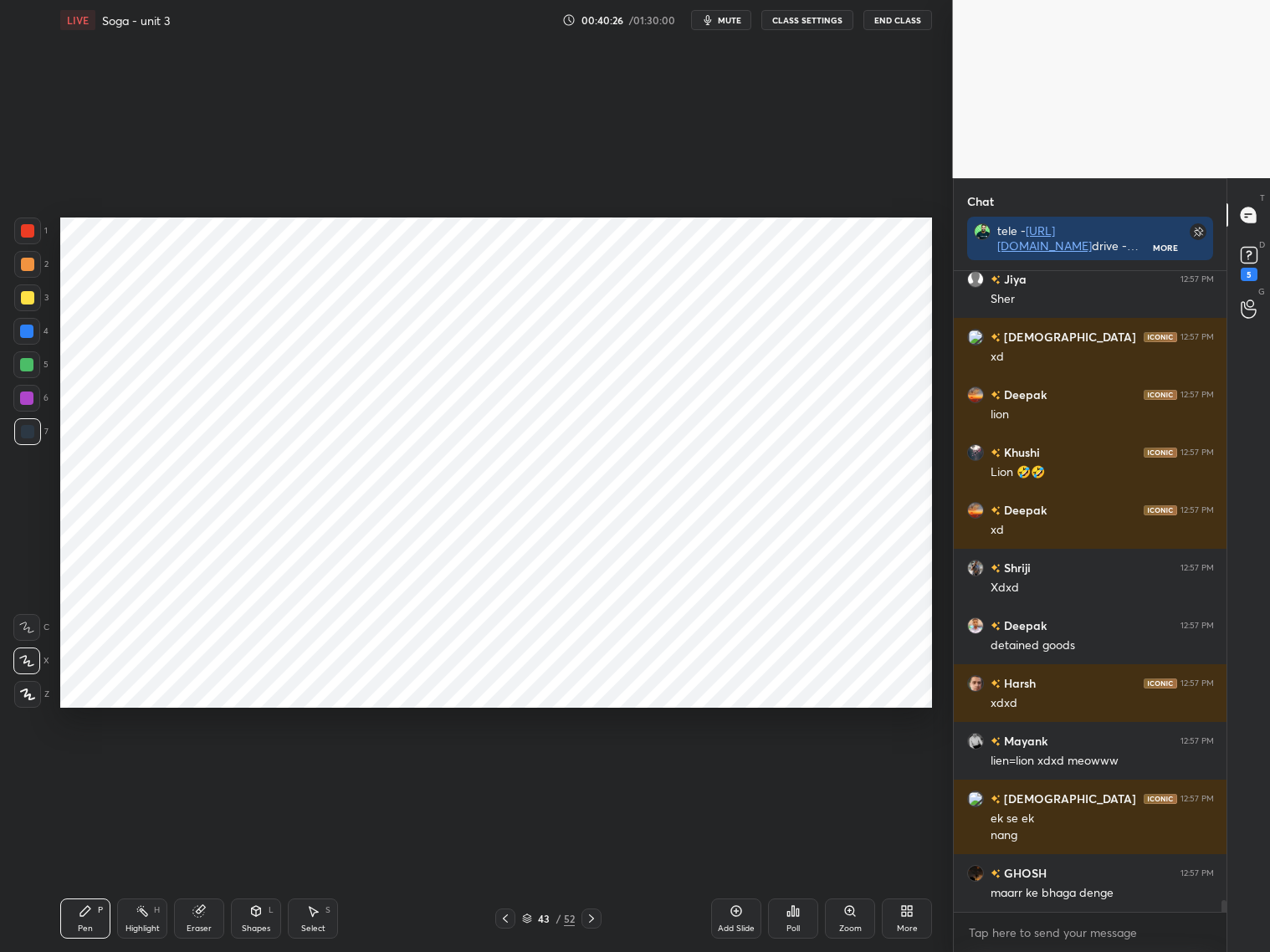
scroll to position [34109, 0]
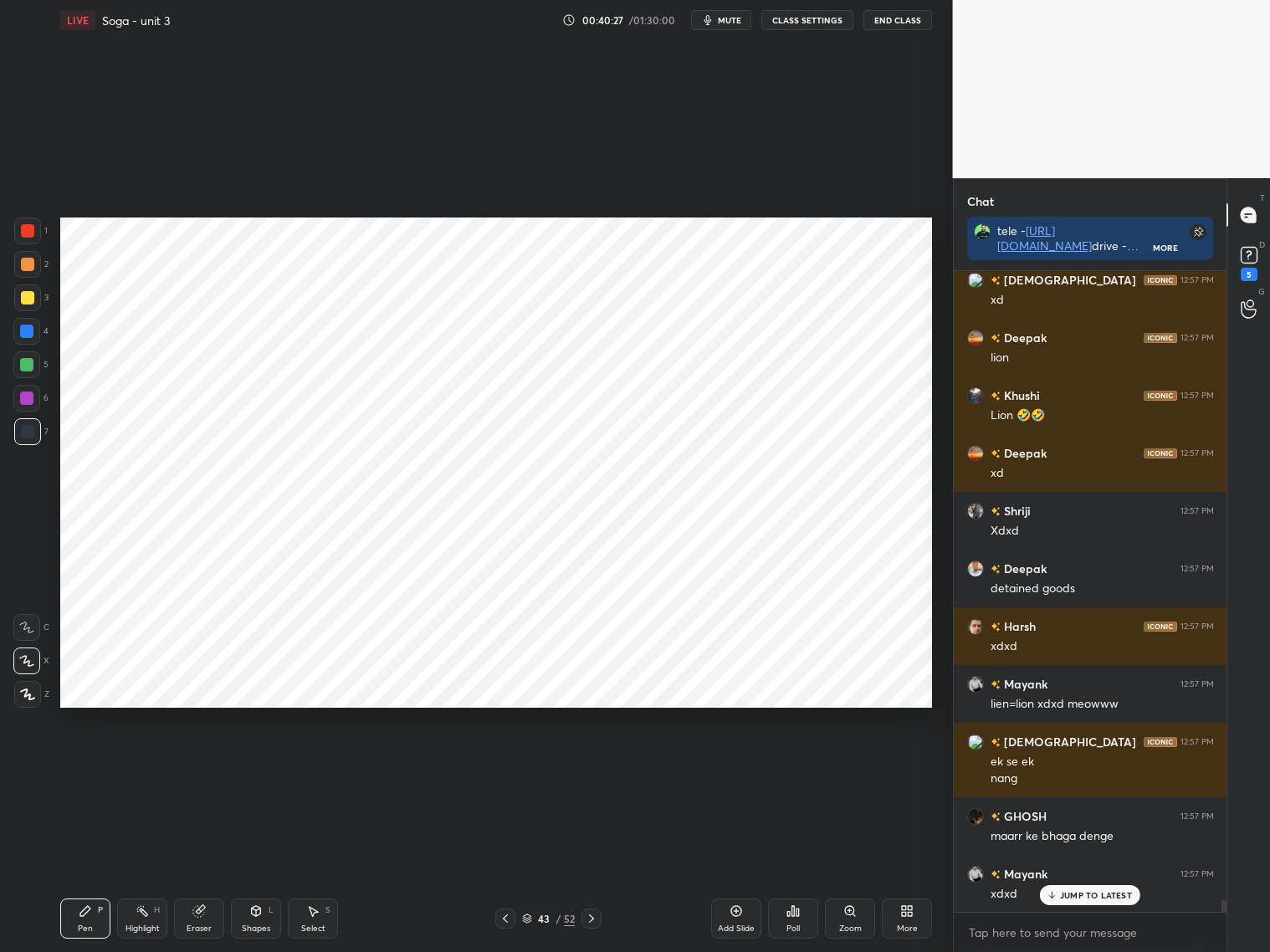
click at [27, 330] on div at bounding box center [27, 332] width 14 height 14
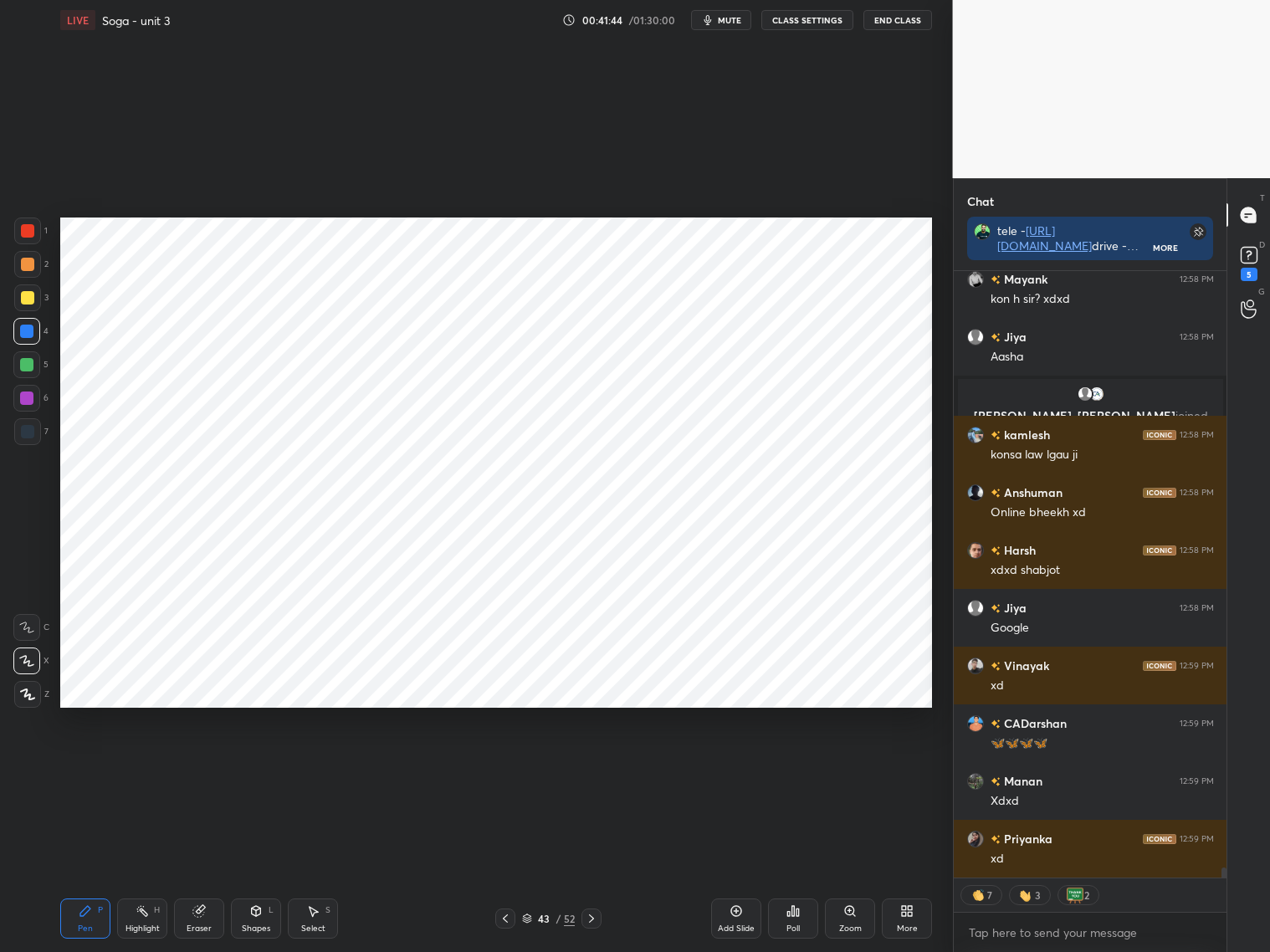
scroll to position [36071, 0]
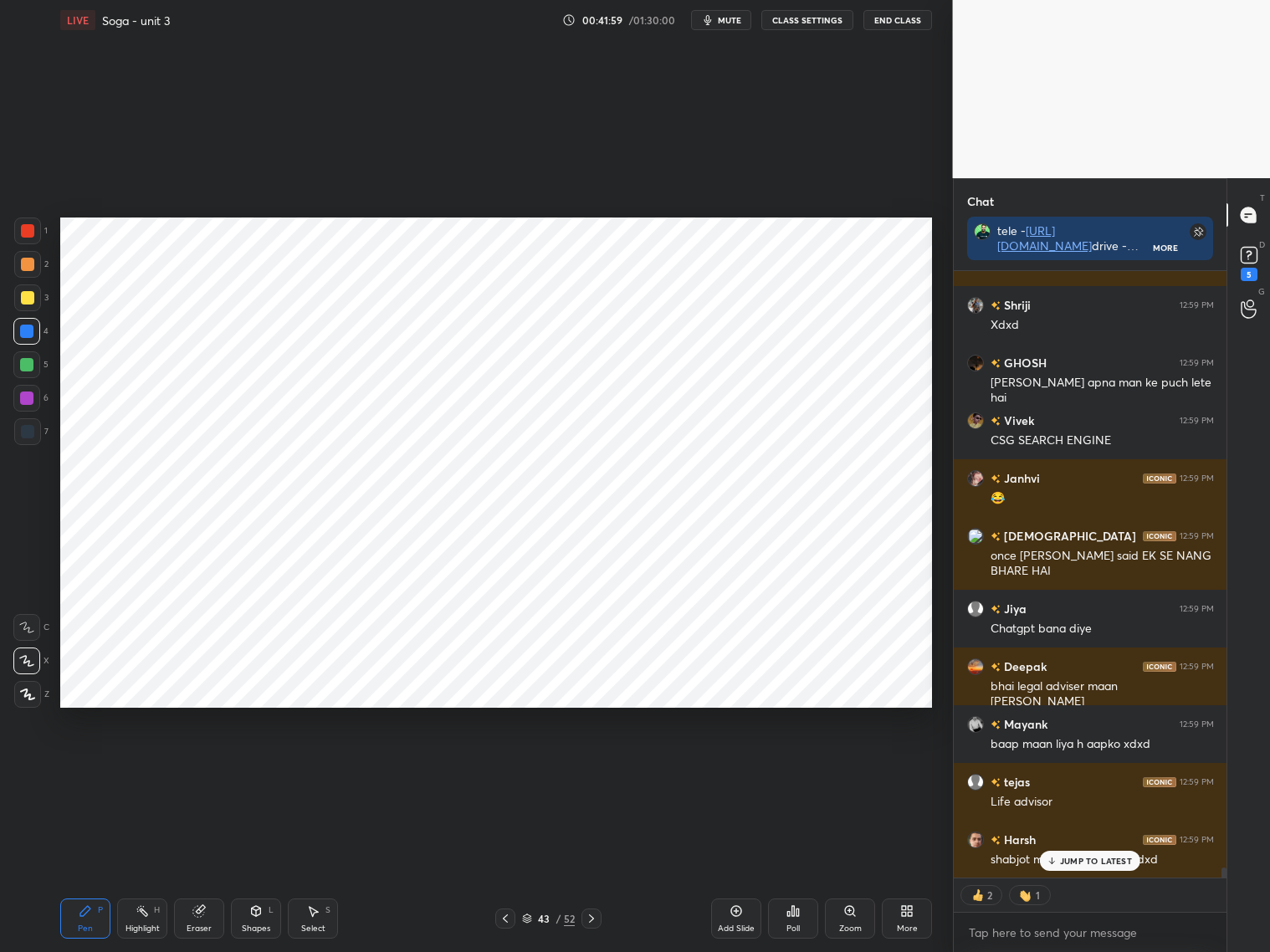
click at [251, 925] on div "Shapes" at bounding box center [255, 929] width 28 height 9
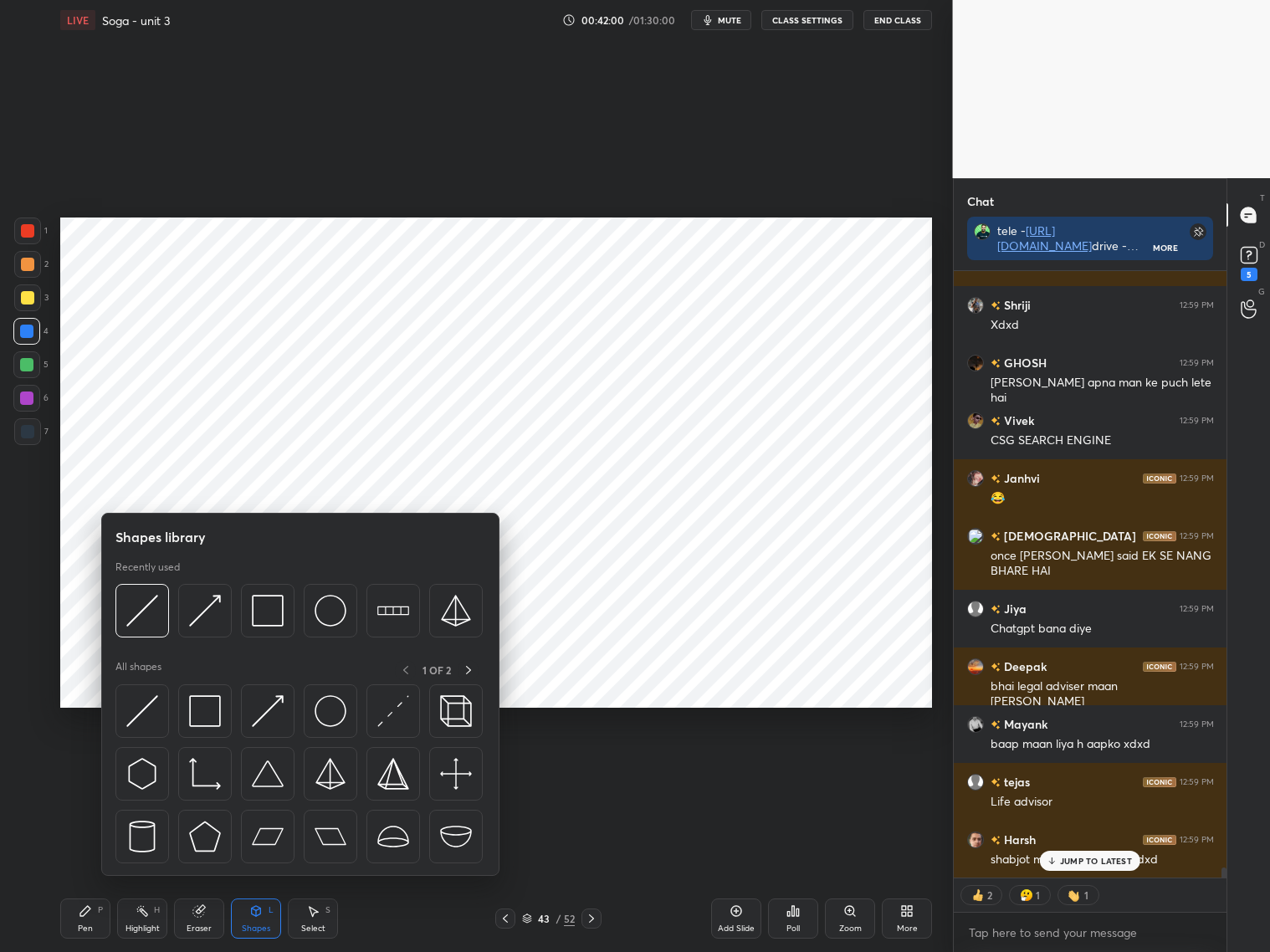
click at [33, 440] on div at bounding box center [28, 432] width 27 height 27
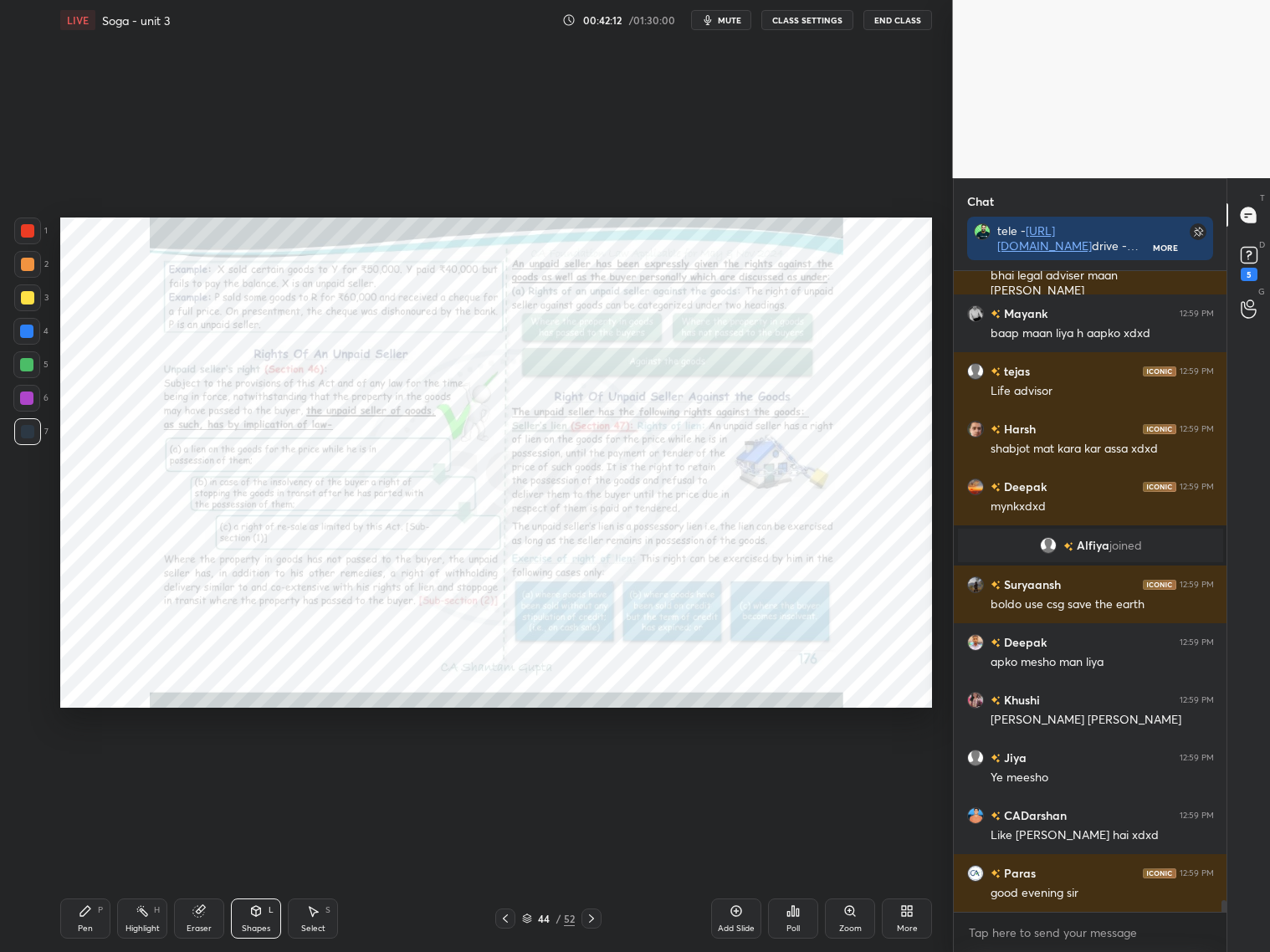
click at [587, 915] on icon at bounding box center [592, 919] width 14 height 14
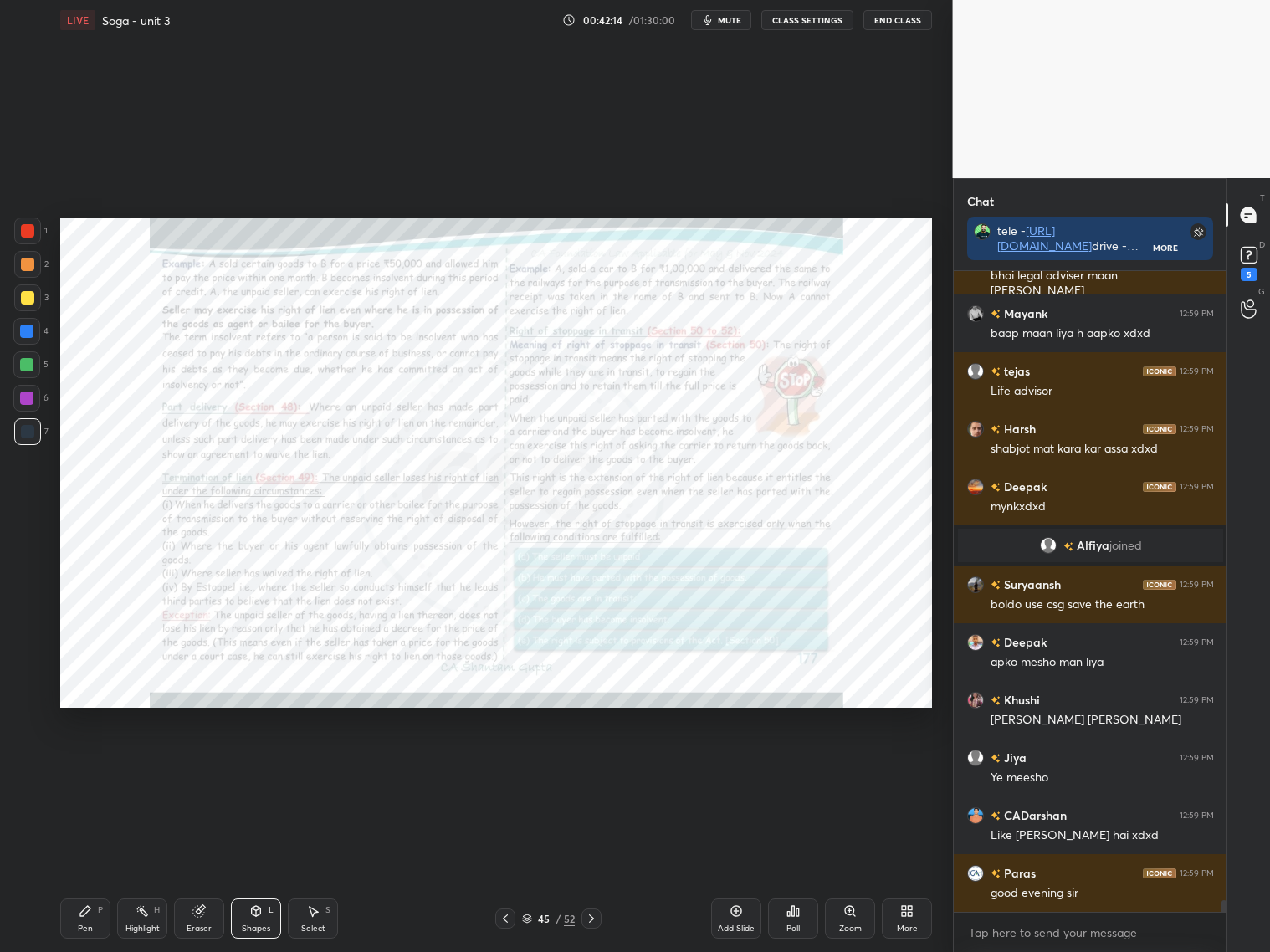
click at [504, 915] on icon at bounding box center [505, 919] width 14 height 14
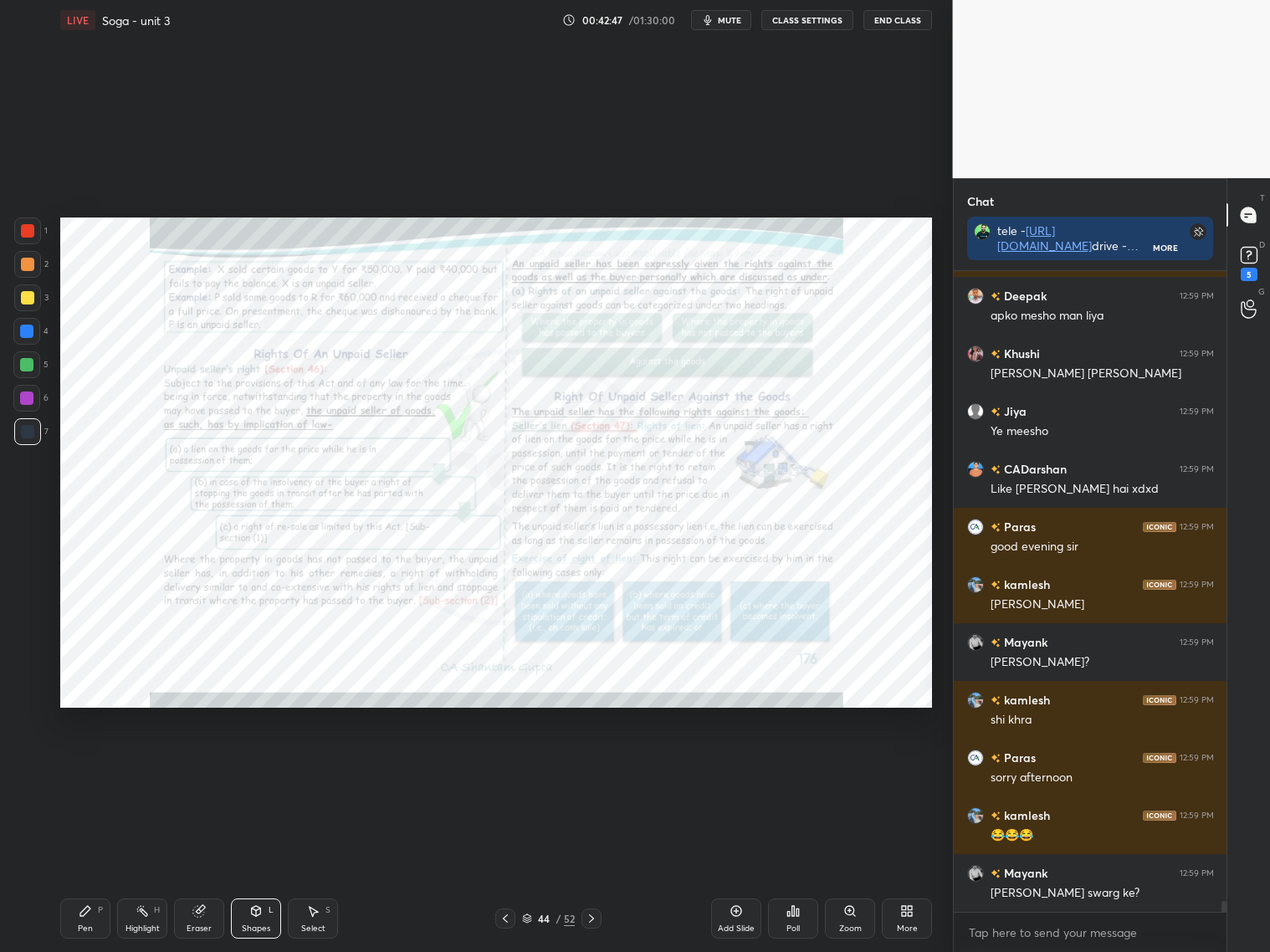
click at [596, 917] on icon at bounding box center [592, 919] width 14 height 14
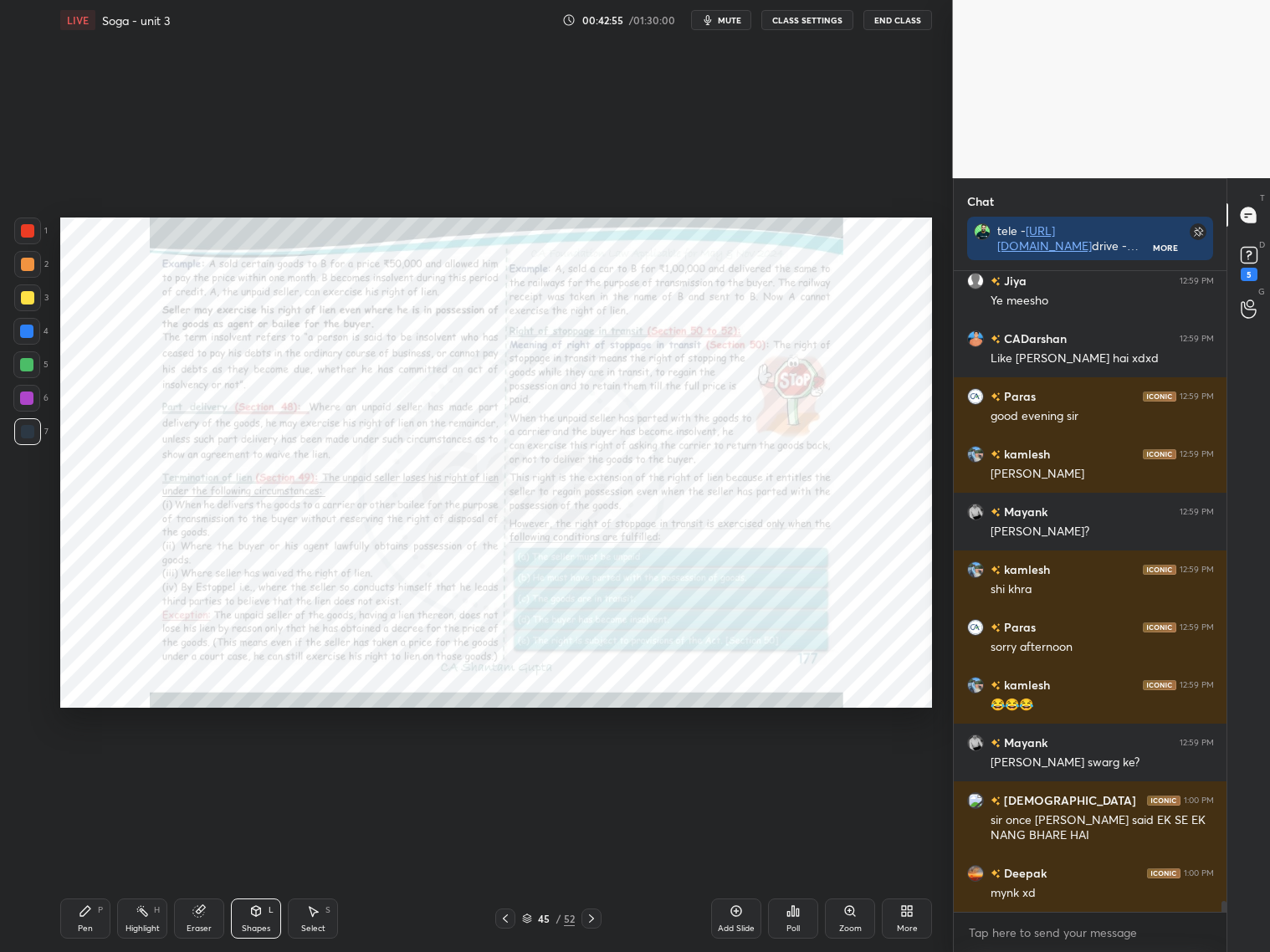
scroll to position [36206, 0]
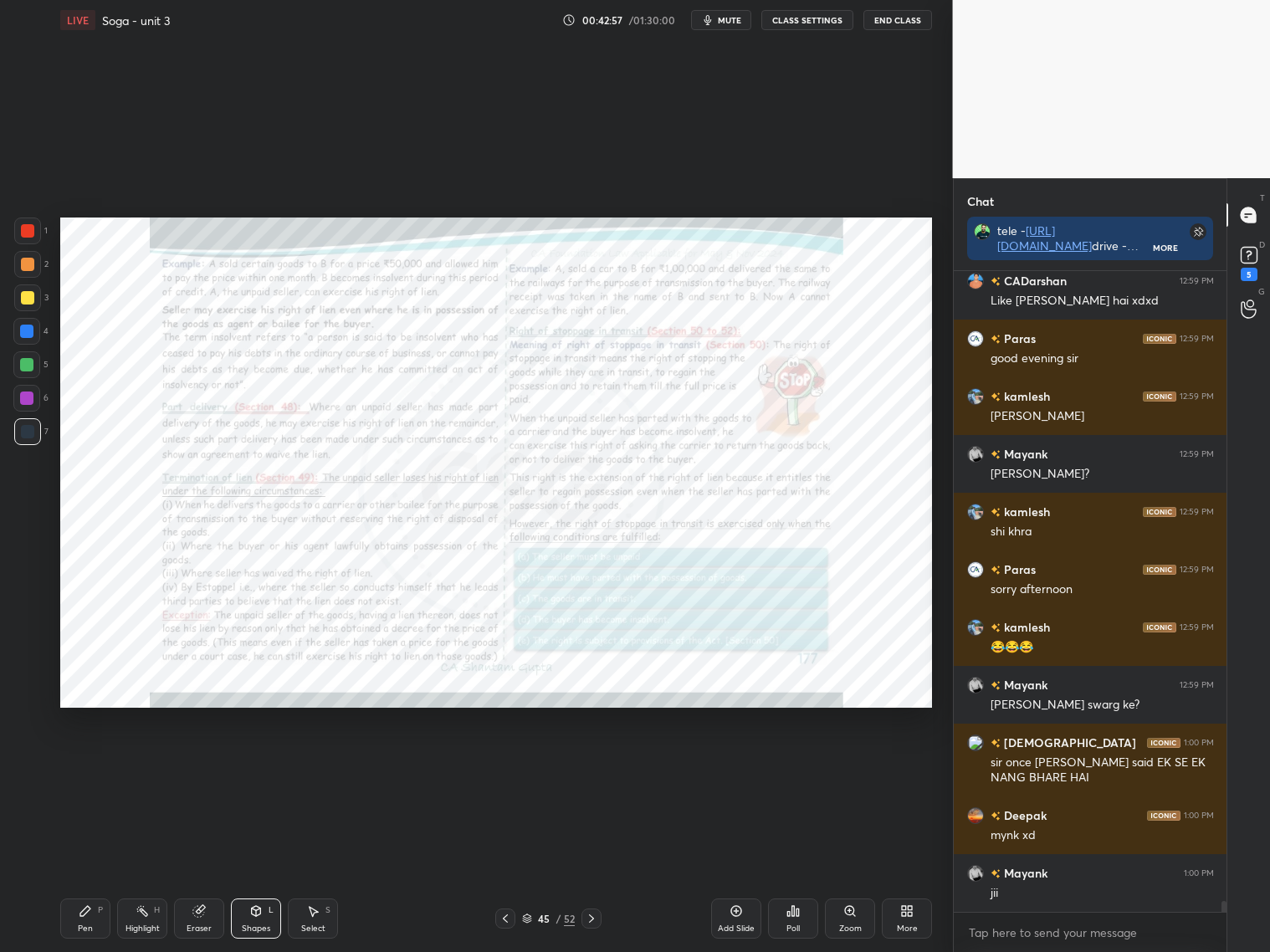
click at [593, 918] on icon at bounding box center [591, 918] width 5 height 9
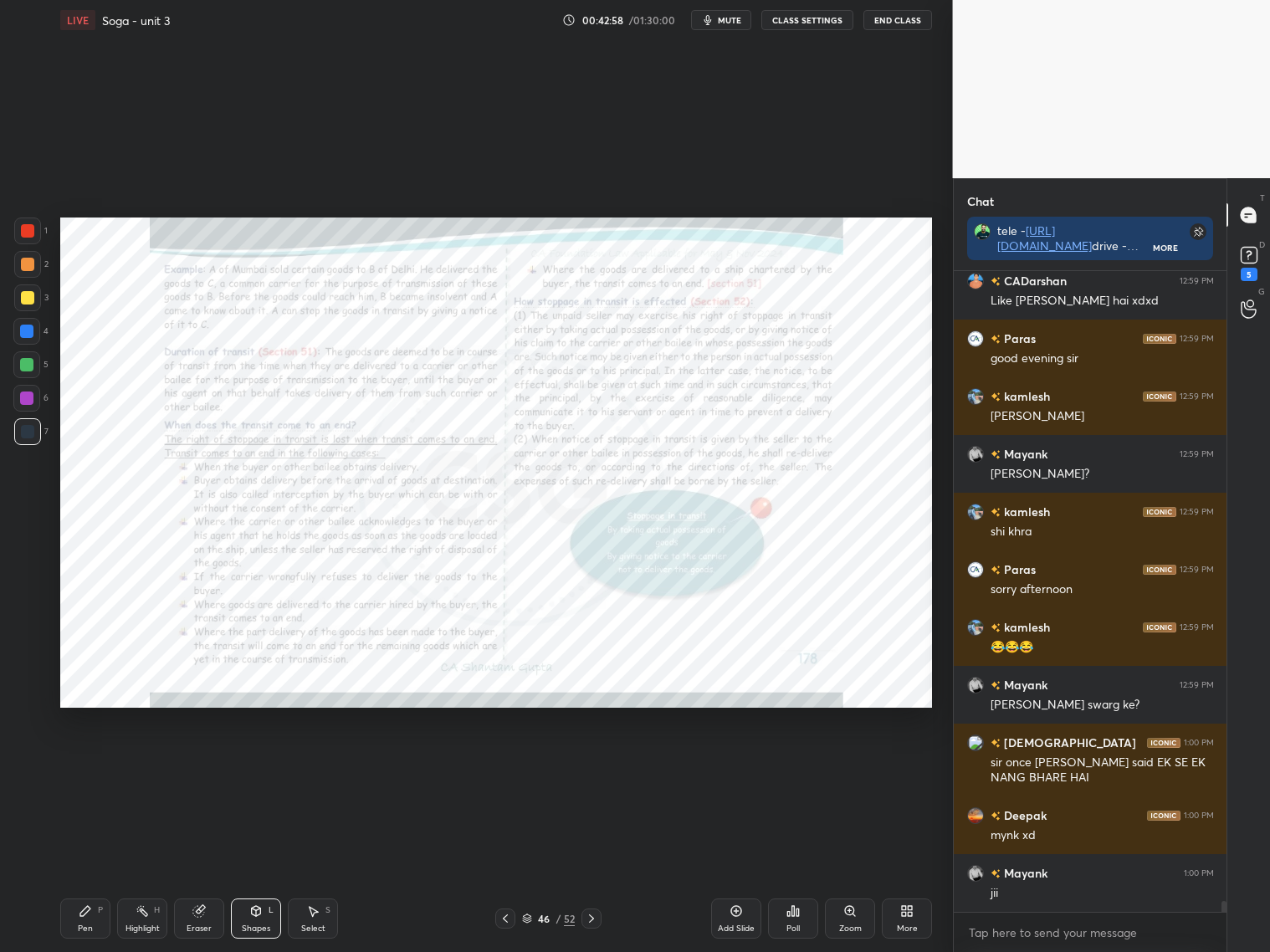
click at [503, 917] on icon at bounding box center [505, 919] width 14 height 14
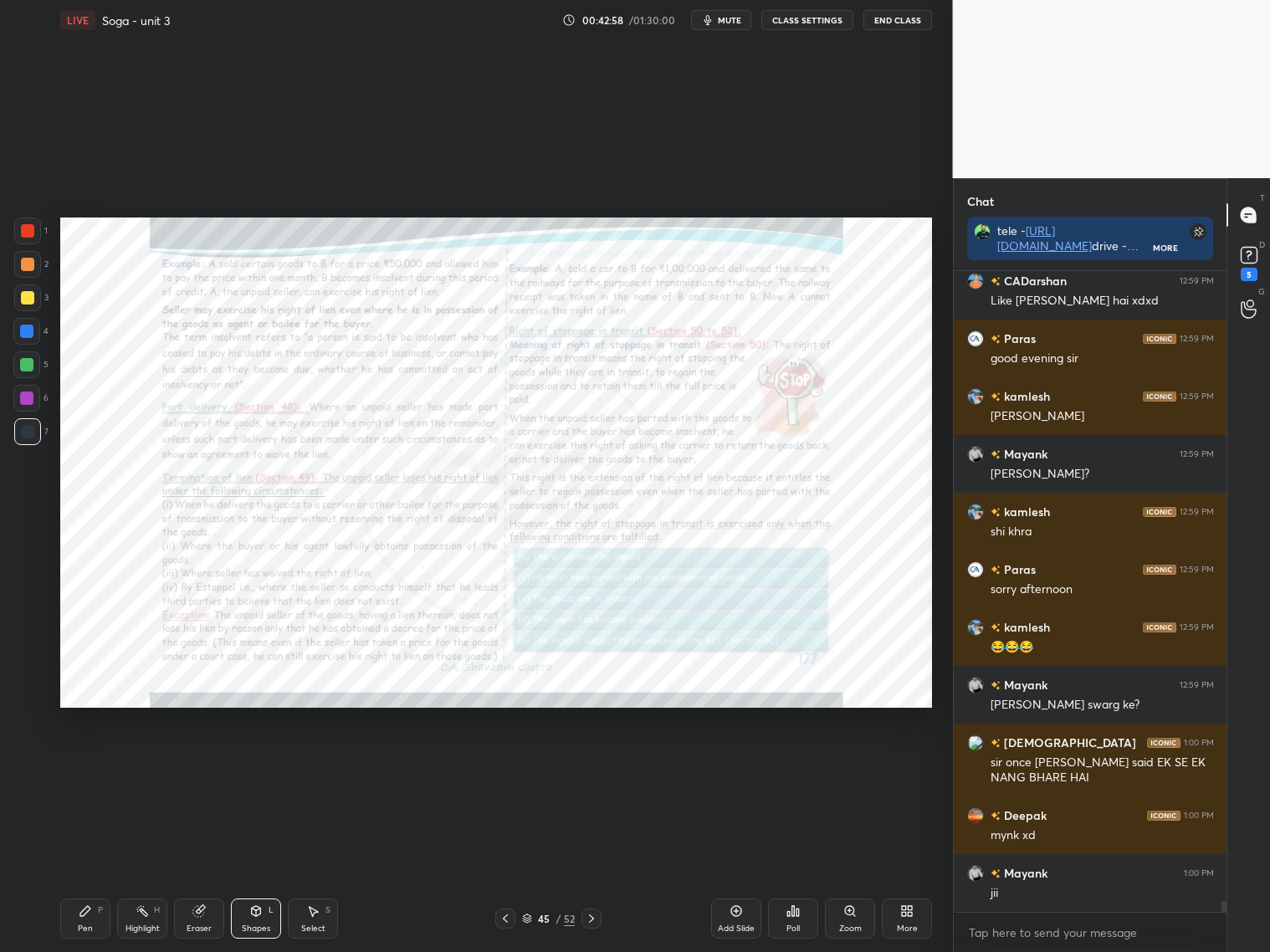
click at [501, 920] on icon at bounding box center [505, 919] width 14 height 14
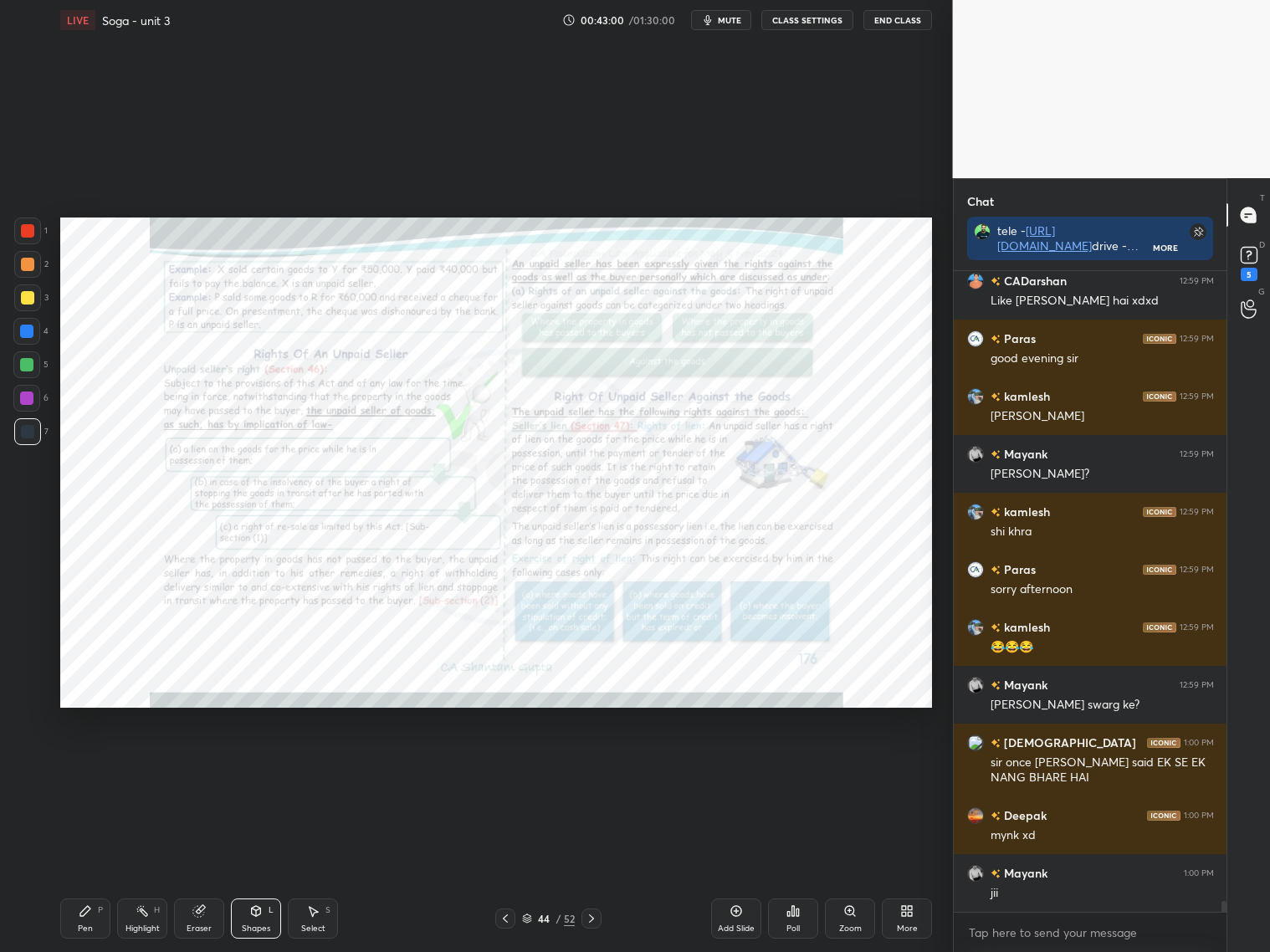
click at [593, 916] on icon at bounding box center [592, 919] width 14 height 14
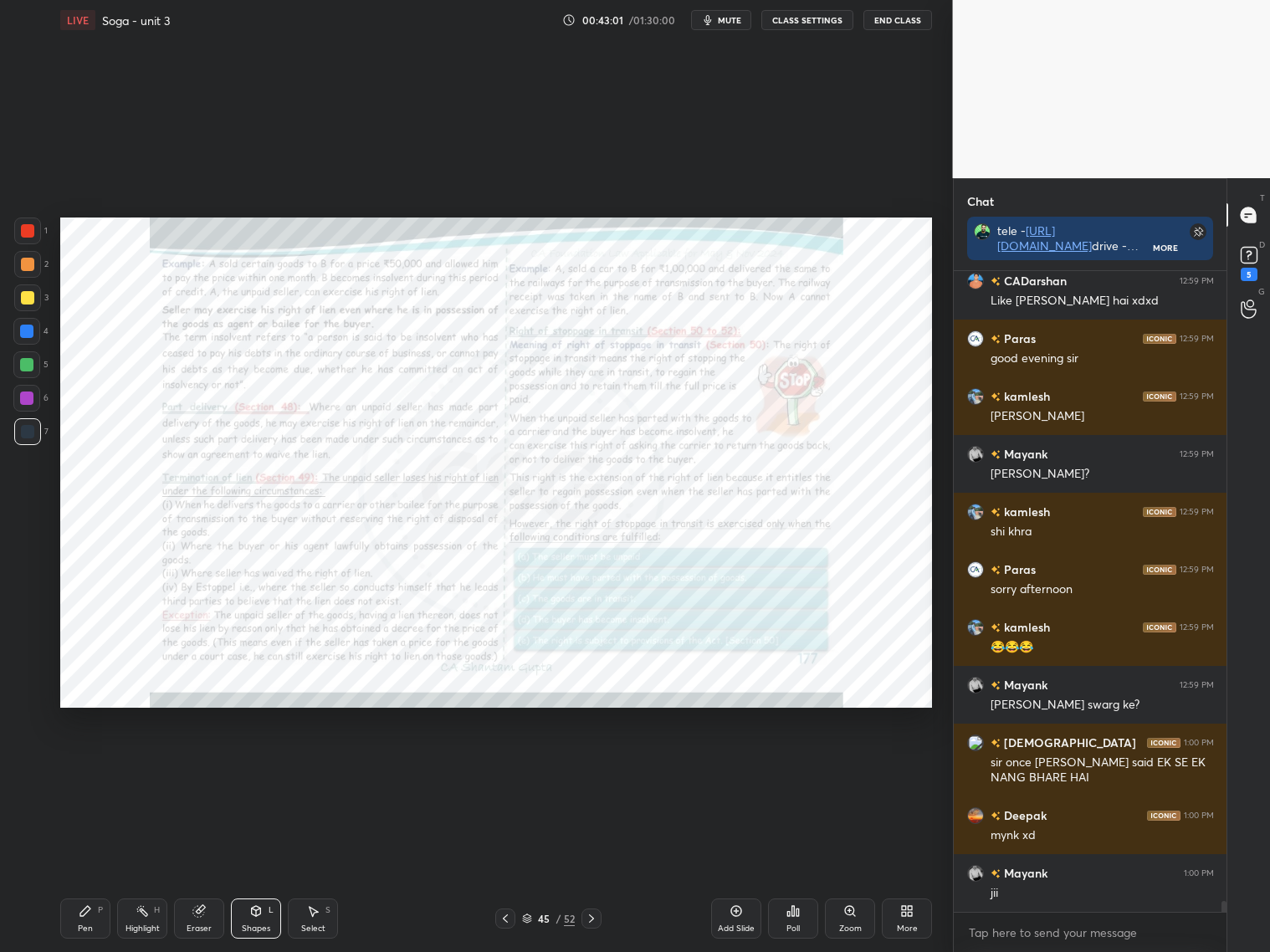
click at [503, 917] on icon at bounding box center [505, 919] width 14 height 14
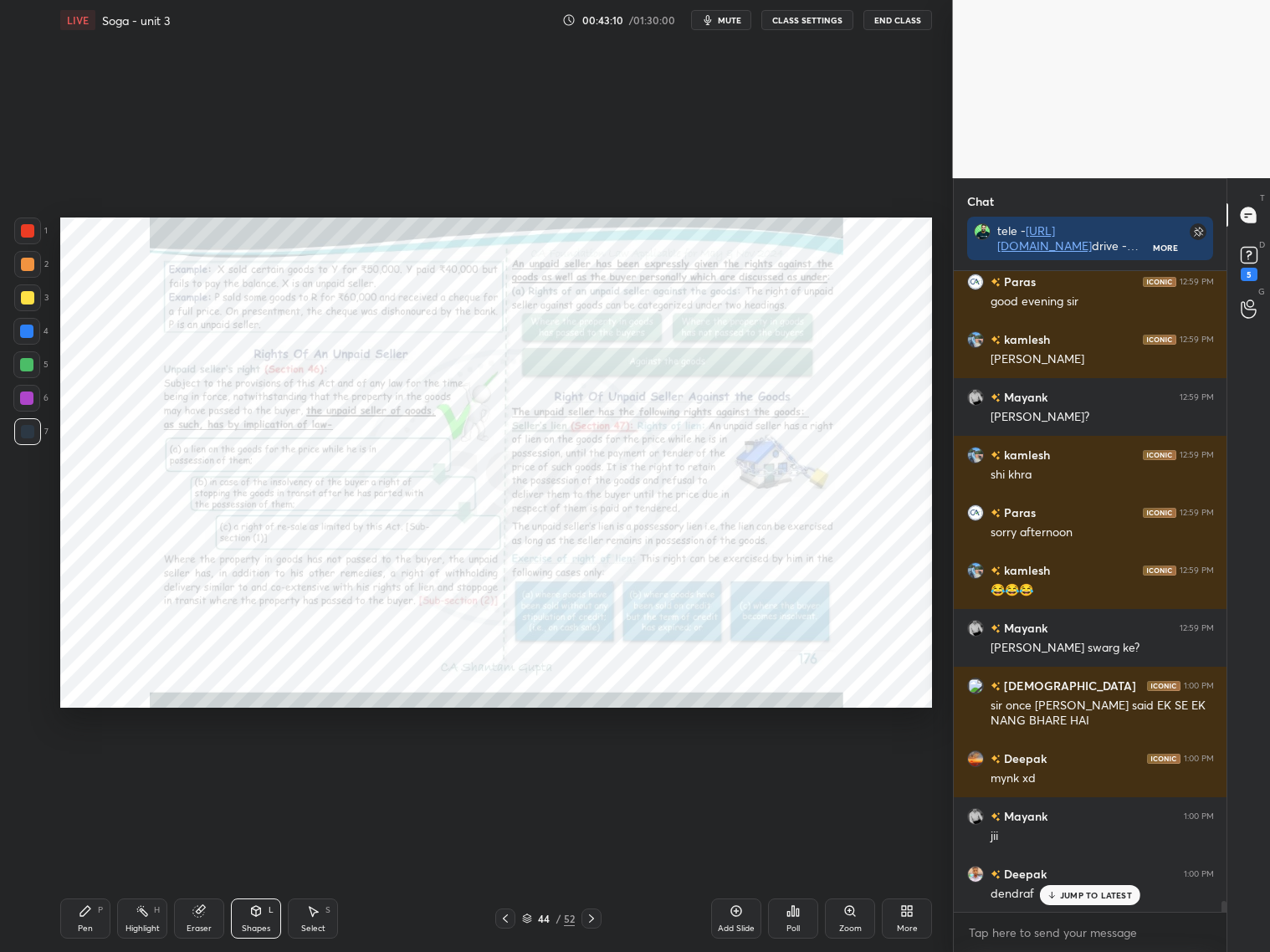
scroll to position [36321, 0]
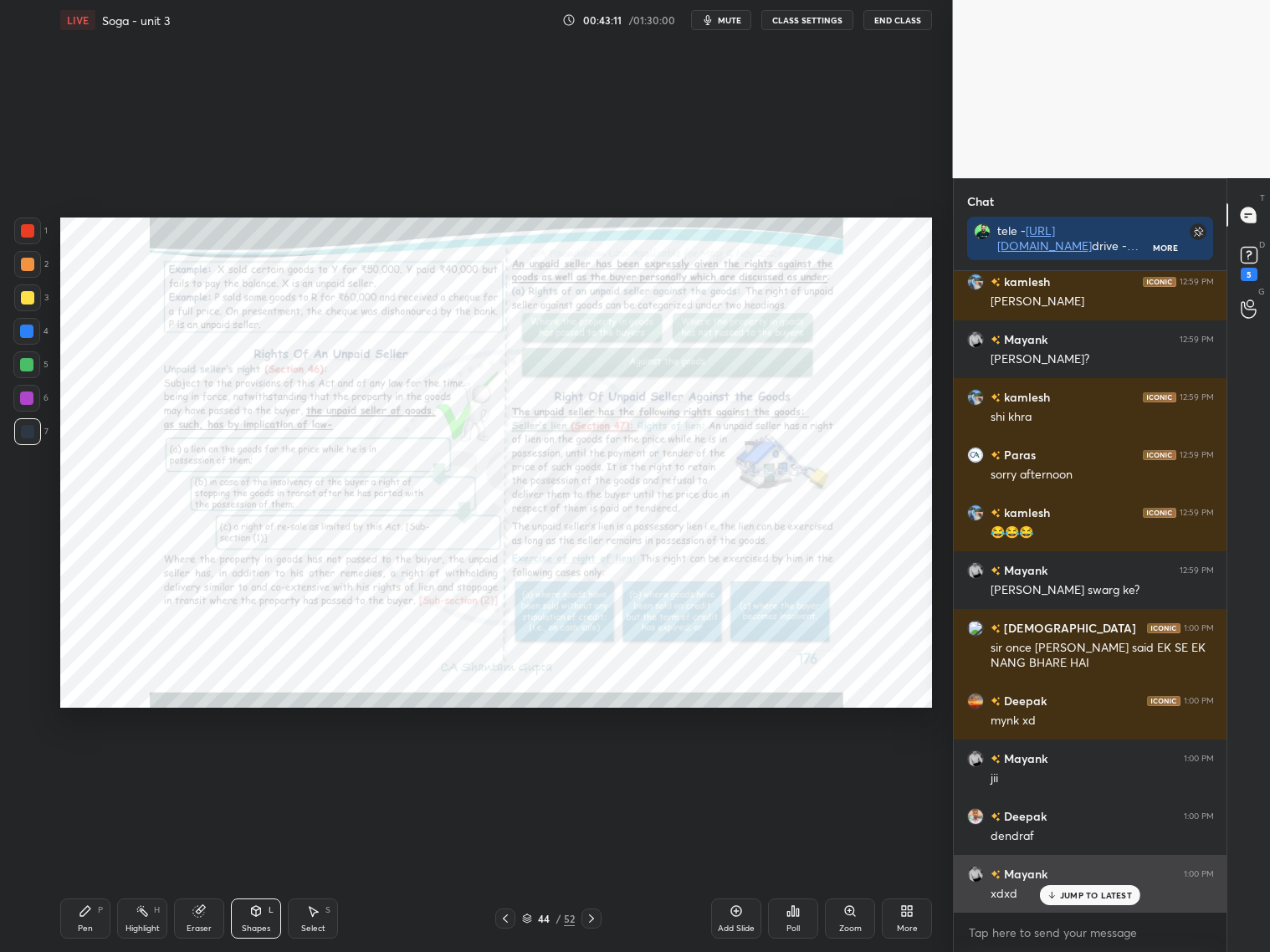
click at [1101, 895] on p "JUMP TO LATEST" at bounding box center [1095, 895] width 72 height 10
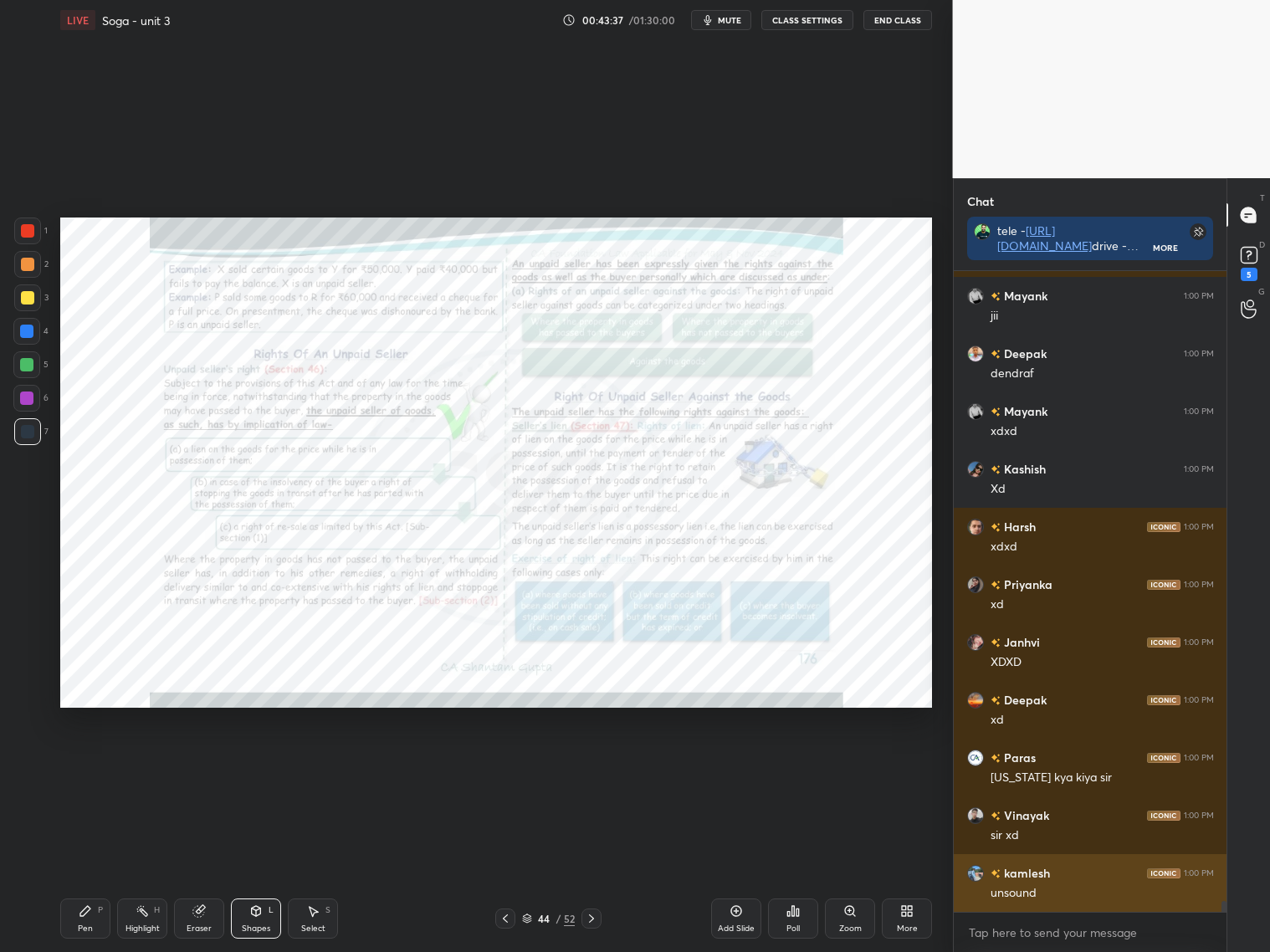
scroll to position [36841, 0]
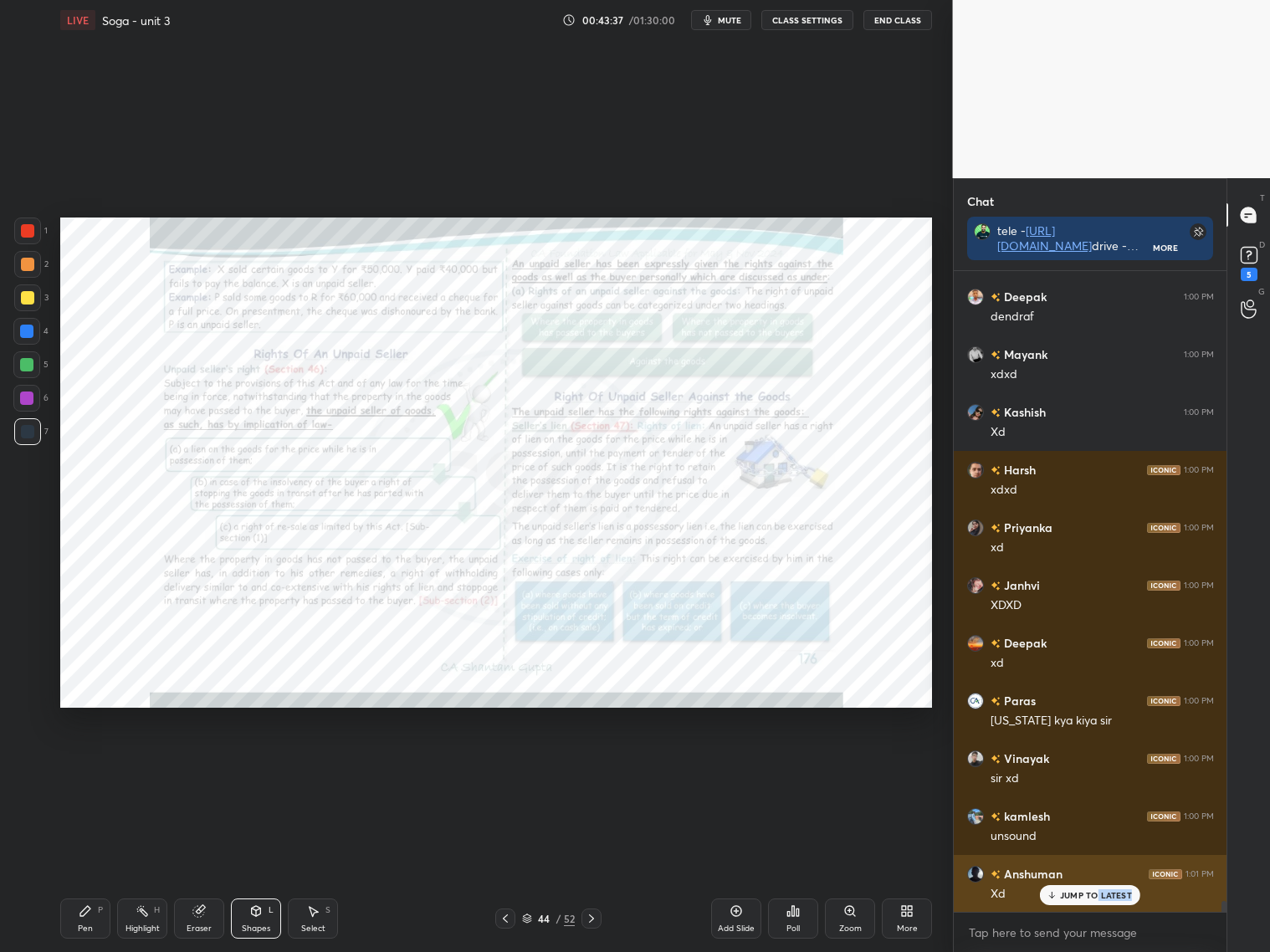
click at [1095, 897] on div "JUMP TO LATEST" at bounding box center [1090, 895] width 100 height 20
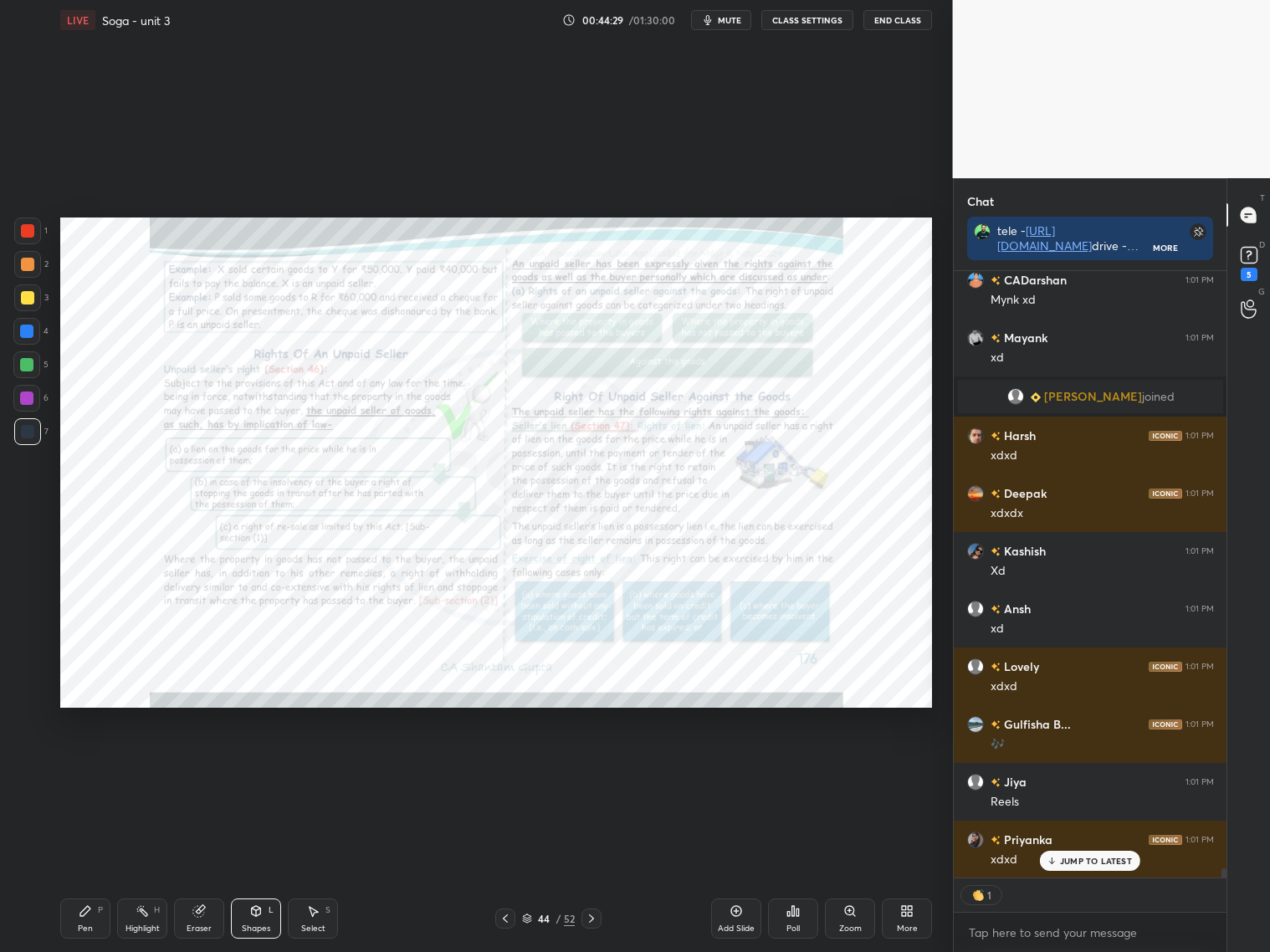
scroll to position [37952, 0]
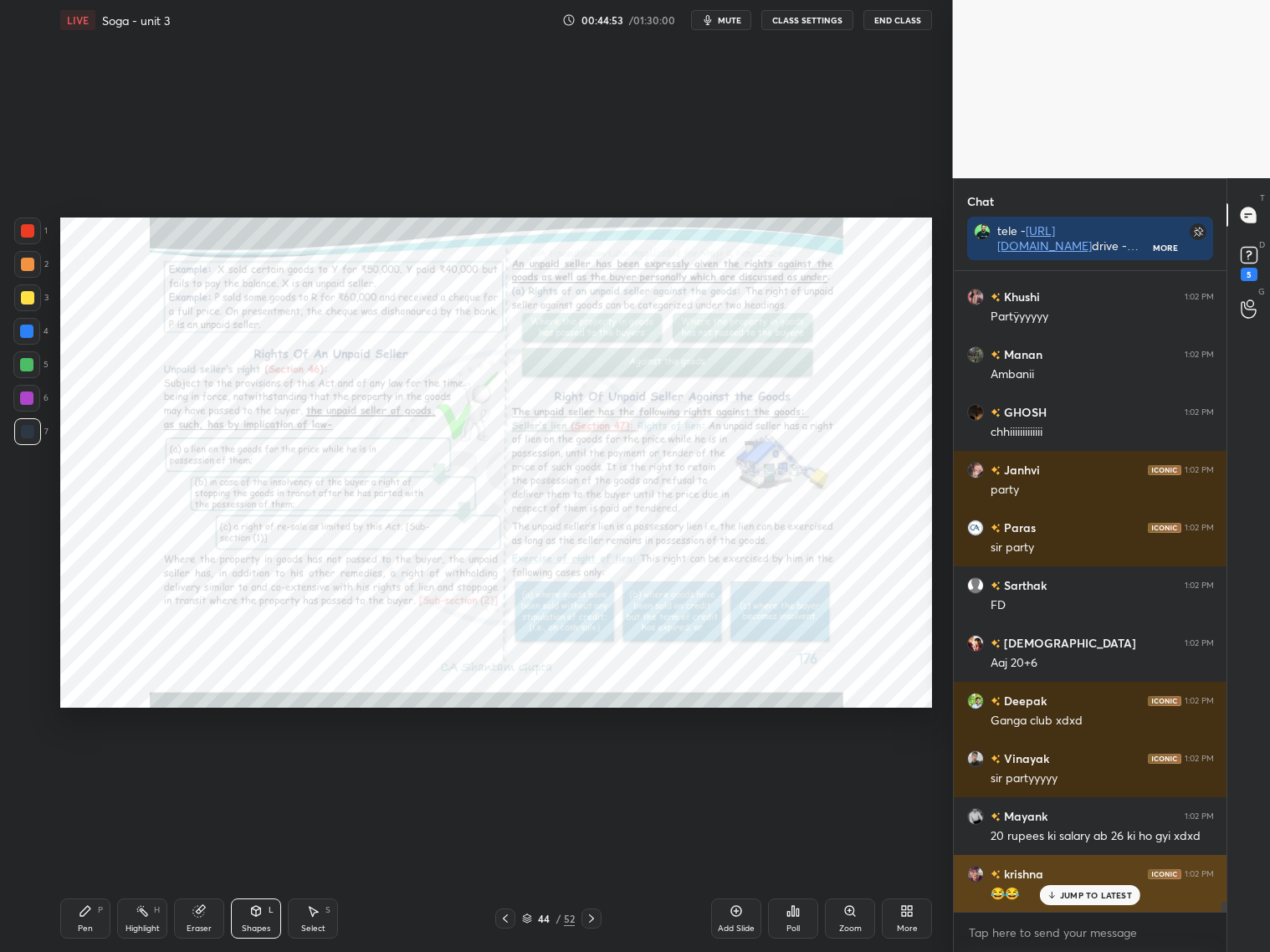
click at [1103, 893] on p "JUMP TO LATEST" at bounding box center [1095, 895] width 72 height 10
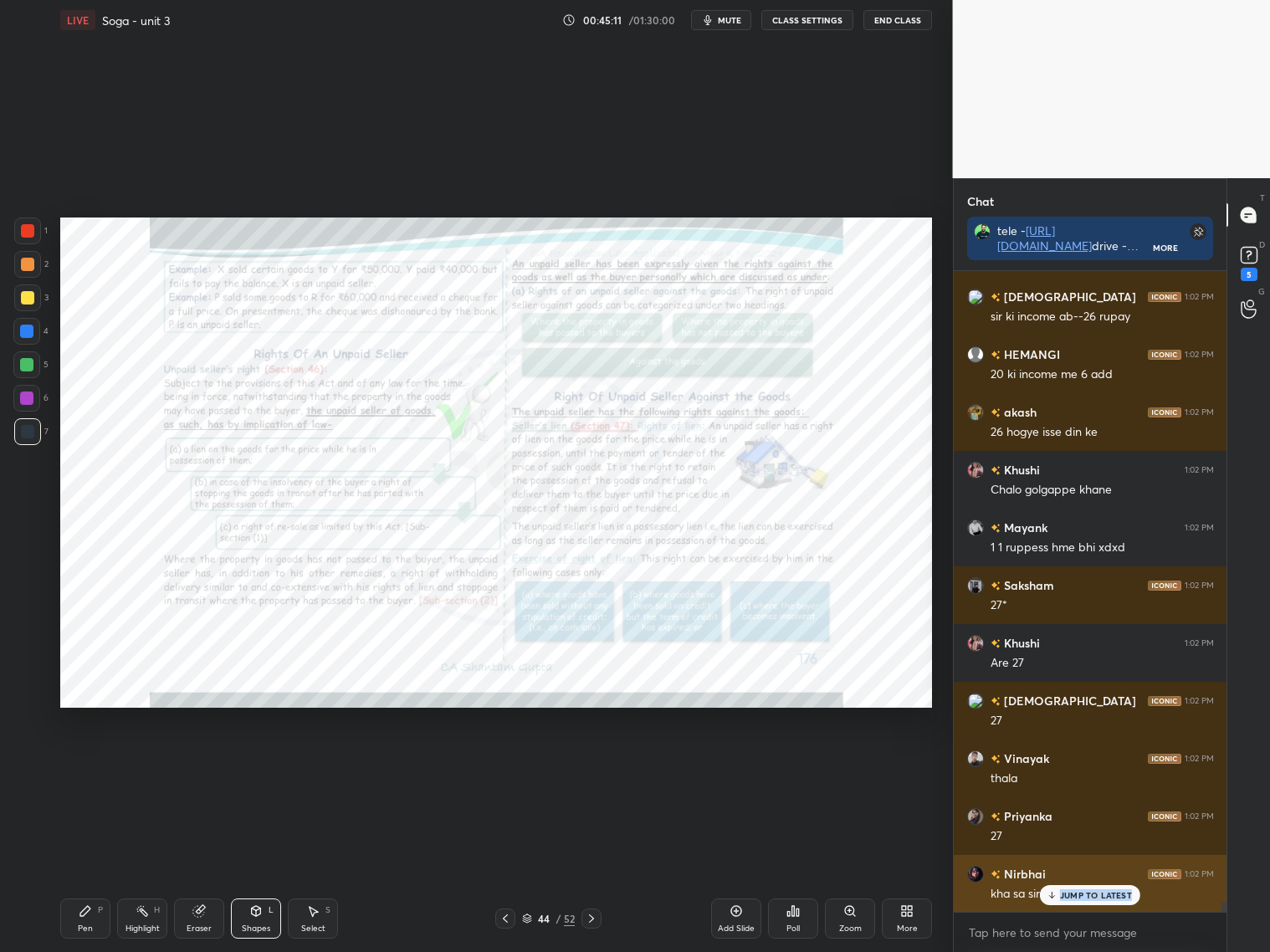
drag, startPoint x: 1057, startPoint y: 902, endPoint x: 1068, endPoint y: 893, distance: 14.2
click at [1064, 899] on div "JUMP TO LATEST" at bounding box center [1090, 895] width 100 height 20
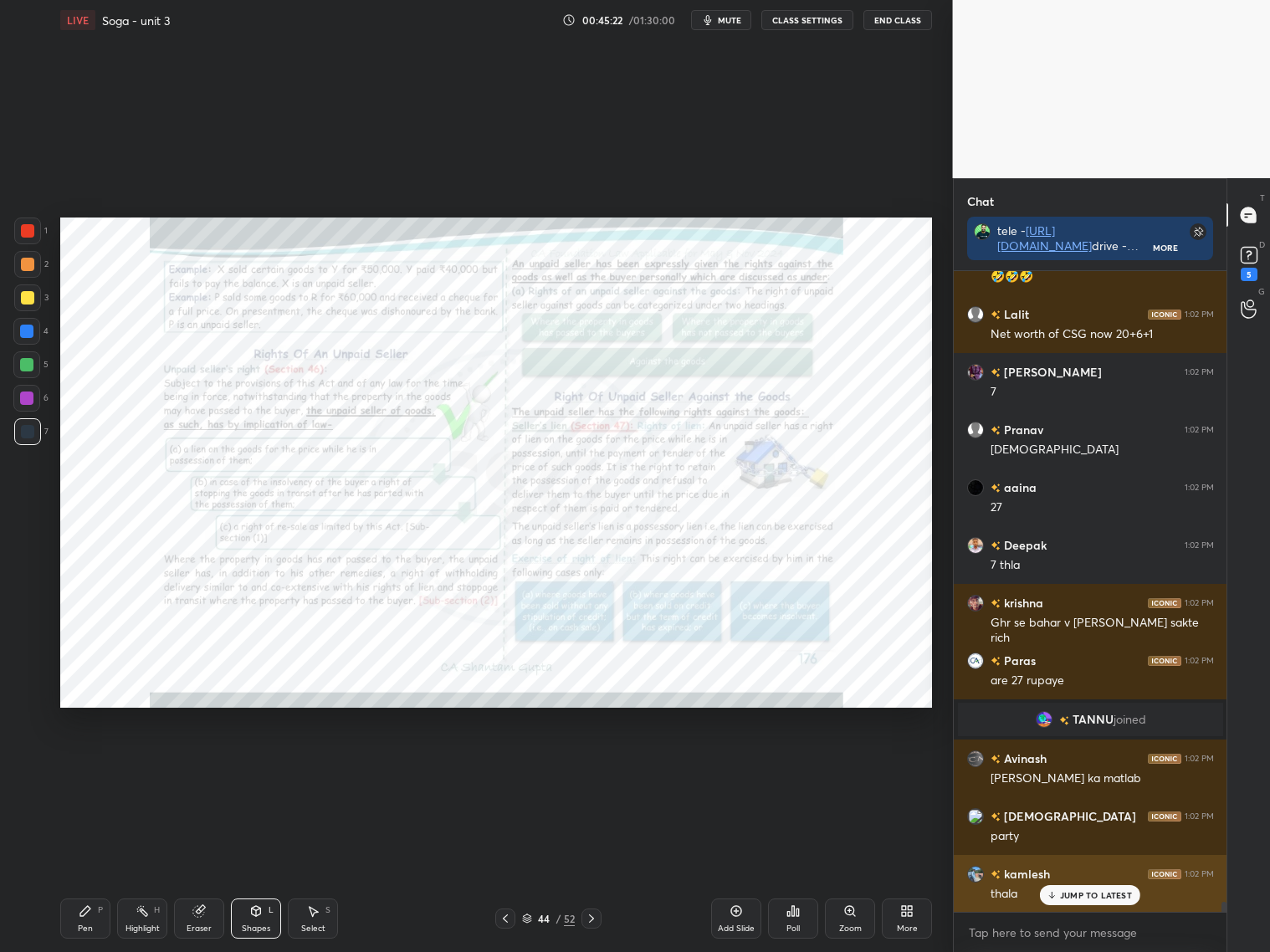
click at [1071, 895] on p "JUMP TO LATEST" at bounding box center [1095, 895] width 72 height 10
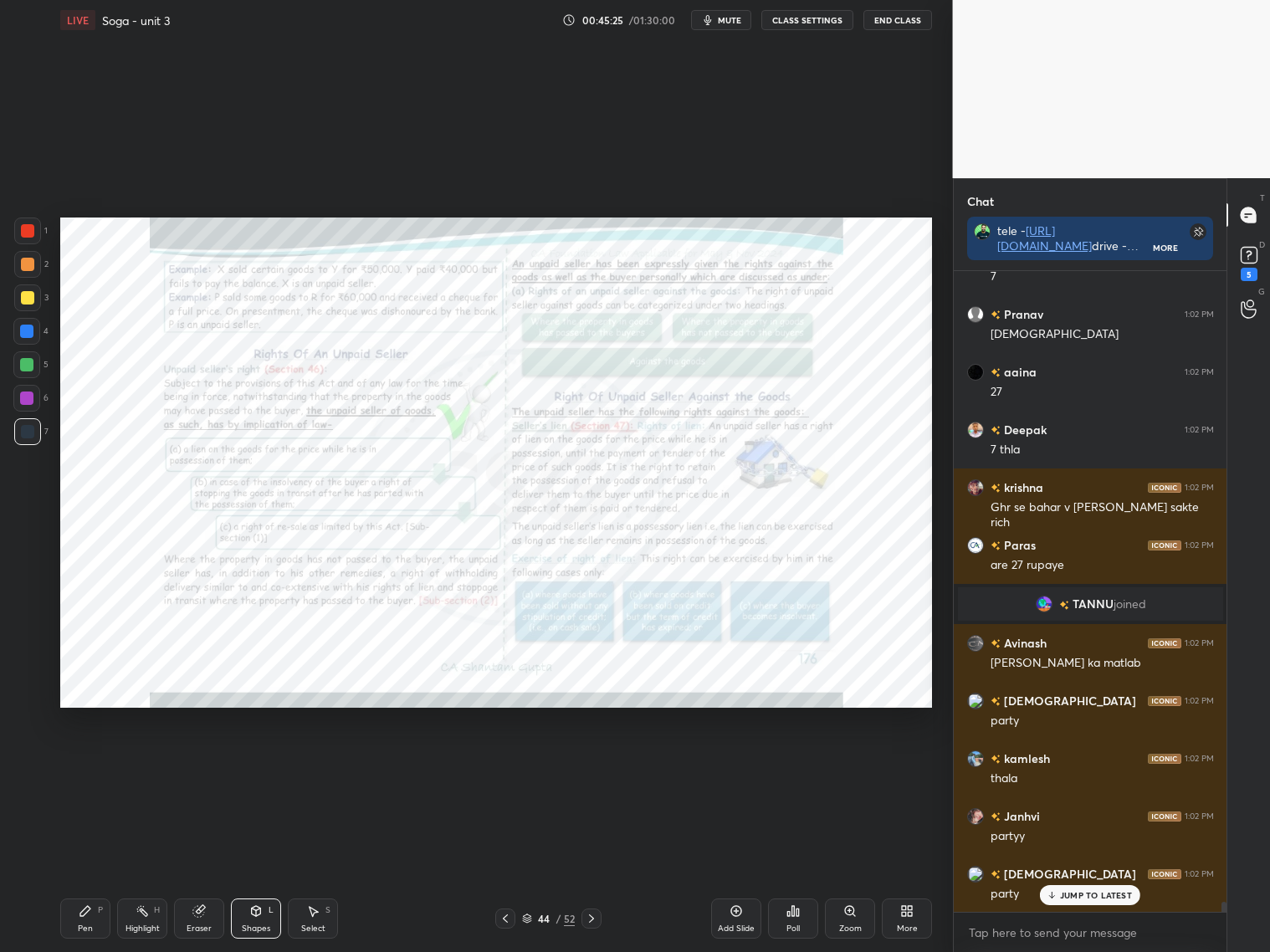
click at [72, 916] on div "Pen P" at bounding box center [85, 918] width 50 height 40
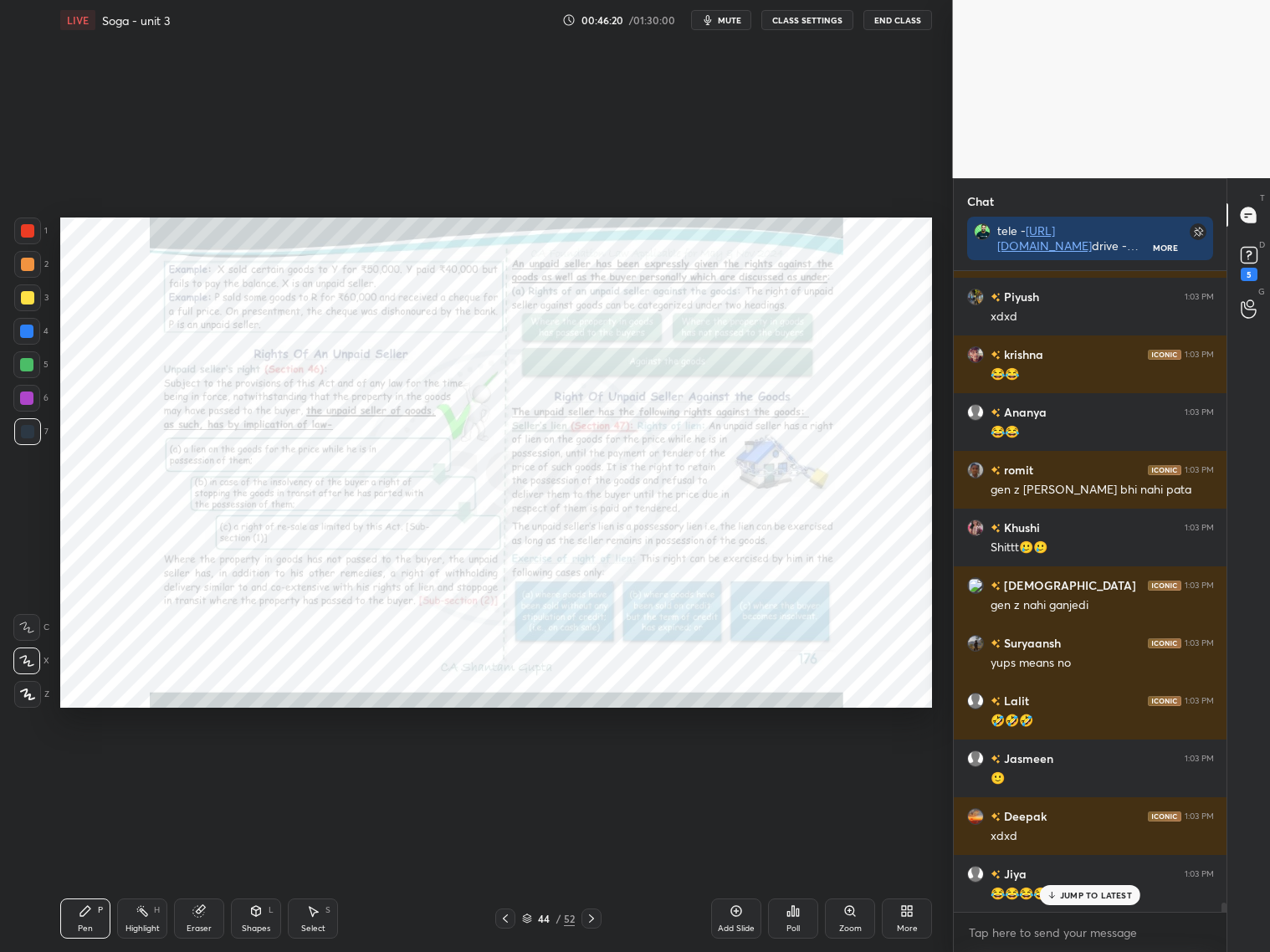
scroll to position [43574, 0]
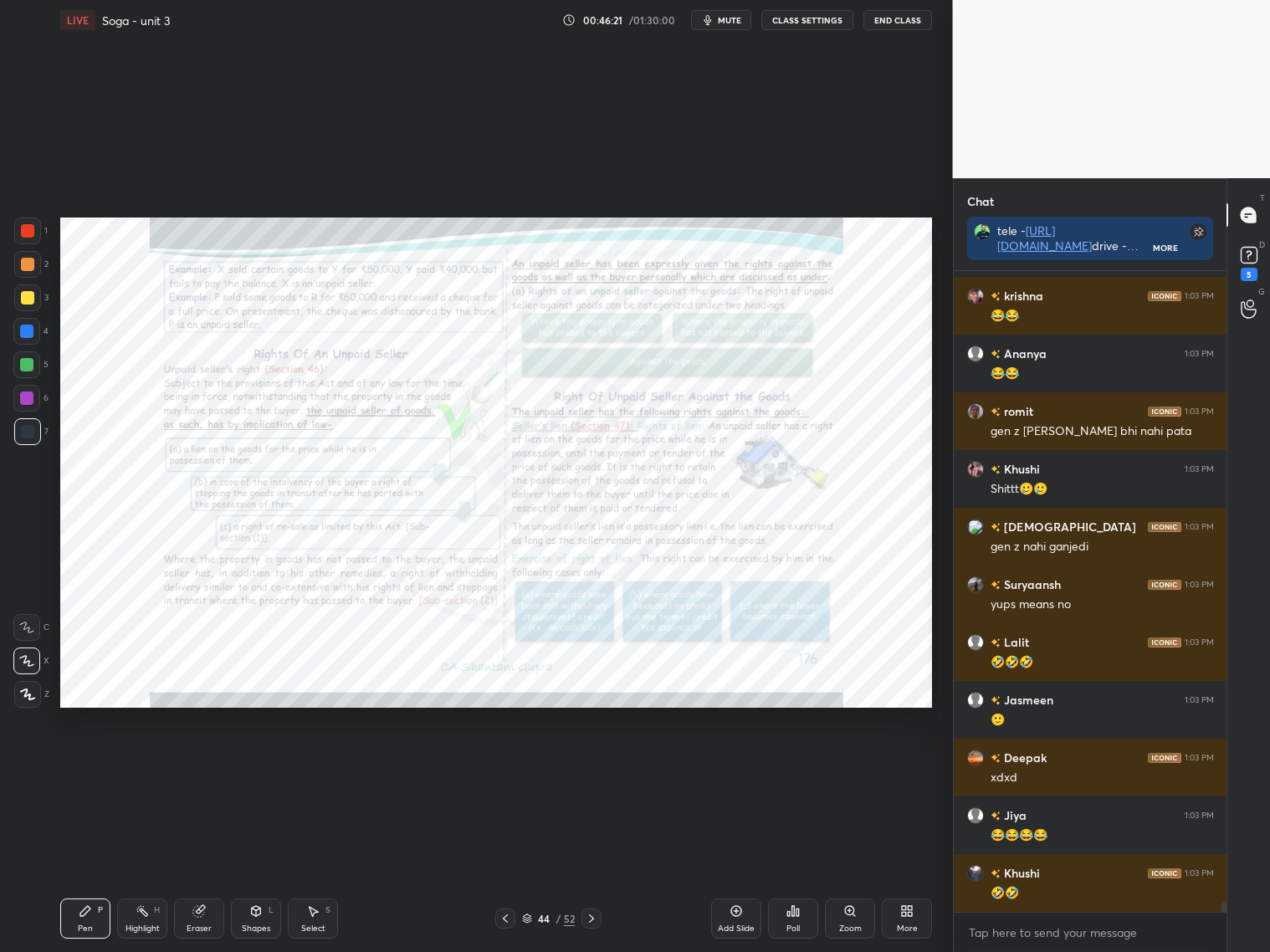
click at [853, 929] on div "Zoom" at bounding box center [850, 929] width 22 height 9
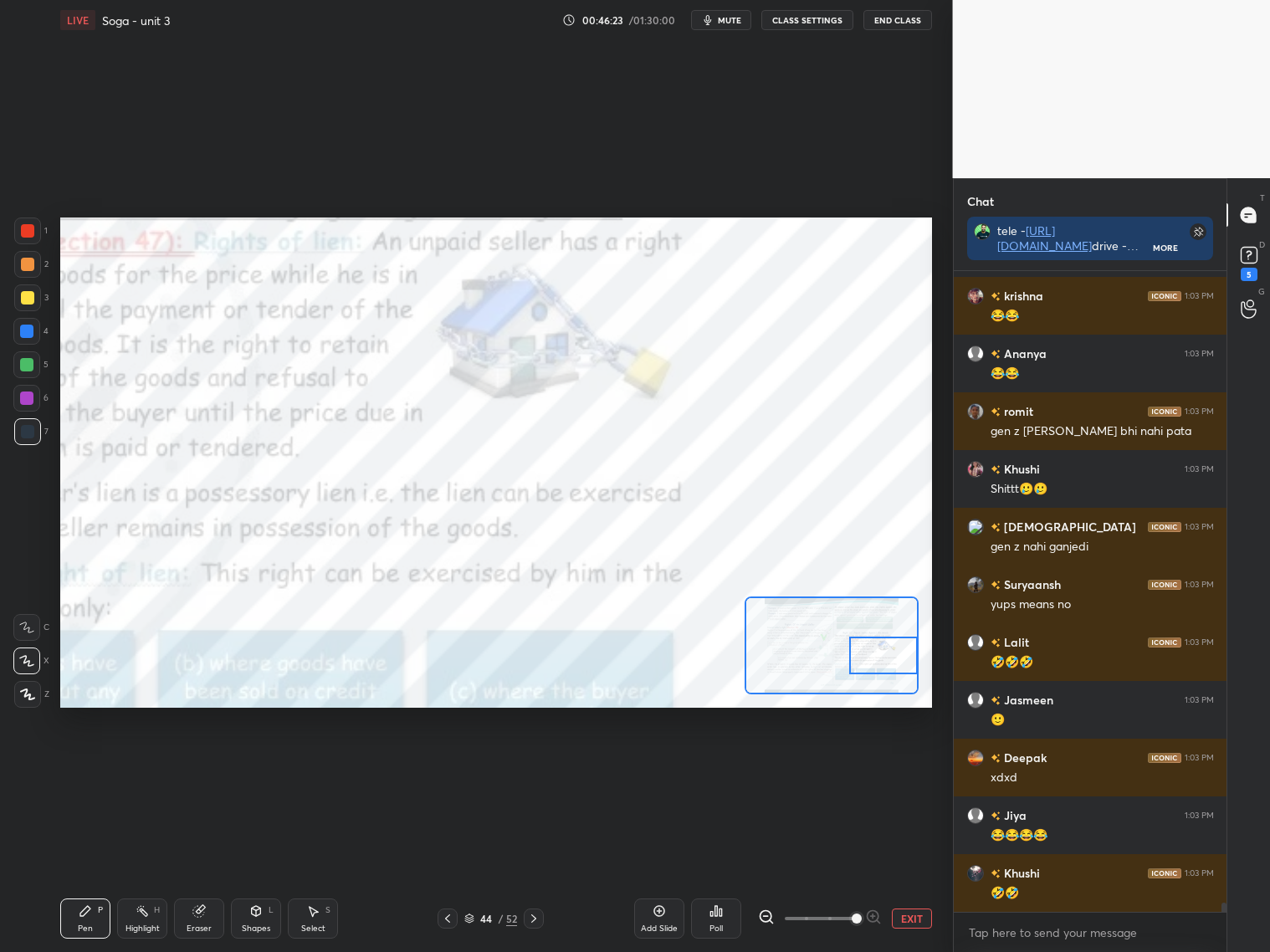
scroll to position [43632, 0]
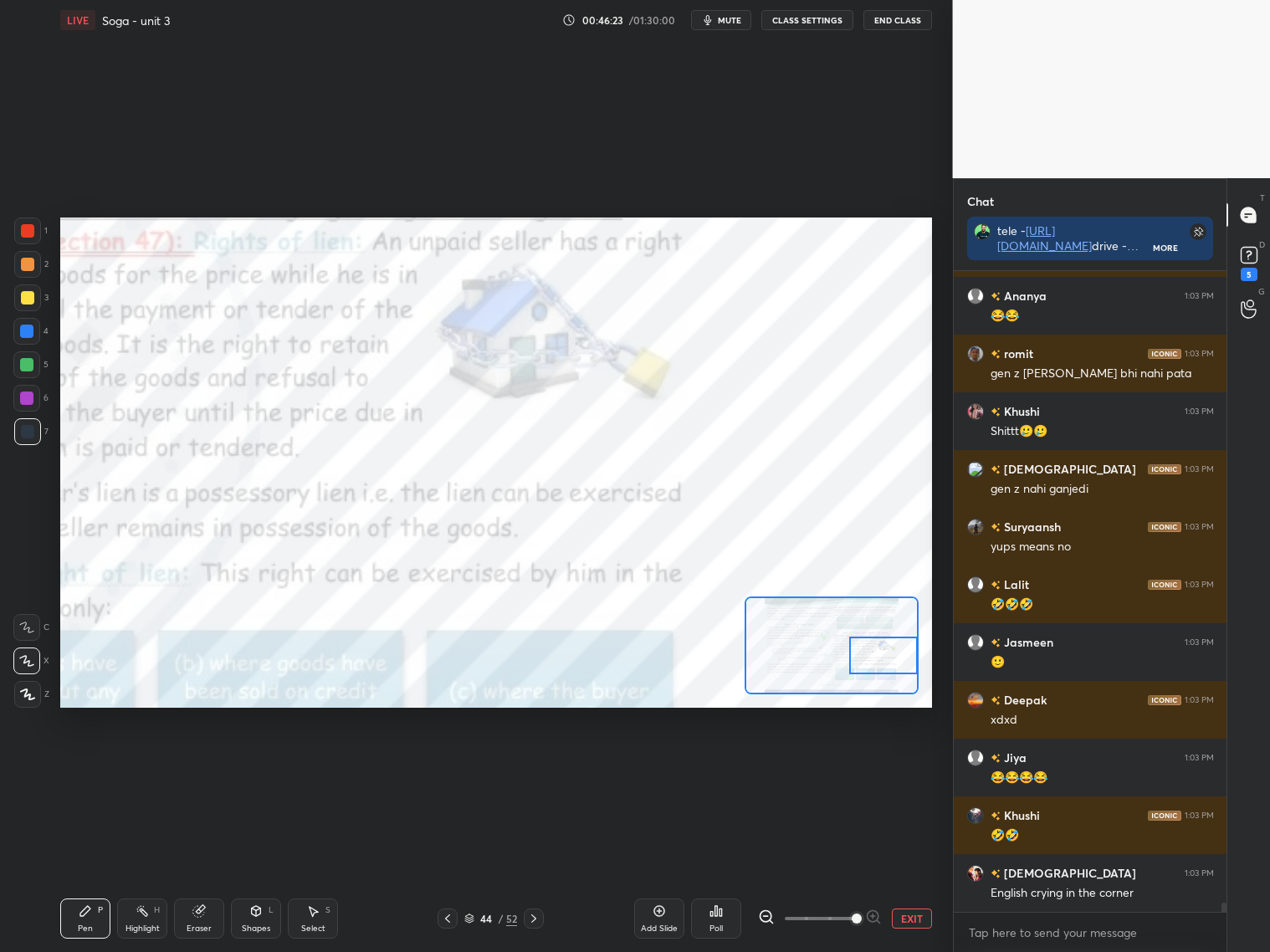
drag, startPoint x: 835, startPoint y: 643, endPoint x: 876, endPoint y: 659, distance: 44.0
click at [885, 655] on div at bounding box center [883, 655] width 69 height 38
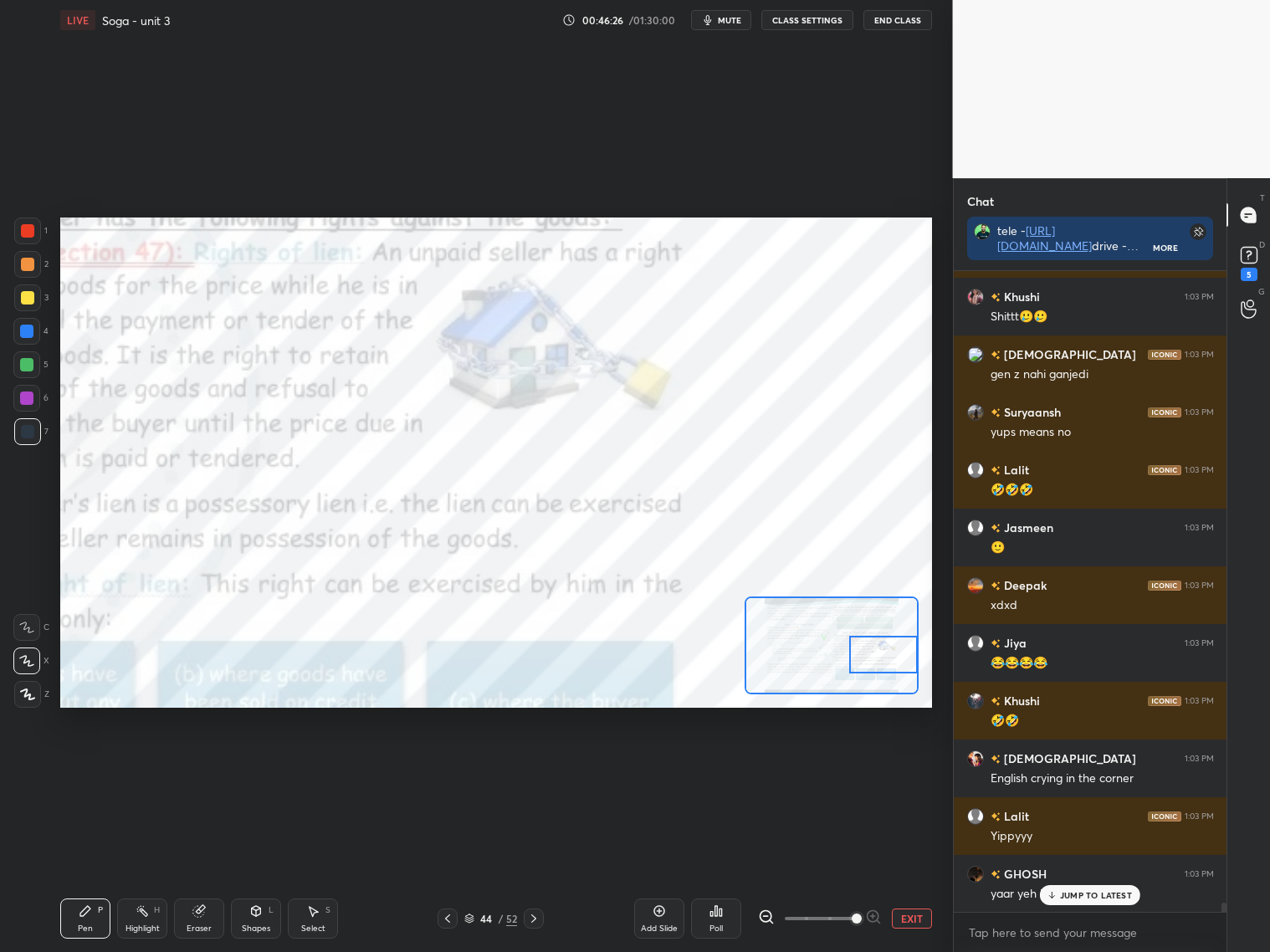
scroll to position [43804, 0]
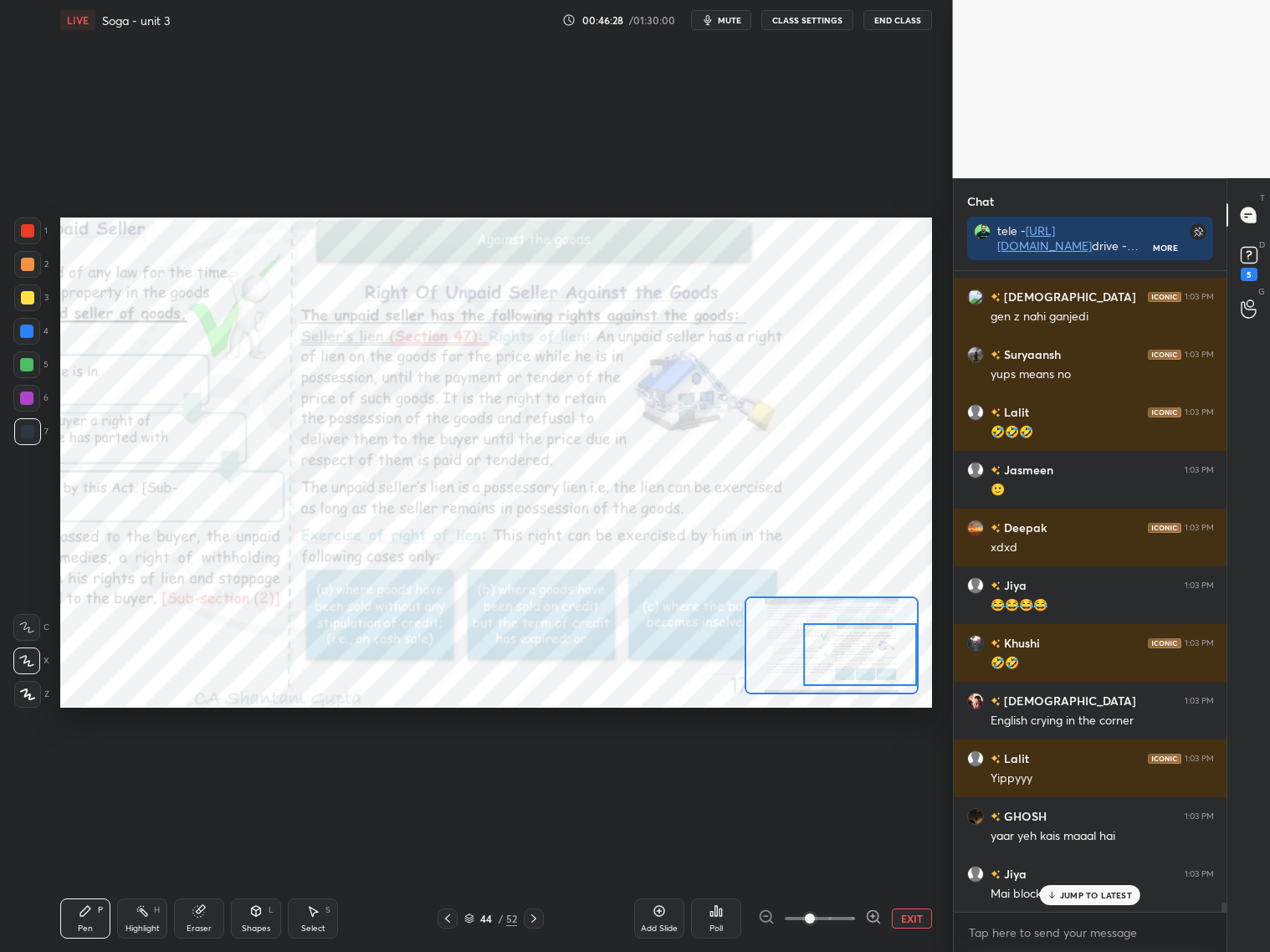
drag, startPoint x: 858, startPoint y: 919, endPoint x: 816, endPoint y: 921, distance: 42.0
click at [815, 922] on span at bounding box center [809, 918] width 10 height 10
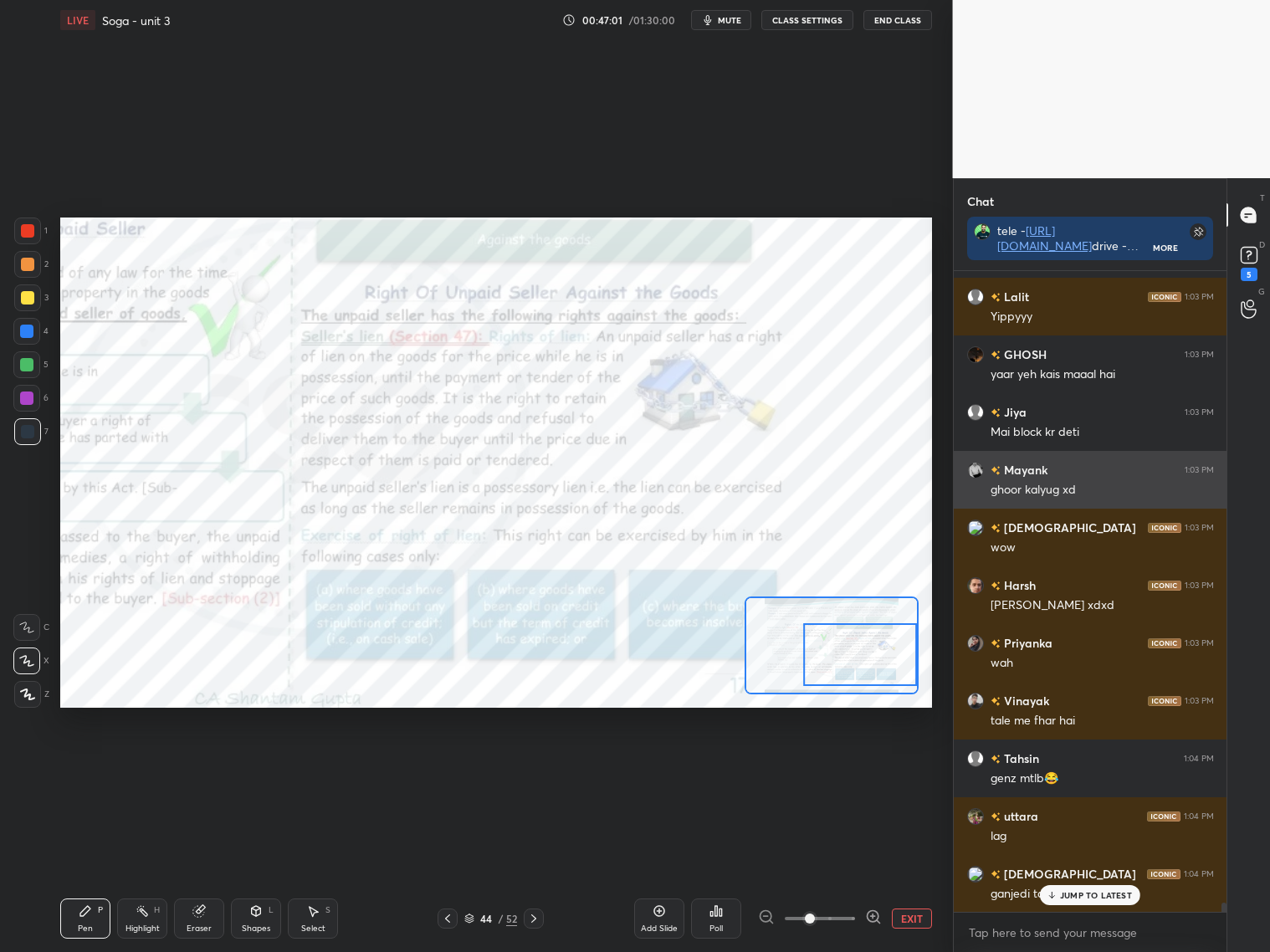
scroll to position [44324, 0]
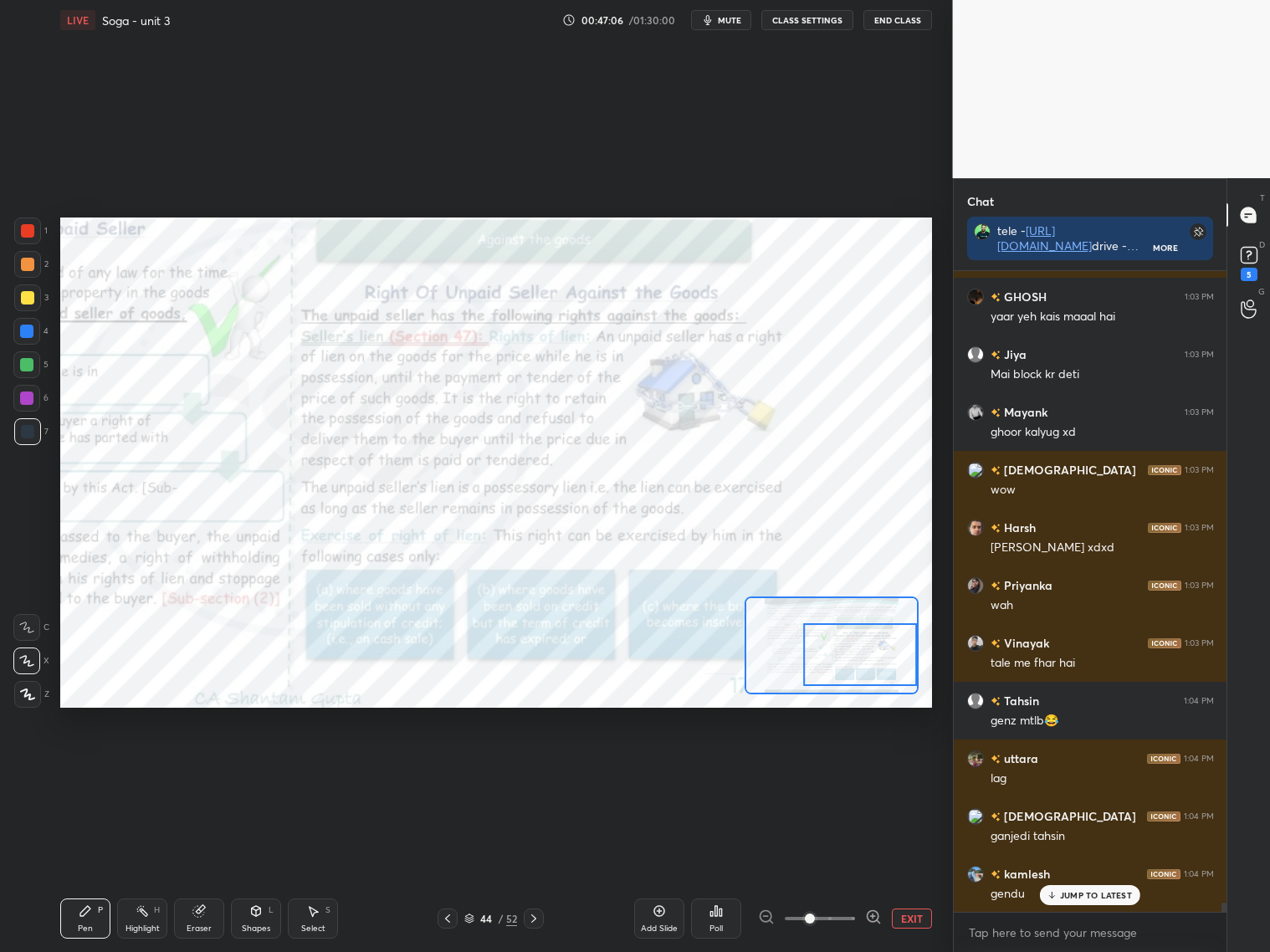
click at [734, 18] on span "mute" at bounding box center [730, 20] width 23 height 12
drag, startPoint x: 729, startPoint y: 862, endPoint x: 725, endPoint y: 16, distance: 846.0
click at [731, 20] on span "unmute" at bounding box center [728, 20] width 36 height 12
click at [1103, 893] on p "JUMP TO LATEST" at bounding box center [1095, 895] width 72 height 10
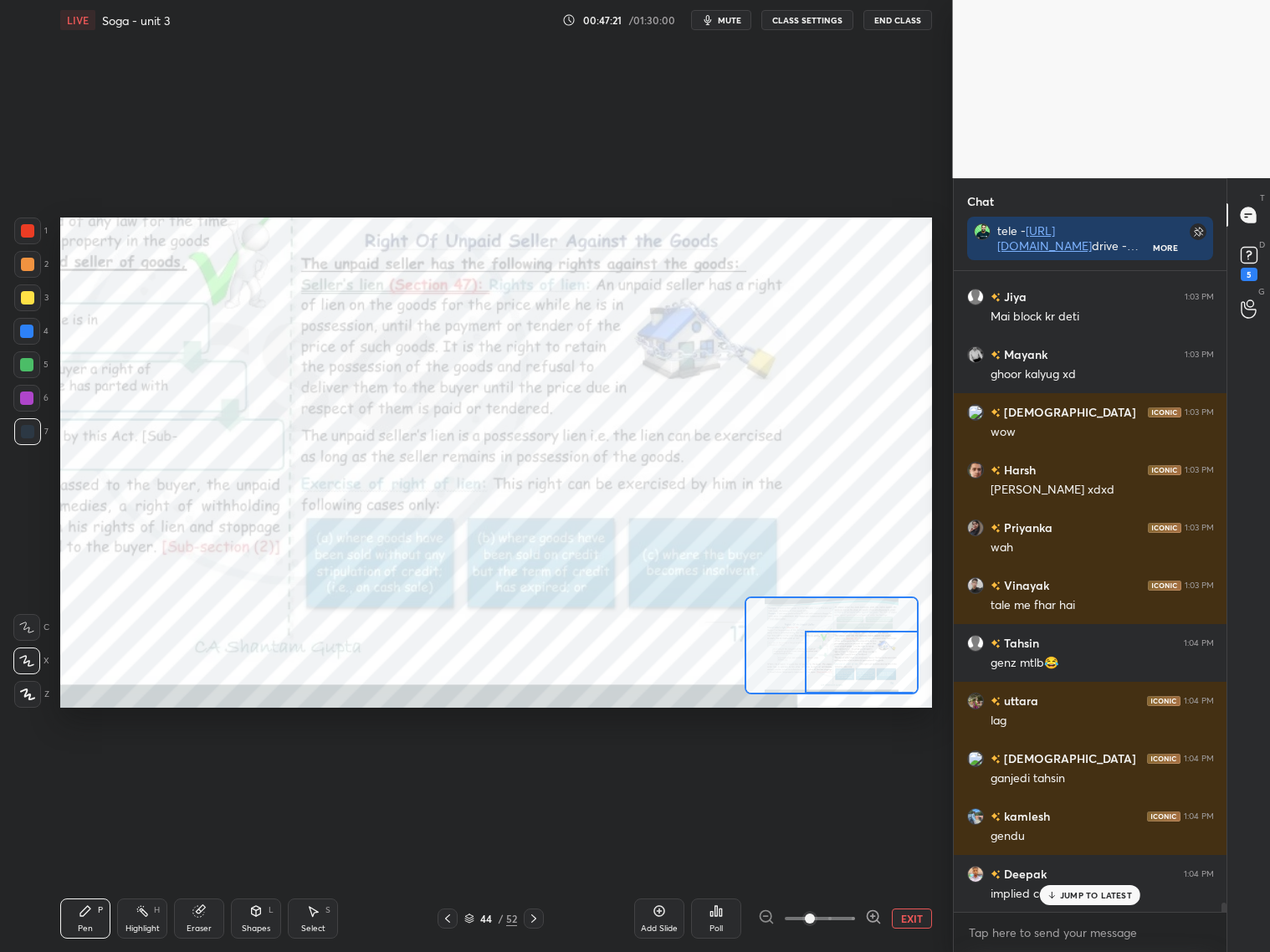
drag, startPoint x: 875, startPoint y: 648, endPoint x: 878, endPoint y: 676, distance: 28.2
click at [878, 674] on div at bounding box center [861, 662] width 114 height 63
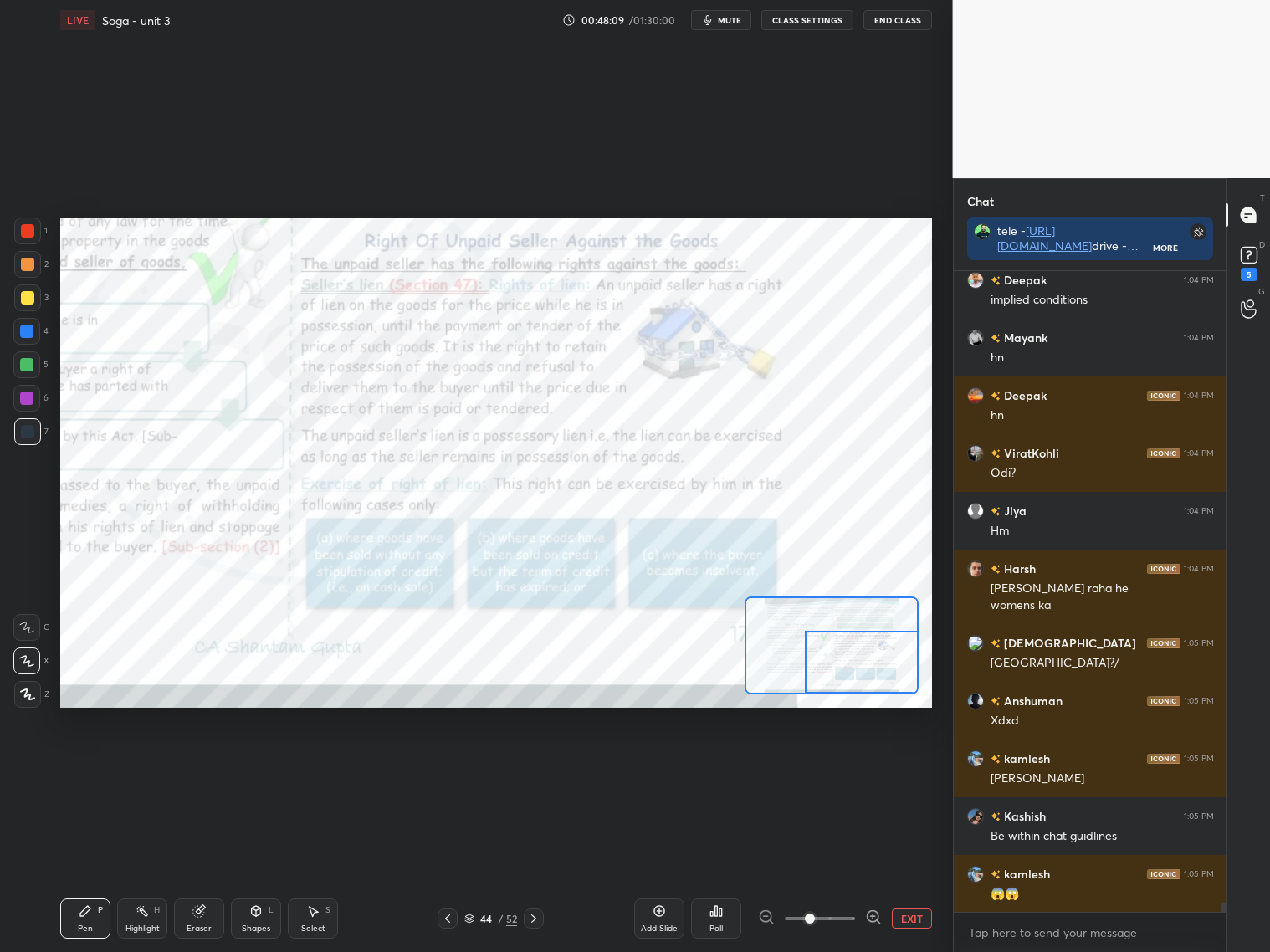
scroll to position [45034, 0]
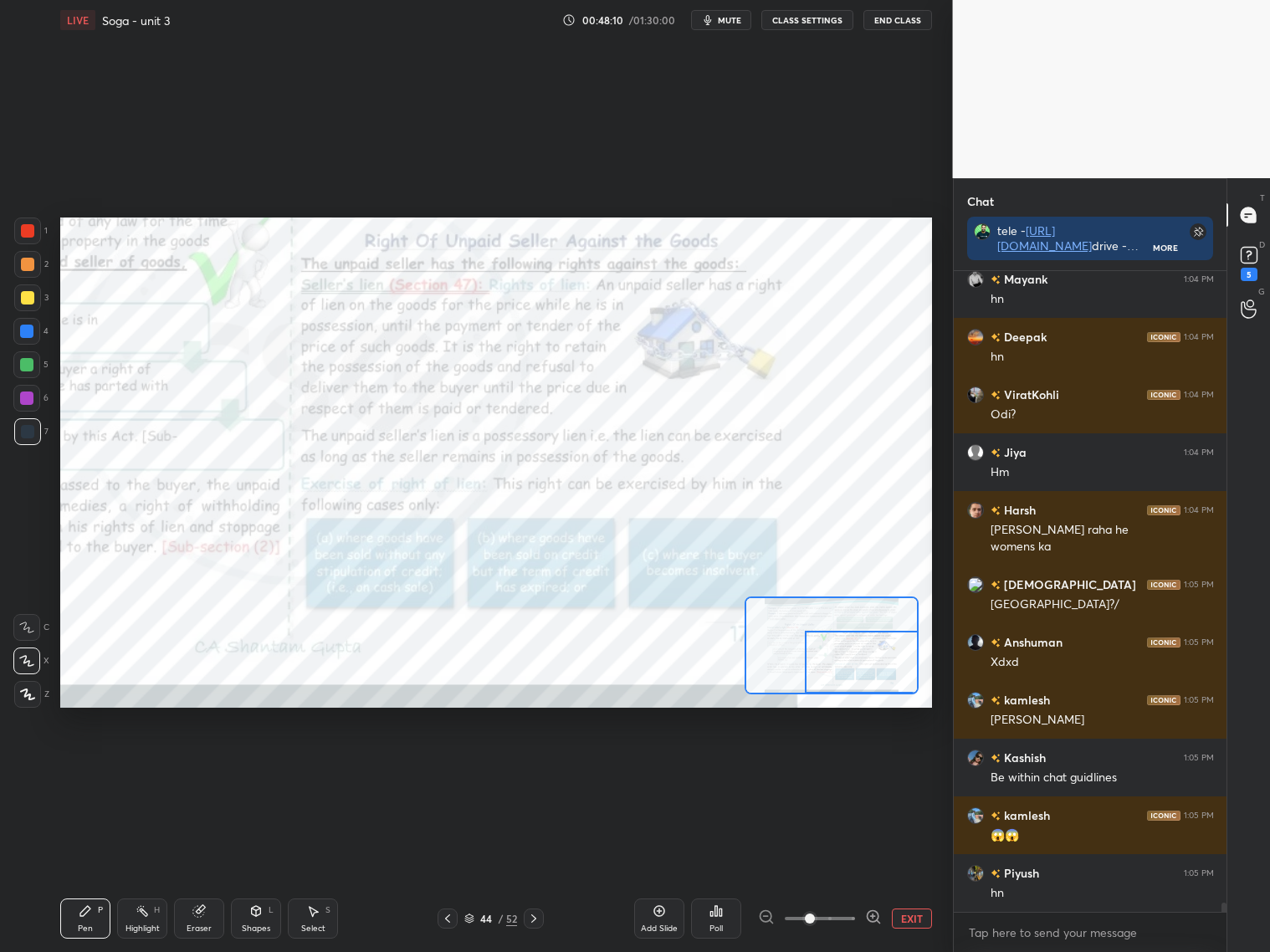
drag, startPoint x: 204, startPoint y: 926, endPoint x: 226, endPoint y: 876, distance: 54.6
click at [203, 919] on div "Eraser" at bounding box center [199, 918] width 50 height 40
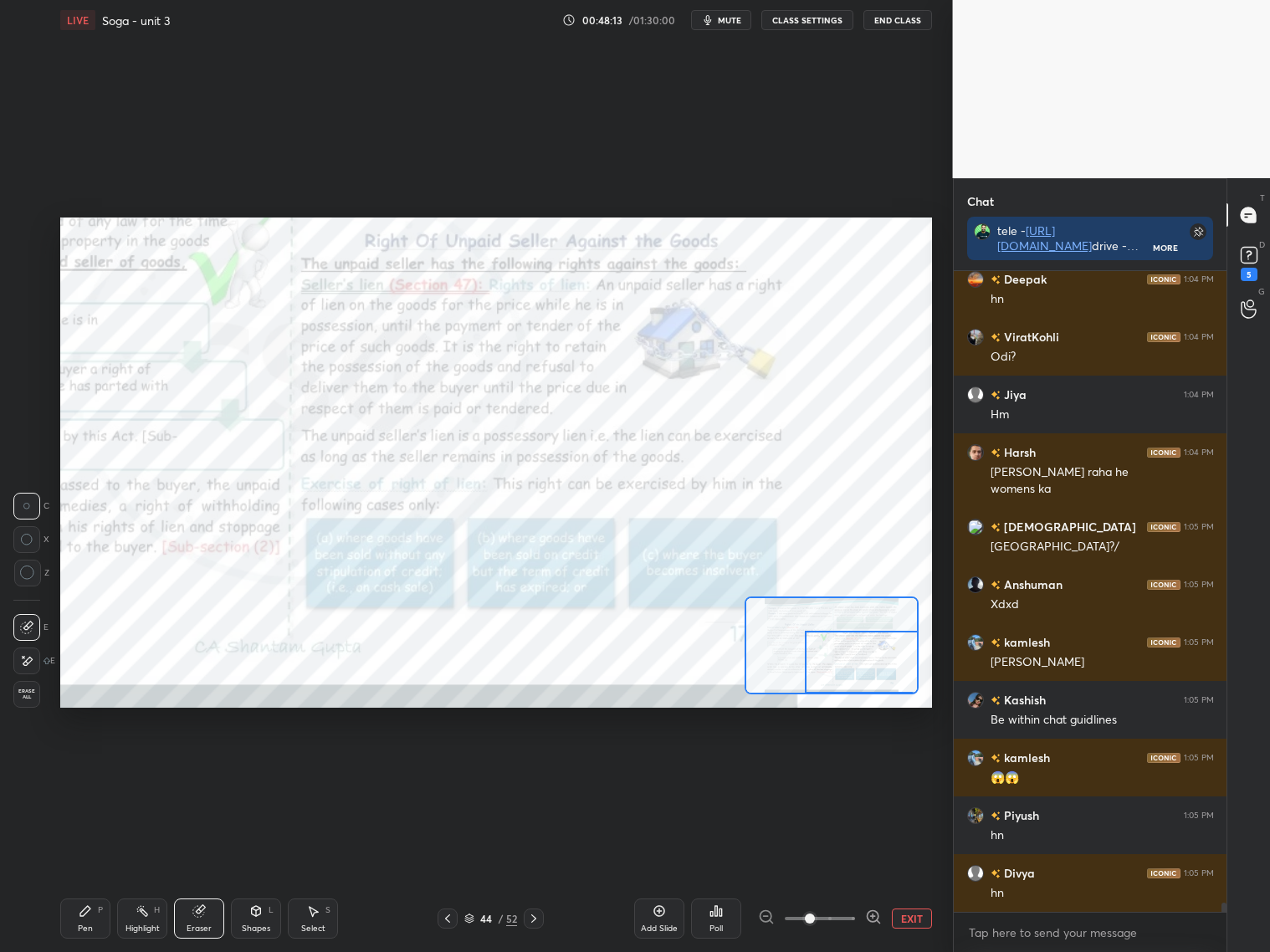
drag, startPoint x: 81, startPoint y: 925, endPoint x: 95, endPoint y: 889, distance: 38.6
click at [81, 922] on div "Pen P" at bounding box center [85, 918] width 50 height 40
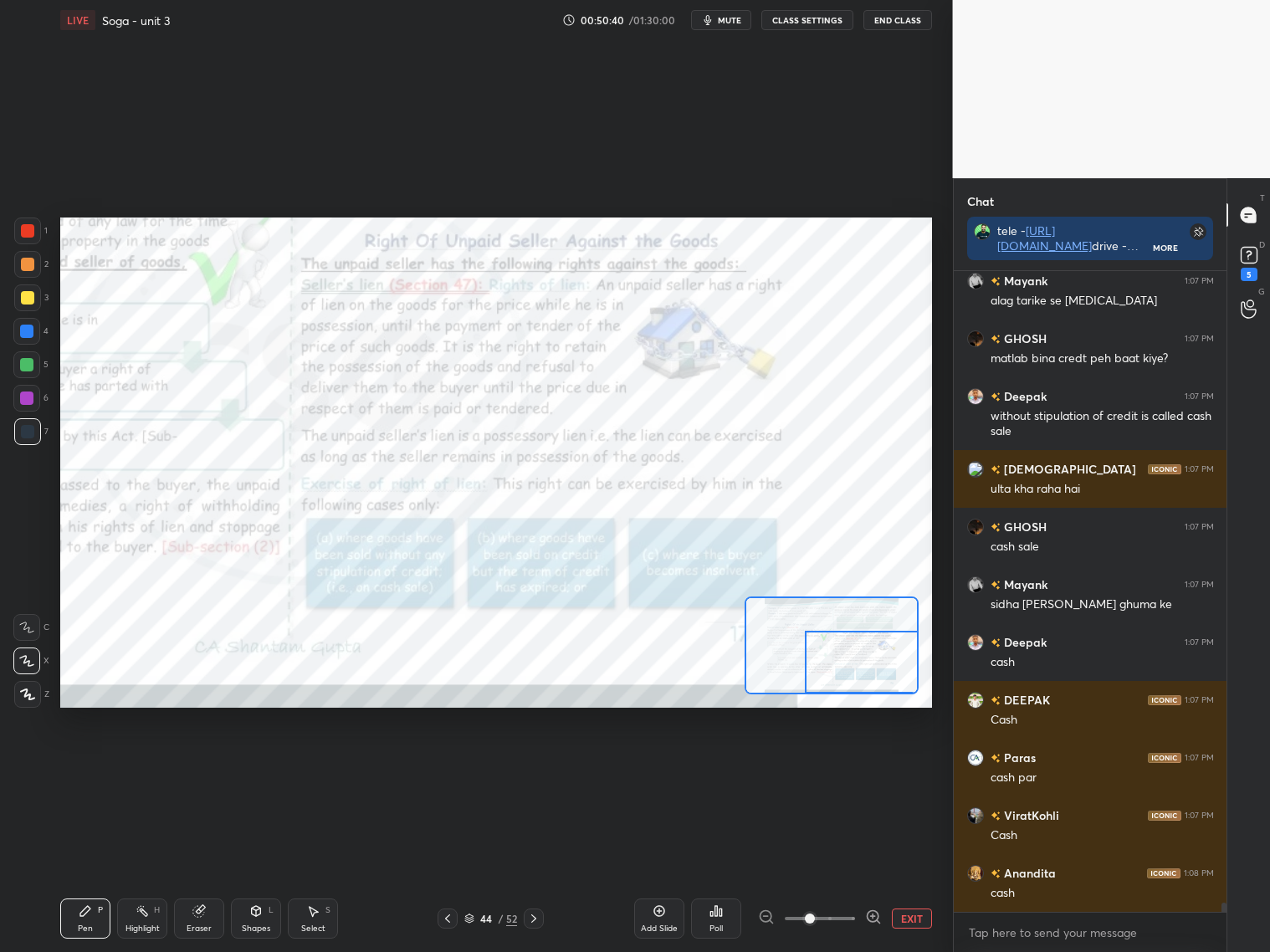
scroll to position [45158, 0]
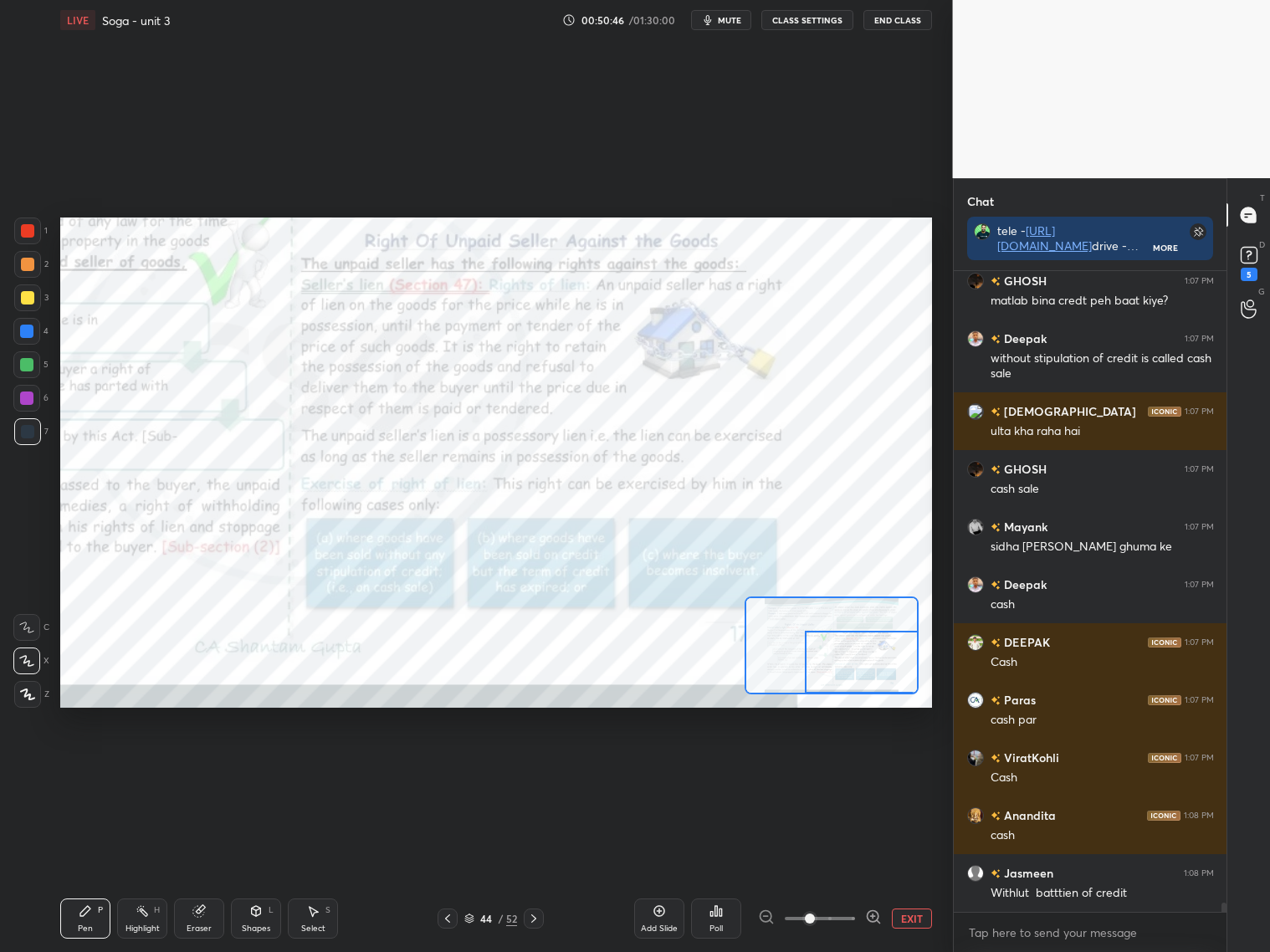
click at [770, 926] on div at bounding box center [820, 918] width 124 height 20
click at [869, 913] on icon at bounding box center [872, 916] width 16 height 16
click at [872, 913] on icon at bounding box center [872, 916] width 16 height 16
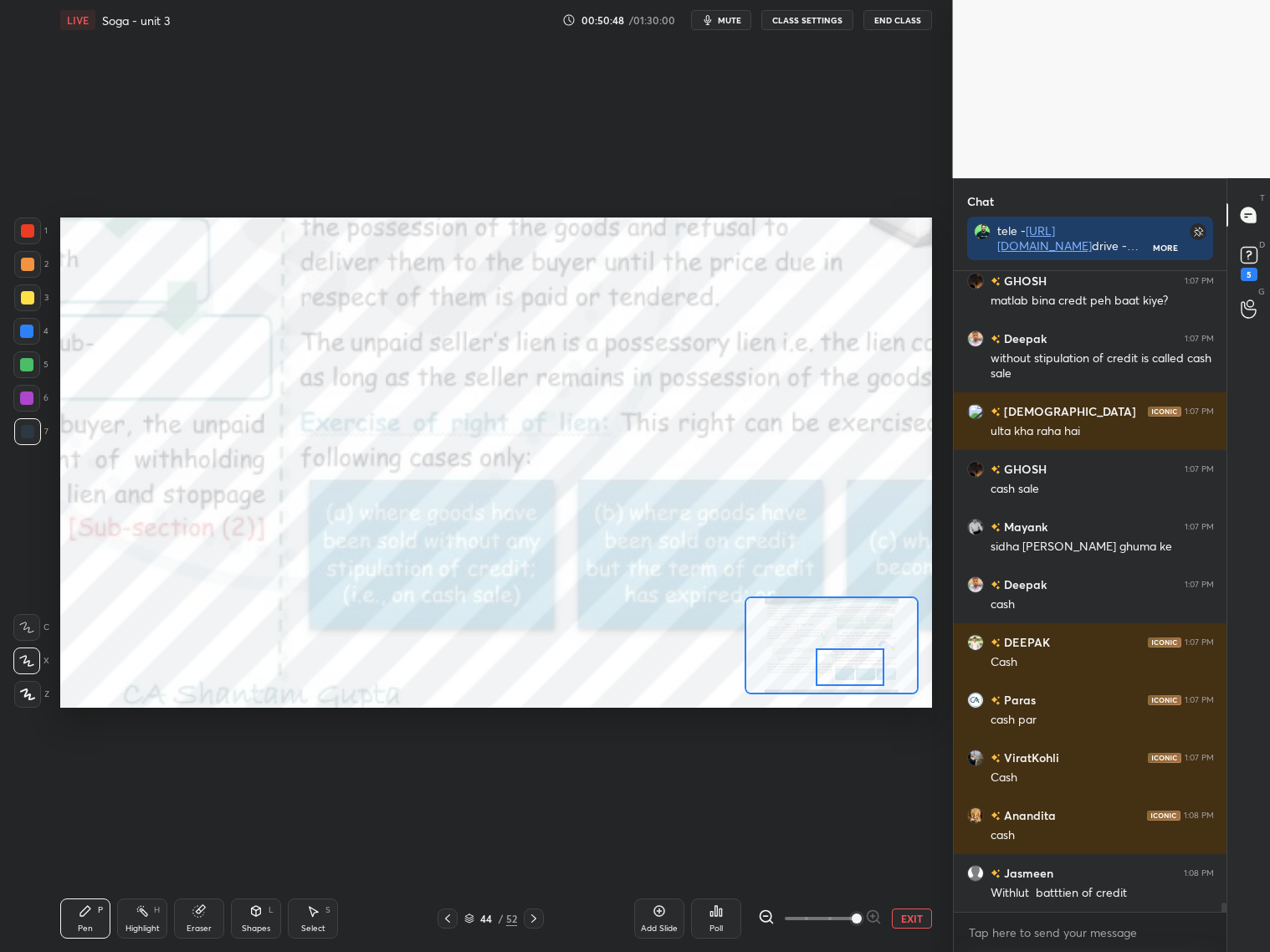
click at [840, 673] on div at bounding box center [850, 667] width 69 height 38
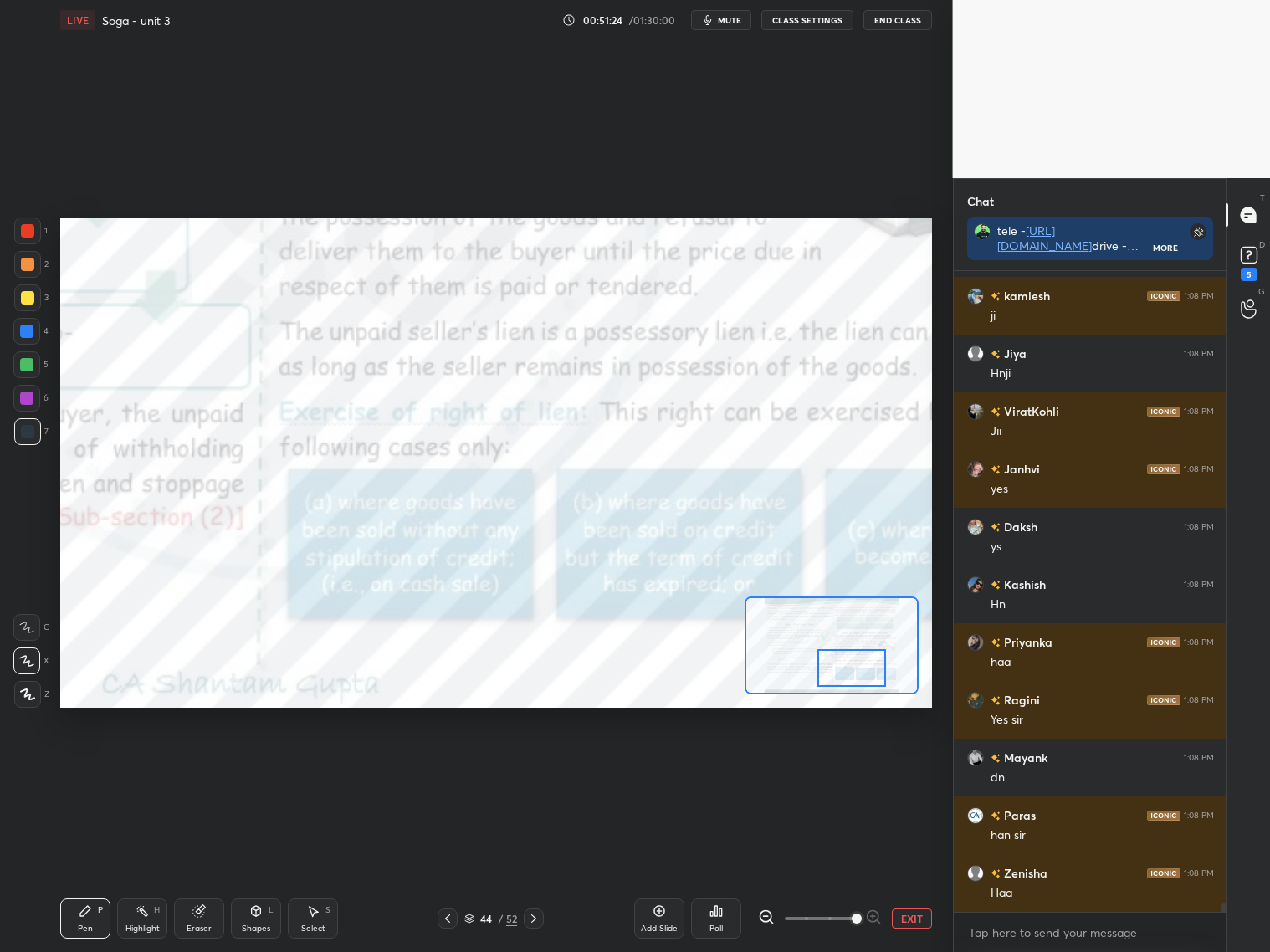
scroll to position [46370, 0]
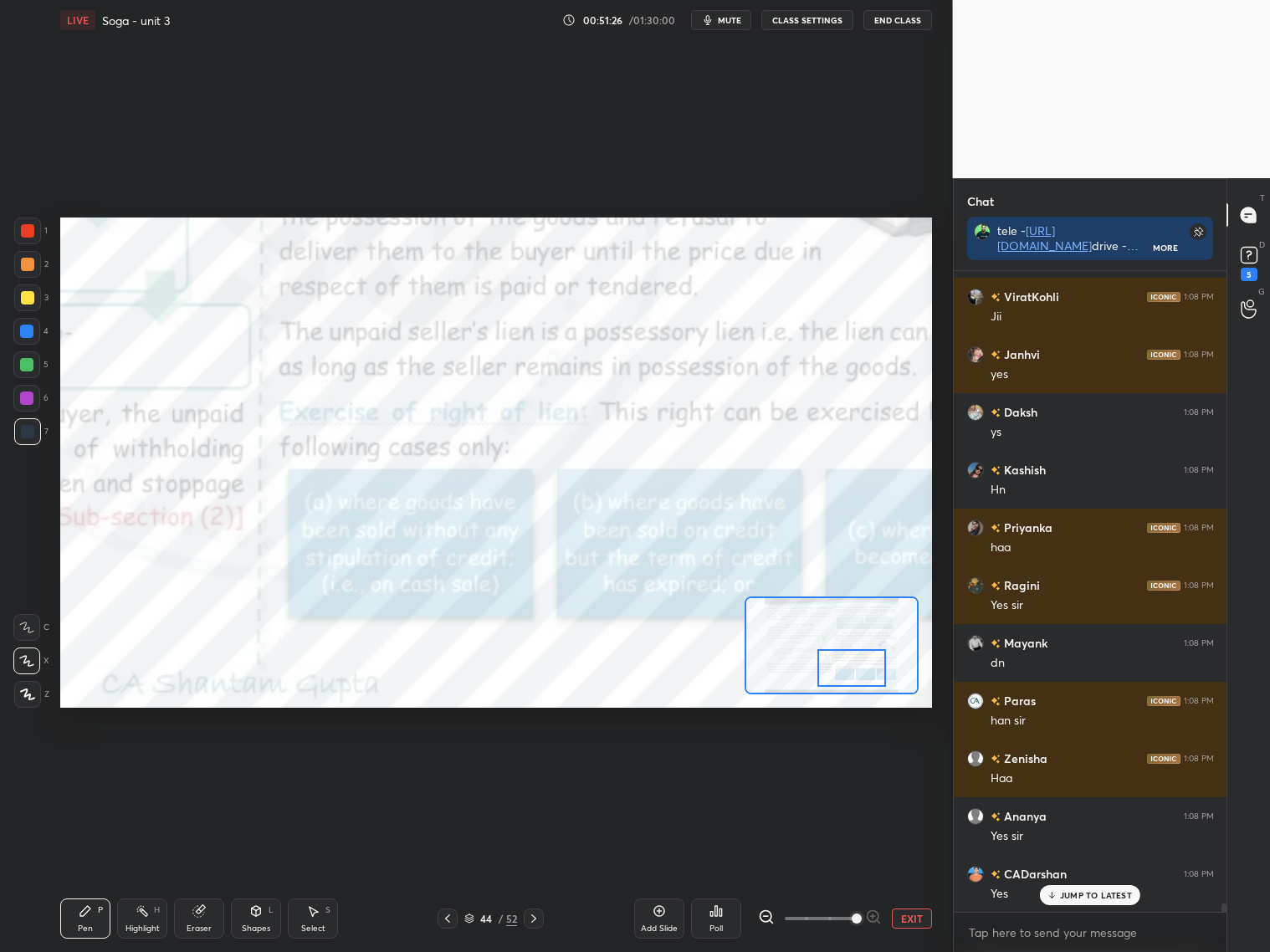
click at [910, 915] on button "EXIT" at bounding box center [911, 918] width 40 height 20
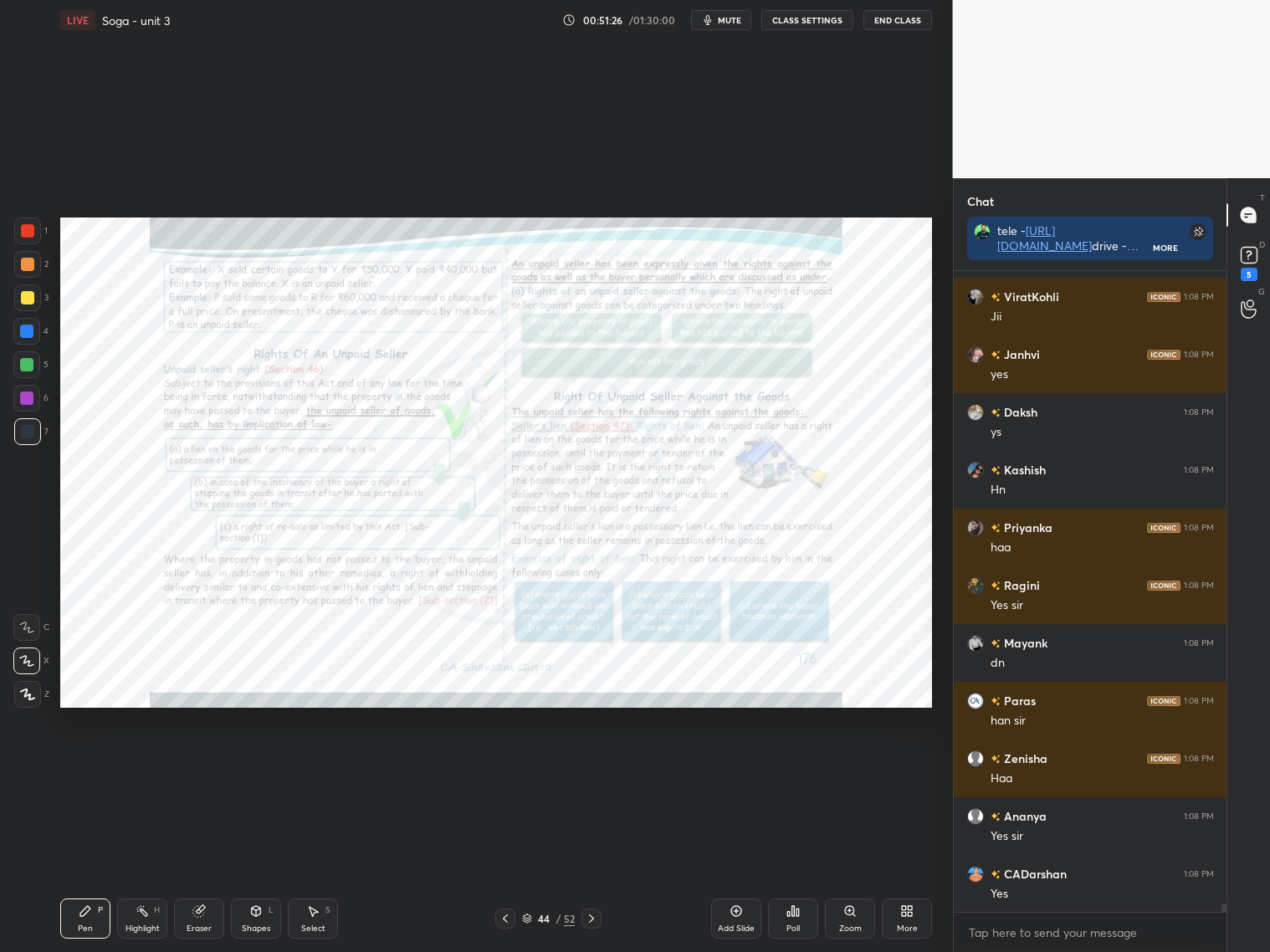
scroll to position [46428, 0]
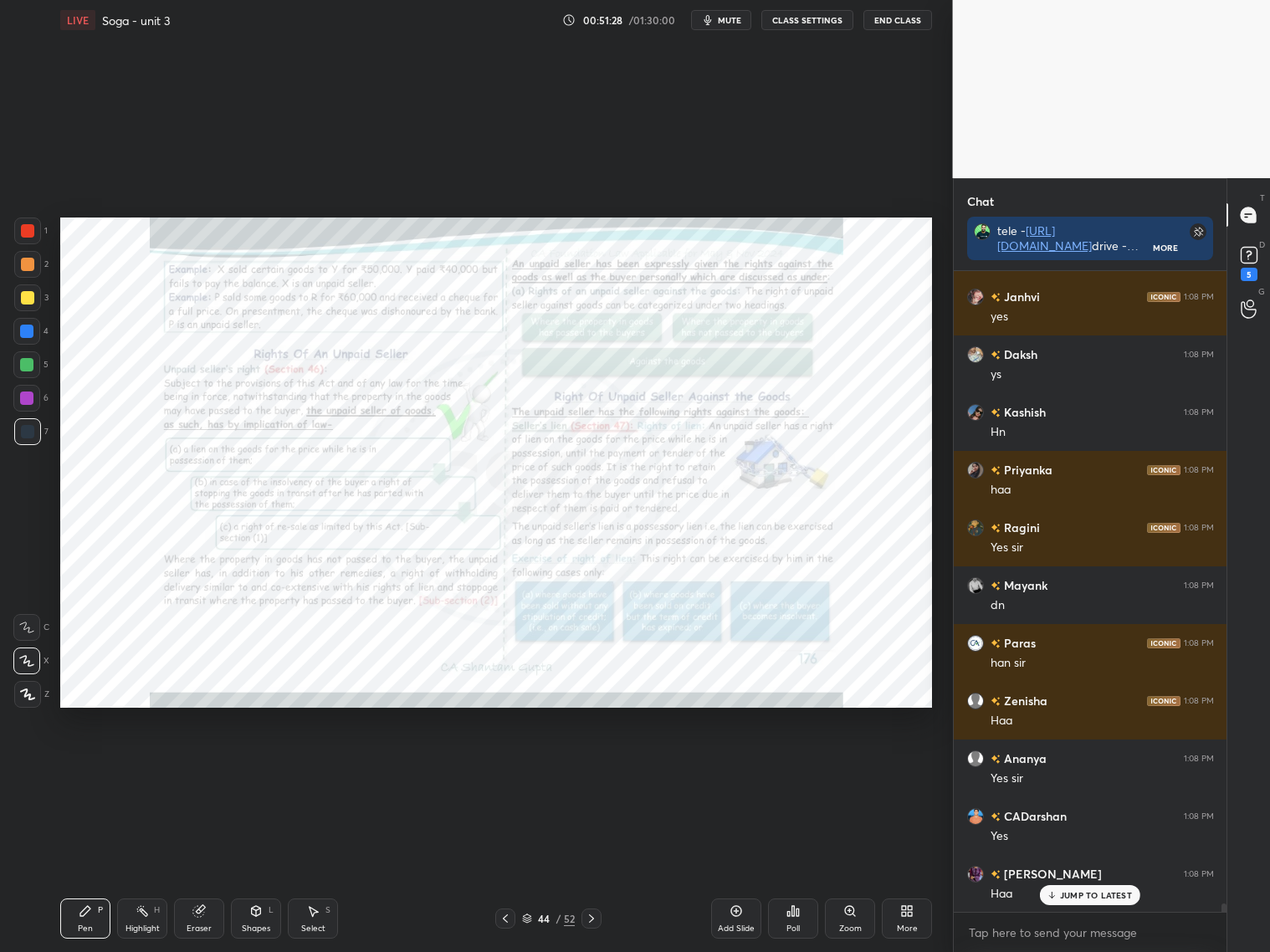
click at [905, 32] on div "LIVE Soga - unit 3 00:51:28 / 01:30:00 mute CLASS SETTINGS End Class" at bounding box center [496, 19] width 871 height 40
click at [888, 22] on button "End Class" at bounding box center [897, 19] width 69 height 20
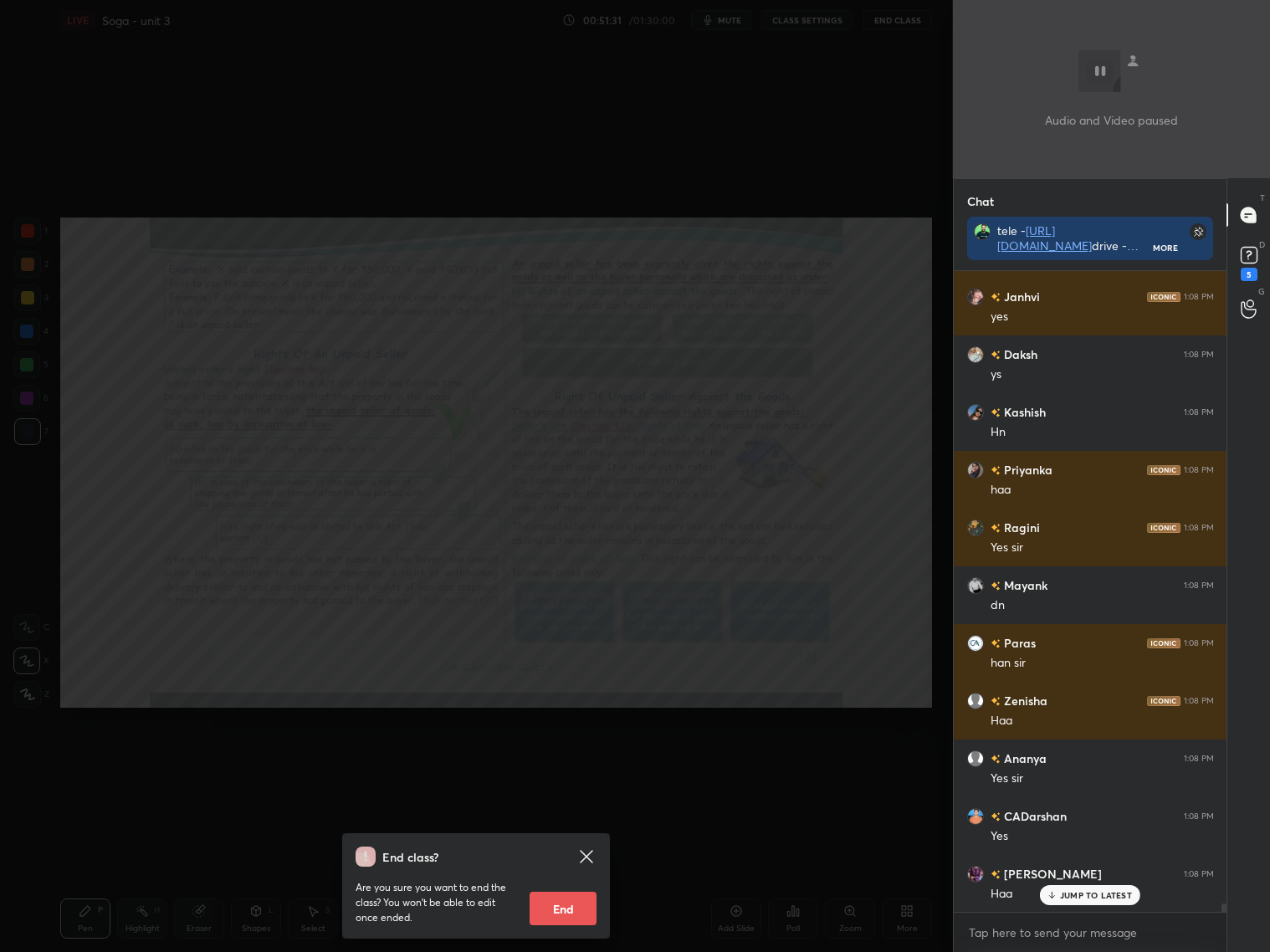
drag, startPoint x: 552, startPoint y: 921, endPoint x: 573, endPoint y: 932, distance: 23.7
click at [556, 920] on button "End" at bounding box center [563, 908] width 67 height 33
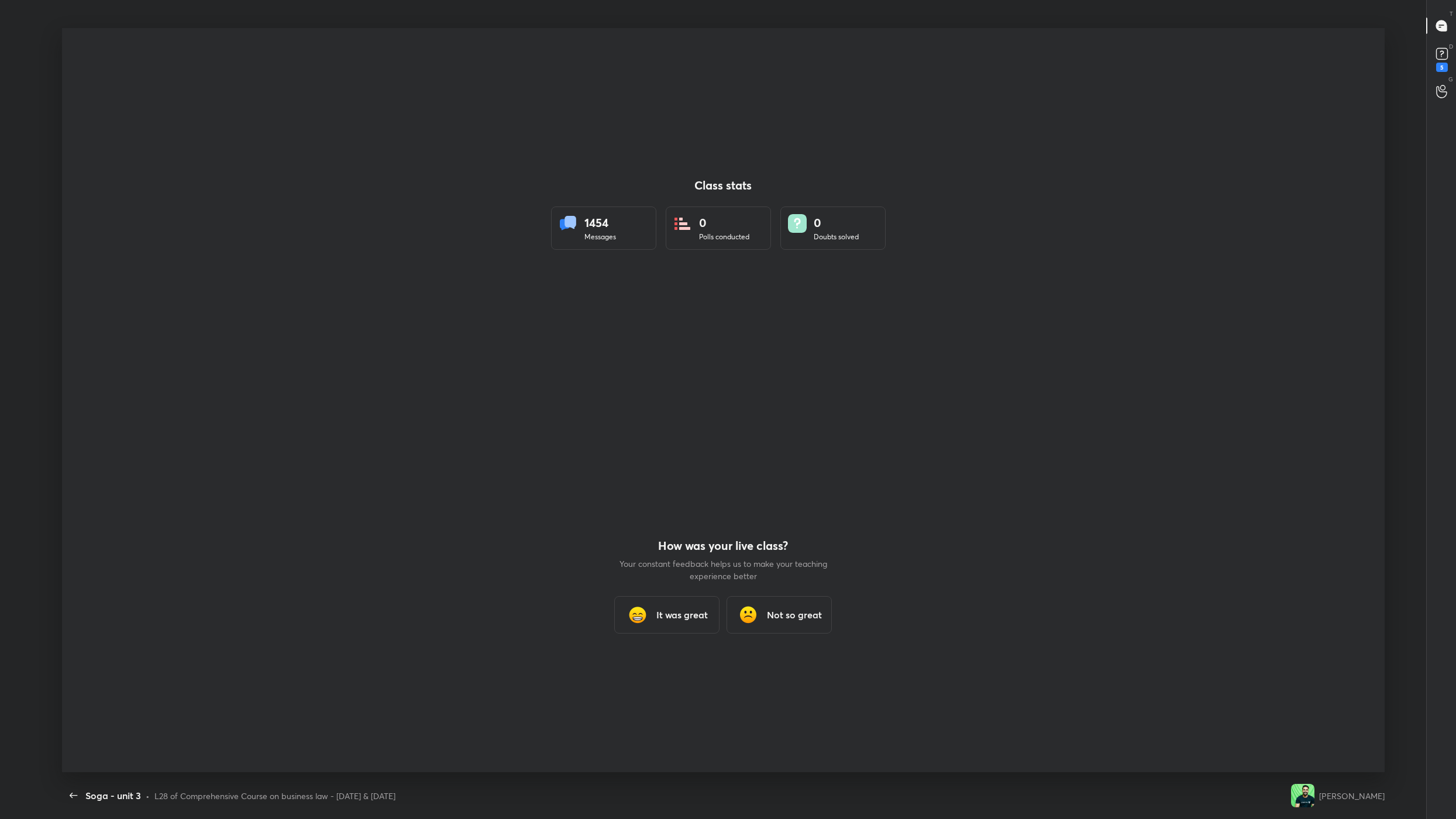
scroll to position [744, 1446]
type textarea "x"
